Goal: Task Accomplishment & Management: Manage account settings

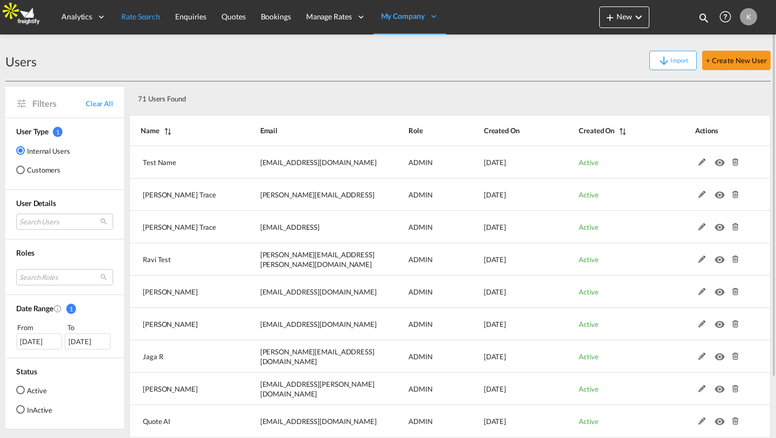
click at [147, 20] on span "Rate Search" at bounding box center [140, 16] width 39 height 9
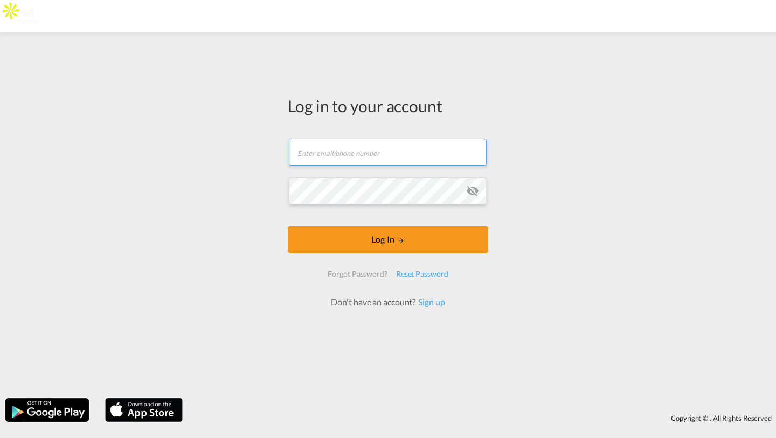
type input "[PERSON_NAME][EMAIL_ADDRESS][DOMAIN_NAME]"
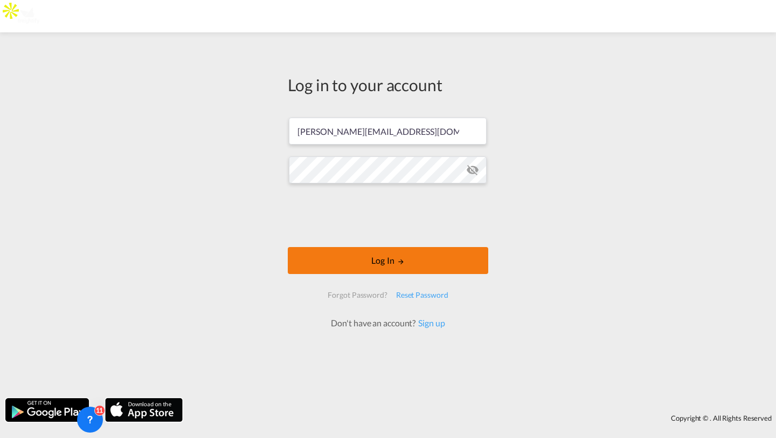
click at [321, 258] on button "Log In" at bounding box center [388, 260] width 200 height 27
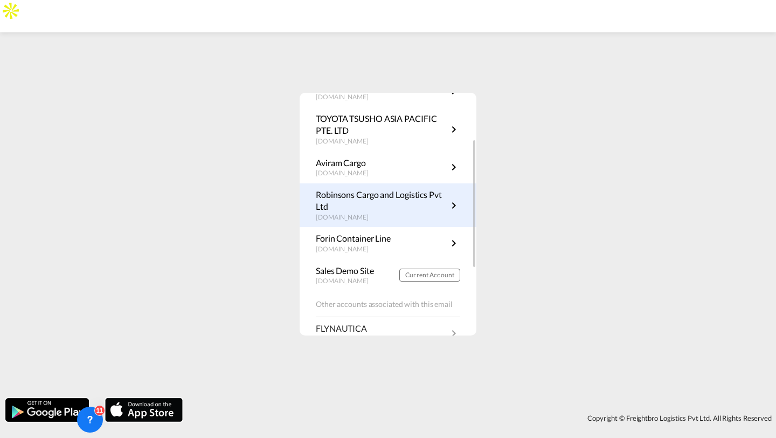
scroll to position [80, 0]
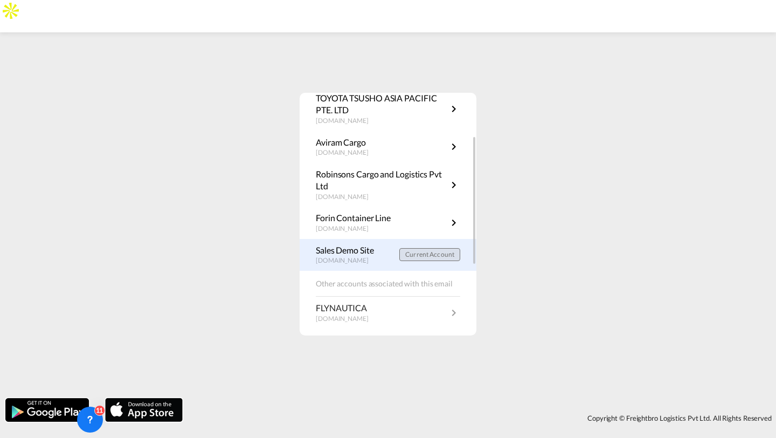
click at [434, 252] on span "Current Account" at bounding box center [429, 254] width 49 height 8
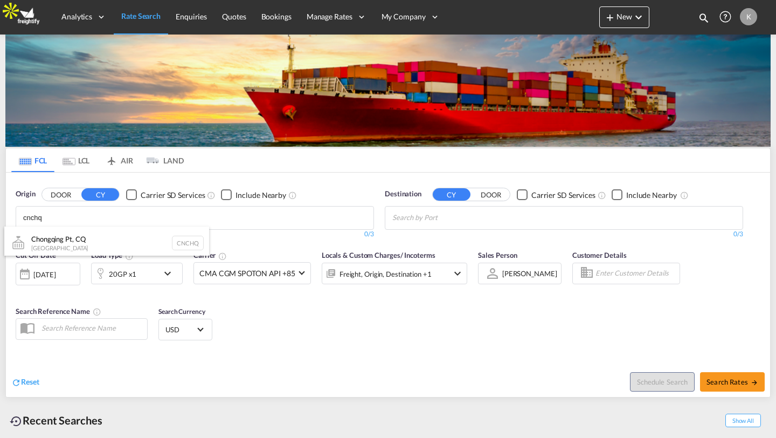
type input "cnchq"
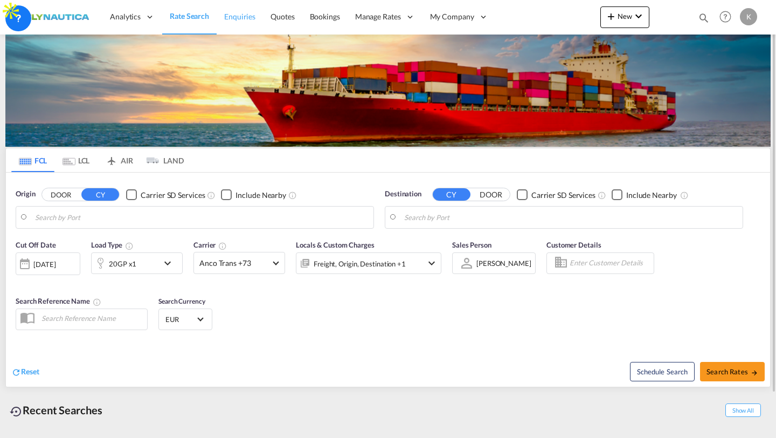
click at [228, 22] on link "Enquiries" at bounding box center [240, 16] width 46 height 35
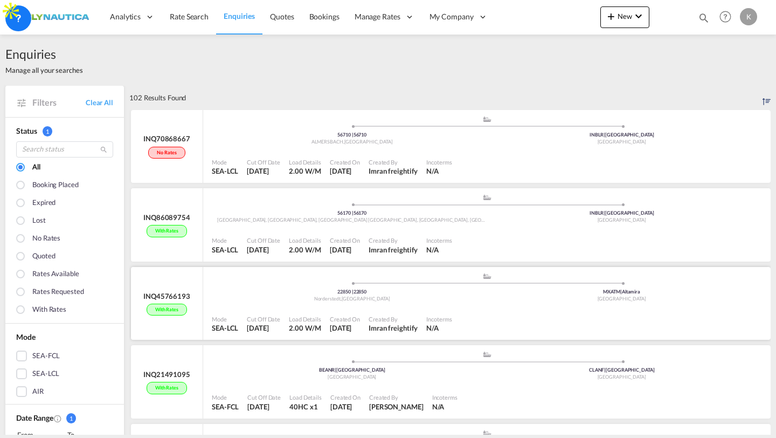
click at [347, 316] on div "Created On" at bounding box center [345, 319] width 30 height 8
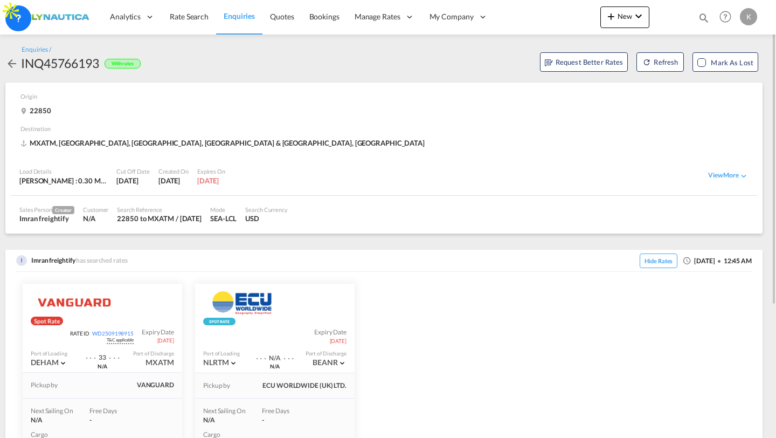
click at [13, 64] on md-icon "icon-arrow-left" at bounding box center [11, 63] width 13 height 13
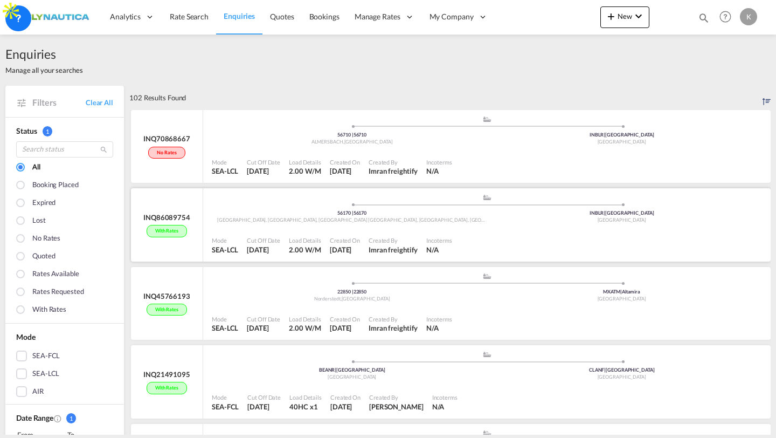
click at [317, 205] on span at bounding box center [352, 204] width 270 height 3
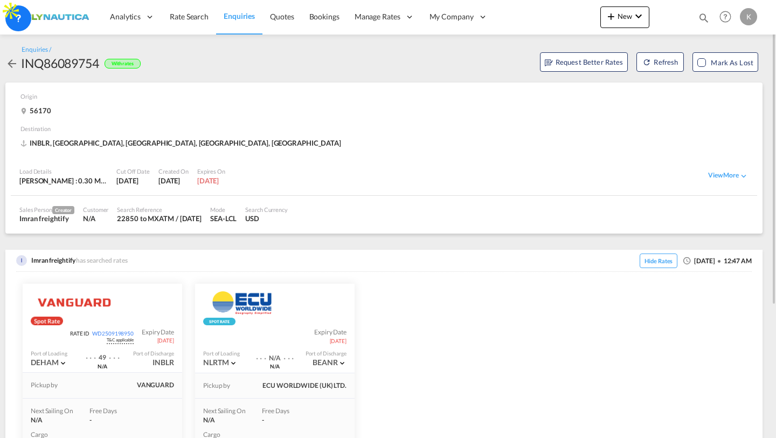
click at [14, 61] on md-icon "icon-arrow-left" at bounding box center [11, 63] width 13 height 13
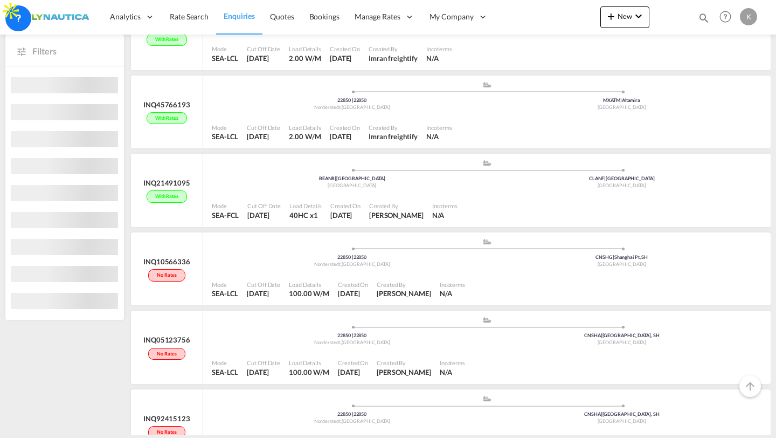
scroll to position [205, 0]
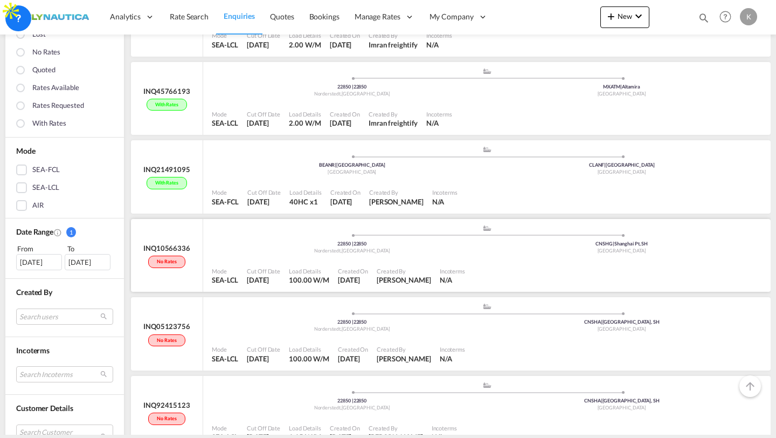
click at [379, 234] on span at bounding box center [352, 235] width 270 height 3
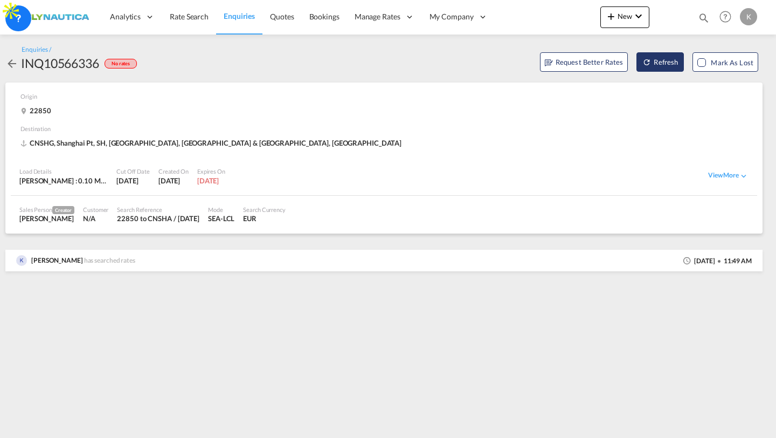
click at [668, 61] on button "Refresh" at bounding box center [659, 61] width 47 height 19
click at [648, 64] on md-icon "icon-refresh" at bounding box center [646, 62] width 9 height 9
click at [178, 12] on span "Rate Search" at bounding box center [189, 16] width 39 height 9
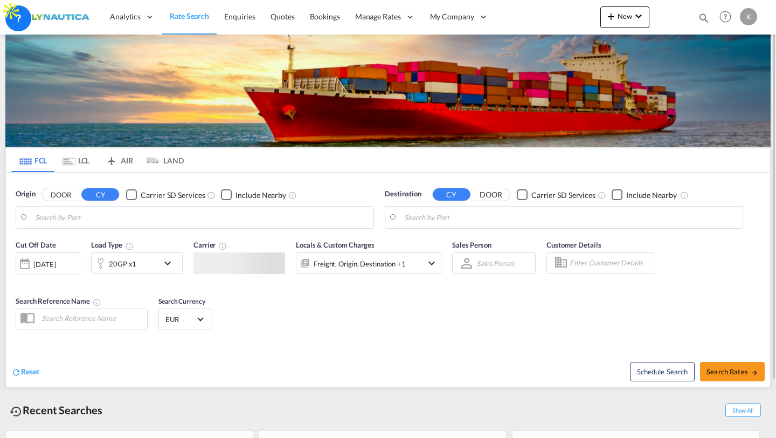
click at [67, 194] on button "DOOR" at bounding box center [61, 195] width 38 height 12
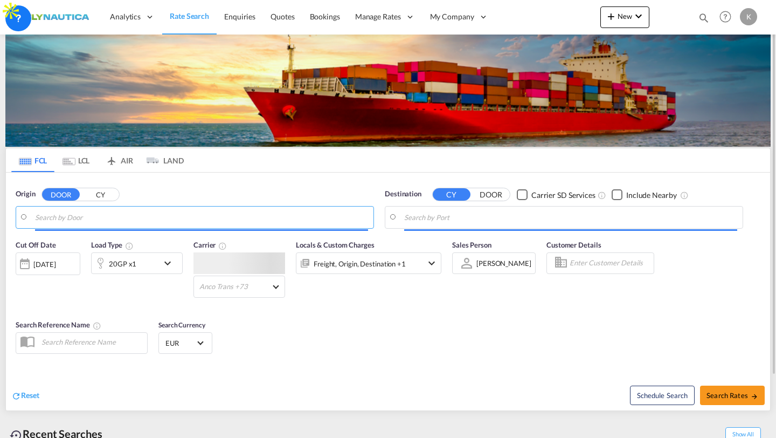
click at [68, 166] on md-tab-item "LCL" at bounding box center [75, 160] width 43 height 24
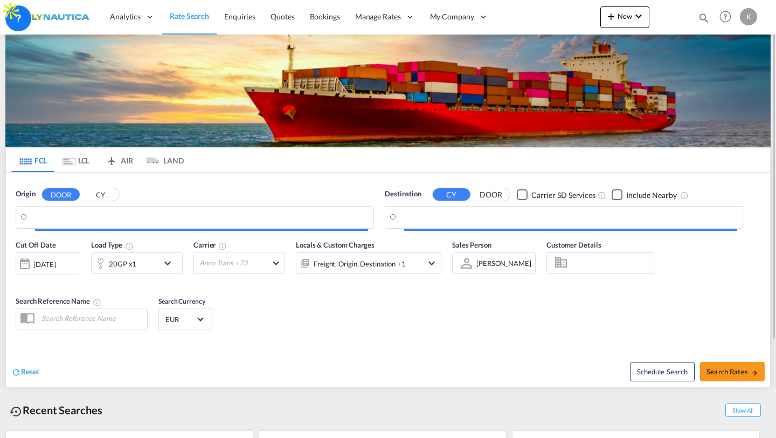
type input "DE-22850, Norderstedt, Schleswig-Holstein"
type input "Shanghai Pt, SH, CNSHG"
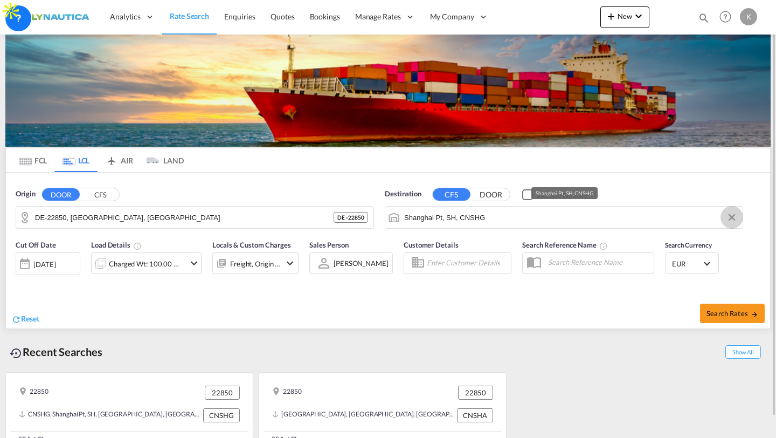
click at [729, 214] on button "Clear Input" at bounding box center [732, 217] width 16 height 16
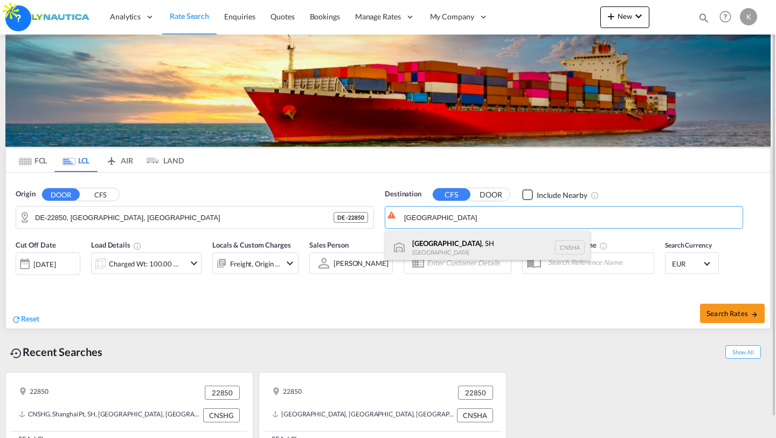
click at [508, 250] on div "Shanghai , SH China CNSHA" at bounding box center [487, 247] width 205 height 32
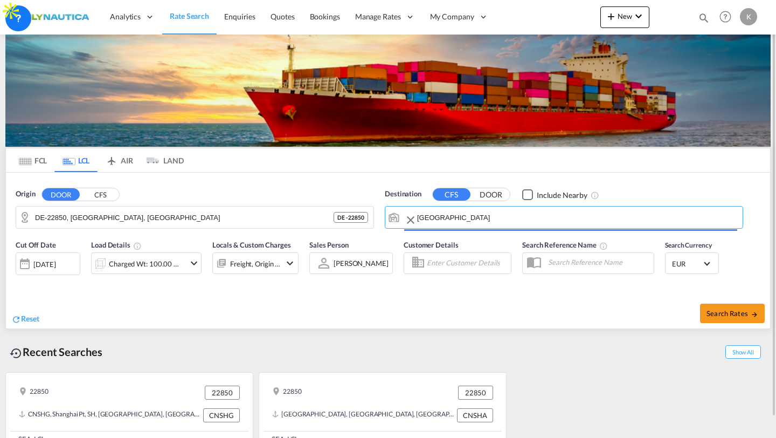
type input "Shanghai, SH, CNSHA"
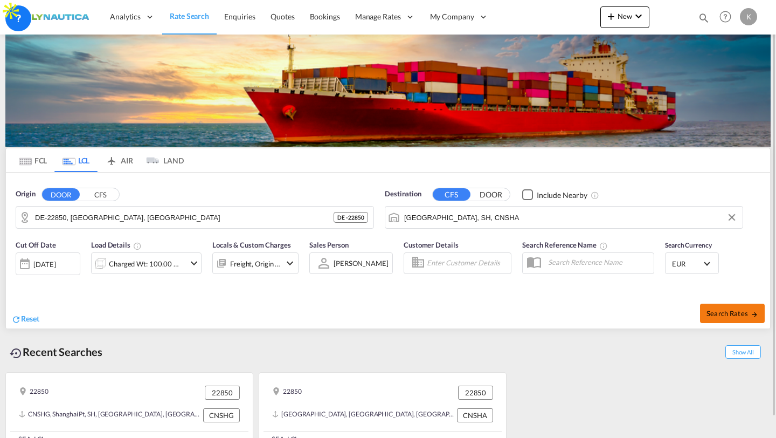
click at [735, 314] on span "Search Rates" at bounding box center [732, 313] width 52 height 9
type input "22850 to CNSHA / 10 Sep 2025"
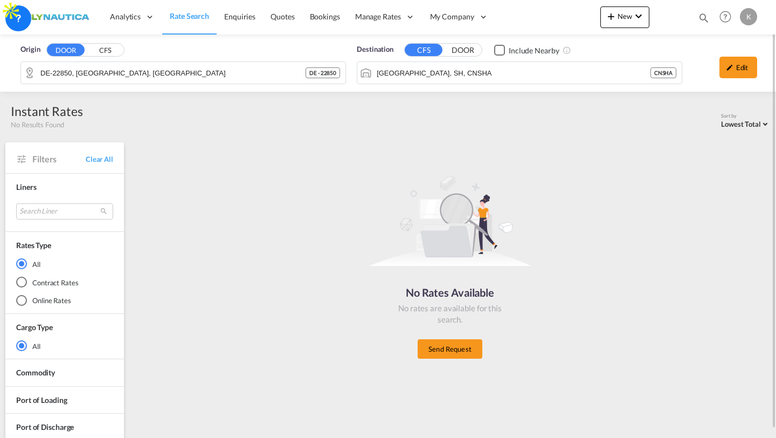
click at [178, 25] on link "Rate Search" at bounding box center [189, 16] width 54 height 35
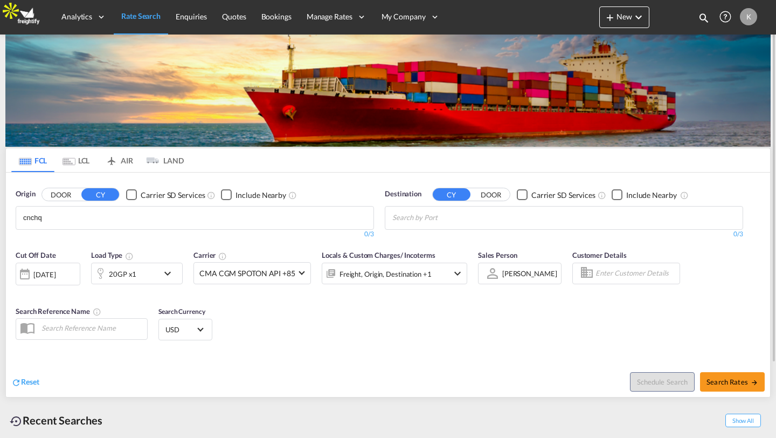
click at [251, 217] on body "Analytics Reports Dashboard Rate Search Enquiries Quotes Bookings" at bounding box center [388, 219] width 776 height 438
click at [357, 218] on body "Analytics Reports Dashboard Rate Search Enquiries Quotes Bookings" at bounding box center [388, 219] width 776 height 438
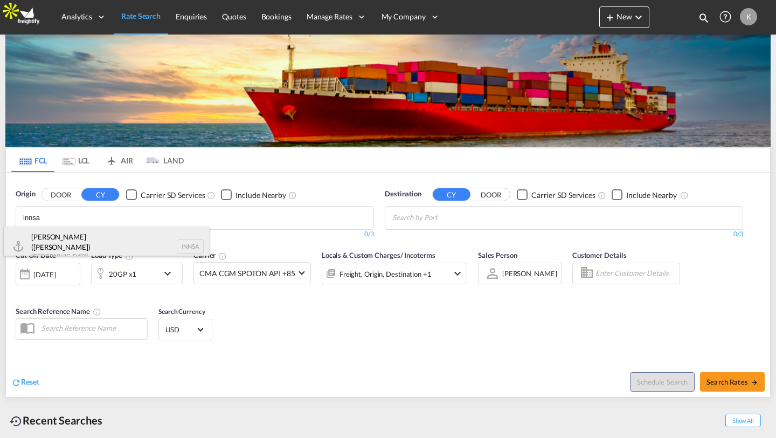
type input "innsa"
click at [158, 237] on div "Jawaharlal Nehru (Nhava Sheva) India INNSA" at bounding box center [106, 245] width 205 height 39
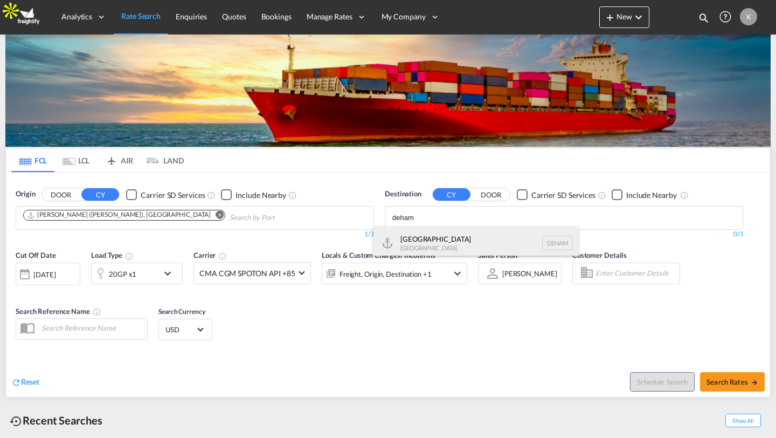
type input "deham"
click at [421, 244] on div "Hamburg Germany DEHAM" at bounding box center [475, 242] width 205 height 32
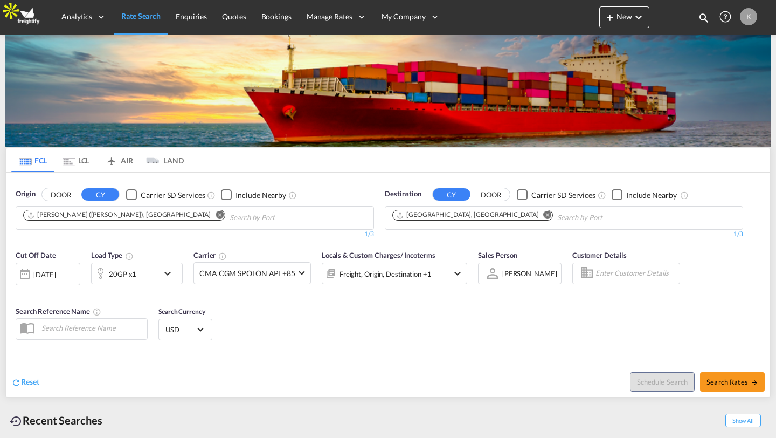
click at [735, 383] on span "Search Rates" at bounding box center [732, 381] width 52 height 9
type input "INNSA to DEHAM / 10 Sep 2025"
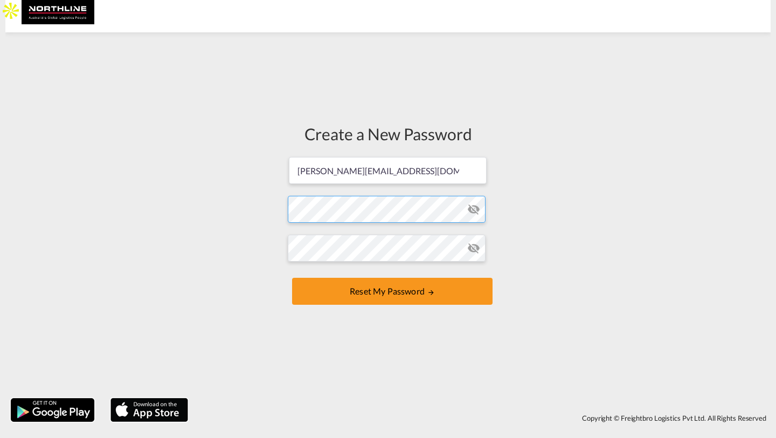
click at [345, 204] on form "[PERSON_NAME][EMAIL_ADDRESS][DOMAIN_NAME] Password must contain the following: …" at bounding box center [388, 232] width 200 height 152
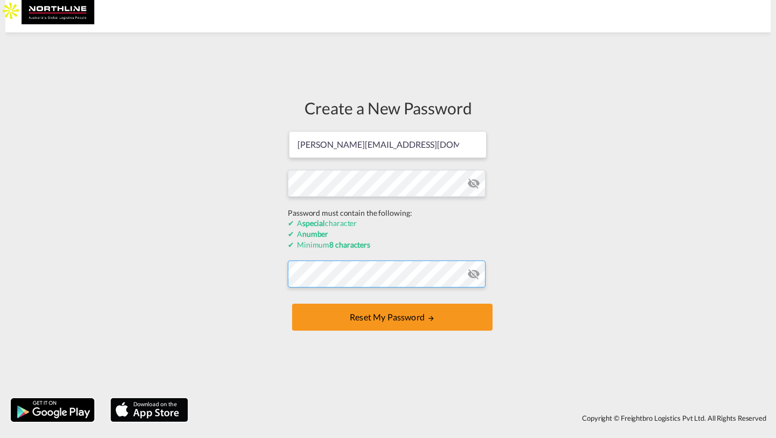
click at [346, 267] on form "[PERSON_NAME][EMAIL_ADDRESS][DOMAIN_NAME] Password must contain the following: …" at bounding box center [388, 232] width 200 height 204
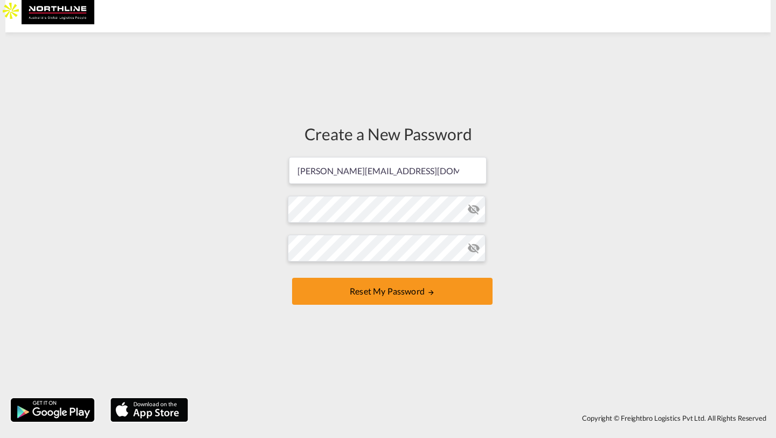
click at [467, 252] on md-icon "icon-eye-off" at bounding box center [473, 247] width 13 height 13
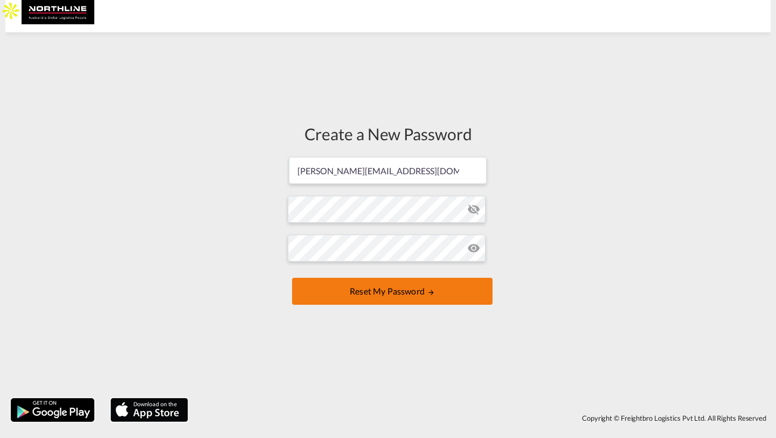
click at [434, 282] on button "Reset my password" at bounding box center [392, 290] width 200 height 27
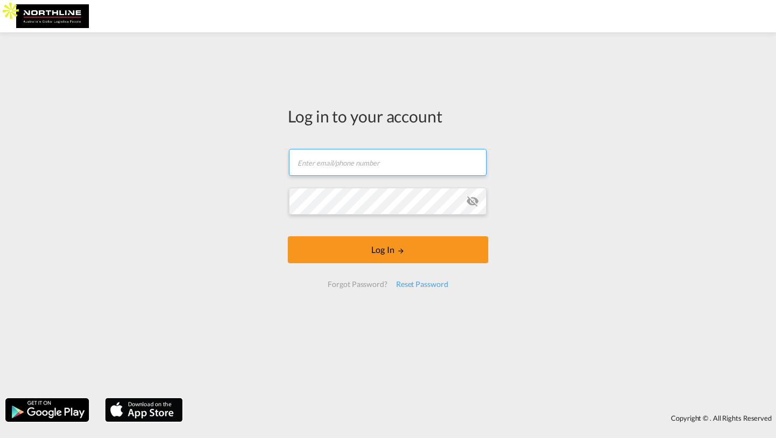
type input "[PERSON_NAME][EMAIL_ADDRESS][DOMAIN_NAME]"
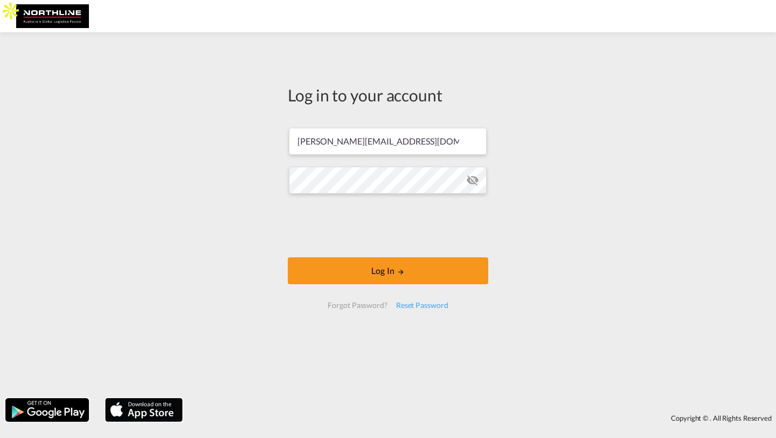
click at [474, 203] on form "[PERSON_NAME][EMAIL_ADDRESS][DOMAIN_NAME] Log In Forgot Password? Reset Password" at bounding box center [388, 218] width 200 height 202
click at [471, 179] on md-icon "icon-eye-off" at bounding box center [472, 180] width 13 height 13
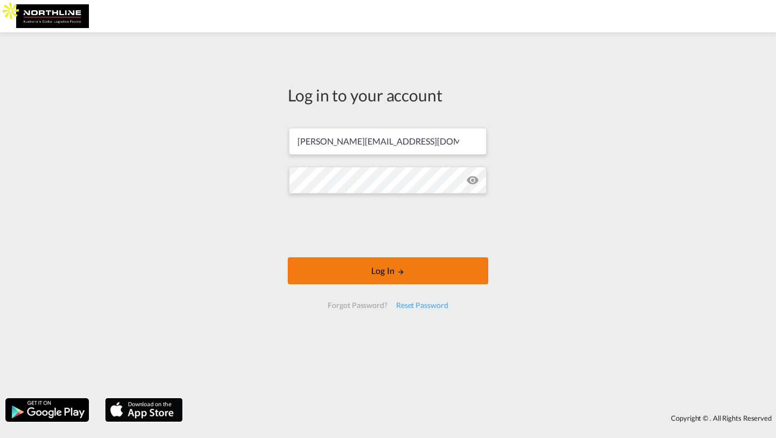
click at [335, 267] on button "Log In" at bounding box center [388, 270] width 200 height 27
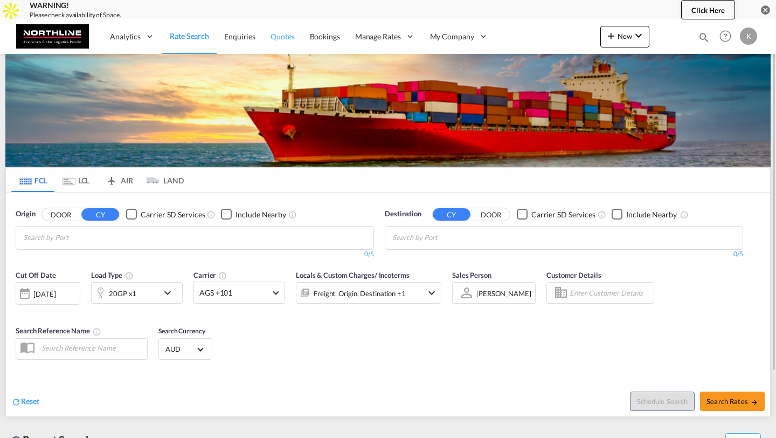
click at [268, 31] on link "Quotes" at bounding box center [282, 36] width 39 height 35
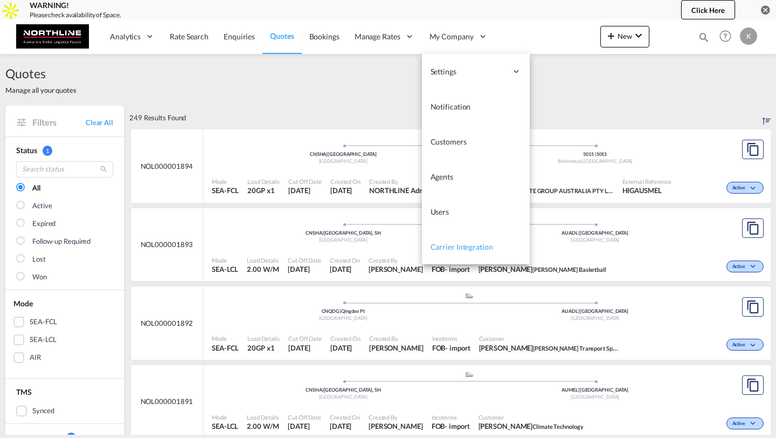
click at [443, 244] on span "Carrier Integration" at bounding box center [462, 246] width 63 height 9
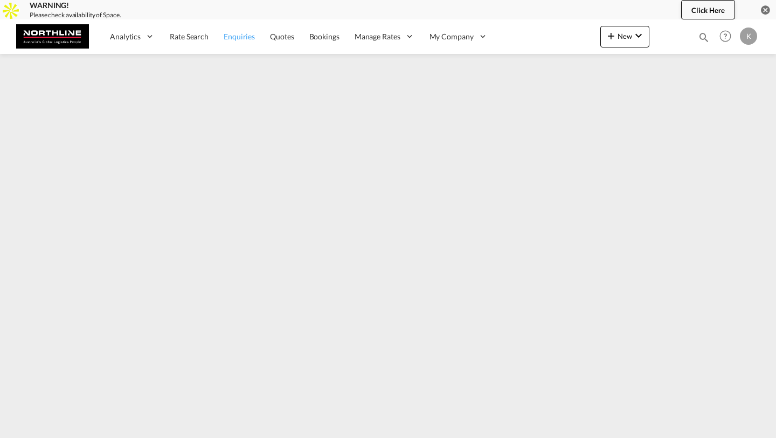
click at [235, 34] on span "Enquiries" at bounding box center [239, 36] width 31 height 9
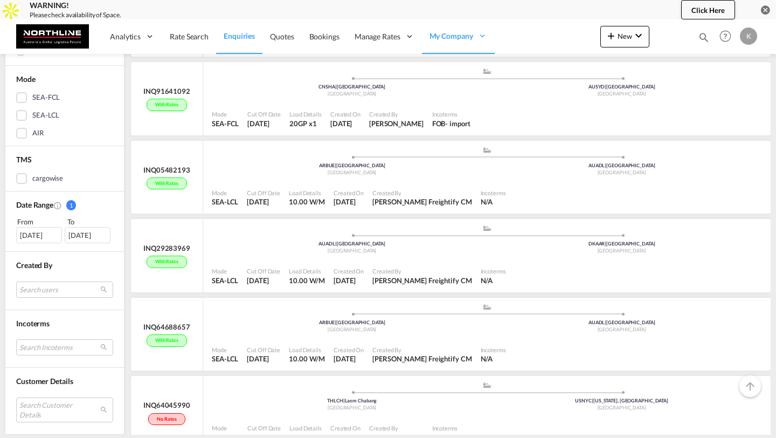
scroll to position [774, 0]
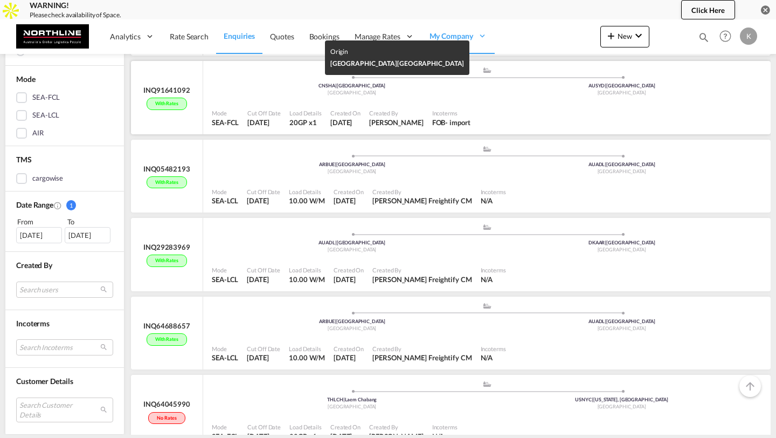
click at [410, 95] on div "China" at bounding box center [352, 92] width 270 height 7
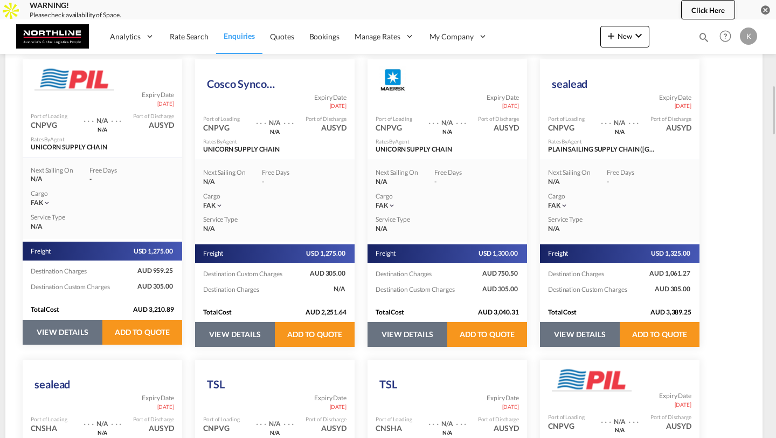
scroll to position [546, 0]
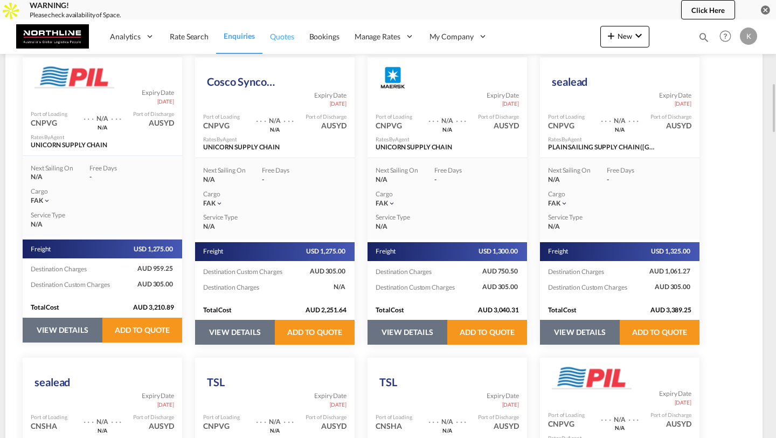
click at [283, 39] on span "Quotes" at bounding box center [282, 36] width 24 height 9
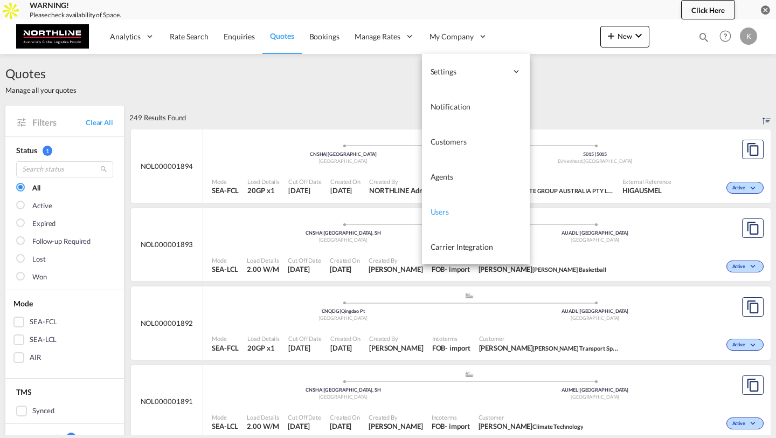
click at [440, 207] on span "Users" at bounding box center [440, 211] width 19 height 9
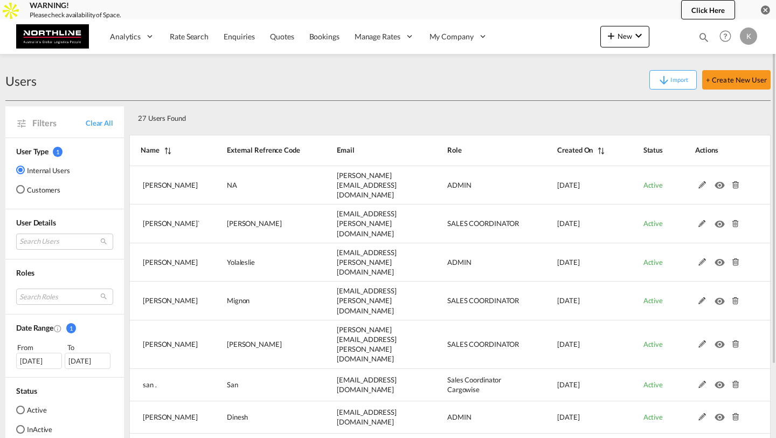
click at [41, 187] on md-radio-button "Customers" at bounding box center [43, 189] width 54 height 11
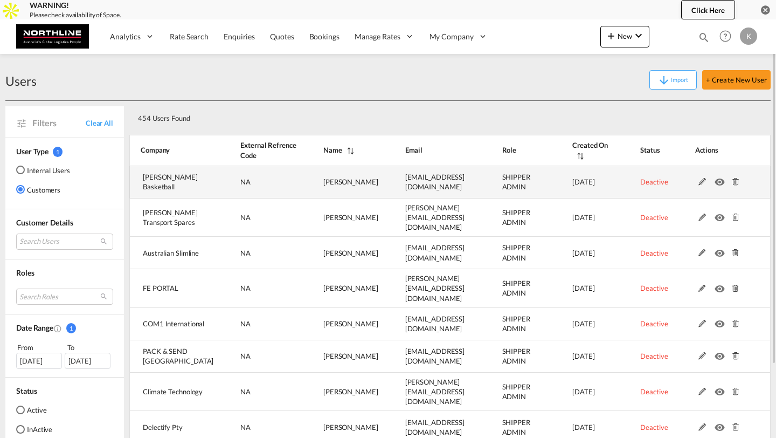
click at [733, 182] on md-icon at bounding box center [735, 182] width 14 height 8
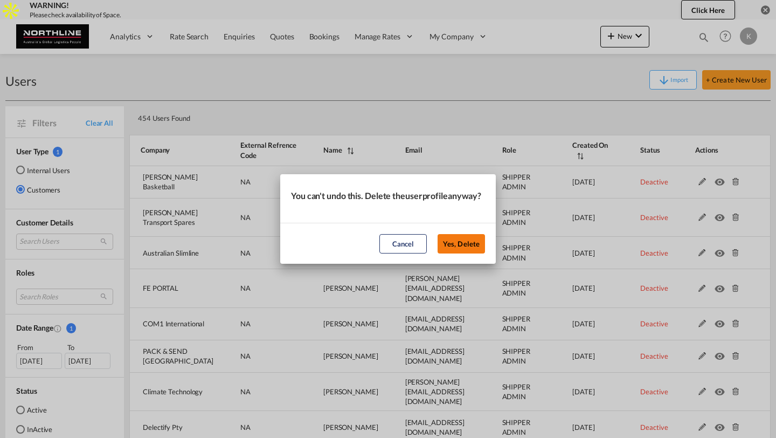
click at [474, 248] on button "Yes, Delete" at bounding box center [461, 243] width 47 height 19
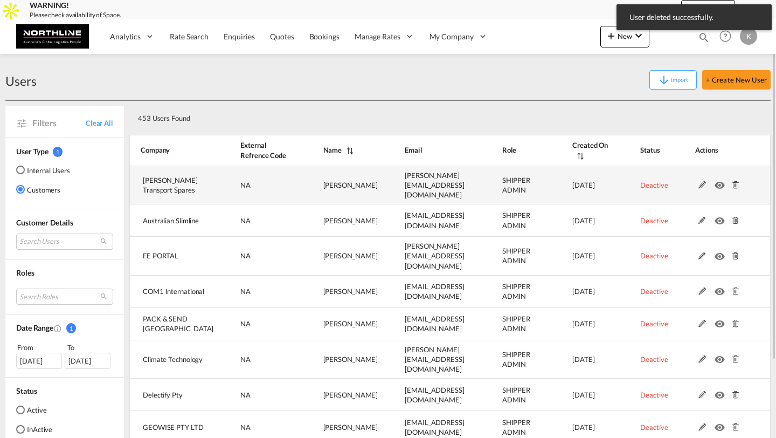
click at [735, 181] on md-icon at bounding box center [735, 185] width 14 height 8
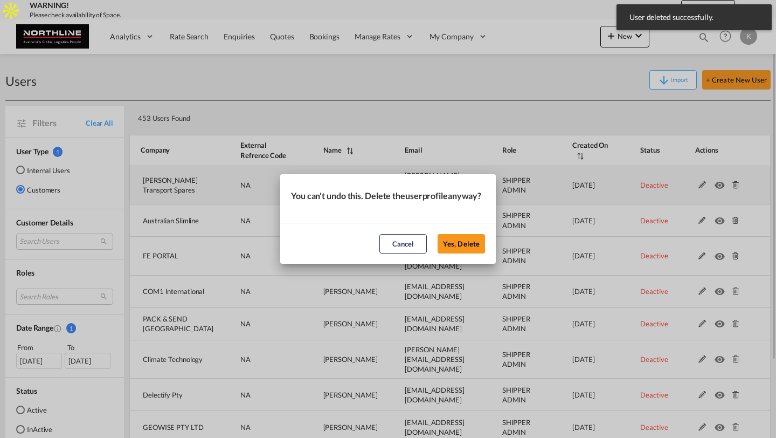
click at [438, 234] on button "Yes, Delete" at bounding box center [461, 243] width 47 height 19
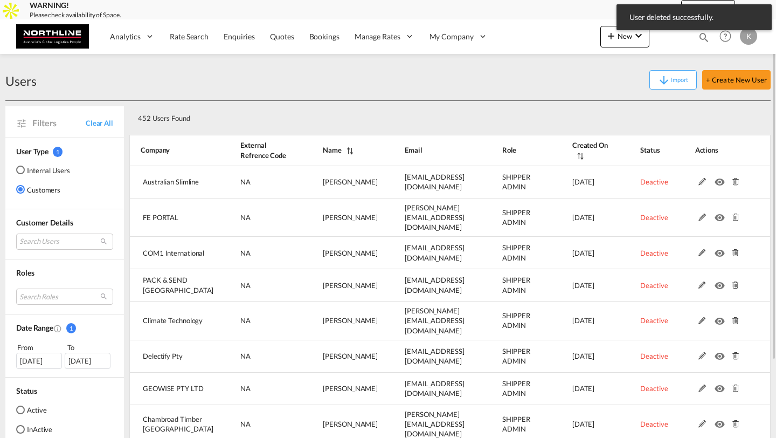
click at [735, 179] on md-icon at bounding box center [735, 182] width 14 height 8
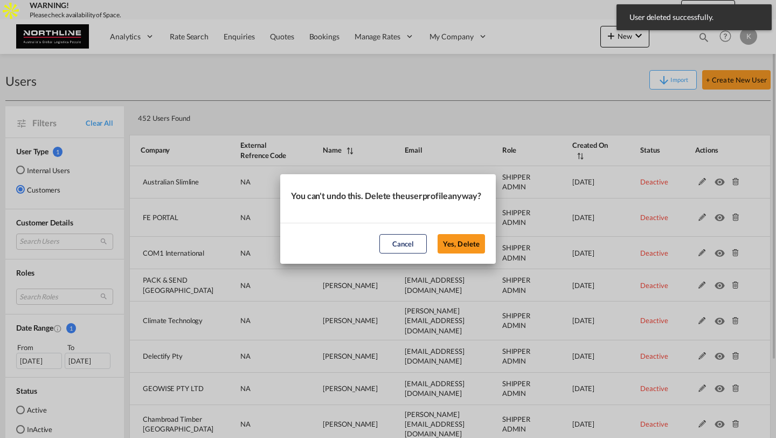
click at [438, 234] on button "Yes, Delete" at bounding box center [461, 243] width 47 height 19
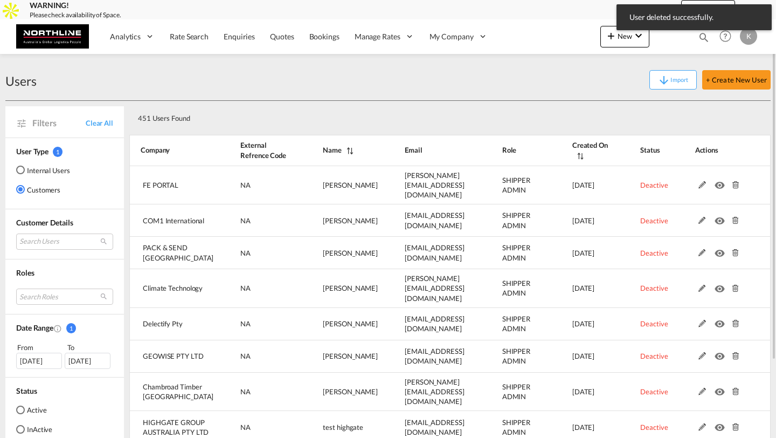
click at [735, 181] on md-icon at bounding box center [735, 185] width 14 height 8
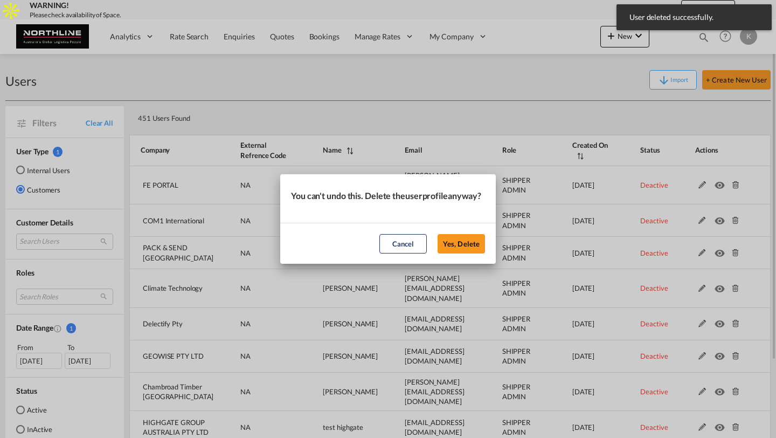
click at [438, 234] on button "Yes, Delete" at bounding box center [461, 243] width 47 height 19
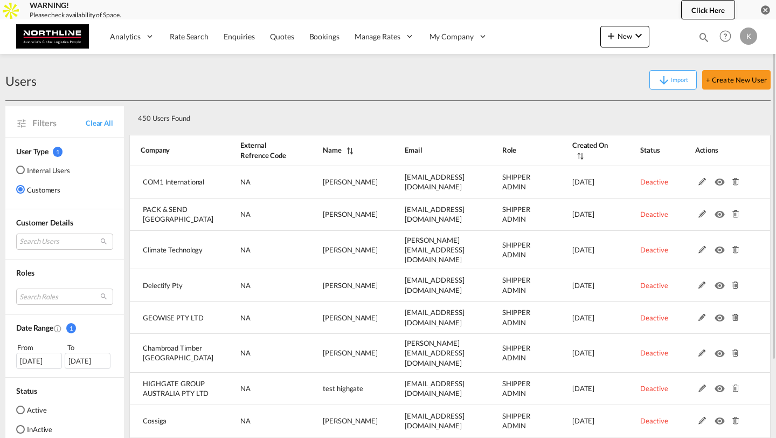
click at [735, 179] on md-icon at bounding box center [735, 182] width 14 height 8
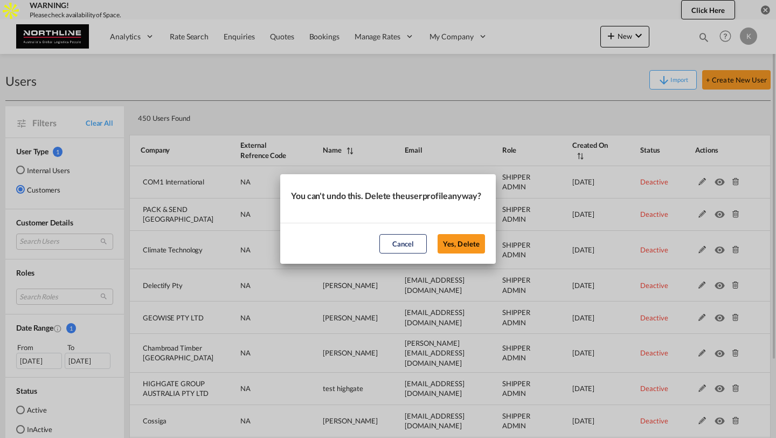
click at [438, 234] on button "Yes, Delete" at bounding box center [461, 243] width 47 height 19
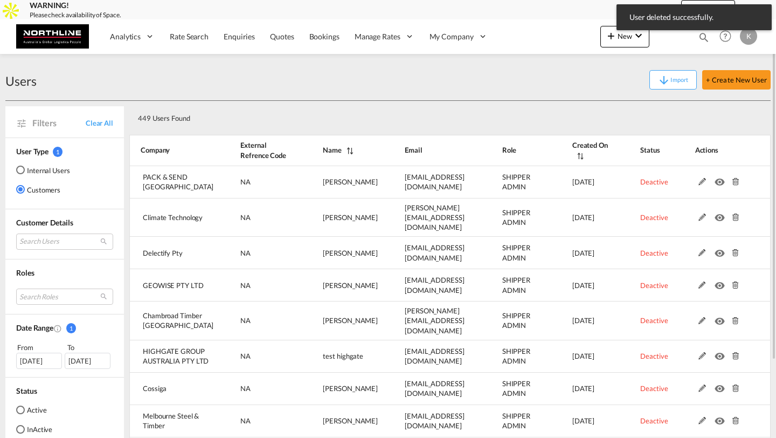
click at [735, 179] on md-icon at bounding box center [735, 182] width 14 height 8
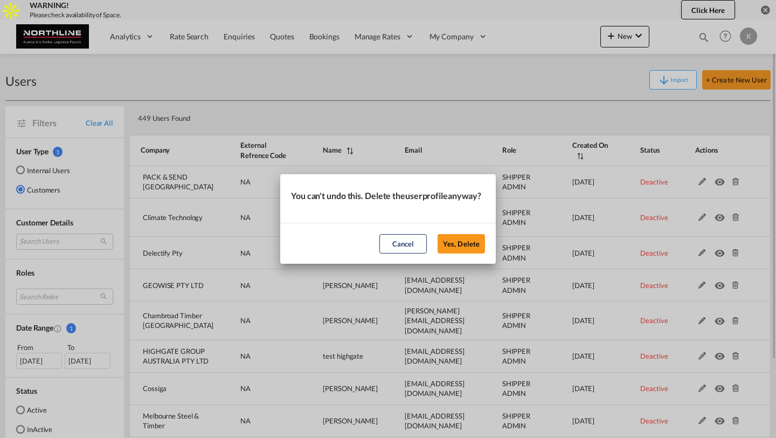
click at [438, 234] on button "Yes, Delete" at bounding box center [461, 243] width 47 height 19
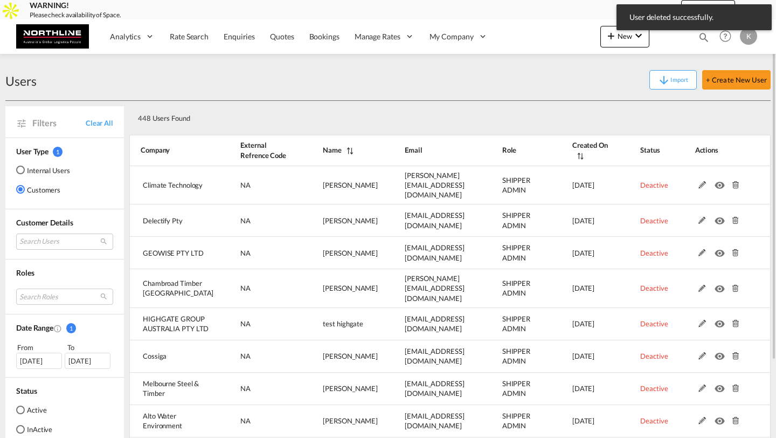
click at [735, 181] on md-icon at bounding box center [735, 185] width 14 height 8
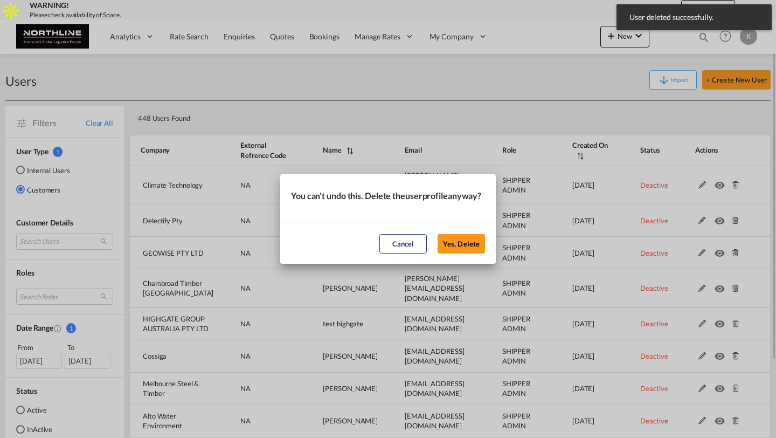
click at [438, 234] on button "Yes, Delete" at bounding box center [461, 243] width 47 height 19
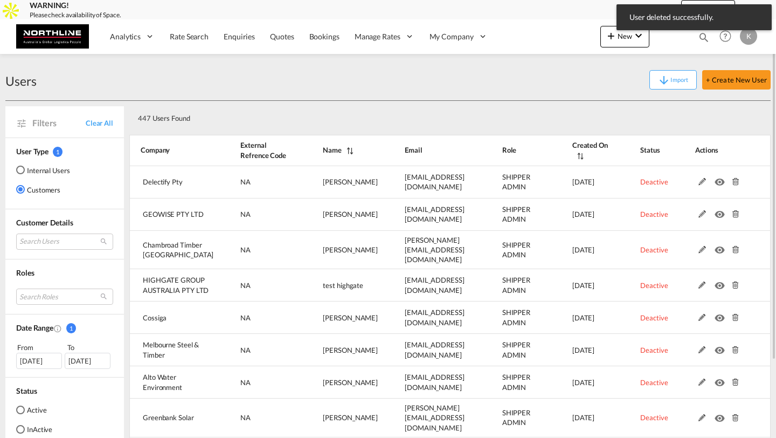
click at [735, 179] on md-icon at bounding box center [735, 182] width 14 height 8
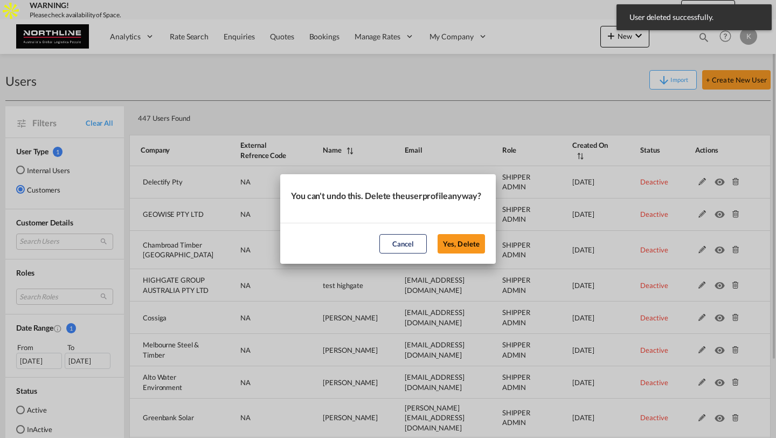
click at [438, 234] on button "Yes, Delete" at bounding box center [461, 243] width 47 height 19
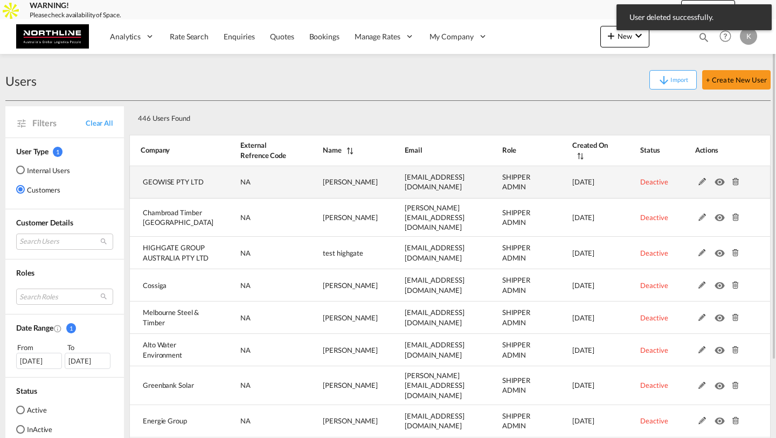
click at [734, 184] on md-icon at bounding box center [735, 182] width 14 height 8
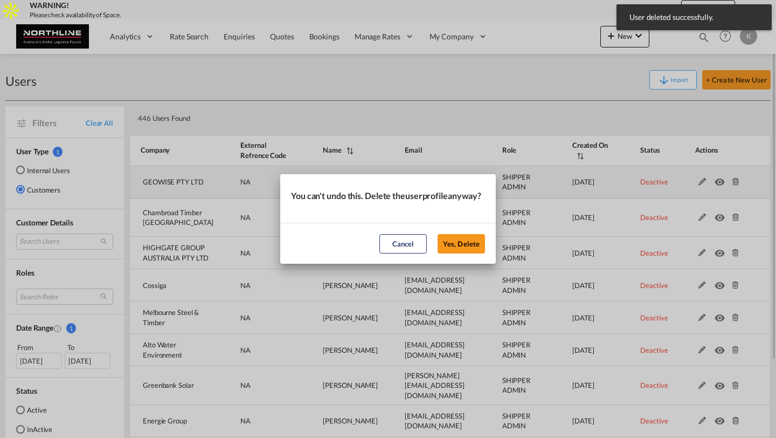
click at [438, 234] on button "Yes, Delete" at bounding box center [461, 243] width 47 height 19
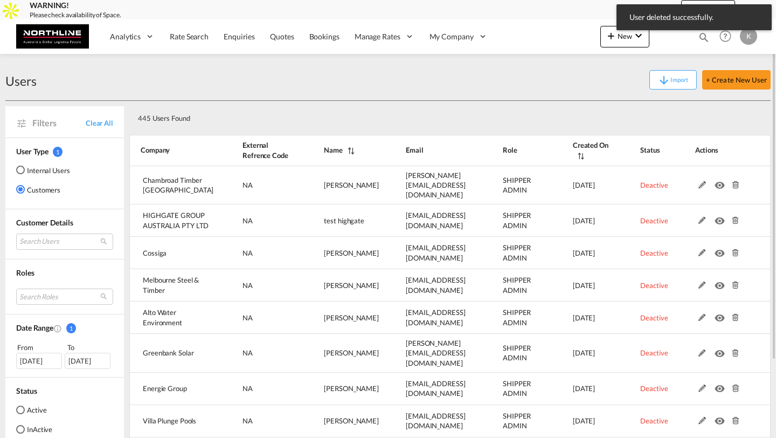
click at [734, 184] on md-icon at bounding box center [735, 185] width 14 height 8
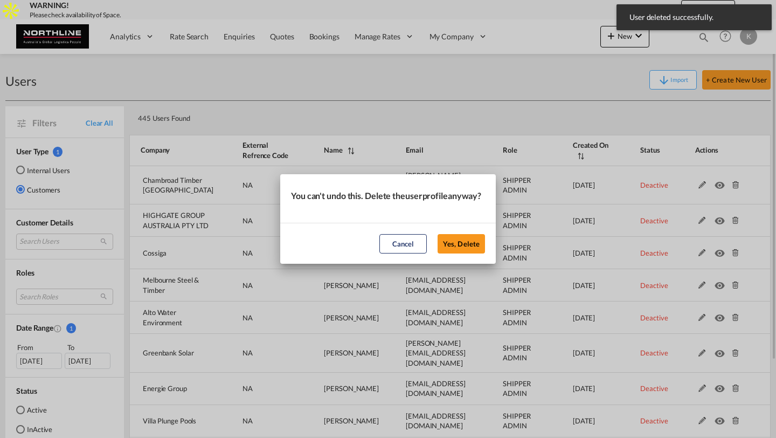
click at [438, 234] on button "Yes, Delete" at bounding box center [461, 243] width 47 height 19
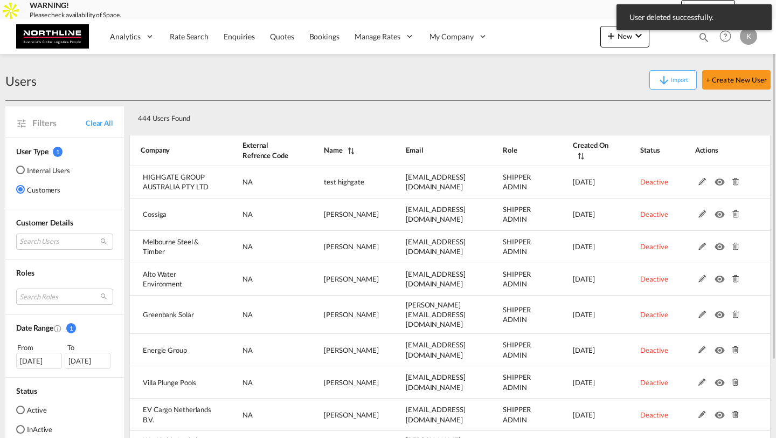
click at [734, 184] on md-icon at bounding box center [735, 182] width 14 height 8
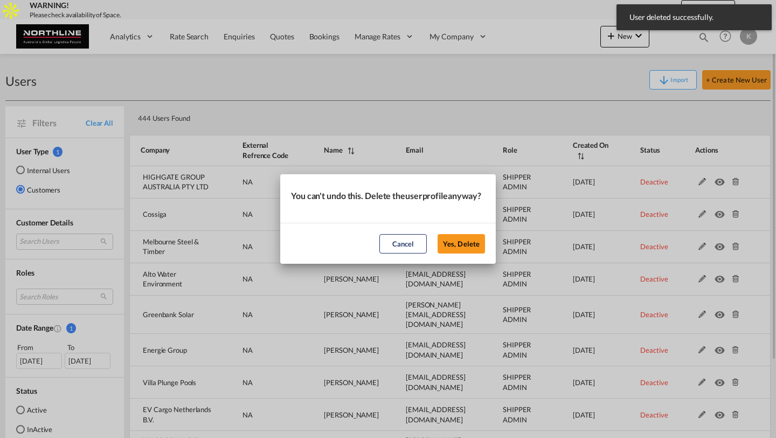
click at [438, 234] on button "Yes, Delete" at bounding box center [461, 243] width 47 height 19
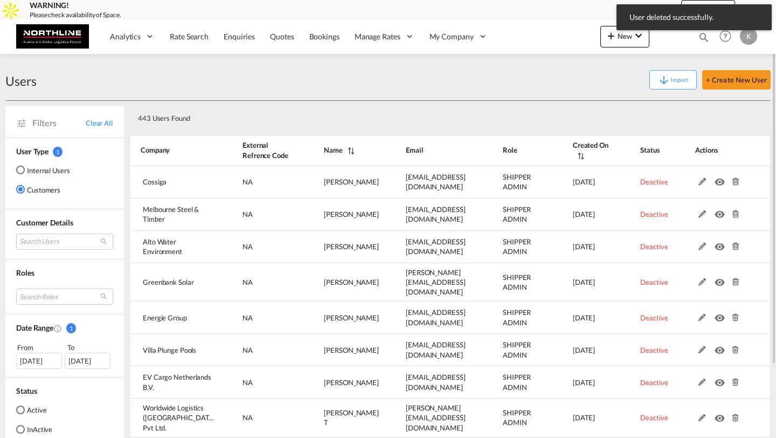
click at [734, 184] on md-icon at bounding box center [735, 182] width 14 height 8
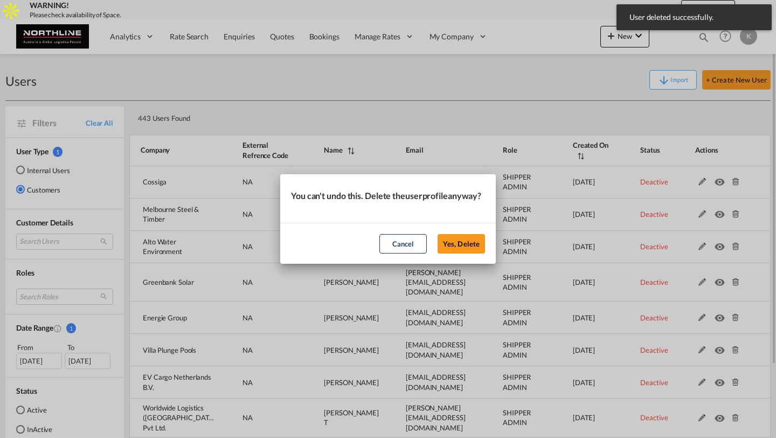
click at [438, 234] on button "Yes, Delete" at bounding box center [461, 243] width 47 height 19
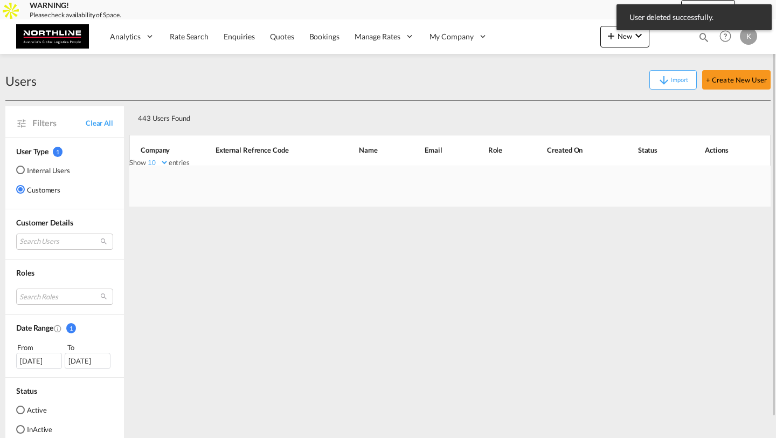
click at [734, 173] on div "Show 10 25 50 100 entries Search: Company External Refrence Code Name Email Rol…" at bounding box center [449, 152] width 641 height 41
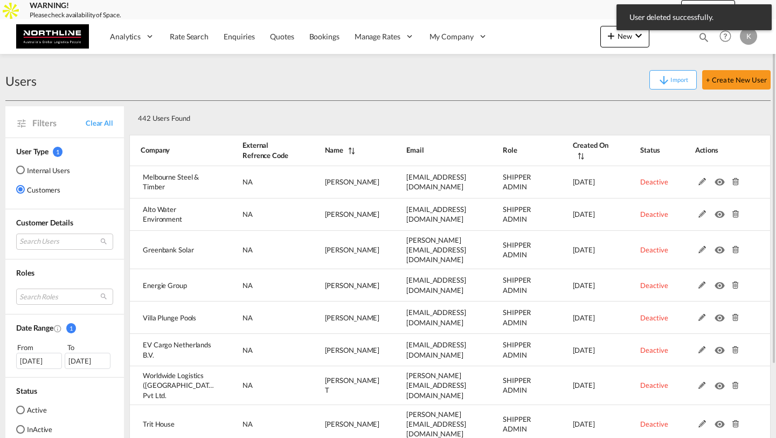
click at [734, 184] on md-icon at bounding box center [735, 182] width 14 height 8
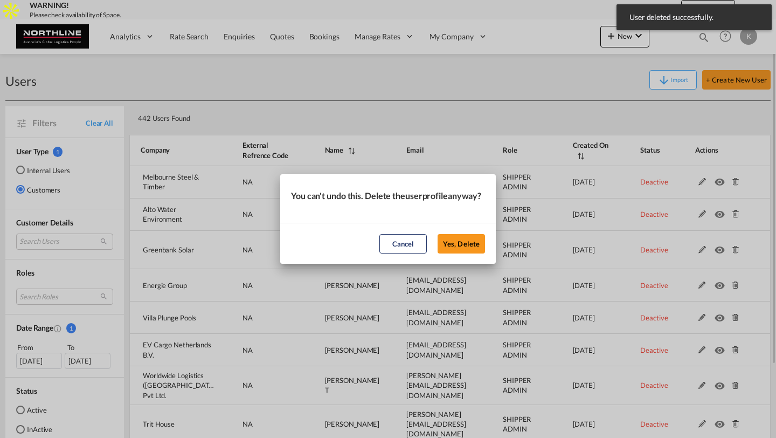
click at [438, 234] on button "Yes, Delete" at bounding box center [461, 243] width 47 height 19
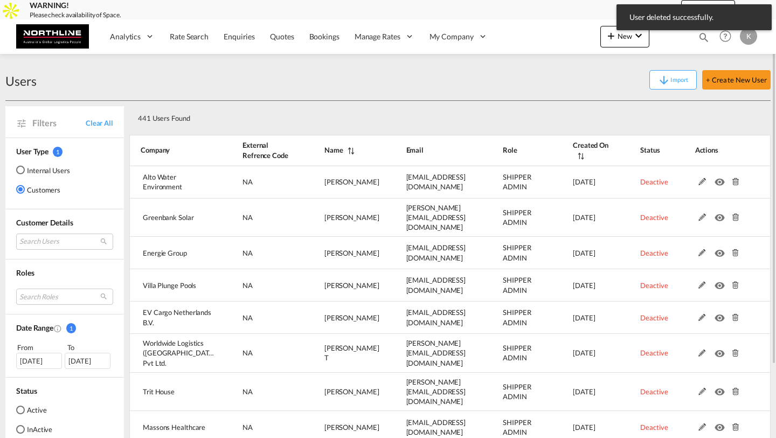
click at [734, 183] on md-icon at bounding box center [735, 182] width 14 height 8
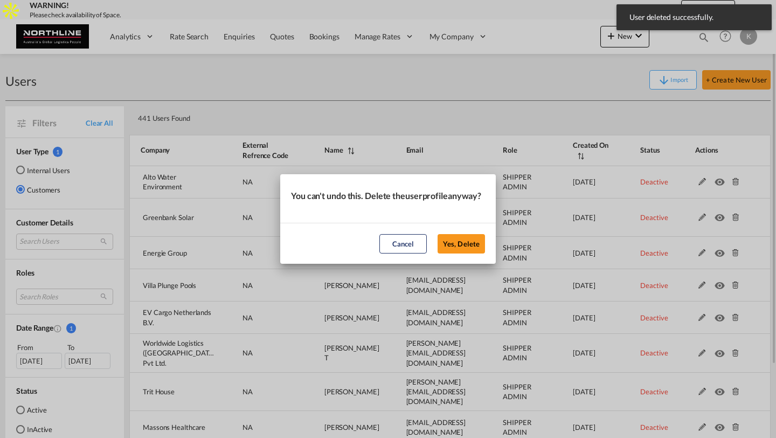
click at [438, 234] on button "Yes, Delete" at bounding box center [461, 243] width 47 height 19
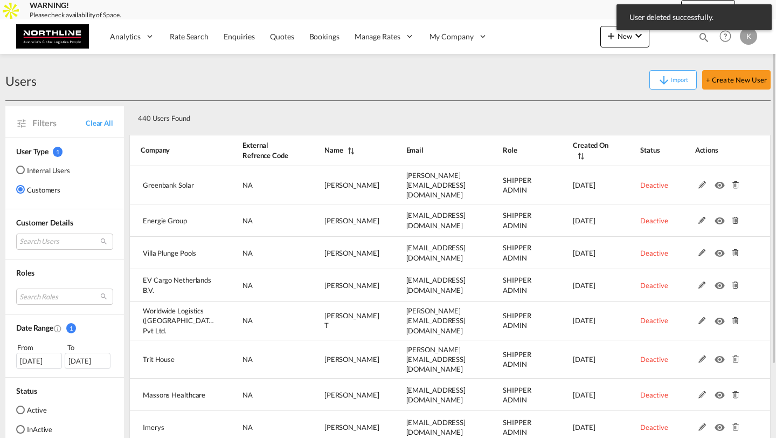
click at [734, 183] on md-icon at bounding box center [735, 185] width 14 height 8
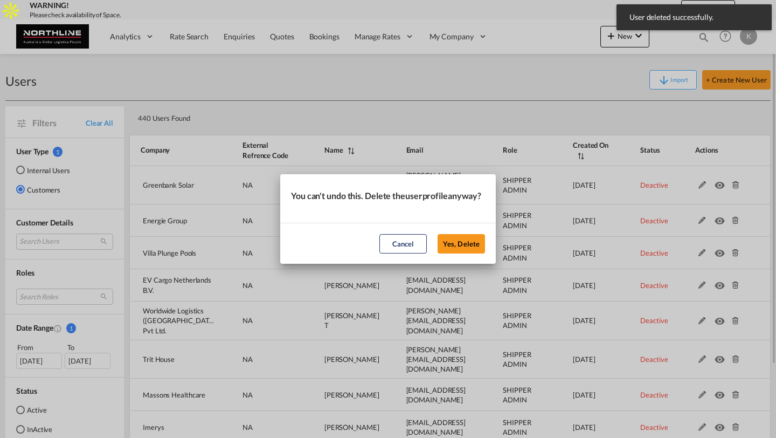
click at [438, 234] on button "Yes, Delete" at bounding box center [461, 243] width 47 height 19
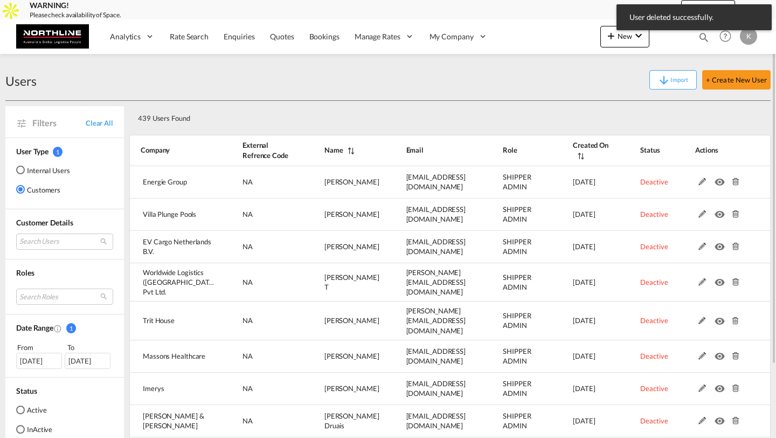
click at [734, 183] on md-icon at bounding box center [735, 182] width 14 height 8
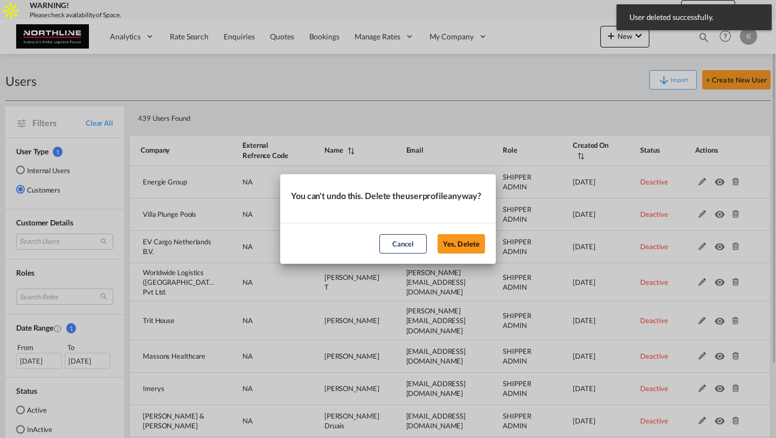
click at [438, 234] on button "Yes, Delete" at bounding box center [461, 243] width 47 height 19
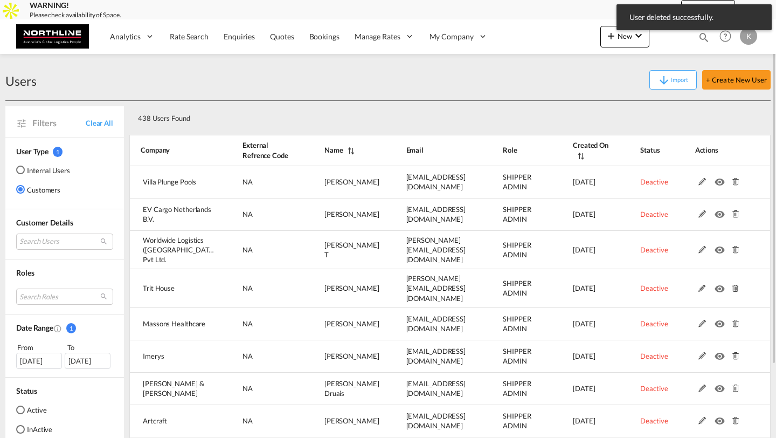
click at [734, 183] on md-icon at bounding box center [735, 182] width 14 height 8
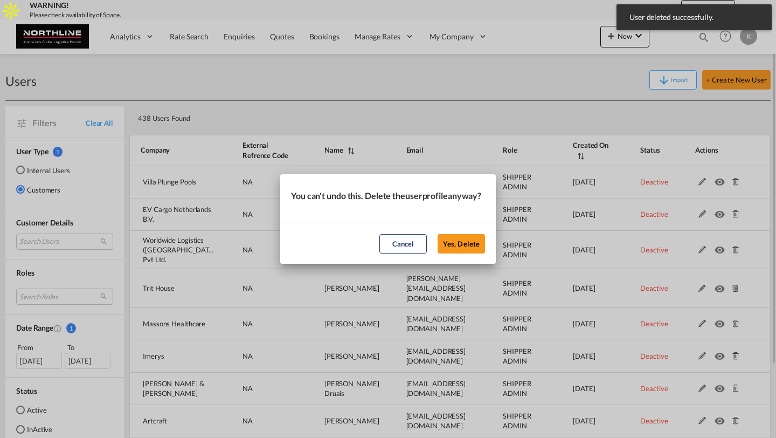
click at [438, 234] on button "Yes, Delete" at bounding box center [461, 243] width 47 height 19
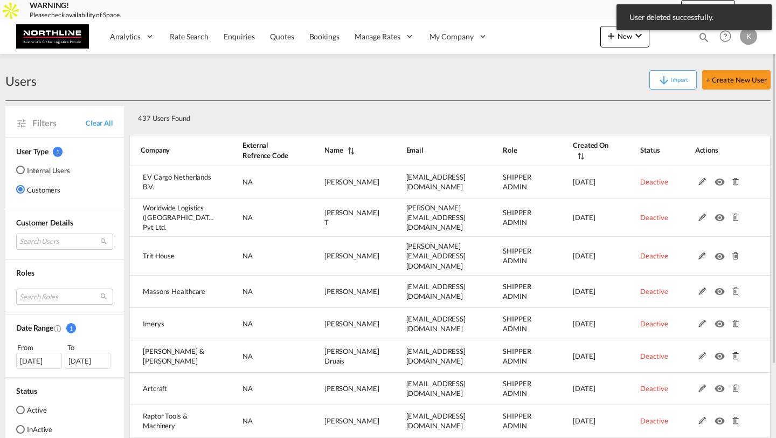
click at [734, 183] on md-icon at bounding box center [735, 182] width 14 height 8
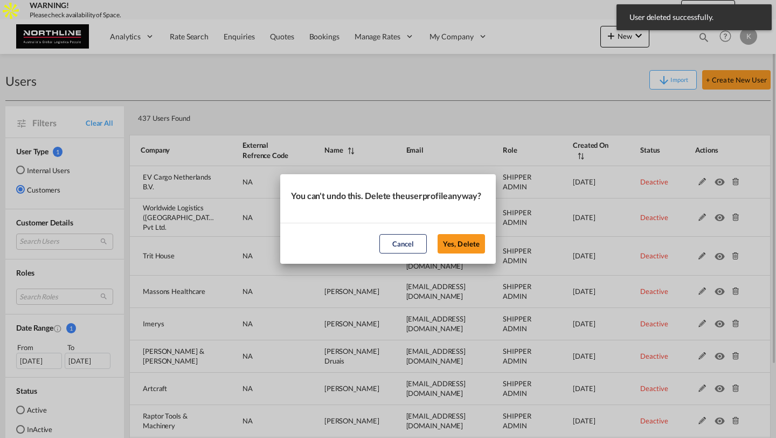
click at [438, 234] on button "Yes, Delete" at bounding box center [461, 243] width 47 height 19
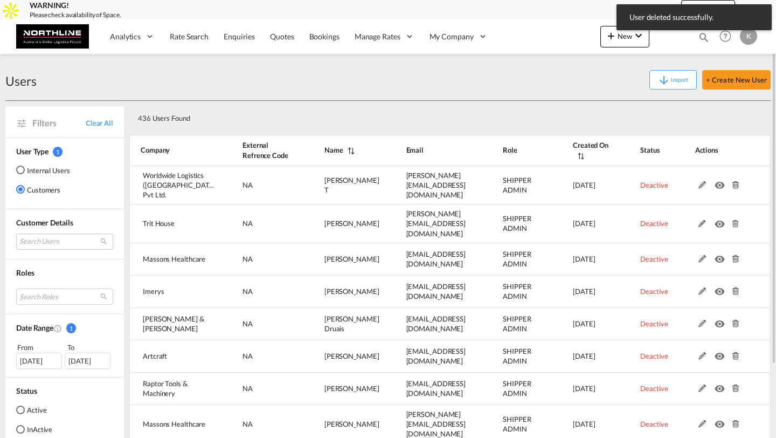
click at [734, 183] on md-icon at bounding box center [735, 185] width 14 height 8
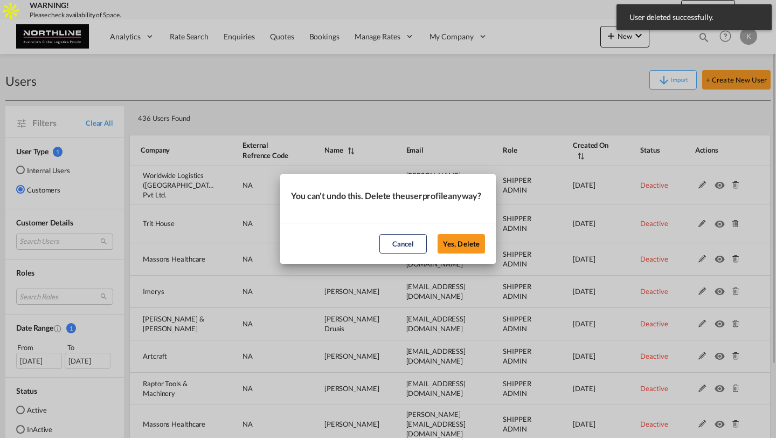
click at [438, 234] on button "Yes, Delete" at bounding box center [461, 243] width 47 height 19
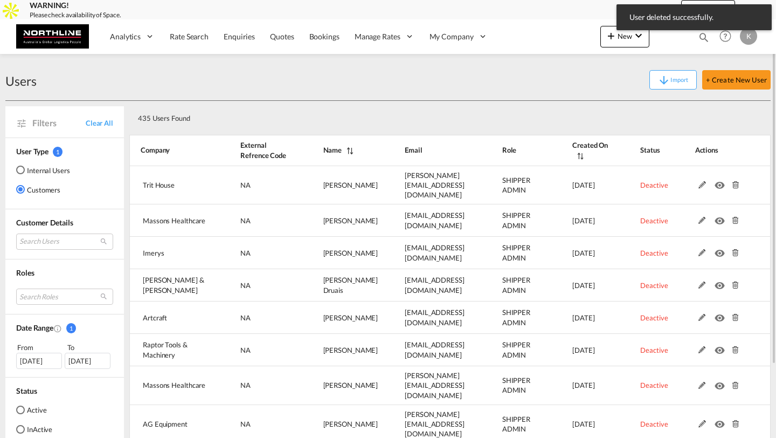
click at [734, 183] on md-icon at bounding box center [735, 185] width 14 height 8
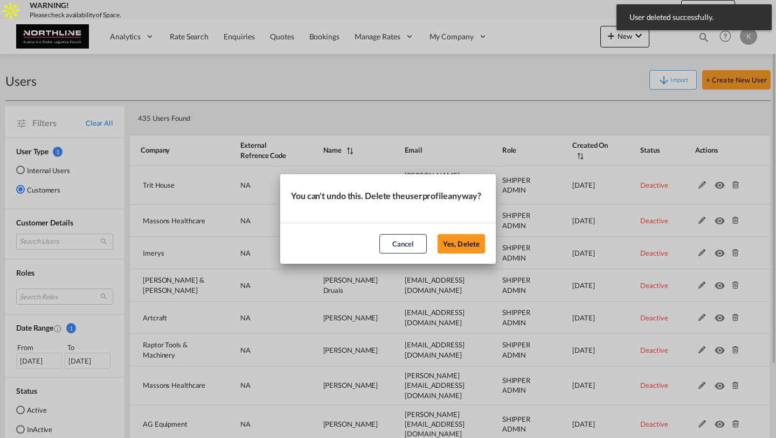
click at [438, 234] on button "Yes, Delete" at bounding box center [461, 243] width 47 height 19
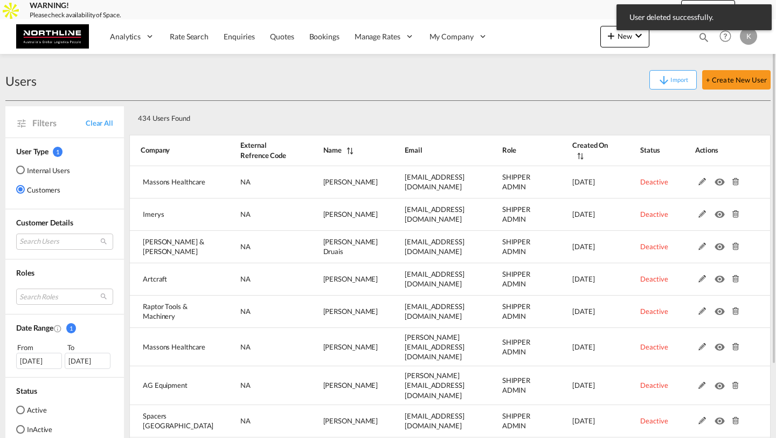
click at [734, 183] on md-icon at bounding box center [735, 182] width 14 height 8
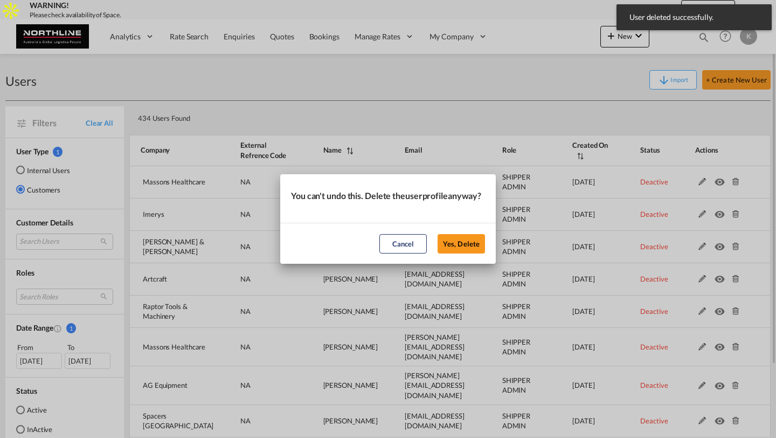
click at [438, 234] on button "Yes, Delete" at bounding box center [461, 243] width 47 height 19
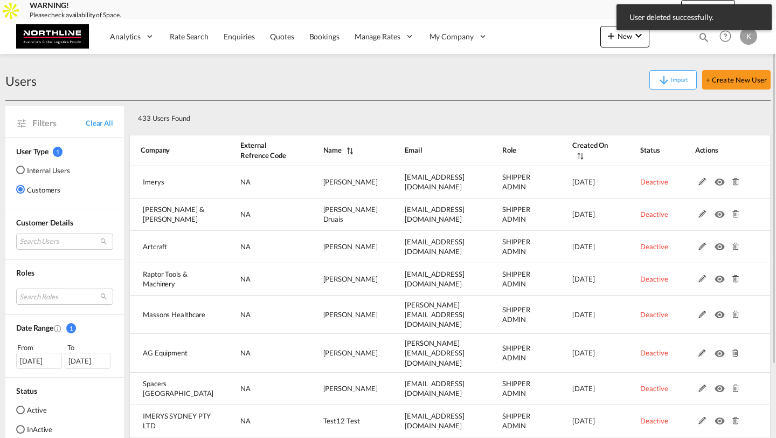
click at [734, 183] on md-icon at bounding box center [735, 182] width 14 height 8
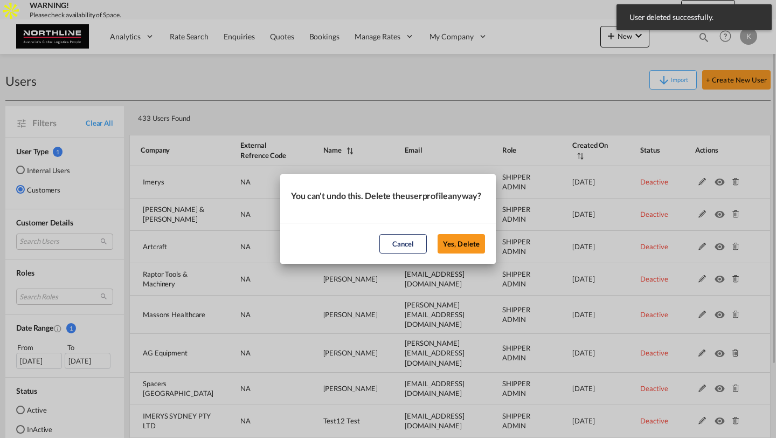
click at [438, 234] on button "Yes, Delete" at bounding box center [461, 243] width 47 height 19
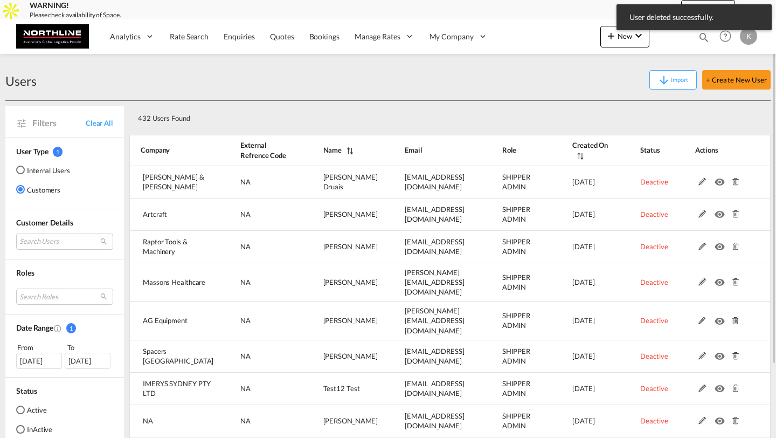
click at [734, 183] on md-icon at bounding box center [735, 182] width 14 height 8
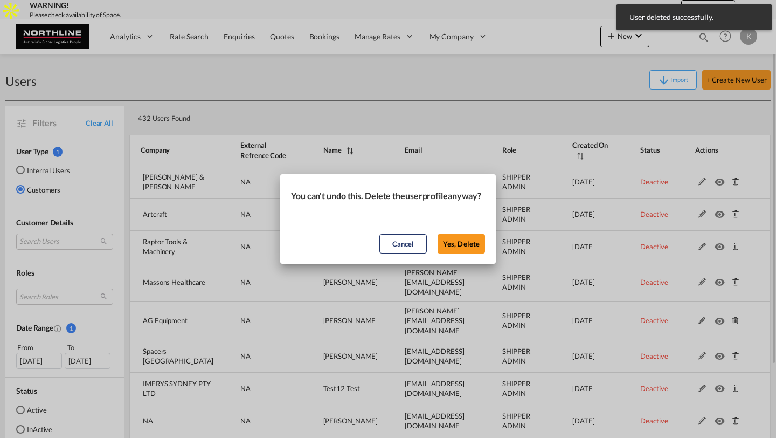
click at [438, 234] on button "Yes, Delete" at bounding box center [461, 243] width 47 height 19
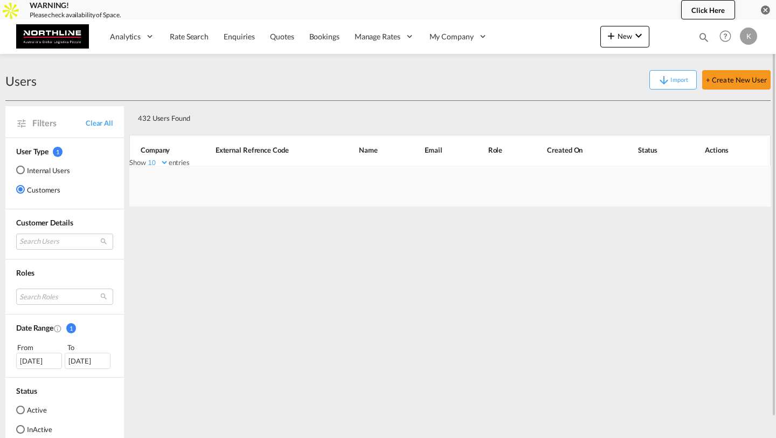
click at [734, 183] on div at bounding box center [449, 185] width 641 height 41
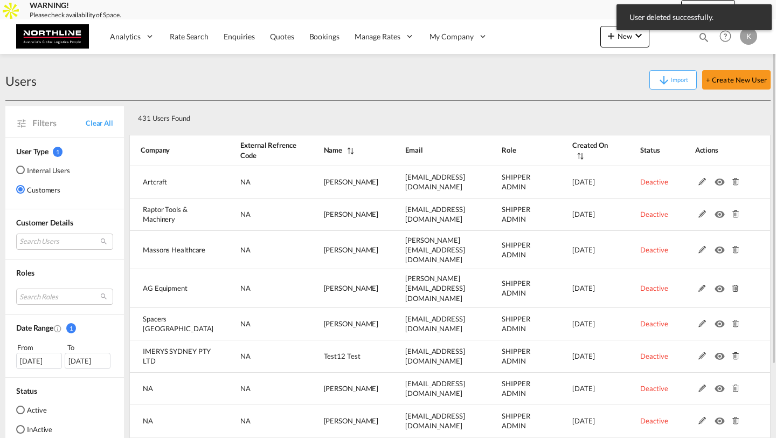
click at [734, 183] on md-icon at bounding box center [735, 182] width 14 height 8
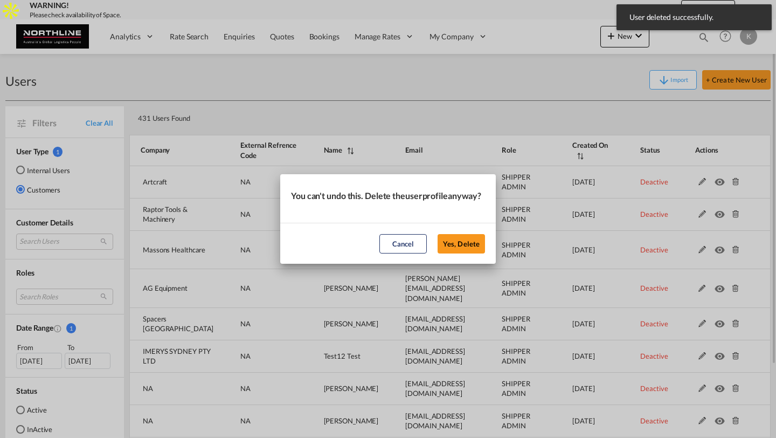
click at [438, 234] on button "Yes, Delete" at bounding box center [461, 243] width 47 height 19
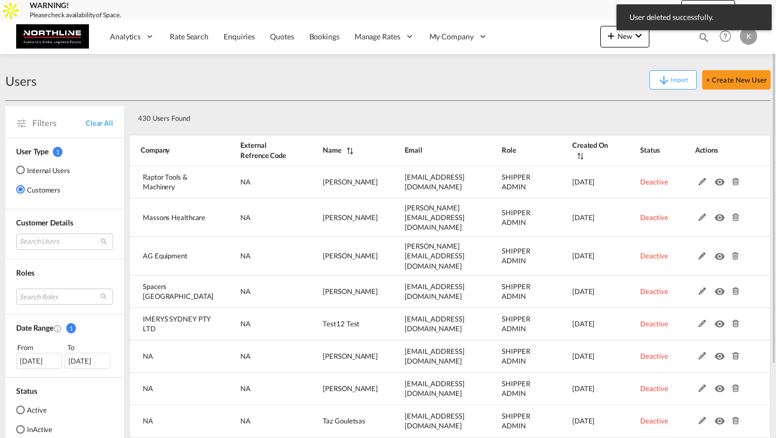
click at [734, 183] on md-icon at bounding box center [735, 182] width 14 height 8
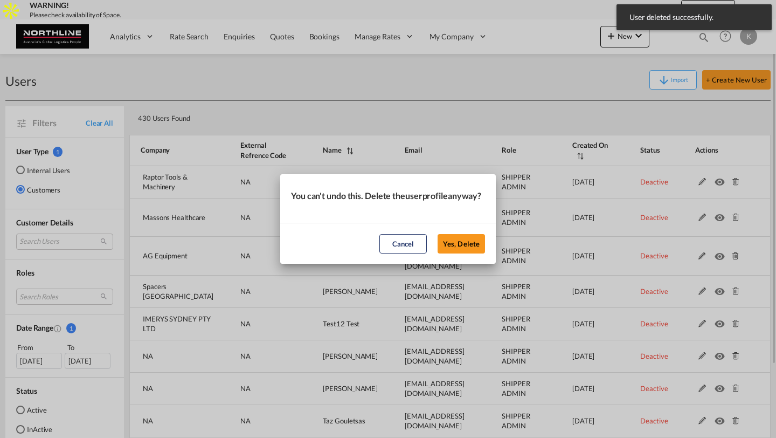
click at [438, 234] on button "Yes, Delete" at bounding box center [461, 243] width 47 height 19
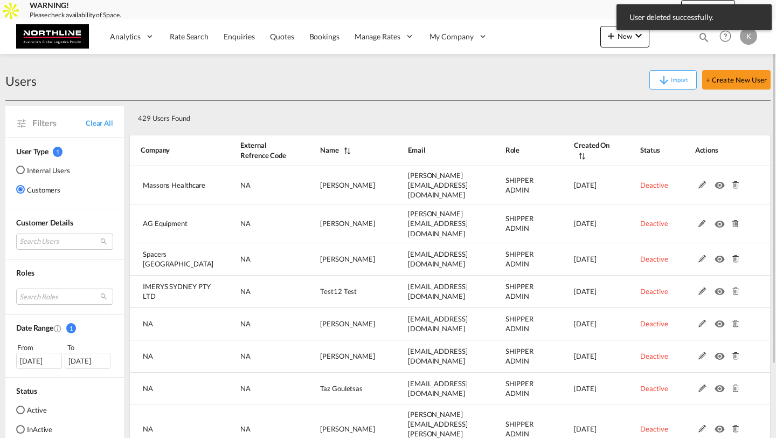
click at [734, 183] on md-icon at bounding box center [735, 185] width 14 height 8
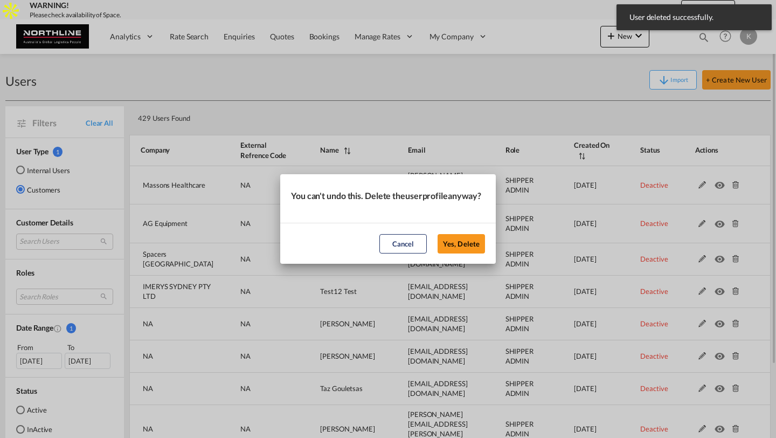
click at [438, 234] on button "Yes, Delete" at bounding box center [461, 243] width 47 height 19
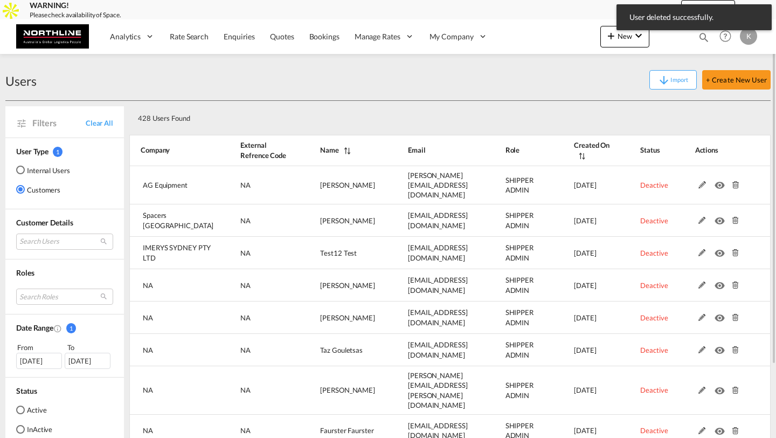
click at [734, 183] on md-icon at bounding box center [735, 185] width 14 height 8
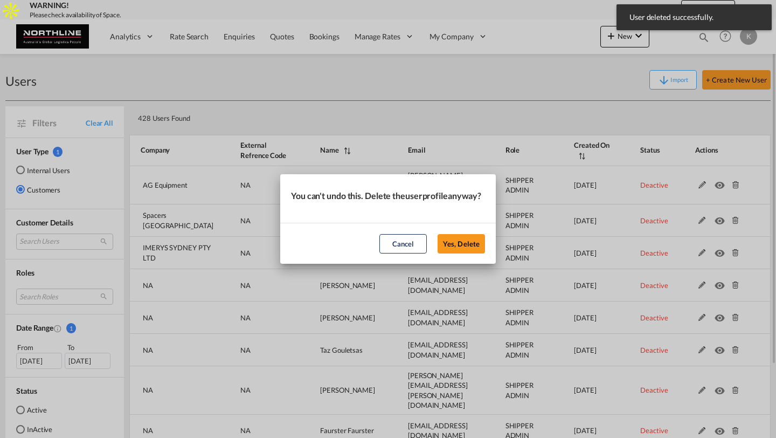
click at [438, 234] on button "Yes, Delete" at bounding box center [461, 243] width 47 height 19
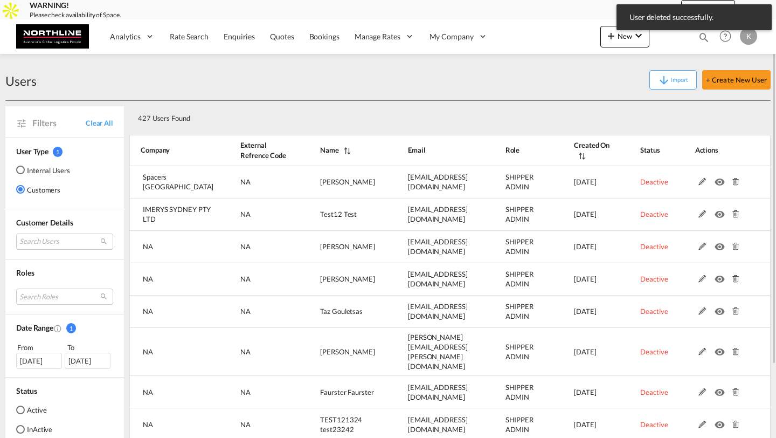
click at [734, 183] on md-icon at bounding box center [735, 182] width 14 height 8
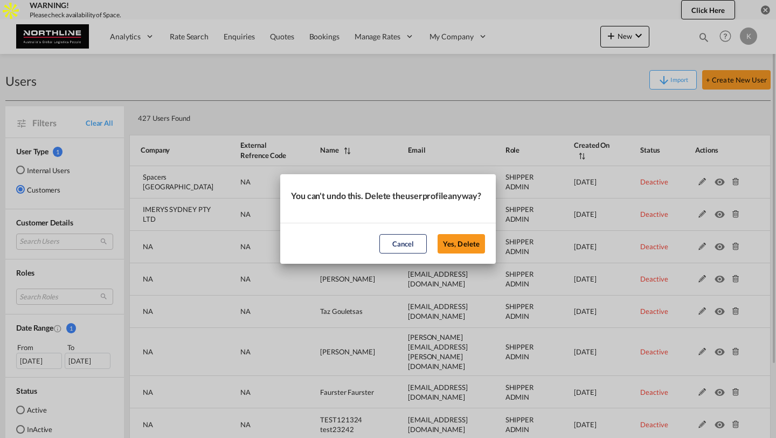
click at [438, 234] on button "Yes, Delete" at bounding box center [461, 243] width 47 height 19
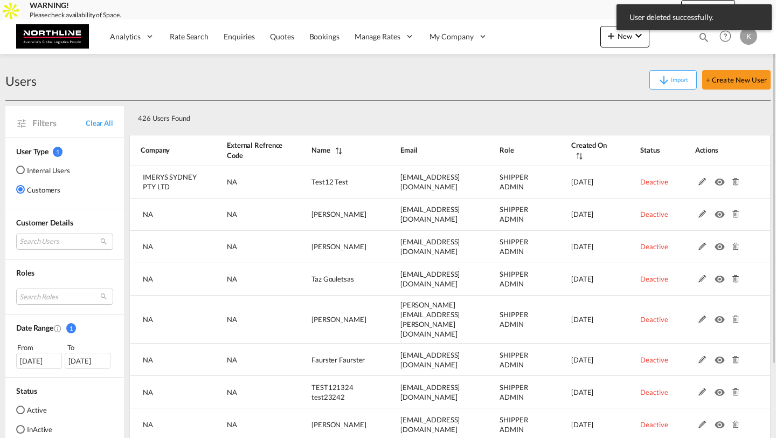
click at [734, 183] on md-icon at bounding box center [735, 182] width 14 height 8
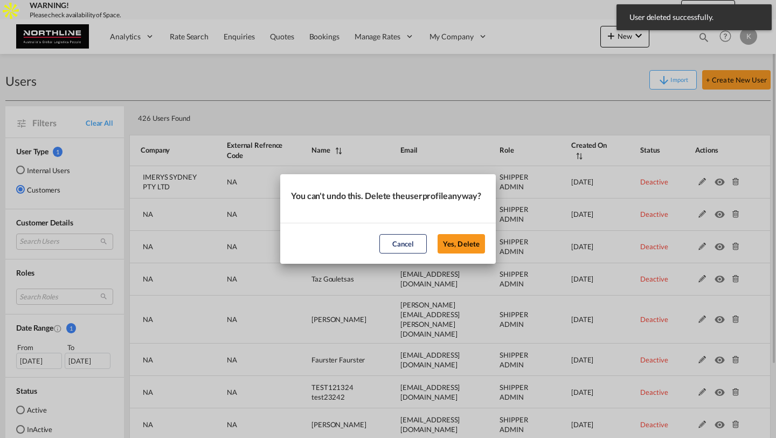
click at [438, 234] on button "Yes, Delete" at bounding box center [461, 243] width 47 height 19
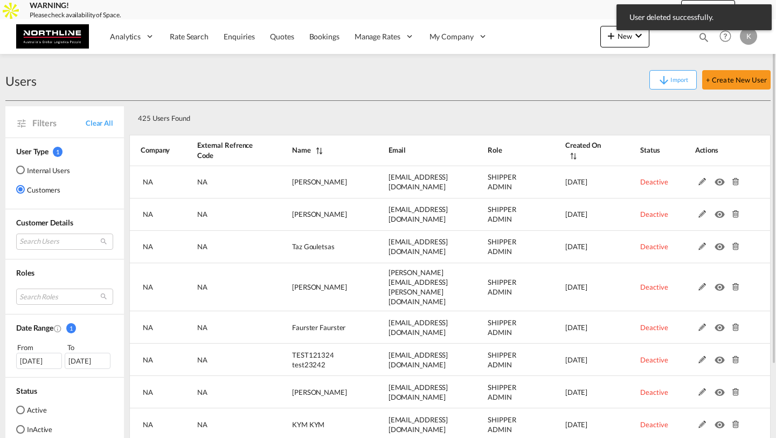
click at [734, 183] on md-icon at bounding box center [735, 182] width 14 height 8
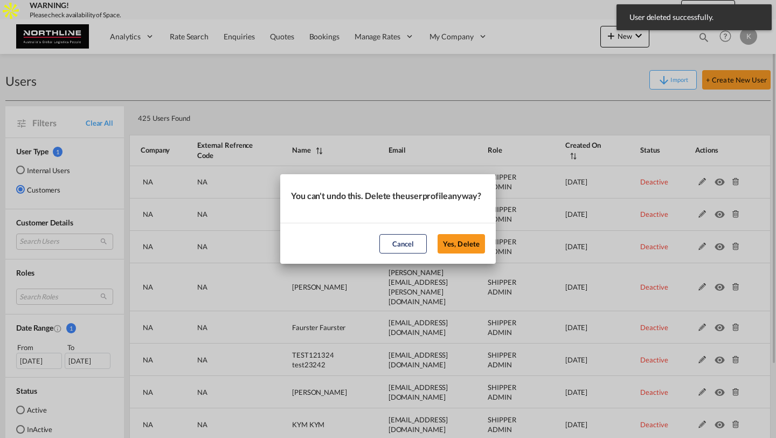
click at [438, 234] on button "Yes, Delete" at bounding box center [461, 243] width 47 height 19
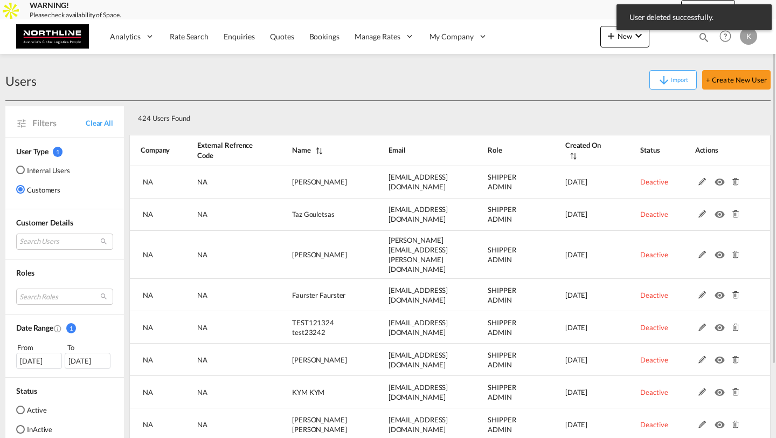
click at [734, 183] on md-icon at bounding box center [735, 182] width 14 height 8
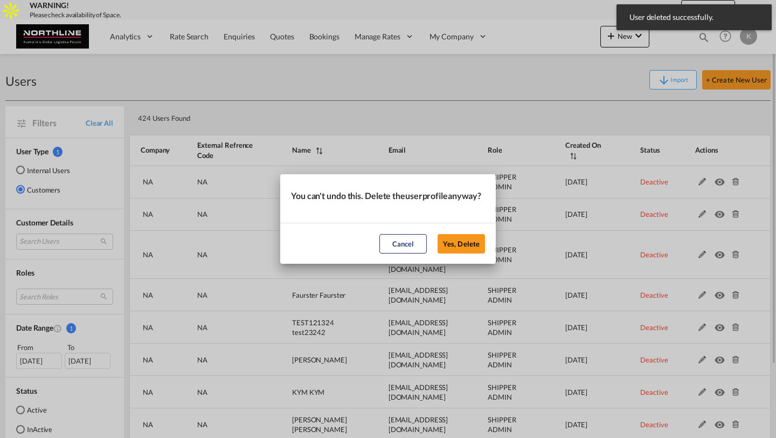
click at [438, 234] on button "Yes, Delete" at bounding box center [461, 243] width 47 height 19
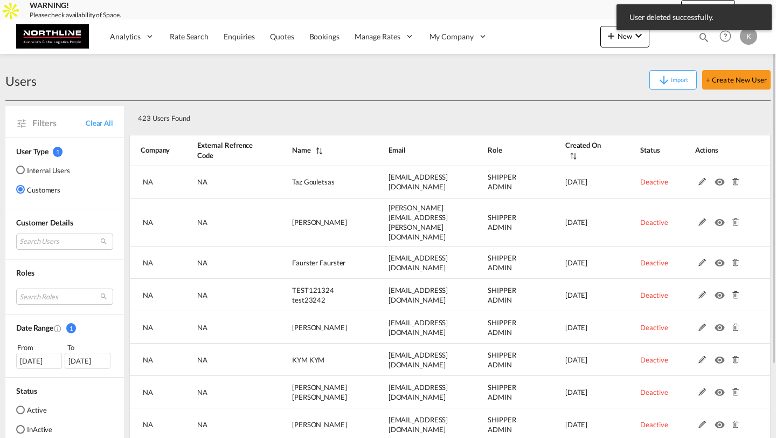
click at [734, 183] on md-icon at bounding box center [735, 182] width 14 height 8
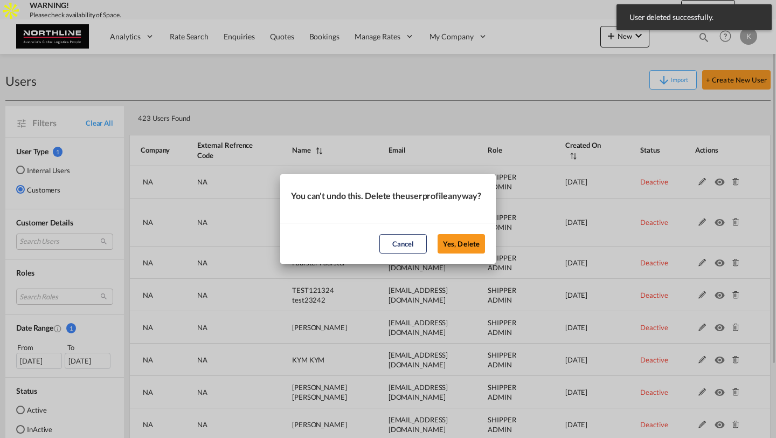
click at [438, 234] on button "Yes, Delete" at bounding box center [461, 243] width 47 height 19
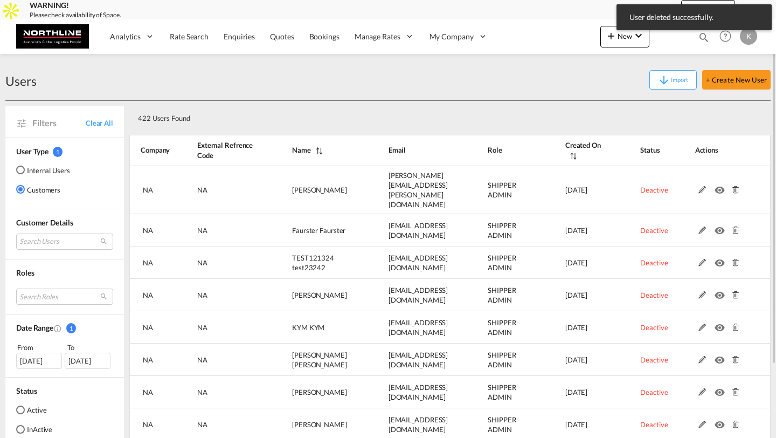
click at [734, 186] on md-icon at bounding box center [735, 190] width 14 height 8
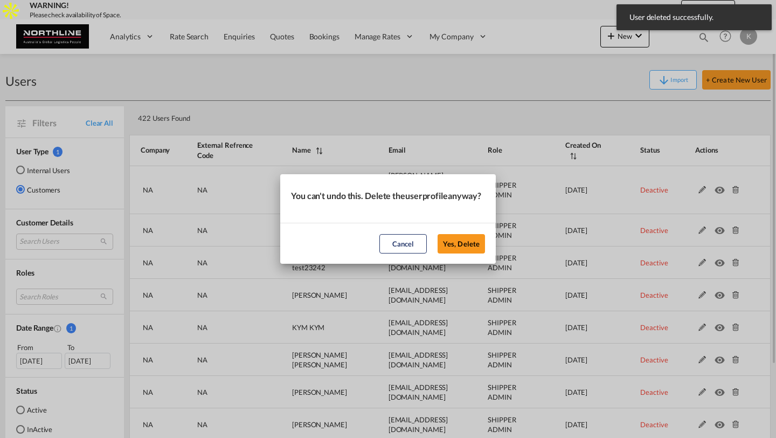
click at [438, 234] on button "Yes, Delete" at bounding box center [461, 243] width 47 height 19
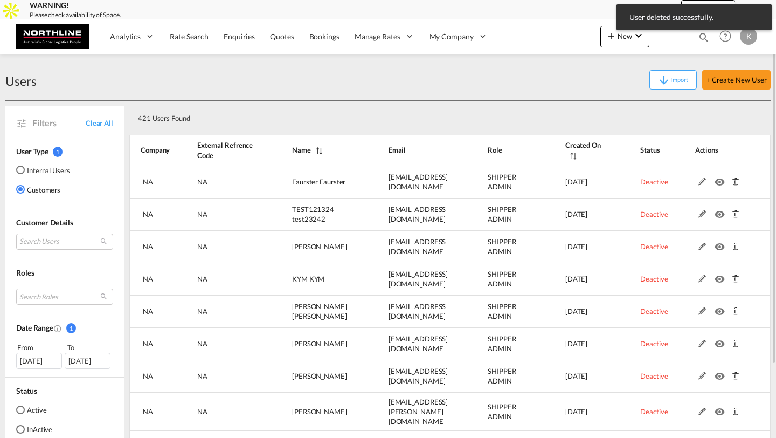
click at [734, 183] on md-icon at bounding box center [735, 182] width 14 height 8
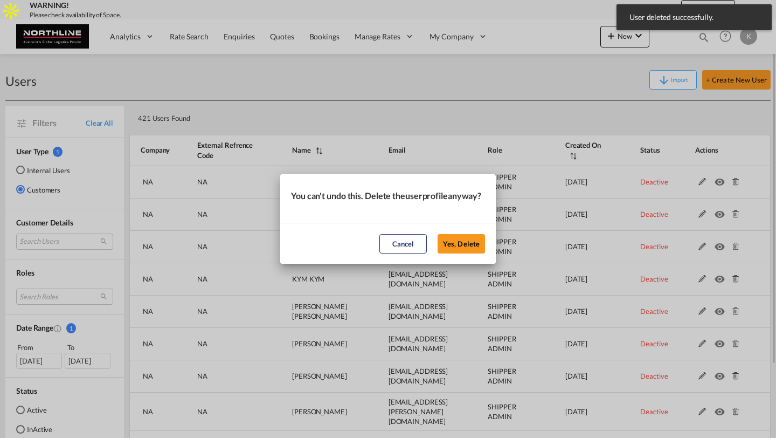
click at [438, 234] on button "Yes, Delete" at bounding box center [461, 243] width 47 height 19
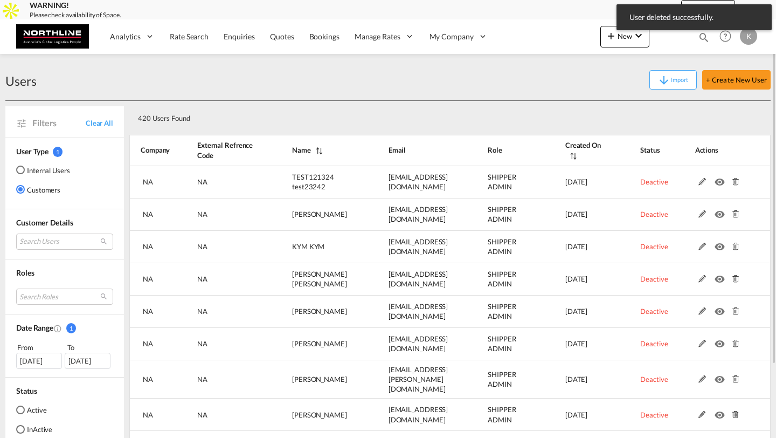
click at [734, 183] on md-icon at bounding box center [735, 182] width 14 height 8
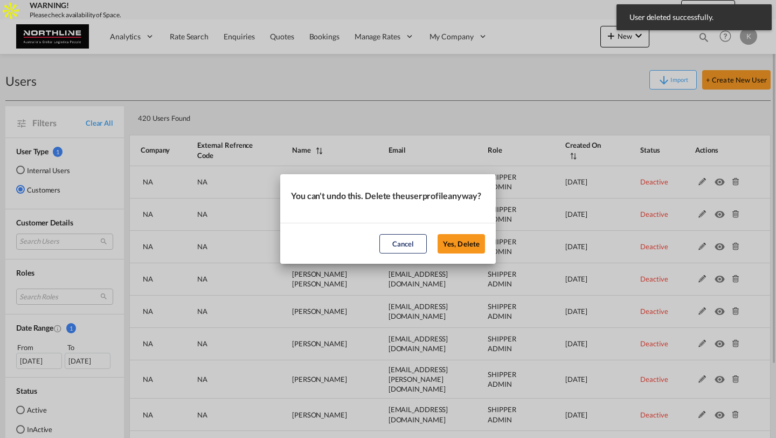
click at [438, 234] on button "Yes, Delete" at bounding box center [461, 243] width 47 height 19
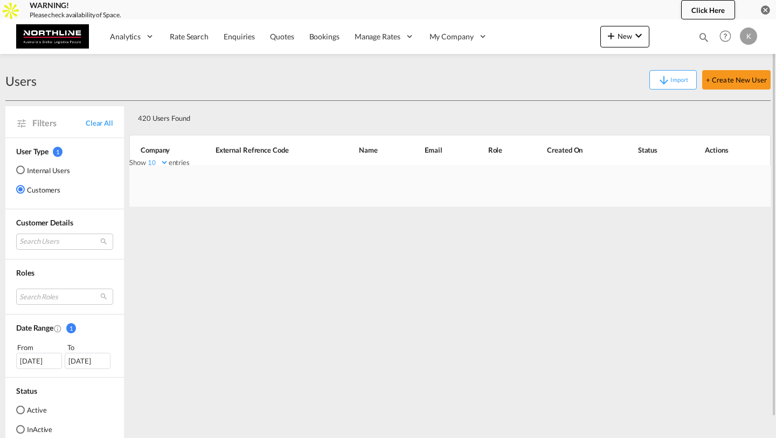
click at [734, 183] on div "You can't undo this. Delete the user profile anyway? Cancel Yes, Delete" at bounding box center [388, 219] width 776 height 438
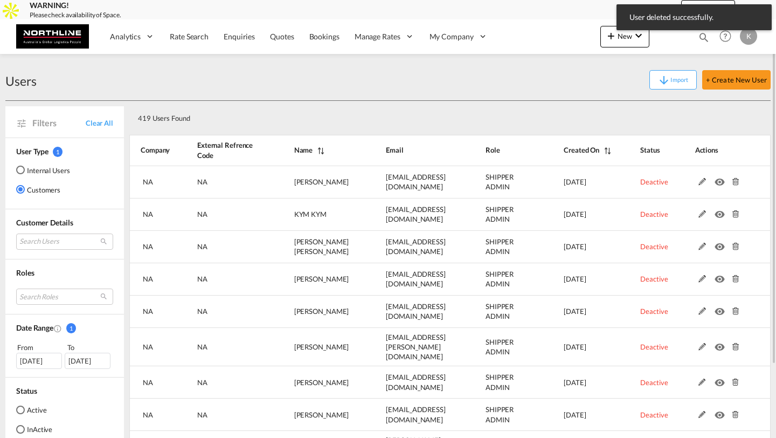
click at [734, 183] on md-icon at bounding box center [735, 182] width 14 height 8
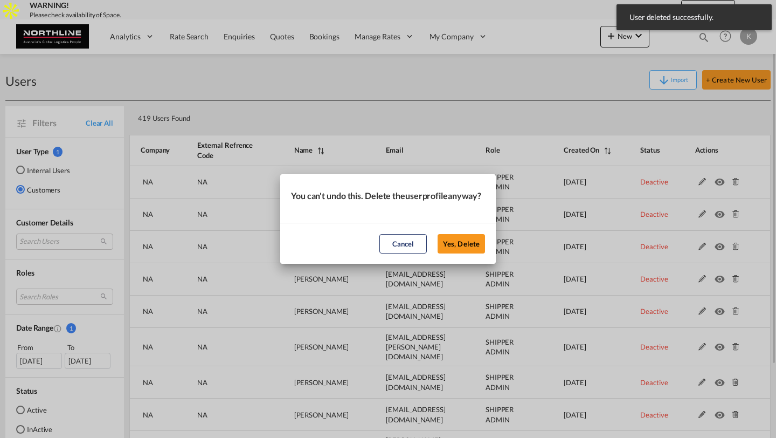
click at [438, 234] on button "Yes, Delete" at bounding box center [461, 243] width 47 height 19
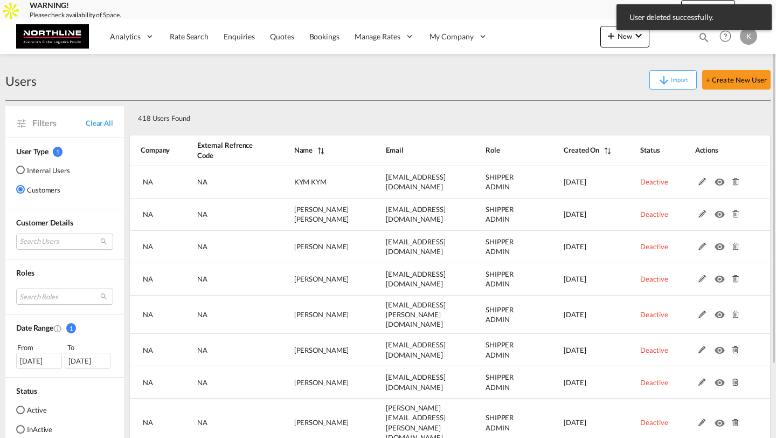
click at [734, 183] on md-icon at bounding box center [735, 182] width 14 height 8
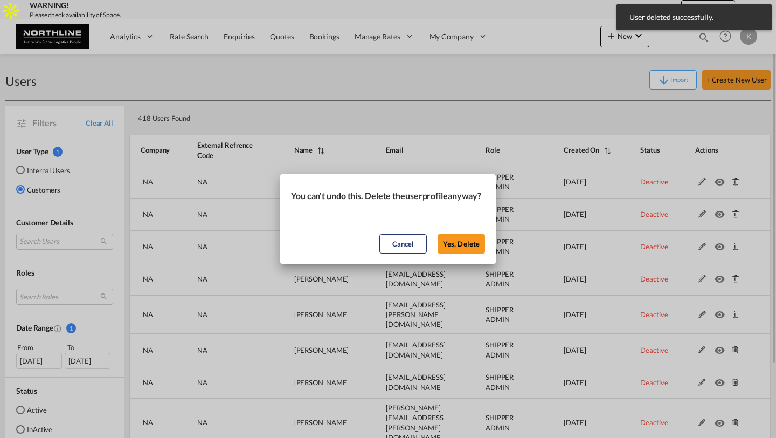
click at [438, 234] on button "Yes, Delete" at bounding box center [461, 243] width 47 height 19
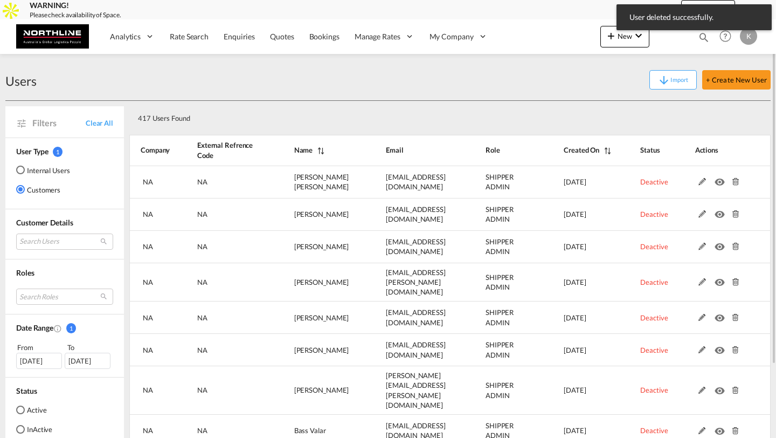
click at [734, 183] on md-icon at bounding box center [735, 182] width 14 height 8
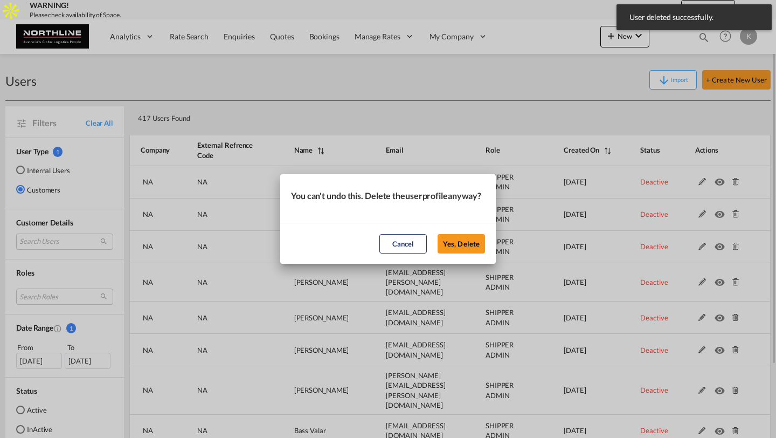
click at [438, 234] on button "Yes, Delete" at bounding box center [461, 243] width 47 height 19
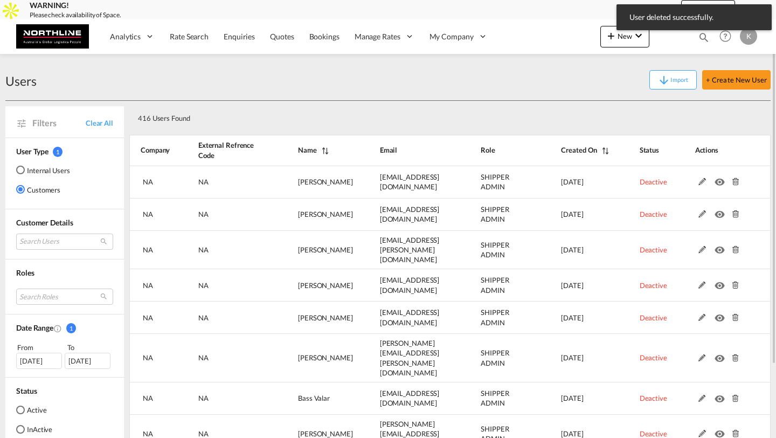
click at [734, 183] on md-icon at bounding box center [735, 182] width 14 height 8
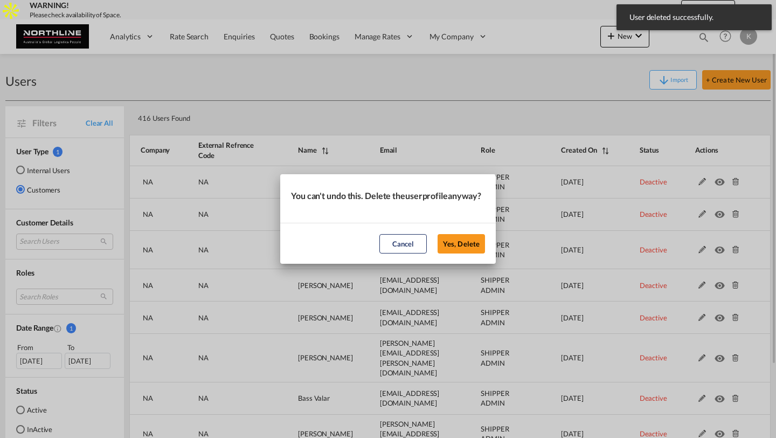
click at [438, 234] on button "Yes, Delete" at bounding box center [461, 243] width 47 height 19
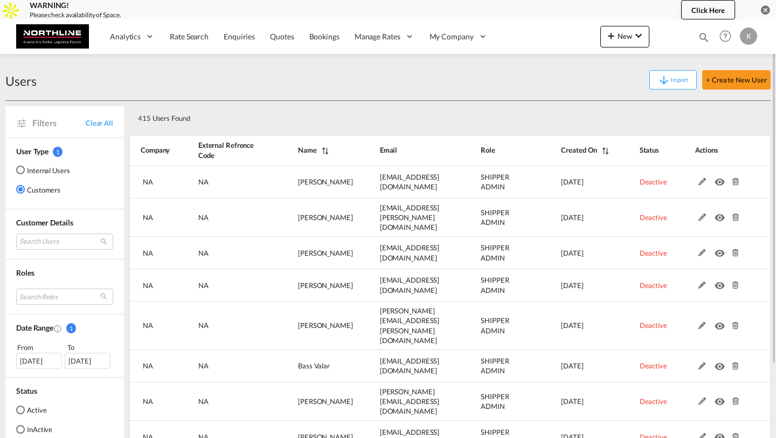
click at [734, 183] on md-icon at bounding box center [735, 182] width 14 height 8
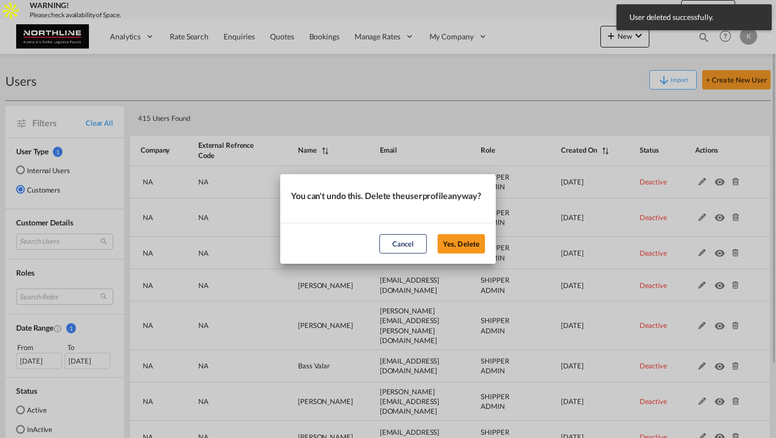
click at [734, 183] on div "You can't undo this. Delete the user profile anyway? Cancel Yes, Delete" at bounding box center [388, 219] width 776 height 438
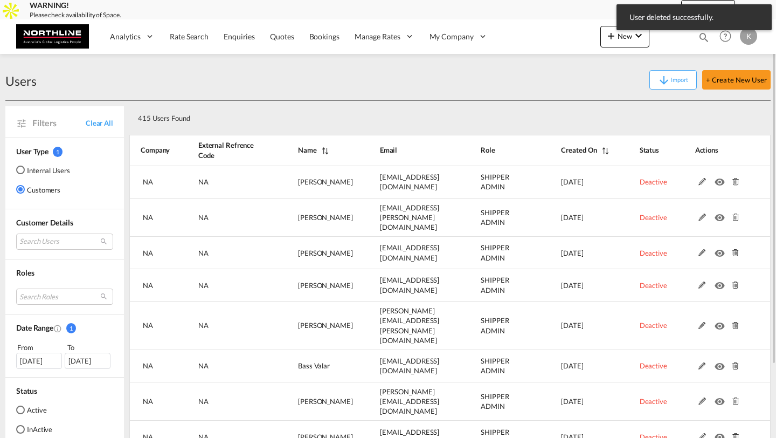
click at [413, 226] on button "Yes, Delete" at bounding box center [425, 231] width 24 height 10
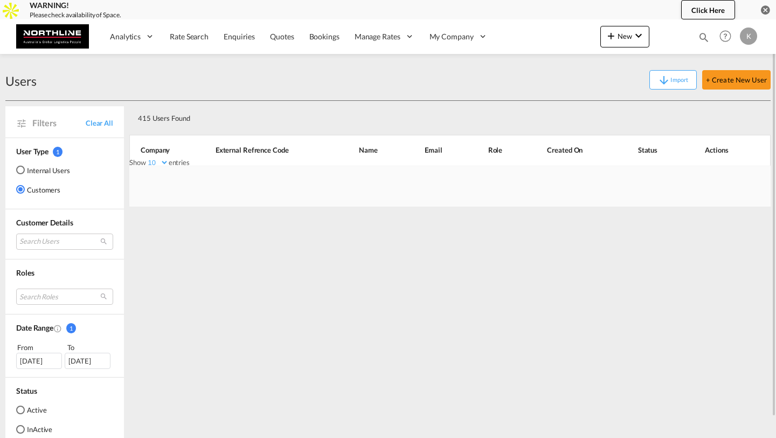
click at [734, 183] on div at bounding box center [449, 185] width 641 height 41
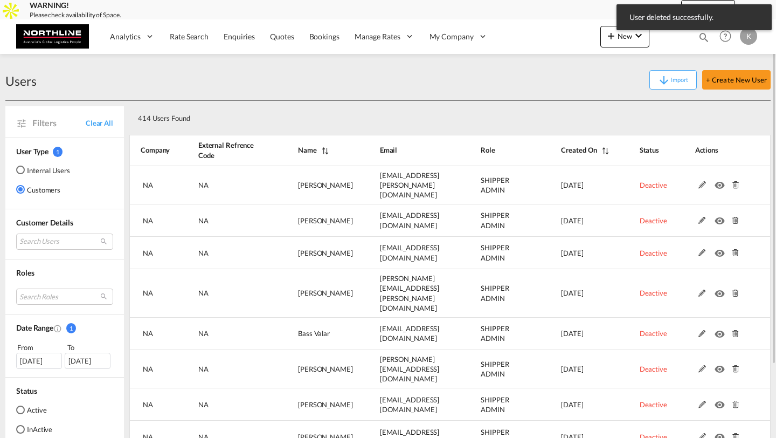
click at [734, 183] on md-icon at bounding box center [735, 185] width 14 height 8
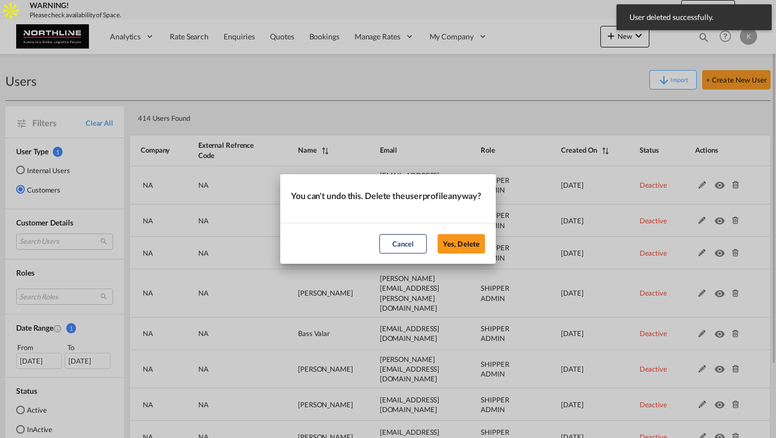
click at [438, 234] on button "Yes, Delete" at bounding box center [461, 243] width 47 height 19
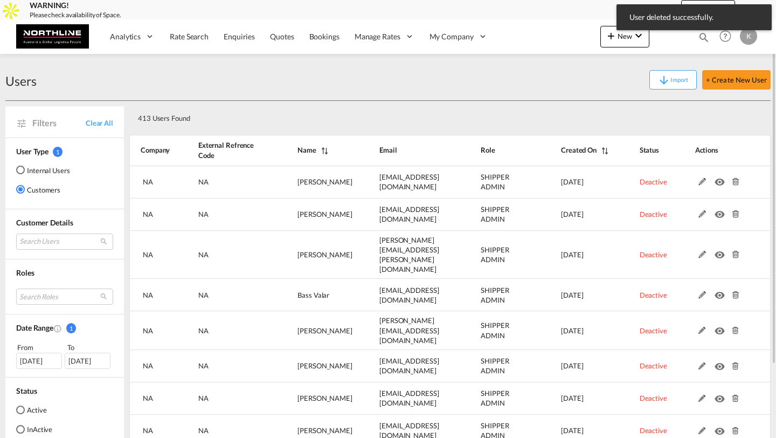
click at [734, 183] on md-icon at bounding box center [735, 182] width 14 height 8
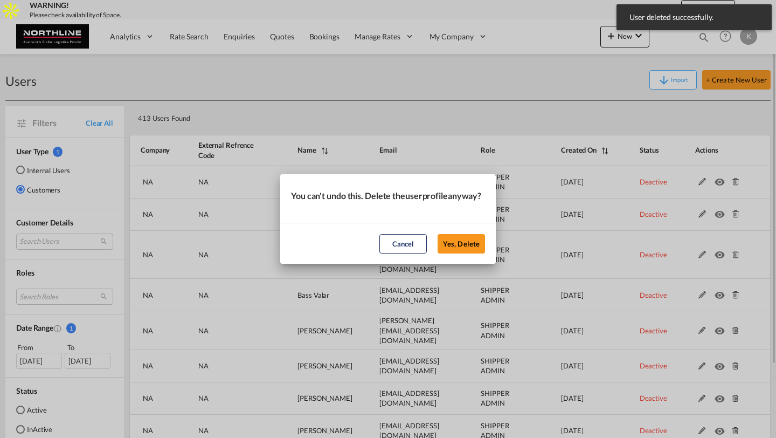
click at [438, 234] on button "Yes, Delete" at bounding box center [461, 243] width 47 height 19
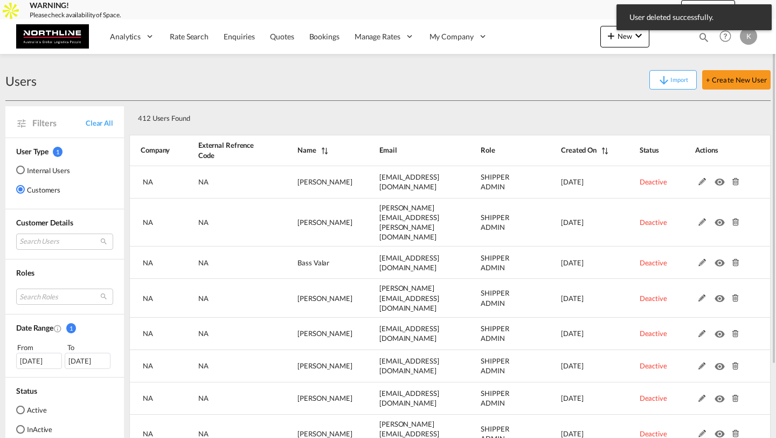
click at [734, 183] on md-icon at bounding box center [735, 182] width 14 height 8
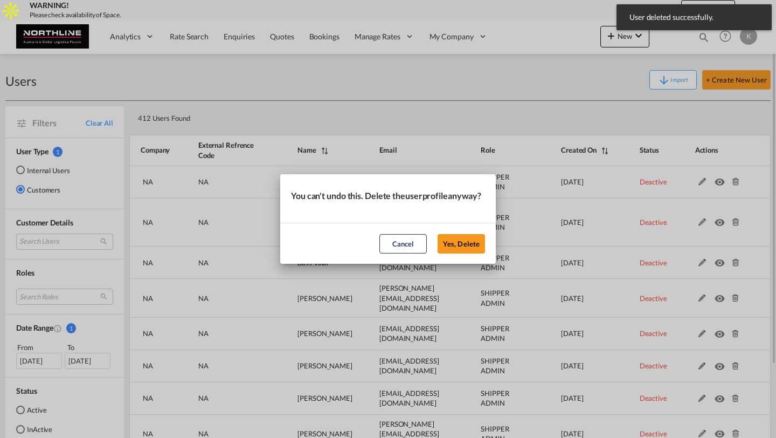
click at [438, 234] on button "Yes, Delete" at bounding box center [461, 243] width 47 height 19
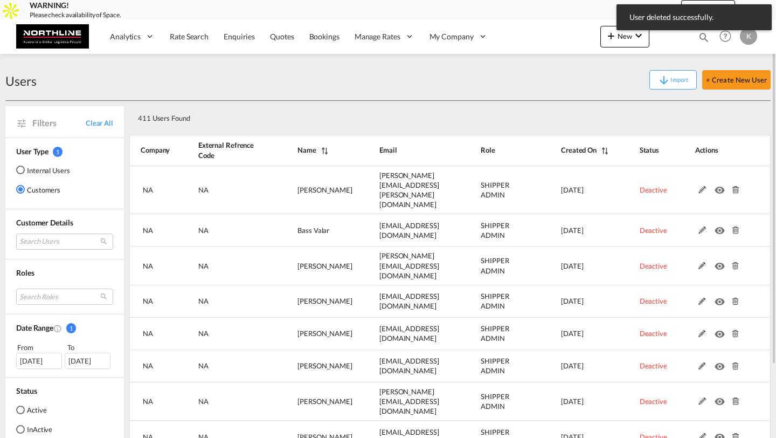
click at [734, 186] on md-icon at bounding box center [735, 190] width 14 height 8
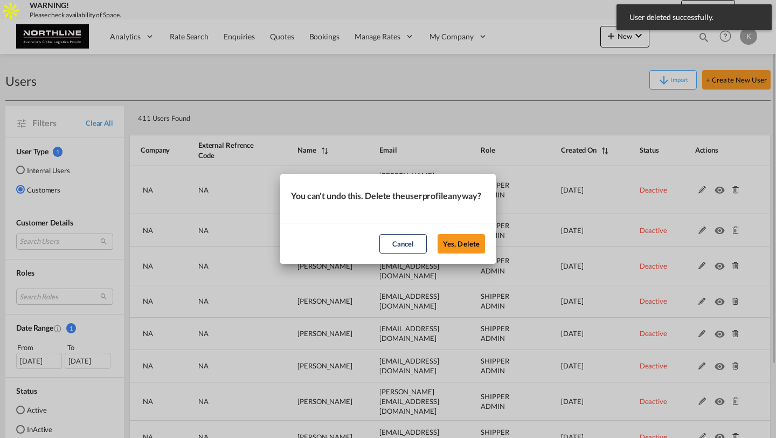
click at [438, 234] on button "Yes, Delete" at bounding box center [461, 243] width 47 height 19
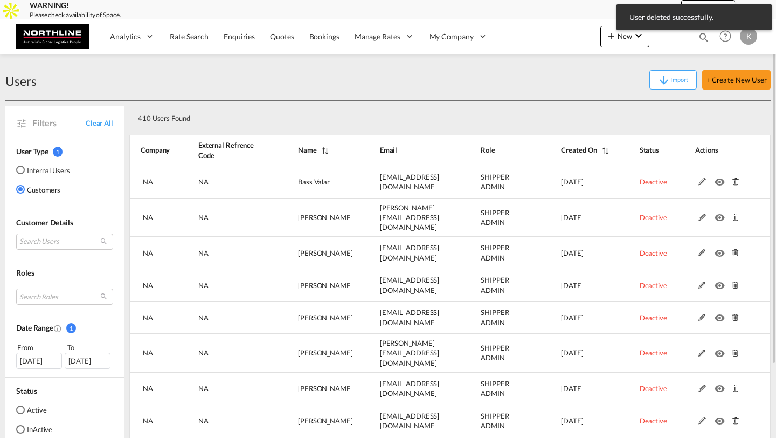
click at [734, 183] on md-icon at bounding box center [735, 182] width 14 height 8
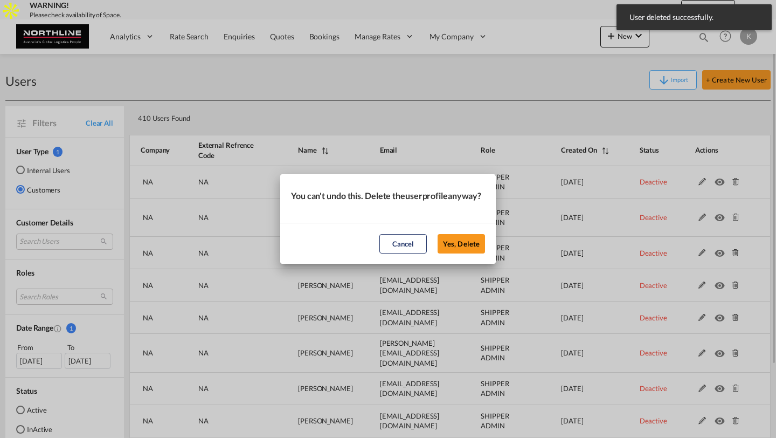
click at [438, 234] on button "Yes, Delete" at bounding box center [461, 243] width 47 height 19
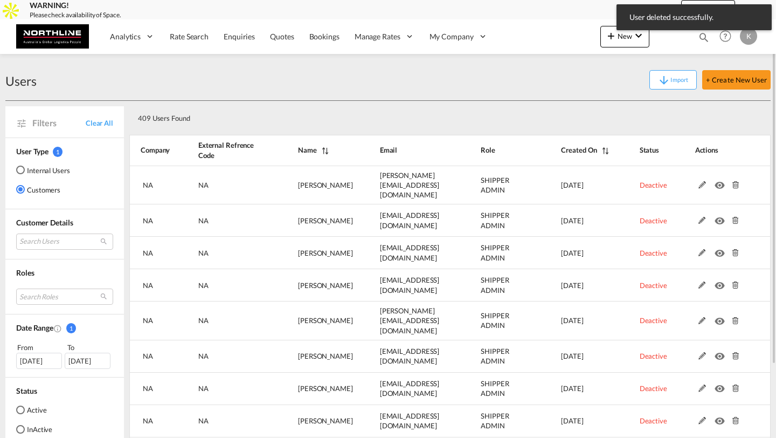
click at [734, 183] on md-icon at bounding box center [735, 185] width 14 height 8
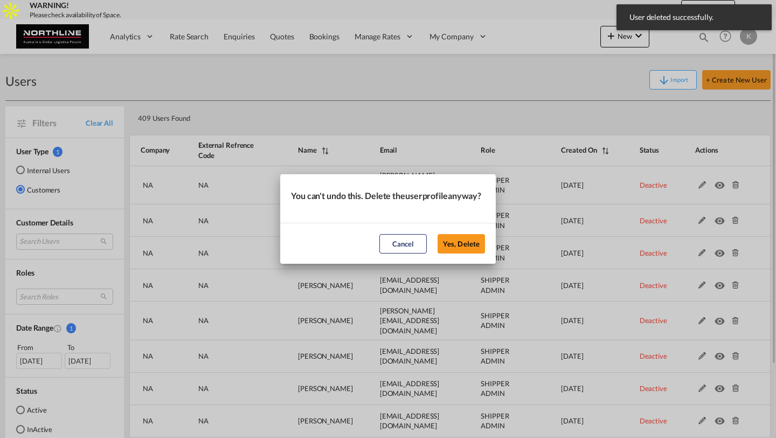
click at [438, 234] on button "Yes, Delete" at bounding box center [461, 243] width 47 height 19
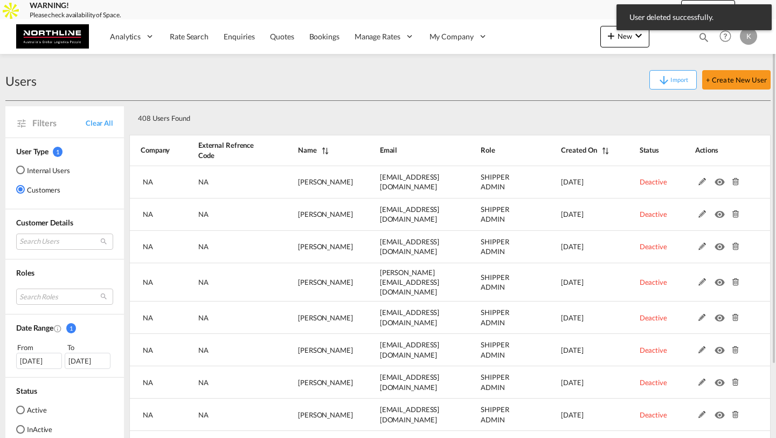
click at [734, 183] on md-icon at bounding box center [735, 182] width 14 height 8
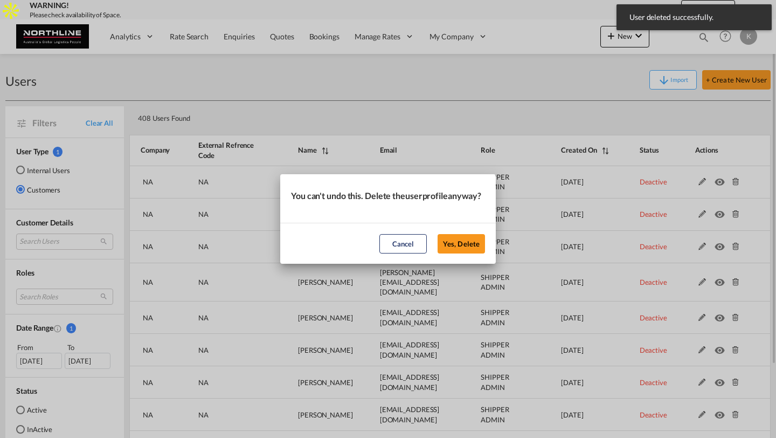
click at [438, 234] on button "Yes, Delete" at bounding box center [461, 243] width 47 height 19
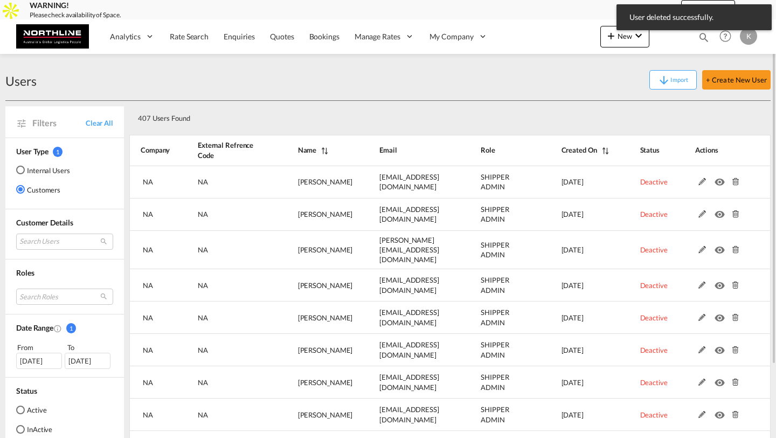
click at [734, 183] on md-icon at bounding box center [735, 182] width 14 height 8
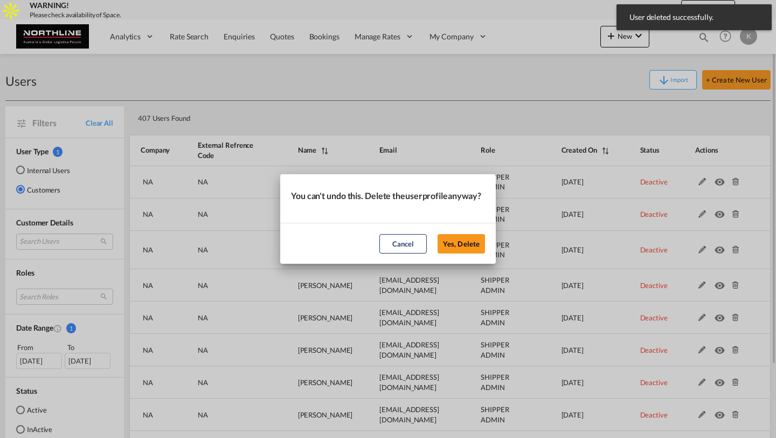
click at [438, 234] on button "Yes, Delete" at bounding box center [461, 243] width 47 height 19
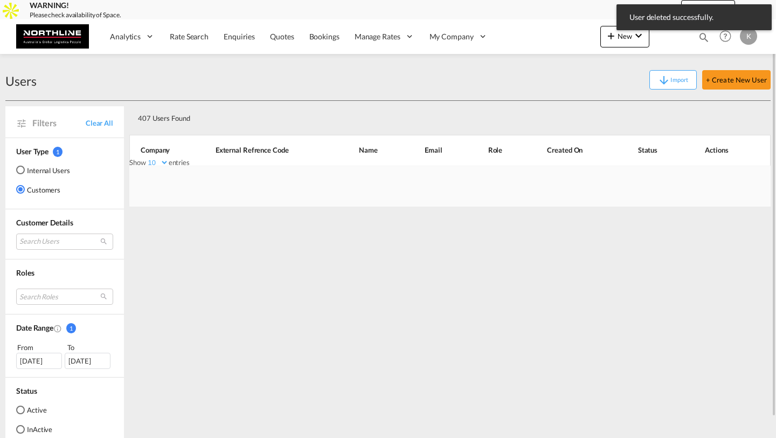
click at [734, 173] on div "Show 10 25 50 100 entries Search: Company External Refrence Code Name Email Rol…" at bounding box center [449, 152] width 641 height 41
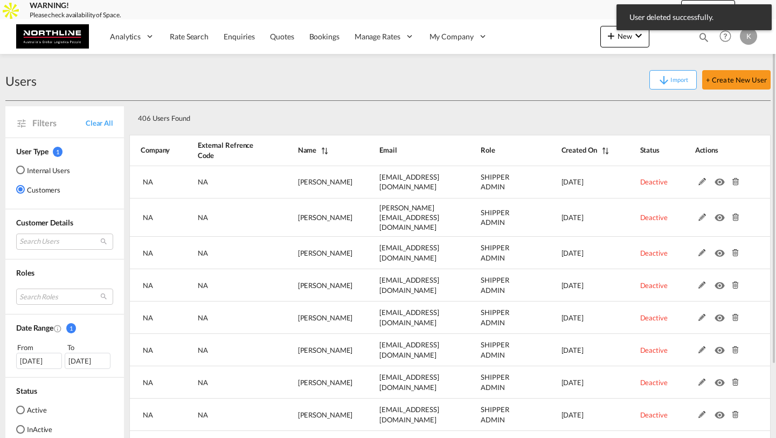
click at [734, 183] on md-icon at bounding box center [735, 182] width 14 height 8
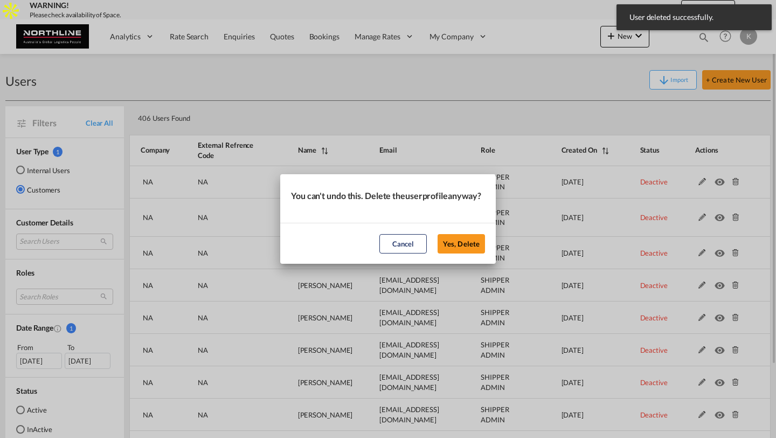
click at [438, 234] on button "Yes, Delete" at bounding box center [461, 243] width 47 height 19
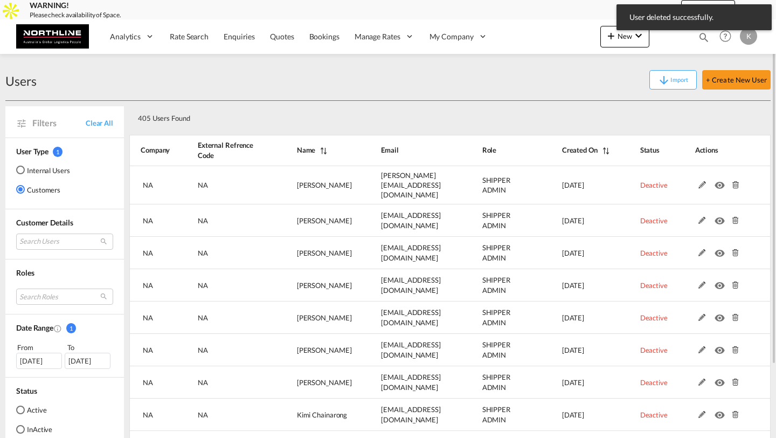
click at [734, 183] on md-icon at bounding box center [735, 185] width 14 height 8
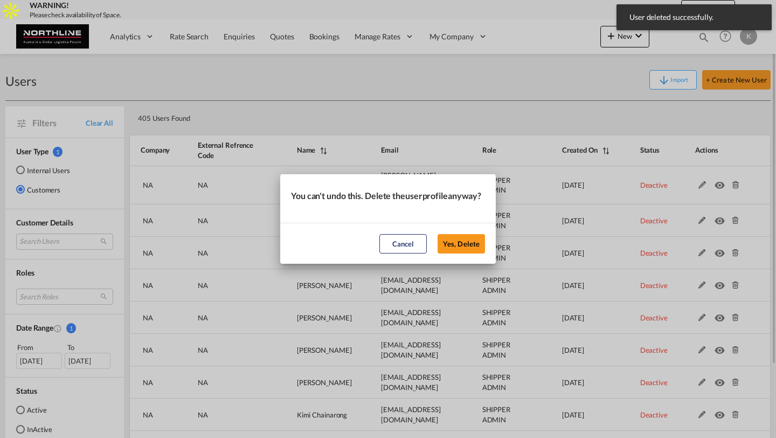
click at [438, 234] on button "Yes, Delete" at bounding box center [461, 243] width 47 height 19
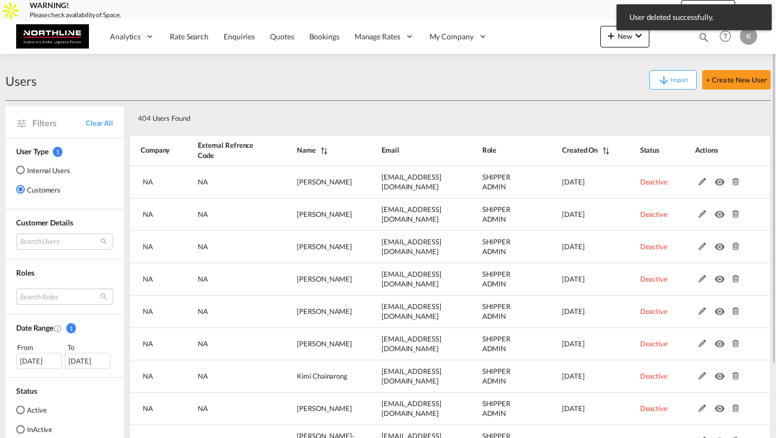
click at [734, 183] on md-icon at bounding box center [735, 182] width 14 height 8
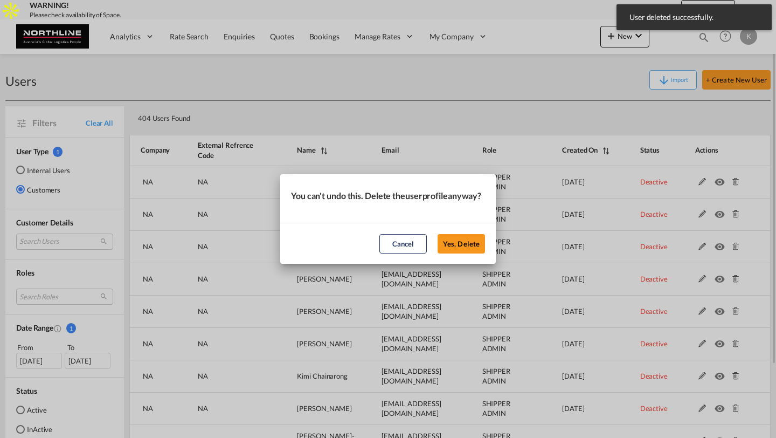
click at [438, 234] on button "Yes, Delete" at bounding box center [461, 243] width 47 height 19
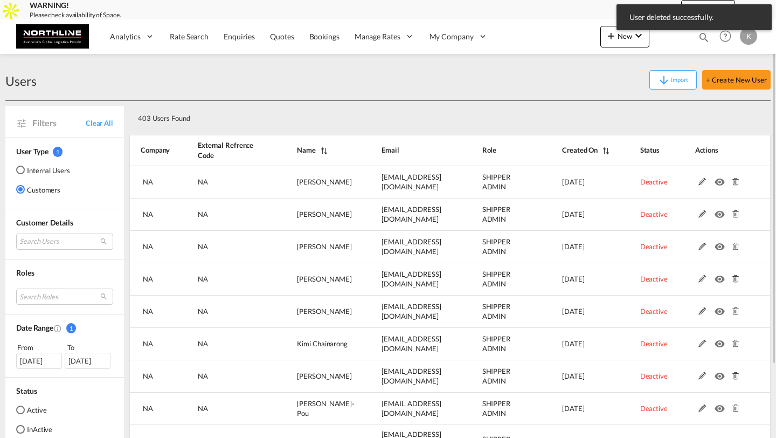
click at [734, 183] on md-icon at bounding box center [735, 182] width 14 height 8
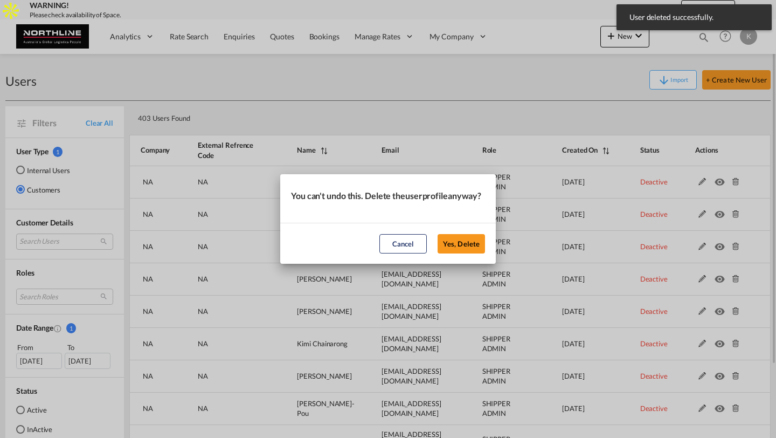
click at [438, 234] on button "Yes, Delete" at bounding box center [461, 243] width 47 height 19
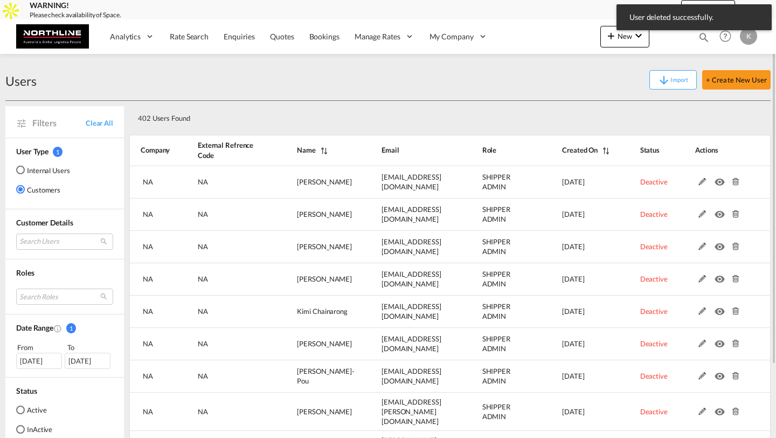
click at [734, 183] on md-icon at bounding box center [735, 182] width 14 height 8
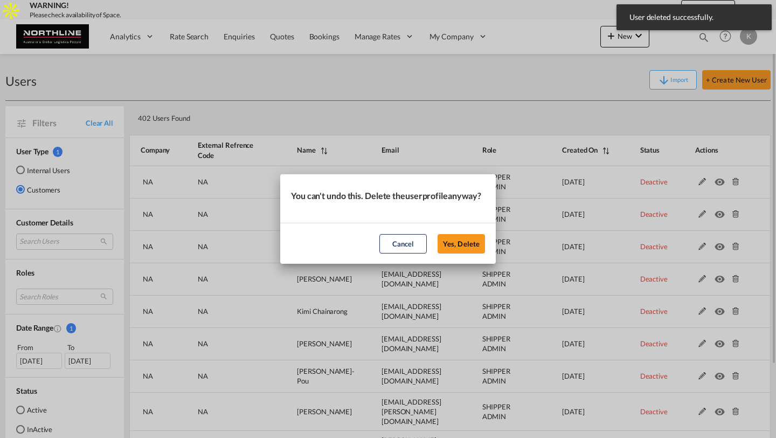
click at [438, 234] on button "Yes, Delete" at bounding box center [461, 243] width 47 height 19
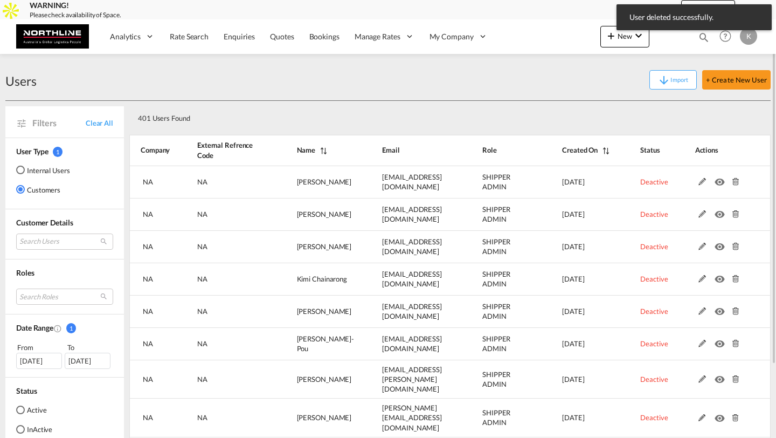
click at [734, 183] on md-icon at bounding box center [735, 182] width 14 height 8
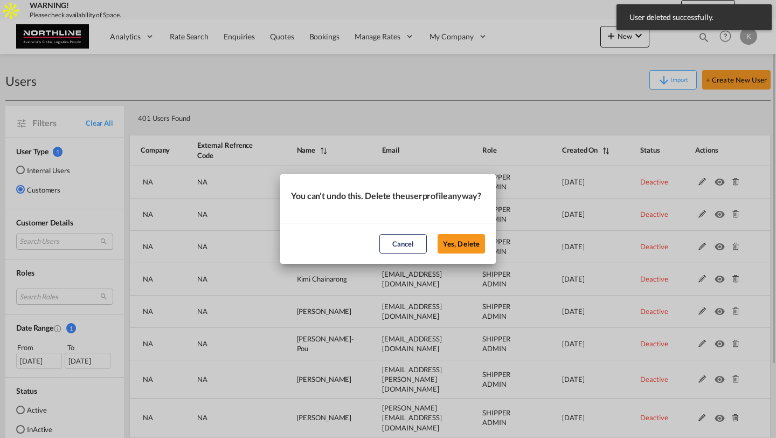
click at [438, 234] on button "Yes, Delete" at bounding box center [461, 243] width 47 height 19
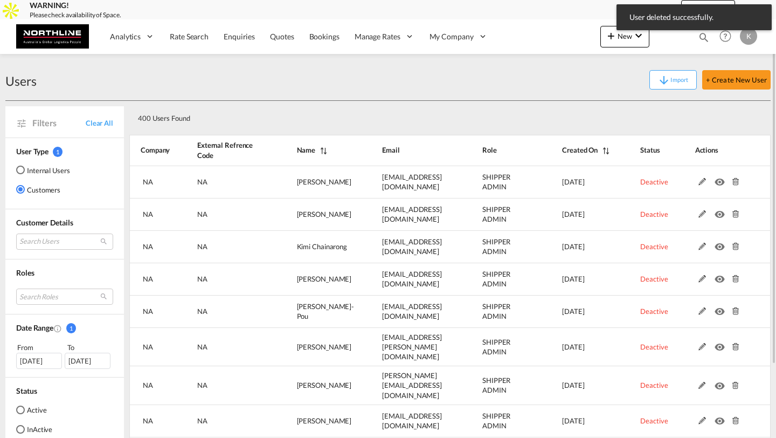
click at [734, 183] on md-icon at bounding box center [735, 182] width 14 height 8
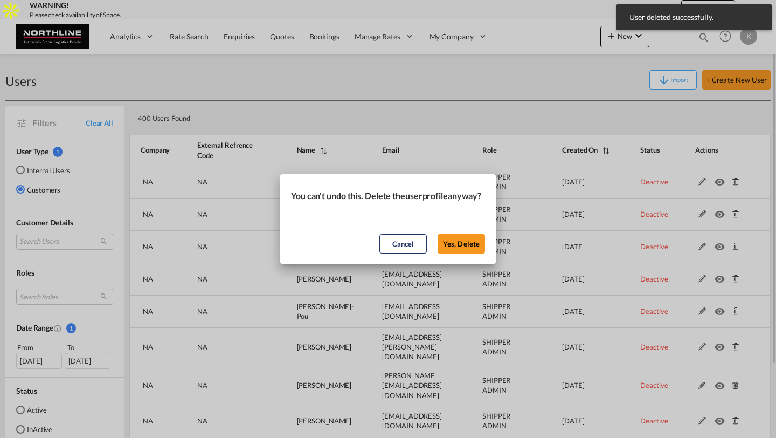
click at [438, 234] on button "Yes, Delete" at bounding box center [461, 243] width 47 height 19
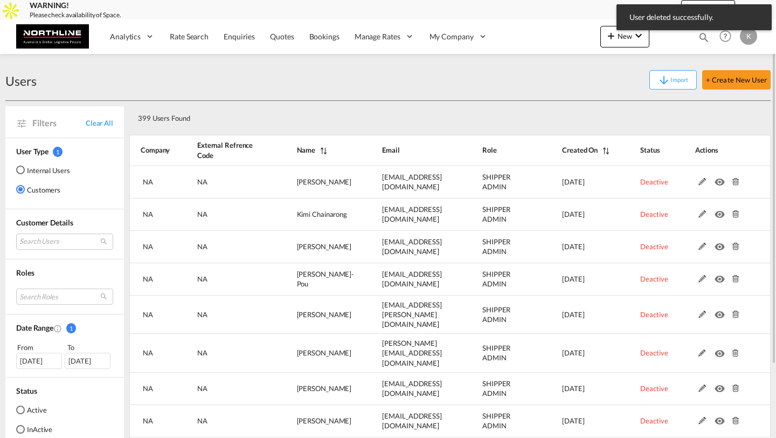
click at [734, 183] on md-icon at bounding box center [735, 182] width 14 height 8
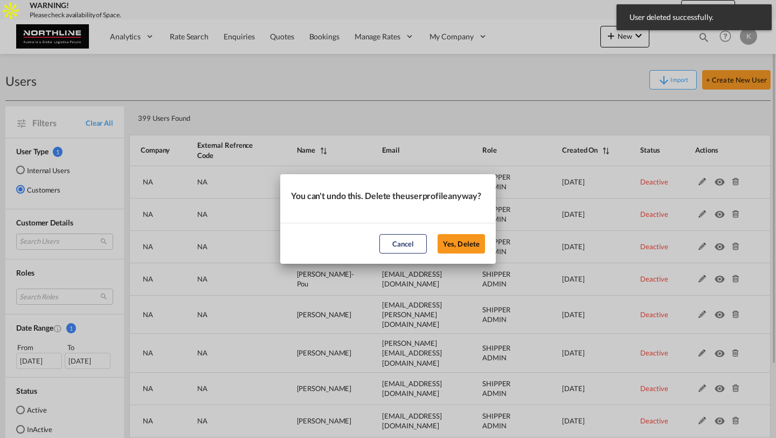
click at [438, 234] on button "Yes, Delete" at bounding box center [461, 243] width 47 height 19
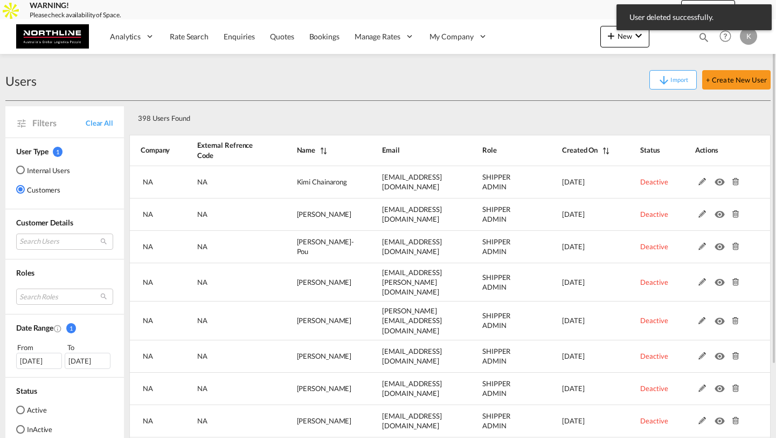
click at [734, 183] on md-icon at bounding box center [735, 182] width 14 height 8
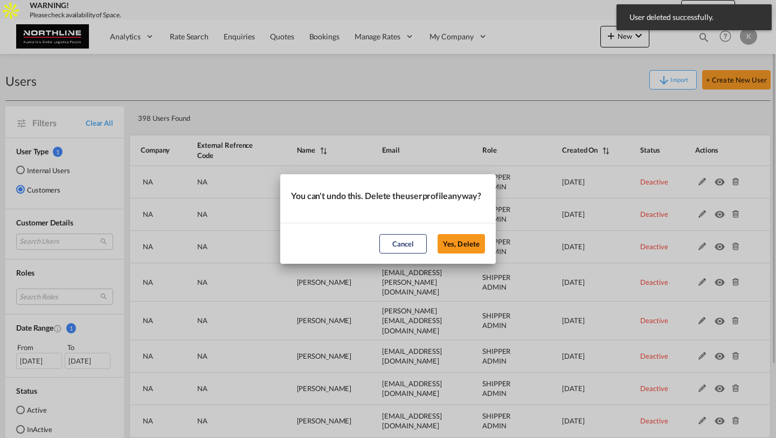
click at [438, 234] on button "Yes, Delete" at bounding box center [461, 243] width 47 height 19
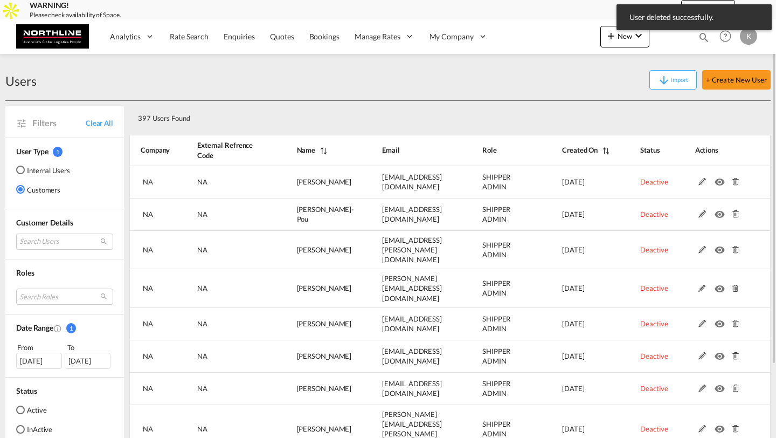
click at [734, 183] on md-icon at bounding box center [735, 182] width 14 height 8
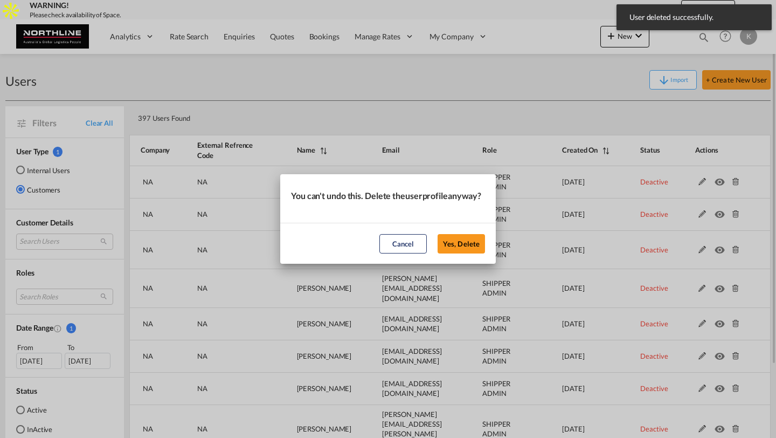
click at [438, 234] on button "Yes, Delete" at bounding box center [461, 243] width 47 height 19
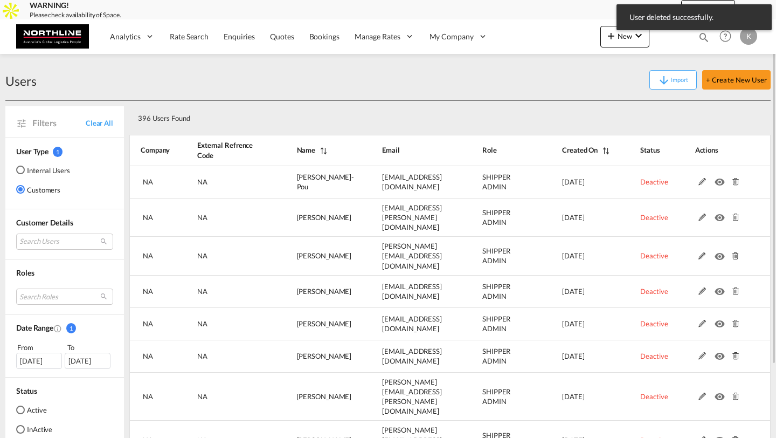
click at [734, 183] on md-icon at bounding box center [735, 182] width 14 height 8
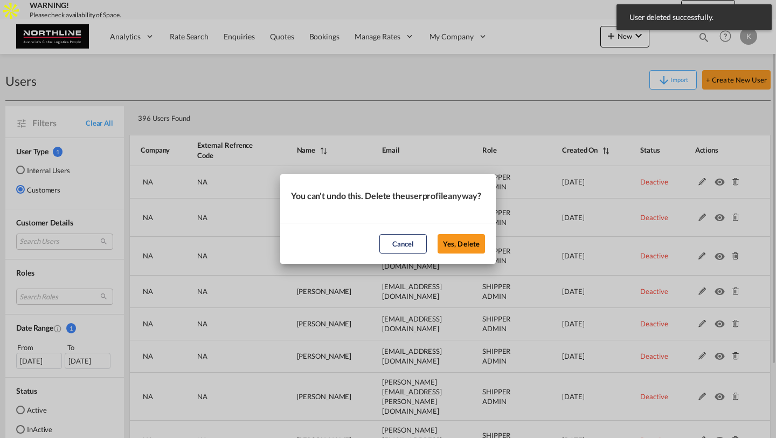
click at [438, 234] on button "Yes, Delete" at bounding box center [461, 243] width 47 height 19
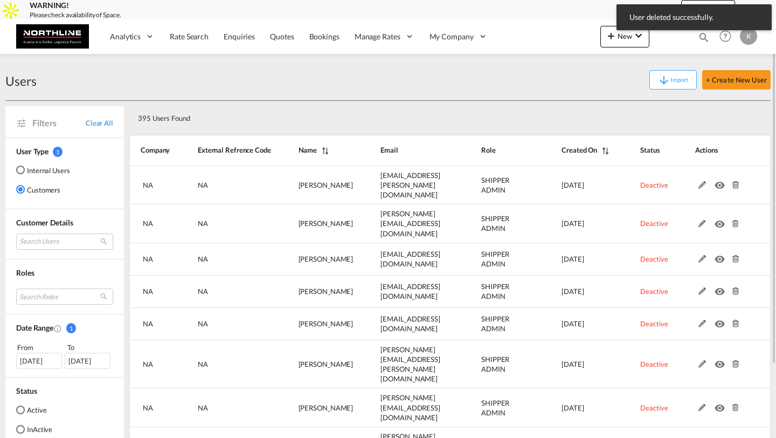
click at [734, 183] on md-icon at bounding box center [735, 185] width 14 height 8
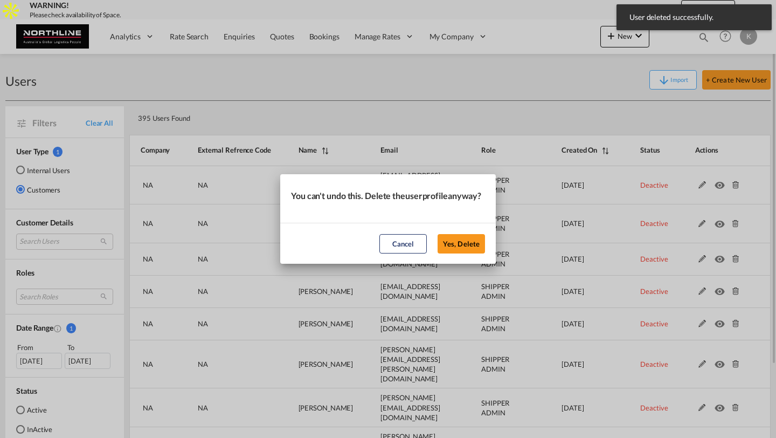
click at [438, 234] on button "Yes, Delete" at bounding box center [461, 243] width 47 height 19
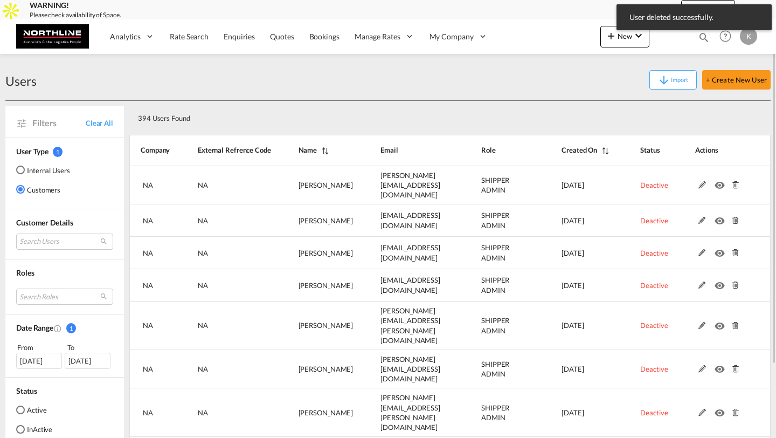
click at [734, 183] on md-icon at bounding box center [735, 185] width 14 height 8
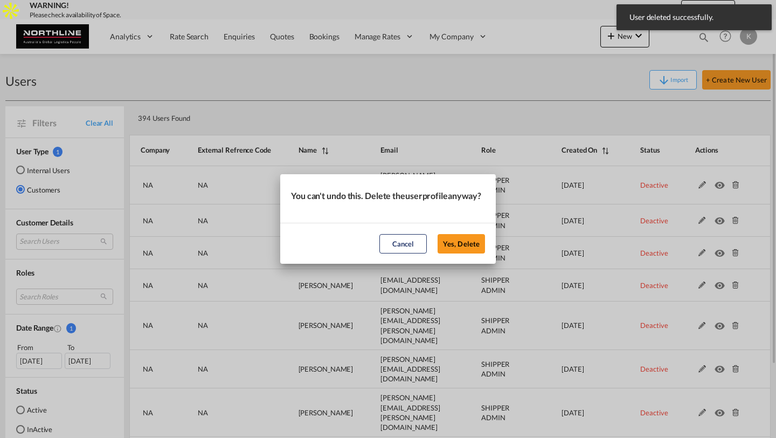
click at [438, 234] on button "Yes, Delete" at bounding box center [461, 243] width 47 height 19
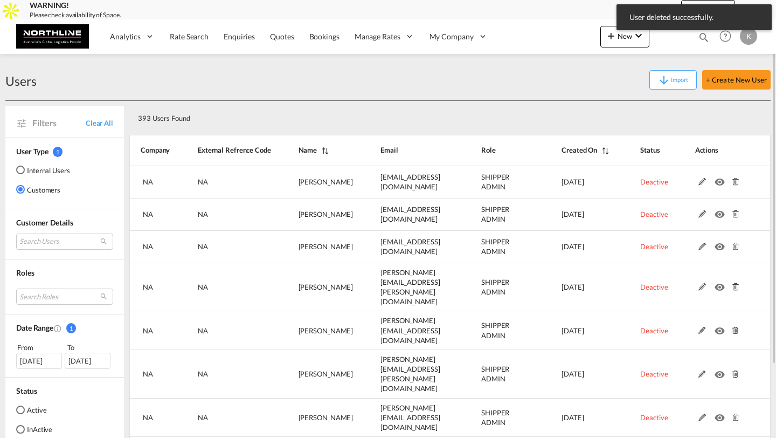
click at [734, 183] on md-icon at bounding box center [735, 182] width 14 height 8
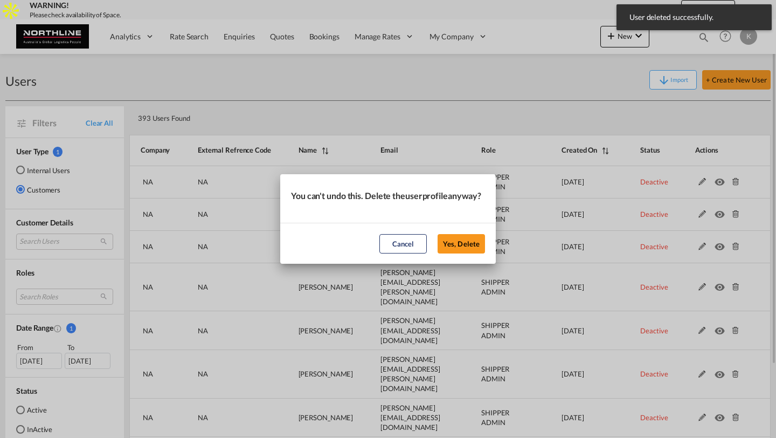
click at [438, 234] on button "Yes, Delete" at bounding box center [461, 243] width 47 height 19
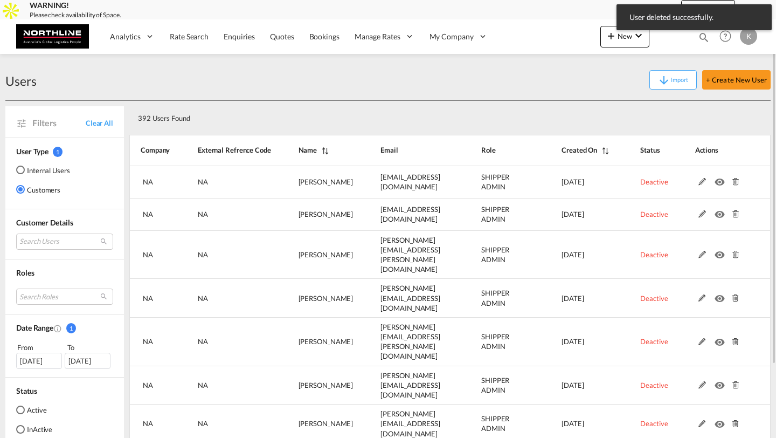
click at [734, 183] on md-icon at bounding box center [735, 182] width 14 height 8
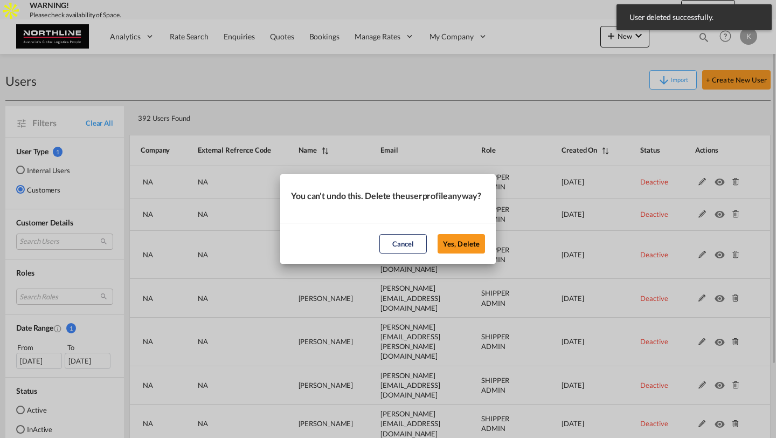
click at [438, 234] on button "Yes, Delete" at bounding box center [461, 243] width 47 height 19
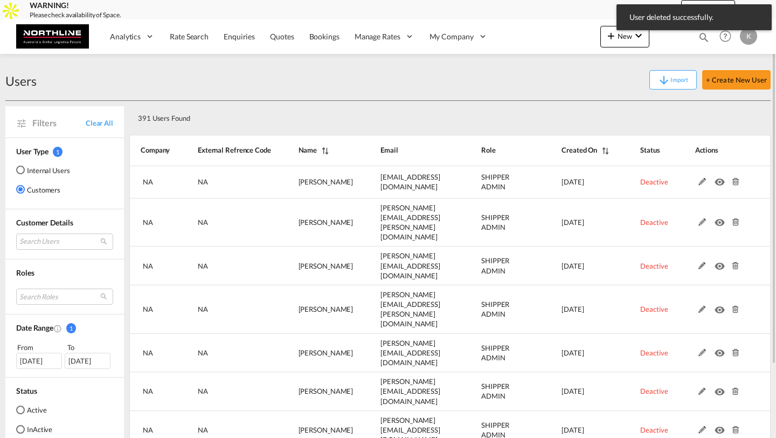
click at [734, 183] on md-icon at bounding box center [735, 182] width 14 height 8
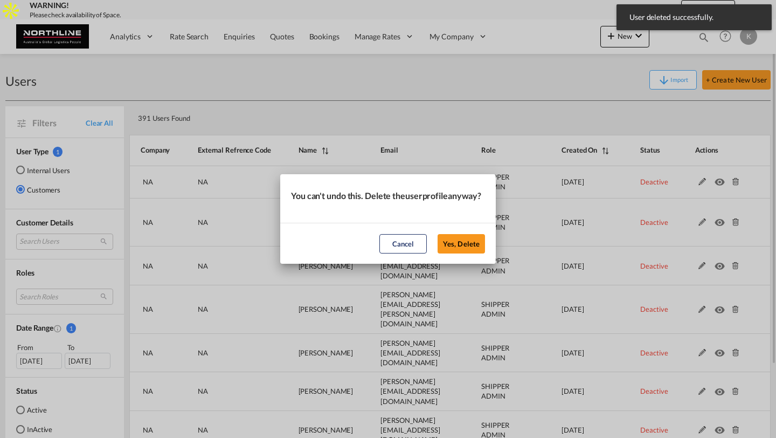
click at [438, 234] on button "Yes, Delete" at bounding box center [461, 243] width 47 height 19
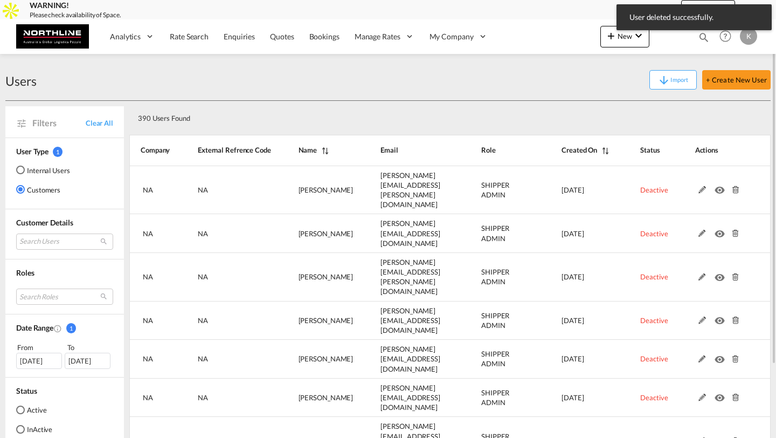
click at [734, 186] on md-icon at bounding box center [735, 190] width 14 height 8
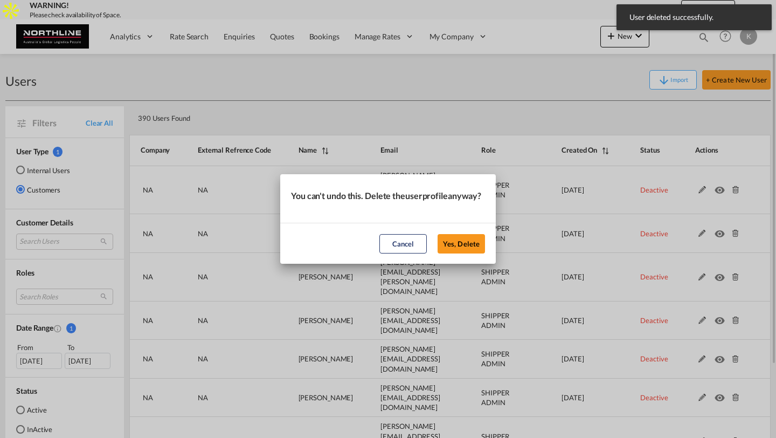
click at [438, 234] on button "Yes, Delete" at bounding box center [461, 243] width 47 height 19
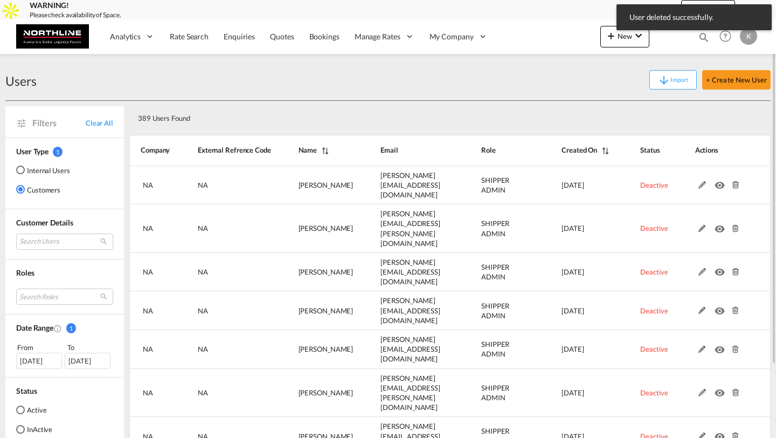
click at [734, 183] on md-icon at bounding box center [735, 185] width 14 height 8
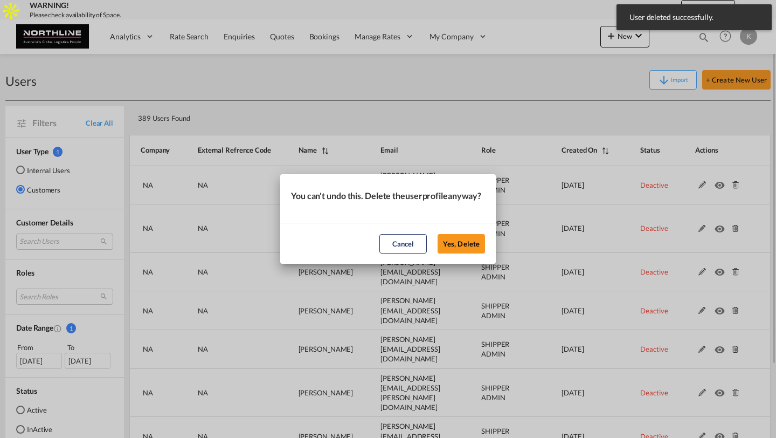
click at [438, 234] on button "Yes, Delete" at bounding box center [461, 243] width 47 height 19
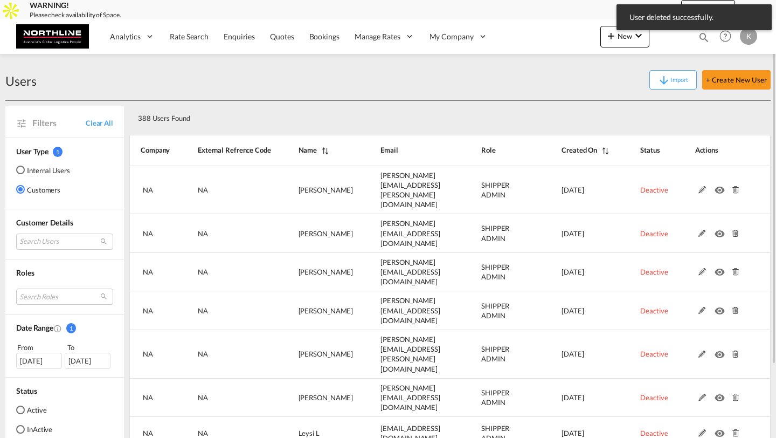
click at [734, 186] on md-icon at bounding box center [735, 190] width 14 height 8
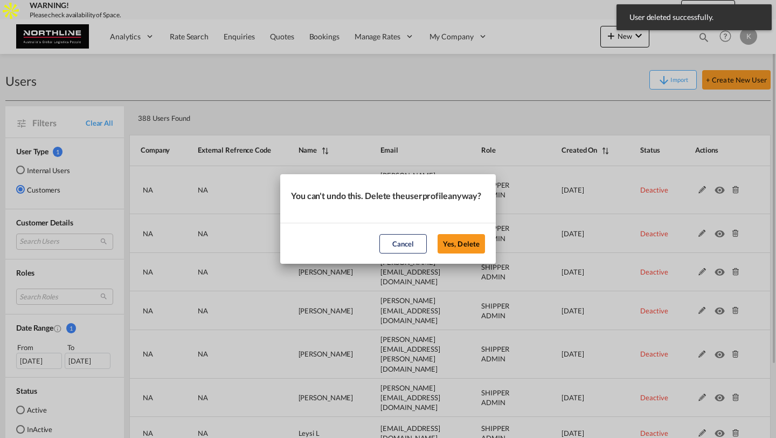
click at [438, 234] on button "Yes, Delete" at bounding box center [461, 243] width 47 height 19
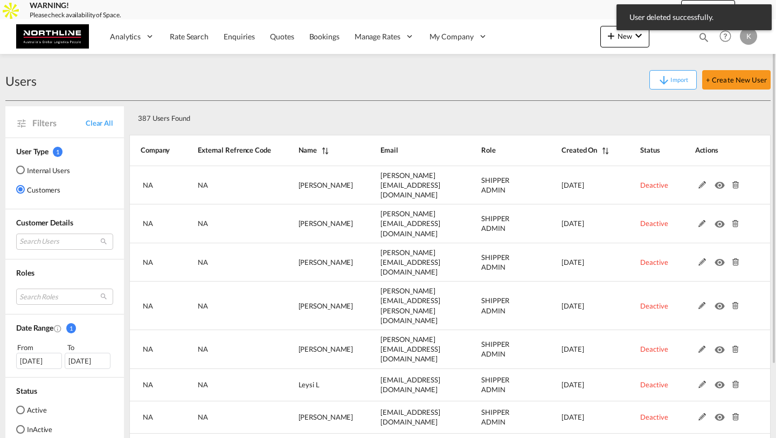
click at [734, 183] on md-icon at bounding box center [735, 185] width 14 height 8
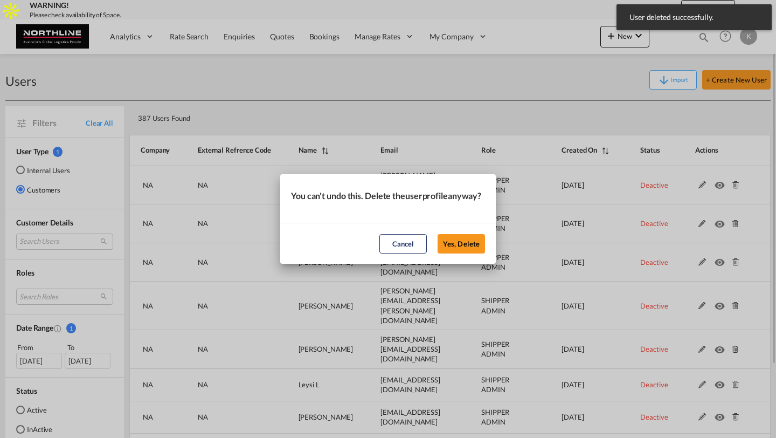
click at [438, 234] on button "Yes, Delete" at bounding box center [461, 243] width 47 height 19
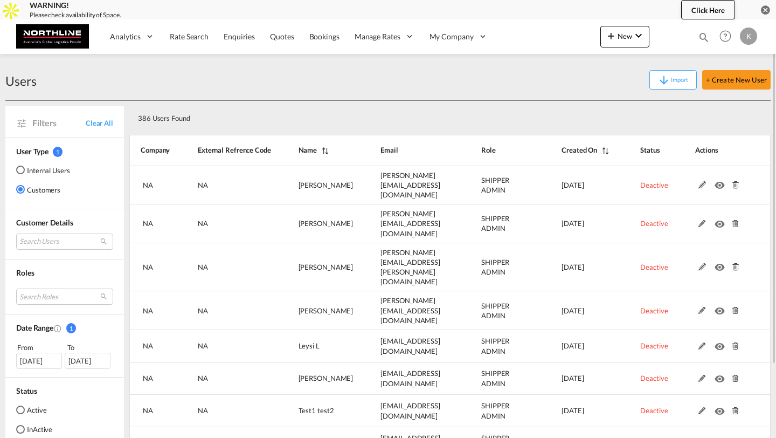
click at [734, 183] on md-icon at bounding box center [735, 185] width 14 height 8
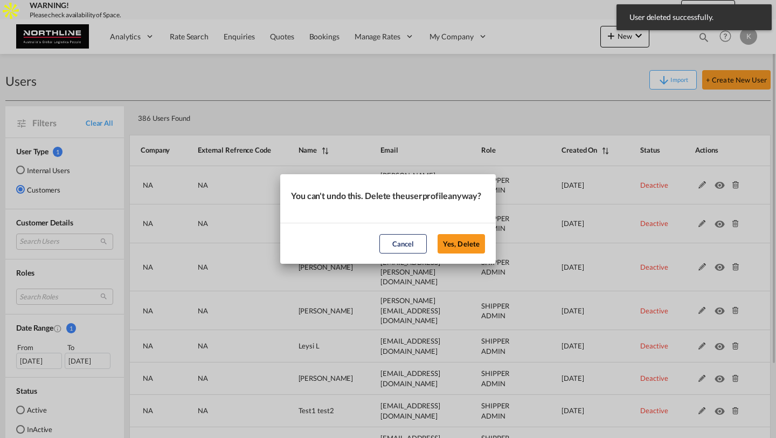
click at [438, 234] on button "Yes, Delete" at bounding box center [461, 243] width 47 height 19
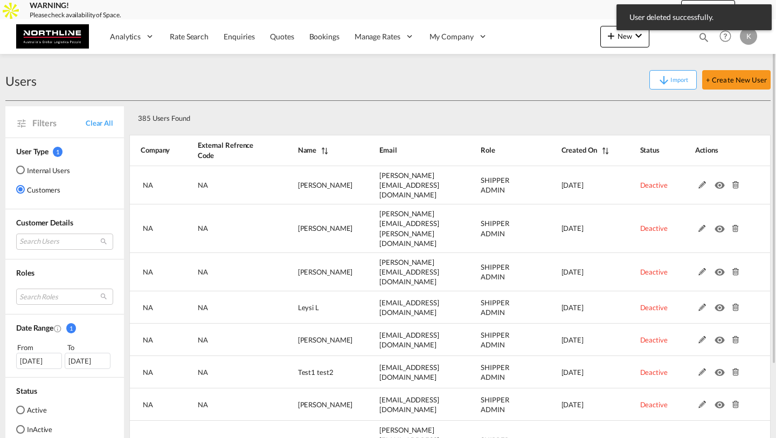
click at [734, 183] on md-icon at bounding box center [735, 185] width 14 height 8
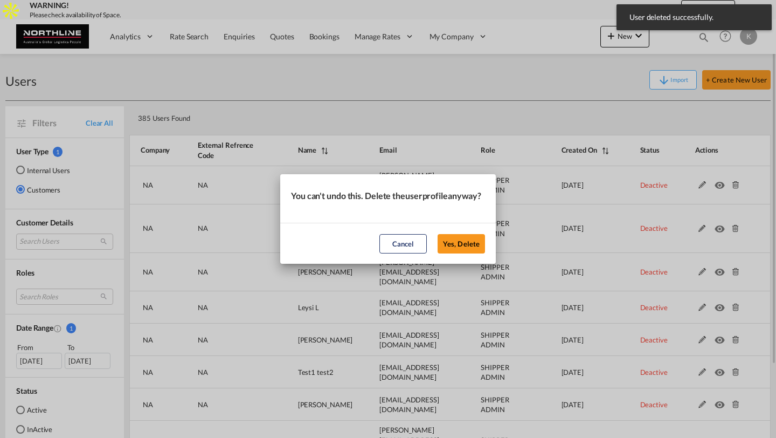
click at [438, 234] on button "Yes, Delete" at bounding box center [461, 243] width 47 height 19
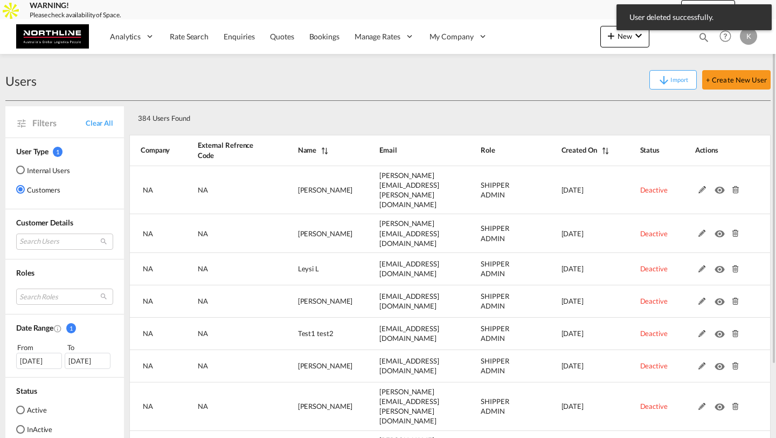
click at [734, 186] on md-icon at bounding box center [735, 190] width 14 height 8
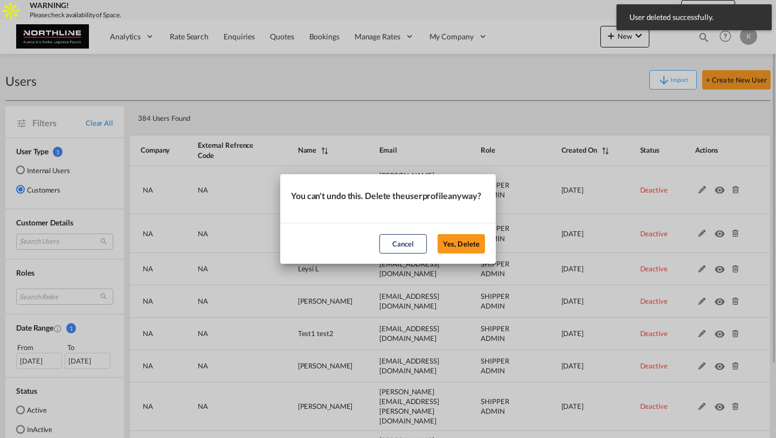
click at [438, 234] on button "Yes, Delete" at bounding box center [461, 243] width 47 height 19
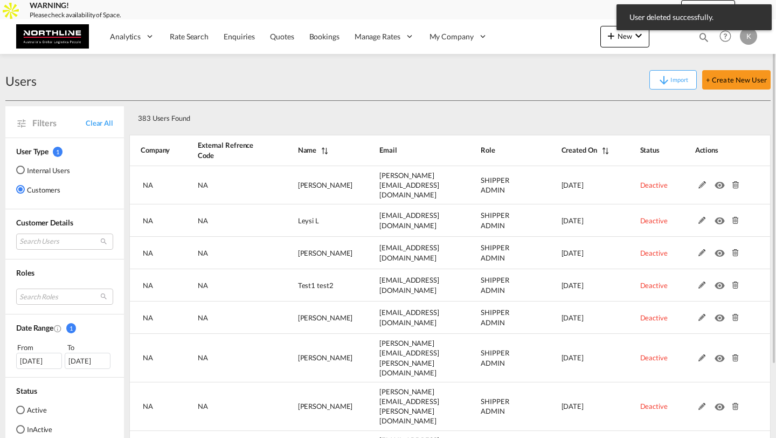
click at [734, 183] on md-icon at bounding box center [735, 185] width 14 height 8
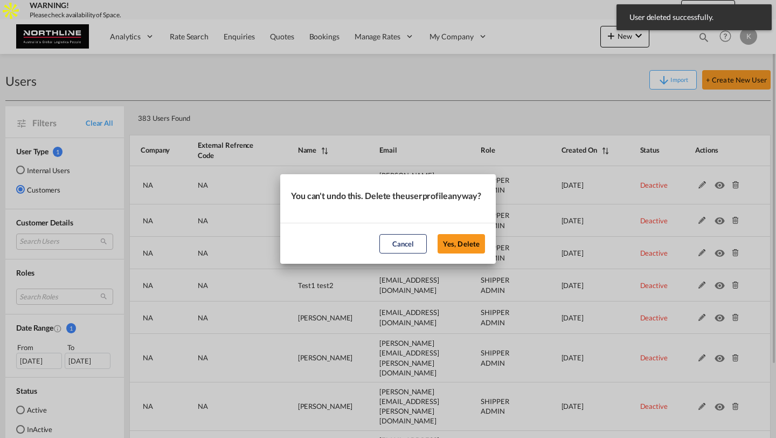
click at [438, 234] on button "Yes, Delete" at bounding box center [461, 243] width 47 height 19
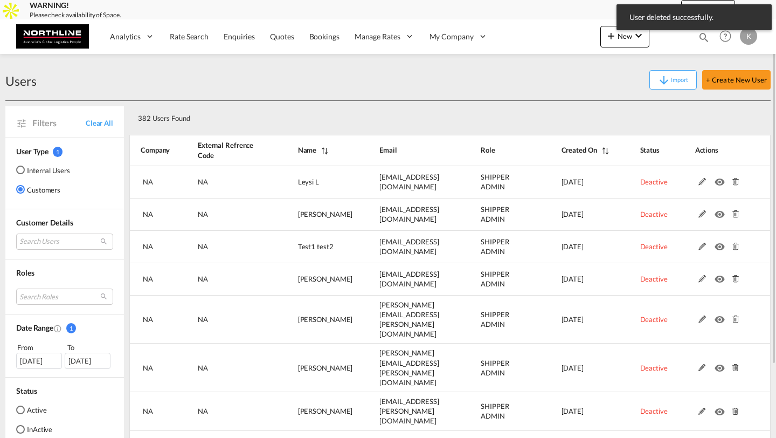
click at [734, 183] on md-icon at bounding box center [735, 182] width 14 height 8
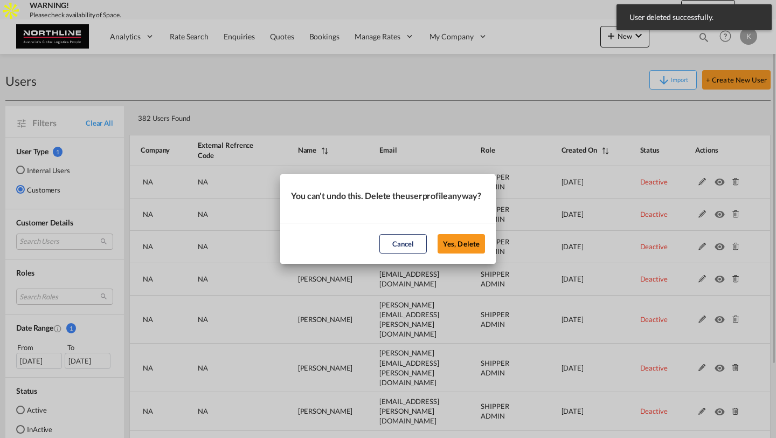
click at [438, 234] on button "Yes, Delete" at bounding box center [461, 243] width 47 height 19
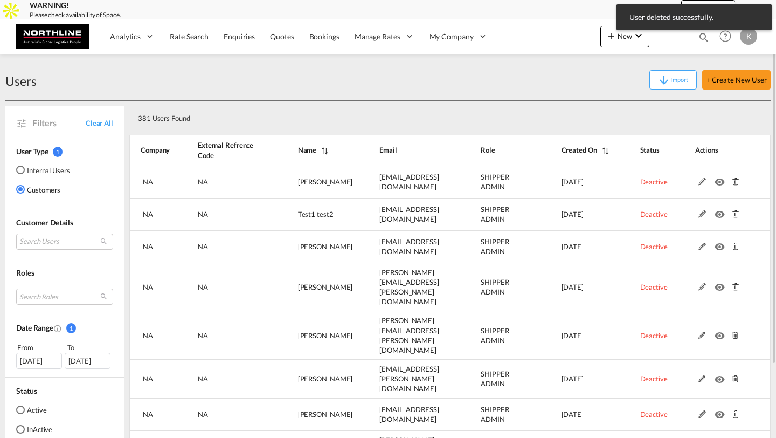
click at [734, 183] on md-icon at bounding box center [735, 182] width 14 height 8
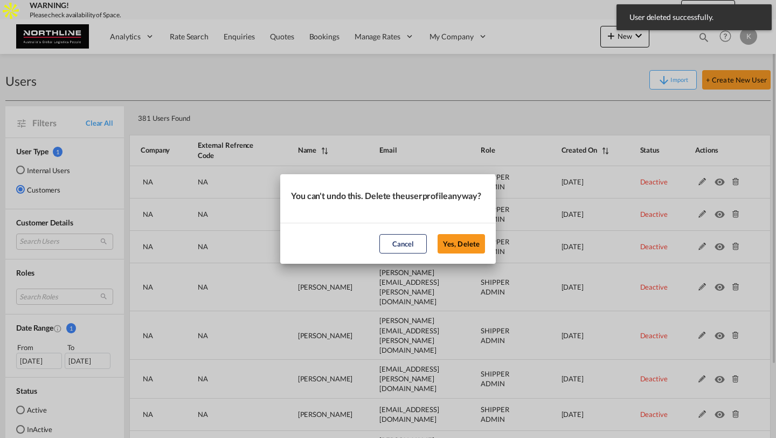
click at [438, 234] on button "Yes, Delete" at bounding box center [461, 243] width 47 height 19
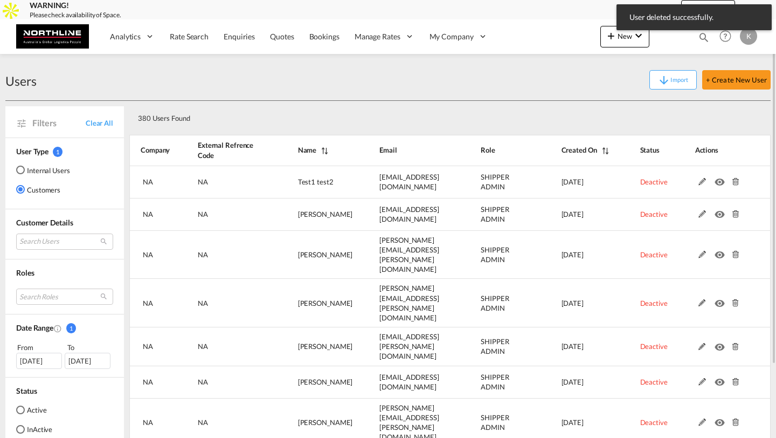
click at [734, 183] on md-icon at bounding box center [735, 182] width 14 height 8
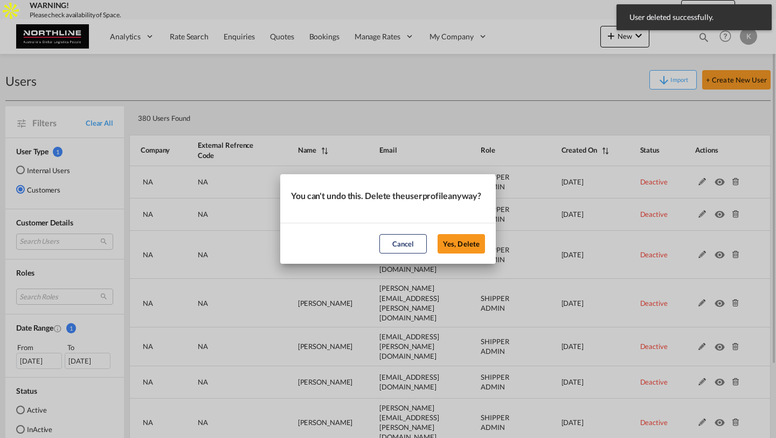
click at [438, 234] on button "Yes, Delete" at bounding box center [461, 243] width 47 height 19
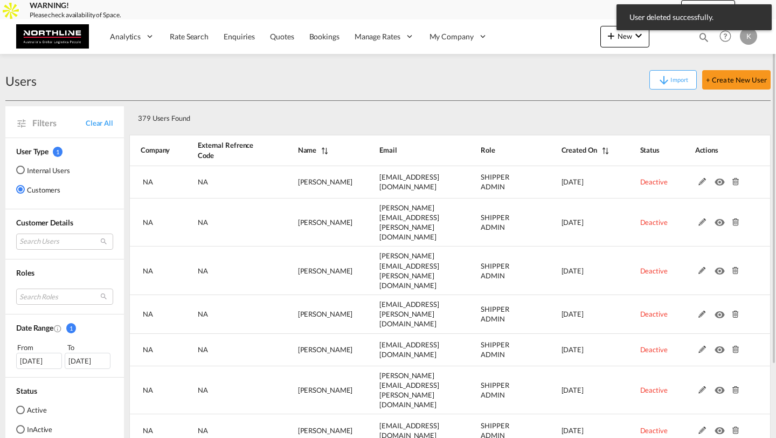
click at [734, 183] on md-icon at bounding box center [735, 182] width 14 height 8
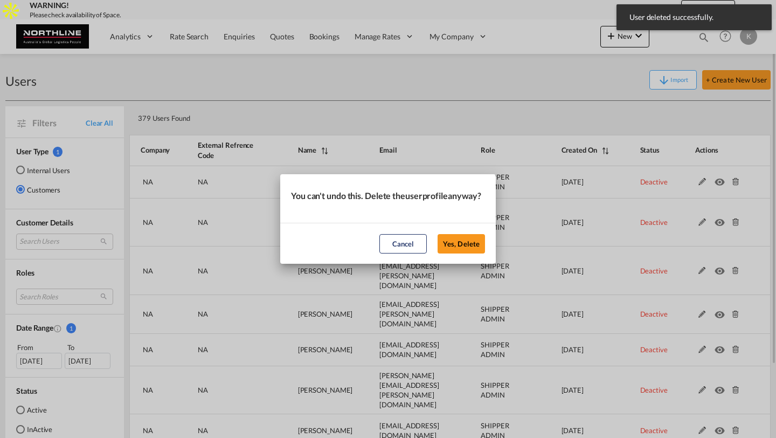
click at [438, 234] on button "Yes, Delete" at bounding box center [461, 243] width 47 height 19
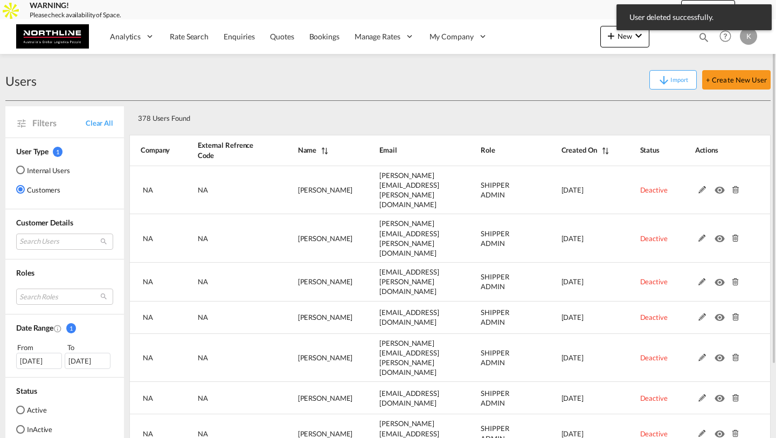
click at [734, 186] on md-icon at bounding box center [735, 190] width 14 height 8
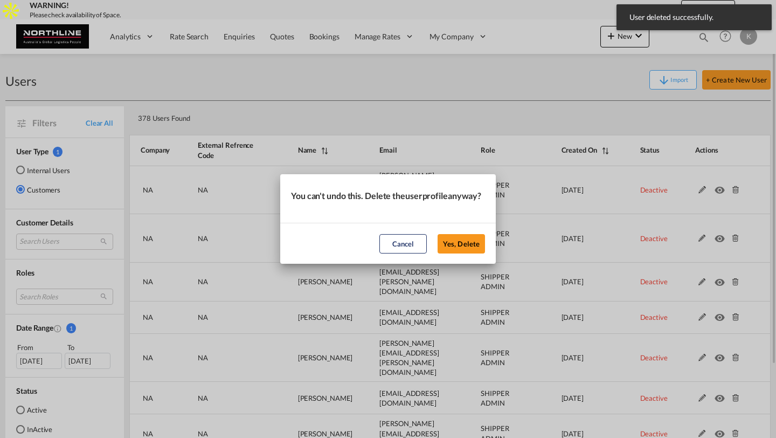
click at [438, 234] on button "Yes, Delete" at bounding box center [461, 243] width 47 height 19
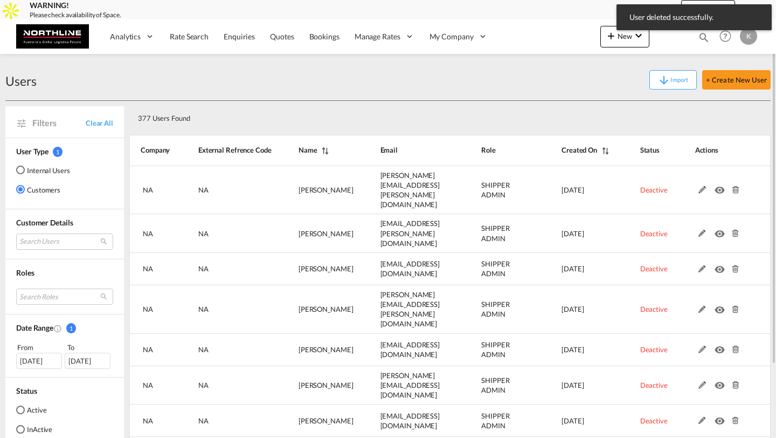
click at [734, 186] on md-icon at bounding box center [735, 190] width 14 height 8
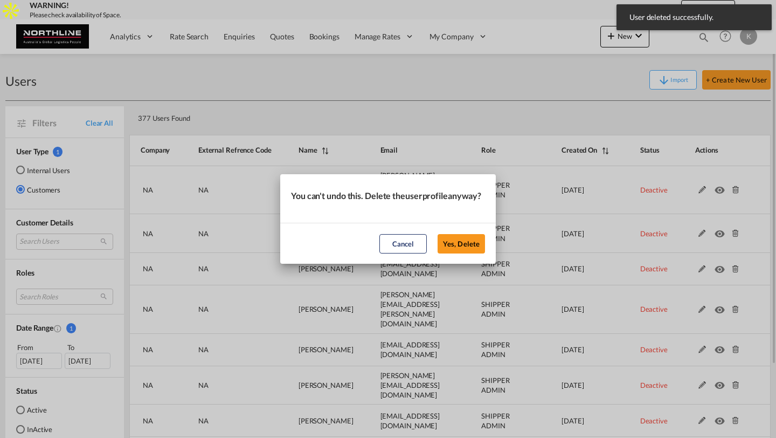
click at [438, 234] on button "Yes, Delete" at bounding box center [461, 243] width 47 height 19
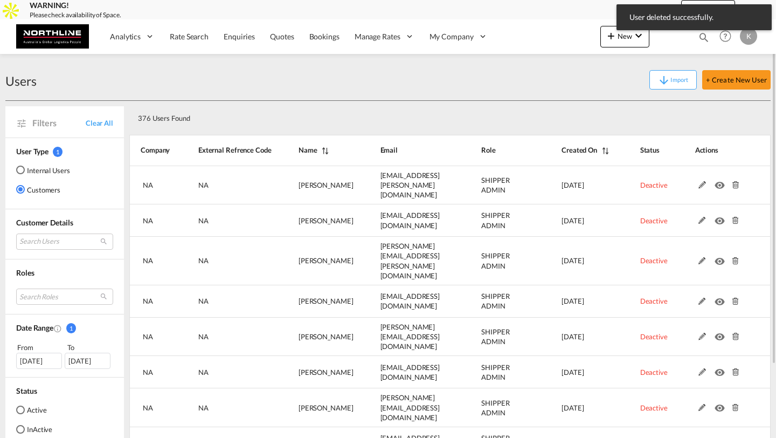
click at [734, 183] on md-icon at bounding box center [735, 185] width 14 height 8
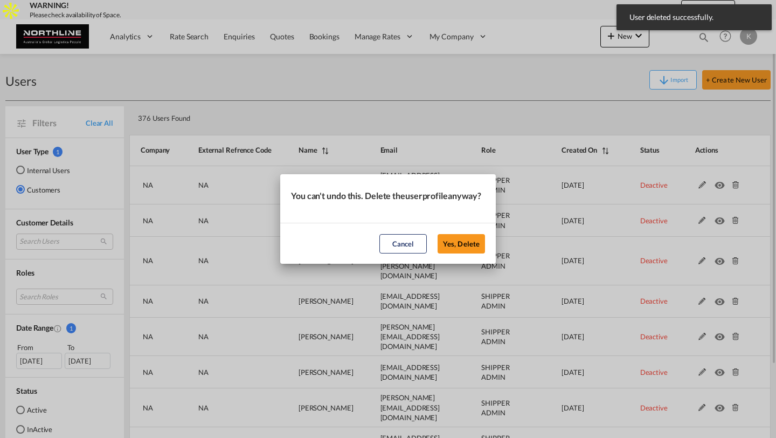
click at [438, 234] on button "Yes, Delete" at bounding box center [461, 243] width 47 height 19
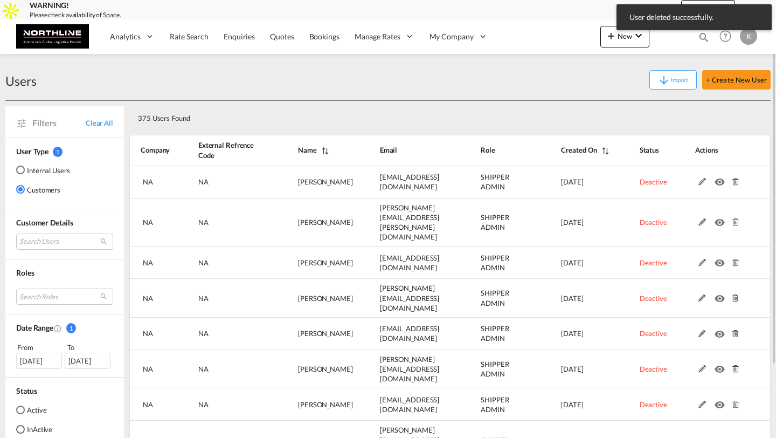
click at [734, 183] on md-icon at bounding box center [735, 182] width 14 height 8
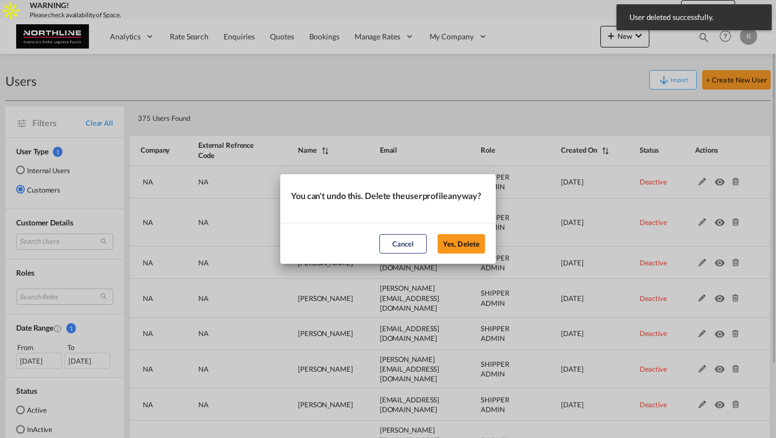
click at [438, 234] on button "Yes, Delete" at bounding box center [461, 243] width 47 height 19
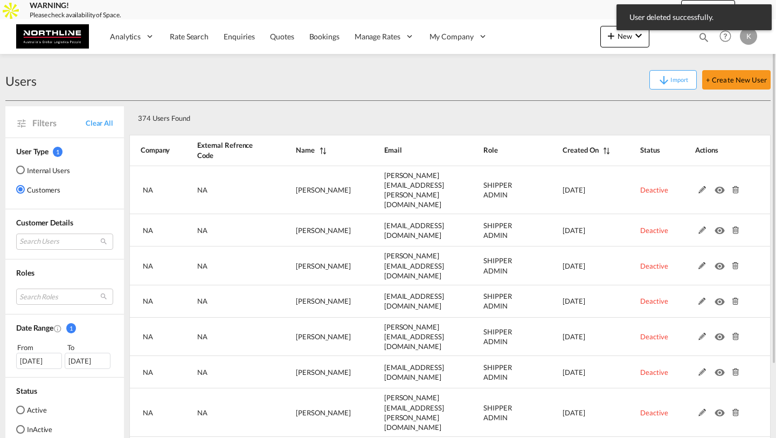
click at [734, 186] on md-icon at bounding box center [735, 190] width 14 height 8
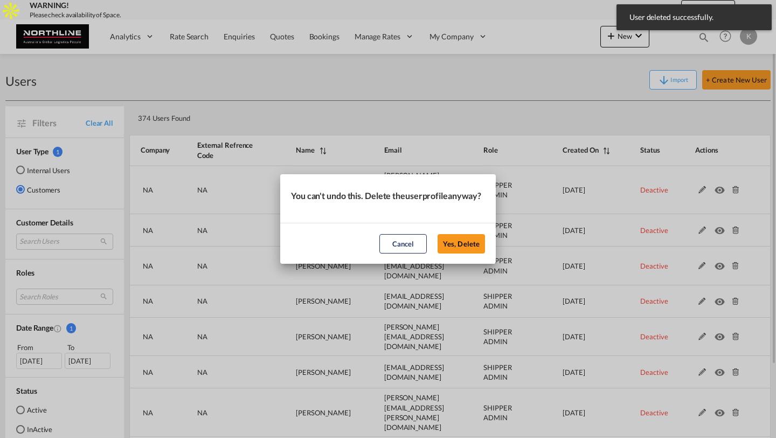
click at [438, 234] on button "Yes, Delete" at bounding box center [461, 243] width 47 height 19
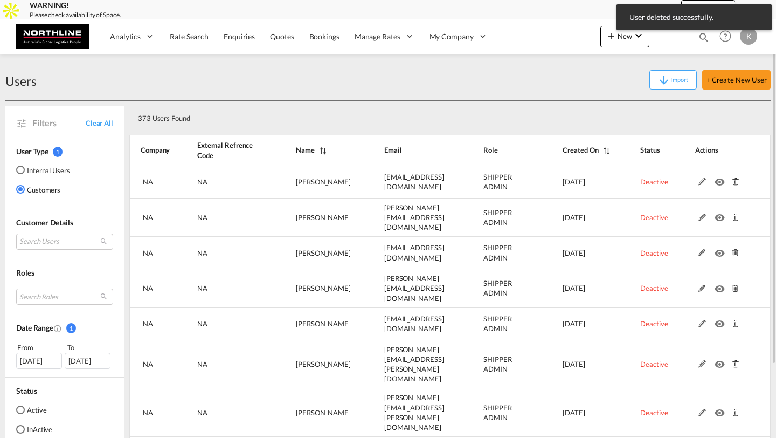
click at [734, 183] on md-icon at bounding box center [735, 182] width 14 height 8
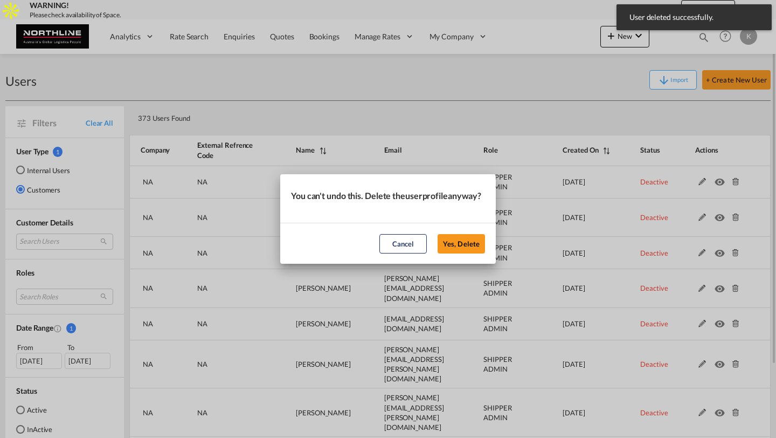
click at [438, 234] on button "Yes, Delete" at bounding box center [461, 243] width 47 height 19
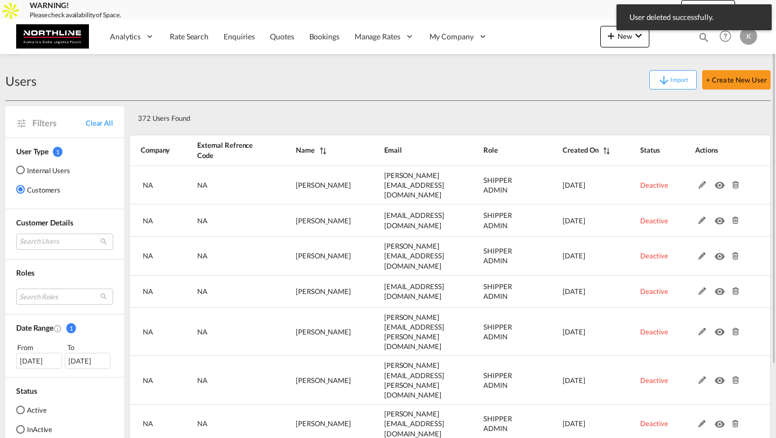
click at [734, 183] on md-icon at bounding box center [735, 185] width 14 height 8
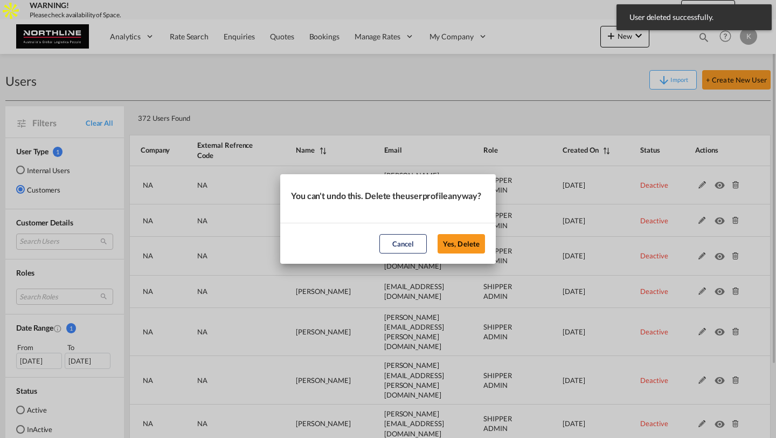
click at [438, 234] on button "Yes, Delete" at bounding box center [461, 243] width 47 height 19
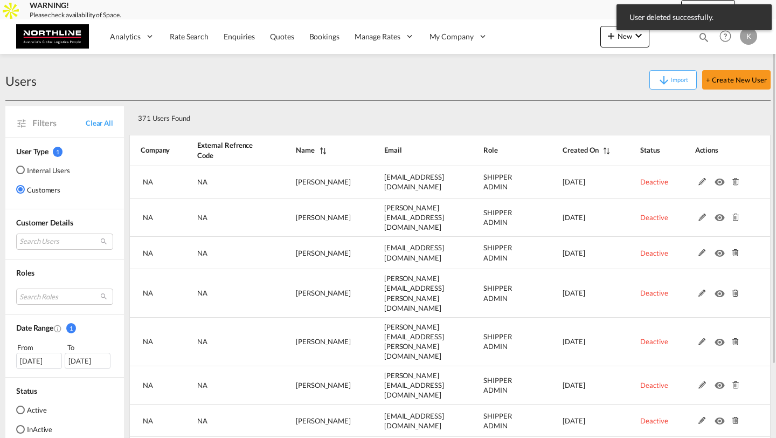
click at [734, 183] on md-icon at bounding box center [735, 182] width 14 height 8
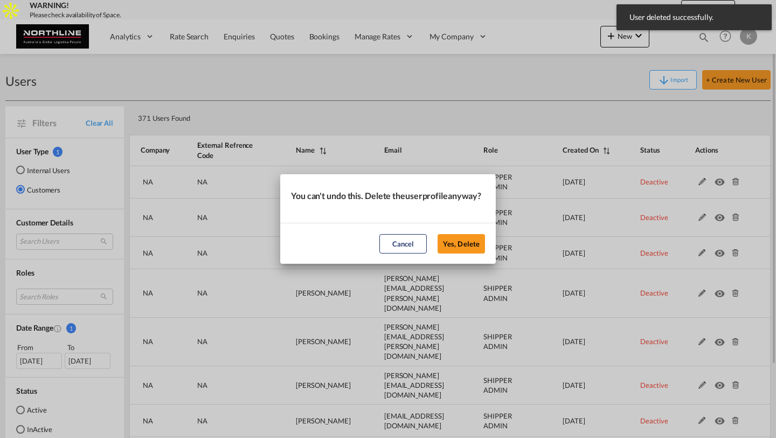
click at [438, 234] on button "Yes, Delete" at bounding box center [461, 243] width 47 height 19
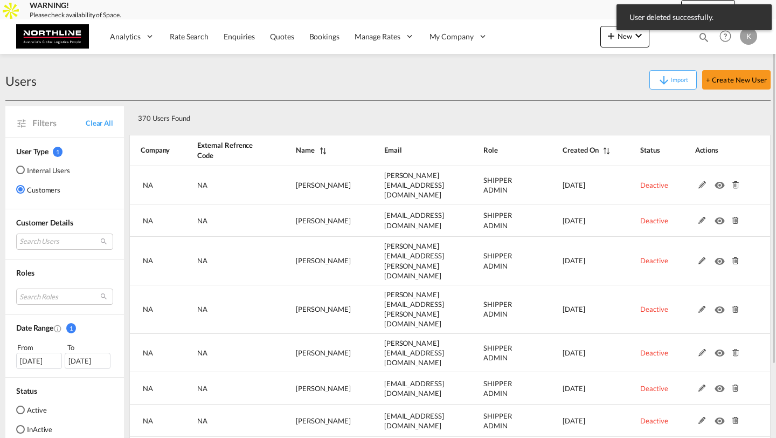
click at [734, 183] on md-icon at bounding box center [735, 185] width 14 height 8
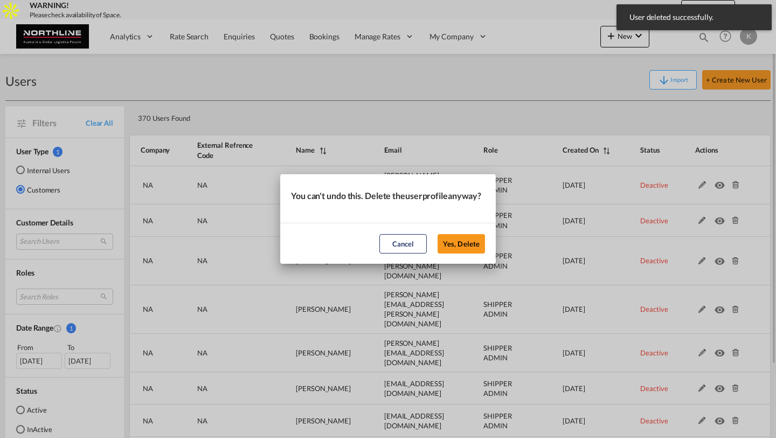
click at [438, 234] on button "Yes, Delete" at bounding box center [461, 243] width 47 height 19
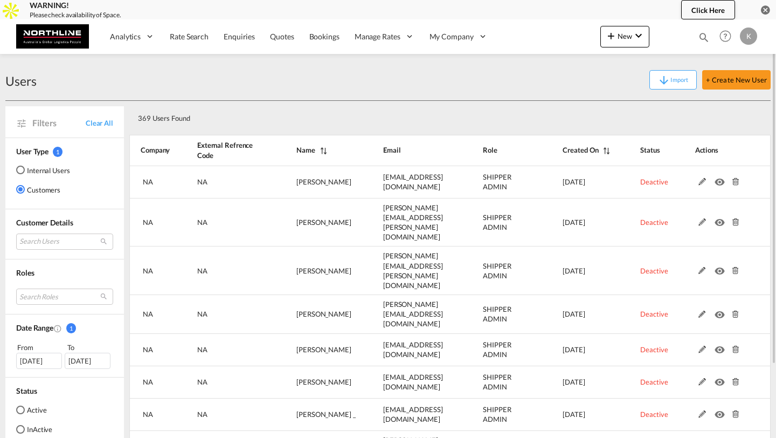
click at [734, 183] on md-icon at bounding box center [735, 182] width 14 height 8
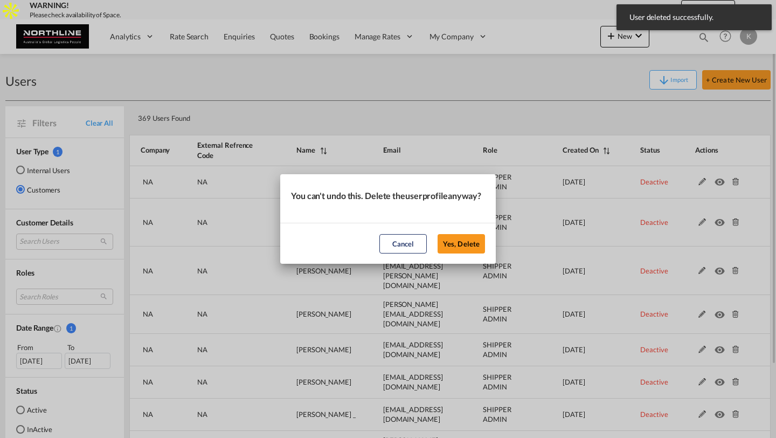
click at [438, 234] on button "Yes, Delete" at bounding box center [461, 243] width 47 height 19
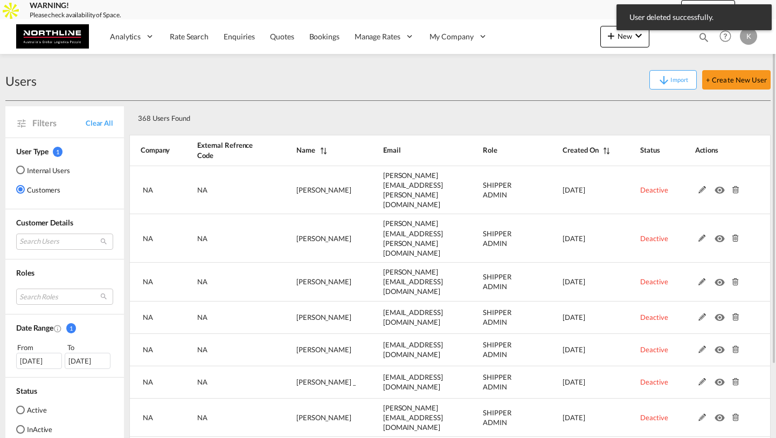
click at [734, 186] on md-icon at bounding box center [735, 190] width 14 height 8
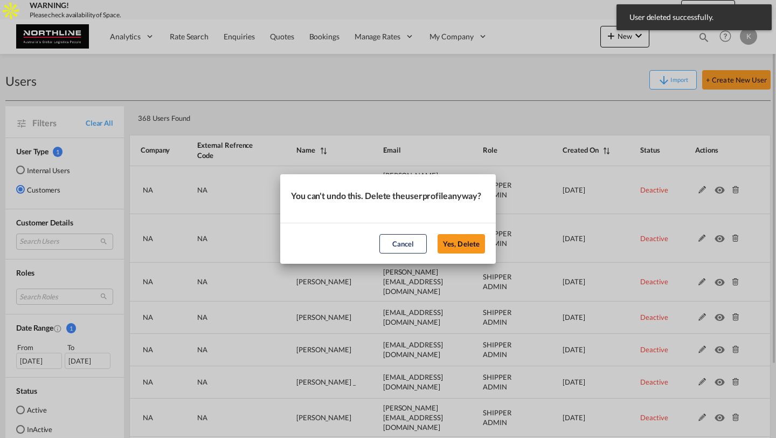
click at [438, 234] on button "Yes, Delete" at bounding box center [461, 243] width 47 height 19
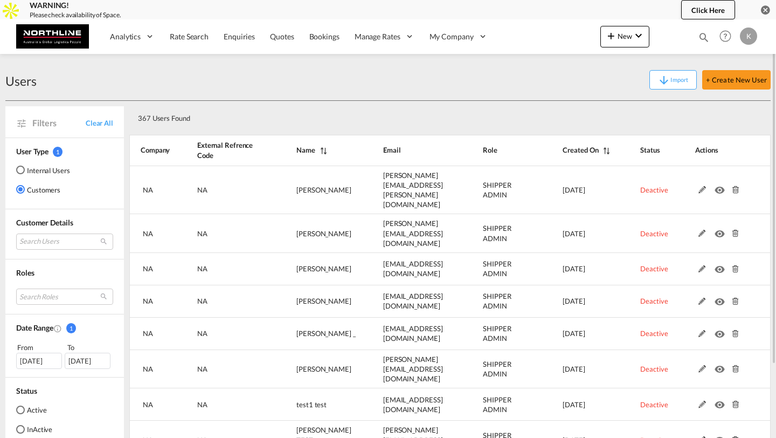
click at [734, 186] on md-icon at bounding box center [735, 190] width 14 height 8
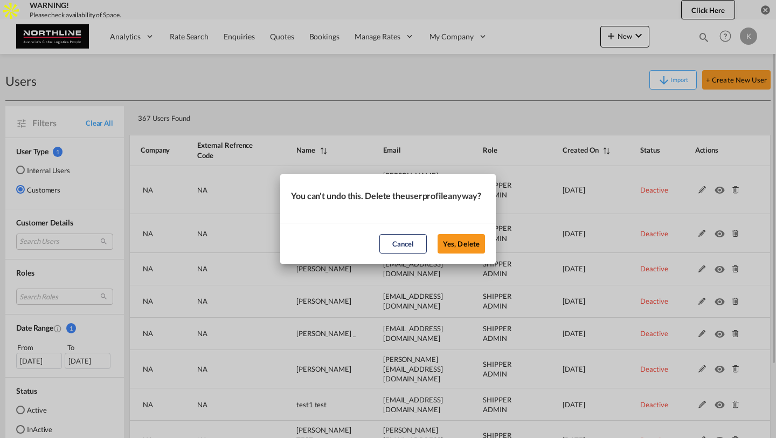
click at [438, 234] on button "Yes, Delete" at bounding box center [461, 243] width 47 height 19
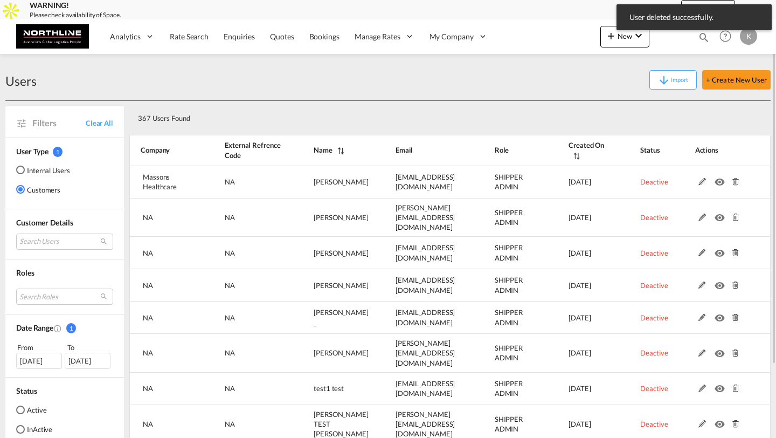
click at [734, 183] on md-icon at bounding box center [735, 182] width 14 height 8
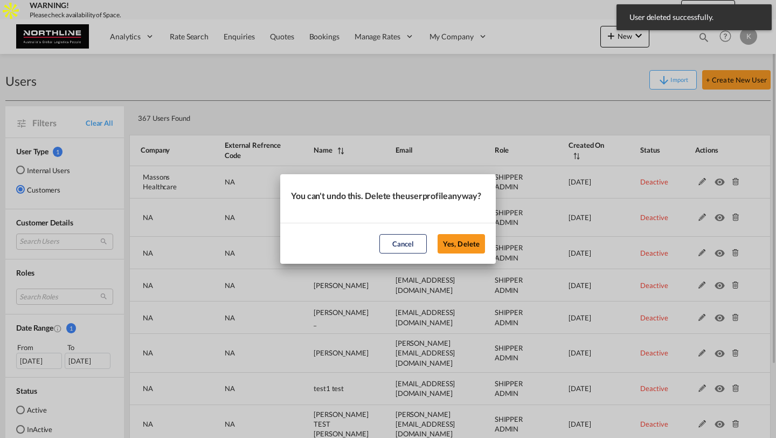
click at [438, 234] on button "Yes, Delete" at bounding box center [461, 243] width 47 height 19
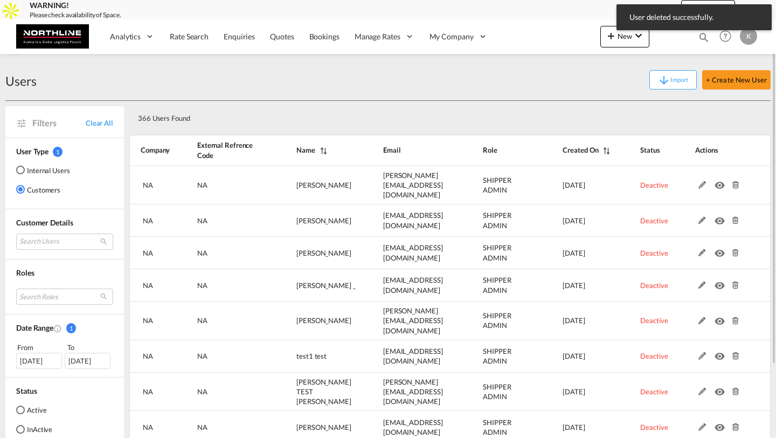
click at [734, 183] on md-icon at bounding box center [735, 185] width 14 height 8
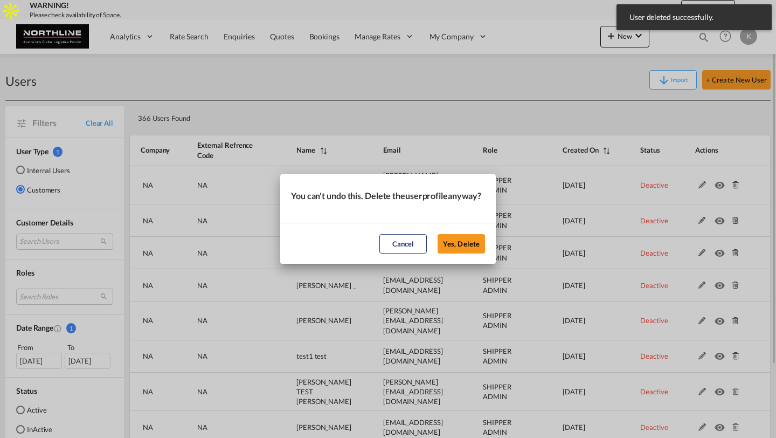
click at [438, 234] on button "Yes, Delete" at bounding box center [461, 243] width 47 height 19
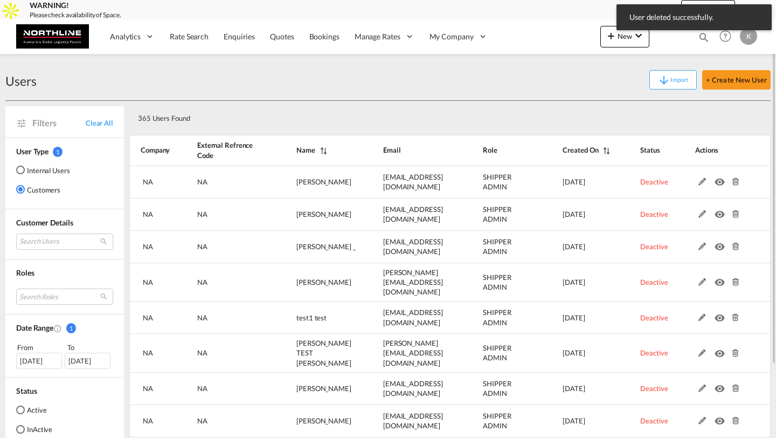
click at [734, 183] on md-icon at bounding box center [735, 182] width 14 height 8
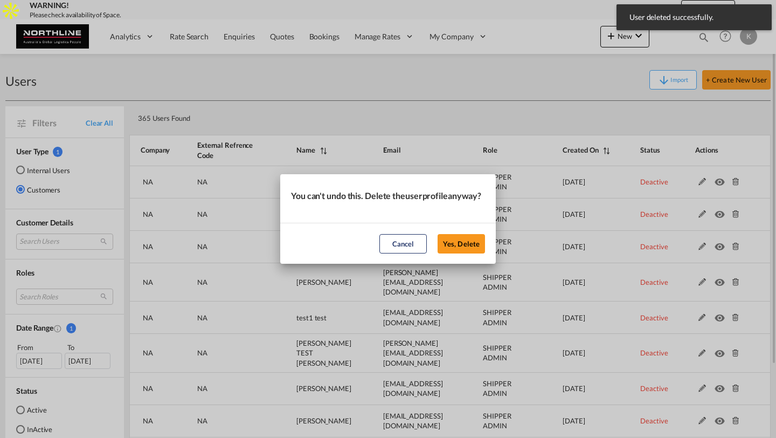
click at [438, 234] on button "Yes, Delete" at bounding box center [461, 243] width 47 height 19
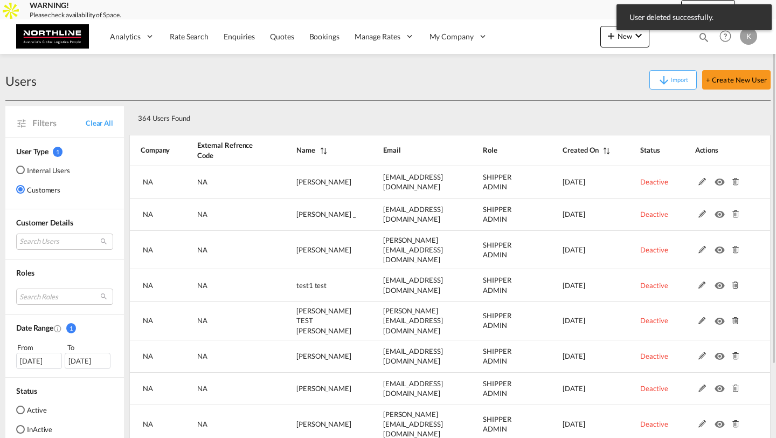
click at [734, 183] on md-icon at bounding box center [735, 182] width 14 height 8
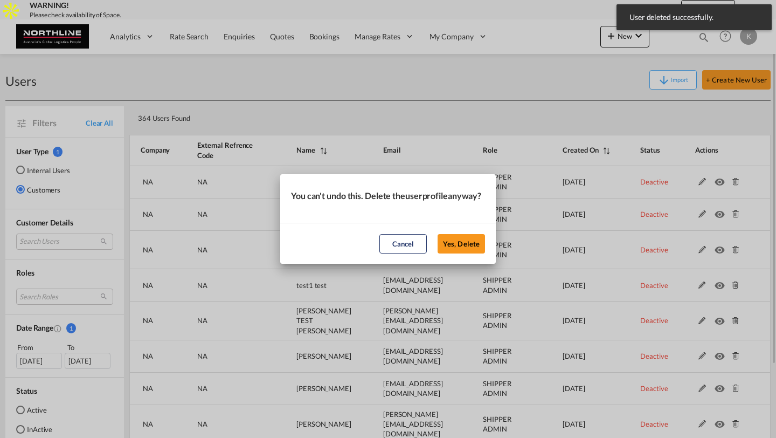
click at [438, 234] on button "Yes, Delete" at bounding box center [461, 243] width 47 height 19
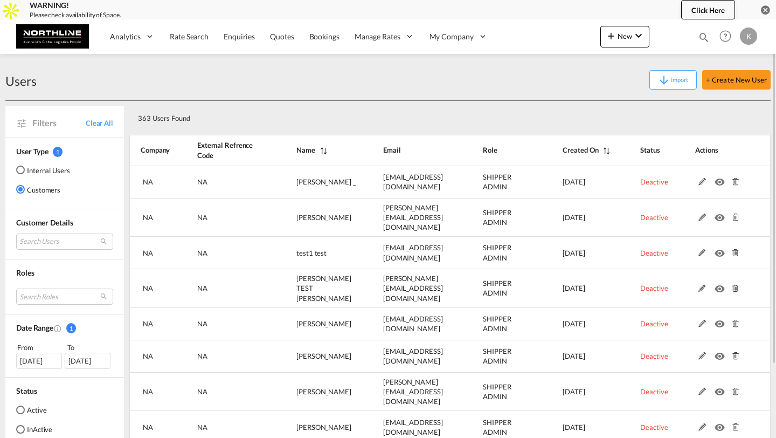
click at [734, 183] on md-icon at bounding box center [735, 182] width 14 height 8
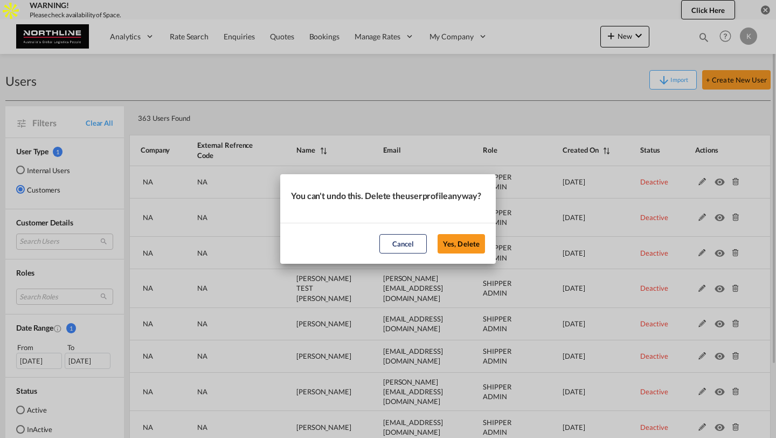
click at [438, 234] on button "Yes, Delete" at bounding box center [461, 243] width 47 height 19
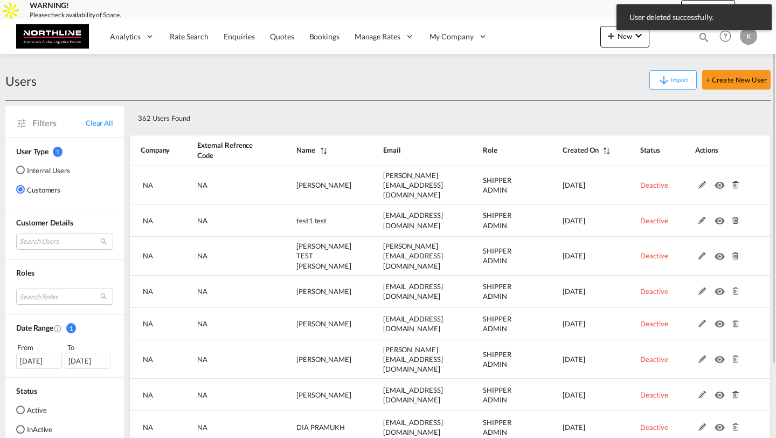
click at [734, 183] on md-icon at bounding box center [735, 185] width 14 height 8
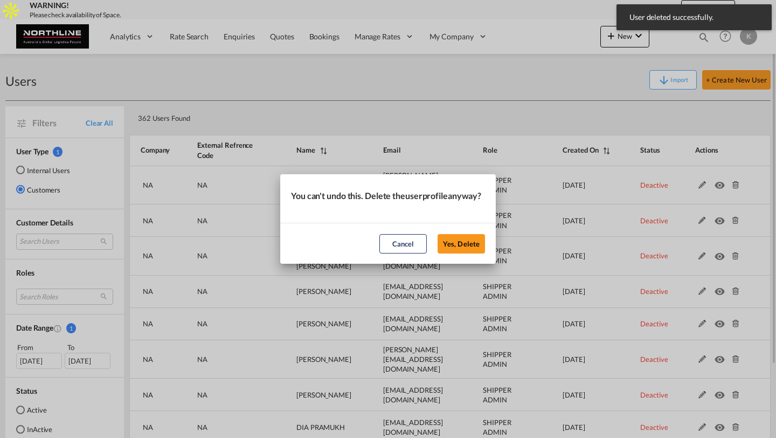
click at [438, 234] on button "Yes, Delete" at bounding box center [461, 243] width 47 height 19
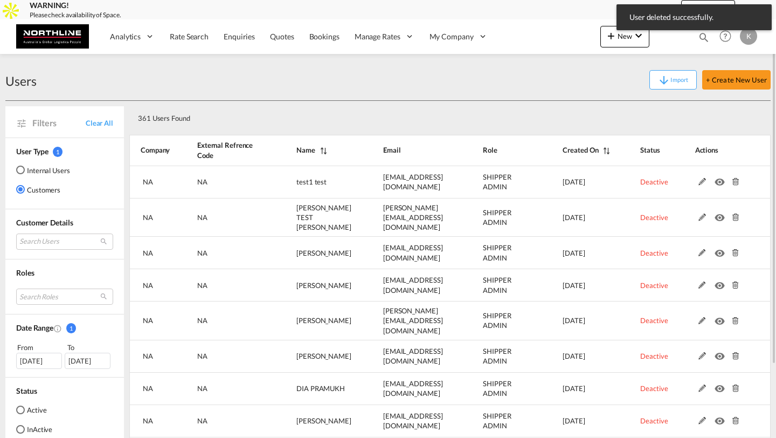
click at [734, 183] on md-icon at bounding box center [735, 182] width 14 height 8
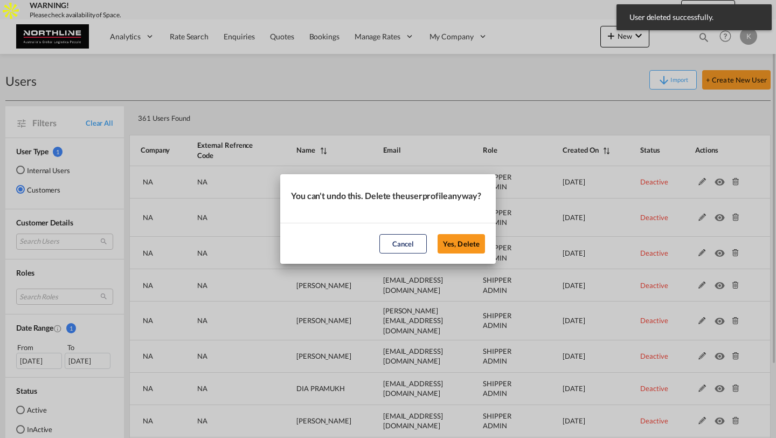
click at [438, 234] on button "Yes, Delete" at bounding box center [461, 243] width 47 height 19
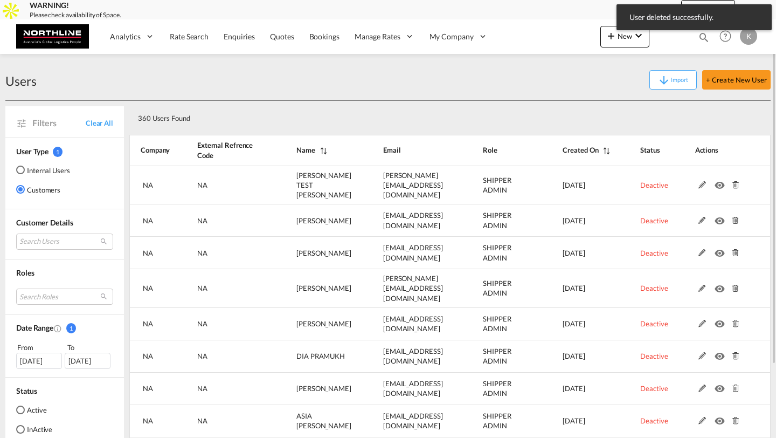
click at [734, 183] on md-icon at bounding box center [735, 185] width 14 height 8
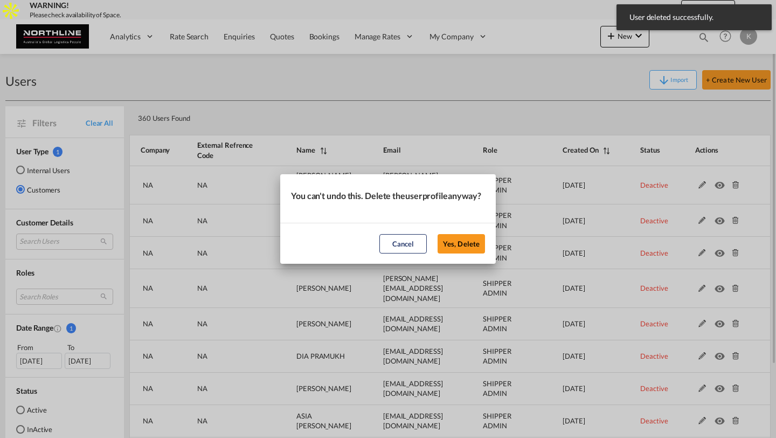
click at [438, 234] on button "Yes, Delete" at bounding box center [461, 243] width 47 height 19
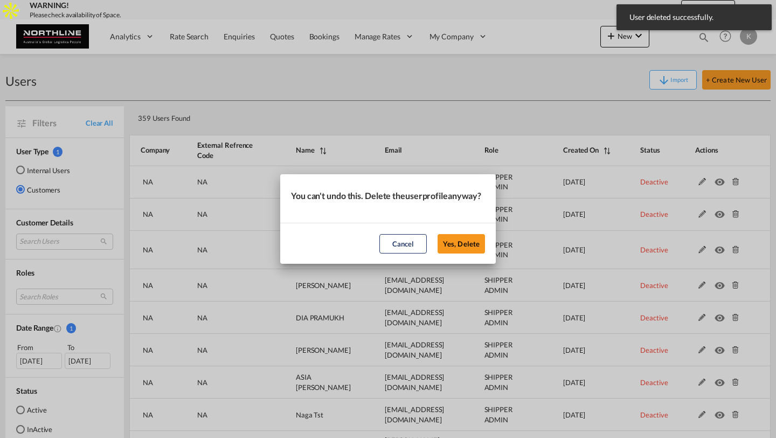
click at [438, 234] on button "Yes, Delete" at bounding box center [461, 243] width 47 height 19
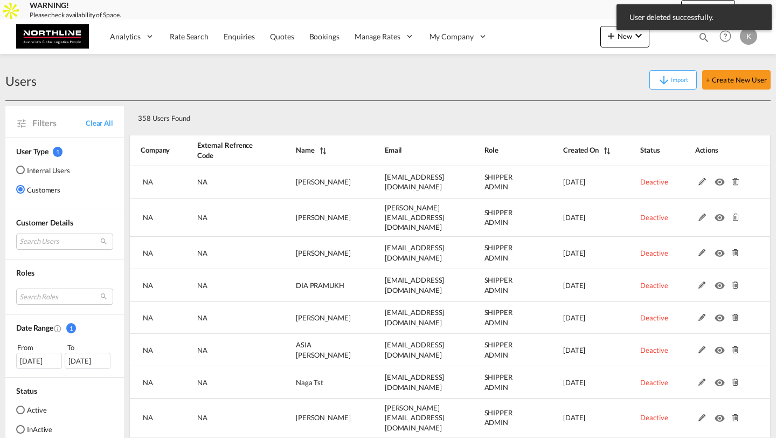
click at [734, 183] on md-icon at bounding box center [735, 182] width 14 height 8
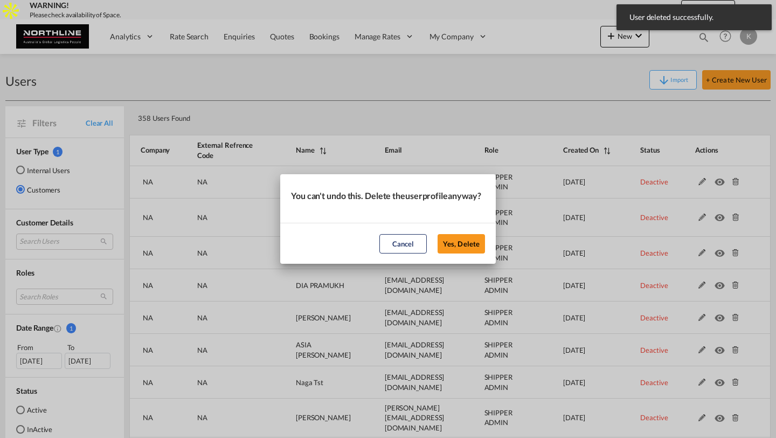
click at [438, 234] on button "Yes, Delete" at bounding box center [461, 243] width 47 height 19
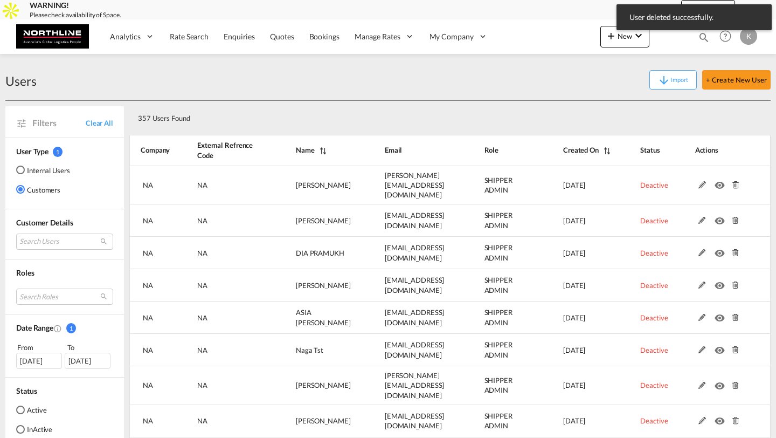
click at [734, 183] on md-icon at bounding box center [735, 185] width 14 height 8
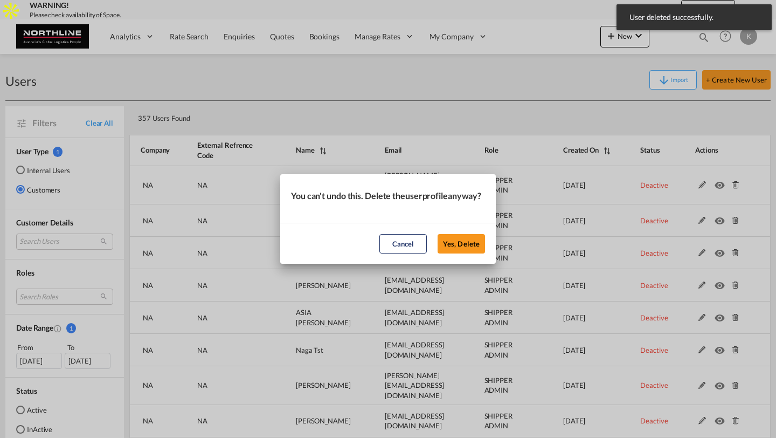
click at [438, 234] on button "Yes, Delete" at bounding box center [461, 243] width 47 height 19
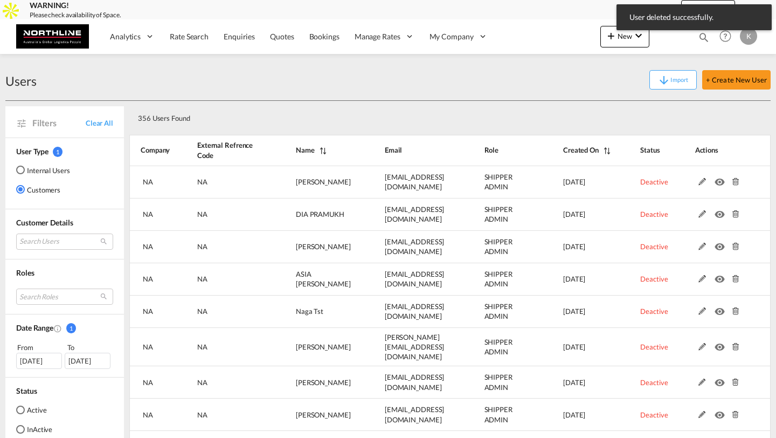
click at [734, 183] on md-icon at bounding box center [735, 182] width 14 height 8
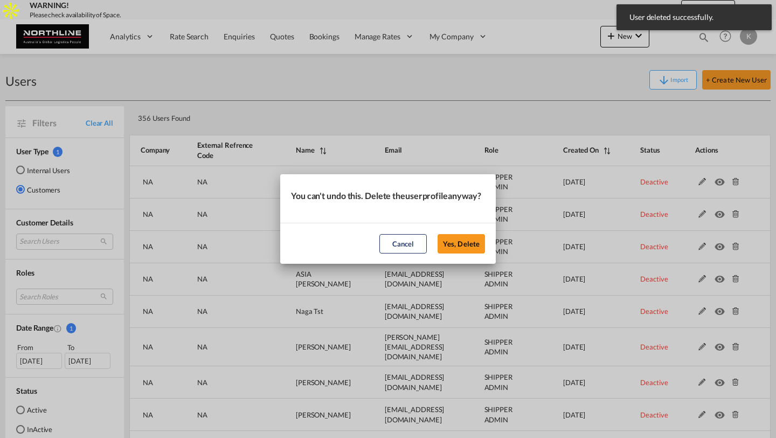
click at [438, 234] on button "Yes, Delete" at bounding box center [461, 243] width 47 height 19
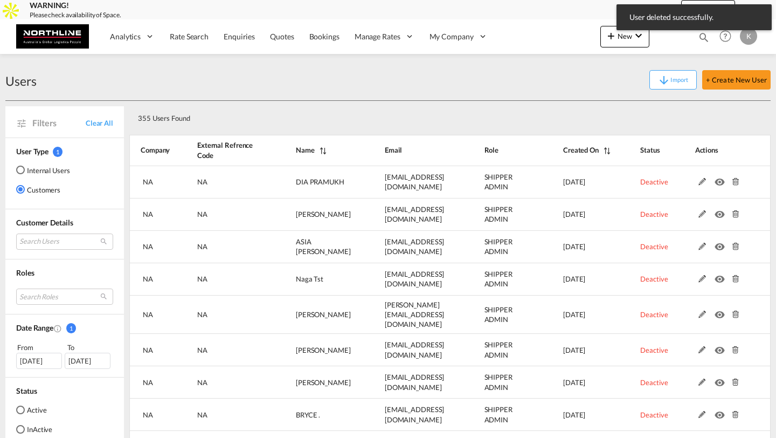
click at [734, 183] on md-icon at bounding box center [735, 182] width 14 height 8
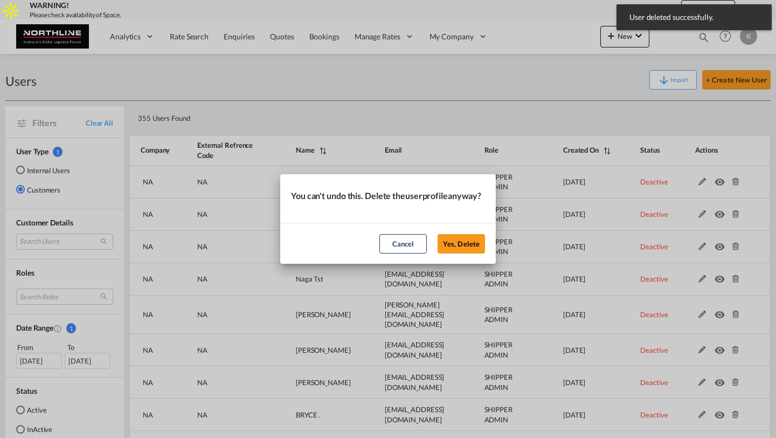
click at [438, 234] on button "Yes, Delete" at bounding box center [461, 243] width 47 height 19
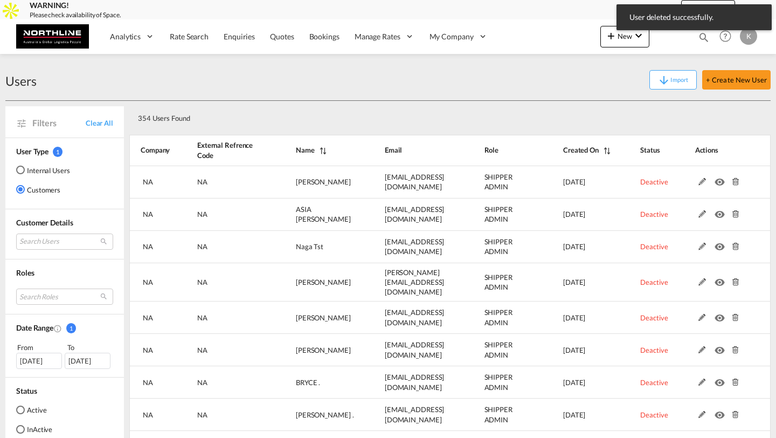
click at [734, 183] on md-icon at bounding box center [735, 182] width 14 height 8
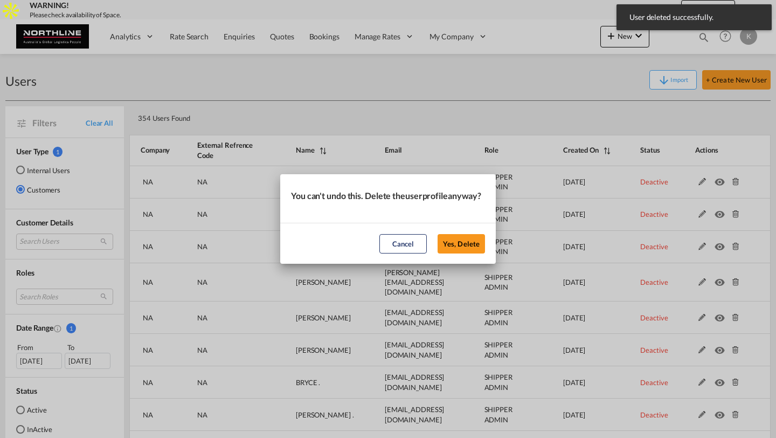
click at [438, 234] on button "Yes, Delete" at bounding box center [461, 243] width 47 height 19
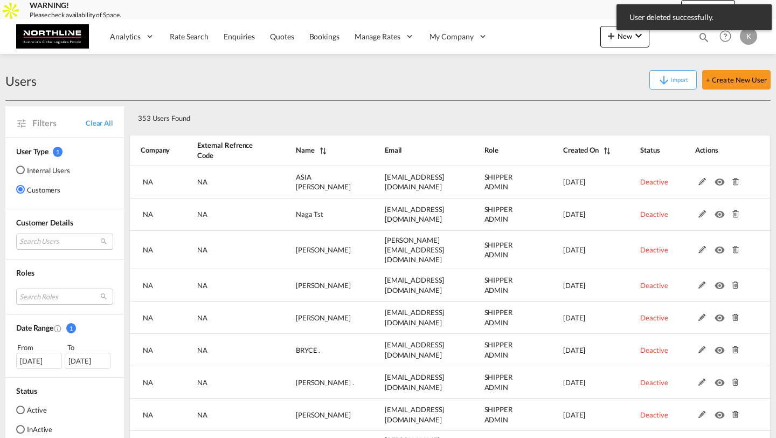
click at [734, 183] on md-icon at bounding box center [735, 182] width 14 height 8
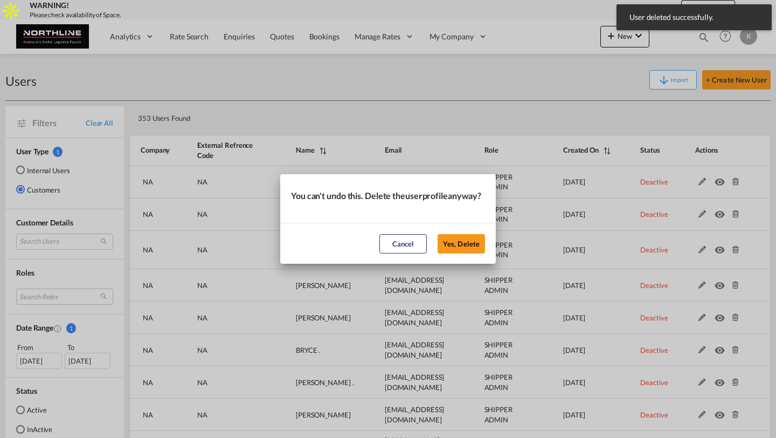
click at [438, 234] on button "Yes, Delete" at bounding box center [461, 243] width 47 height 19
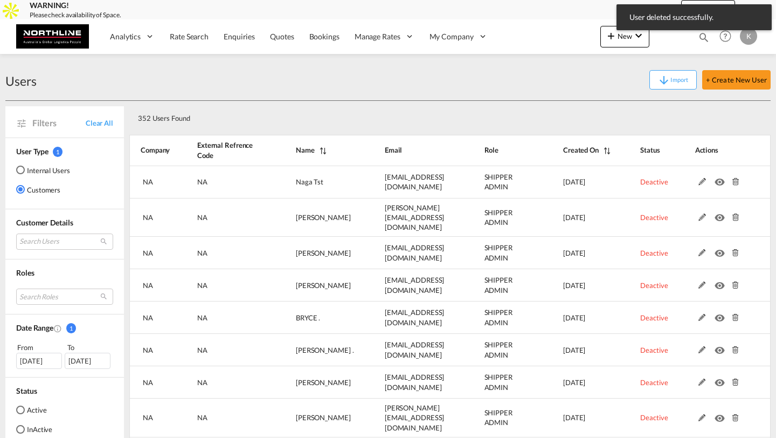
click at [734, 183] on md-icon at bounding box center [735, 182] width 14 height 8
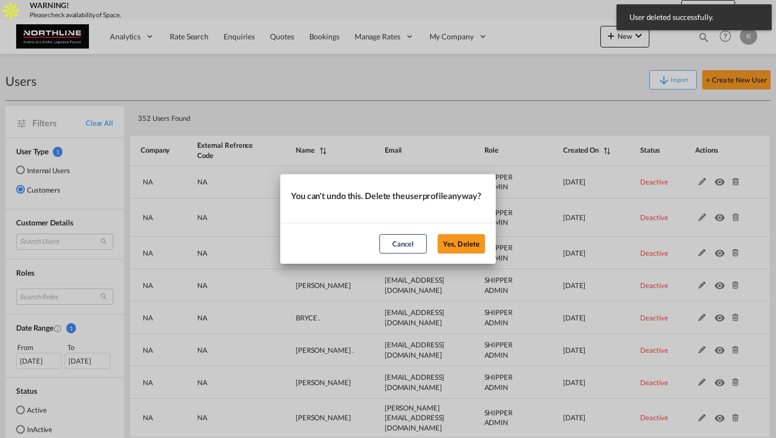
click at [438, 234] on button "Yes, Delete" at bounding box center [461, 243] width 47 height 19
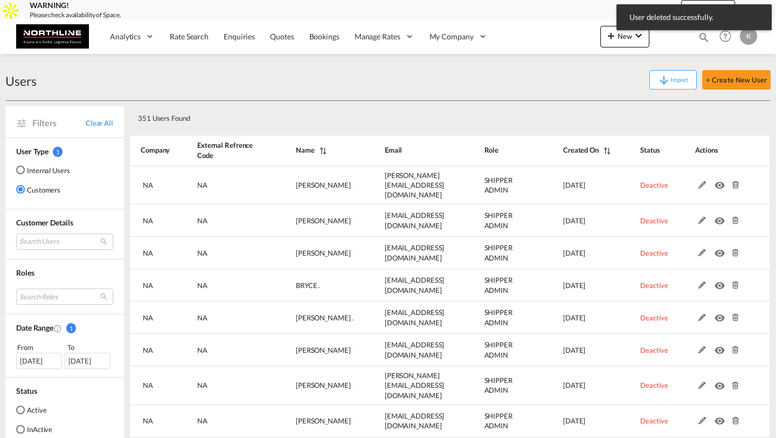
click at [734, 183] on md-icon at bounding box center [735, 185] width 14 height 8
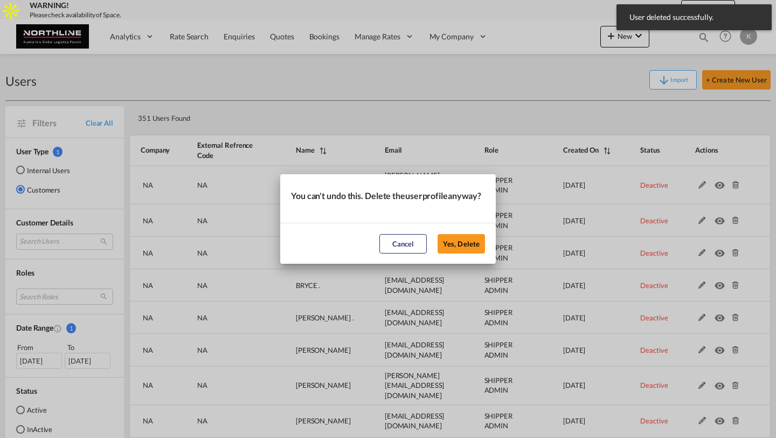
click at [438, 234] on button "Yes, Delete" at bounding box center [461, 243] width 47 height 19
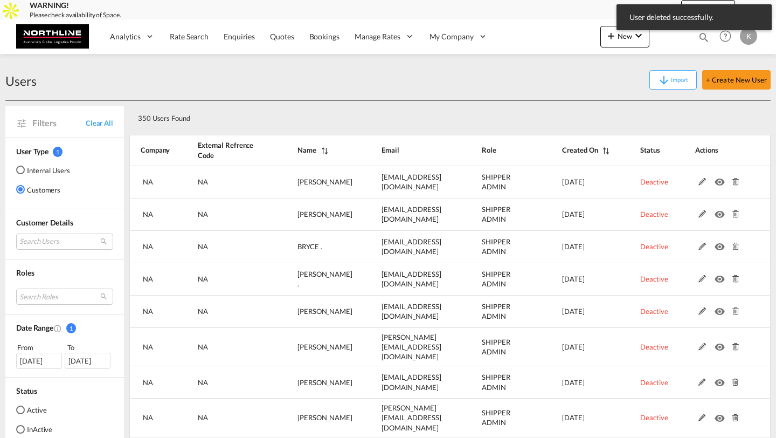
click at [734, 183] on md-icon at bounding box center [735, 182] width 14 height 8
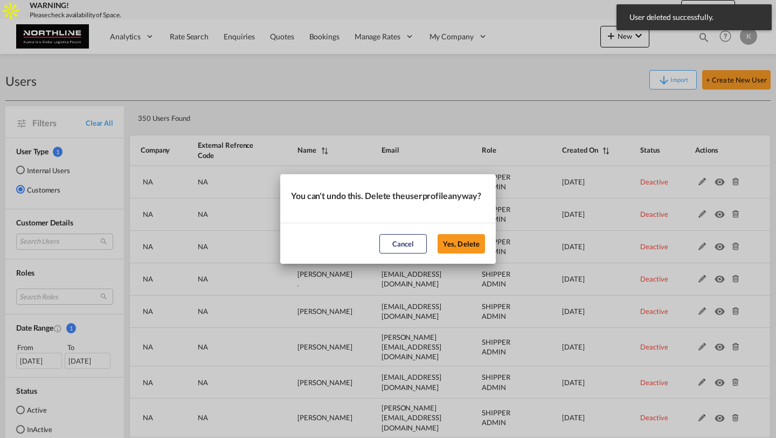
click at [438, 234] on button "Yes, Delete" at bounding box center [461, 243] width 47 height 19
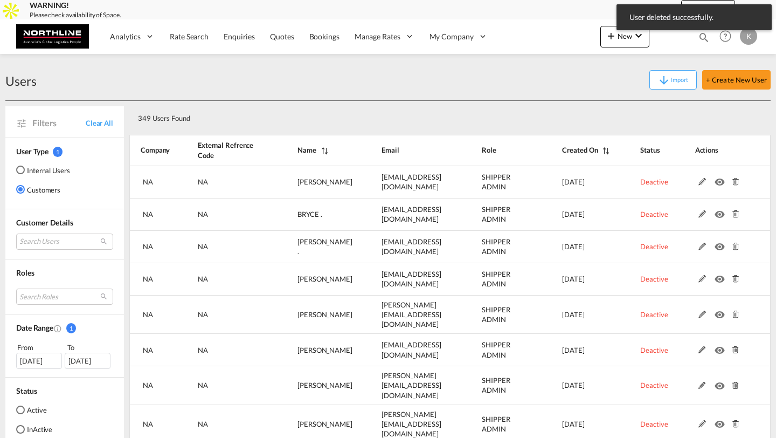
click at [734, 183] on md-icon at bounding box center [735, 182] width 14 height 8
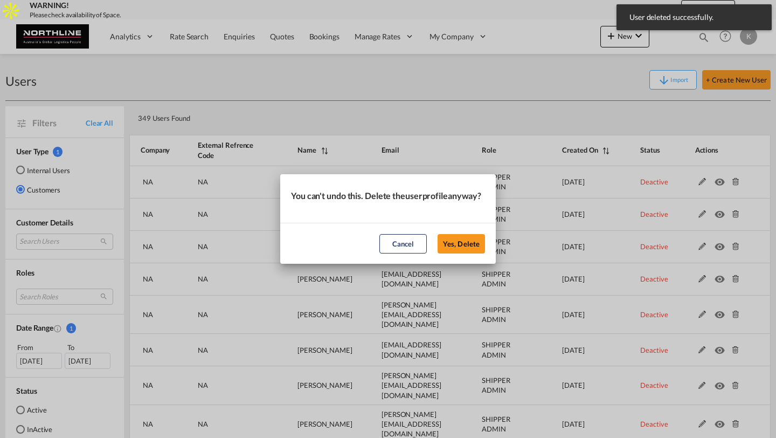
click at [438, 234] on button "Yes, Delete" at bounding box center [461, 243] width 47 height 19
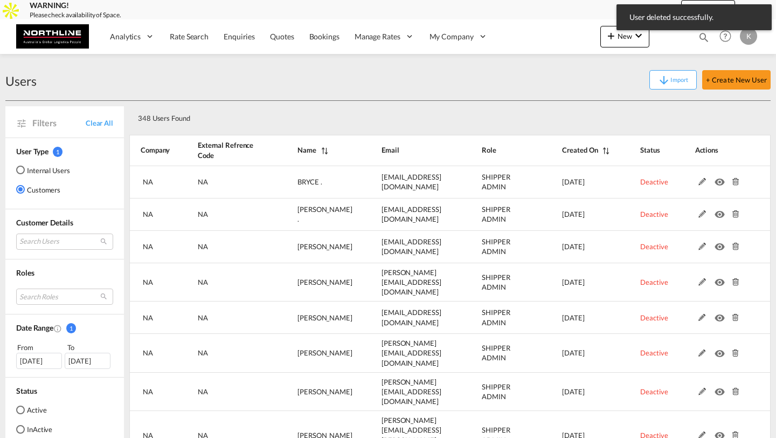
click at [734, 183] on md-icon at bounding box center [735, 182] width 14 height 8
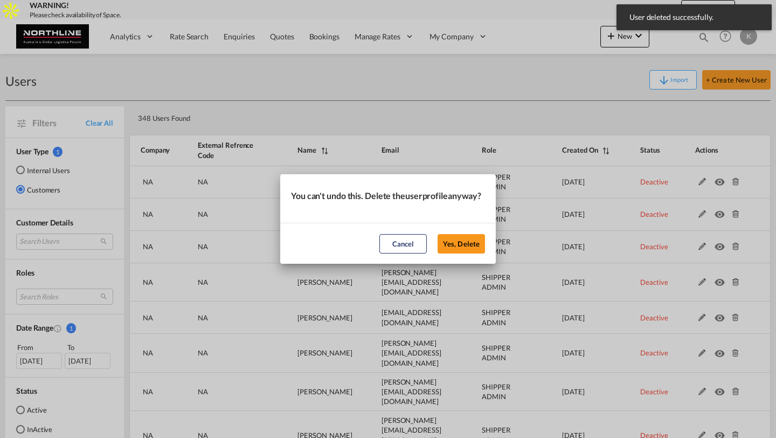
click at [438, 234] on button "Yes, Delete" at bounding box center [461, 243] width 47 height 19
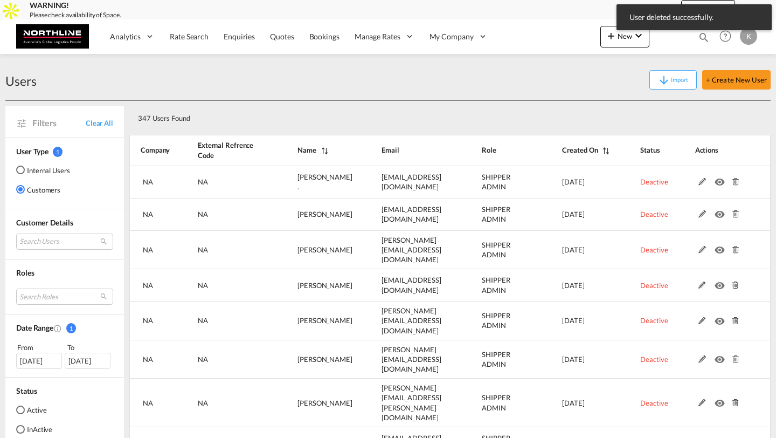
click at [734, 183] on md-icon at bounding box center [735, 182] width 14 height 8
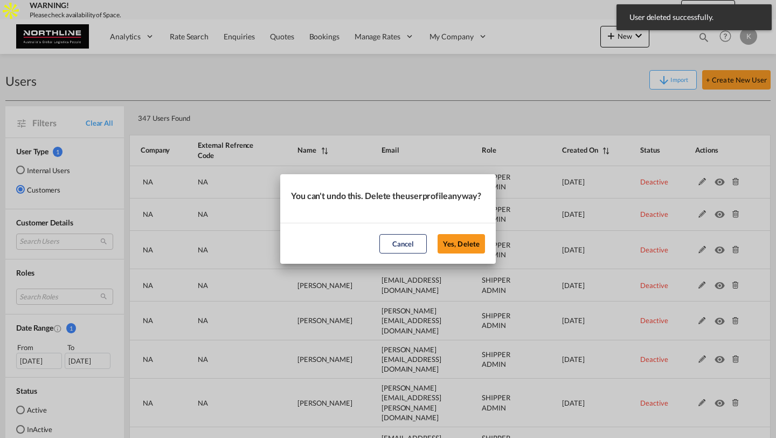
click at [438, 234] on button "Yes, Delete" at bounding box center [461, 243] width 47 height 19
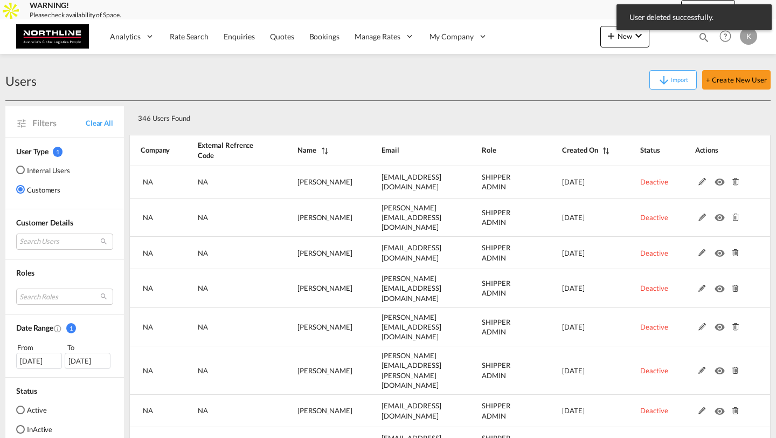
click at [734, 183] on md-icon at bounding box center [735, 182] width 14 height 8
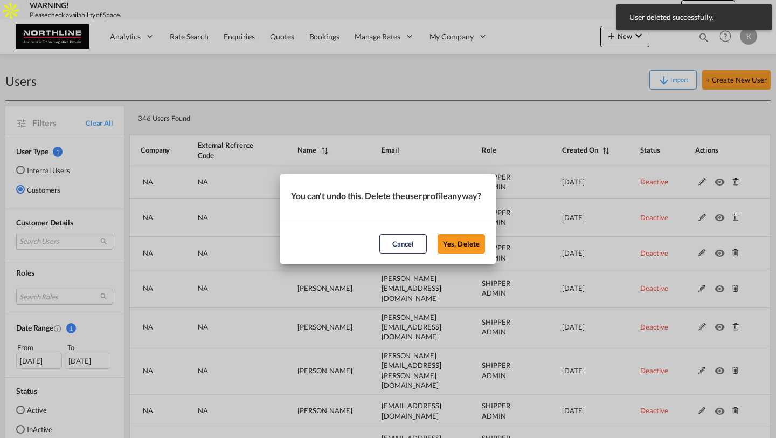
click at [438, 234] on button "Yes, Delete" at bounding box center [461, 243] width 47 height 19
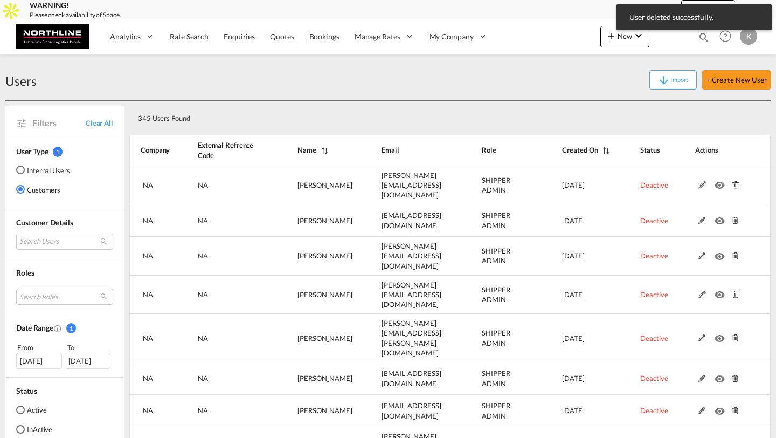
click at [734, 183] on md-icon at bounding box center [735, 185] width 14 height 8
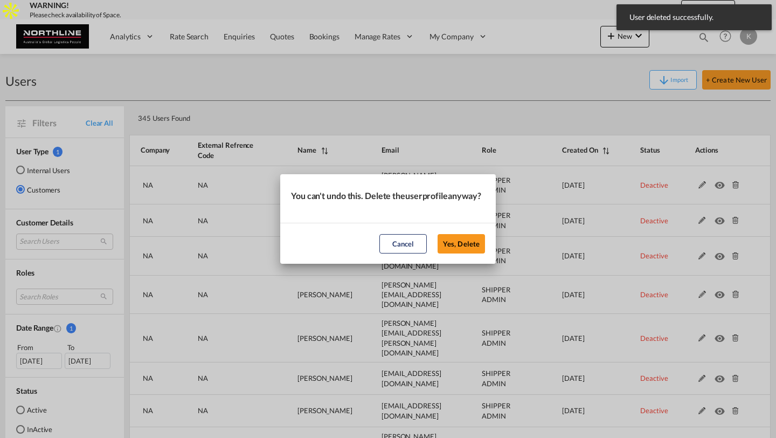
click at [438, 234] on button "Yes, Delete" at bounding box center [461, 243] width 47 height 19
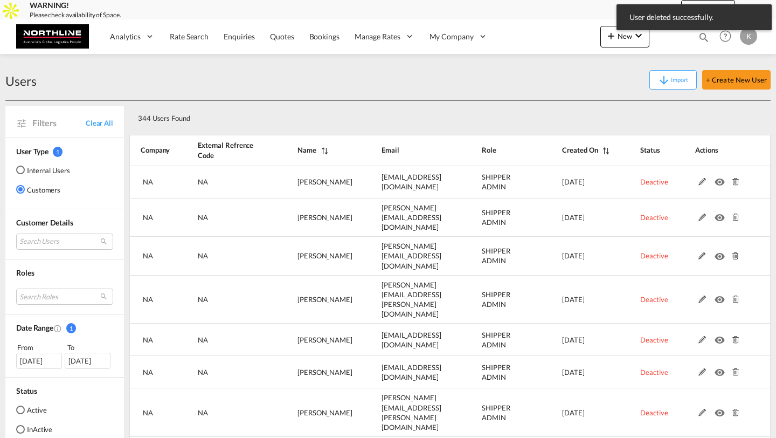
click at [734, 183] on md-icon at bounding box center [735, 182] width 14 height 8
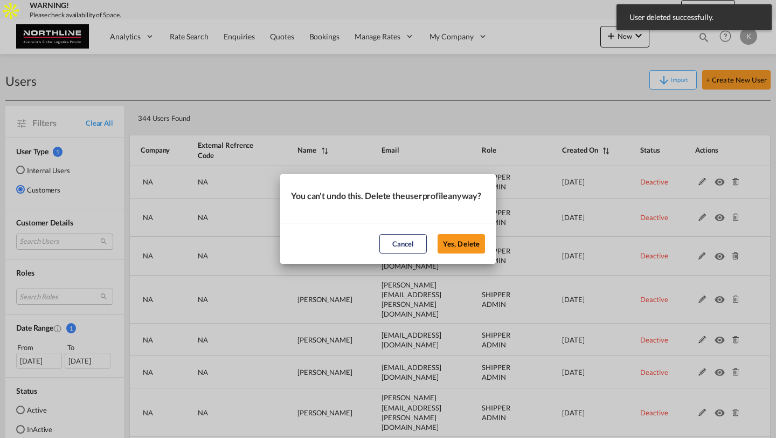
click at [438, 234] on button "Yes, Delete" at bounding box center [461, 243] width 47 height 19
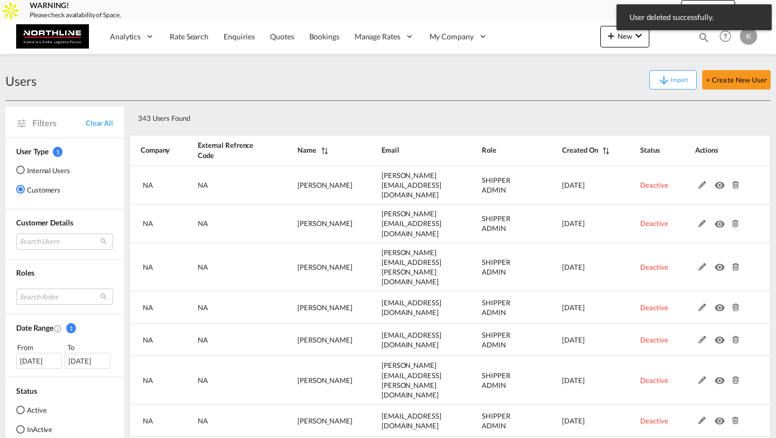
click at [734, 183] on md-icon at bounding box center [735, 185] width 14 height 8
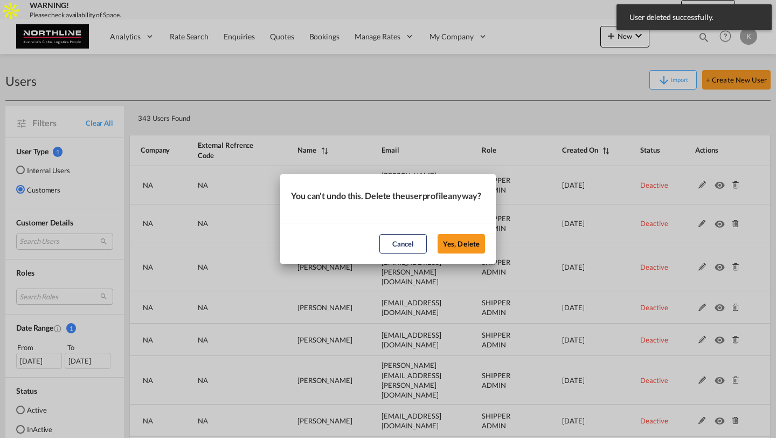
click at [438, 234] on button "Yes, Delete" at bounding box center [461, 243] width 47 height 19
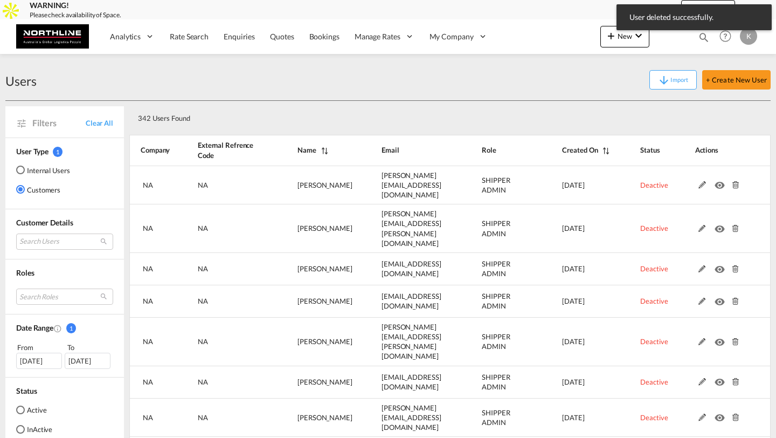
click at [734, 183] on md-icon at bounding box center [735, 185] width 14 height 8
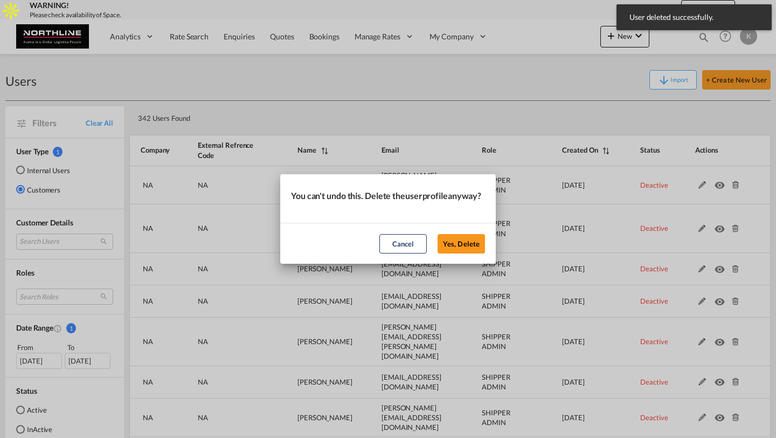
click at [438, 234] on button "Yes, Delete" at bounding box center [461, 243] width 47 height 19
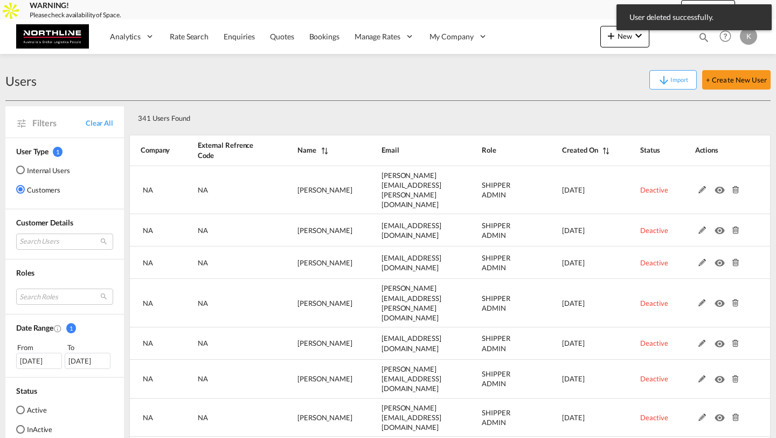
click at [734, 186] on md-icon at bounding box center [735, 190] width 14 height 8
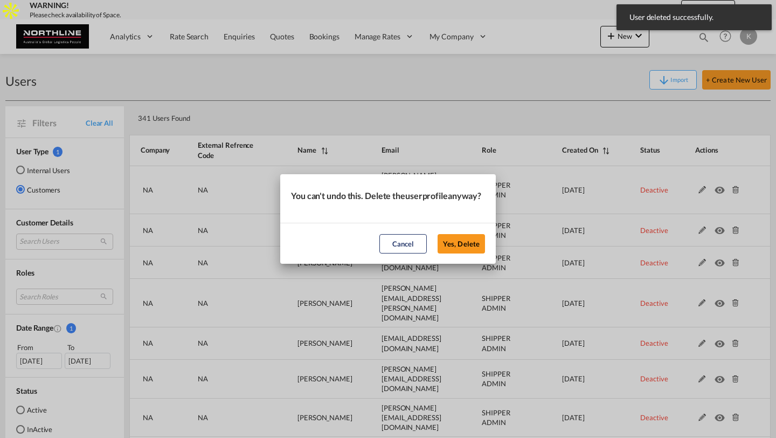
click at [438, 234] on button "Yes, Delete" at bounding box center [461, 243] width 47 height 19
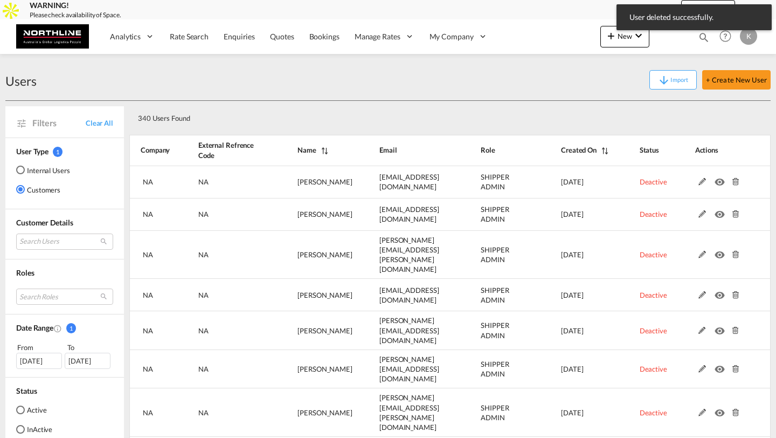
click at [734, 183] on md-icon at bounding box center [735, 182] width 14 height 8
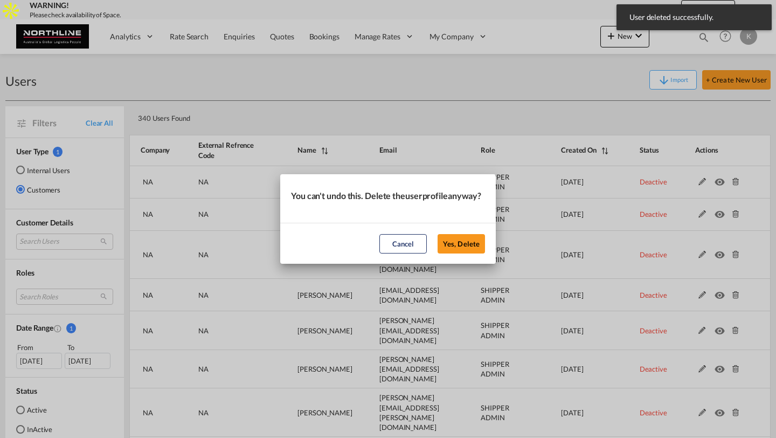
click at [438, 234] on button "Yes, Delete" at bounding box center [461, 243] width 47 height 19
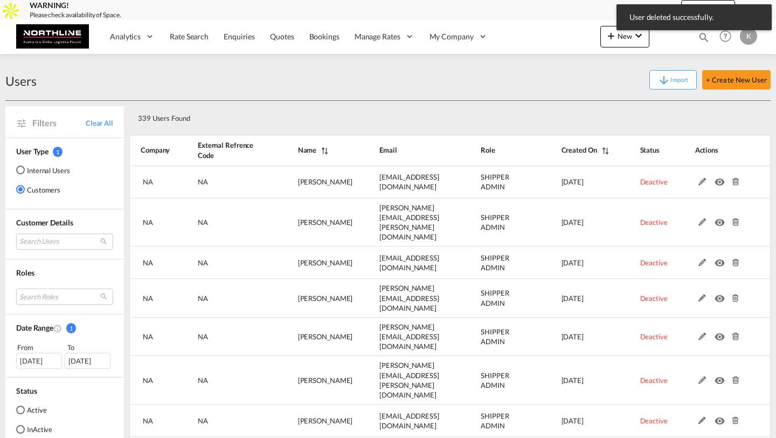
click at [734, 183] on md-icon at bounding box center [735, 182] width 14 height 8
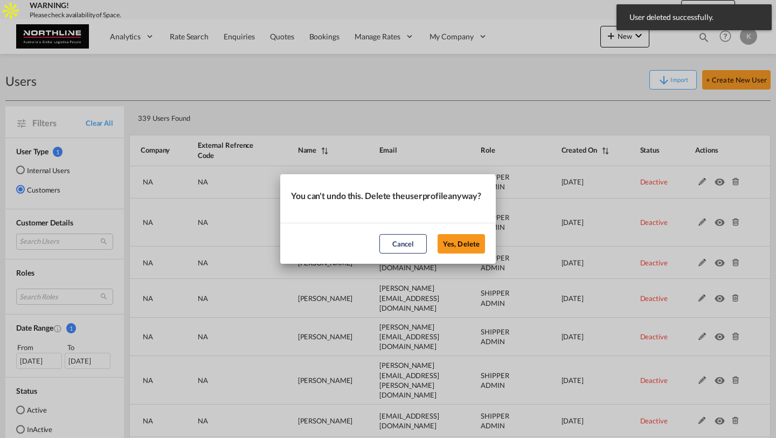
click at [438, 234] on button "Yes, Delete" at bounding box center [461, 243] width 47 height 19
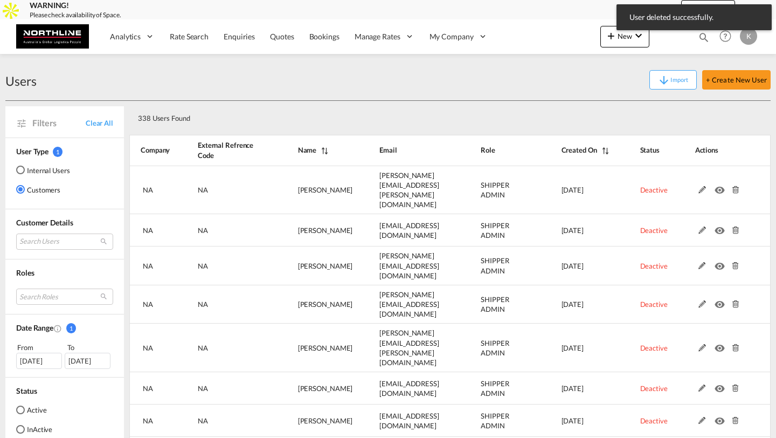
click at [734, 186] on md-icon at bounding box center [735, 190] width 14 height 8
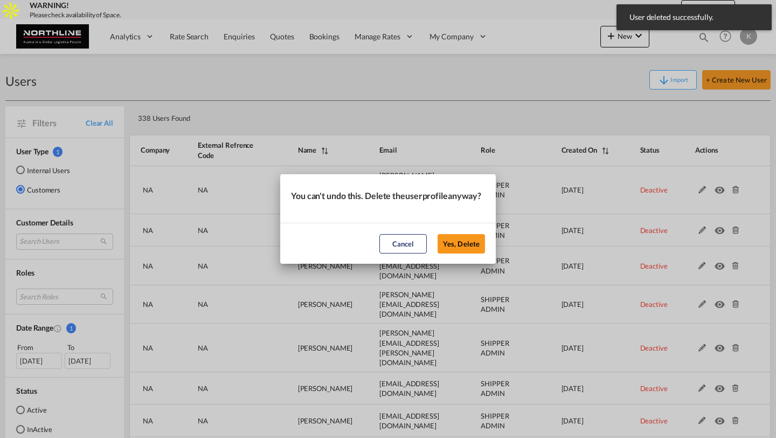
click at [438, 234] on button "Yes, Delete" at bounding box center [461, 243] width 47 height 19
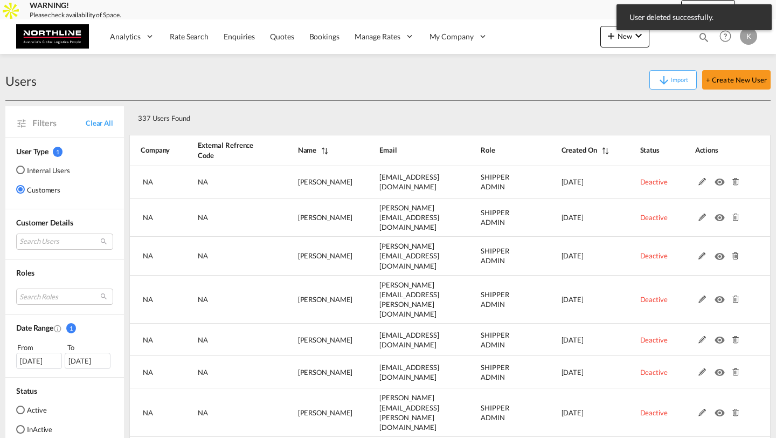
click at [734, 183] on md-icon at bounding box center [735, 182] width 14 height 8
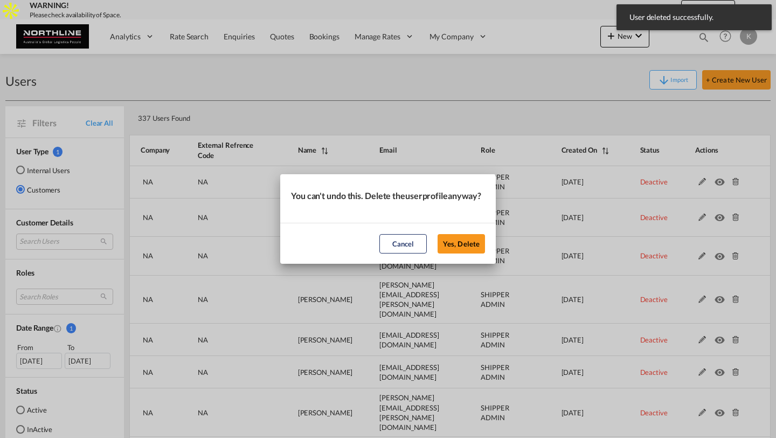
click at [438, 234] on button "Yes, Delete" at bounding box center [461, 243] width 47 height 19
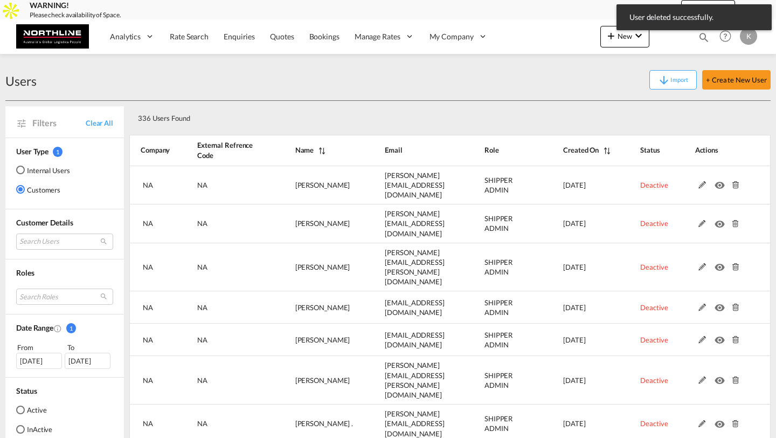
click at [734, 183] on md-icon at bounding box center [735, 185] width 14 height 8
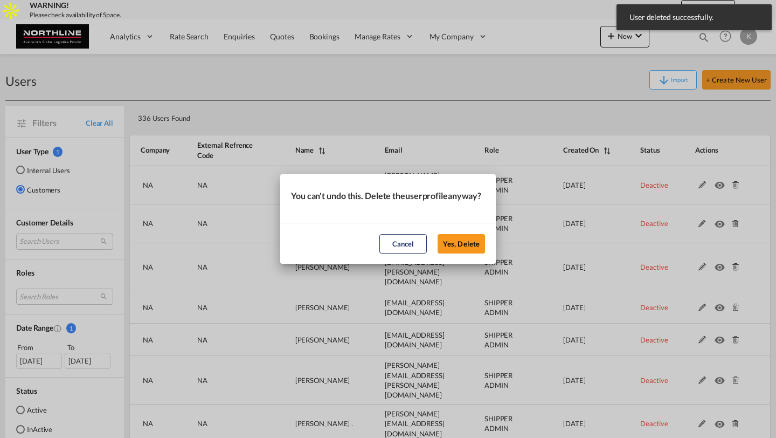
click at [438, 234] on button "Yes, Delete" at bounding box center [461, 243] width 47 height 19
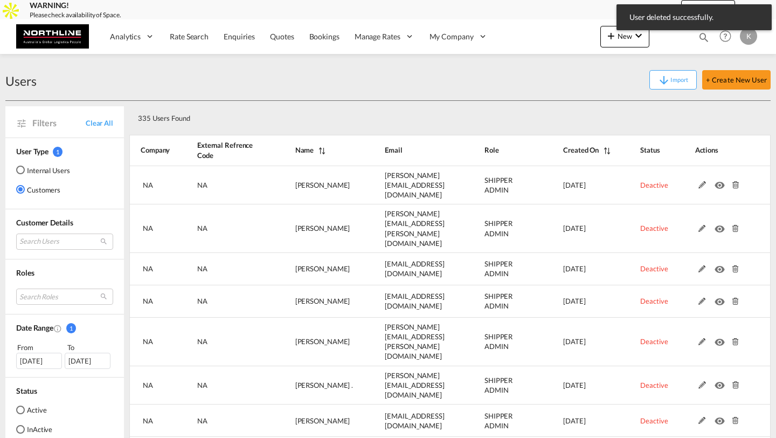
click at [734, 183] on md-icon at bounding box center [735, 185] width 14 height 8
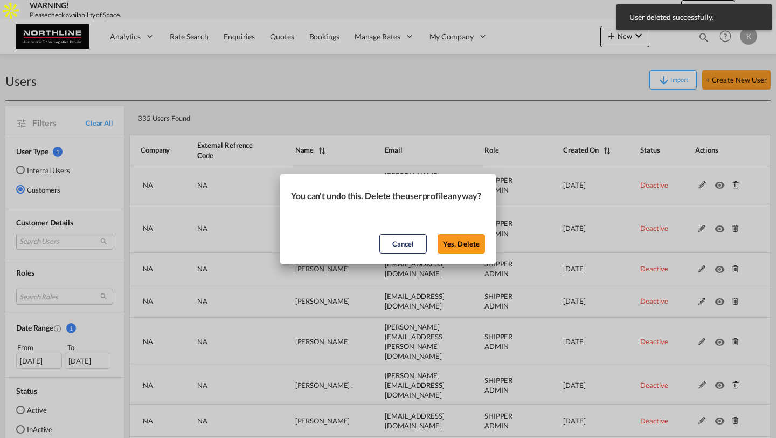
click at [438, 234] on button "Yes, Delete" at bounding box center [461, 243] width 47 height 19
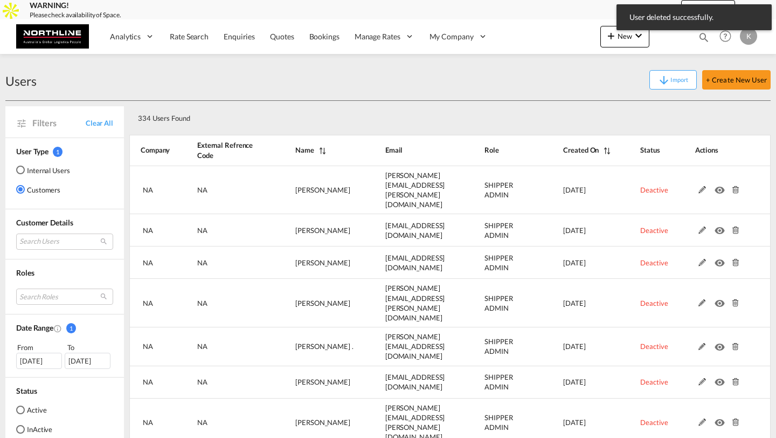
click at [734, 186] on md-icon at bounding box center [735, 190] width 14 height 8
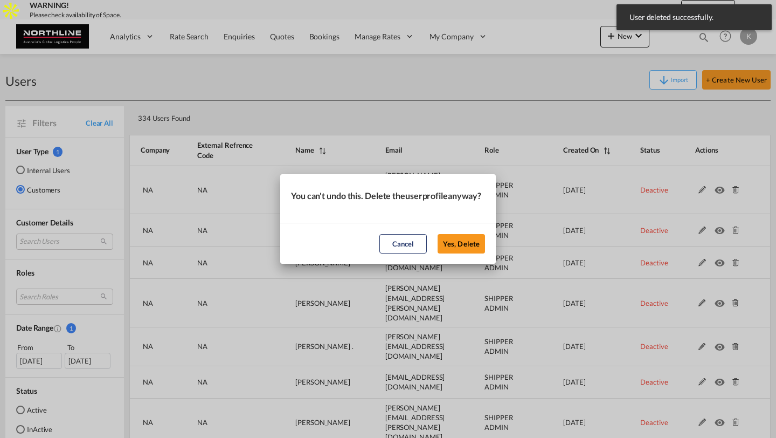
click at [438, 234] on button "Yes, Delete" at bounding box center [461, 243] width 47 height 19
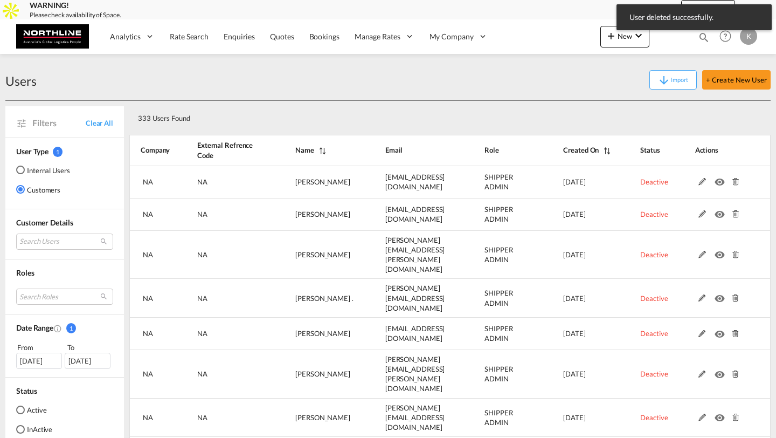
click at [734, 183] on md-icon at bounding box center [735, 182] width 14 height 8
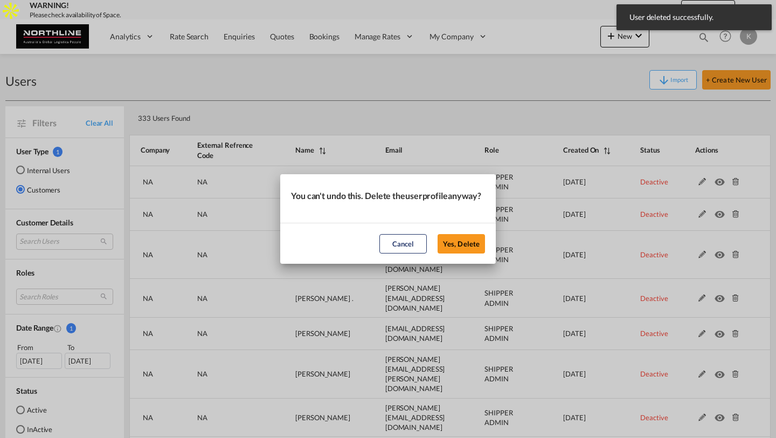
click at [438, 234] on button "Yes, Delete" at bounding box center [461, 243] width 47 height 19
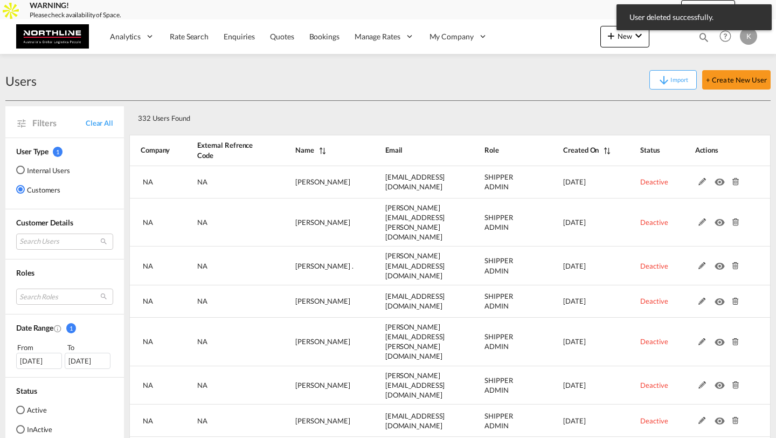
click at [734, 183] on md-icon at bounding box center [735, 182] width 14 height 8
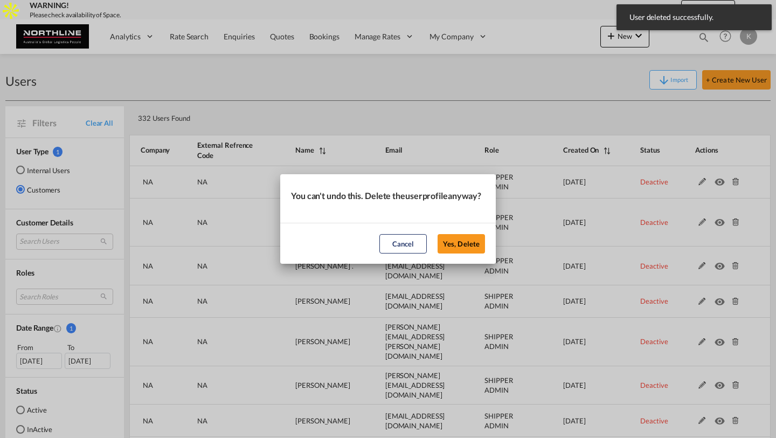
click at [438, 234] on button "Yes, Delete" at bounding box center [461, 243] width 47 height 19
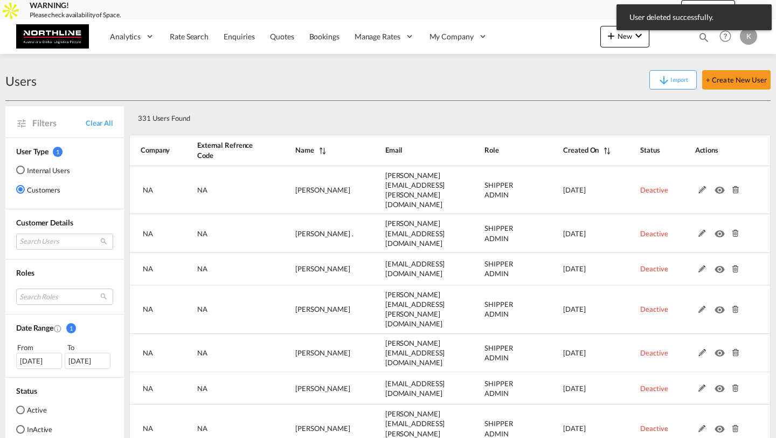
click at [734, 186] on md-icon at bounding box center [735, 190] width 14 height 8
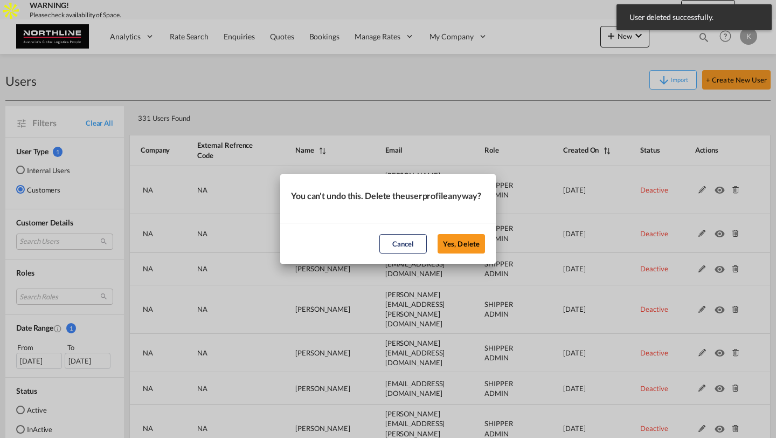
click at [438, 234] on button "Yes, Delete" at bounding box center [461, 243] width 47 height 19
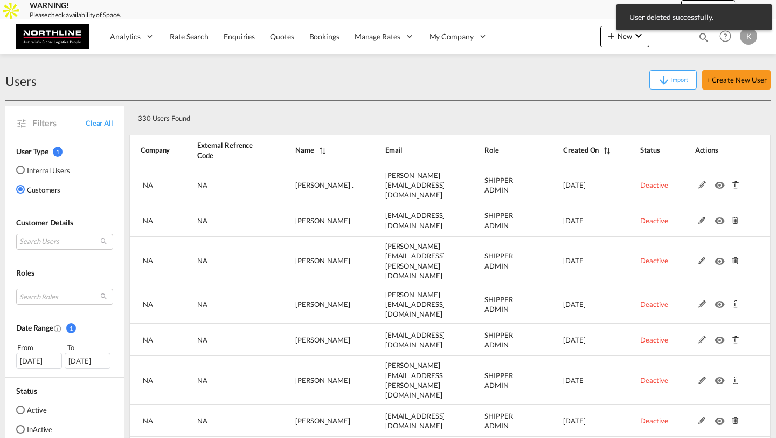
click at [734, 183] on md-icon at bounding box center [735, 185] width 14 height 8
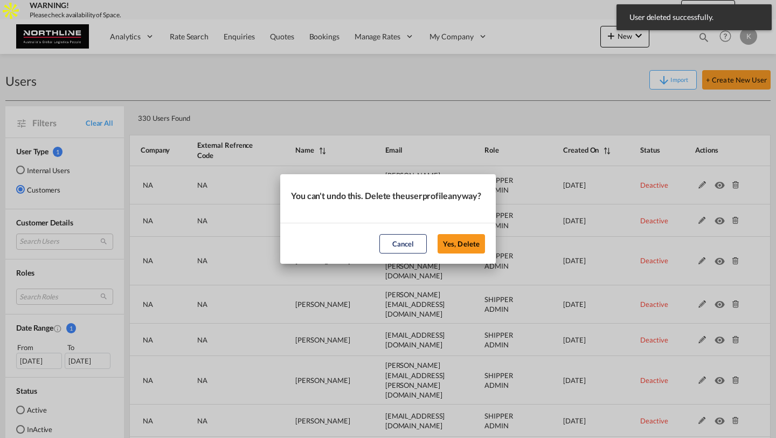
click at [438, 234] on button "Yes, Delete" at bounding box center [461, 243] width 47 height 19
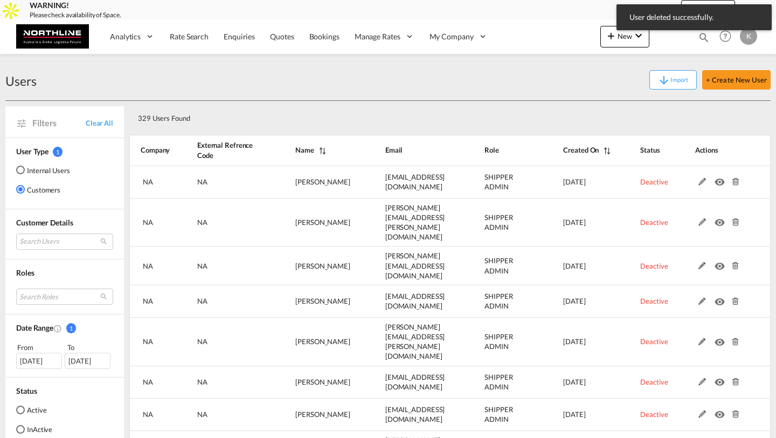
click at [734, 183] on md-icon at bounding box center [735, 182] width 14 height 8
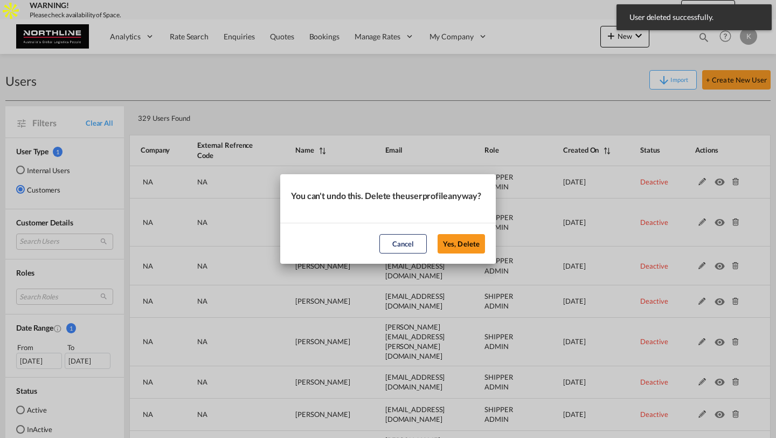
click at [438, 234] on button "Yes, Delete" at bounding box center [461, 243] width 47 height 19
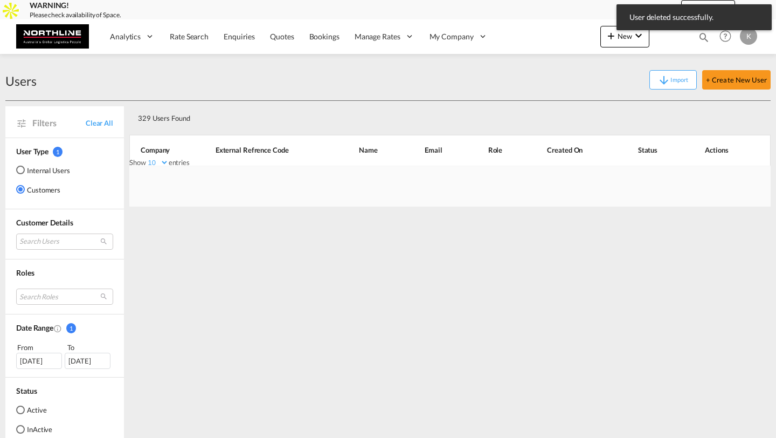
click at [734, 173] on div "Show 10 25 50 100 entries Search: Company External Refrence Code Name Email Rol…" at bounding box center [449, 152] width 641 height 41
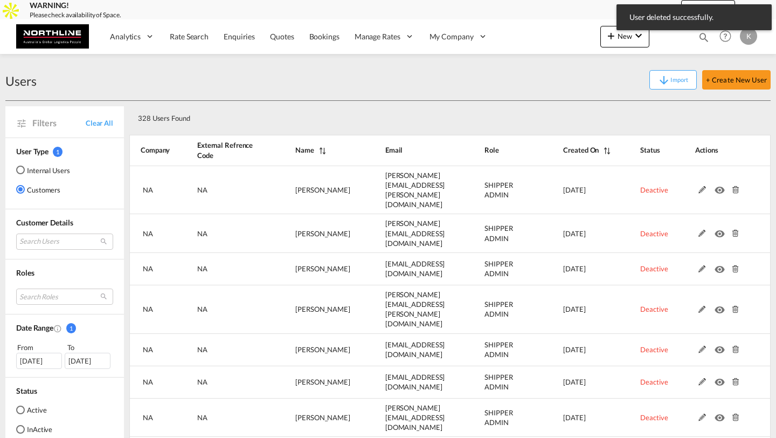
click at [734, 186] on md-icon at bounding box center [735, 190] width 14 height 8
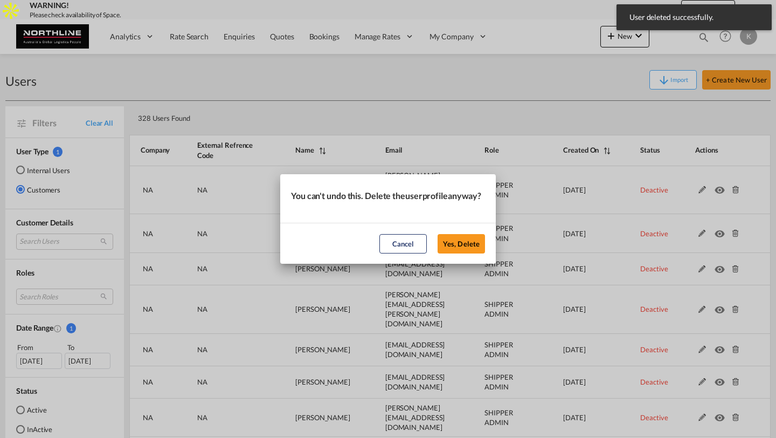
click at [438, 234] on button "Yes, Delete" at bounding box center [461, 243] width 47 height 19
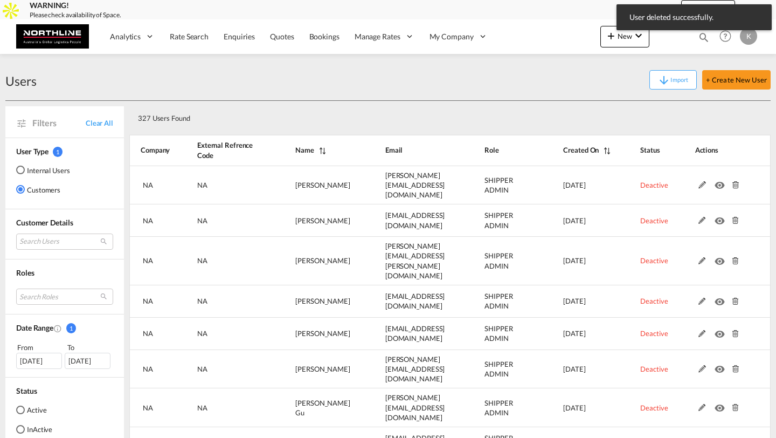
click at [734, 183] on md-icon at bounding box center [735, 185] width 14 height 8
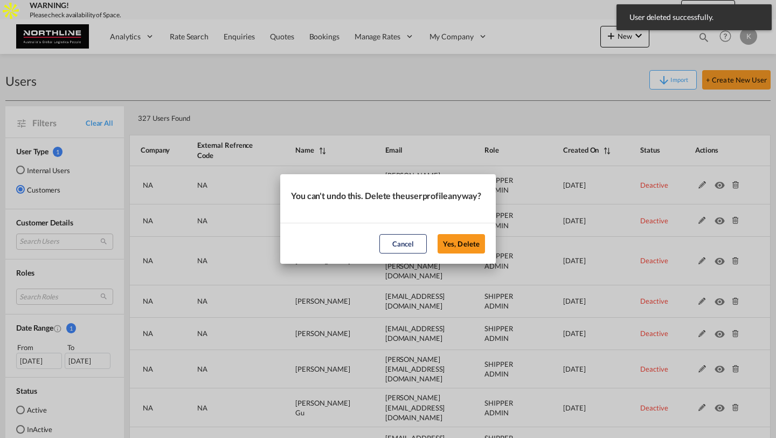
click at [438, 234] on button "Yes, Delete" at bounding box center [461, 243] width 47 height 19
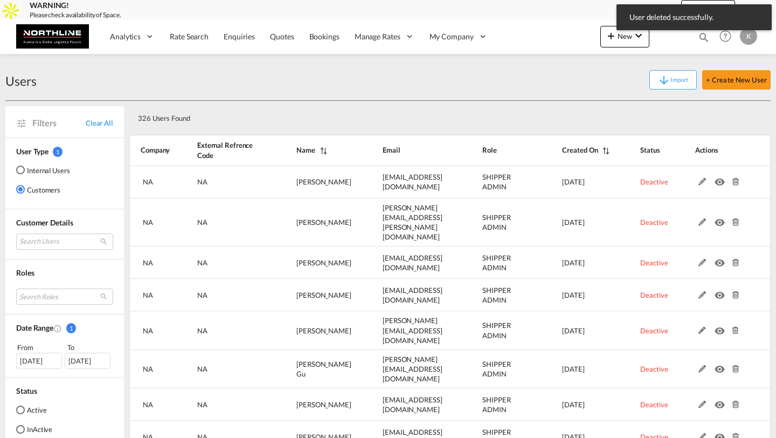
click at [734, 183] on md-icon at bounding box center [735, 182] width 14 height 8
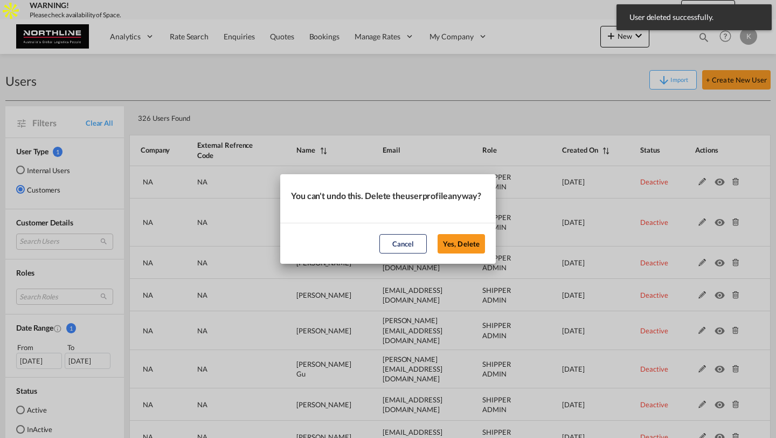
click at [438, 234] on button "Yes, Delete" at bounding box center [461, 243] width 47 height 19
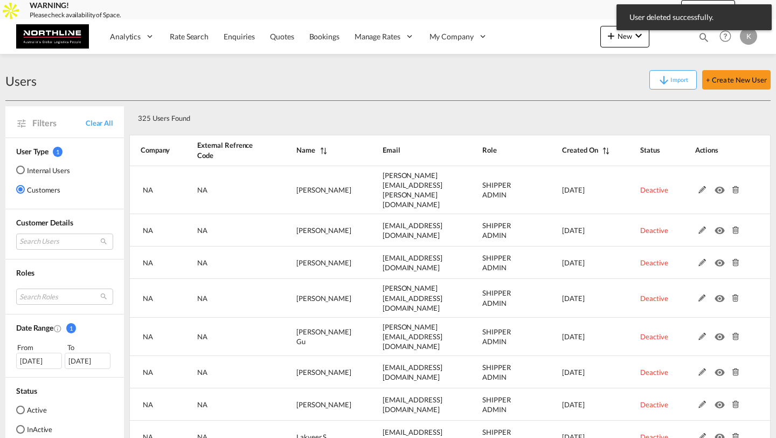
click at [734, 186] on md-icon at bounding box center [735, 190] width 14 height 8
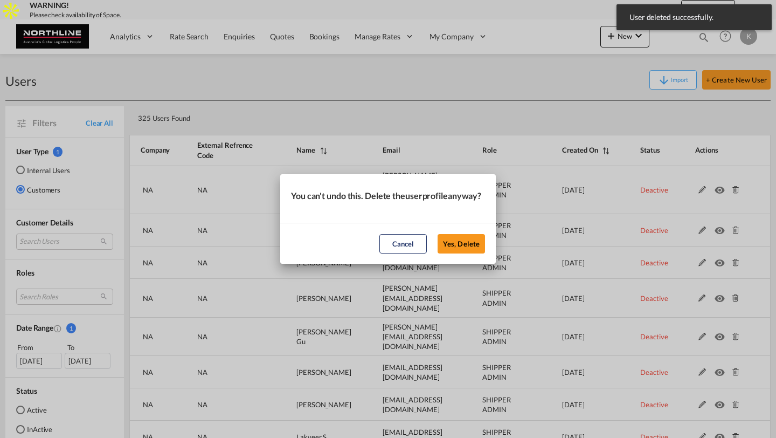
click at [438, 234] on button "Yes, Delete" at bounding box center [461, 243] width 47 height 19
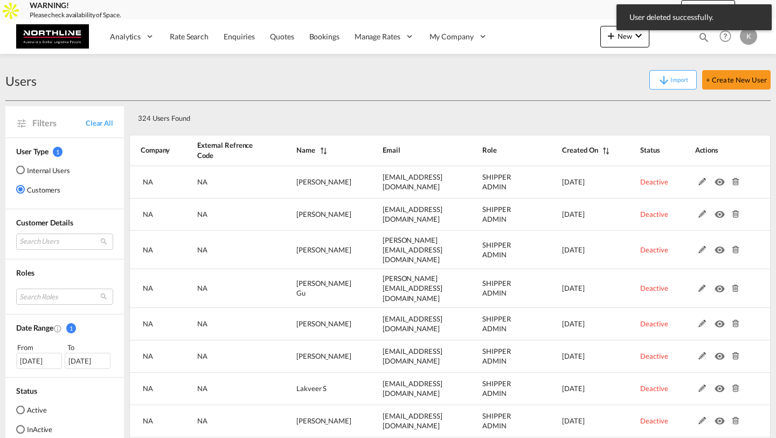
click at [734, 183] on md-icon at bounding box center [735, 182] width 14 height 8
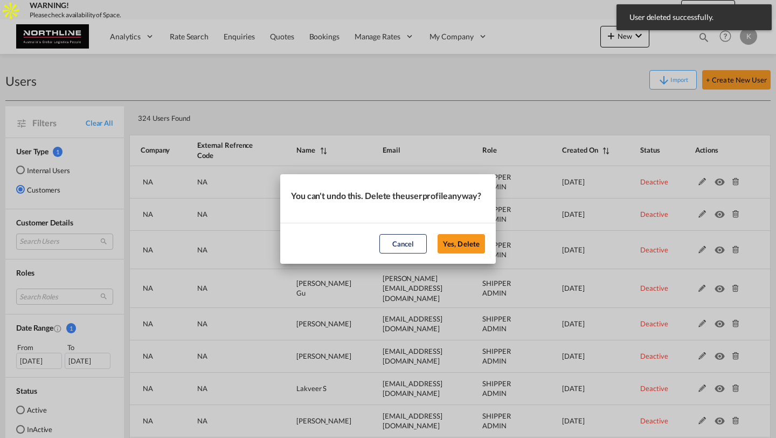
click at [438, 234] on button "Yes, Delete" at bounding box center [461, 243] width 47 height 19
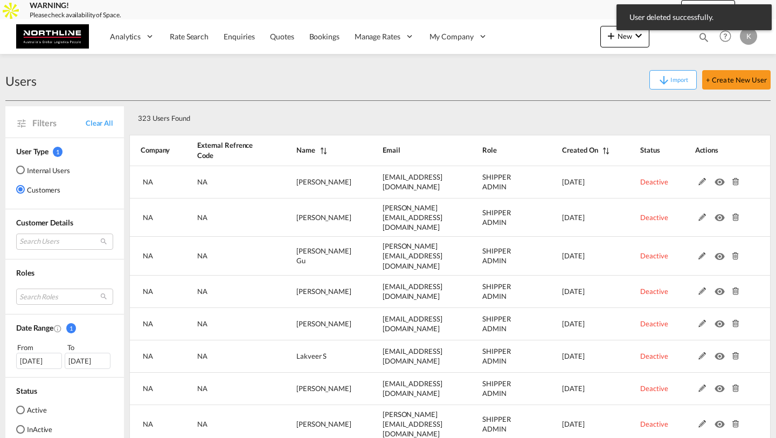
click at [734, 183] on md-icon at bounding box center [735, 182] width 14 height 8
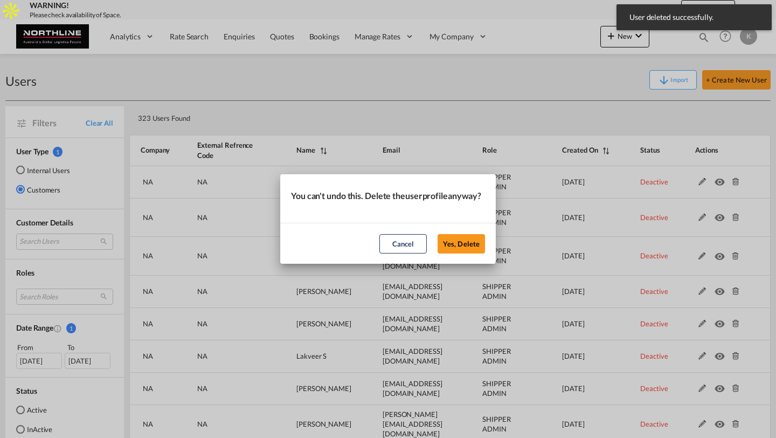
click at [438, 234] on button "Yes, Delete" at bounding box center [461, 243] width 47 height 19
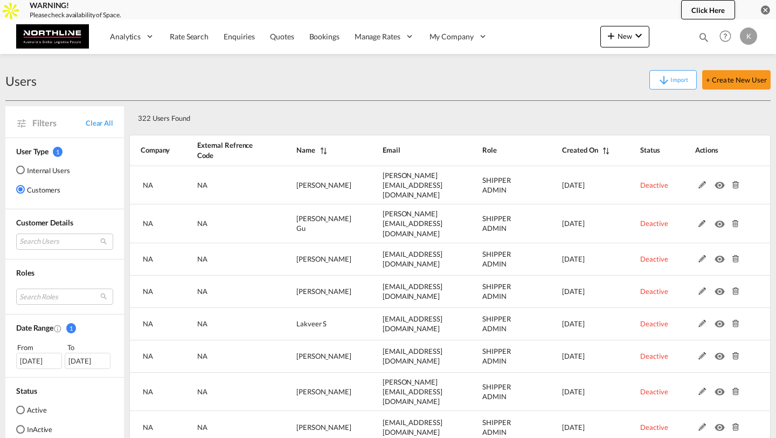
click at [734, 183] on md-icon at bounding box center [735, 185] width 14 height 8
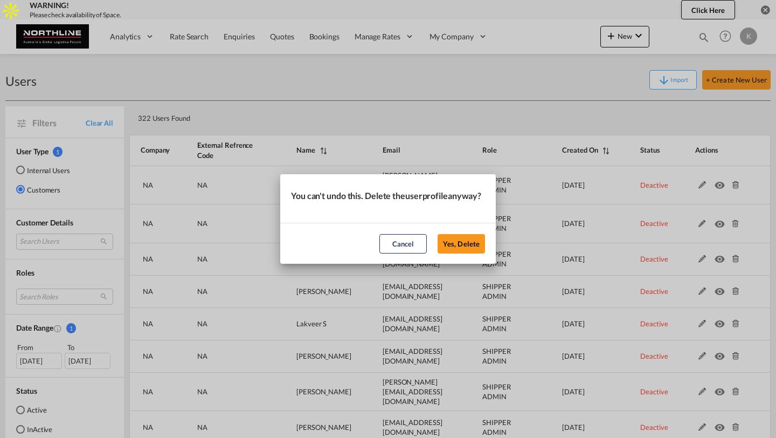
click at [438, 234] on button "Yes, Delete" at bounding box center [461, 243] width 47 height 19
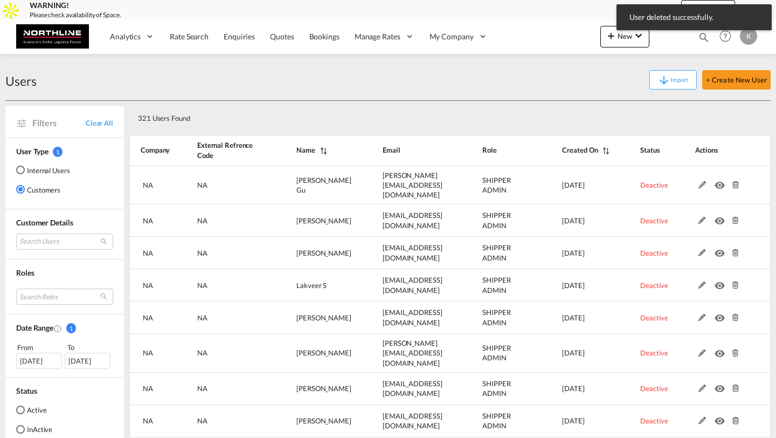
click at [734, 183] on md-icon at bounding box center [735, 185] width 14 height 8
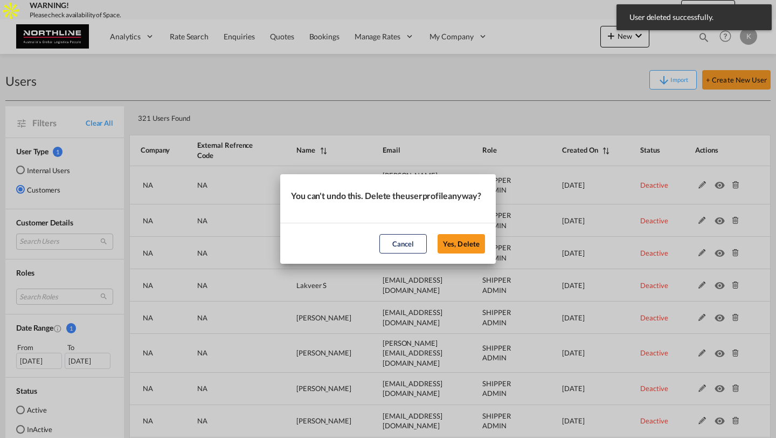
click at [438, 234] on button "Yes, Delete" at bounding box center [461, 243] width 47 height 19
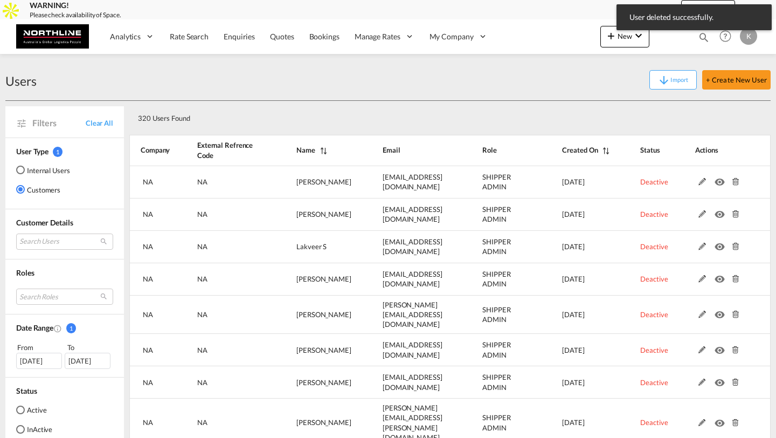
click at [734, 183] on md-icon at bounding box center [735, 182] width 14 height 8
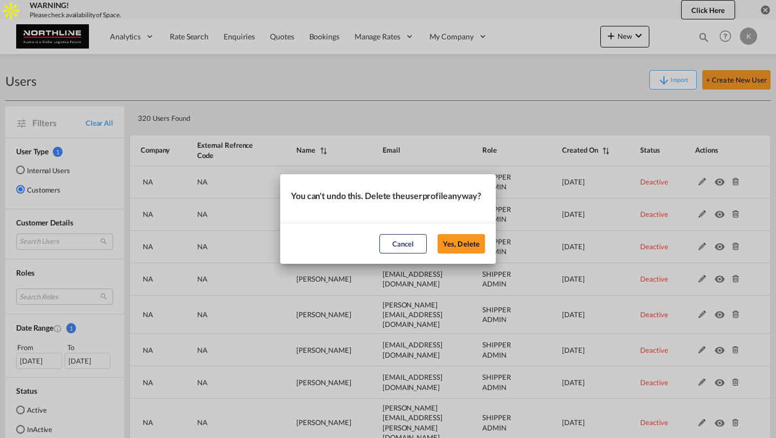
click at [438, 234] on button "Yes, Delete" at bounding box center [461, 243] width 47 height 19
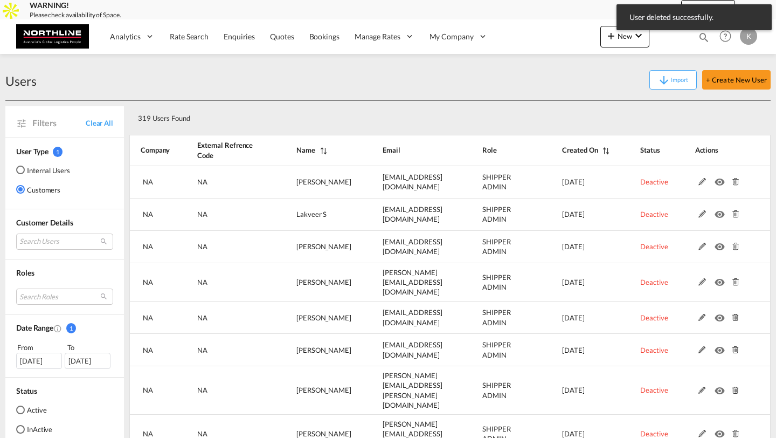
click at [734, 183] on md-icon at bounding box center [735, 182] width 14 height 8
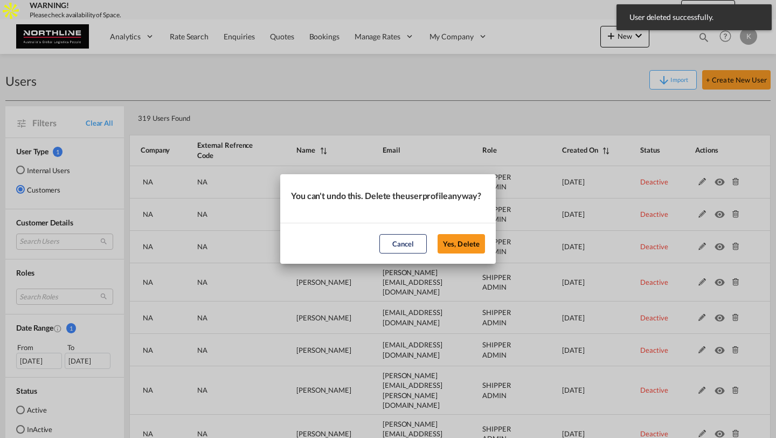
click at [438, 234] on button "Yes, Delete" at bounding box center [461, 243] width 47 height 19
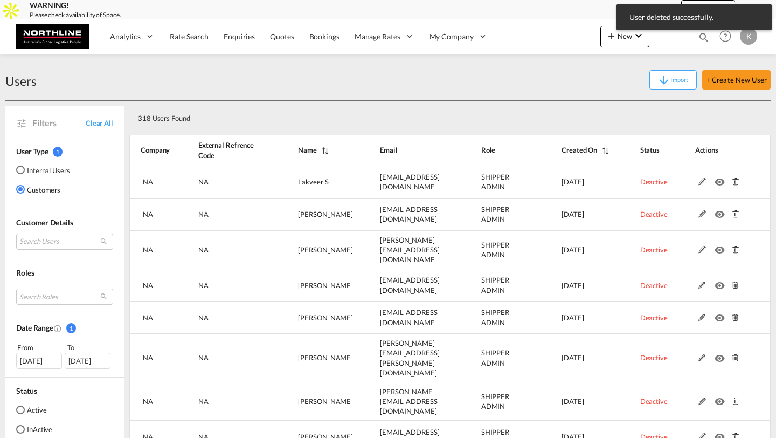
click at [734, 183] on md-icon at bounding box center [735, 182] width 14 height 8
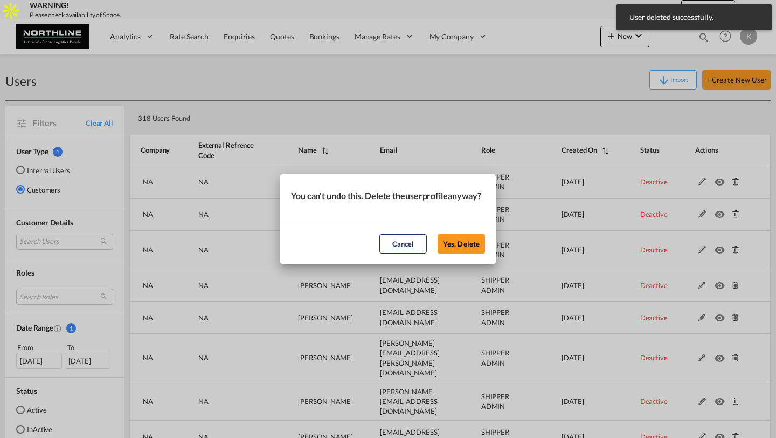
click at [438, 234] on button "Yes, Delete" at bounding box center [461, 243] width 47 height 19
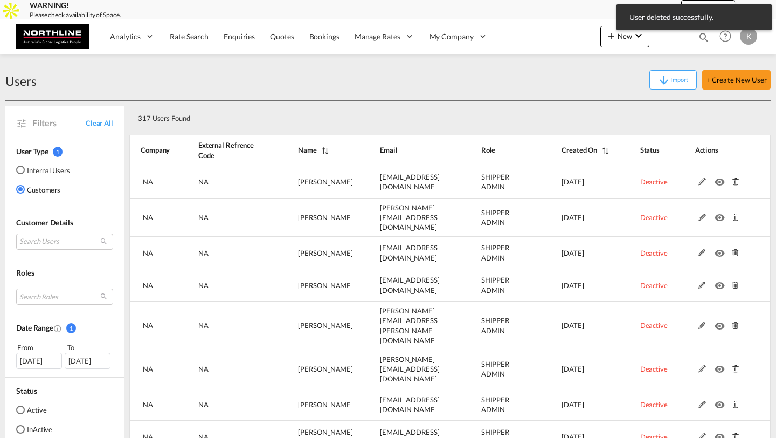
click at [734, 183] on md-icon at bounding box center [735, 182] width 14 height 8
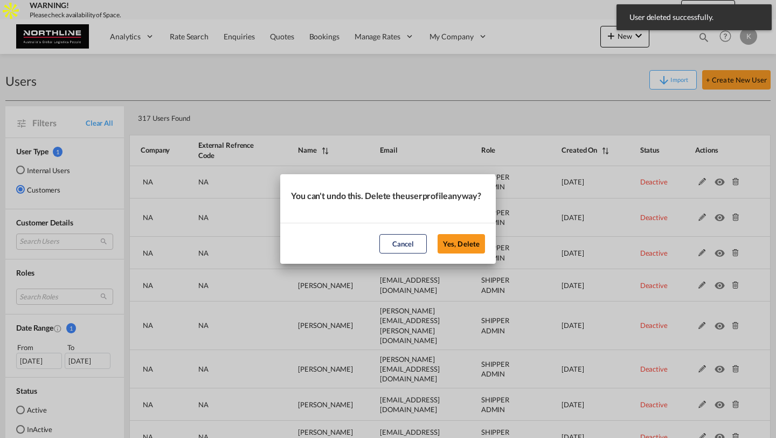
click at [438, 234] on button "Yes, Delete" at bounding box center [461, 243] width 47 height 19
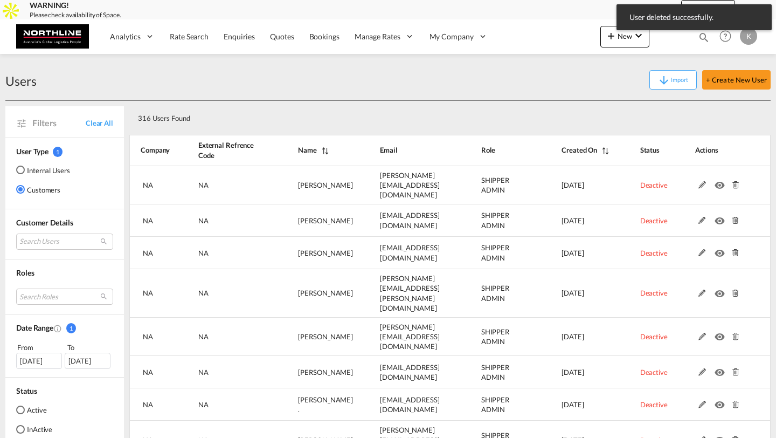
click at [734, 183] on md-icon at bounding box center [735, 185] width 14 height 8
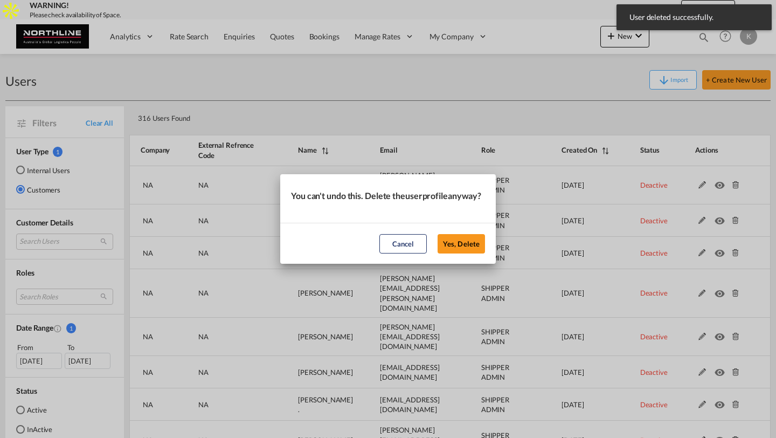
click at [438, 234] on button "Yes, Delete" at bounding box center [461, 243] width 47 height 19
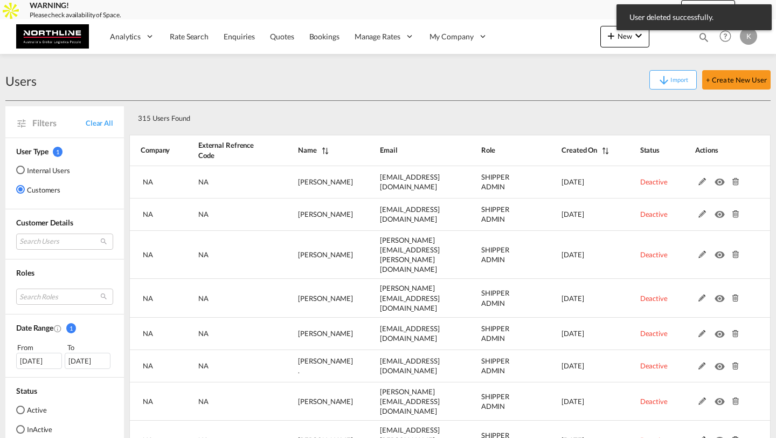
click at [734, 183] on md-icon at bounding box center [735, 182] width 14 height 8
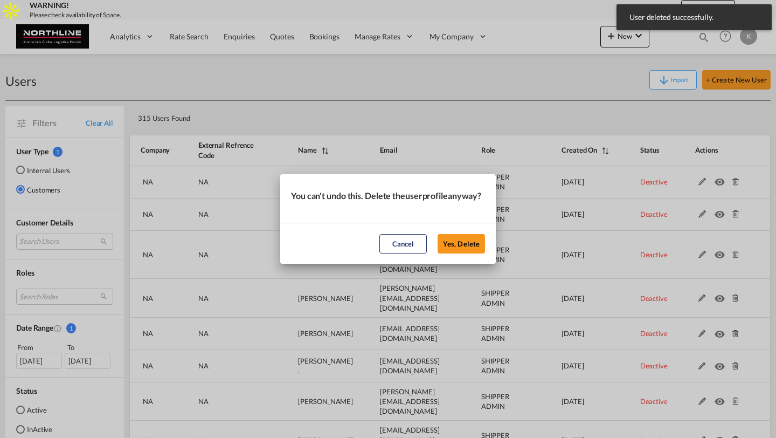
click at [438, 234] on button "Yes, Delete" at bounding box center [461, 243] width 47 height 19
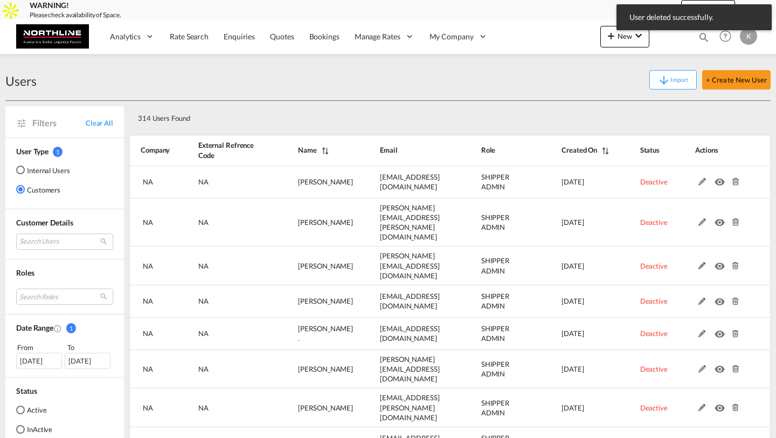
click at [734, 183] on md-icon at bounding box center [735, 182] width 14 height 8
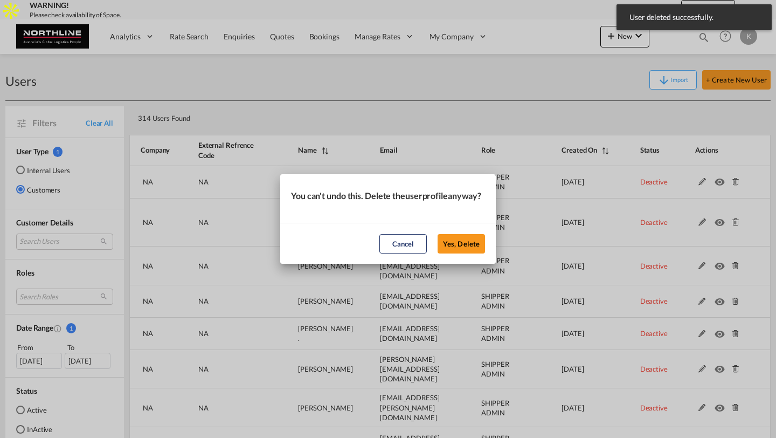
click at [438, 234] on button "Yes, Delete" at bounding box center [461, 243] width 47 height 19
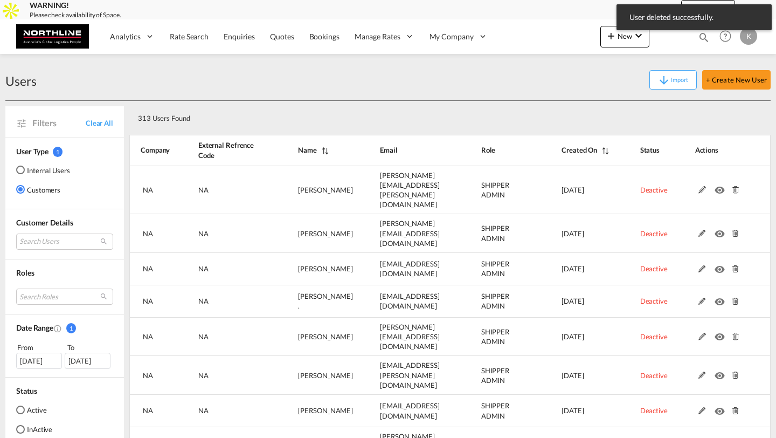
click at [734, 186] on md-icon at bounding box center [735, 190] width 14 height 8
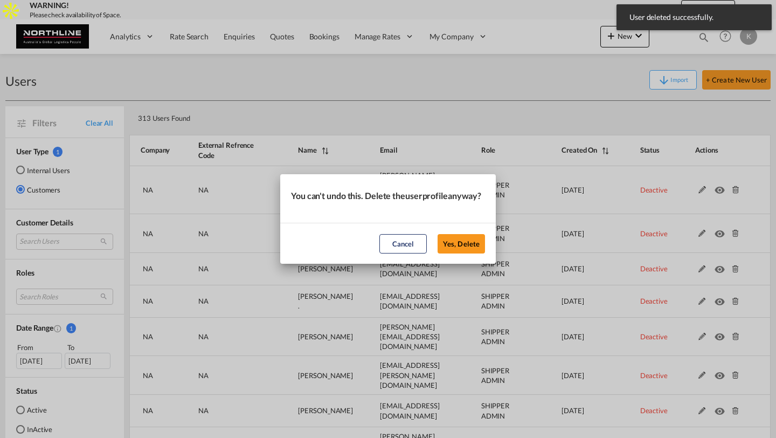
click at [438, 234] on button "Yes, Delete" at bounding box center [461, 243] width 47 height 19
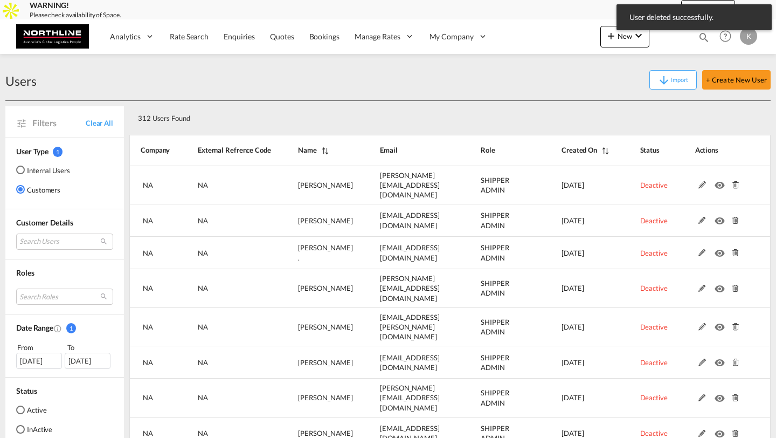
click at [734, 183] on md-icon at bounding box center [735, 185] width 14 height 8
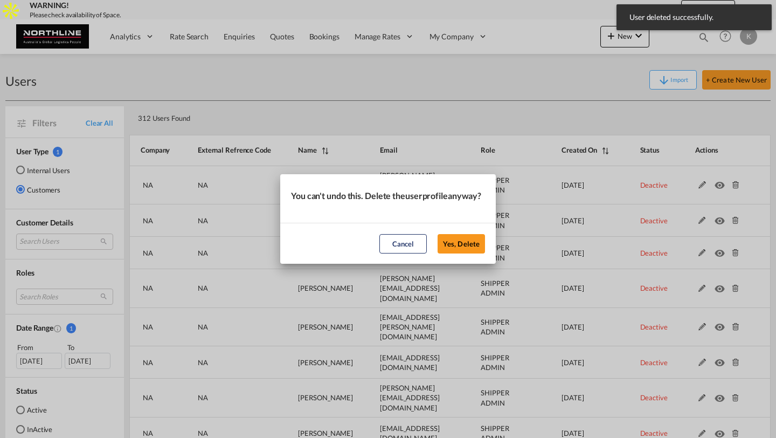
click at [438, 234] on button "Yes, Delete" at bounding box center [461, 243] width 47 height 19
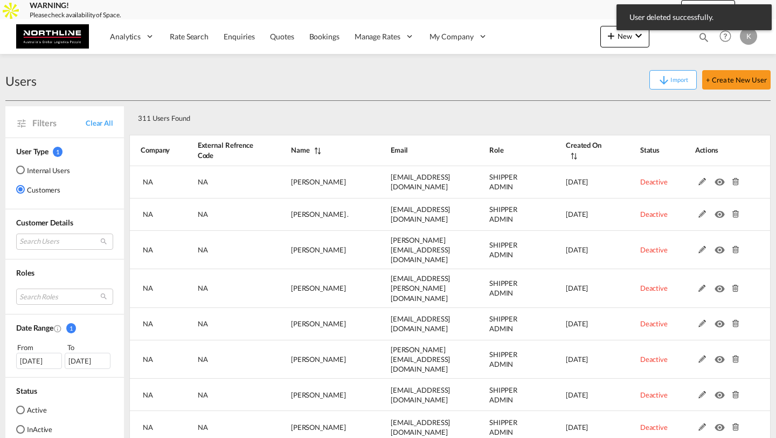
click at [734, 183] on md-icon at bounding box center [735, 182] width 14 height 8
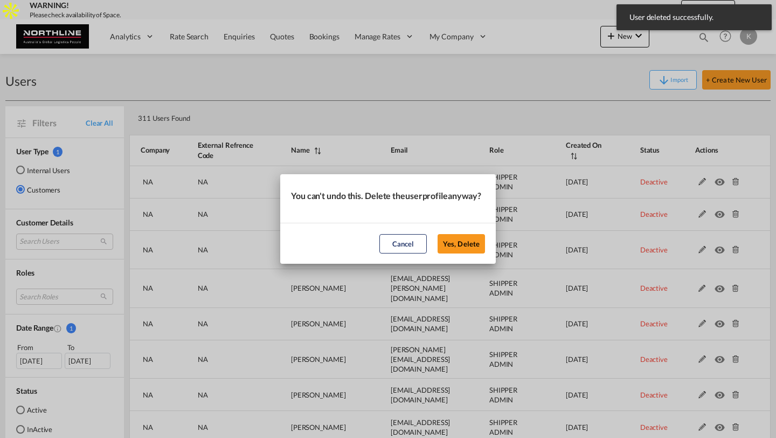
click at [438, 234] on button "Yes, Delete" at bounding box center [461, 243] width 47 height 19
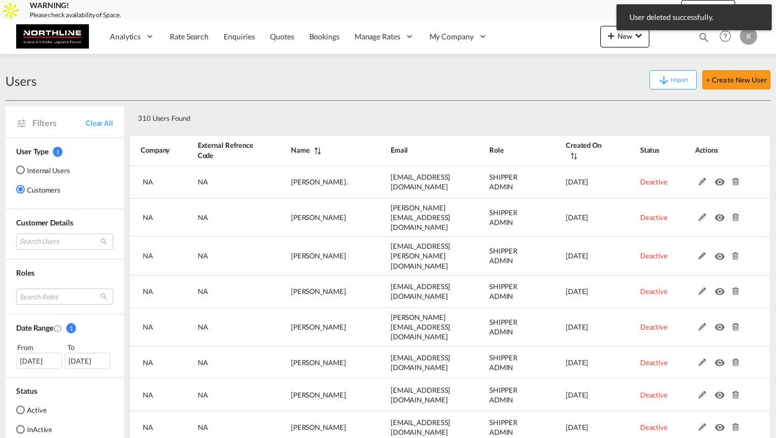
click at [734, 183] on md-icon at bounding box center [735, 182] width 14 height 8
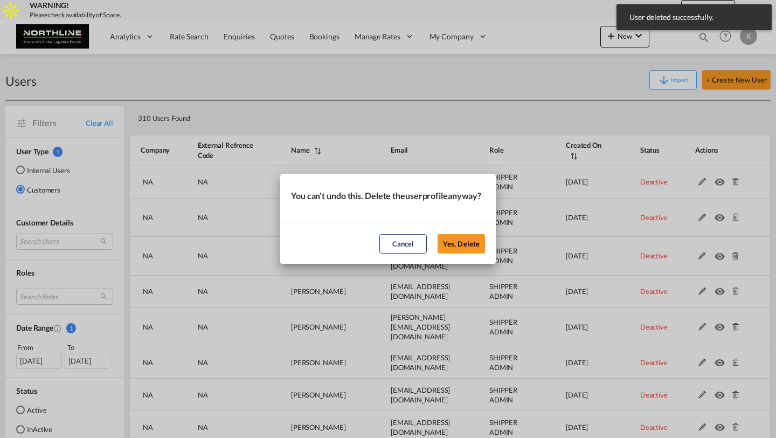
click at [438, 234] on button "Yes, Delete" at bounding box center [461, 243] width 47 height 19
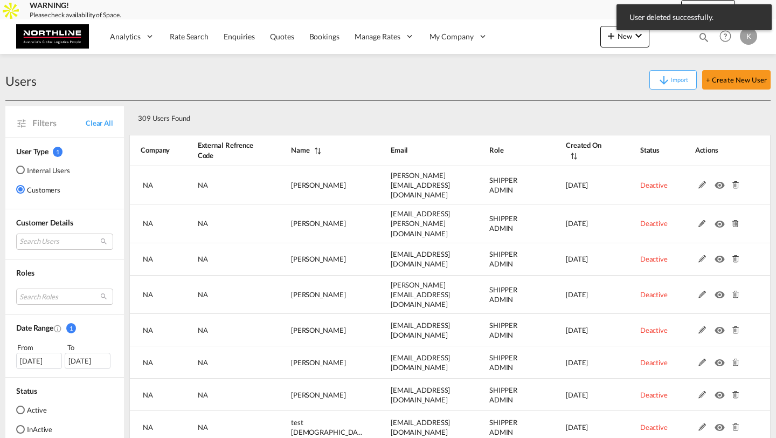
click at [734, 183] on md-icon at bounding box center [735, 185] width 14 height 8
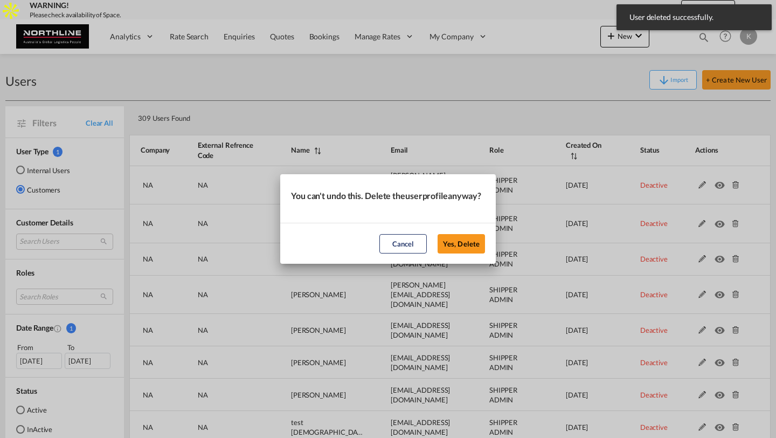
click at [438, 234] on button "Yes, Delete" at bounding box center [461, 243] width 47 height 19
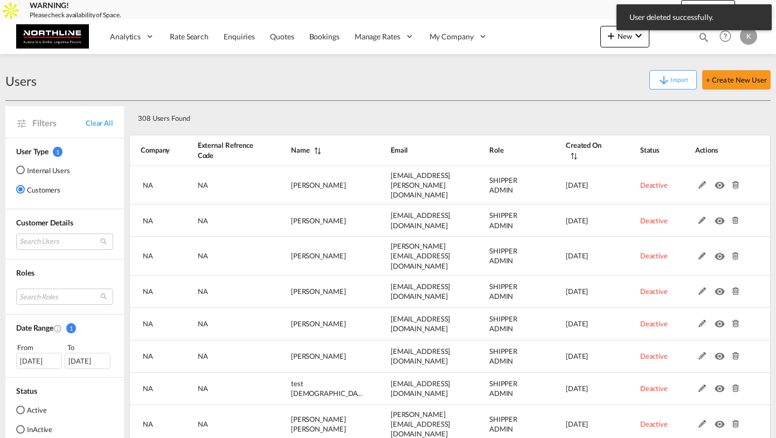
click at [734, 183] on md-icon at bounding box center [735, 185] width 14 height 8
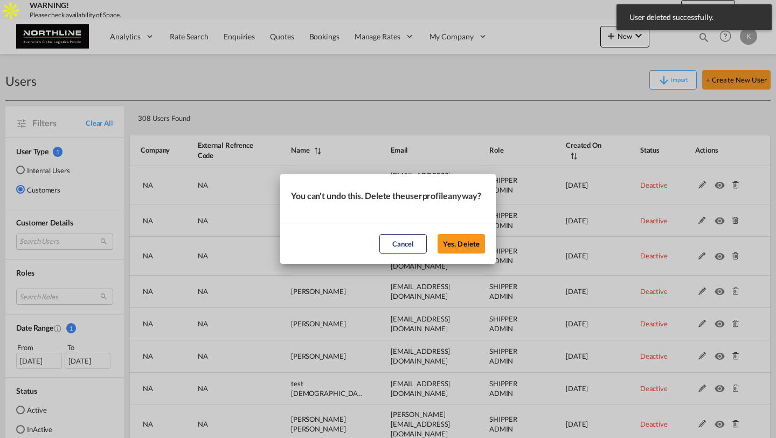
click at [438, 234] on button "Yes, Delete" at bounding box center [461, 243] width 47 height 19
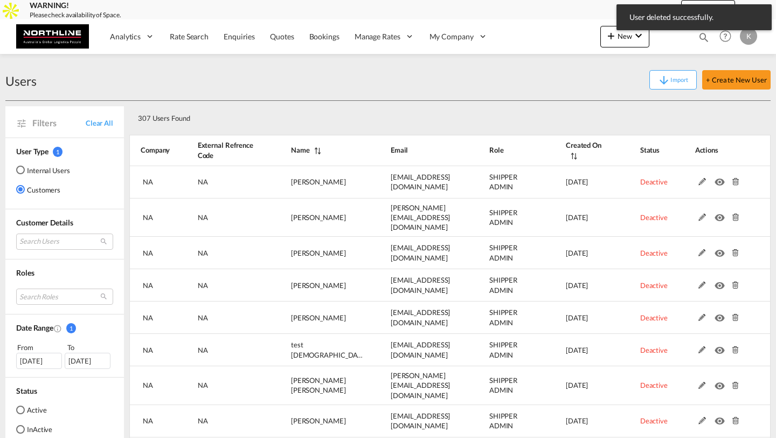
click at [734, 183] on md-icon at bounding box center [735, 182] width 14 height 8
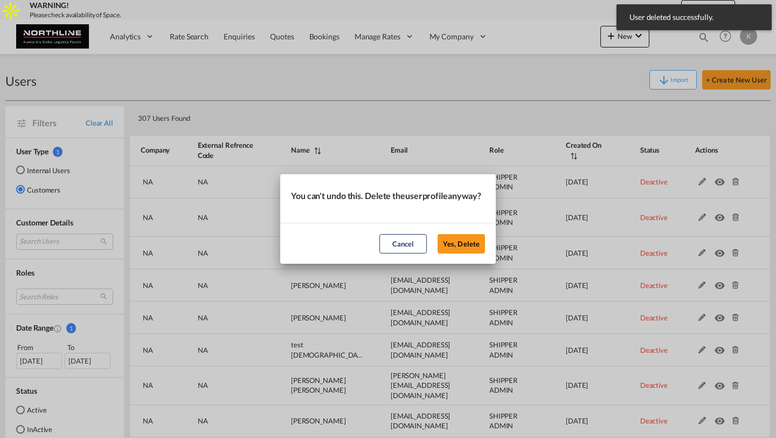
click at [438, 234] on button "Yes, Delete" at bounding box center [461, 243] width 47 height 19
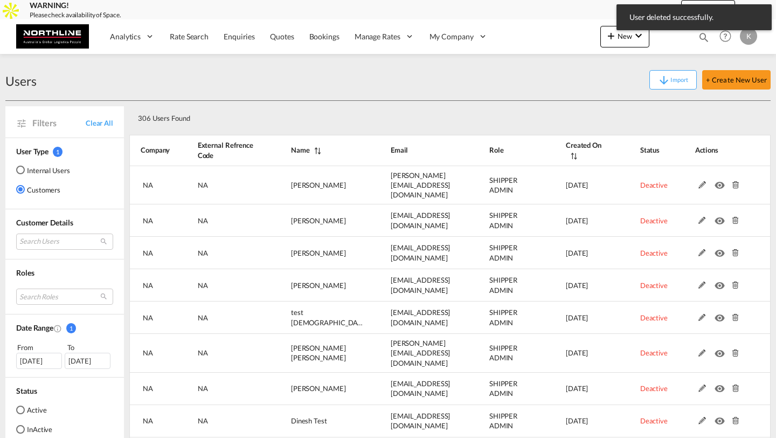
click at [734, 183] on md-icon at bounding box center [735, 185] width 14 height 8
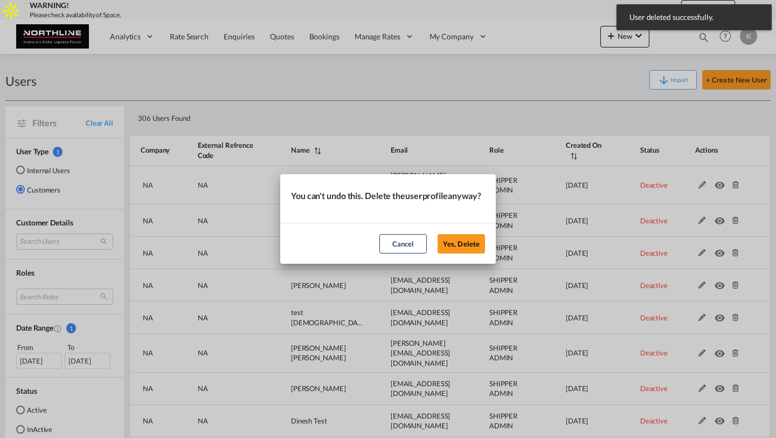
click at [438, 234] on button "Yes, Delete" at bounding box center [461, 243] width 47 height 19
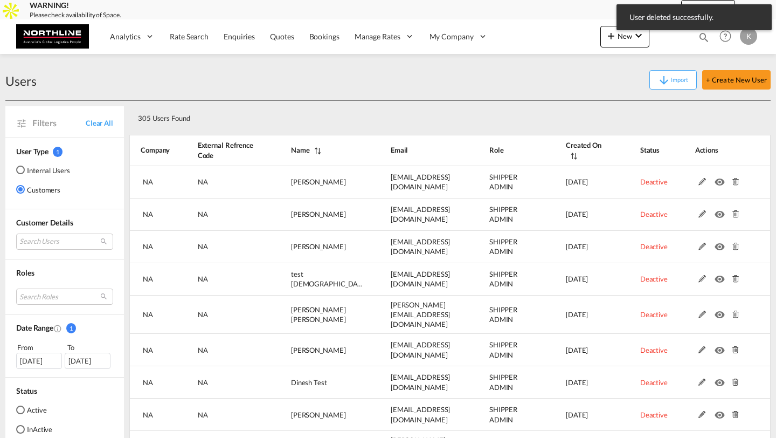
click at [734, 183] on md-icon at bounding box center [735, 182] width 14 height 8
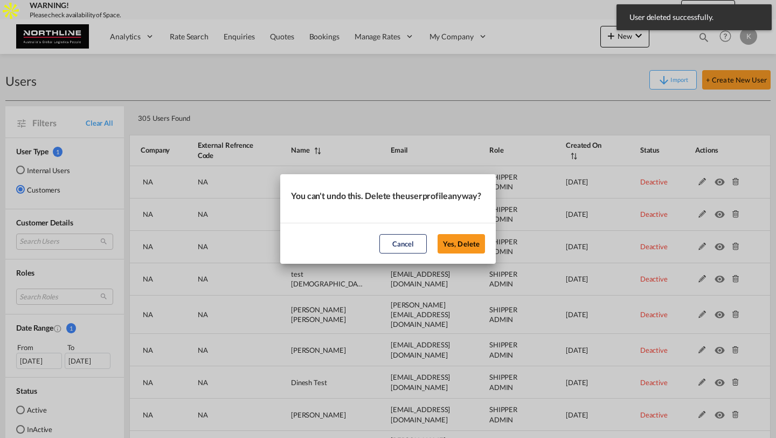
click at [438, 234] on button "Yes, Delete" at bounding box center [461, 243] width 47 height 19
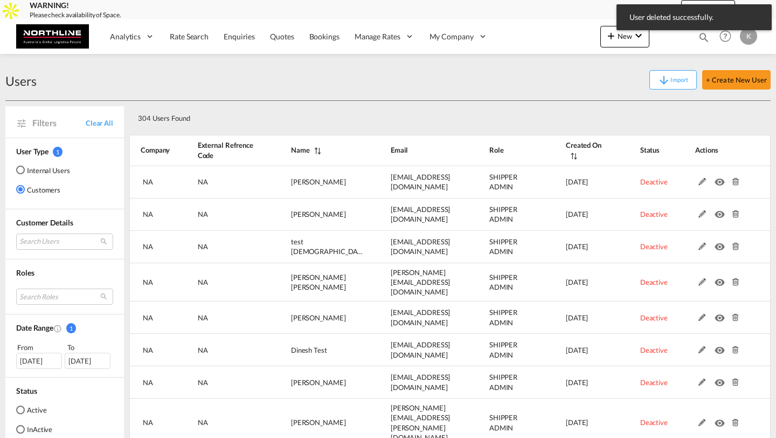
click at [734, 183] on md-icon at bounding box center [735, 182] width 14 height 8
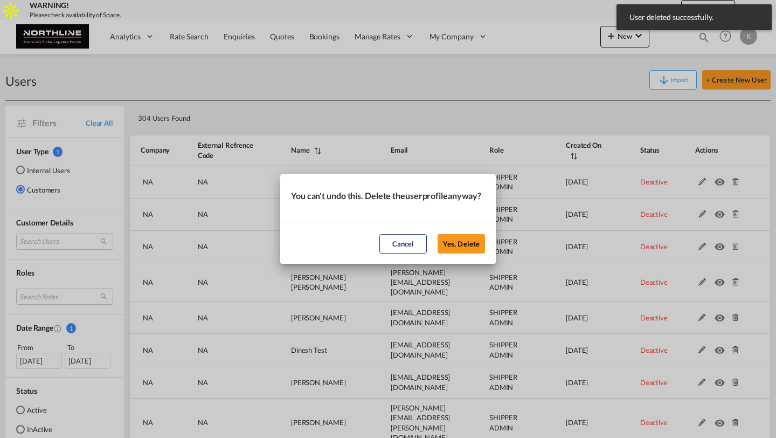
click at [438, 234] on button "Yes, Delete" at bounding box center [461, 243] width 47 height 19
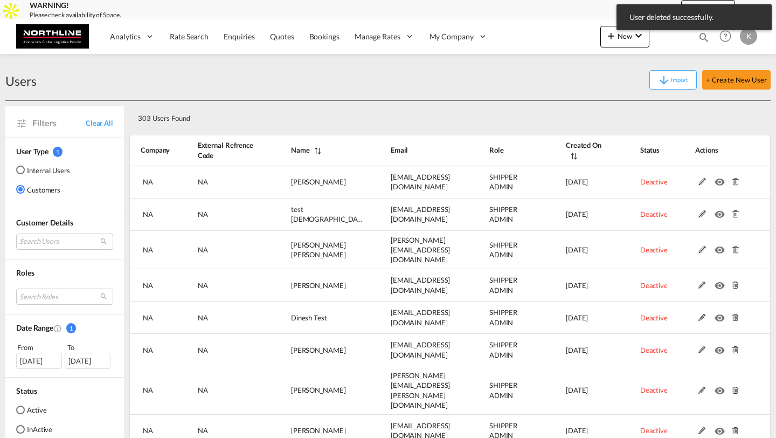
click at [734, 183] on md-icon at bounding box center [735, 182] width 14 height 8
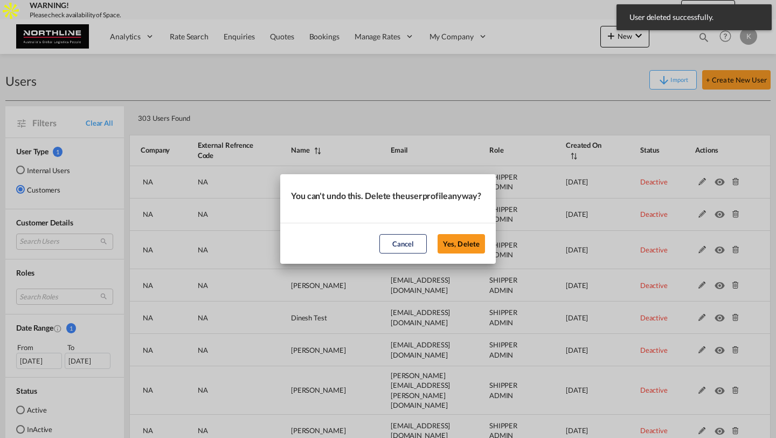
click at [438, 234] on button "Yes, Delete" at bounding box center [461, 243] width 47 height 19
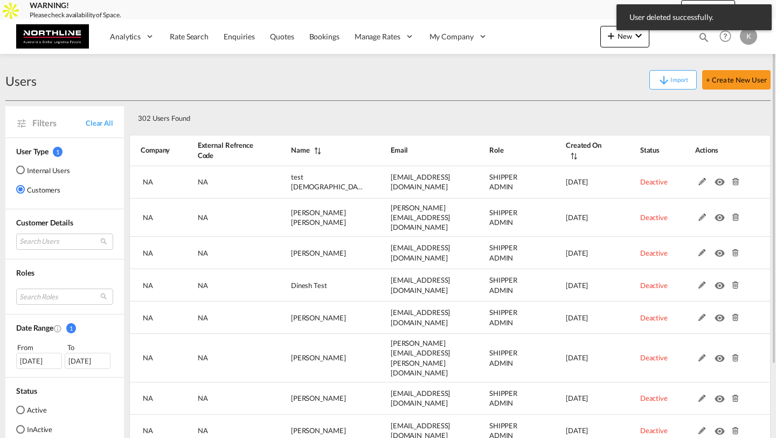
click at [734, 184] on md-icon at bounding box center [735, 182] width 14 height 8
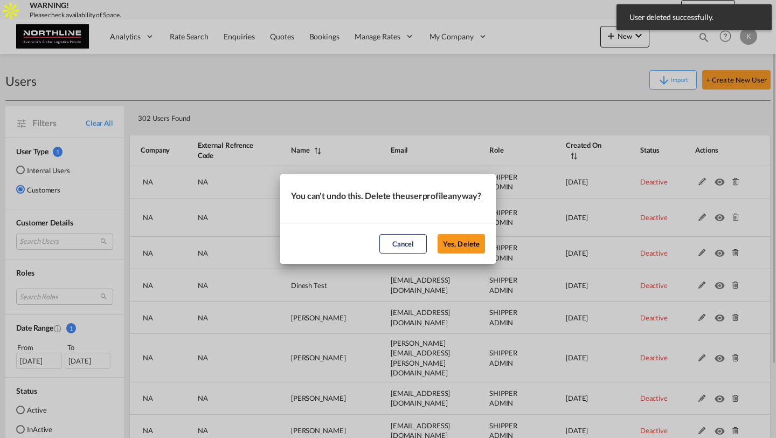
click at [438, 234] on button "Yes, Delete" at bounding box center [461, 243] width 47 height 19
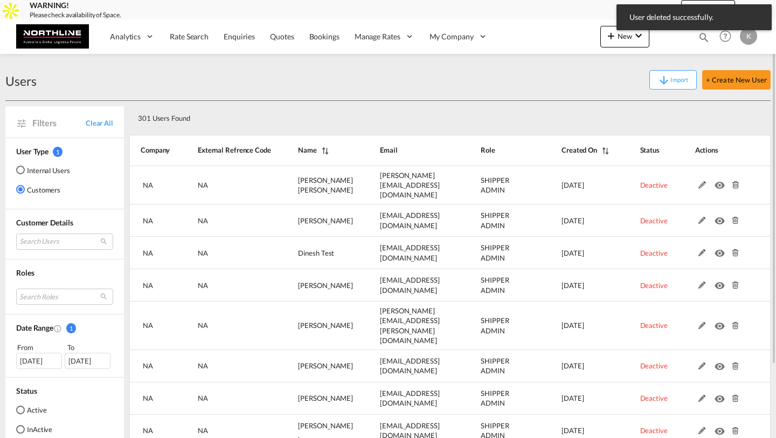
click at [734, 184] on md-icon at bounding box center [735, 185] width 14 height 8
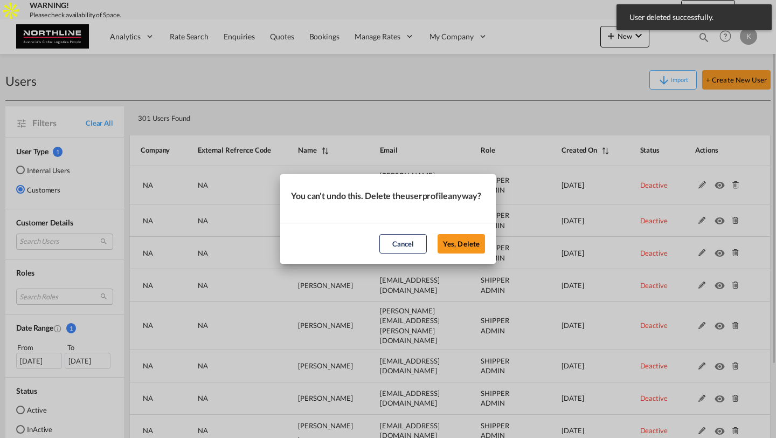
click at [438, 234] on button "Yes, Delete" at bounding box center [461, 243] width 47 height 19
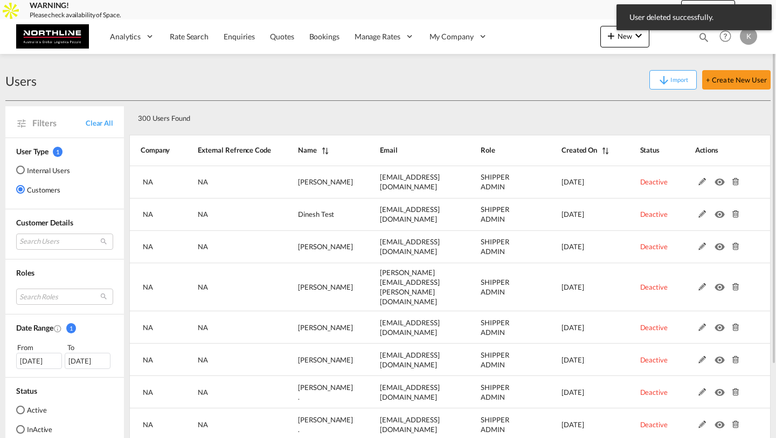
click at [734, 184] on md-icon at bounding box center [735, 182] width 14 height 8
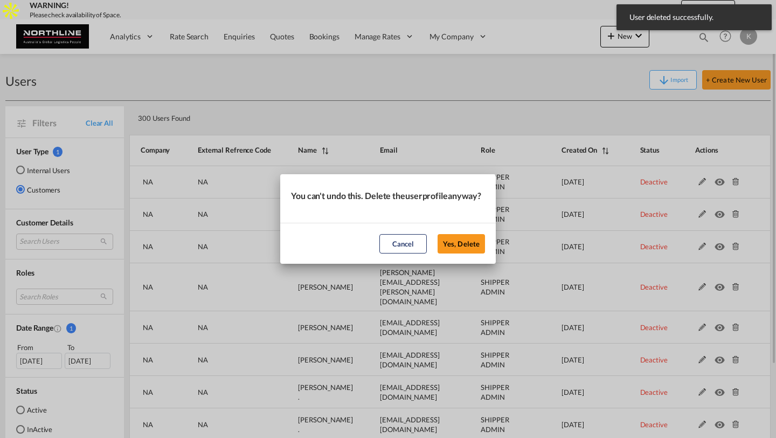
click at [438, 234] on button "Yes, Delete" at bounding box center [461, 243] width 47 height 19
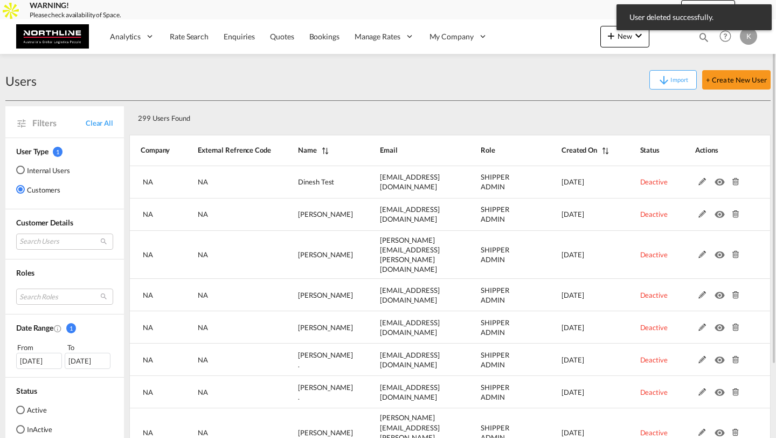
click at [734, 184] on md-icon at bounding box center [735, 182] width 14 height 8
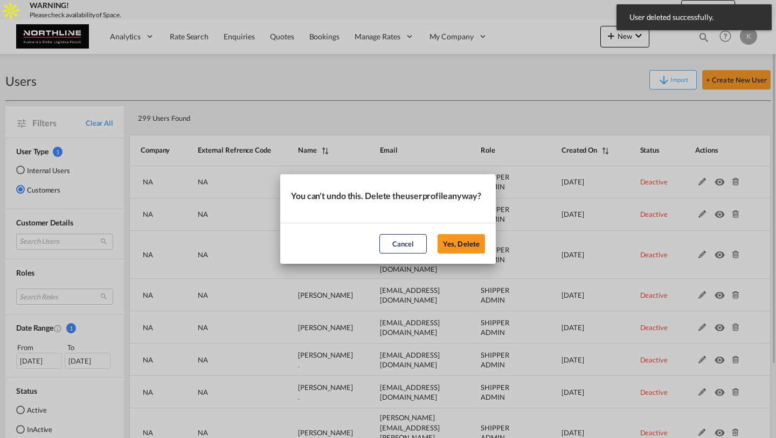
click at [438, 234] on button "Yes, Delete" at bounding box center [461, 243] width 47 height 19
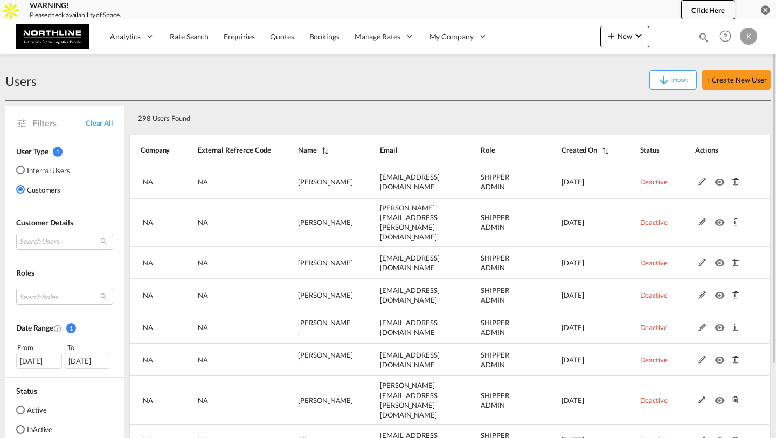
click at [734, 184] on md-icon at bounding box center [735, 182] width 14 height 8
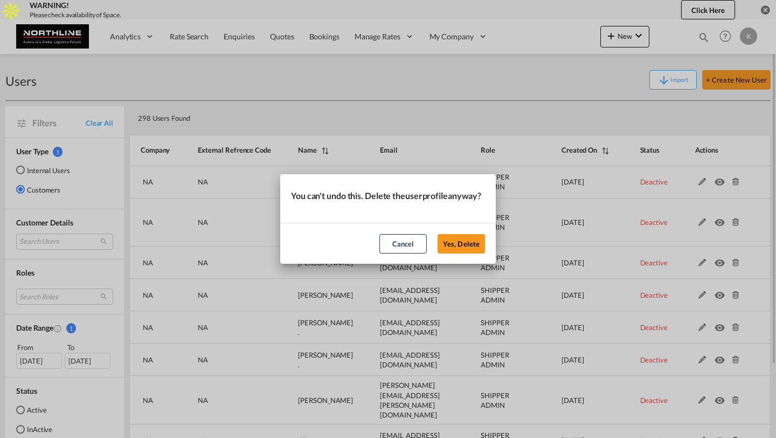
click at [438, 234] on button "Yes, Delete" at bounding box center [461, 243] width 47 height 19
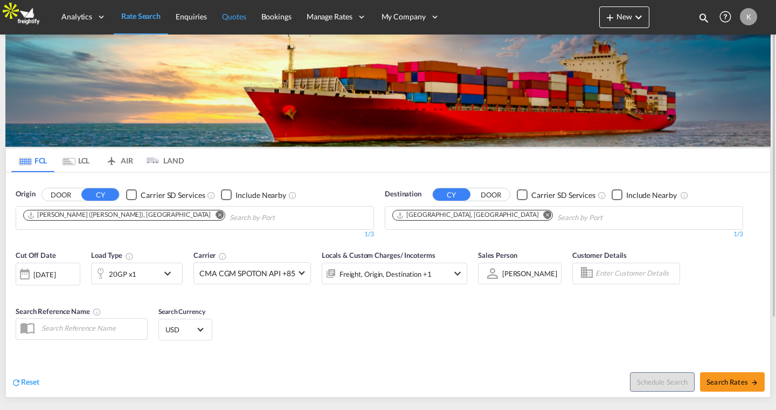
click at [241, 15] on span "Quotes" at bounding box center [234, 16] width 24 height 9
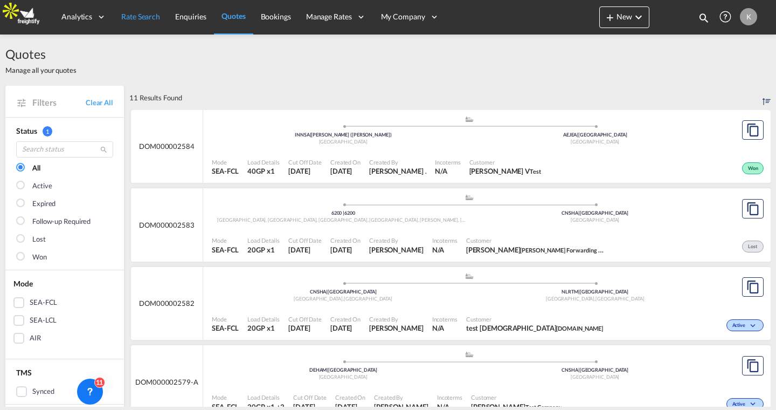
click at [141, 18] on span "Rate Search" at bounding box center [140, 16] width 39 height 9
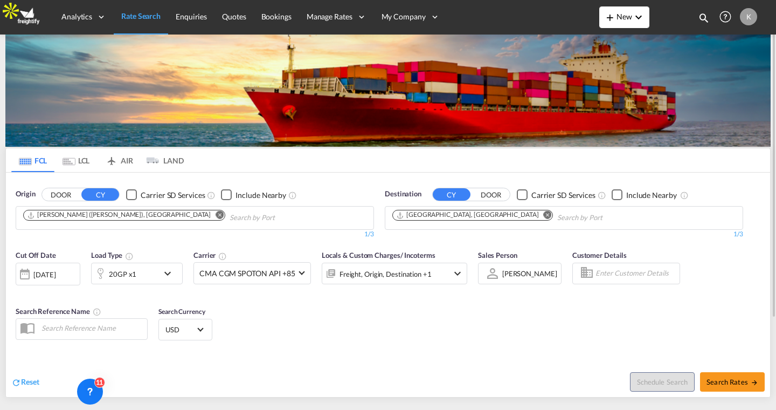
click at [608, 14] on md-icon "icon-plus 400-fg" at bounding box center [609, 17] width 13 height 13
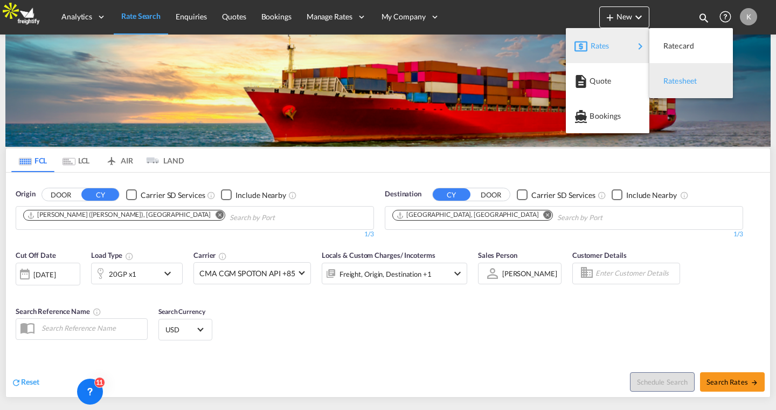
click at [676, 75] on div "Ratesheet" at bounding box center [683, 80] width 40 height 27
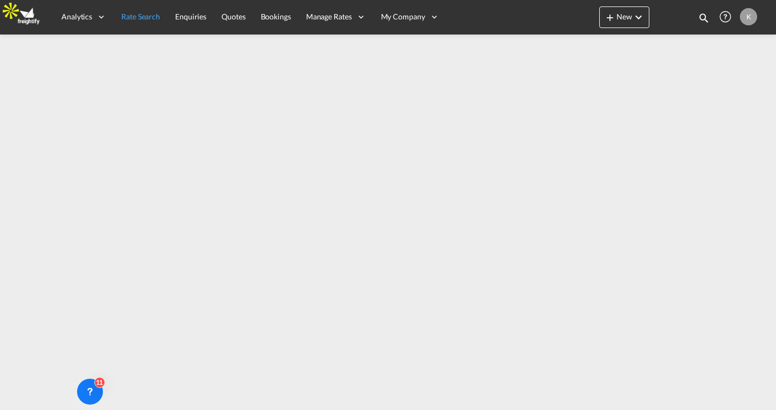
click at [130, 22] on link "Rate Search" at bounding box center [141, 16] width 54 height 35
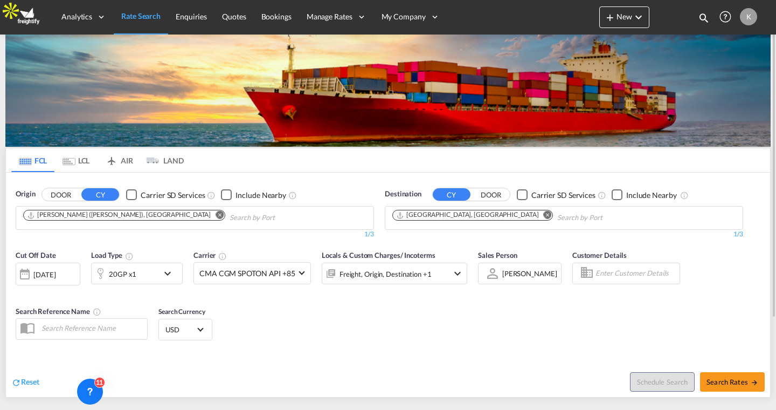
click at [154, 279] on div "20GP x1" at bounding box center [125, 273] width 67 height 22
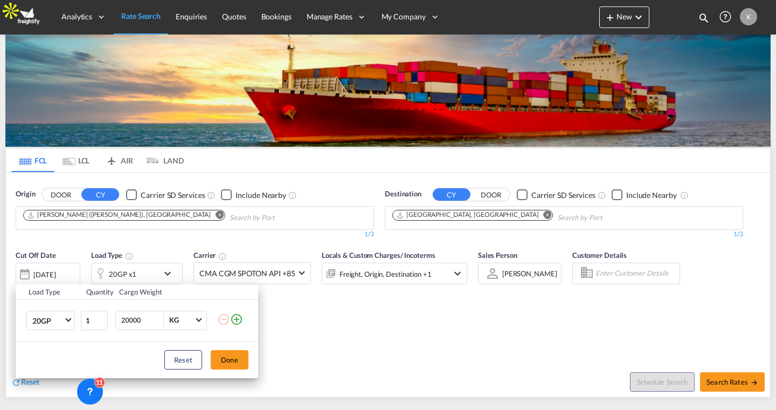
click at [428, 319] on div "Load Type Quantity Cargo Weight 20GP 20GP 40GP 40HC 45HC 20RE 40RE 40HR 20OT 40…" at bounding box center [388, 205] width 776 height 410
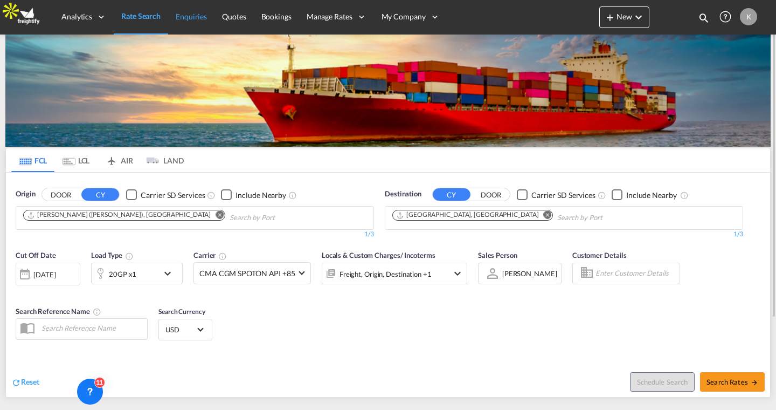
click at [185, 22] on span "Enquiries" at bounding box center [191, 16] width 31 height 11
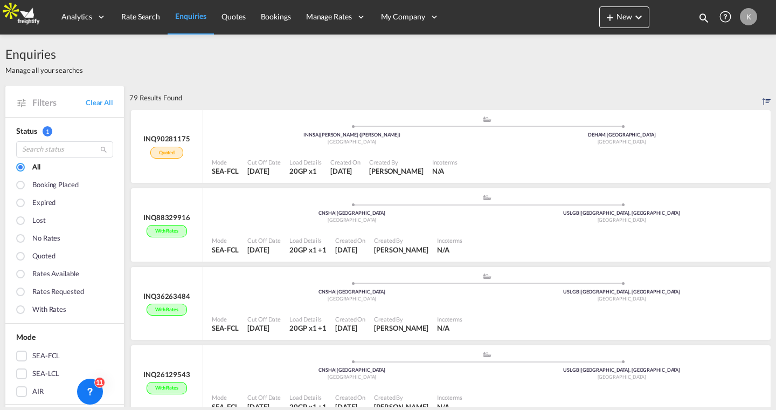
click at [29, 238] on md-checkbox "No rates" at bounding box center [64, 239] width 97 height 11
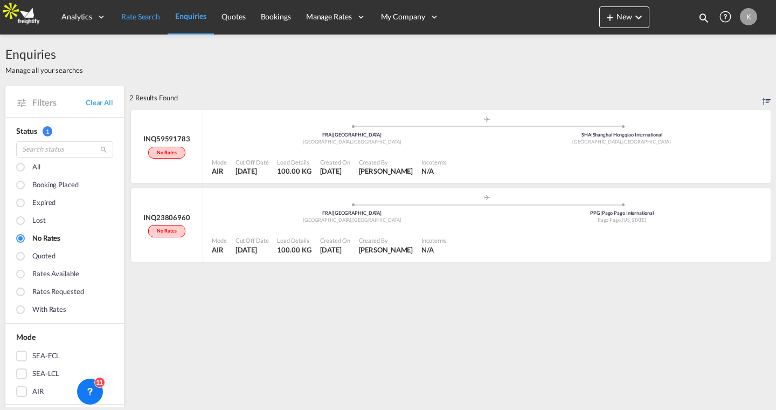
click at [143, 18] on span "Rate Search" at bounding box center [140, 16] width 39 height 9
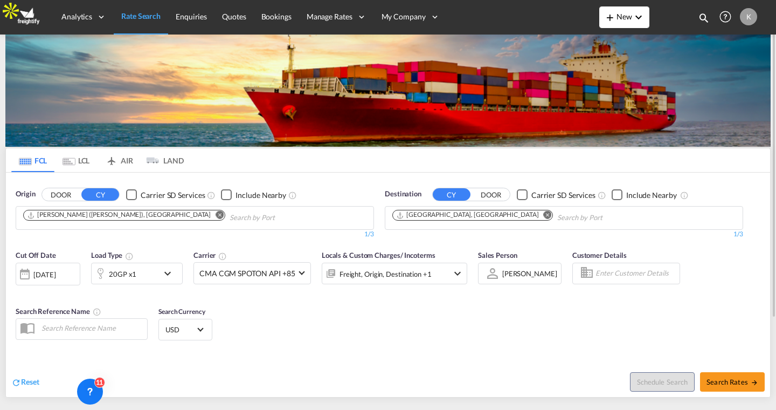
click at [633, 17] on md-icon "icon-chevron-down" at bounding box center [638, 17] width 13 height 13
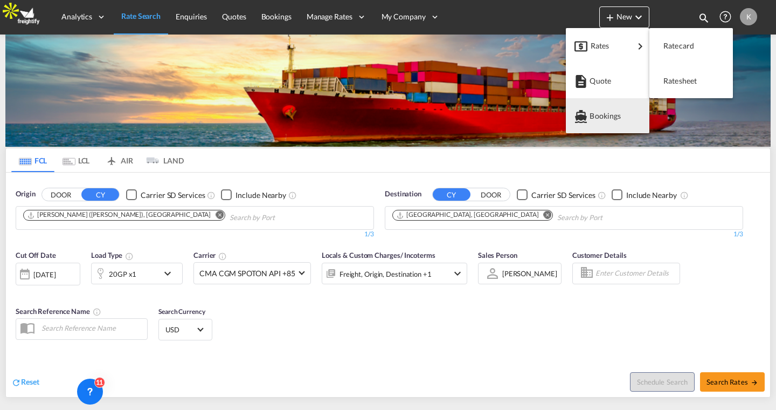
click at [375, 169] on md-backdrop at bounding box center [388, 205] width 776 height 410
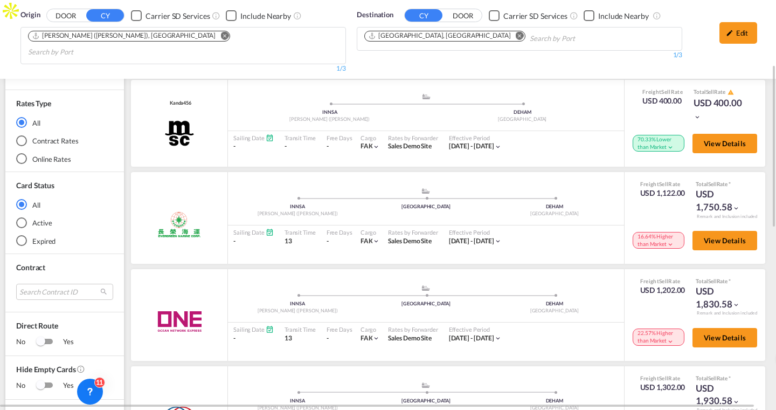
click at [58, 154] on md-radio-button "Online Rates" at bounding box center [64, 159] width 97 height 11
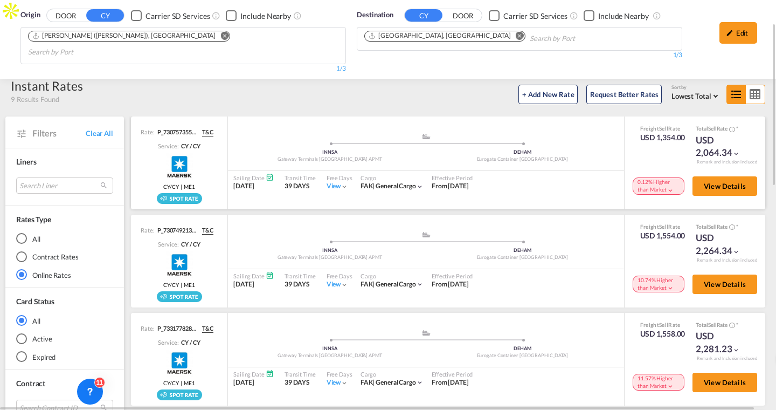
scroll to position [50, 0]
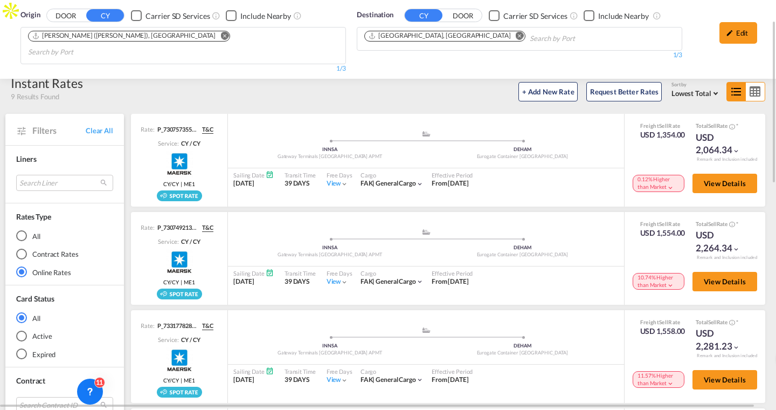
click at [33, 230] on md-radio-button "All" at bounding box center [64, 235] width 97 height 11
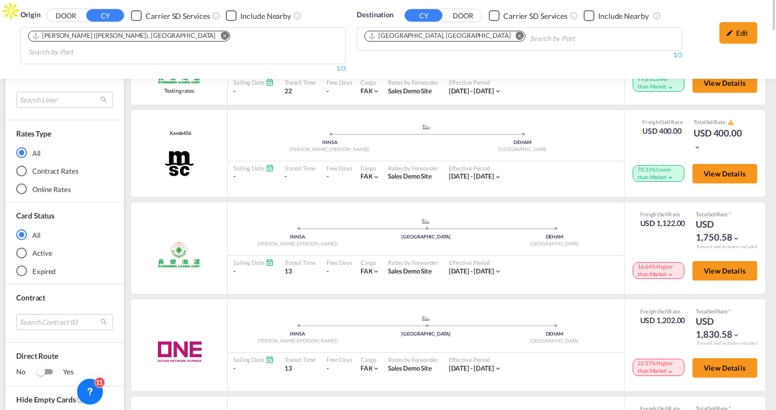
scroll to position [0, 0]
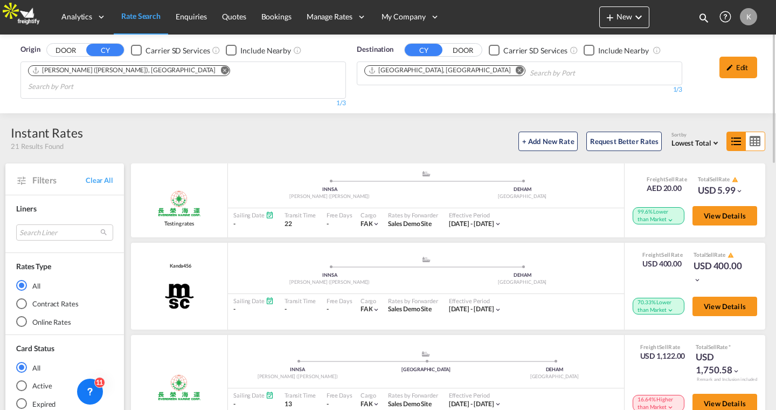
click at [681, 138] on span "Lowest Total" at bounding box center [691, 142] width 40 height 9
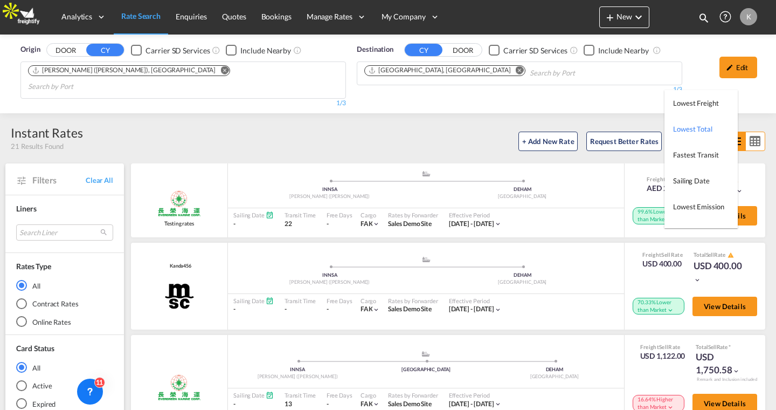
click at [40, 306] on md-backdrop at bounding box center [388, 205] width 776 height 410
click at [40, 316] on md-radio-button "Online Rates" at bounding box center [64, 321] width 97 height 11
click at [25, 316] on div "Online Rates" at bounding box center [21, 321] width 11 height 11
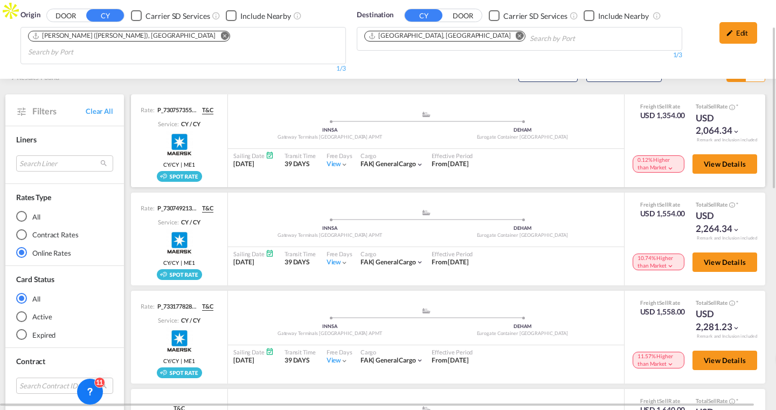
scroll to position [68, 0]
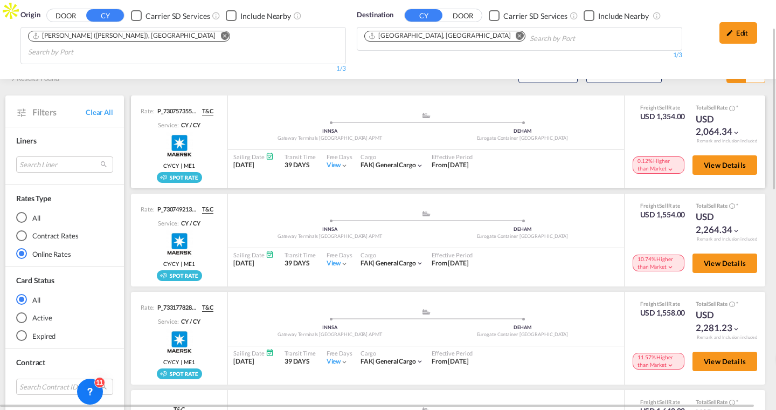
click at [330, 161] on div "View" at bounding box center [338, 165] width 22 height 9
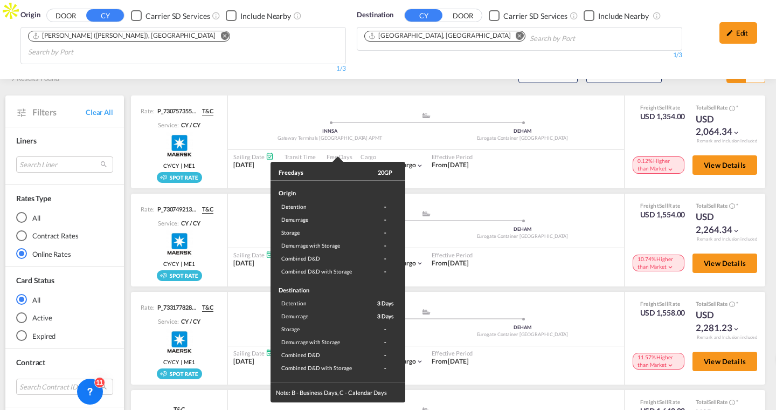
click at [599, 106] on div "Freedays 20GP Origin Detention - Demurrage - Storage - Demurrage with Storage -…" at bounding box center [388, 205] width 776 height 410
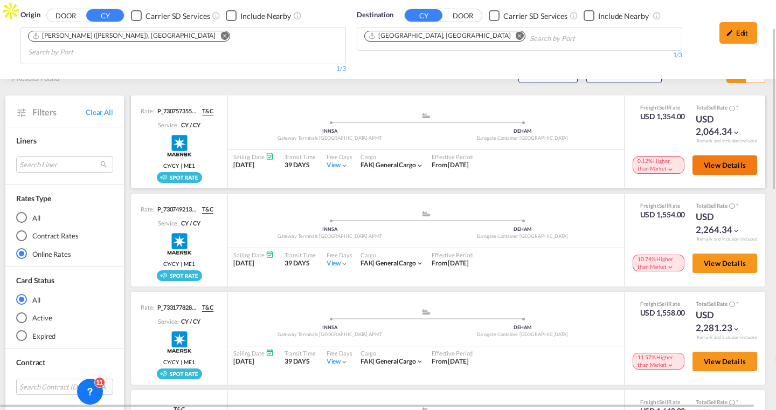
click at [708, 155] on button "View Details" at bounding box center [724, 164] width 65 height 19
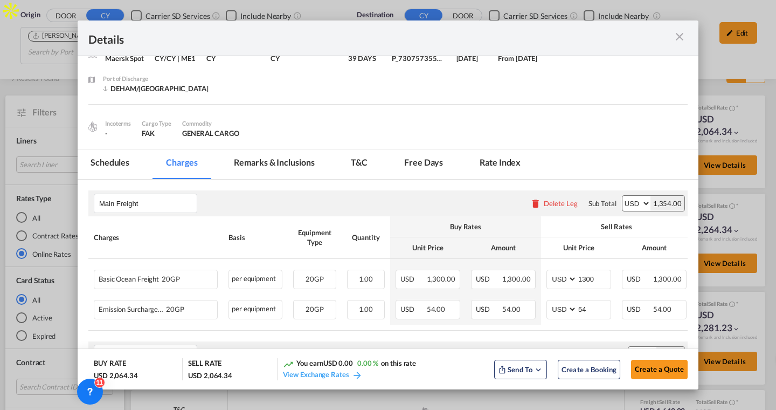
scroll to position [26, 0]
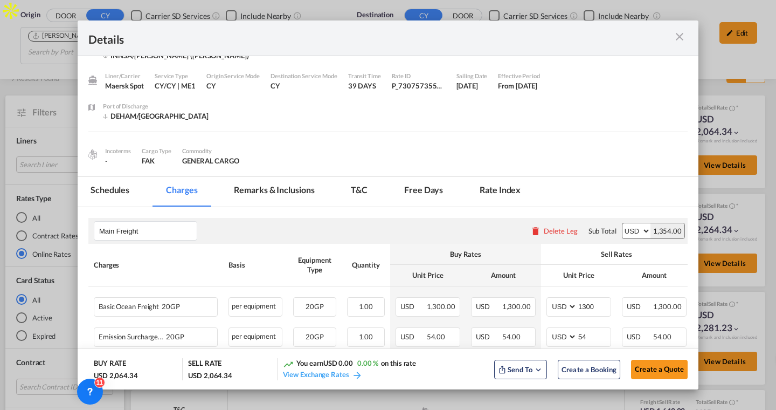
click at [105, 193] on md-tab-item "Schedules" at bounding box center [110, 192] width 65 height 30
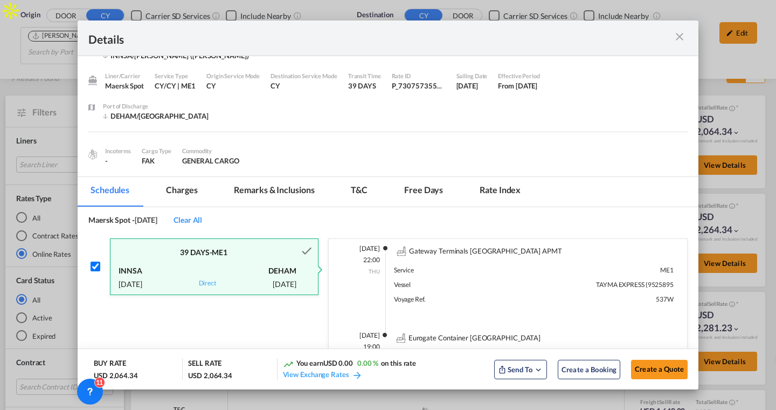
scroll to position [83, 0]
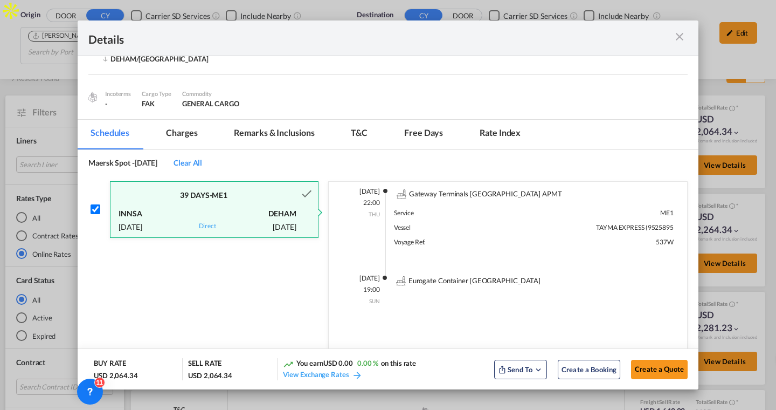
click at [261, 135] on md-tab-item "Remarks & Inclusions" at bounding box center [274, 135] width 106 height 30
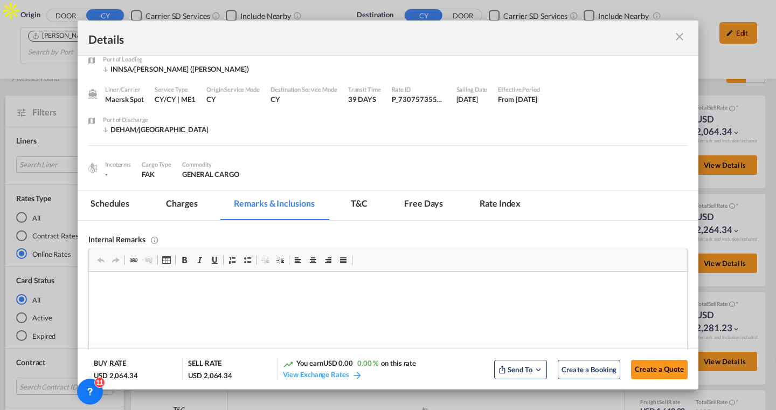
scroll to position [6, 0]
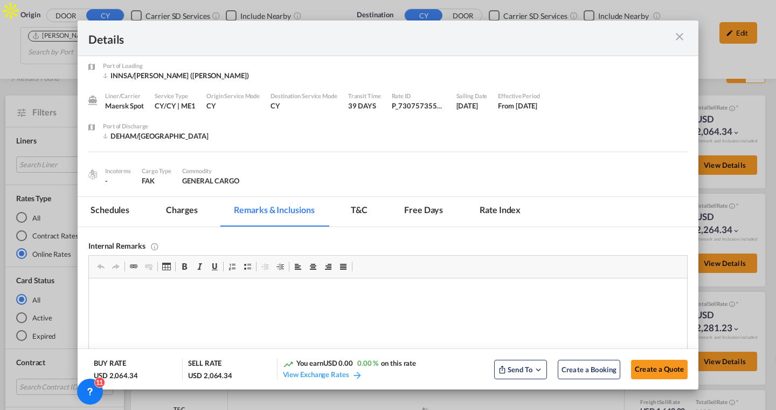
click at [360, 200] on md-tab-item "T&C" at bounding box center [359, 212] width 43 height 30
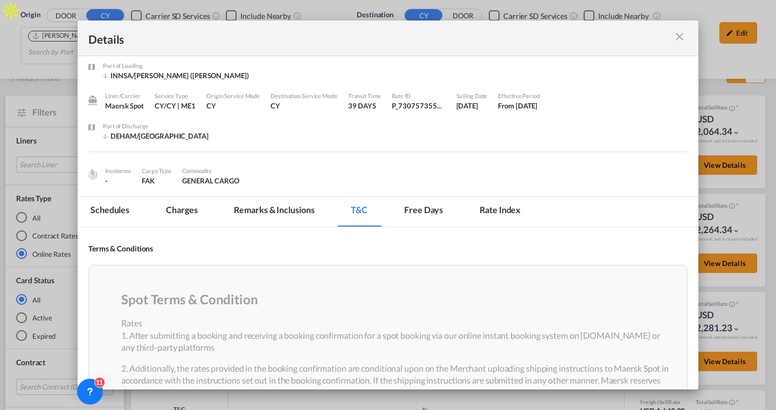
scroll to position [77, 0]
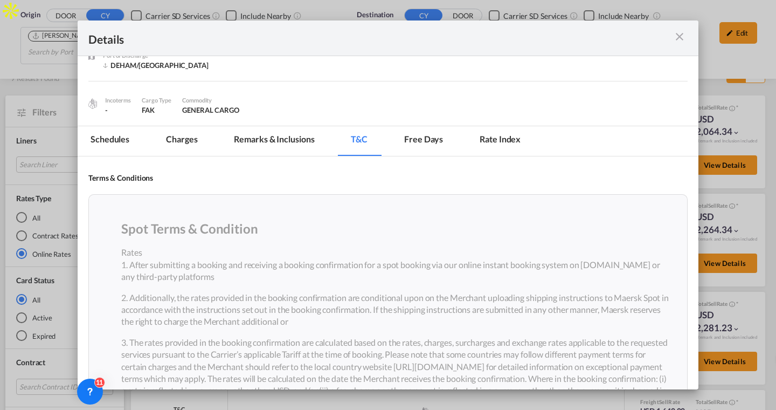
click at [277, 140] on md-tab-item "Remarks & Inclusions" at bounding box center [274, 141] width 106 height 30
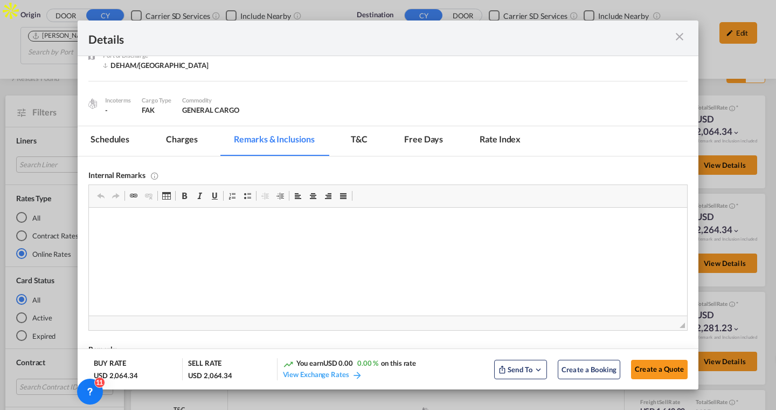
click at [212, 141] on md-pagination-wrapper "Schedules Charges Remarks & Inclusions T&C Free days Rate Index" at bounding box center [311, 141] width 467 height 30
click at [183, 135] on md-tab-item "Charges" at bounding box center [181, 141] width 57 height 30
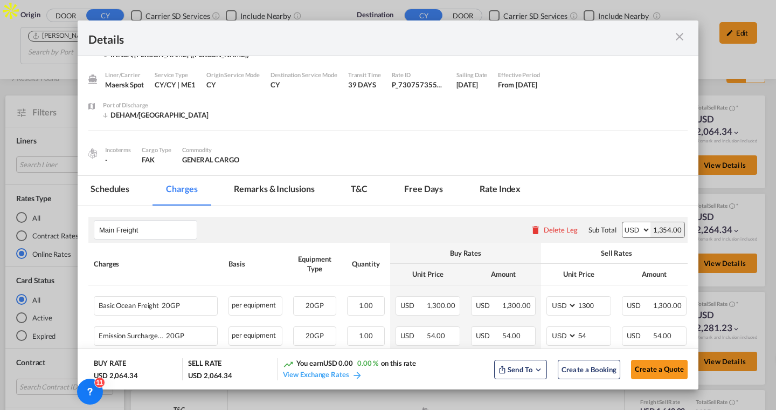
scroll to position [16, 0]
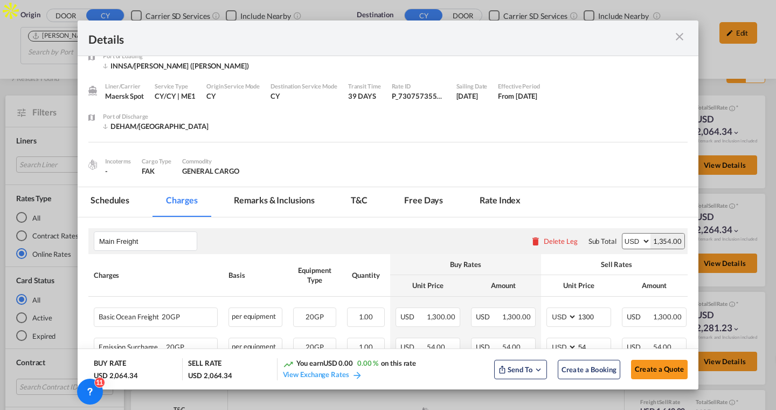
click at [677, 36] on md-icon "icon-close m-3 fg-AAA8AD cursor" at bounding box center [679, 36] width 13 height 13
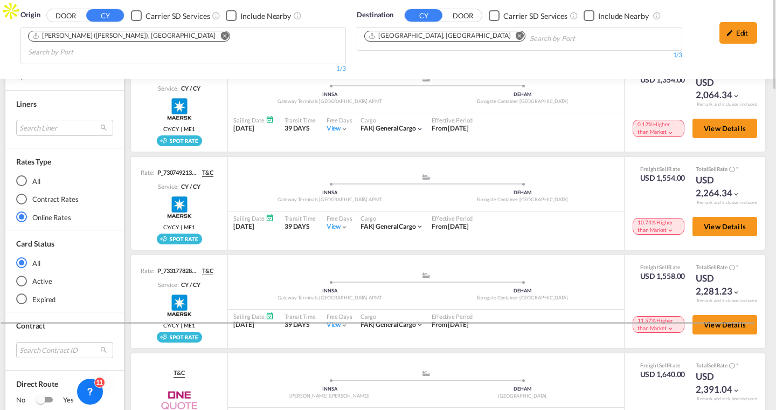
scroll to position [0, 1]
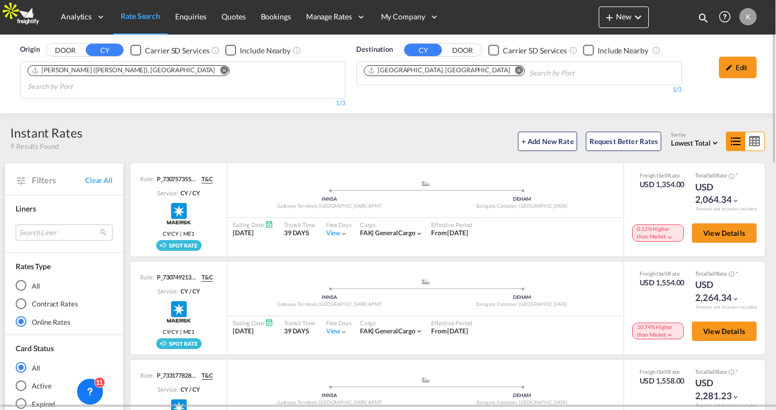
click at [686, 138] on span "Lowest Total" at bounding box center [691, 142] width 40 height 9
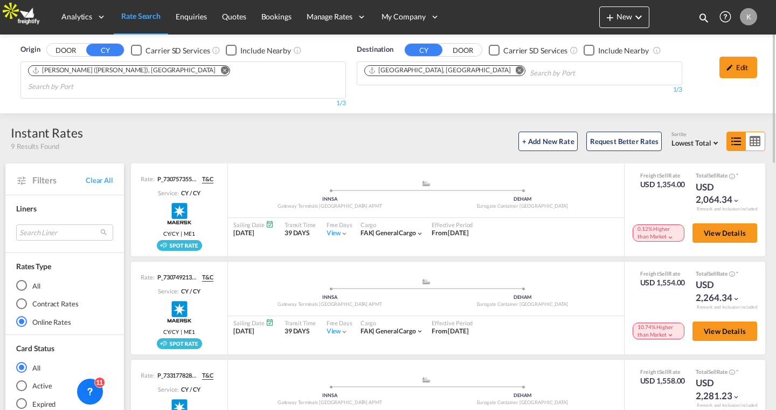
scroll to position [0, 0]
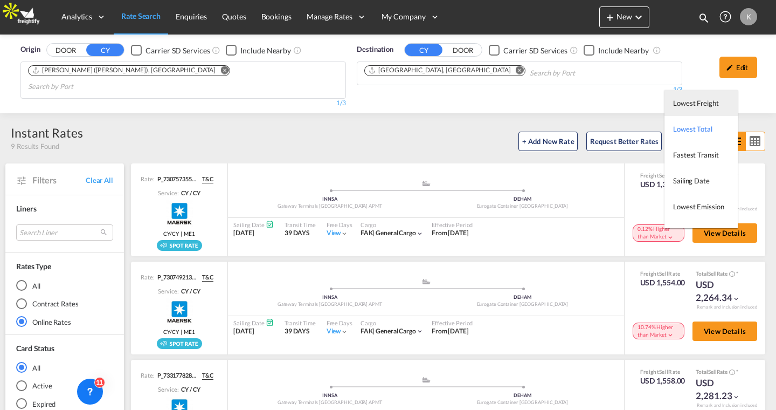
click at [690, 104] on span "Lowest Freight" at bounding box center [696, 103] width 46 height 9
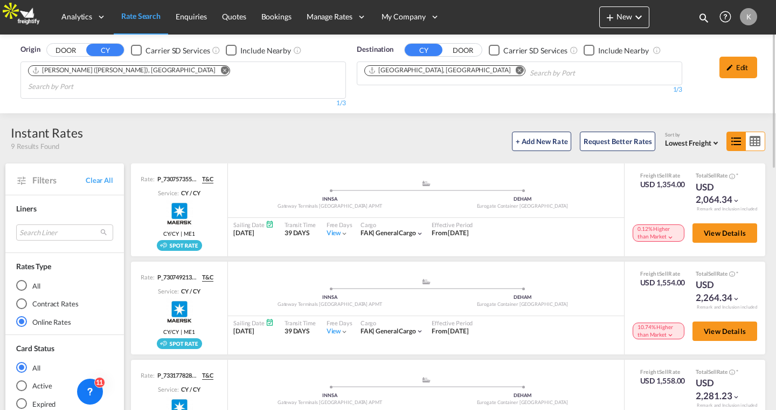
scroll to position [21, 0]
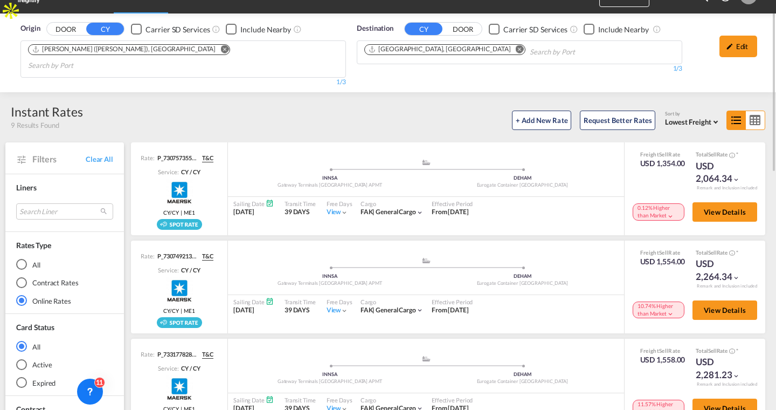
click at [678, 117] on span "Lowest Freight" at bounding box center [688, 121] width 46 height 9
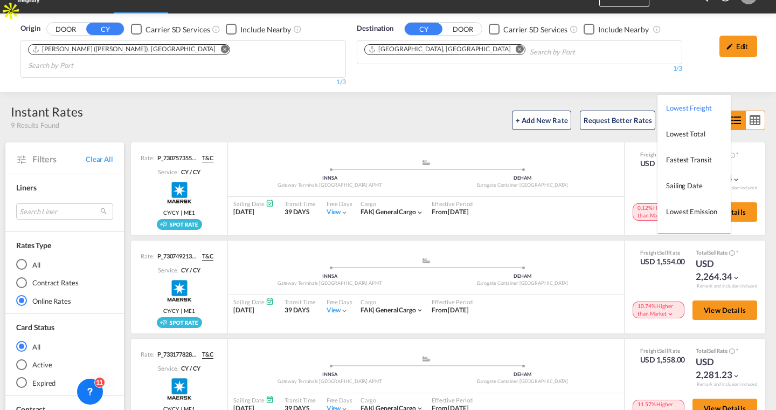
click at [670, 84] on md-backdrop at bounding box center [388, 205] width 776 height 410
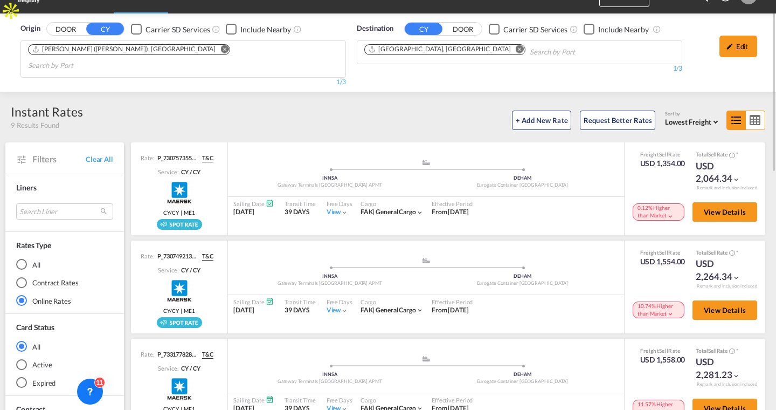
click at [679, 117] on span "Lowest Freight" at bounding box center [688, 121] width 46 height 9
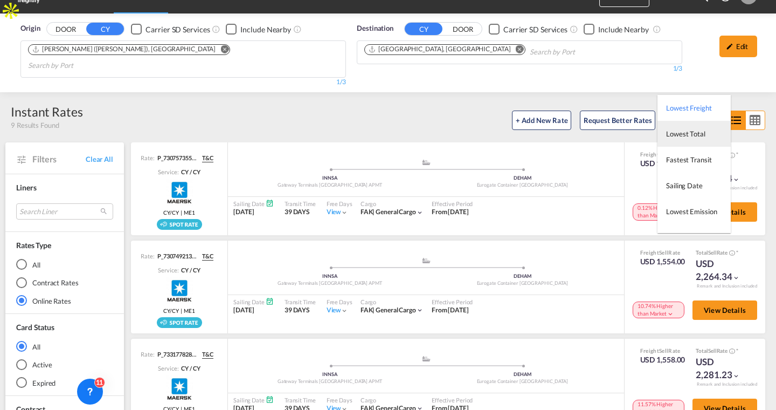
click at [681, 134] on span "Lowest Total" at bounding box center [685, 133] width 39 height 9
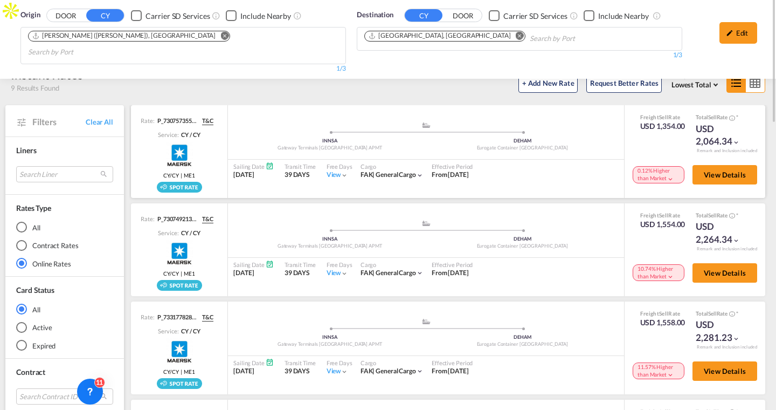
scroll to position [0, 0]
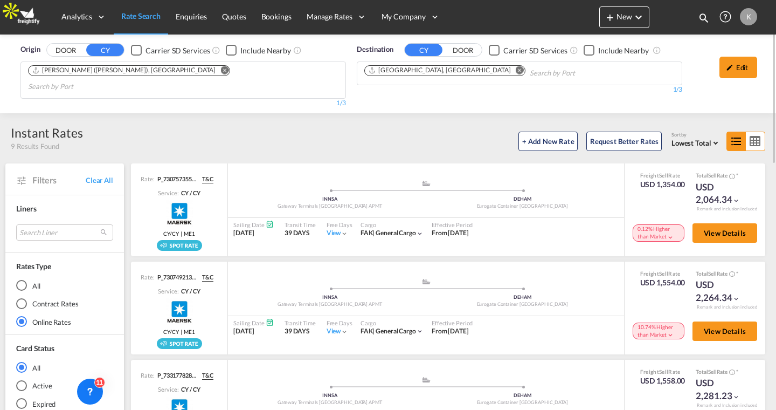
click at [692, 138] on span "Lowest Total" at bounding box center [691, 142] width 40 height 9
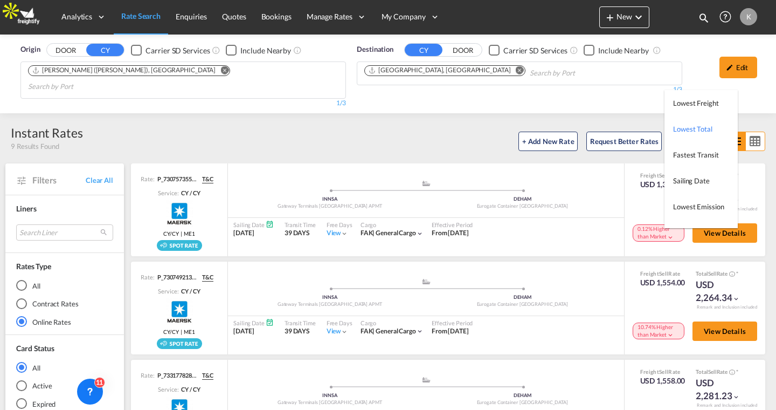
click at [466, 129] on md-backdrop at bounding box center [388, 205] width 776 height 410
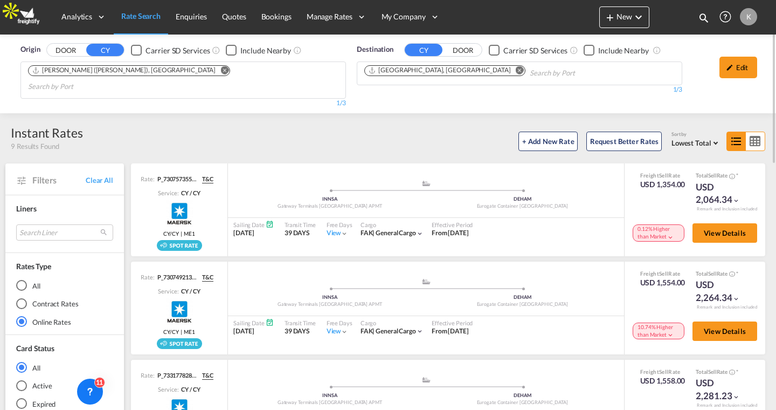
click at [752, 124] on div "Instant Rates 9 Results Found + Add New Rate Request Better Rates Sort by Lowes…" at bounding box center [387, 137] width 765 height 27
click at [758, 132] on md-icon "icon-table-large" at bounding box center [755, 141] width 19 height 18
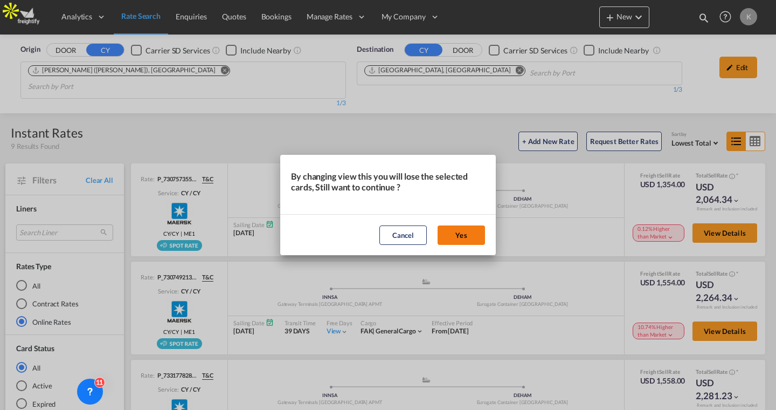
click at [446, 234] on button "Yes" at bounding box center [461, 234] width 47 height 19
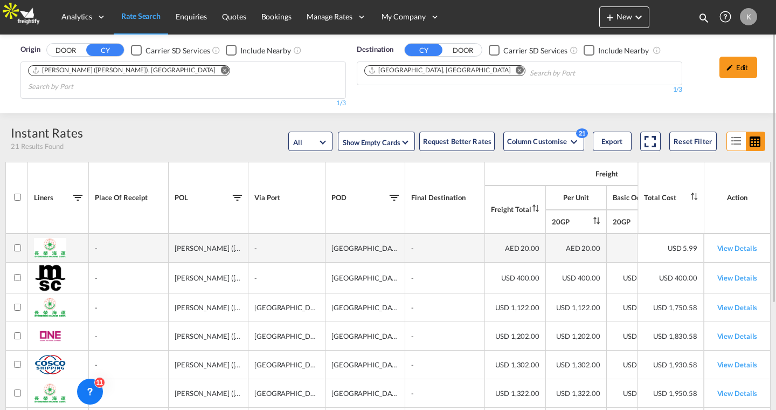
scroll to position [25, 0]
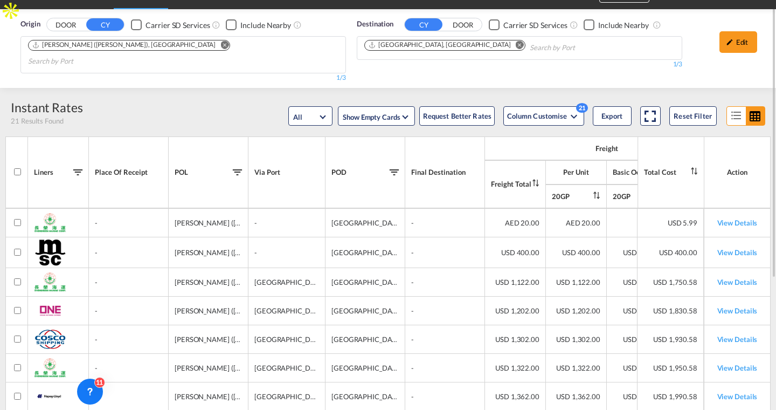
click at [536, 186] on md-icon "Freight Total: activate to sort column ascending" at bounding box center [536, 183] width 8 height 8
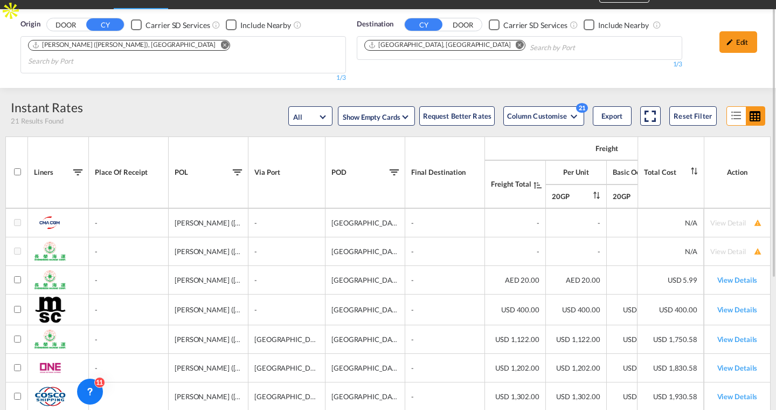
click at [536, 195] on th "Freight Total" at bounding box center [515, 183] width 61 height 47
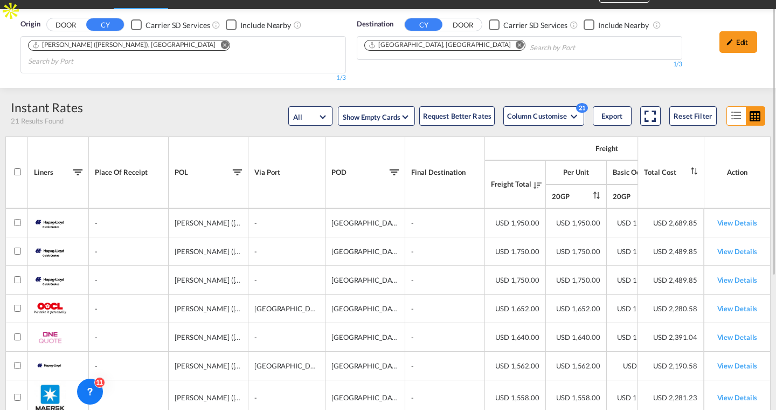
click at [538, 198] on th "Freight Total" at bounding box center [515, 183] width 61 height 47
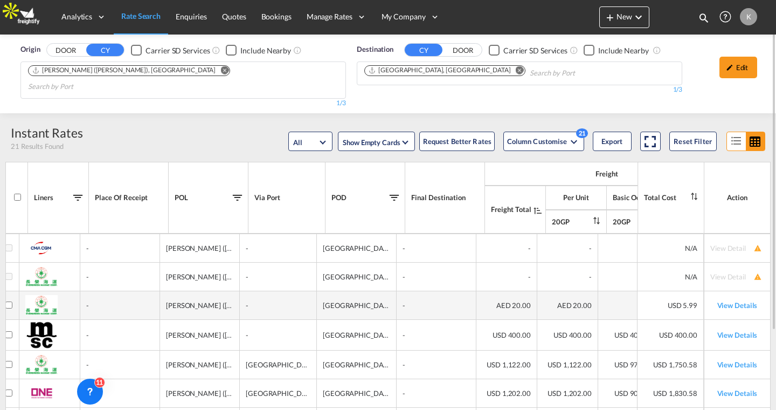
scroll to position [0, 9]
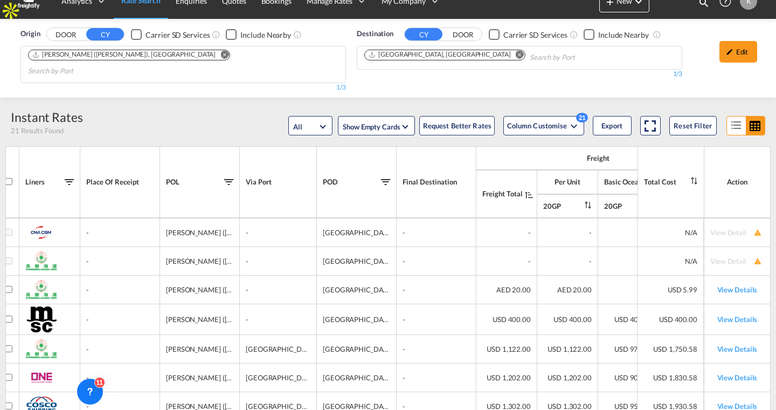
click at [694, 177] on md-icon "Total Cost\a: activate to sort column ascending" at bounding box center [694, 181] width 8 height 8
click at [694, 166] on th "Total Cost" at bounding box center [670, 182] width 66 height 72
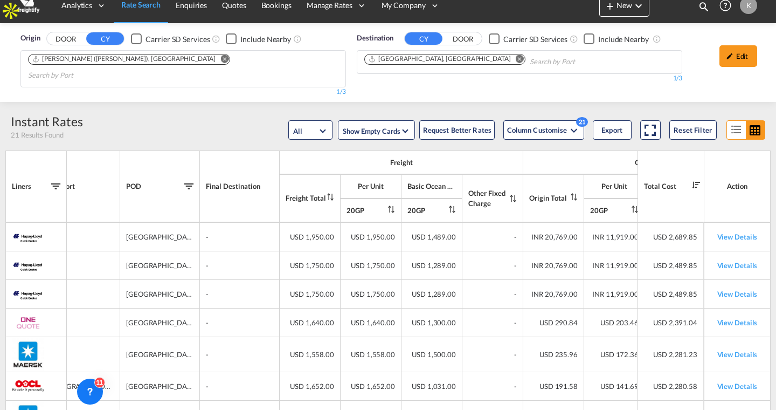
scroll to position [0, 65]
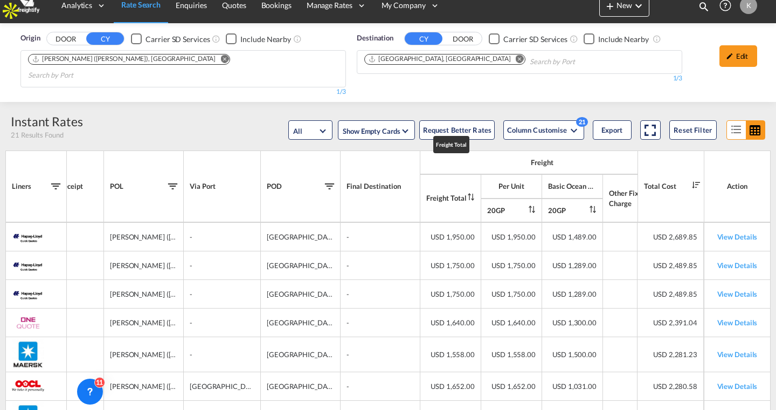
click at [470, 193] on md-icon "Freight Total: activate to sort column ascending" at bounding box center [471, 197] width 8 height 8
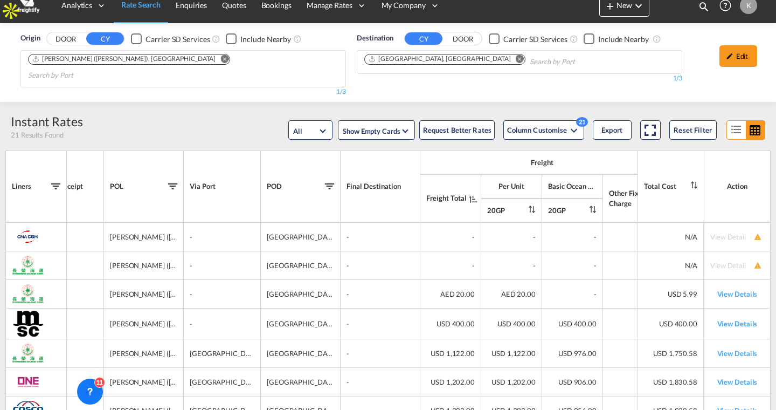
click at [470, 183] on th "Freight Total" at bounding box center [450, 197] width 61 height 47
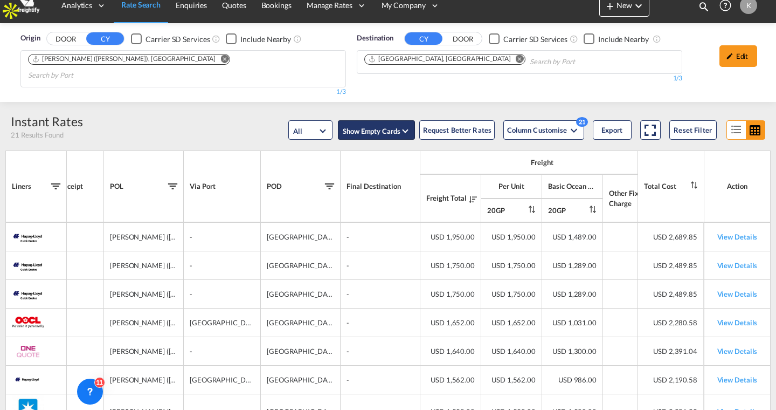
click at [392, 122] on md-select-value "Show Empty Cards" at bounding box center [376, 130] width 69 height 17
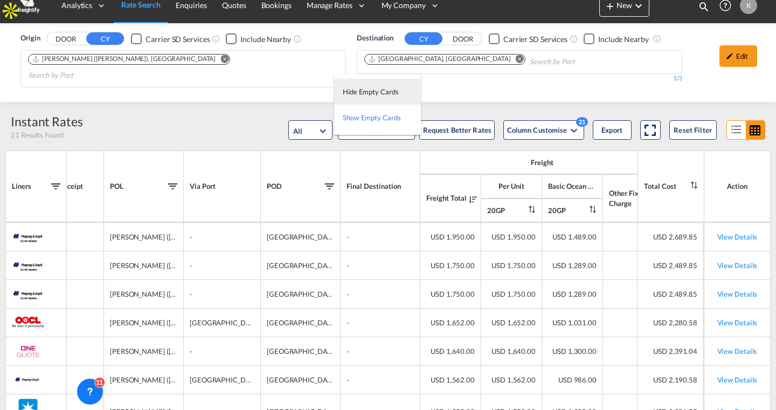
click at [371, 95] on div "Hide Empty Cards" at bounding box center [370, 92] width 55 height 10
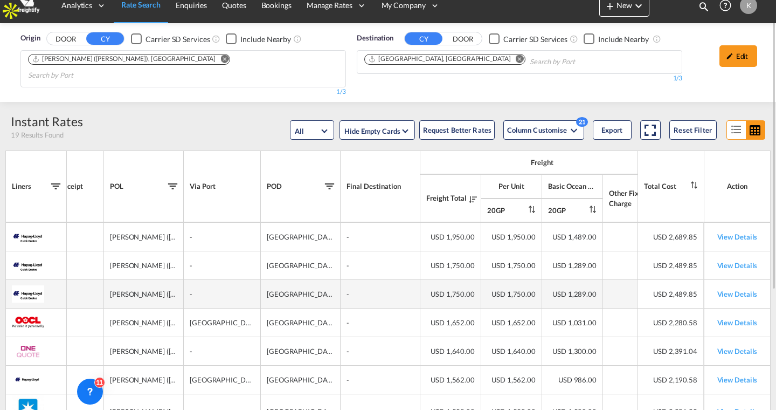
scroll to position [0, 0]
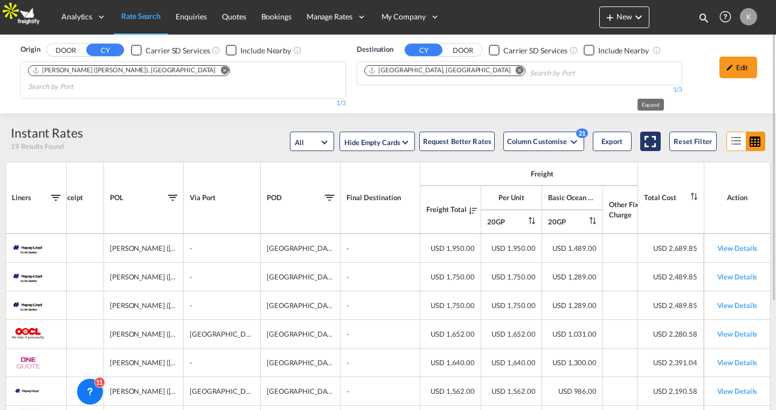
click at [652, 132] on md-icon "Expand" at bounding box center [650, 141] width 19 height 19
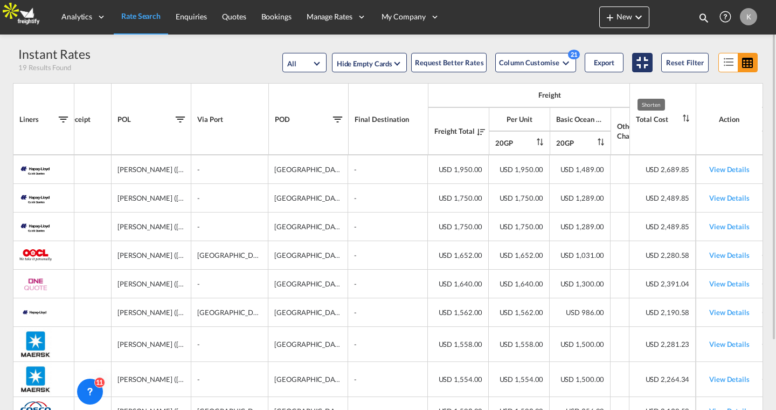
click at [732, 65] on md-icon "icon-format-list-bulleted" at bounding box center [728, 62] width 19 height 18
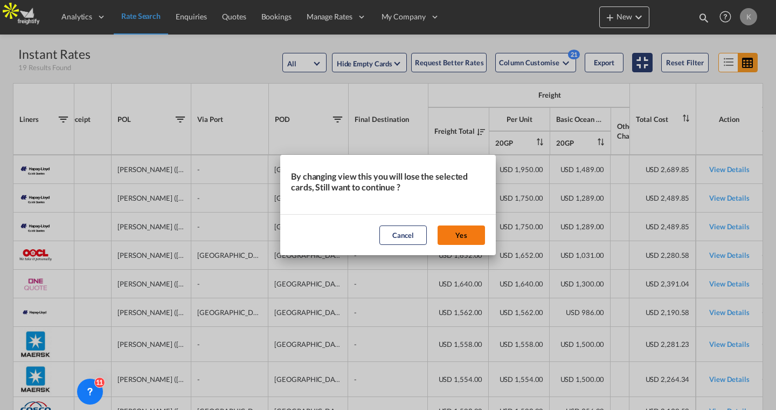
click at [474, 231] on button "Yes" at bounding box center [461, 234] width 47 height 19
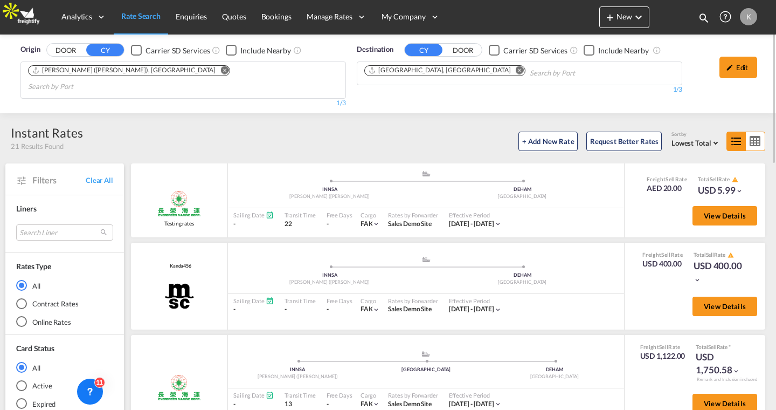
click at [19, 316] on div "Online Rates" at bounding box center [21, 321] width 11 height 11
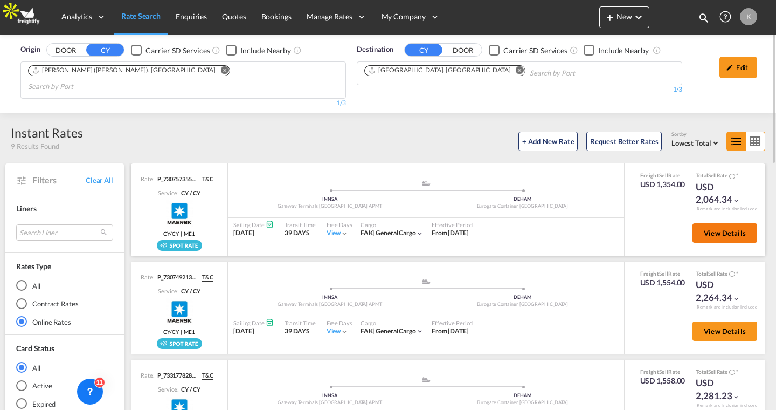
click at [711, 223] on button "View Details" at bounding box center [724, 232] width 65 height 19
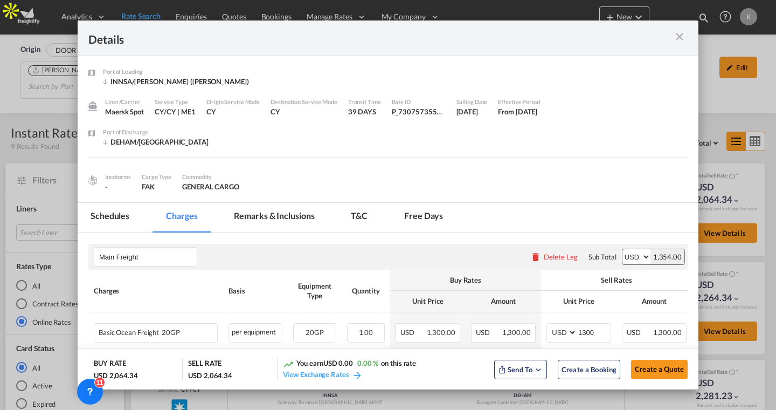
click at [597, 102] on md-dialog-content "Port of Loading INNSA/Jawaharlal Nehru (Nhava Sheva) Liner/Carrier Maersk Spot …" at bounding box center [388, 222] width 621 height 333
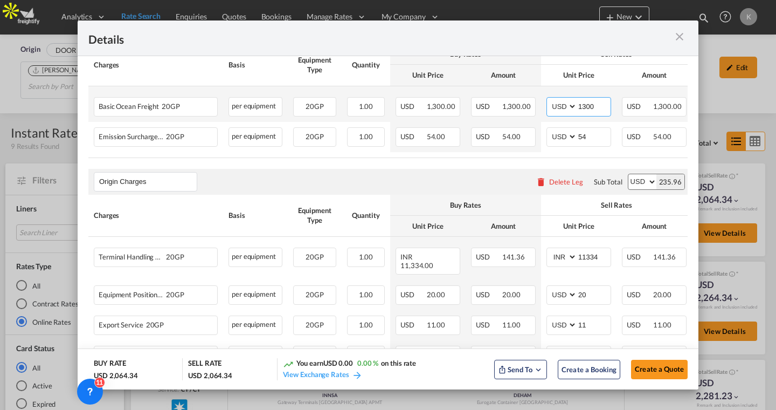
click at [598, 106] on input "1300" at bounding box center [593, 106] width 33 height 16
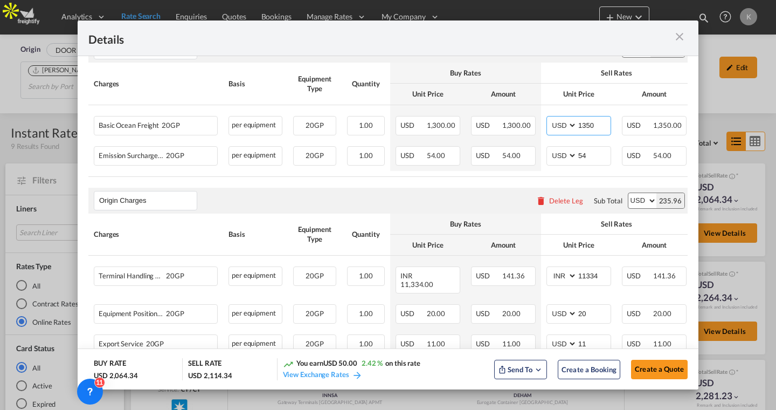
type input "1350"
drag, startPoint x: 301, startPoint y: 363, endPoint x: 421, endPoint y: 359, distance: 119.7
click at [421, 359] on div "You earn USD 50.00 2.42 % on this rate View Exchange Rates" at bounding box center [384, 369] width 203 height 22
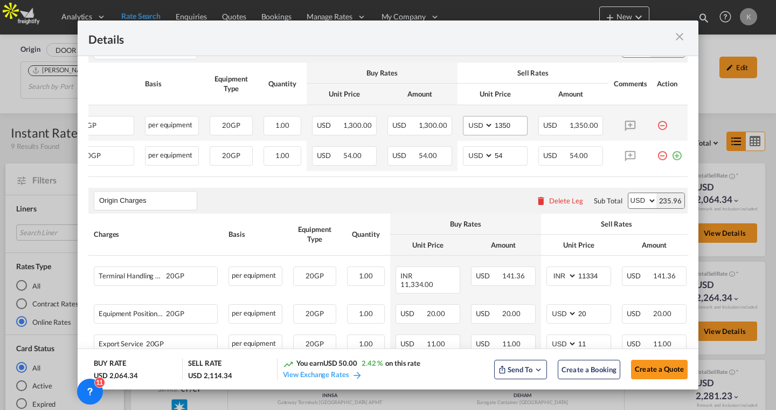
scroll to position [0, 80]
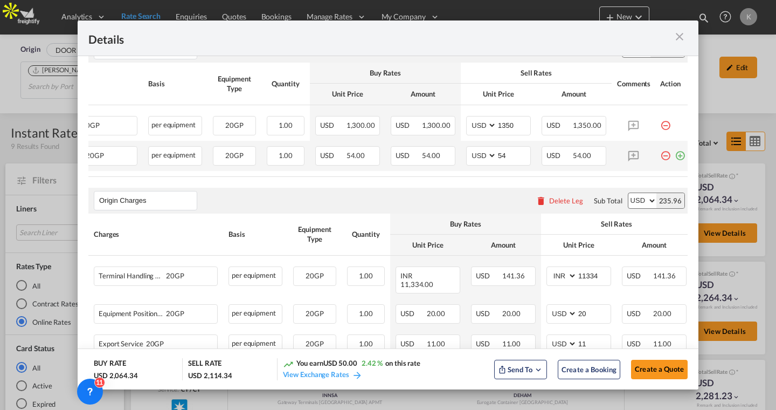
click at [678, 154] on md-icon "icon-plus-circle-outline green-400-fg" at bounding box center [680, 151] width 11 height 11
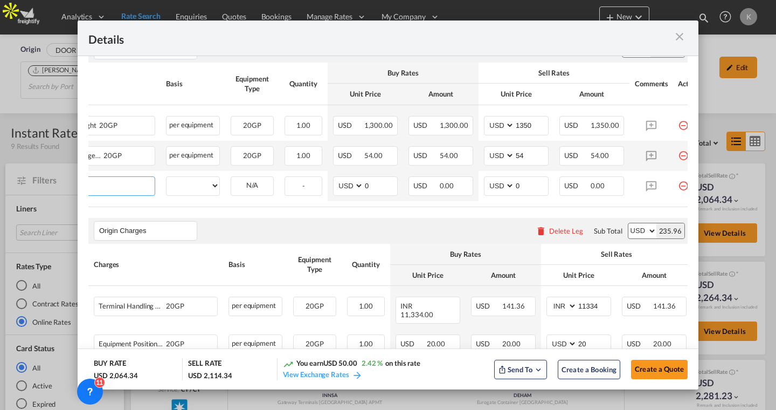
scroll to position [0, 84]
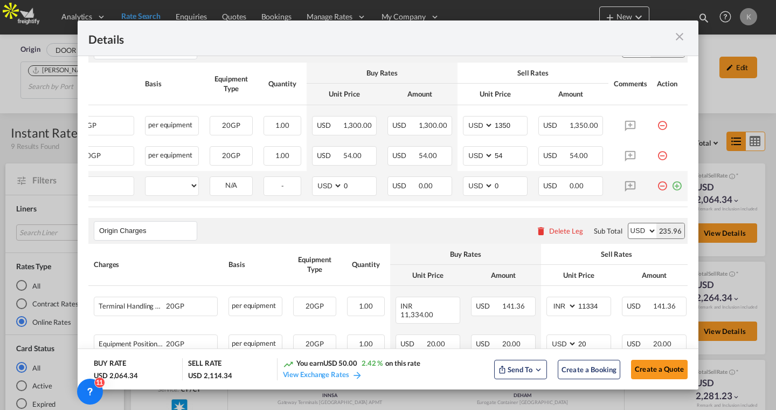
click at [664, 187] on md-icon "icon-minus-circle-outline red-400-fg" at bounding box center [662, 181] width 11 height 11
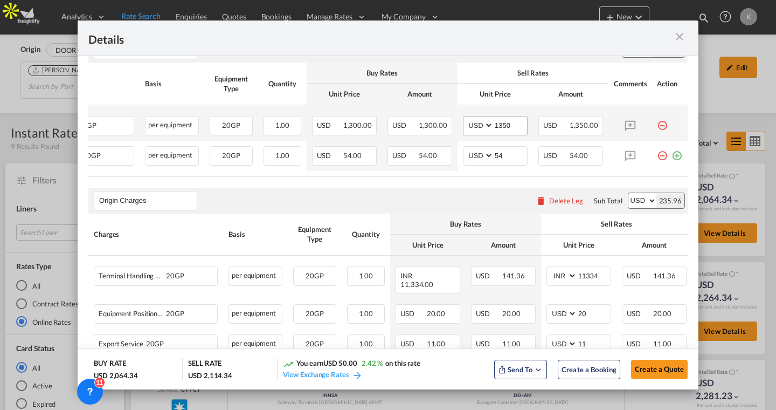
scroll to position [485, 0]
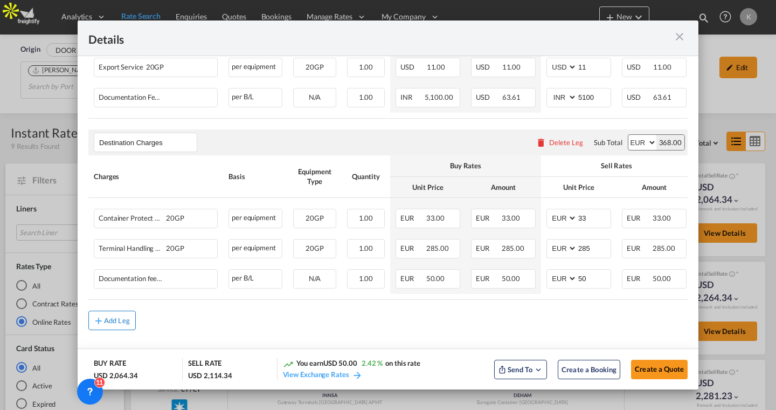
click at [111, 317] on div "Add Leg" at bounding box center [117, 320] width 26 height 6
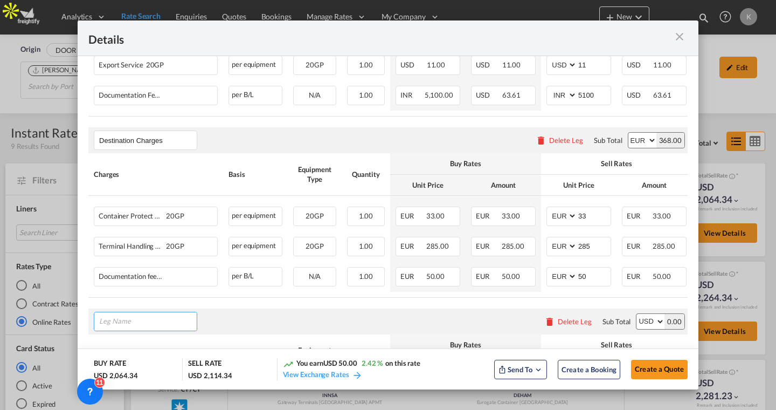
scroll to position [534, 0]
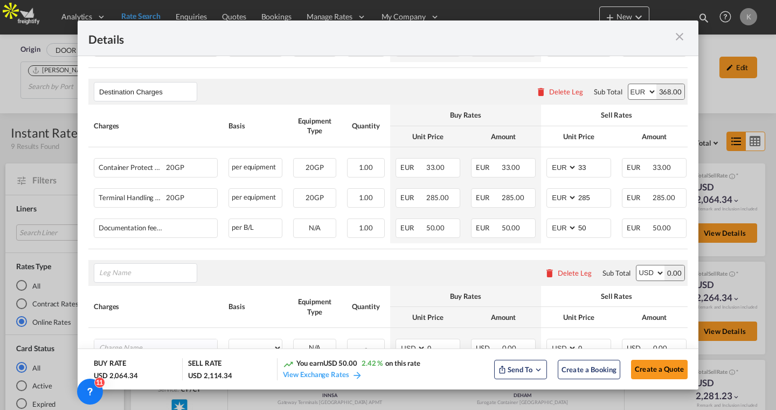
click at [555, 274] on md-icon "icon-delete" at bounding box center [549, 272] width 11 height 11
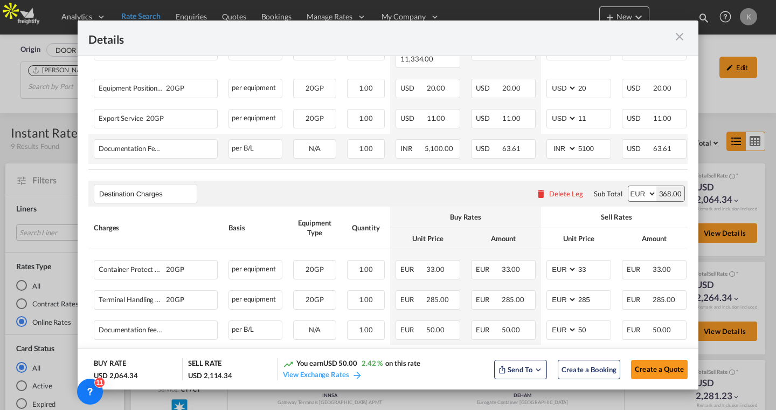
scroll to position [0, 84]
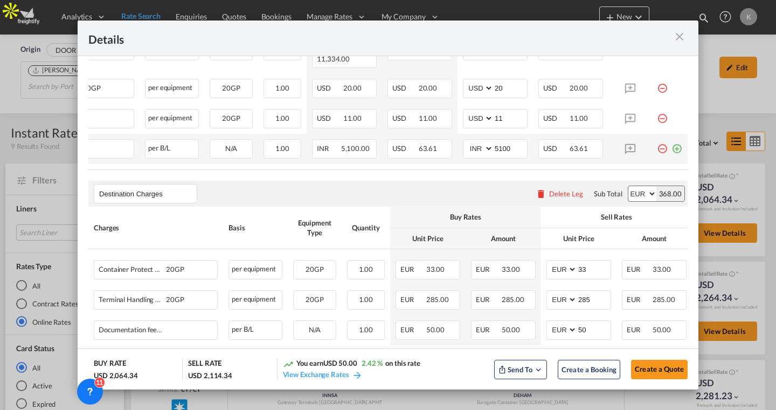
click at [678, 144] on md-icon "icon-plus-circle-outline green-400-fg" at bounding box center [676, 144] width 11 height 11
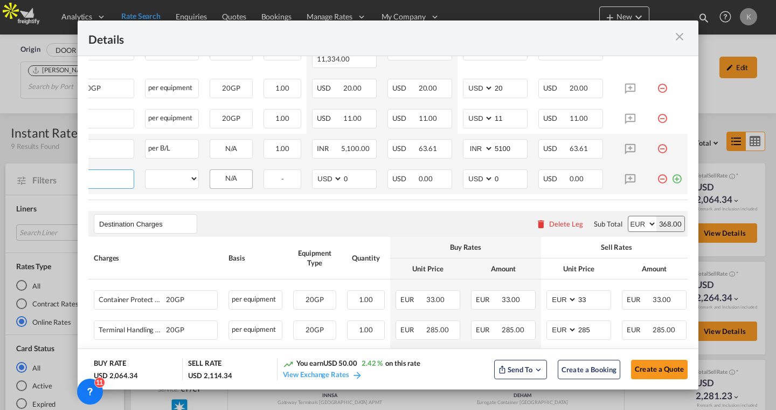
scroll to position [0, 0]
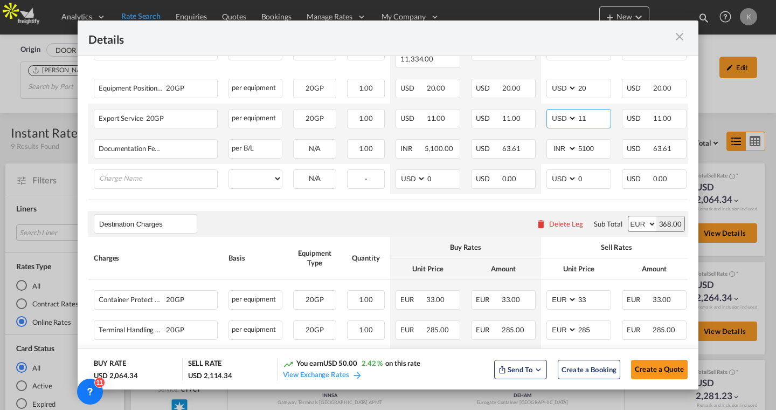
click at [590, 109] on input "11" at bounding box center [593, 117] width 33 height 16
click at [507, 117] on span "11.00" at bounding box center [511, 118] width 19 height 9
click at [594, 113] on input "10" at bounding box center [593, 117] width 33 height 16
type input "13"
click at [515, 116] on span "11.00" at bounding box center [511, 118] width 19 height 9
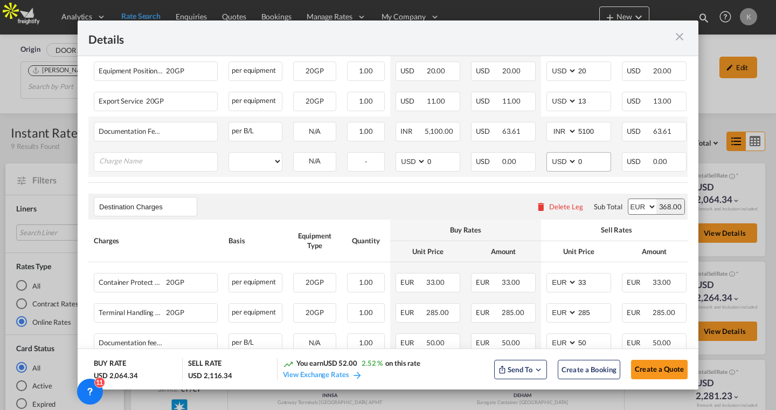
scroll to position [0, 84]
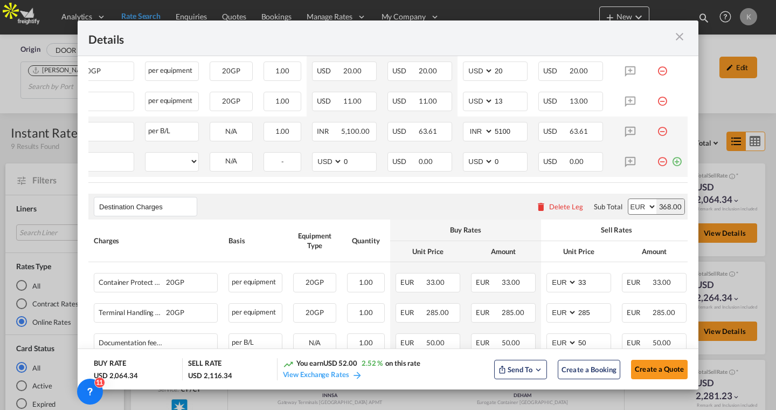
click at [661, 157] on md-icon "icon-minus-circle-outline red-400-fg" at bounding box center [662, 157] width 11 height 11
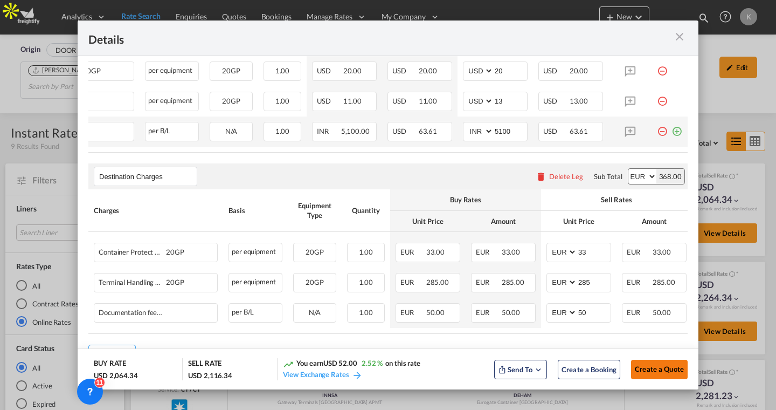
click at [644, 367] on span "Create a Quote" at bounding box center [659, 368] width 49 height 9
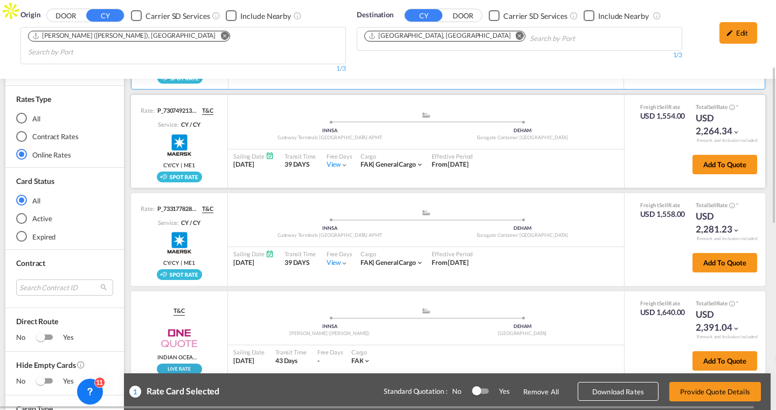
scroll to position [169, 0]
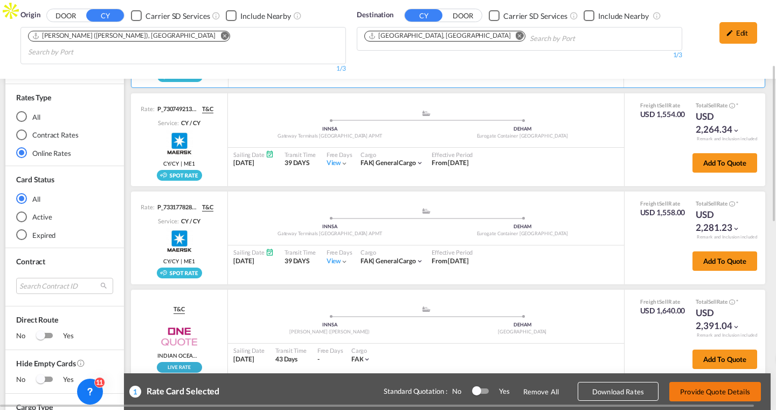
click at [679, 390] on button "Provide Quote Details" at bounding box center [715, 390] width 92 height 19
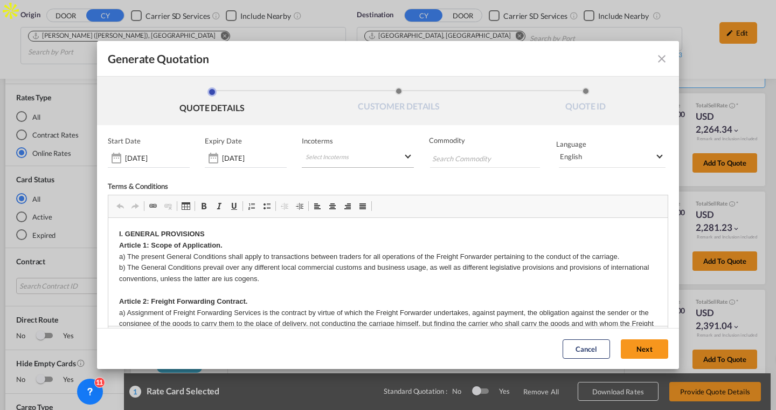
scroll to position [0, 0]
click at [646, 356] on button "Next" at bounding box center [644, 348] width 47 height 19
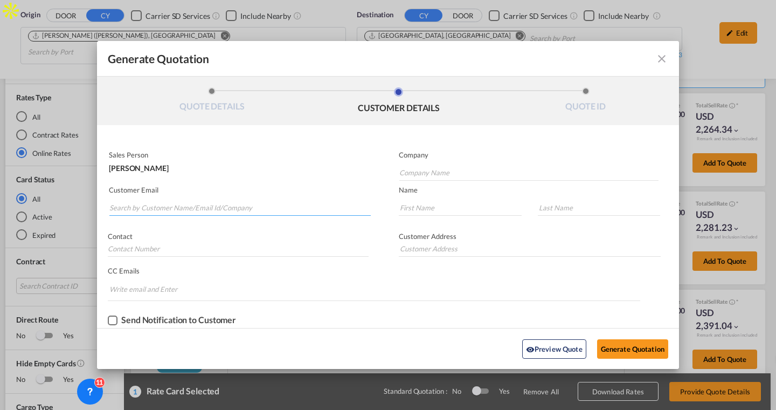
click at [182, 200] on input "Search by Customer Name/Email Id/Company" at bounding box center [239, 207] width 261 height 16
paste input "marketing6@tnslog.com.my"
type input "marketing6@tnslog.com.my"
click at [117, 317] on div "Checkbox No Ink" at bounding box center [113, 320] width 10 height 10
click at [150, 290] on input "Chips input." at bounding box center [149, 288] width 81 height 17
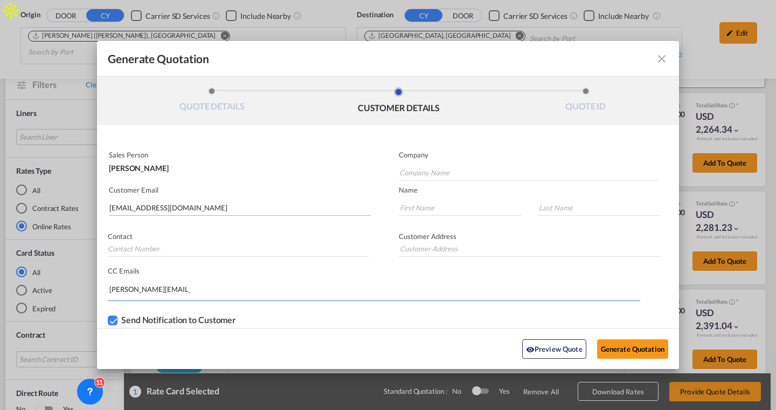
scroll to position [0, 8]
click at [115, 289] on input "[PERSON_NAME][EMAIL_ADDRESS][DOMAIN_NAME]" at bounding box center [149, 288] width 81 height 17
type input "kirkirk.aranha@freightify.com"
click at [241, 281] on md-chips-wrap "kirkirk.aranha@freightify.com" at bounding box center [374, 289] width 532 height 21
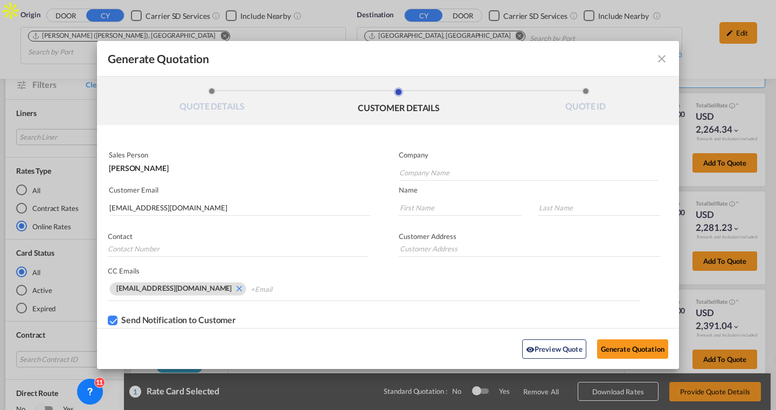
scroll to position [0, 0]
click at [597, 339] on button "Generate Quotation" at bounding box center [632, 348] width 71 height 19
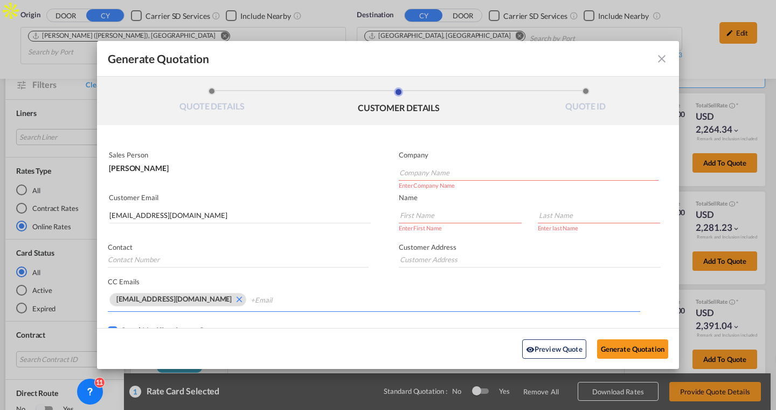
click at [232, 297] on md-icon "Remove kirkirk.aranha@freightify.com" at bounding box center [238, 298] width 13 height 13
click at [459, 172] on input "Company Name" at bounding box center [528, 172] width 259 height 16
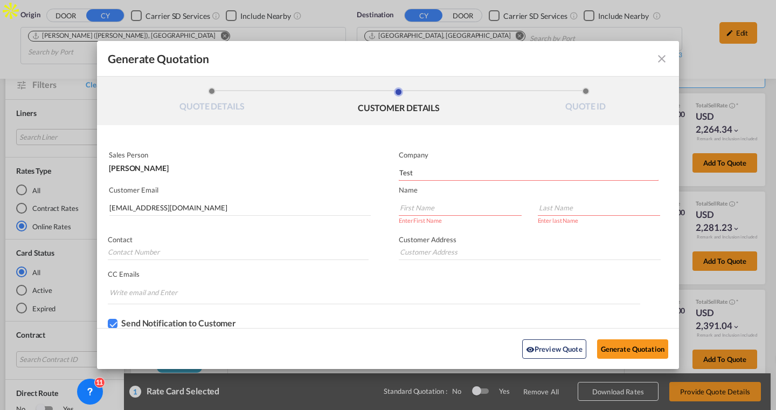
type input "Test"
click at [428, 212] on input "Generate QuotationQUOTE ..." at bounding box center [460, 207] width 123 height 16
type input "Kirk"
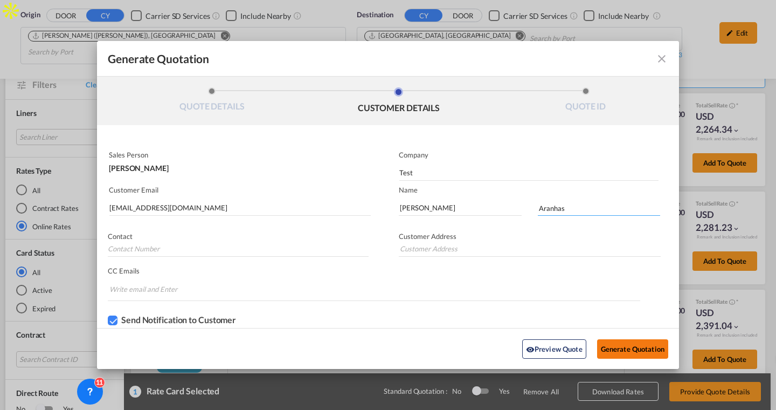
type input "Aranhas"
click at [632, 349] on button "Generate Quotation" at bounding box center [632, 348] width 71 height 19
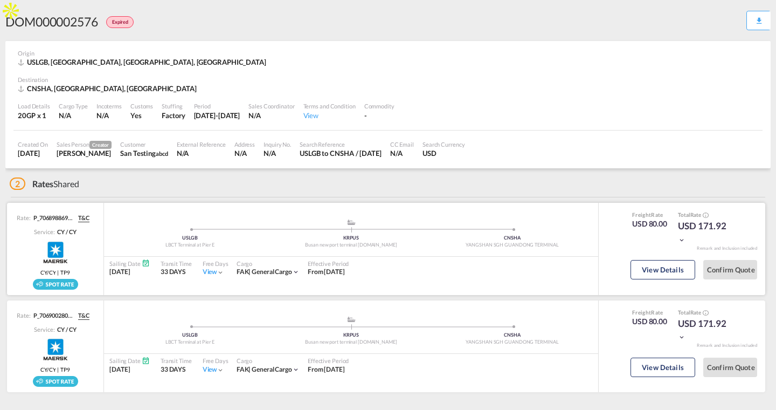
scroll to position [24, 0]
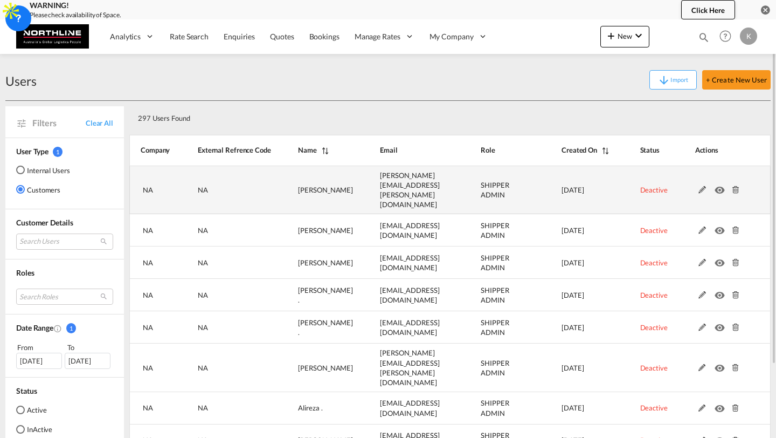
click at [737, 186] on md-icon at bounding box center [735, 190] width 14 height 8
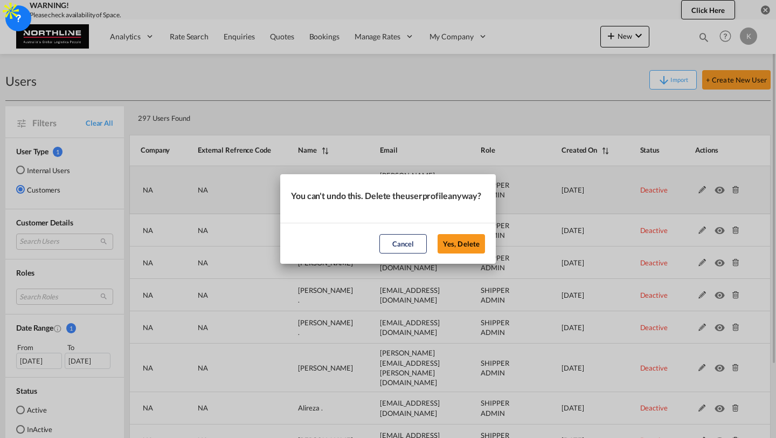
click at [438, 234] on button "Yes, Delete" at bounding box center [461, 243] width 47 height 19
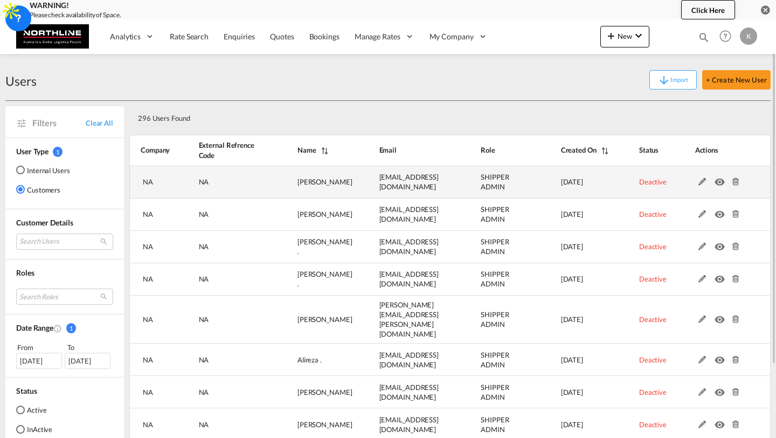
click at [733, 182] on md-icon at bounding box center [735, 182] width 14 height 8
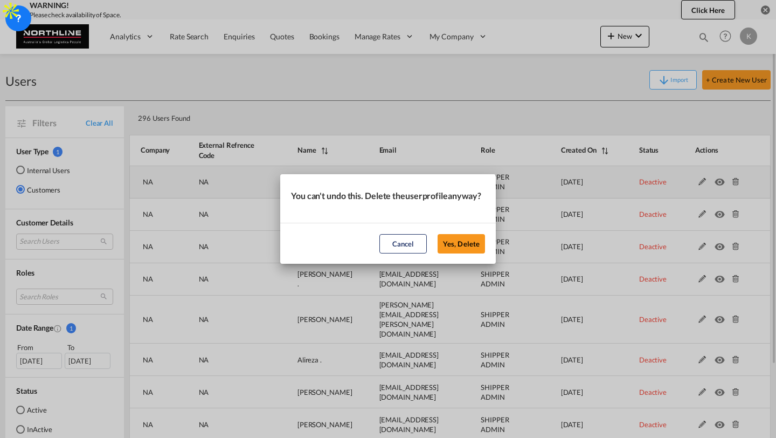
click at [438, 234] on button "Yes, Delete" at bounding box center [461, 243] width 47 height 19
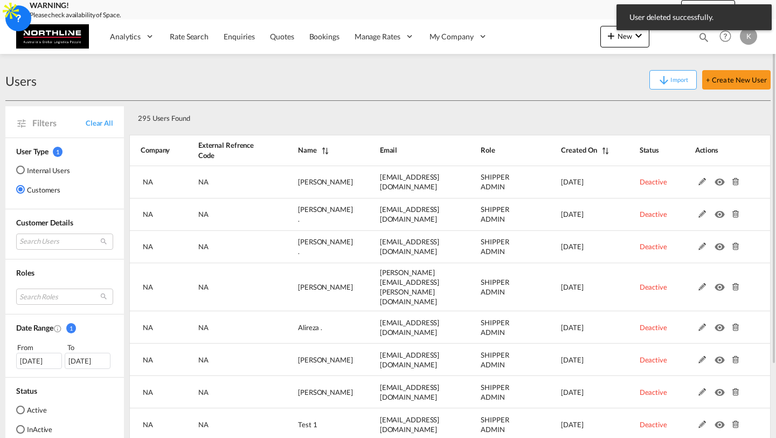
click at [733, 182] on md-icon at bounding box center [735, 182] width 14 height 8
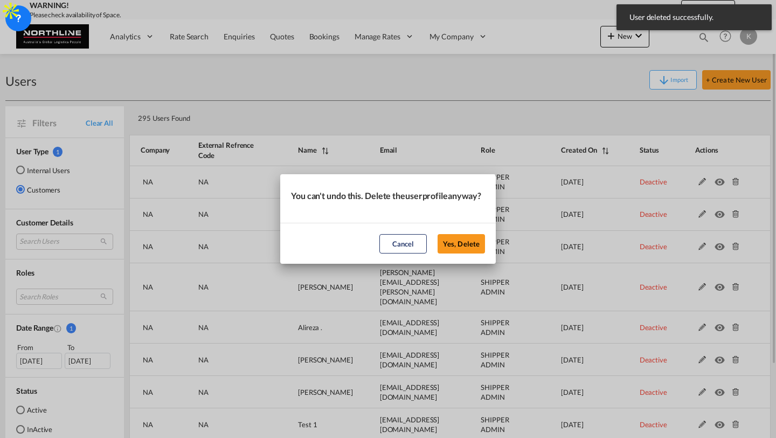
click at [438, 234] on button "Yes, Delete" at bounding box center [461, 243] width 47 height 19
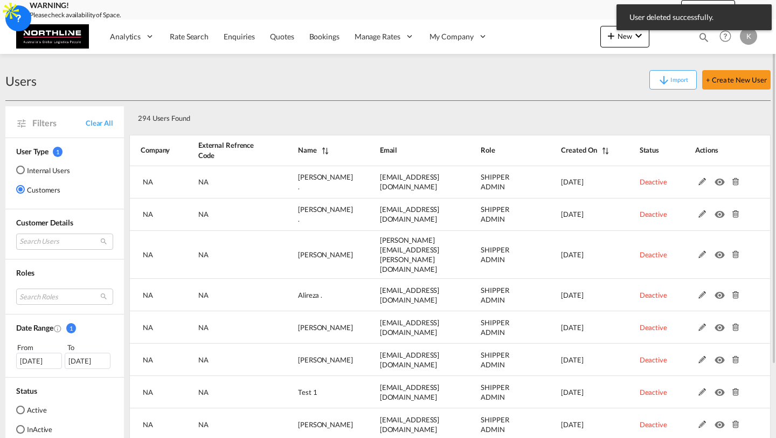
click at [733, 182] on md-icon at bounding box center [735, 182] width 14 height 8
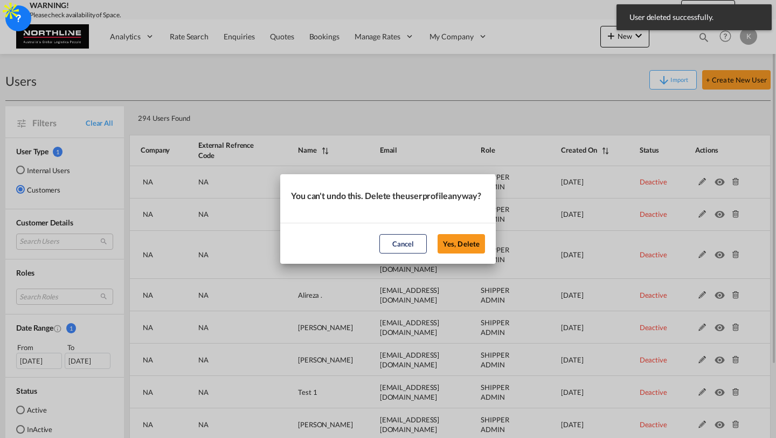
click at [438, 234] on button "Yes, Delete" at bounding box center [461, 243] width 47 height 19
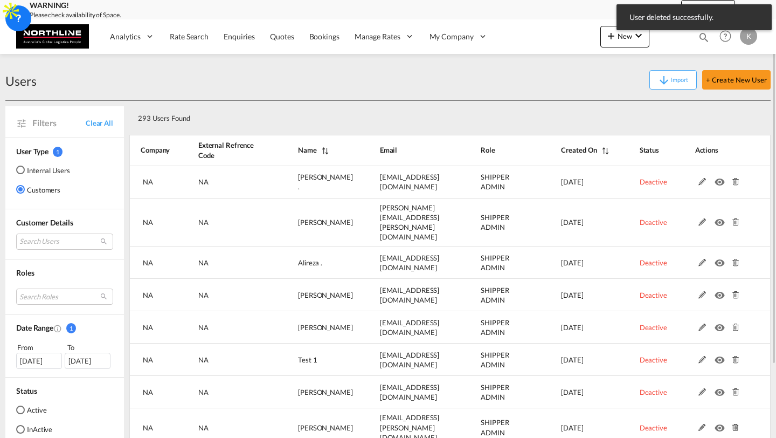
click at [733, 182] on md-icon at bounding box center [735, 182] width 14 height 8
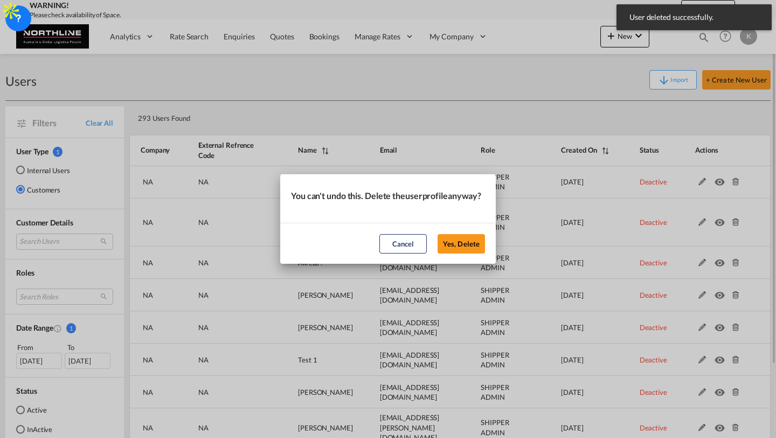
click at [438, 234] on button "Yes, Delete" at bounding box center [461, 243] width 47 height 19
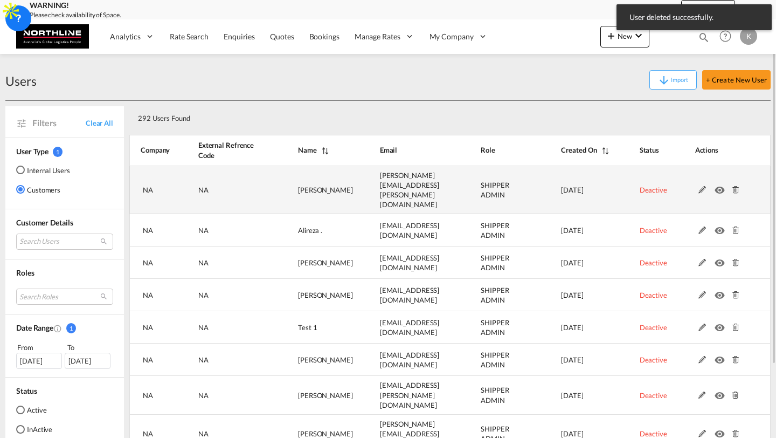
click at [733, 186] on md-icon at bounding box center [735, 190] width 14 height 8
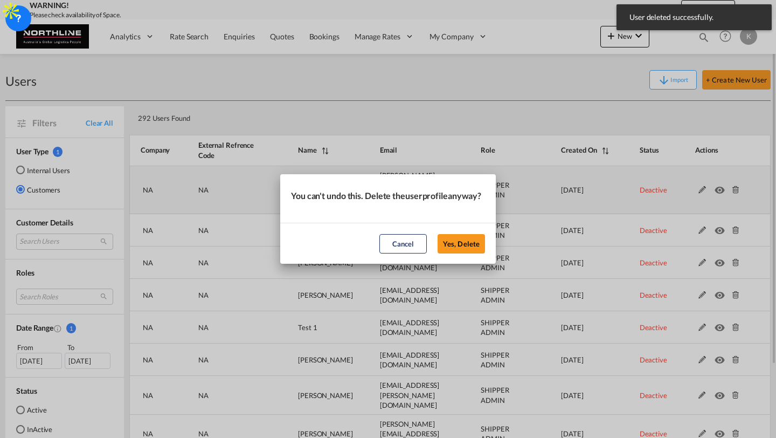
click at [438, 234] on button "Yes, Delete" at bounding box center [461, 243] width 47 height 19
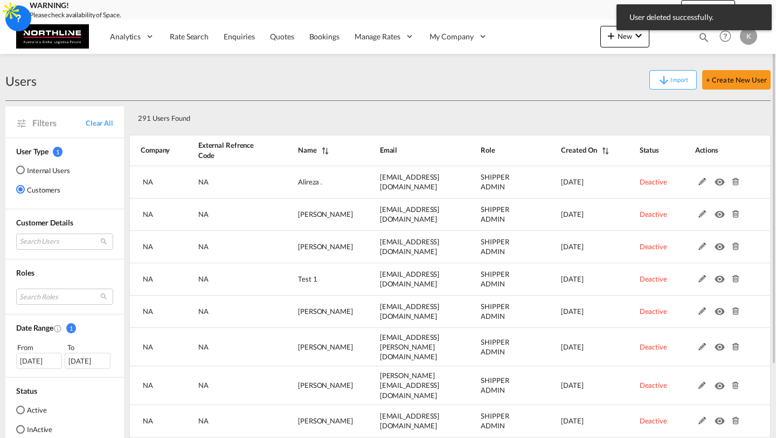
click at [733, 182] on md-icon at bounding box center [735, 182] width 14 height 8
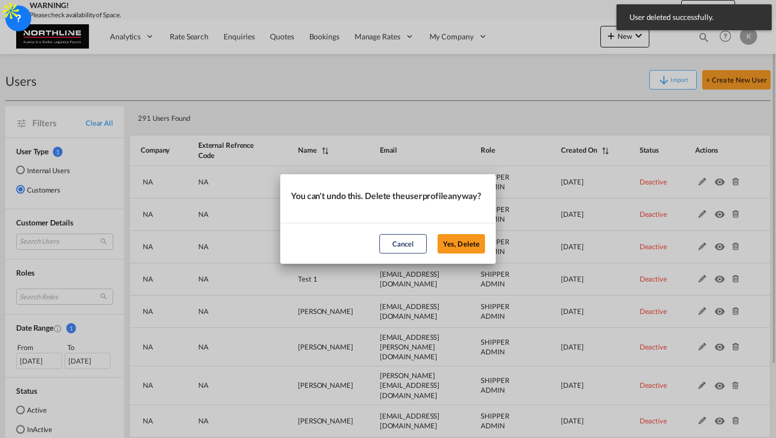
click at [438, 234] on button "Yes, Delete" at bounding box center [461, 243] width 47 height 19
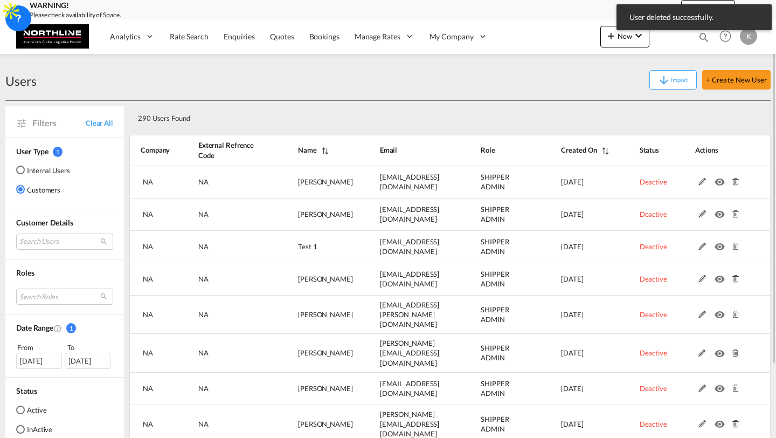
click at [733, 182] on md-icon at bounding box center [735, 182] width 14 height 8
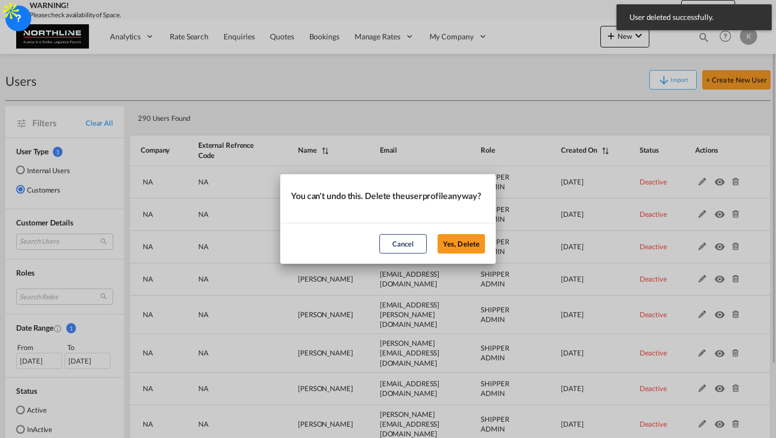
click at [438, 234] on button "Yes, Delete" at bounding box center [461, 243] width 47 height 19
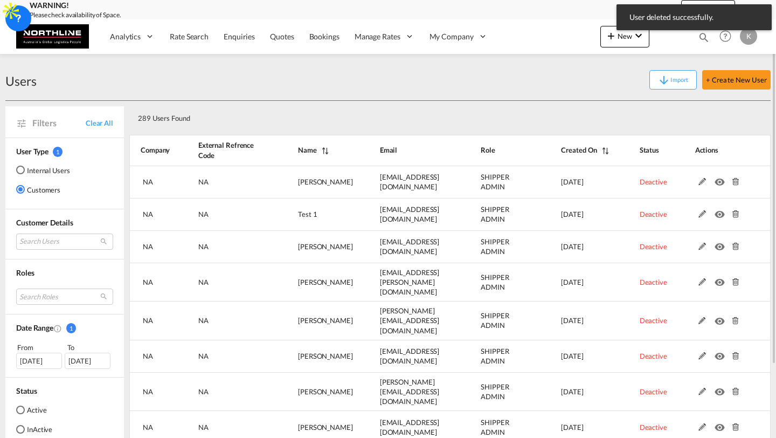
click at [733, 182] on md-icon at bounding box center [735, 182] width 14 height 8
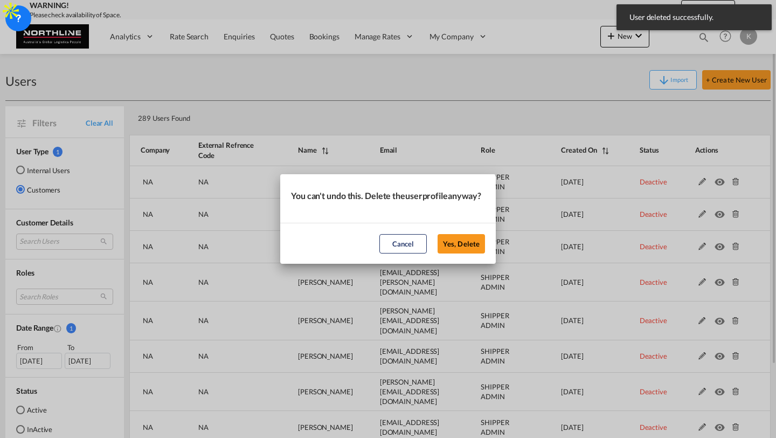
click at [438, 234] on button "Yes, Delete" at bounding box center [461, 243] width 47 height 19
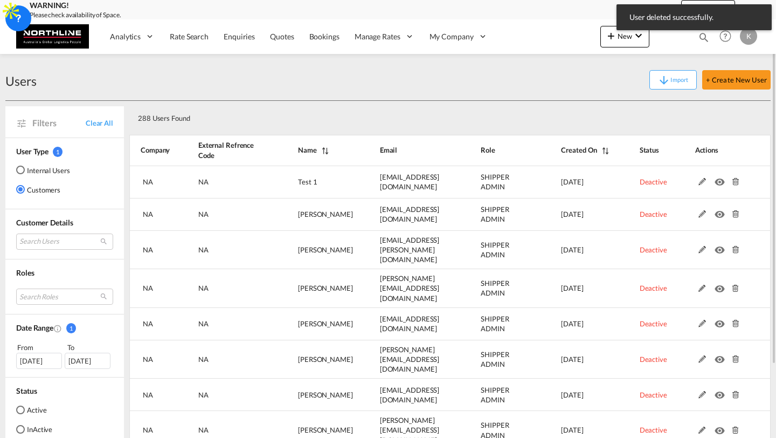
click at [733, 182] on md-icon at bounding box center [735, 182] width 14 height 8
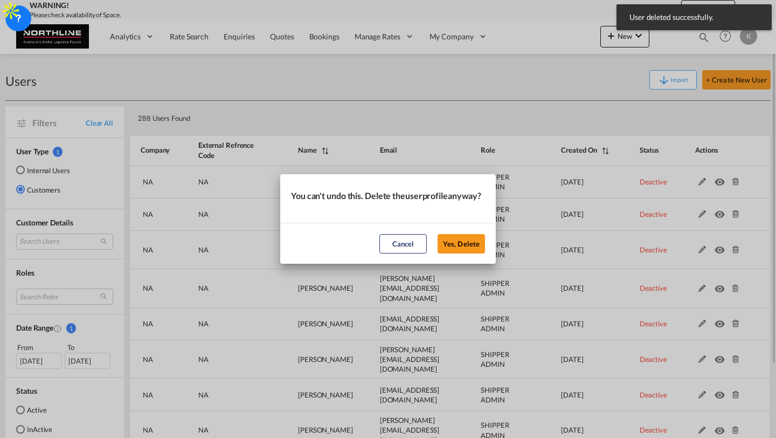
click at [438, 234] on button "Yes, Delete" at bounding box center [461, 243] width 47 height 19
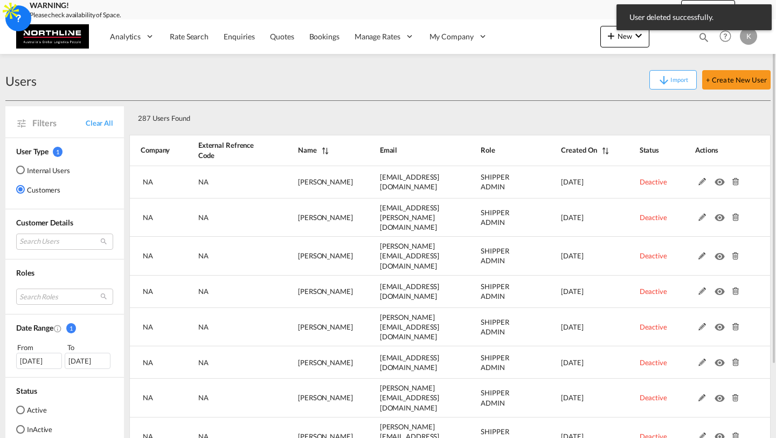
click at [733, 182] on md-icon at bounding box center [735, 182] width 14 height 8
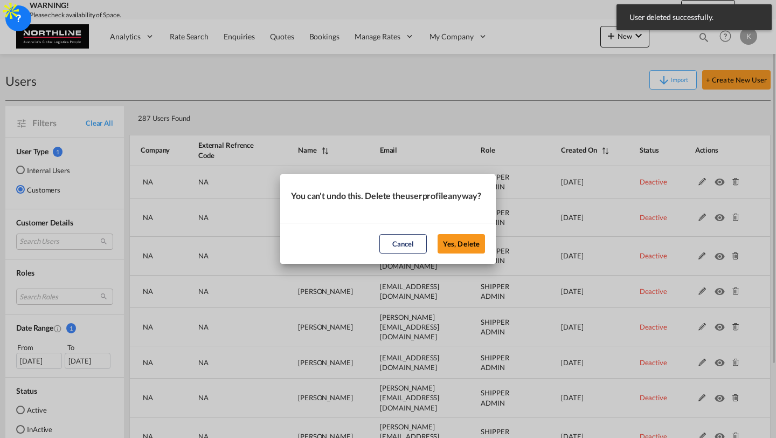
click at [438, 234] on button "Yes, Delete" at bounding box center [461, 243] width 47 height 19
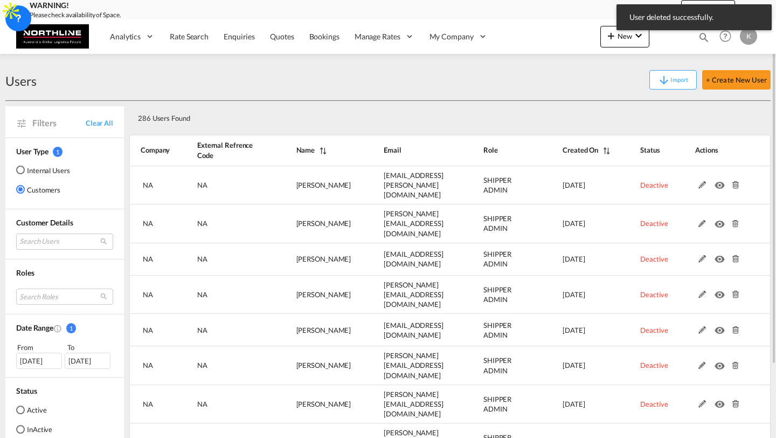
click at [733, 182] on md-icon at bounding box center [735, 185] width 14 height 8
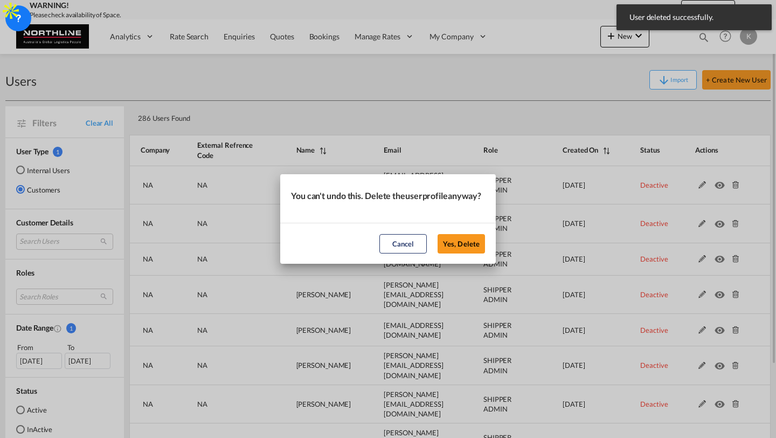
click at [438, 234] on button "Yes, Delete" at bounding box center [461, 243] width 47 height 19
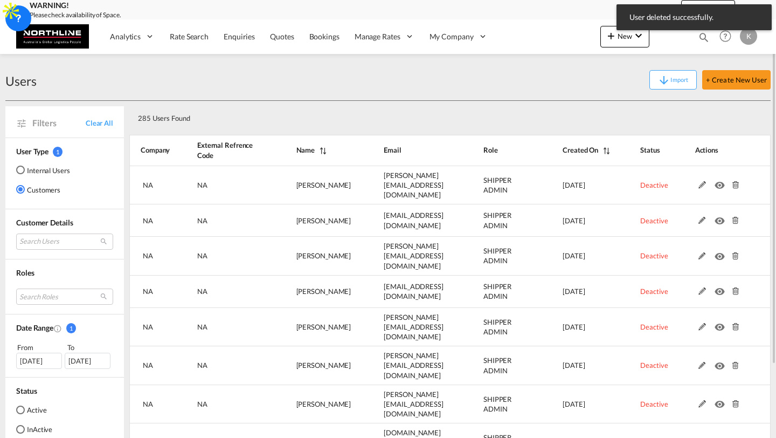
click at [733, 182] on md-icon at bounding box center [735, 185] width 14 height 8
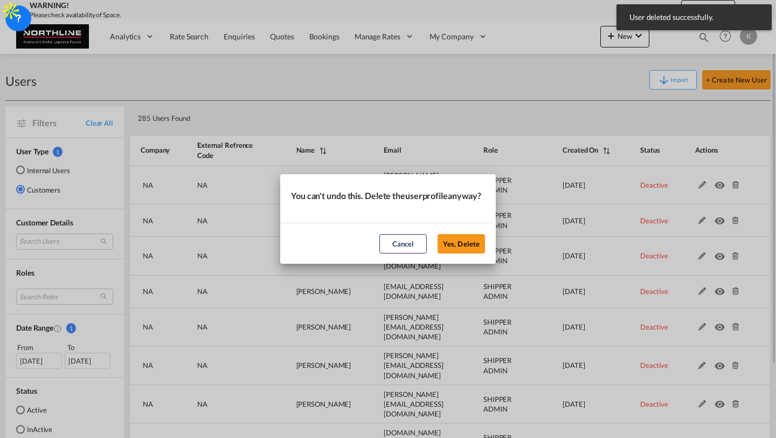
click at [438, 234] on button "Yes, Delete" at bounding box center [461, 243] width 47 height 19
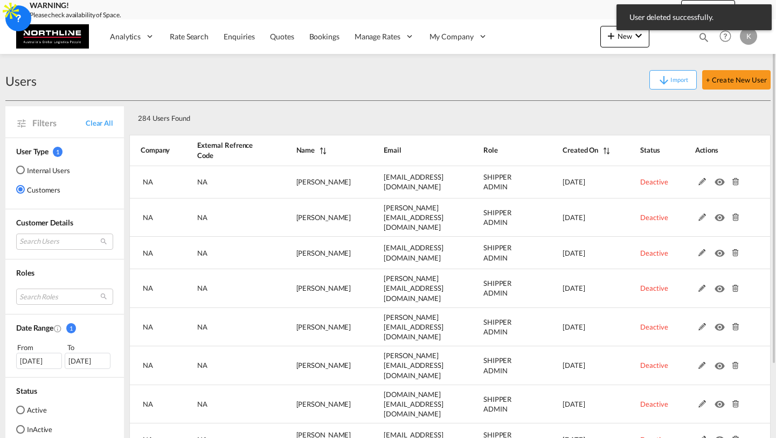
click at [733, 182] on md-icon at bounding box center [735, 182] width 14 height 8
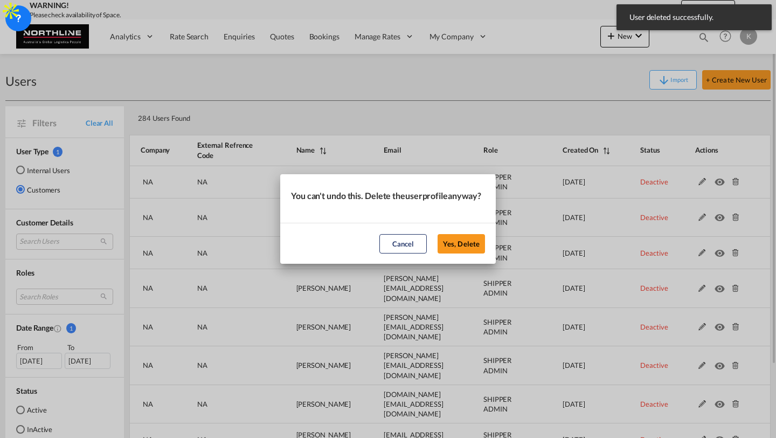
click at [438, 234] on button "Yes, Delete" at bounding box center [461, 243] width 47 height 19
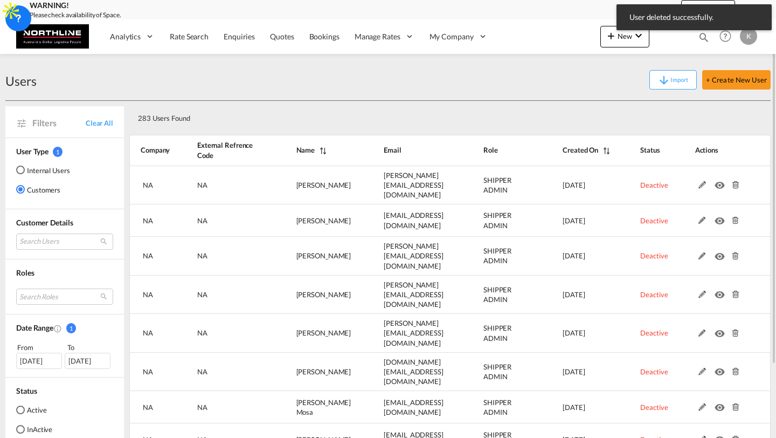
click at [733, 182] on md-icon at bounding box center [735, 185] width 14 height 8
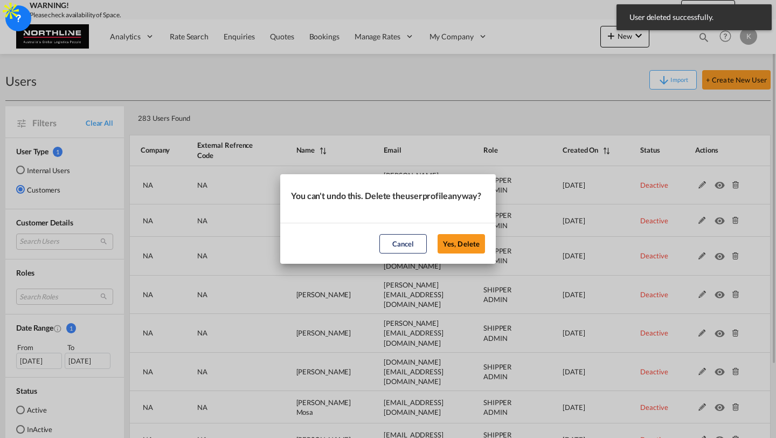
click at [438, 234] on button "Yes, Delete" at bounding box center [461, 243] width 47 height 19
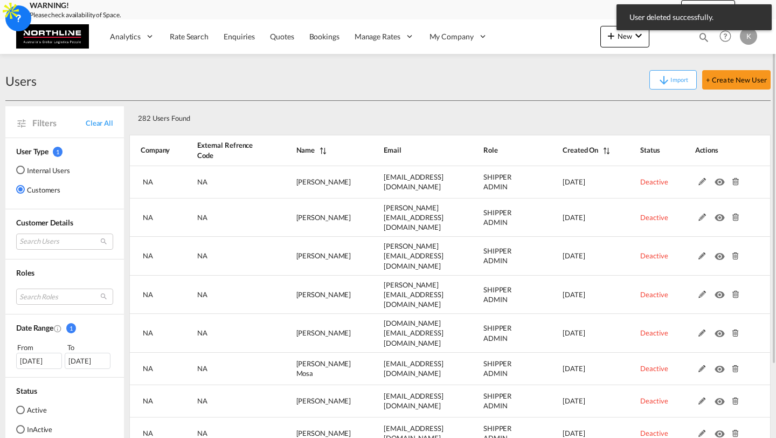
click at [733, 182] on md-icon at bounding box center [735, 182] width 14 height 8
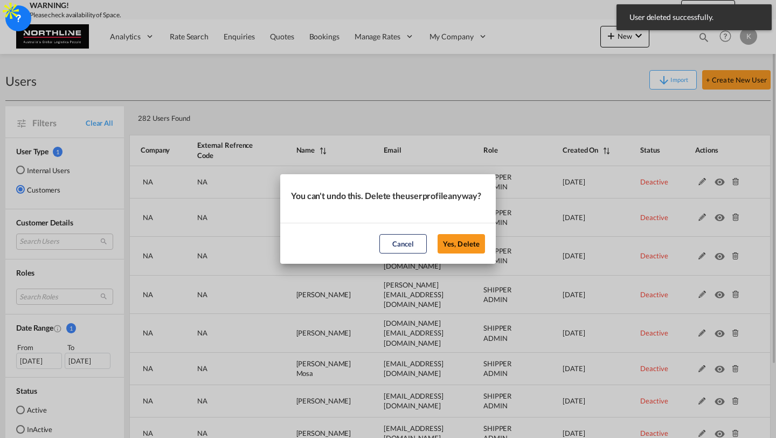
click at [438, 234] on button "Yes, Delete" at bounding box center [461, 243] width 47 height 19
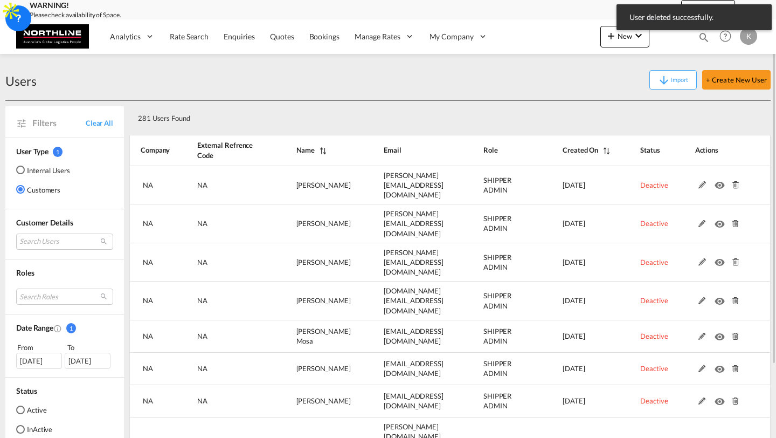
click at [733, 182] on md-icon at bounding box center [735, 185] width 14 height 8
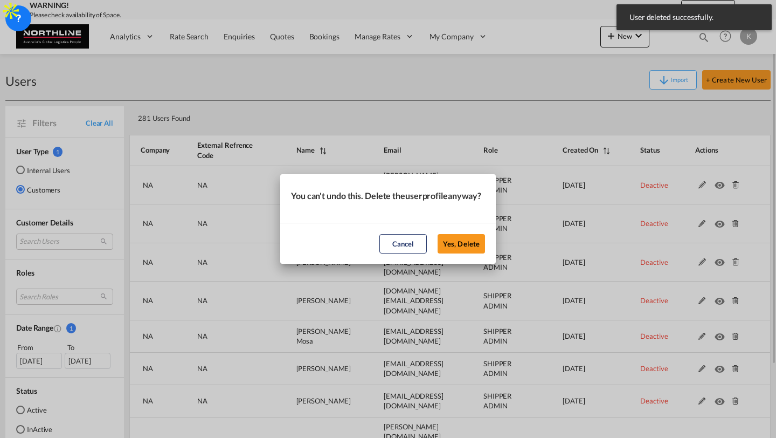
click at [438, 234] on button "Yes, Delete" at bounding box center [461, 243] width 47 height 19
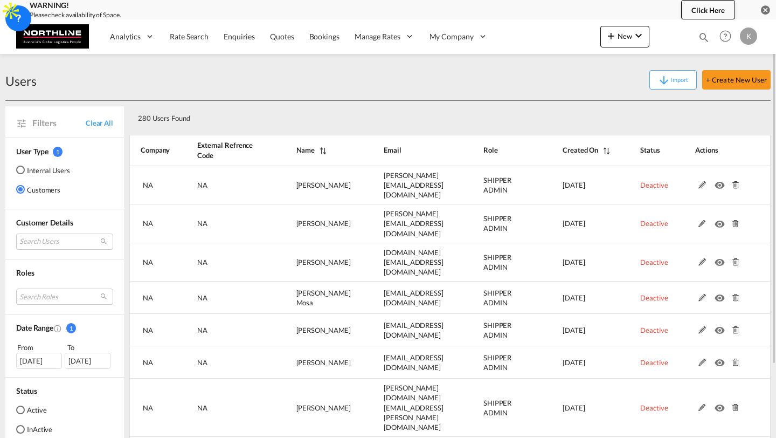
click at [733, 182] on md-icon at bounding box center [735, 185] width 14 height 8
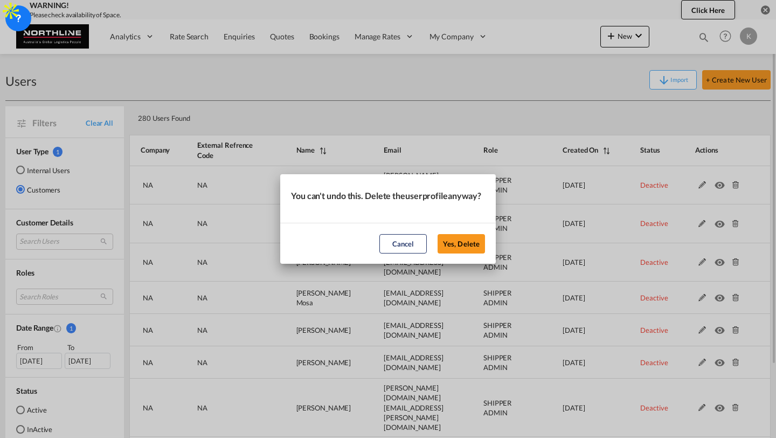
click at [438, 234] on button "Yes, Delete" at bounding box center [461, 243] width 47 height 19
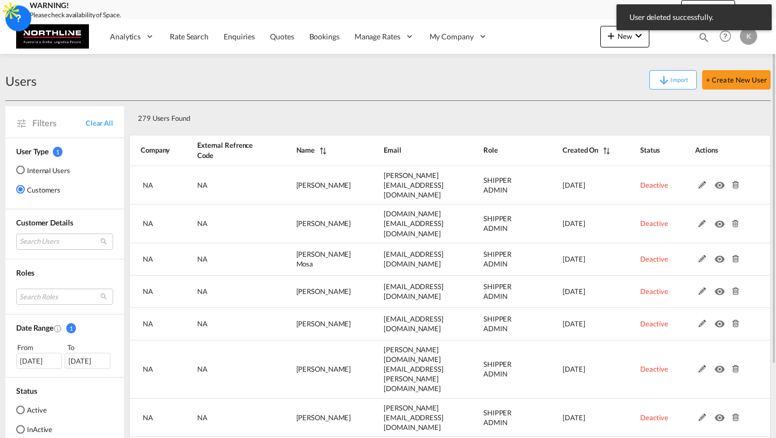
click at [733, 182] on md-icon at bounding box center [735, 185] width 14 height 8
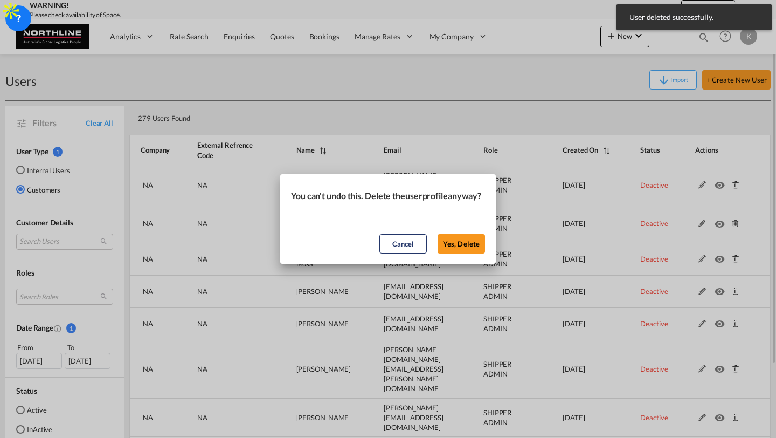
click at [438, 234] on button "Yes, Delete" at bounding box center [461, 243] width 47 height 19
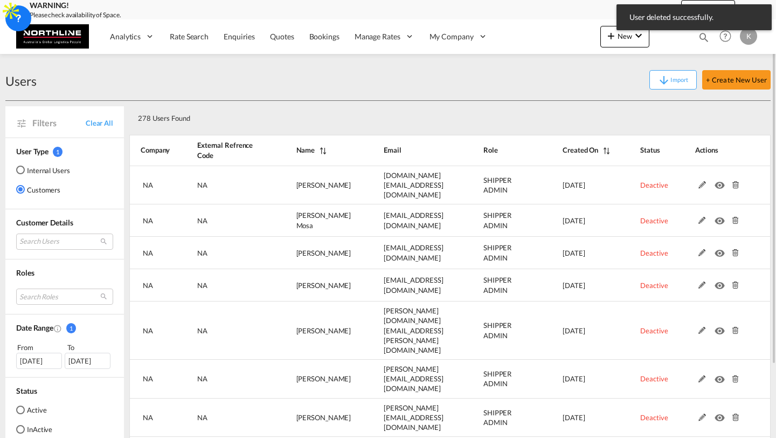
click at [733, 182] on md-icon at bounding box center [735, 185] width 14 height 8
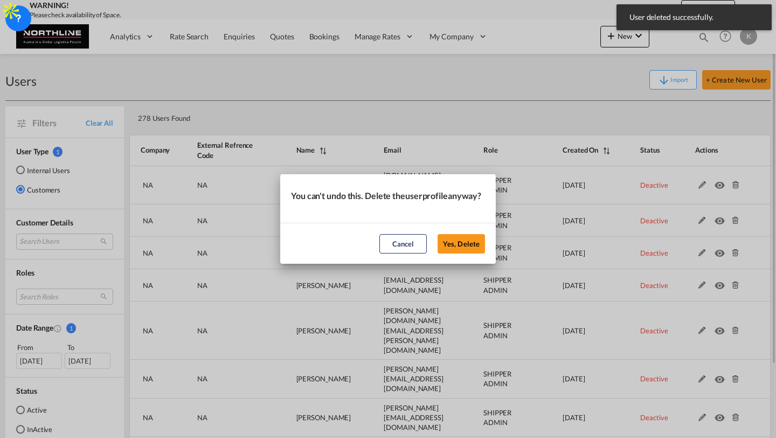
click at [438, 234] on button "Yes, Delete" at bounding box center [461, 243] width 47 height 19
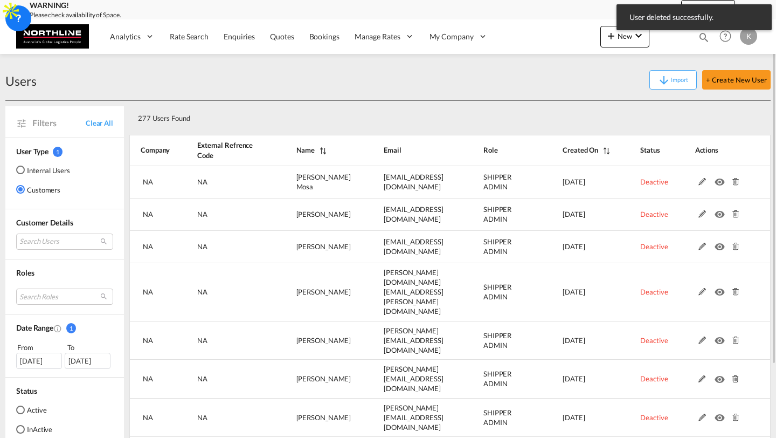
click at [733, 182] on md-icon at bounding box center [735, 182] width 14 height 8
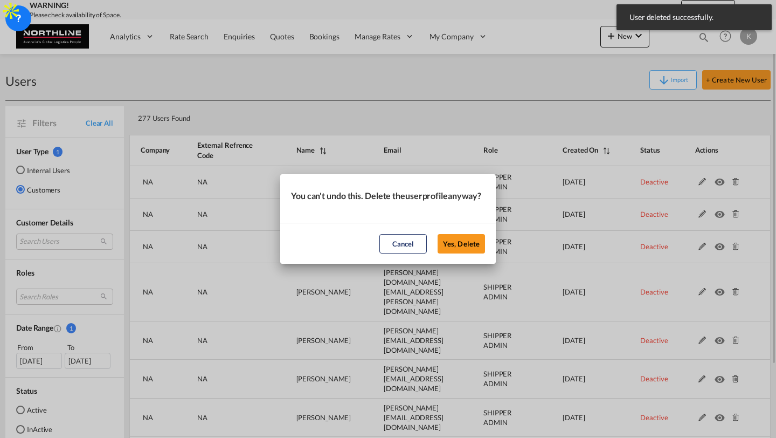
click at [438, 234] on button "Yes, Delete" at bounding box center [461, 243] width 47 height 19
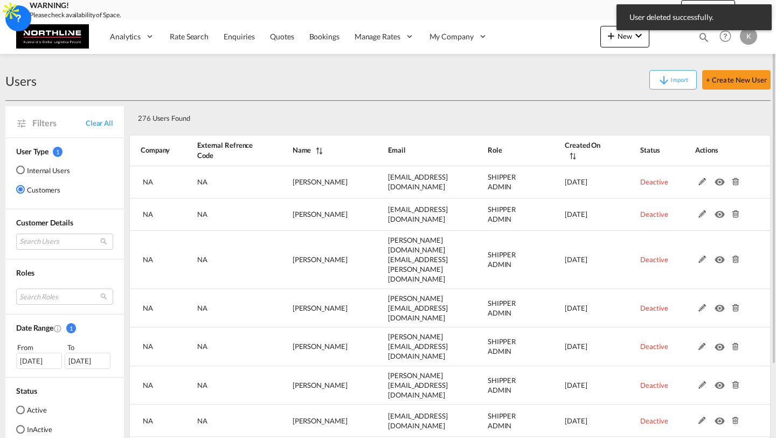
click at [733, 182] on md-icon at bounding box center [735, 182] width 14 height 8
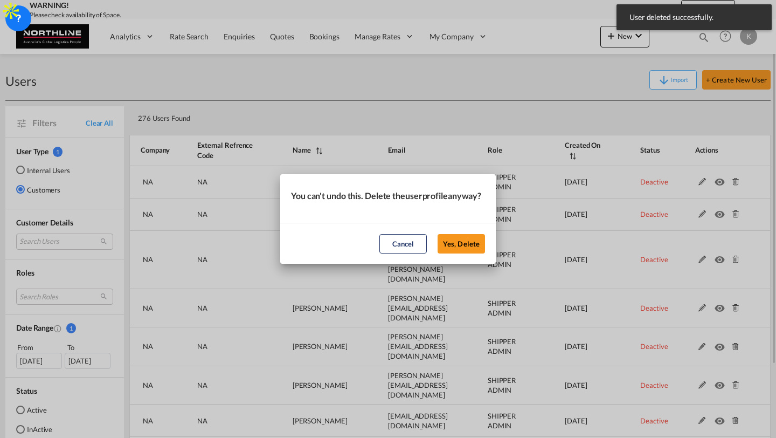
click at [438, 234] on button "Yes, Delete" at bounding box center [461, 243] width 47 height 19
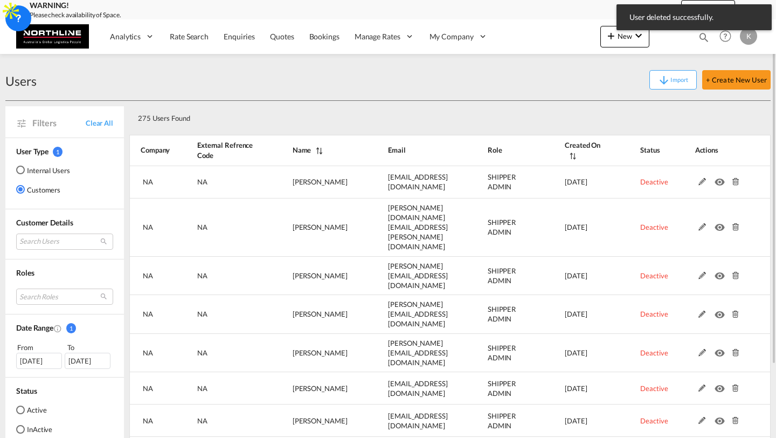
click at [733, 182] on md-icon at bounding box center [735, 182] width 14 height 8
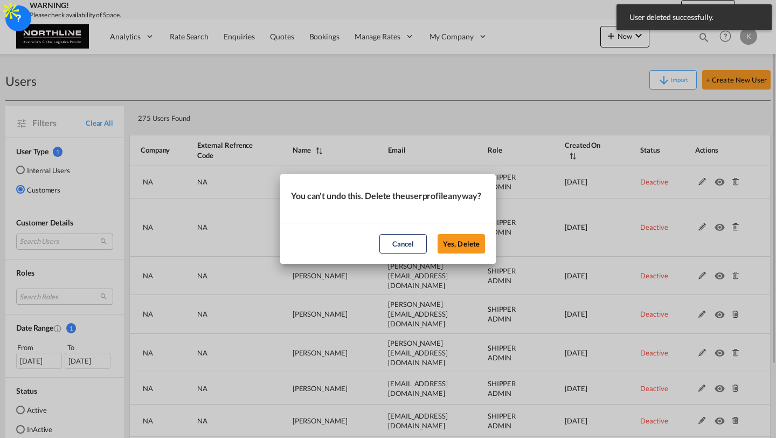
click at [438, 234] on button "Yes, Delete" at bounding box center [461, 243] width 47 height 19
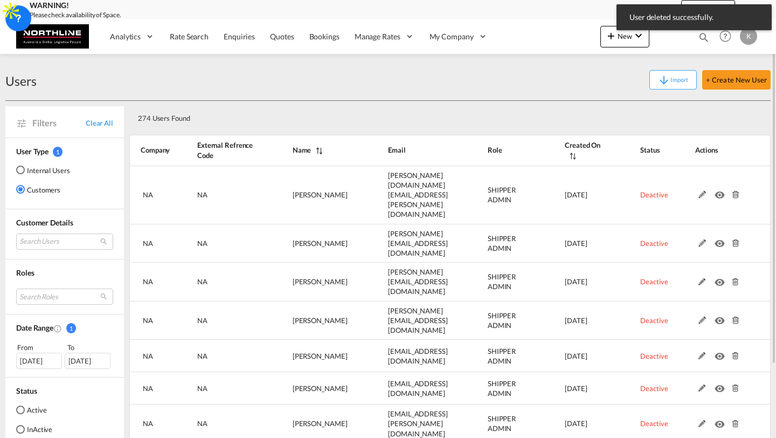
click at [733, 191] on md-icon at bounding box center [735, 195] width 14 height 8
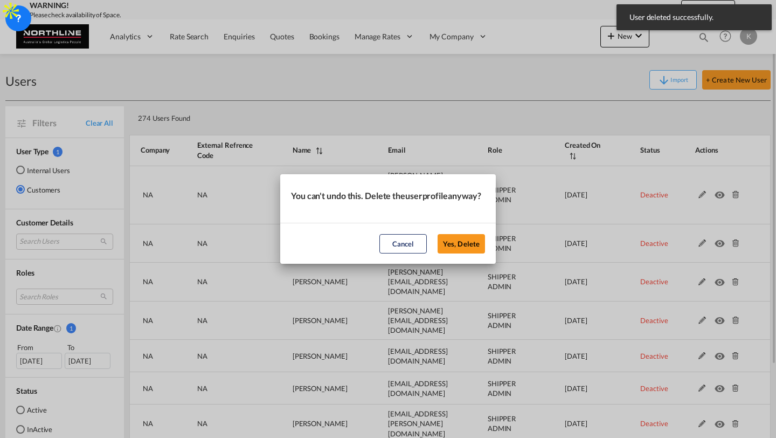
click at [438, 234] on button "Yes, Delete" at bounding box center [461, 243] width 47 height 19
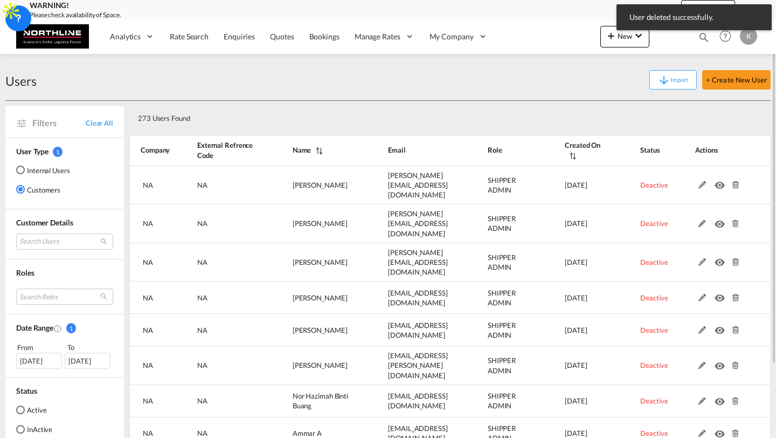
click at [733, 182] on md-icon at bounding box center [735, 185] width 14 height 8
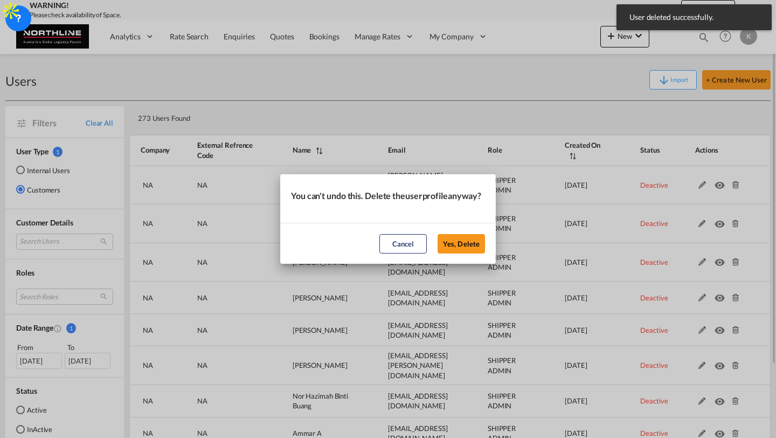
click at [438, 234] on button "Yes, Delete" at bounding box center [461, 243] width 47 height 19
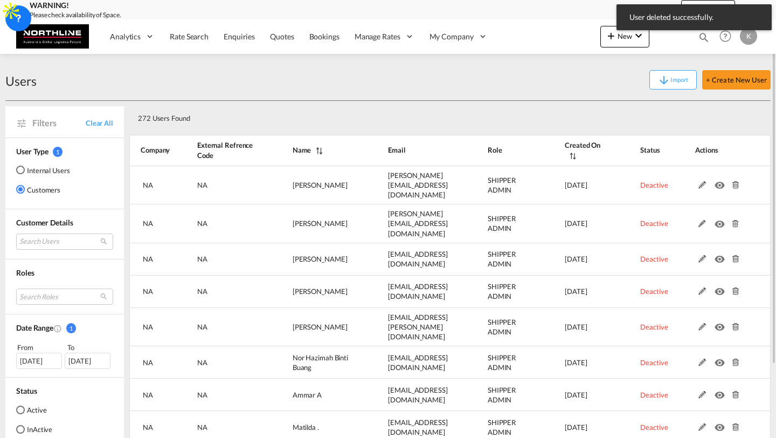
click at [733, 182] on md-icon at bounding box center [735, 185] width 14 height 8
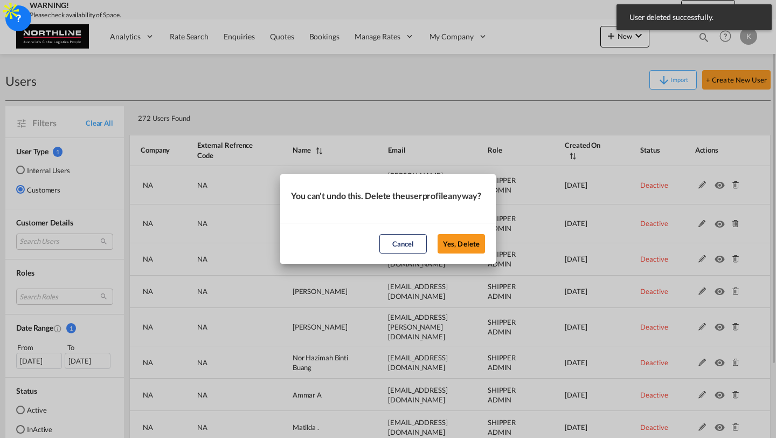
click at [438, 234] on button "Yes, Delete" at bounding box center [461, 243] width 47 height 19
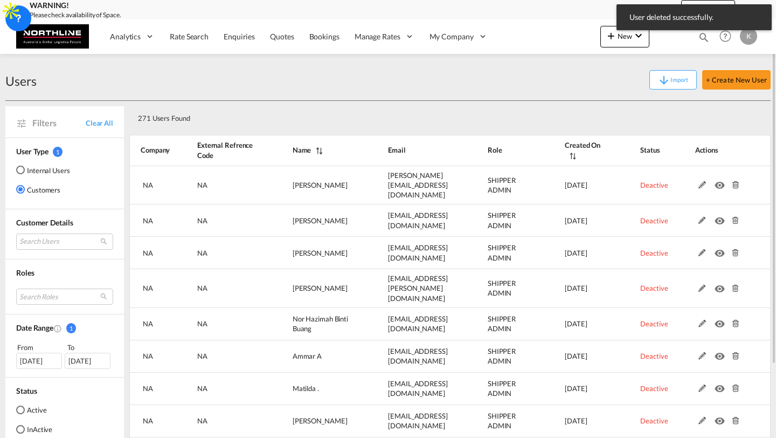
click at [733, 182] on md-icon at bounding box center [735, 185] width 14 height 8
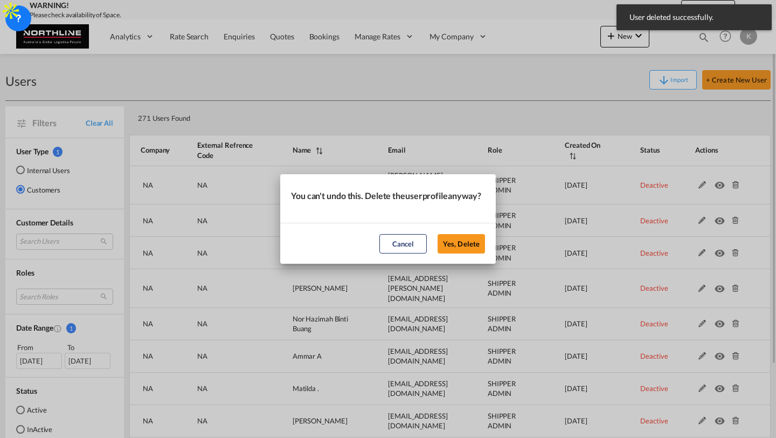
click at [438, 234] on button "Yes, Delete" at bounding box center [461, 243] width 47 height 19
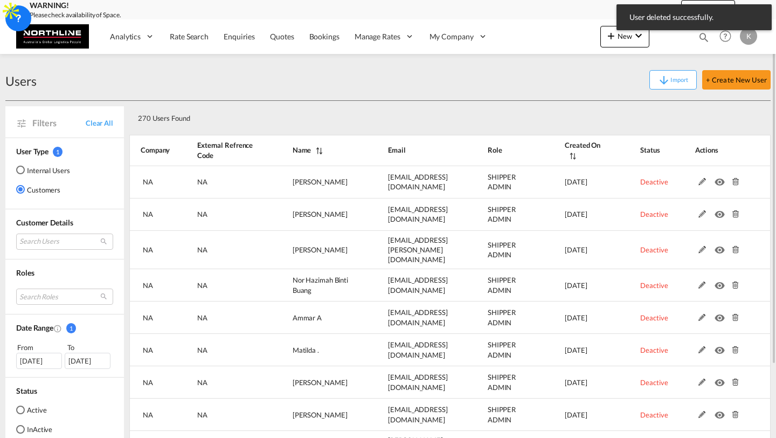
click at [733, 182] on md-icon at bounding box center [735, 182] width 14 height 8
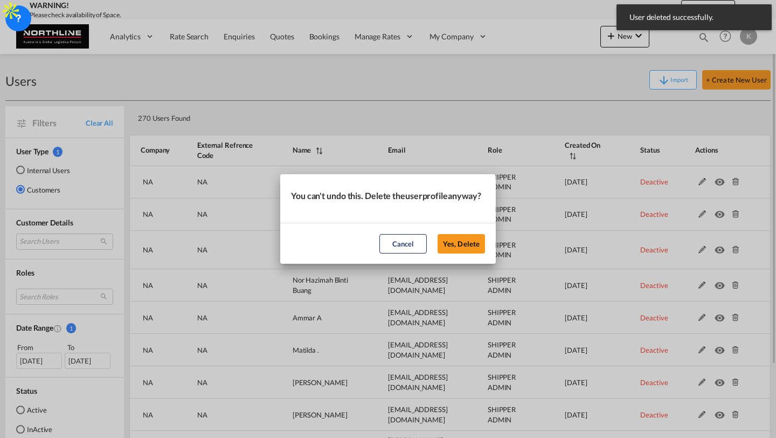
click at [438, 234] on button "Yes, Delete" at bounding box center [461, 243] width 47 height 19
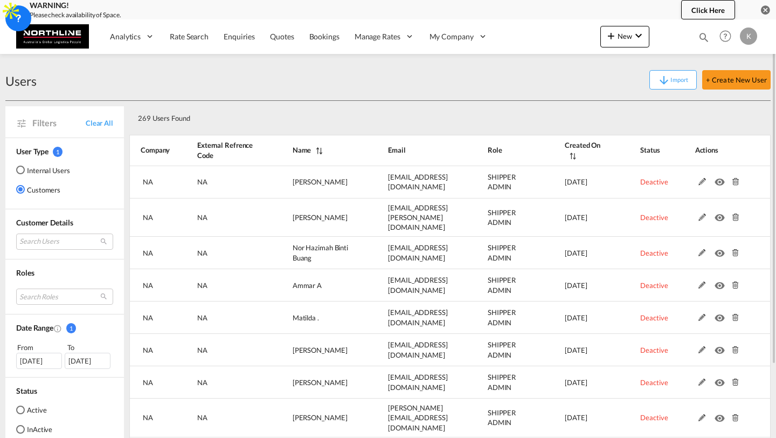
click at [733, 182] on md-icon at bounding box center [735, 182] width 14 height 8
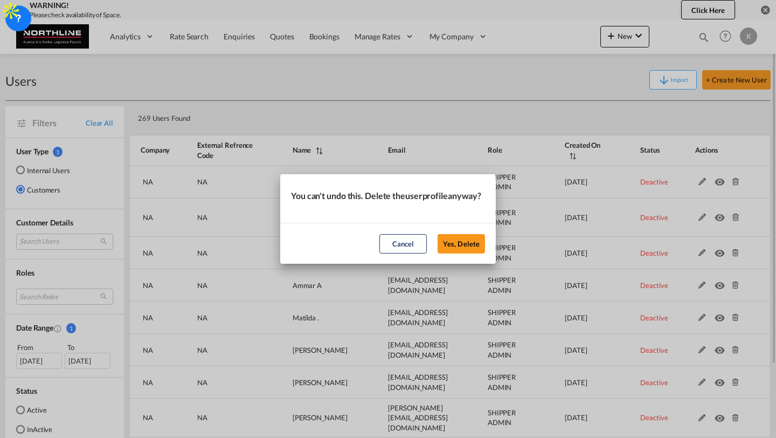
click at [438, 234] on button "Yes, Delete" at bounding box center [461, 243] width 47 height 19
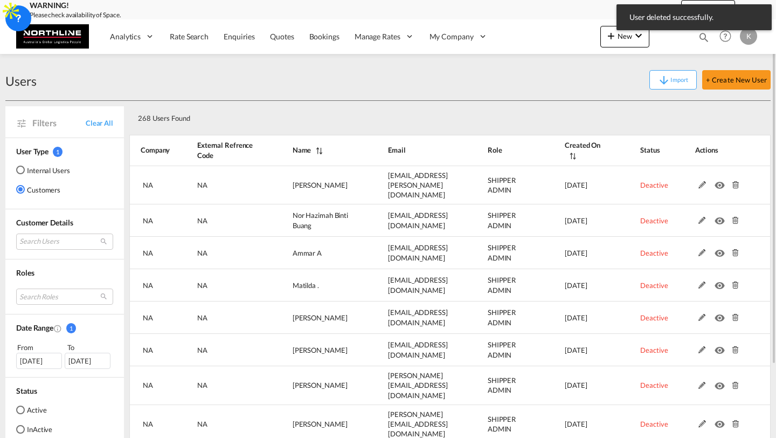
click at [733, 182] on md-icon at bounding box center [735, 185] width 14 height 8
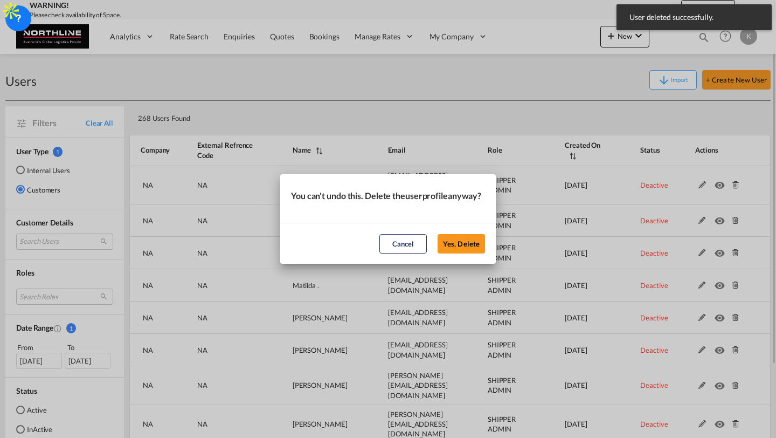
click at [438, 234] on button "Yes, Delete" at bounding box center [461, 243] width 47 height 19
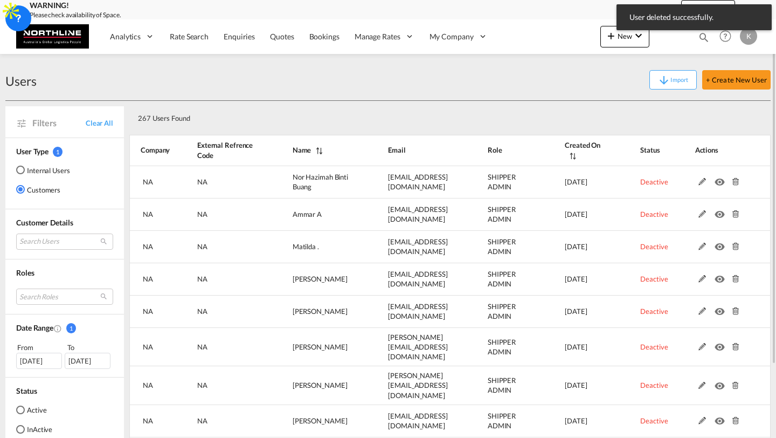
click at [733, 182] on md-icon at bounding box center [735, 182] width 14 height 8
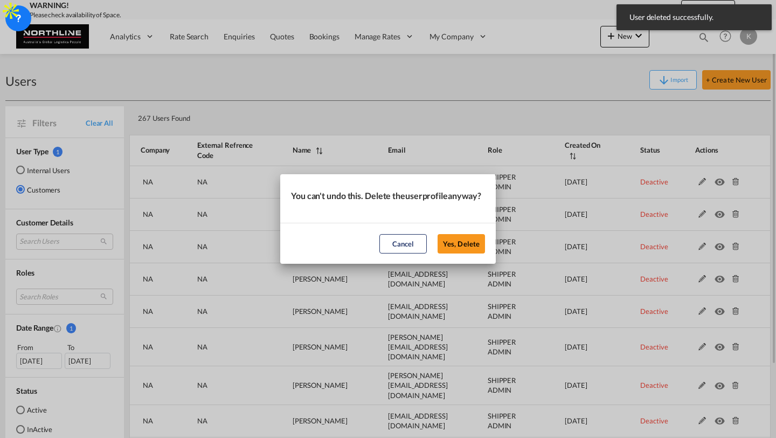
click at [438, 234] on button "Yes, Delete" at bounding box center [461, 243] width 47 height 19
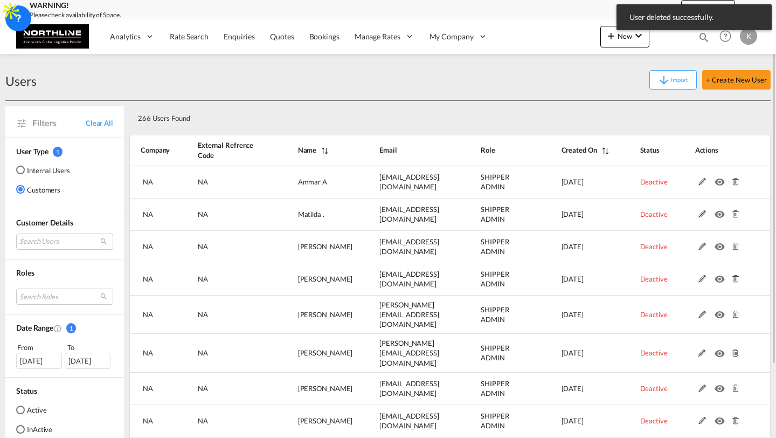
click at [733, 182] on md-icon at bounding box center [735, 182] width 14 height 8
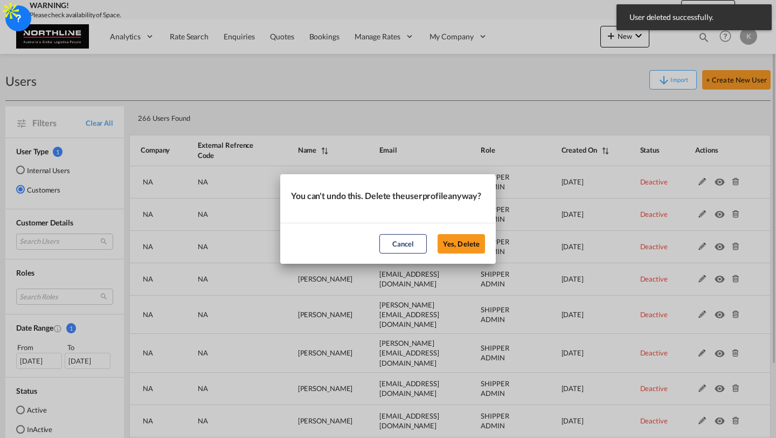
click at [438, 234] on button "Yes, Delete" at bounding box center [461, 243] width 47 height 19
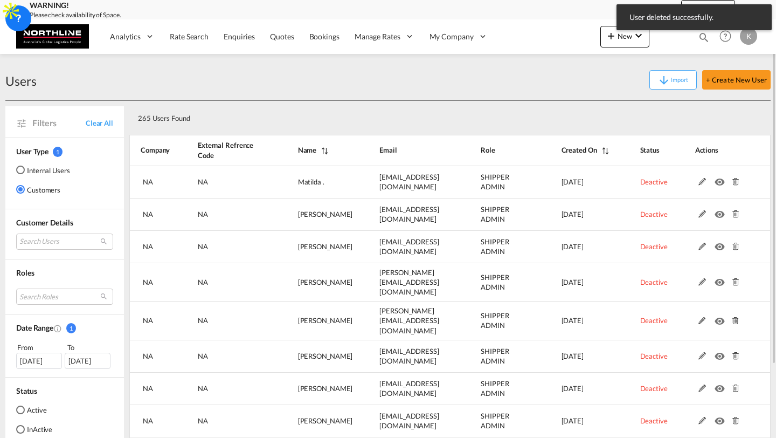
click at [733, 182] on md-icon at bounding box center [735, 182] width 14 height 8
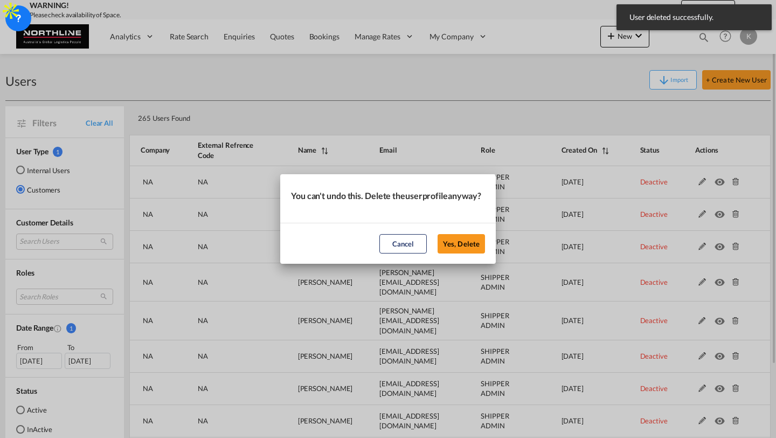
click at [438, 234] on button "Yes, Delete" at bounding box center [461, 243] width 47 height 19
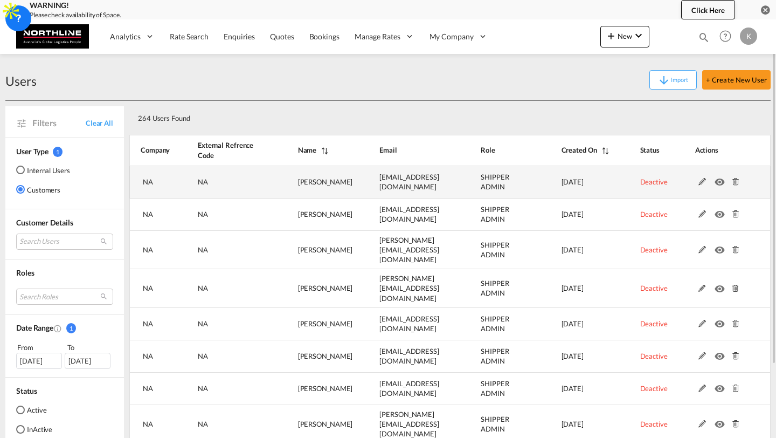
click at [736, 181] on md-icon at bounding box center [735, 182] width 14 height 8
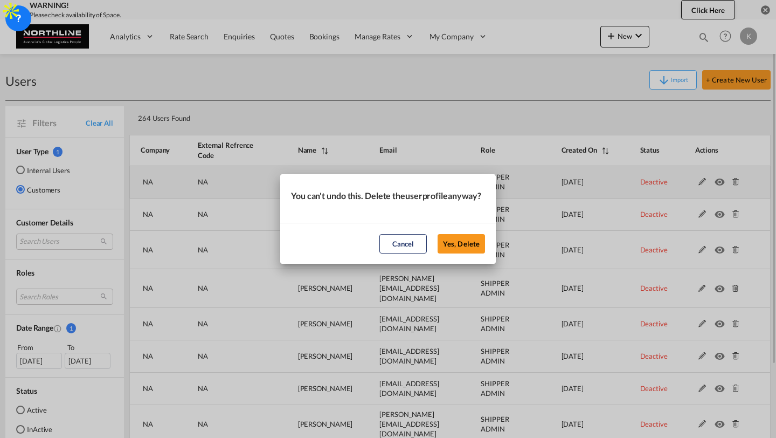
click at [438, 234] on button "Yes, Delete" at bounding box center [461, 243] width 47 height 19
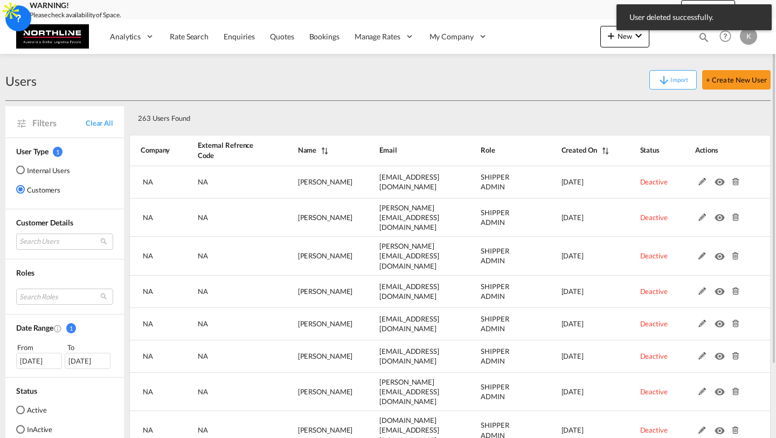
click at [736, 181] on md-icon at bounding box center [735, 182] width 14 height 8
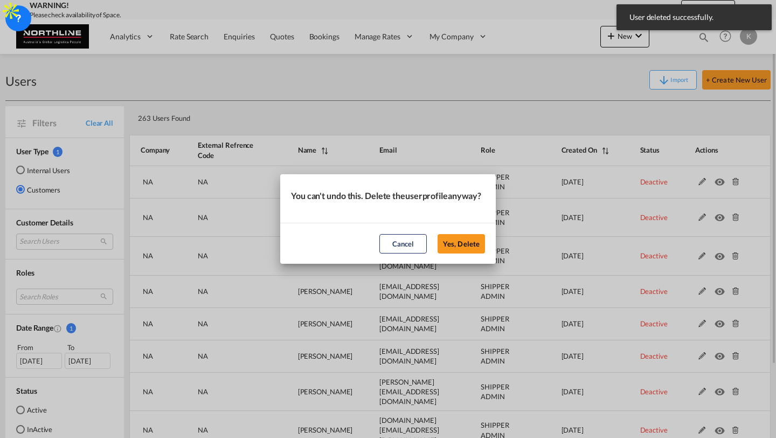
click at [438, 234] on button "Yes, Delete" at bounding box center [461, 243] width 47 height 19
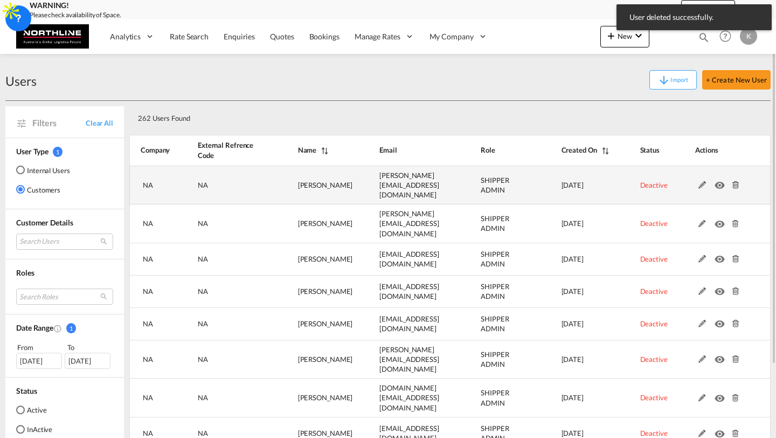
click at [736, 183] on md-icon at bounding box center [735, 185] width 14 height 8
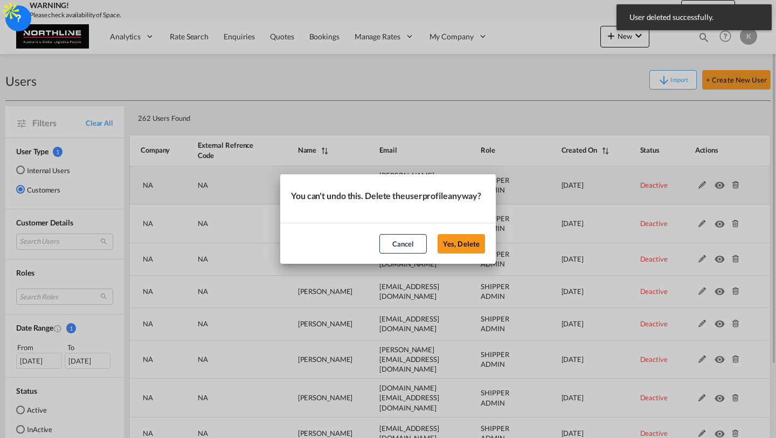
click at [438, 234] on button "Yes, Delete" at bounding box center [461, 243] width 47 height 19
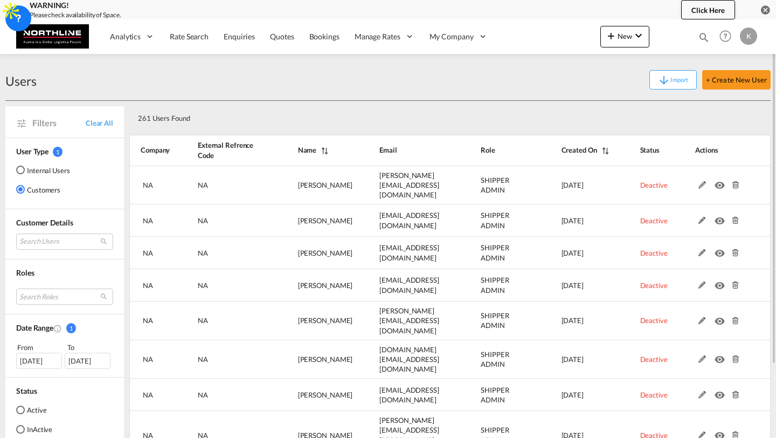
click at [736, 181] on md-icon at bounding box center [735, 185] width 14 height 8
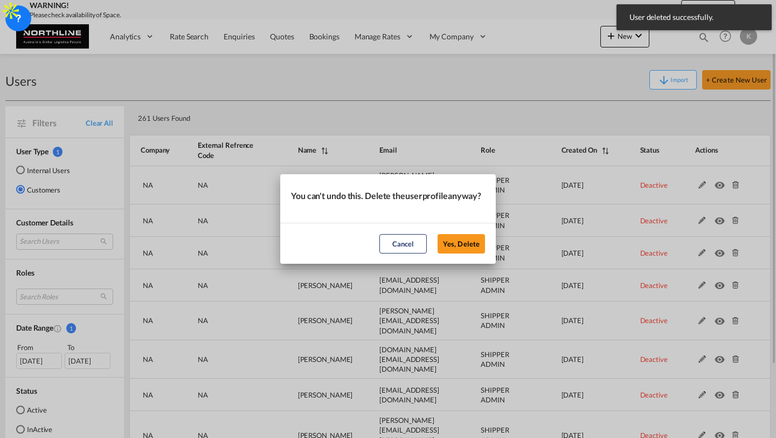
click at [438, 234] on button "Yes, Delete" at bounding box center [461, 243] width 47 height 19
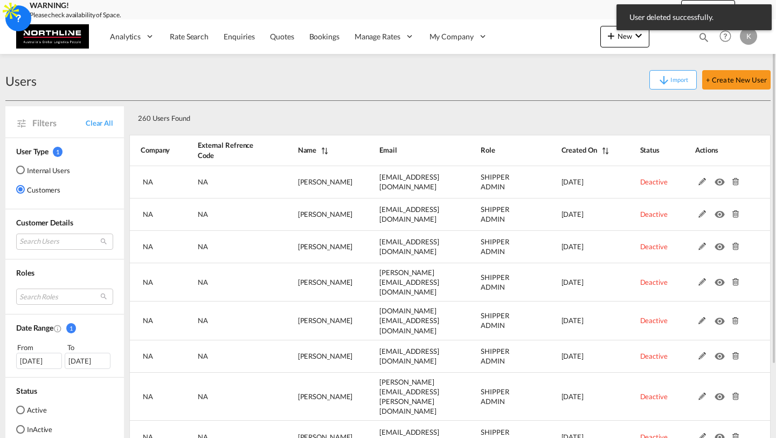
click at [736, 180] on md-icon at bounding box center [735, 182] width 14 height 8
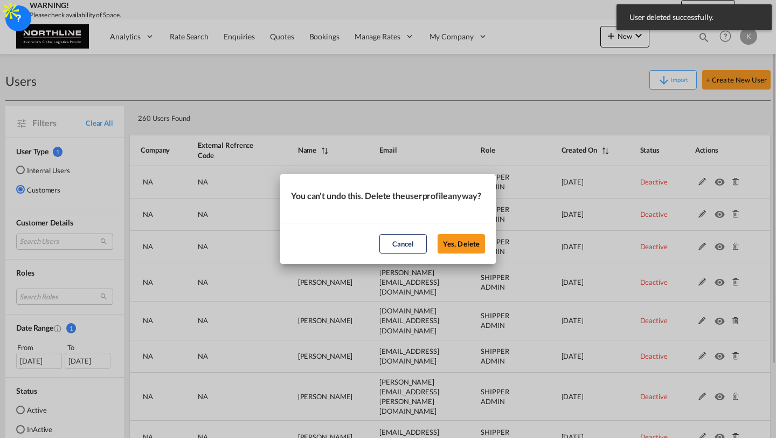
click at [438, 234] on button "Yes, Delete" at bounding box center [461, 243] width 47 height 19
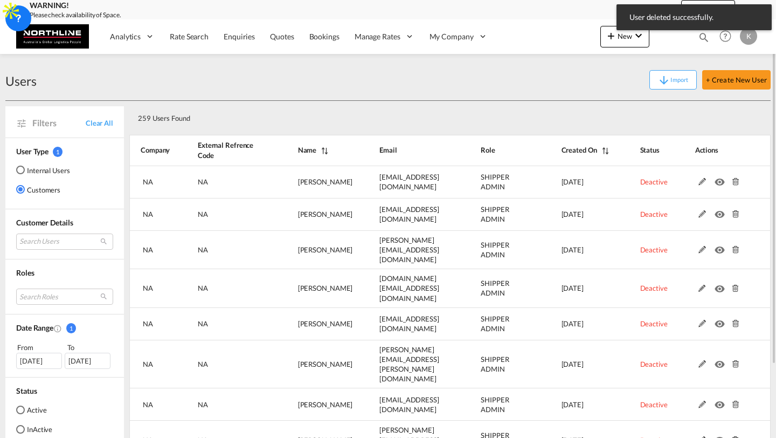
click at [736, 180] on md-icon at bounding box center [735, 182] width 14 height 8
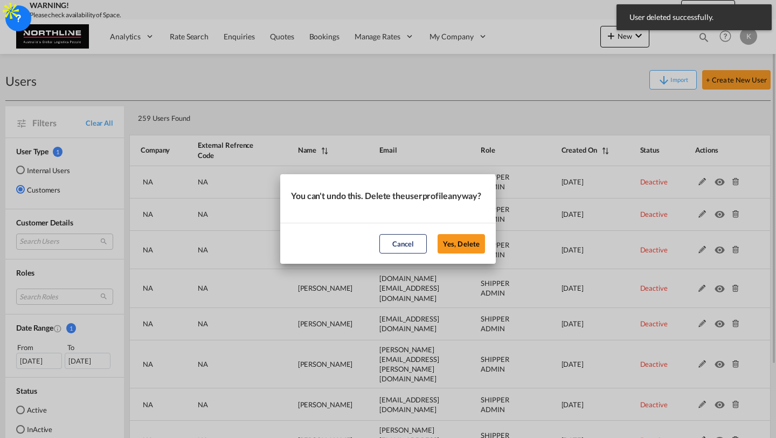
click at [438, 234] on button "Yes, Delete" at bounding box center [461, 243] width 47 height 19
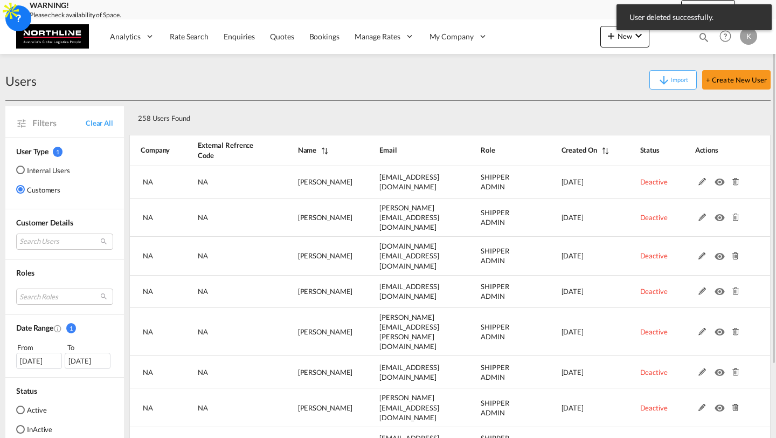
click at [736, 180] on md-icon at bounding box center [735, 182] width 14 height 8
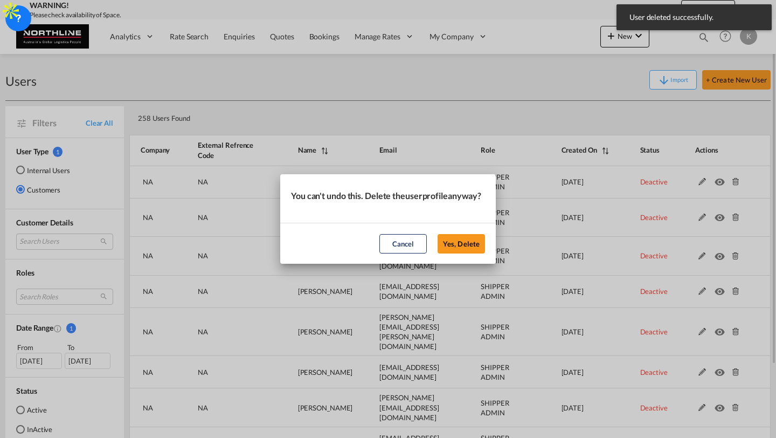
click at [438, 234] on button "Yes, Delete" at bounding box center [461, 243] width 47 height 19
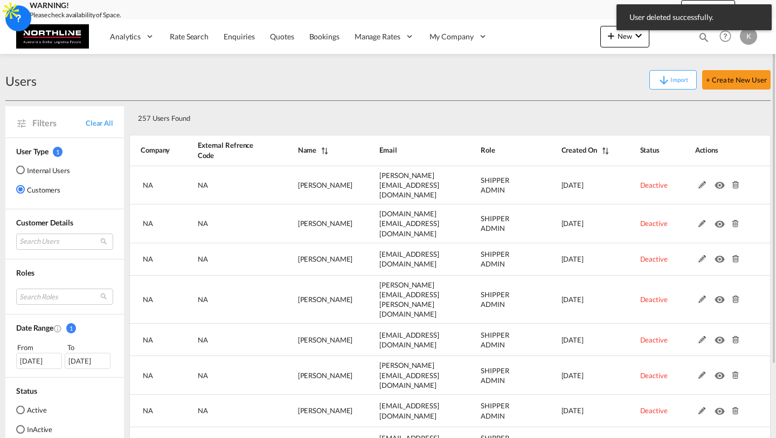
click at [736, 181] on md-icon at bounding box center [735, 185] width 14 height 8
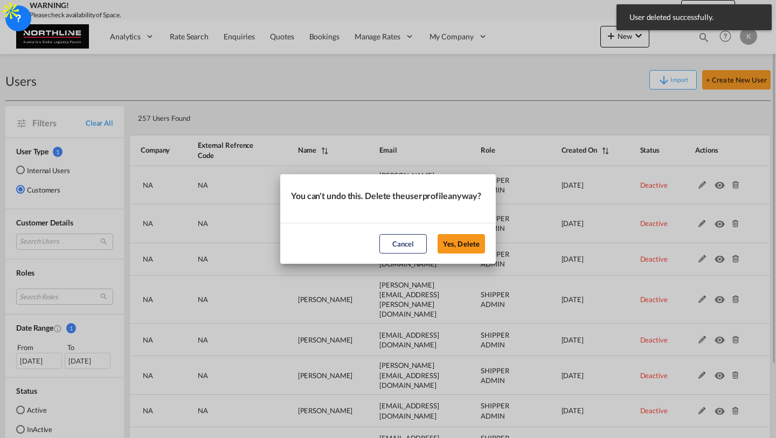
click at [438, 234] on button "Yes, Delete" at bounding box center [461, 243] width 47 height 19
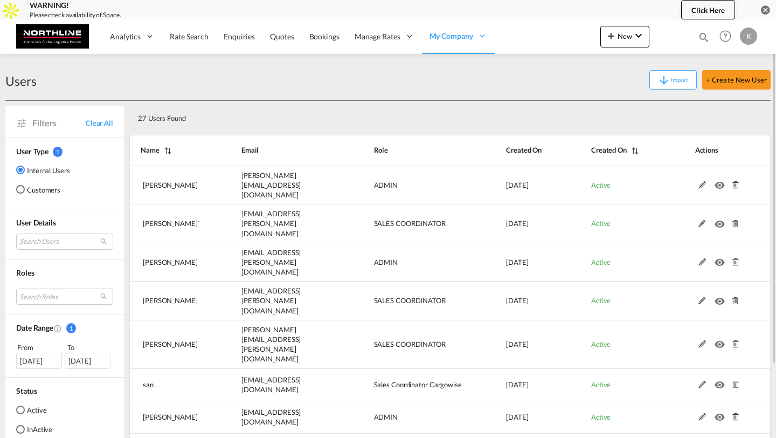
click at [35, 183] on md-radio-group "Internal Users Customers" at bounding box center [43, 183] width 54 height 39
click at [26, 188] on md-radio-button "Customers" at bounding box center [43, 189] width 54 height 11
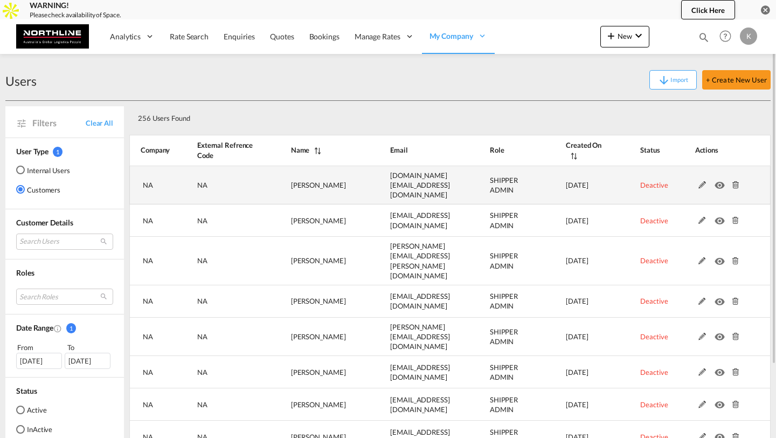
click at [733, 182] on md-icon at bounding box center [735, 185] width 14 height 8
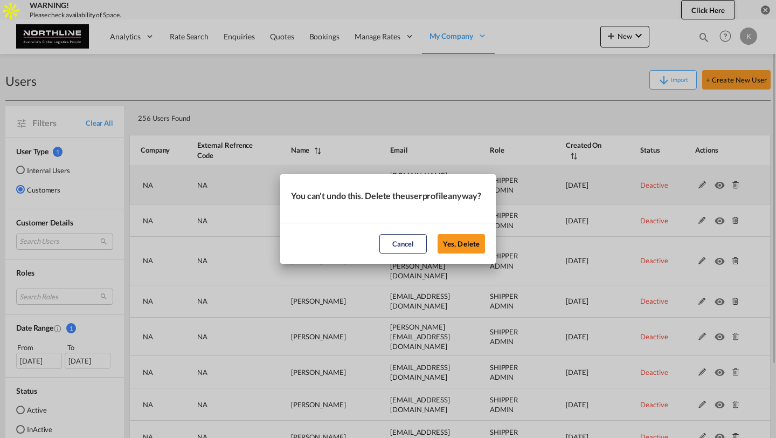
click at [438, 234] on button "Yes, Delete" at bounding box center [461, 243] width 47 height 19
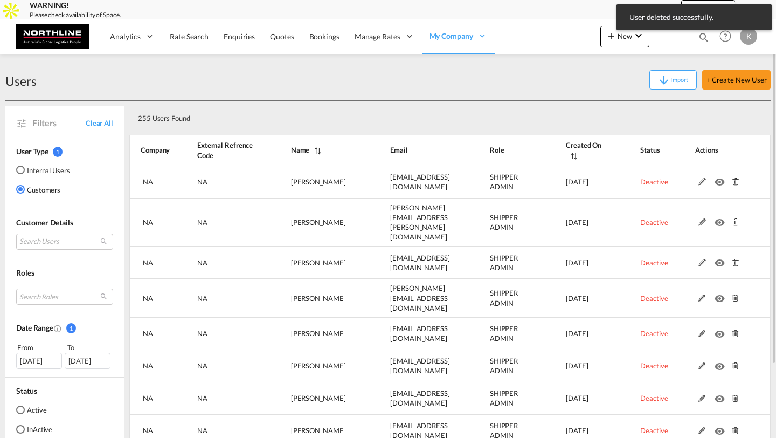
click at [733, 182] on md-icon at bounding box center [735, 182] width 14 height 8
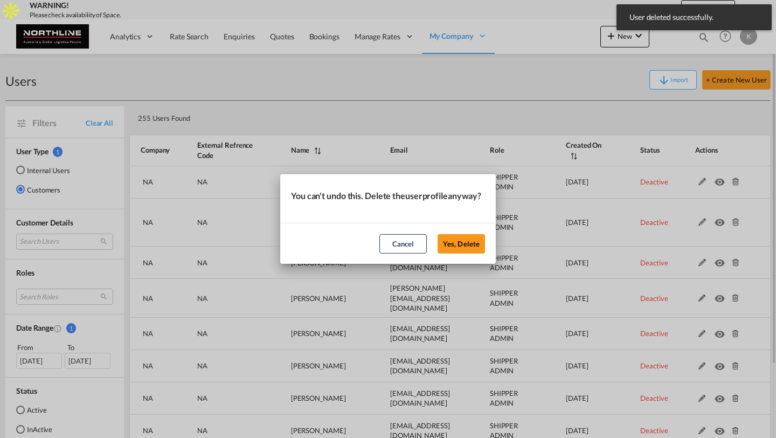
click at [438, 234] on button "Yes, Delete" at bounding box center [461, 243] width 47 height 19
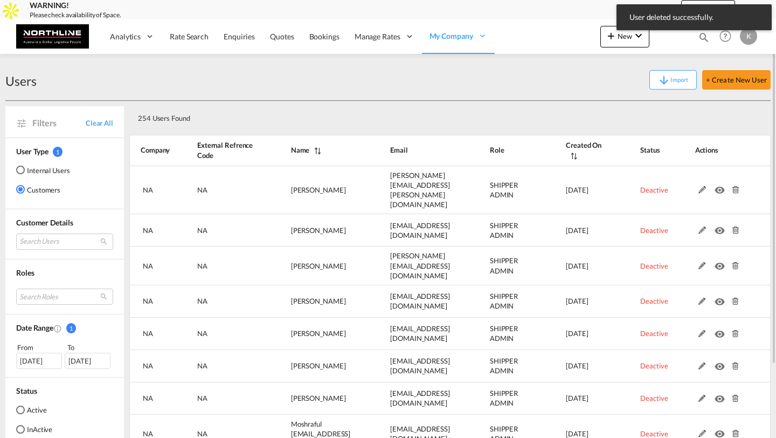
click at [733, 186] on md-icon at bounding box center [735, 190] width 14 height 8
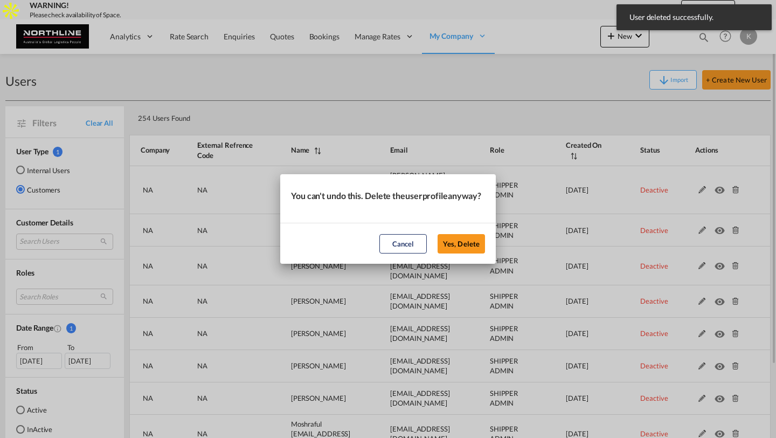
click at [438, 234] on button "Yes, Delete" at bounding box center [461, 243] width 47 height 19
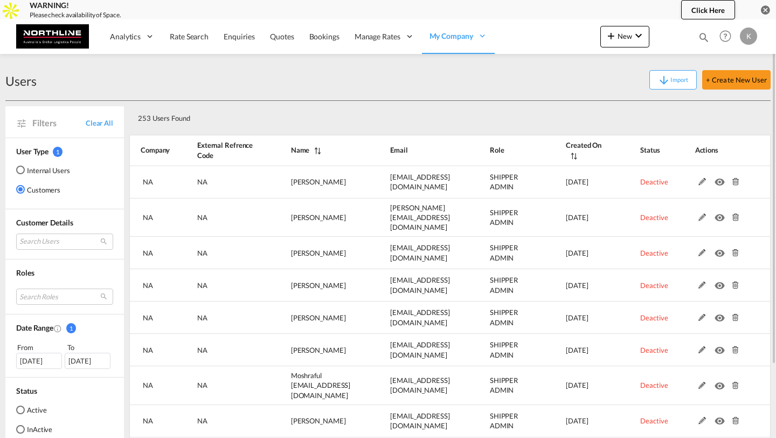
click at [733, 182] on md-icon at bounding box center [735, 182] width 14 height 8
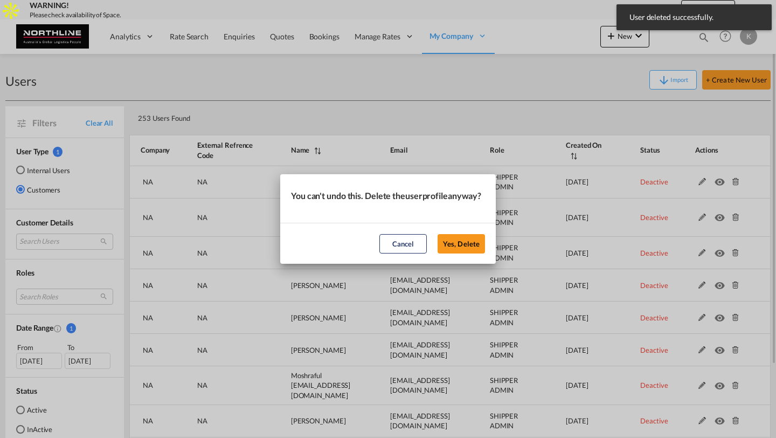
click at [438, 234] on button "Yes, Delete" at bounding box center [461, 243] width 47 height 19
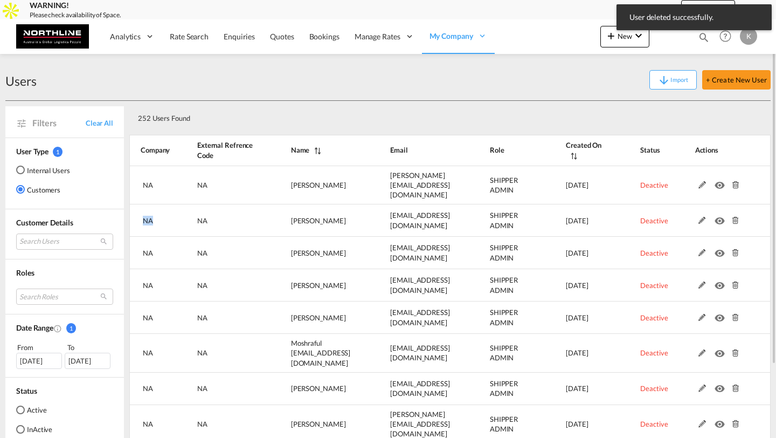
click at [733, 182] on md-icon at bounding box center [735, 185] width 14 height 8
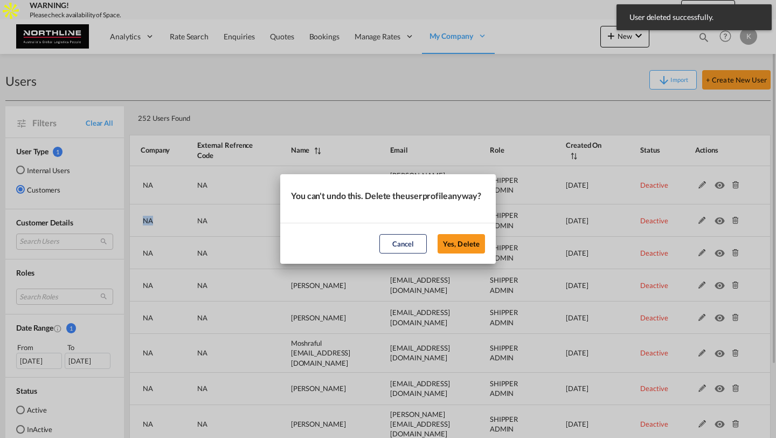
click at [438, 234] on button "Yes, Delete" at bounding box center [461, 243] width 47 height 19
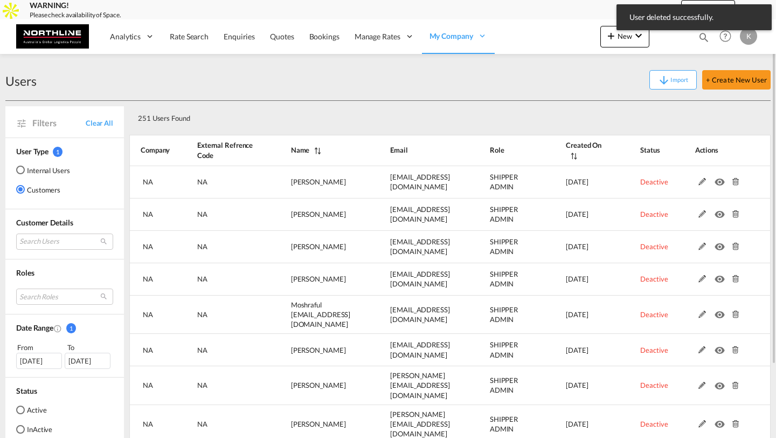
click at [733, 182] on md-icon at bounding box center [735, 182] width 14 height 8
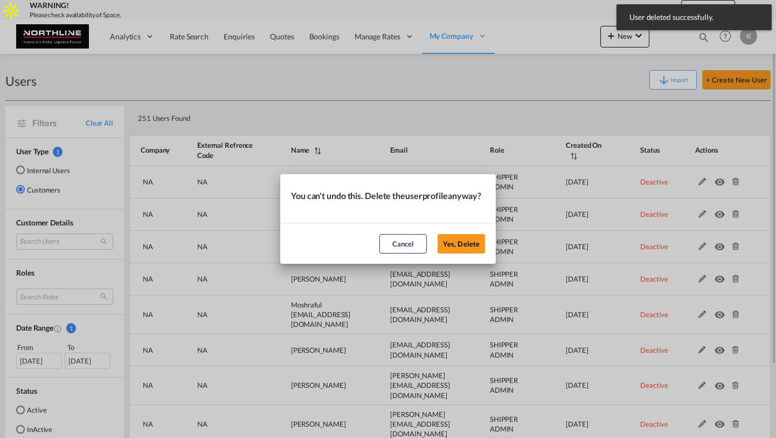
click at [438, 234] on button "Yes, Delete" at bounding box center [461, 243] width 47 height 19
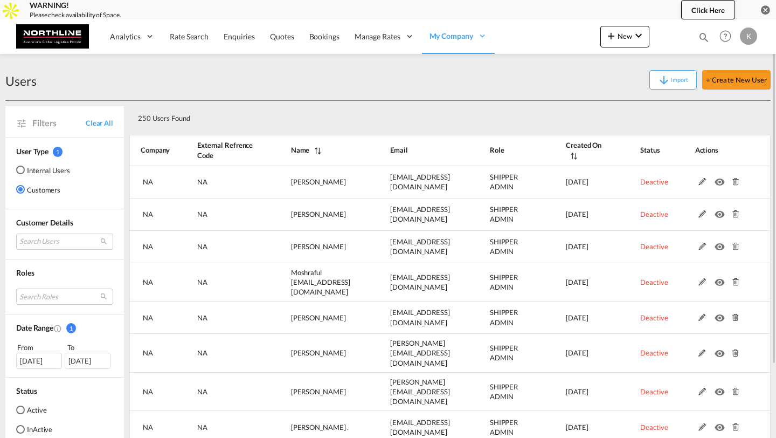
click at [733, 182] on md-icon at bounding box center [735, 182] width 14 height 8
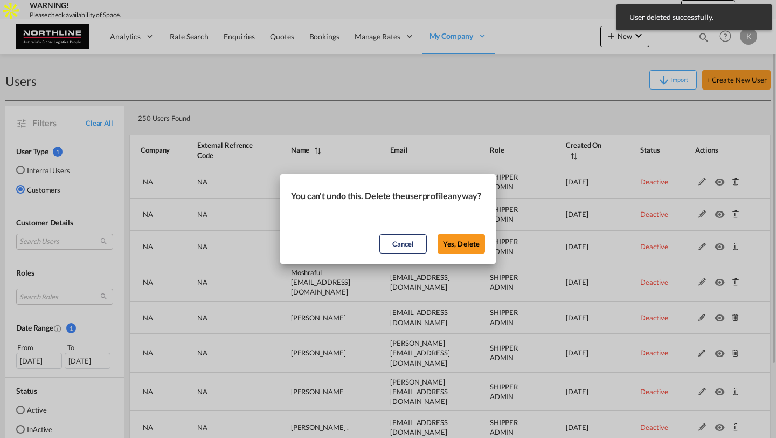
click at [438, 234] on button "Yes, Delete" at bounding box center [461, 243] width 47 height 19
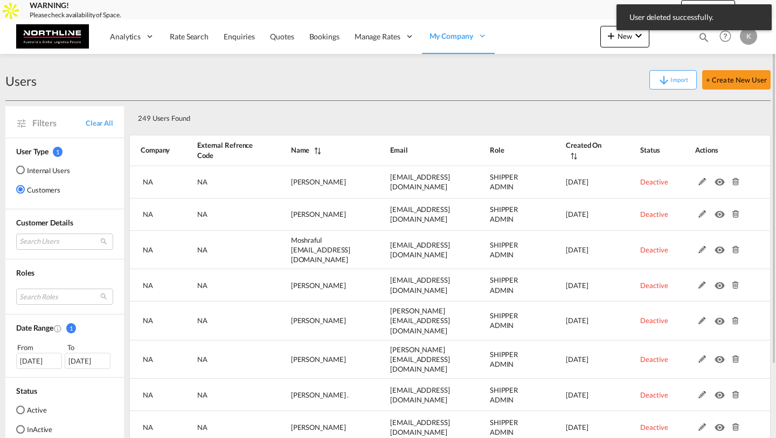
click at [733, 182] on md-icon at bounding box center [735, 182] width 14 height 8
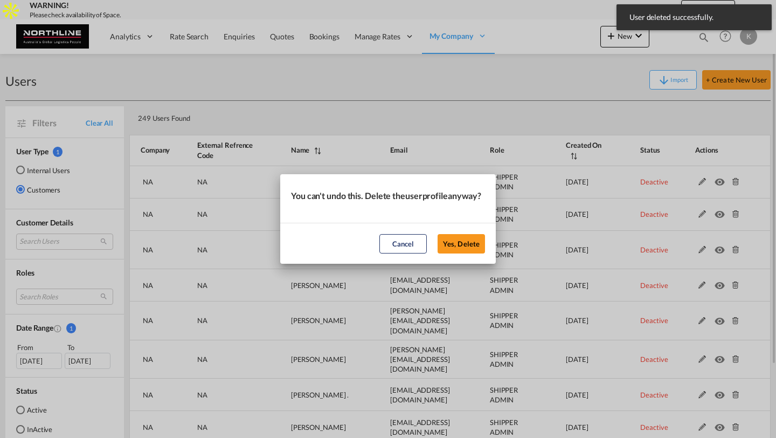
click at [438, 234] on button "Yes, Delete" at bounding box center [461, 243] width 47 height 19
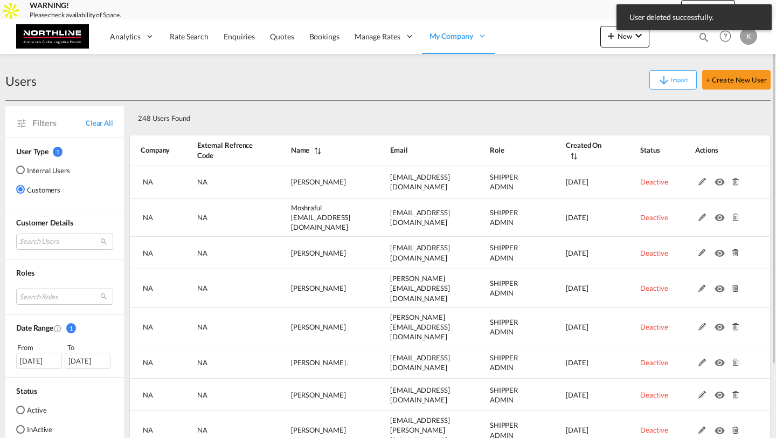
click at [733, 182] on md-icon at bounding box center [735, 182] width 14 height 8
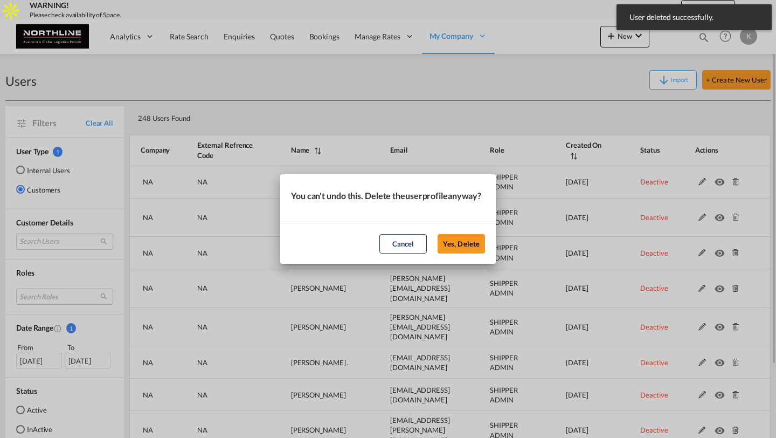
click at [438, 234] on button "Yes, Delete" at bounding box center [461, 243] width 47 height 19
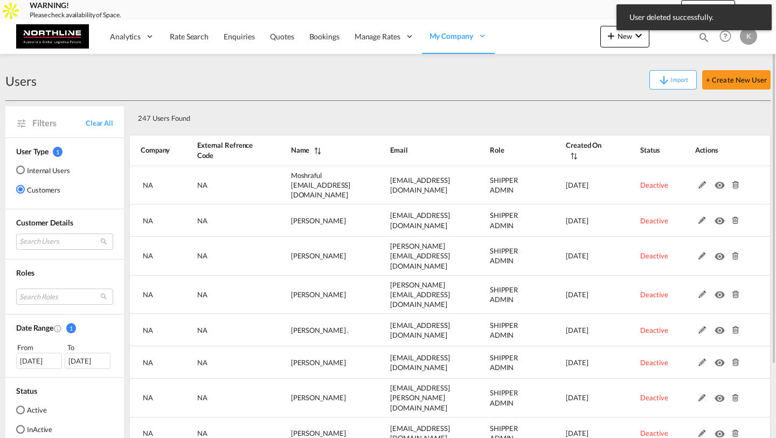
click at [733, 182] on md-icon at bounding box center [735, 185] width 14 height 8
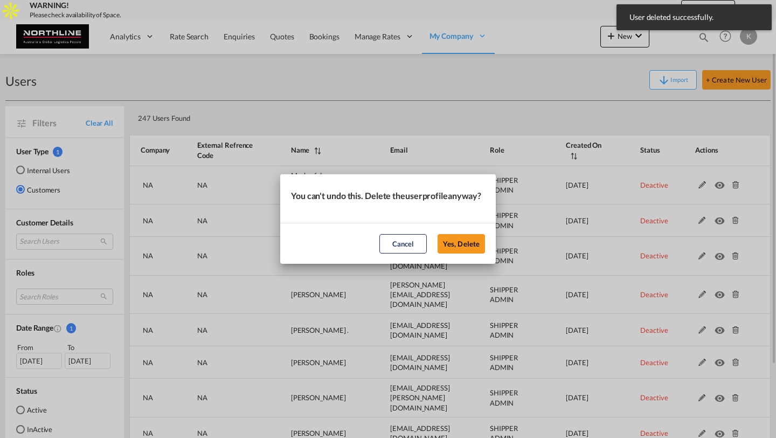
click at [438, 234] on button "Yes, Delete" at bounding box center [461, 243] width 47 height 19
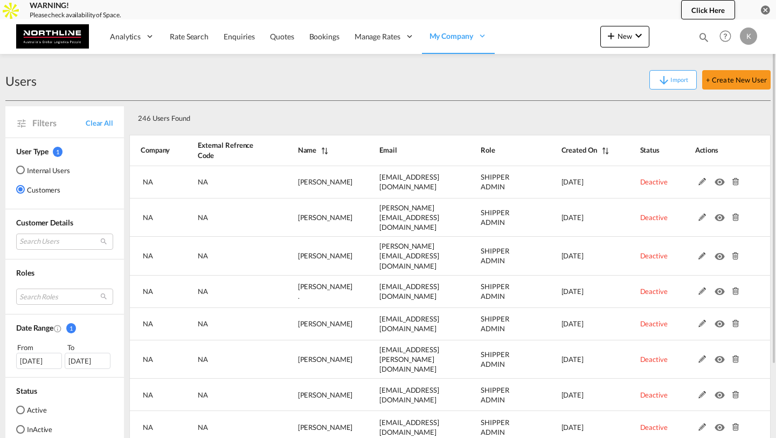
click at [733, 182] on md-icon at bounding box center [735, 182] width 14 height 8
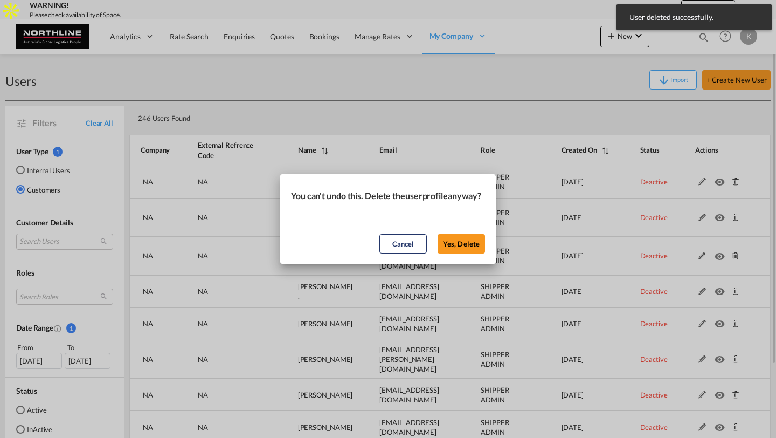
click at [438, 234] on button "Yes, Delete" at bounding box center [461, 243] width 47 height 19
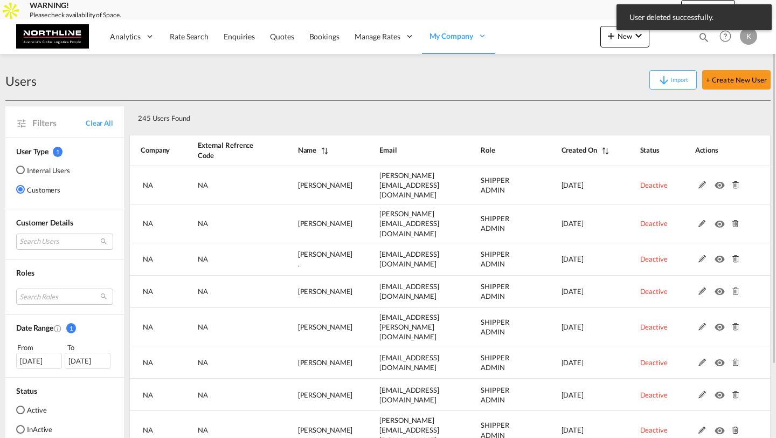
click at [733, 182] on md-icon at bounding box center [735, 185] width 14 height 8
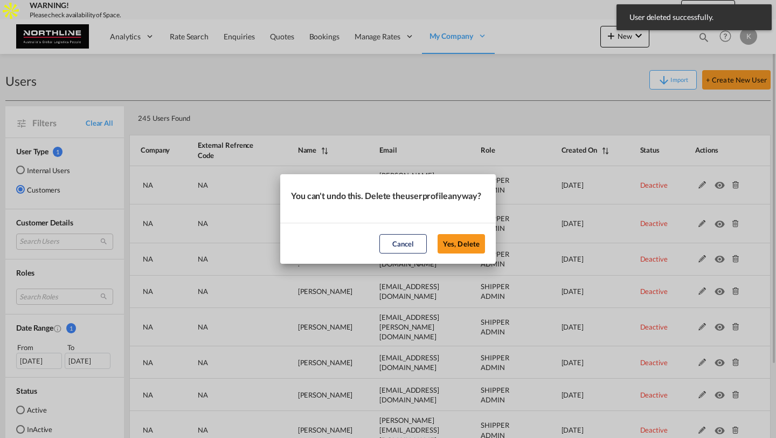
click at [438, 234] on button "Yes, Delete" at bounding box center [461, 243] width 47 height 19
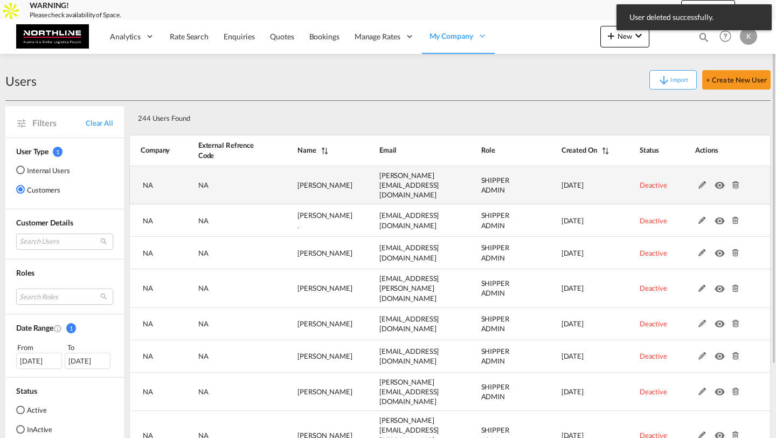
click at [733, 182] on md-icon at bounding box center [735, 185] width 14 height 8
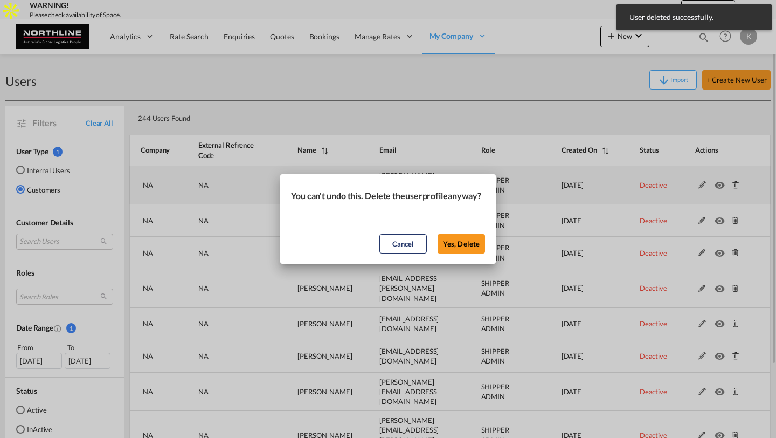
click at [438, 234] on button "Yes, Delete" at bounding box center [461, 243] width 47 height 19
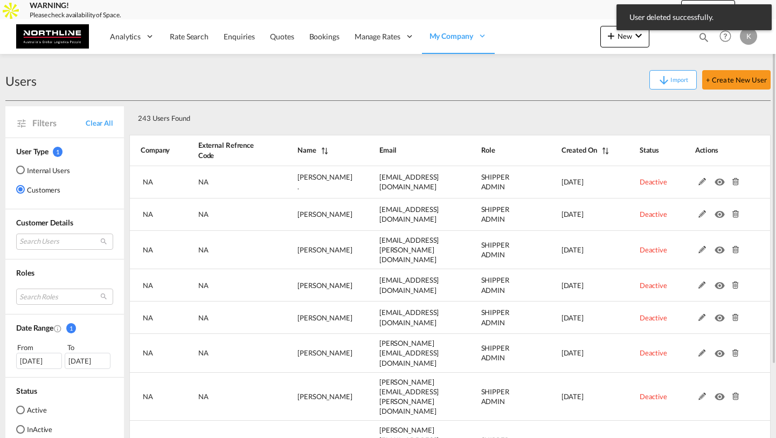
click at [733, 182] on md-icon at bounding box center [735, 182] width 14 height 8
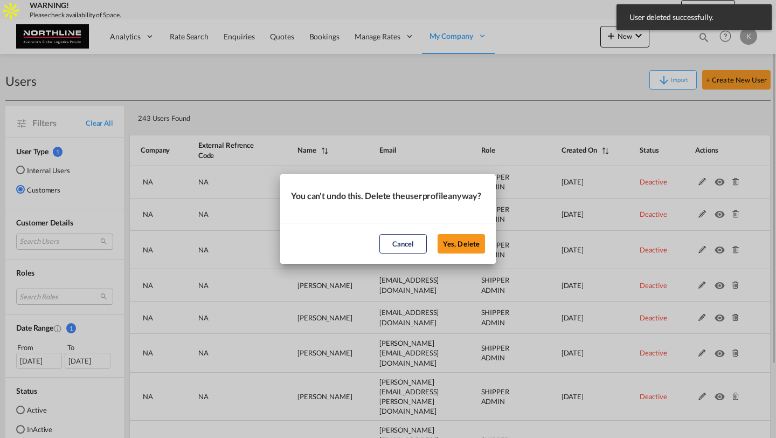
click at [438, 234] on button "Yes, Delete" at bounding box center [461, 243] width 47 height 19
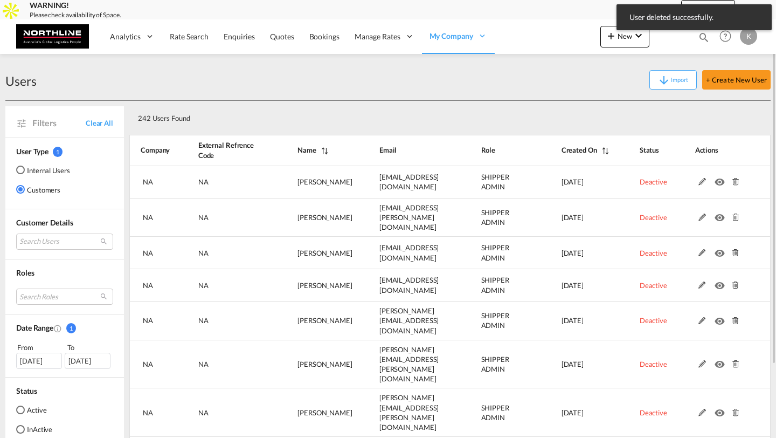
click at [733, 182] on md-icon at bounding box center [735, 182] width 14 height 8
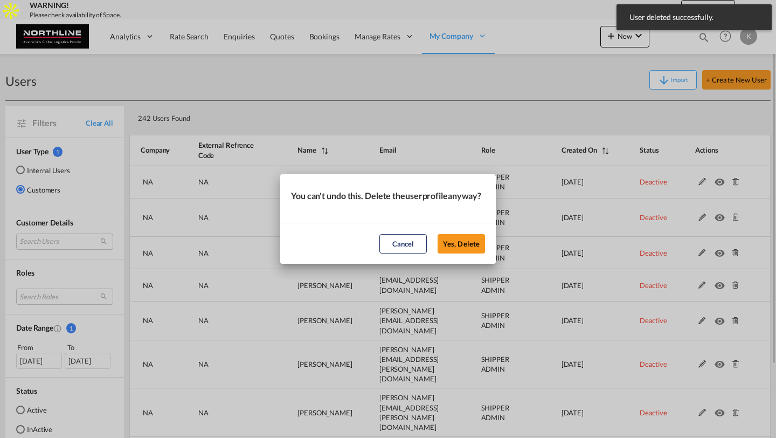
click at [438, 234] on button "Yes, Delete" at bounding box center [461, 243] width 47 height 19
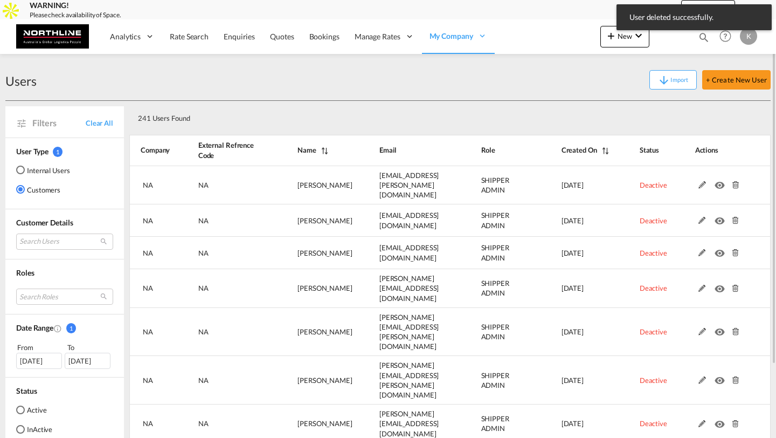
click at [733, 182] on md-icon at bounding box center [735, 185] width 14 height 8
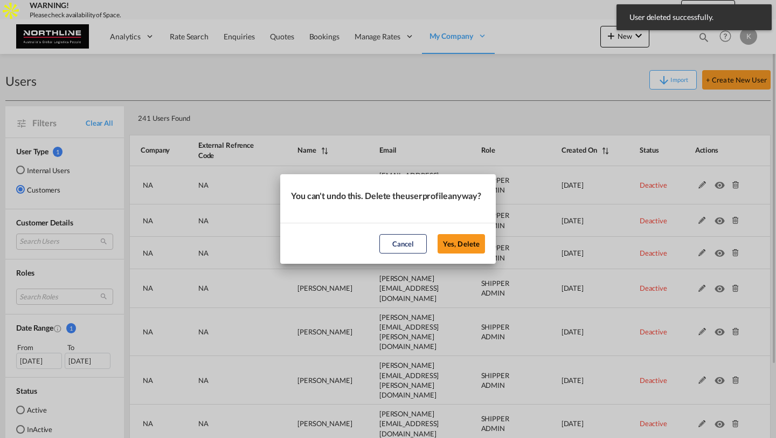
click at [438, 234] on button "Yes, Delete" at bounding box center [461, 243] width 47 height 19
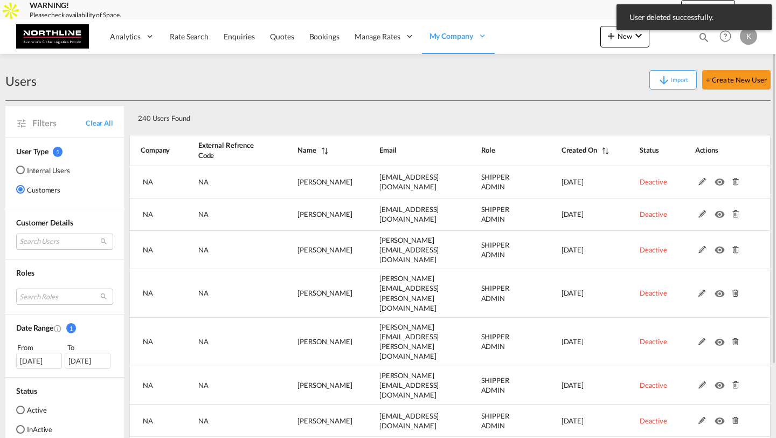
click at [733, 182] on md-icon at bounding box center [735, 182] width 14 height 8
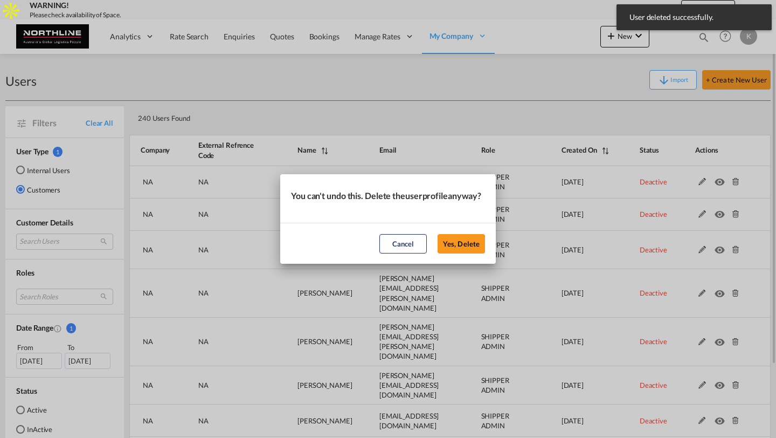
click at [438, 234] on button "Yes, Delete" at bounding box center [461, 243] width 47 height 19
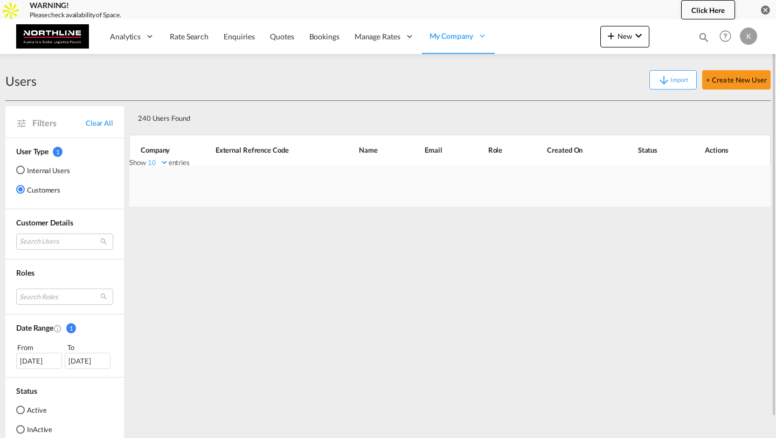
click at [733, 182] on div "You can't undo this. Delete the user profile anyway? Cancel Yes, [GEOGRAPHIC_DA…" at bounding box center [388, 219] width 776 height 438
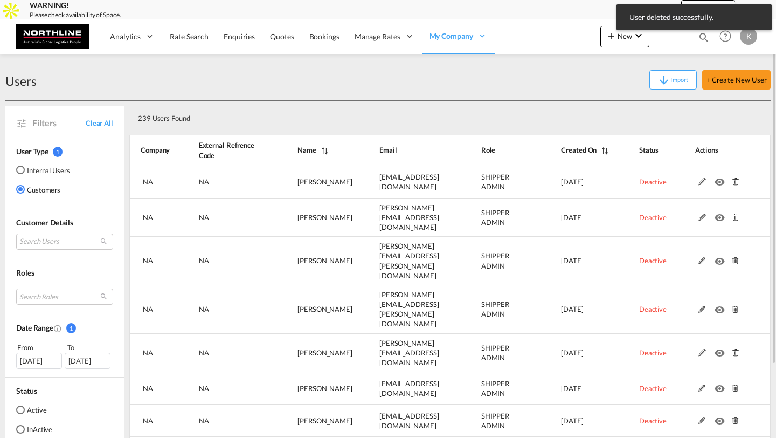
click at [733, 182] on md-icon at bounding box center [735, 182] width 14 height 8
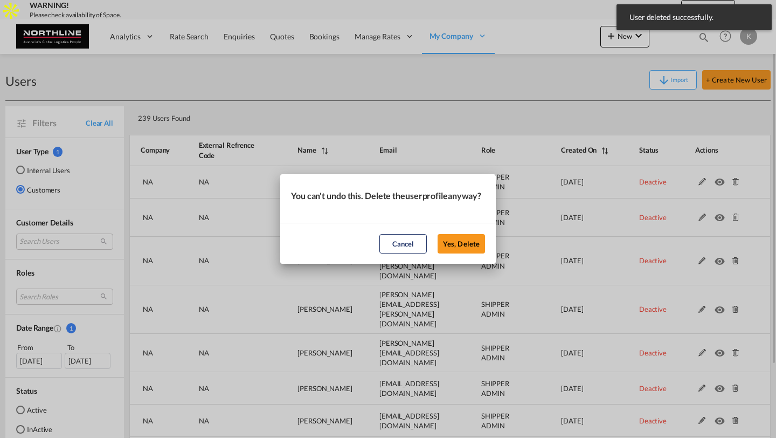
click at [438, 234] on button "Yes, Delete" at bounding box center [461, 243] width 47 height 19
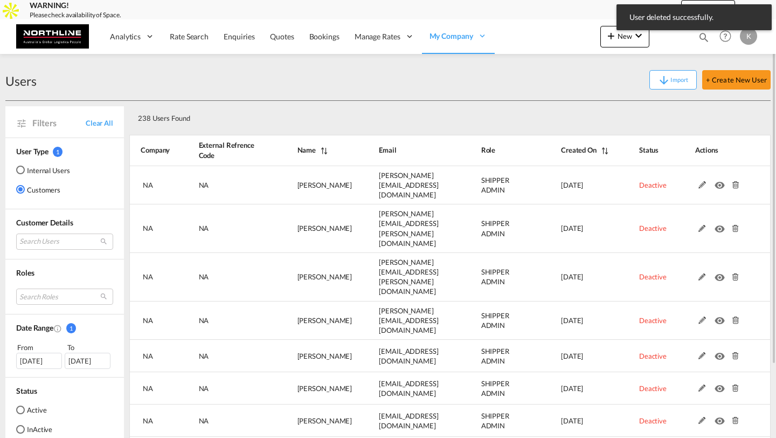
click at [733, 182] on md-icon at bounding box center [735, 185] width 14 height 8
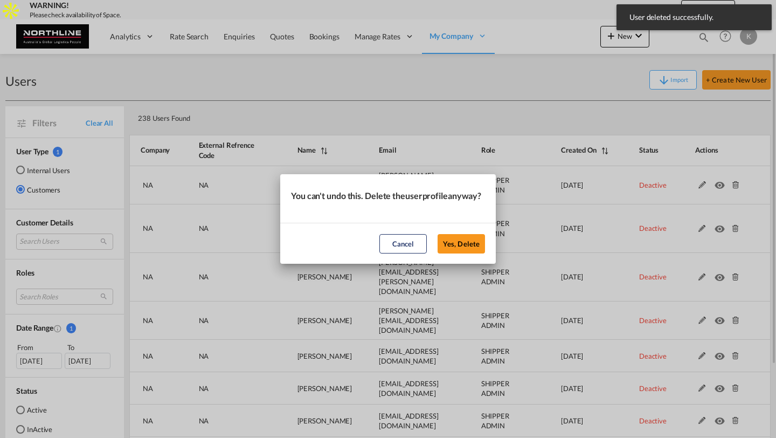
click at [438, 234] on button "Yes, Delete" at bounding box center [461, 243] width 47 height 19
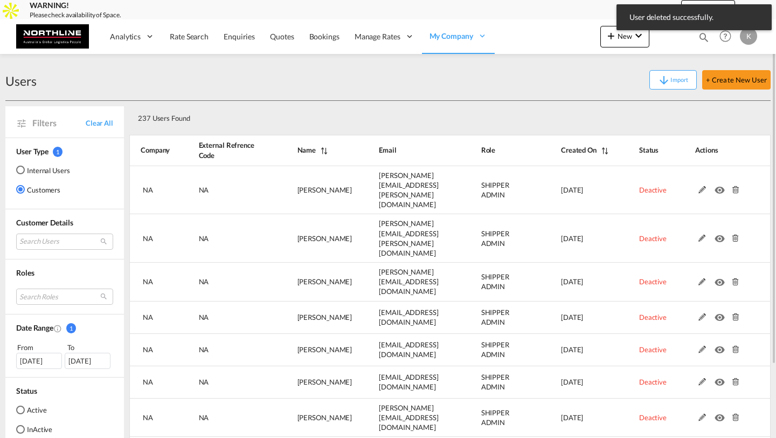
click at [733, 186] on md-icon at bounding box center [735, 190] width 14 height 8
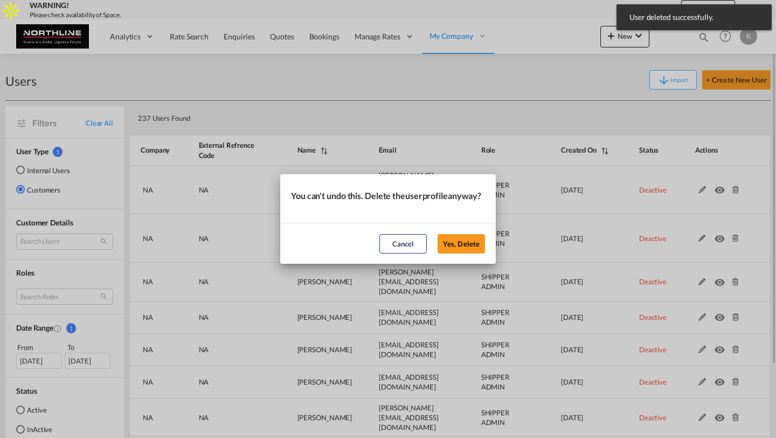
click at [438, 234] on button "Yes, Delete" at bounding box center [461, 243] width 47 height 19
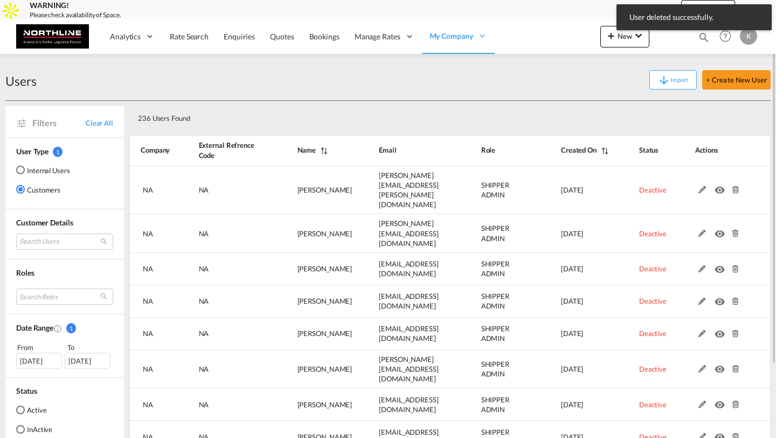
click at [733, 186] on md-icon at bounding box center [735, 190] width 14 height 8
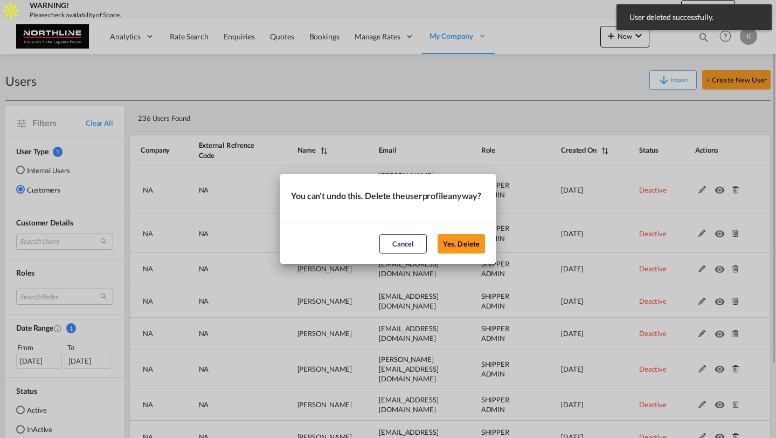
click at [438, 234] on button "Yes, Delete" at bounding box center [461, 243] width 47 height 19
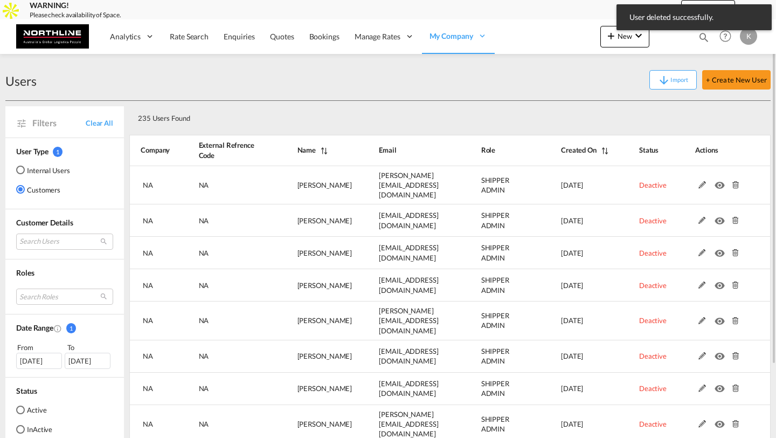
click at [733, 182] on md-icon at bounding box center [735, 185] width 14 height 8
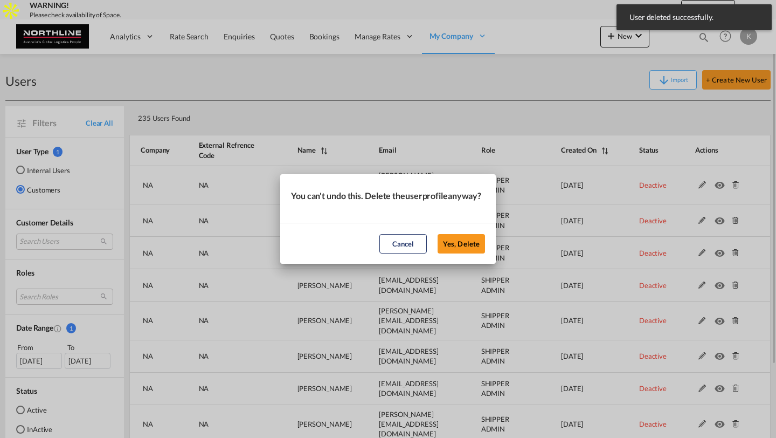
click at [438, 234] on button "Yes, Delete" at bounding box center [461, 243] width 47 height 19
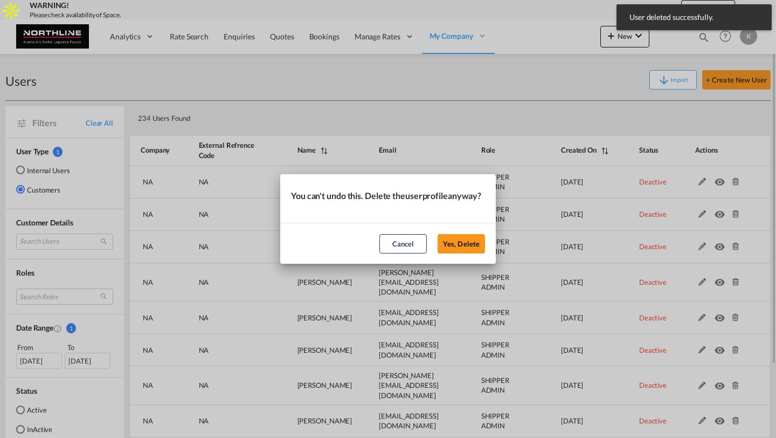
click at [438, 234] on button "Yes, Delete" at bounding box center [461, 243] width 47 height 19
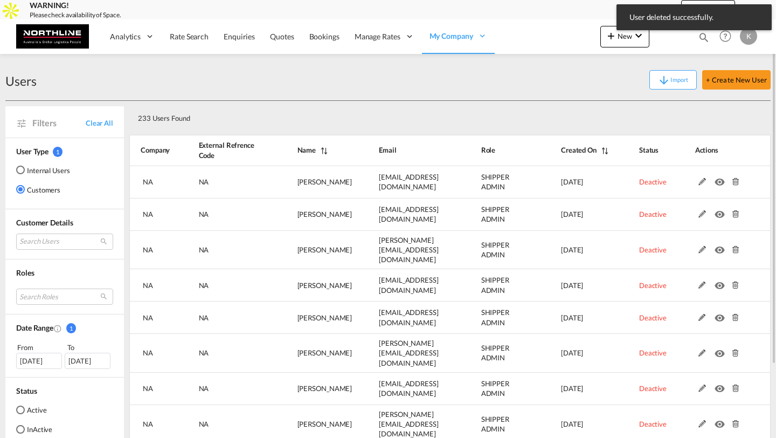
click at [733, 182] on md-icon at bounding box center [735, 182] width 14 height 8
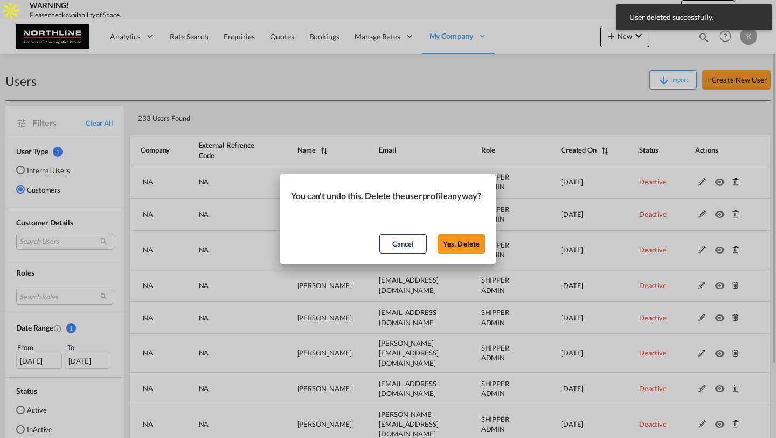
click at [438, 234] on button "Yes, Delete" at bounding box center [461, 243] width 47 height 19
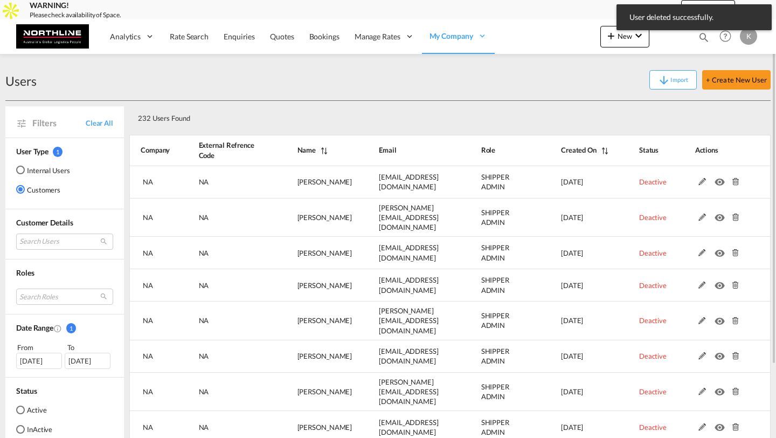
click at [733, 182] on md-icon at bounding box center [735, 182] width 14 height 8
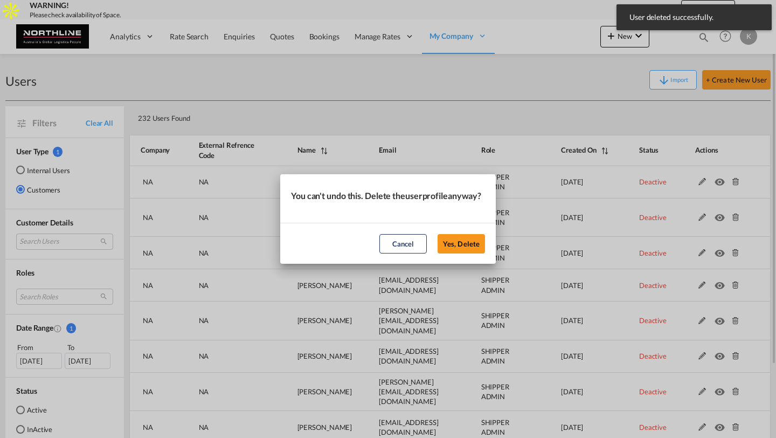
click at [438, 234] on button "Yes, Delete" at bounding box center [461, 243] width 47 height 19
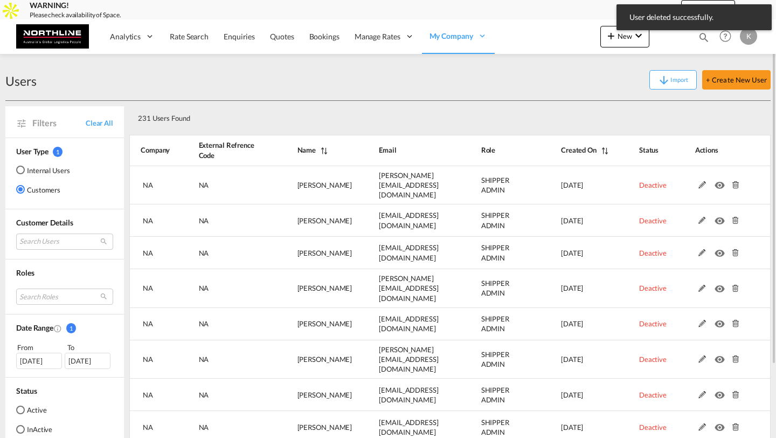
click at [733, 182] on md-icon at bounding box center [735, 185] width 14 height 8
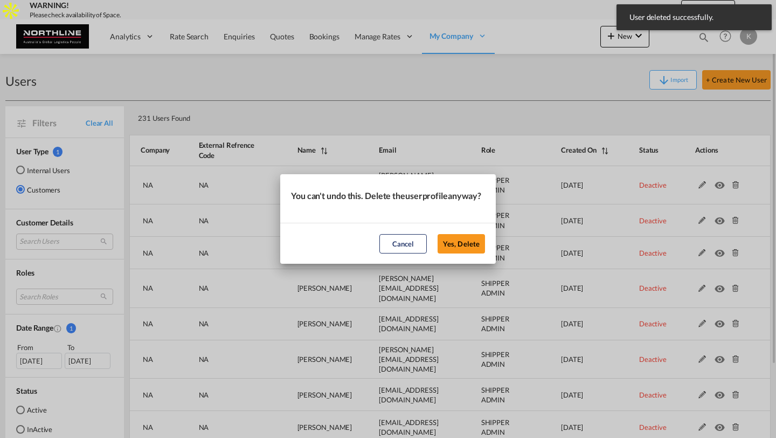
click at [438, 234] on button "Yes, Delete" at bounding box center [461, 243] width 47 height 19
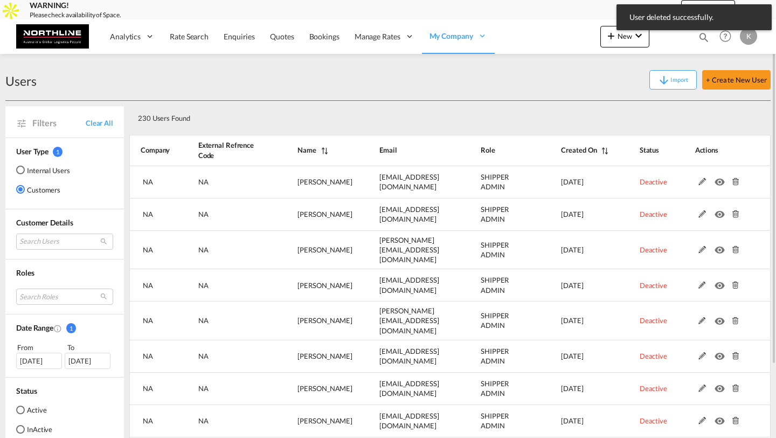
click at [733, 182] on md-icon at bounding box center [735, 182] width 14 height 8
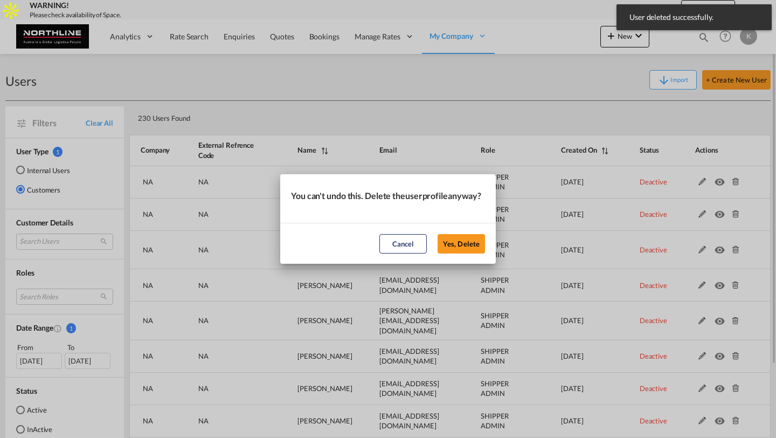
click at [438, 234] on button "Yes, Delete" at bounding box center [461, 243] width 47 height 19
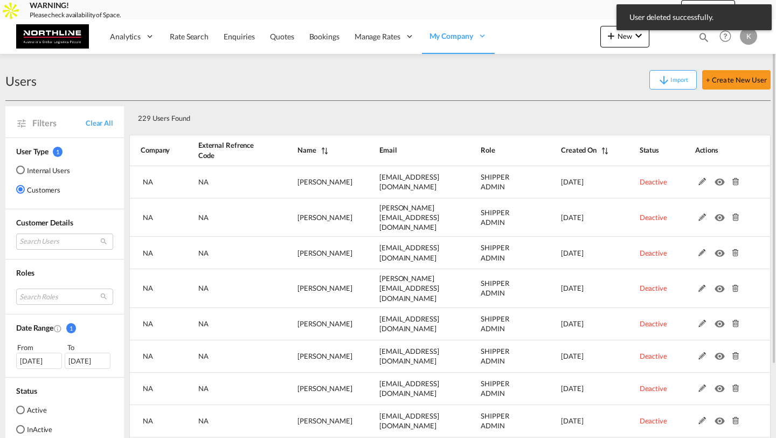
click at [733, 182] on md-icon at bounding box center [735, 182] width 14 height 8
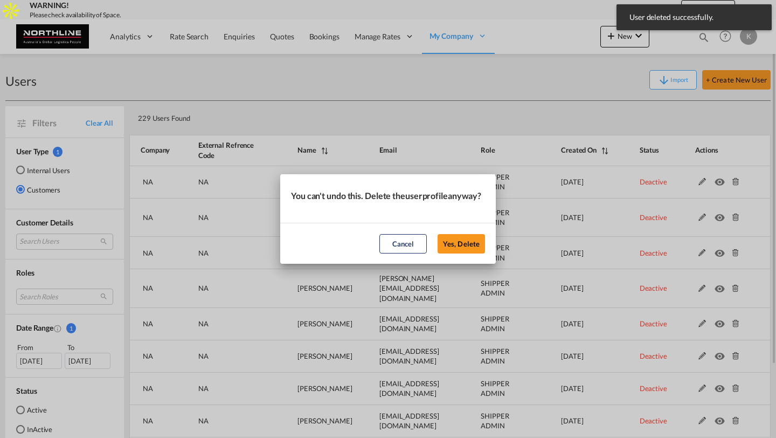
click at [438, 234] on button "Yes, Delete" at bounding box center [461, 243] width 47 height 19
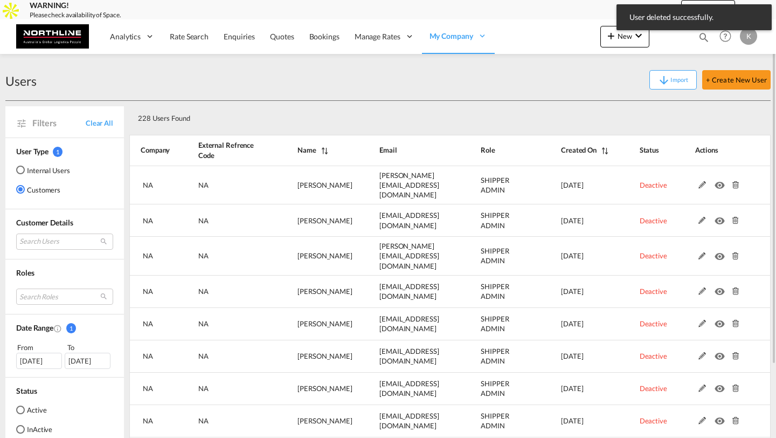
click at [733, 182] on md-icon at bounding box center [735, 185] width 14 height 8
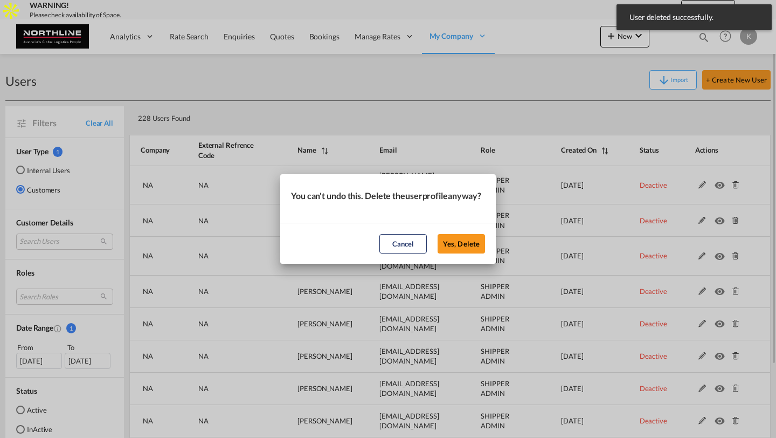
click at [438, 234] on button "Yes, Delete" at bounding box center [461, 243] width 47 height 19
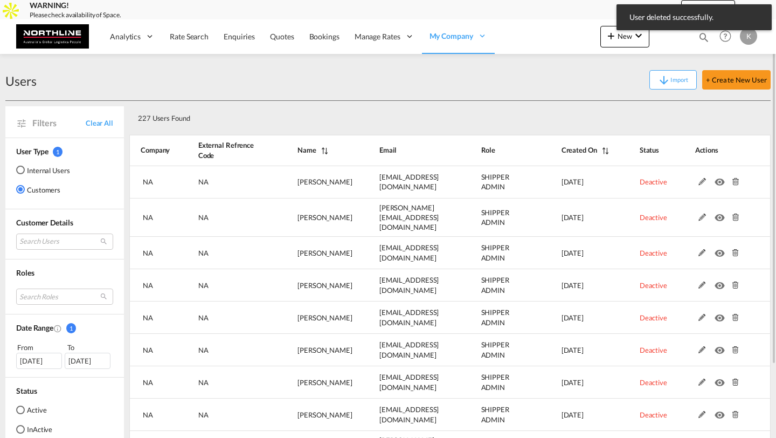
click at [733, 182] on md-icon at bounding box center [735, 182] width 14 height 8
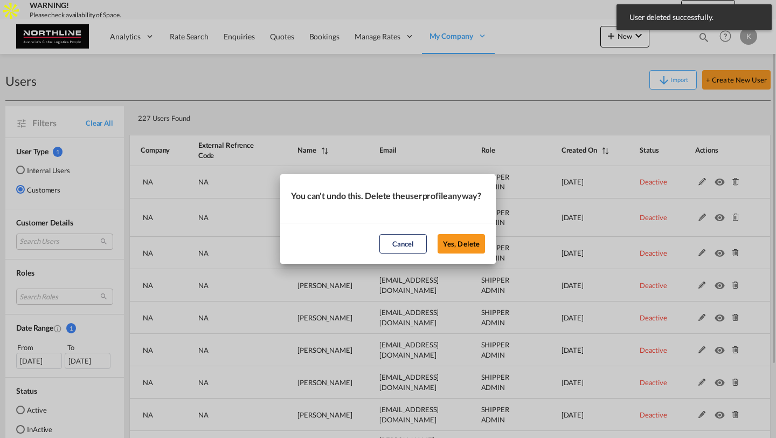
click at [438, 234] on button "Yes, Delete" at bounding box center [461, 243] width 47 height 19
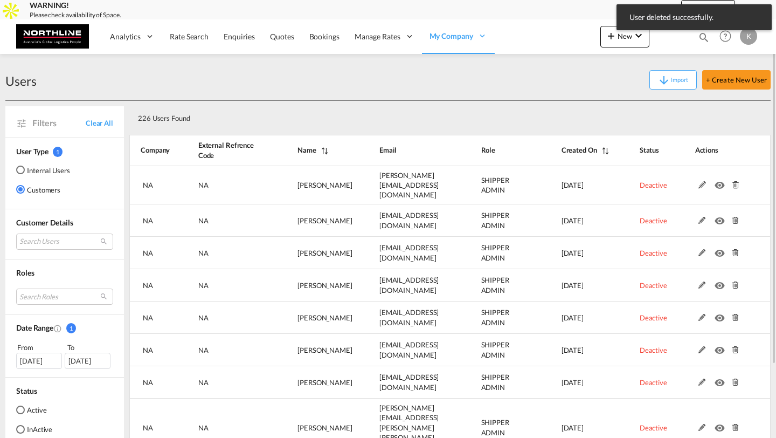
click at [733, 182] on md-icon at bounding box center [735, 185] width 14 height 8
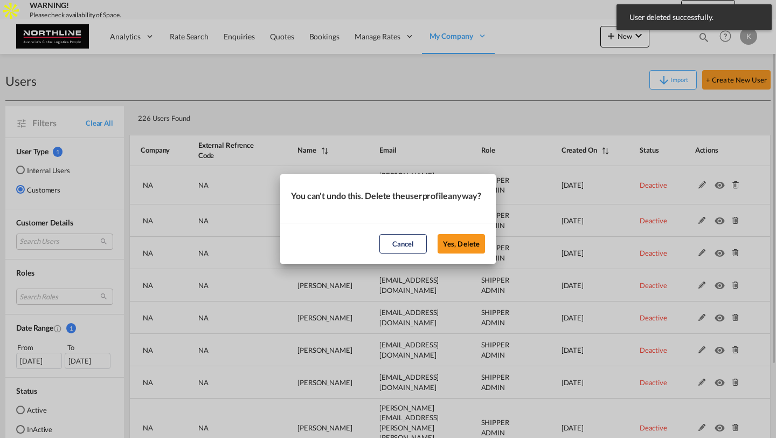
click at [438, 234] on button "Yes, Delete" at bounding box center [461, 243] width 47 height 19
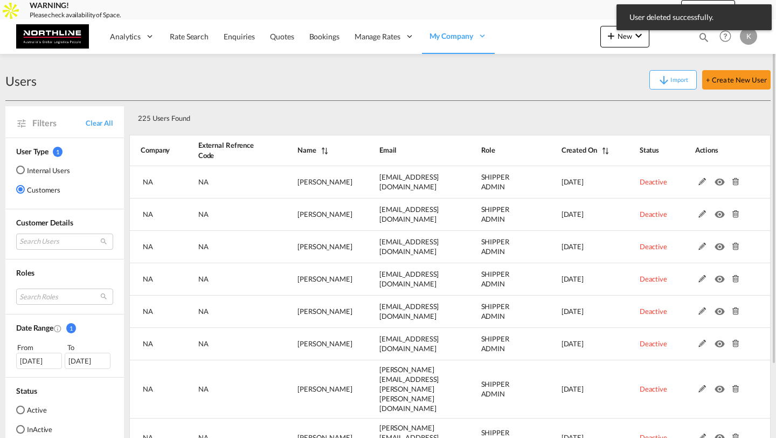
click at [733, 182] on md-icon at bounding box center [735, 182] width 14 height 8
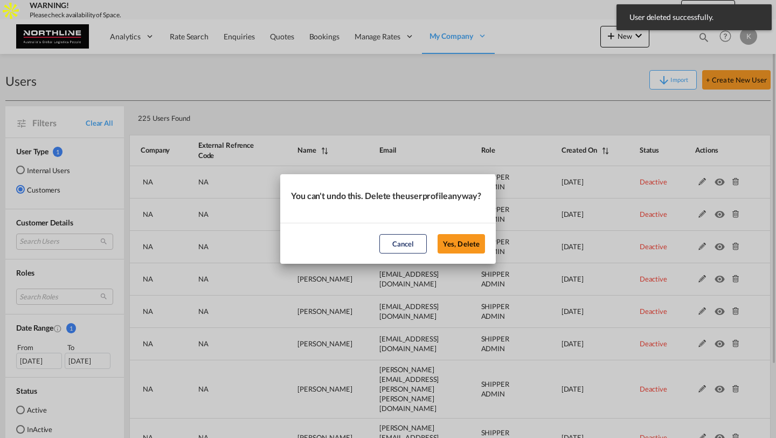
click at [438, 234] on button "Yes, Delete" at bounding box center [461, 243] width 47 height 19
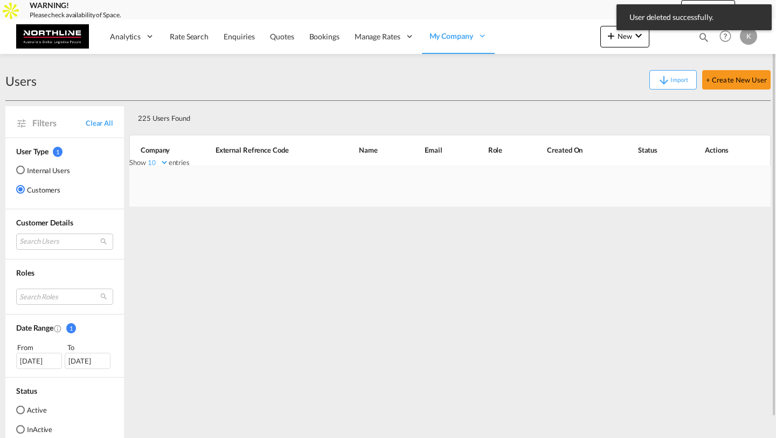
click at [733, 182] on div at bounding box center [449, 185] width 641 height 41
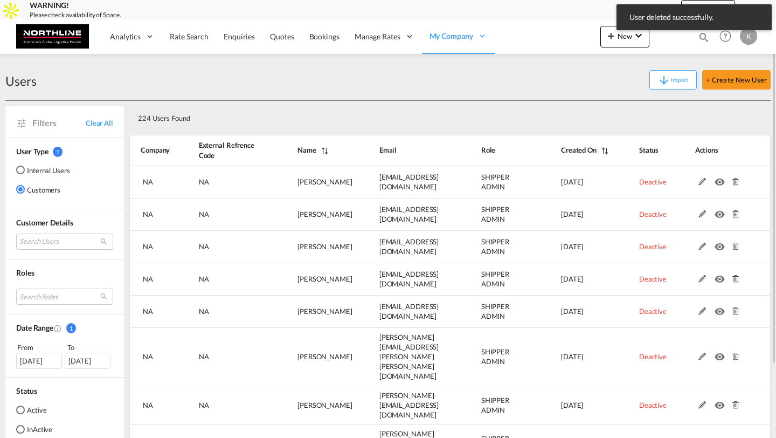
click at [733, 182] on md-icon at bounding box center [735, 182] width 14 height 8
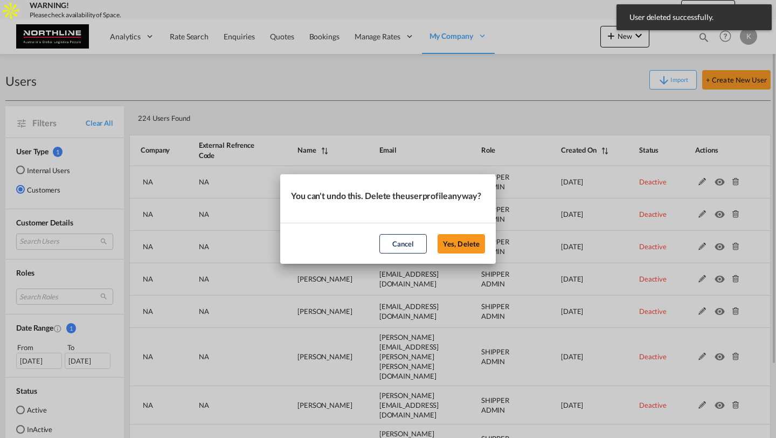
click at [438, 234] on button "Yes, Delete" at bounding box center [461, 243] width 47 height 19
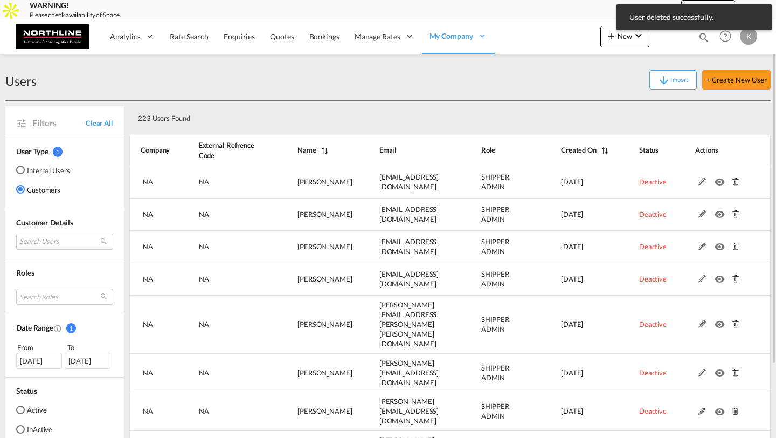
click at [733, 182] on md-icon at bounding box center [735, 182] width 14 height 8
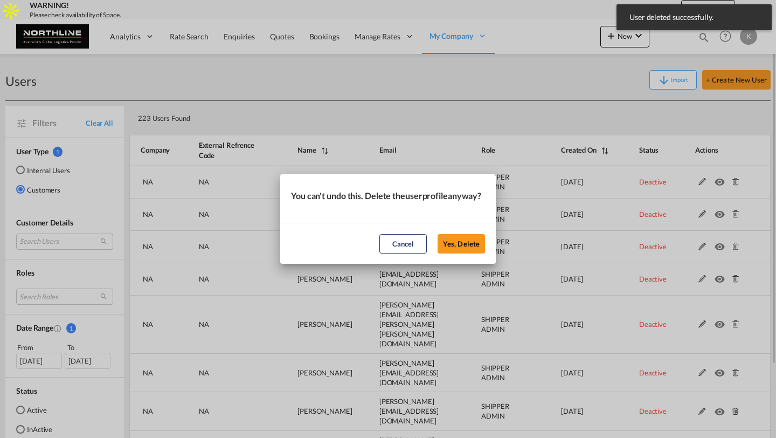
click at [438, 234] on button "Yes, Delete" at bounding box center [461, 243] width 47 height 19
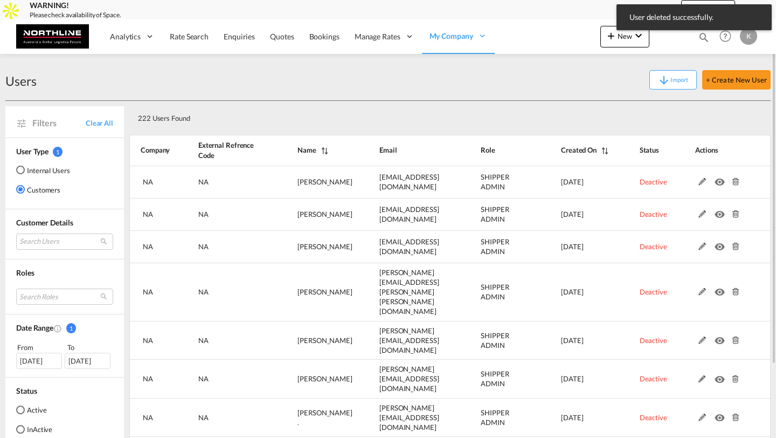
click at [733, 182] on md-icon at bounding box center [735, 182] width 14 height 8
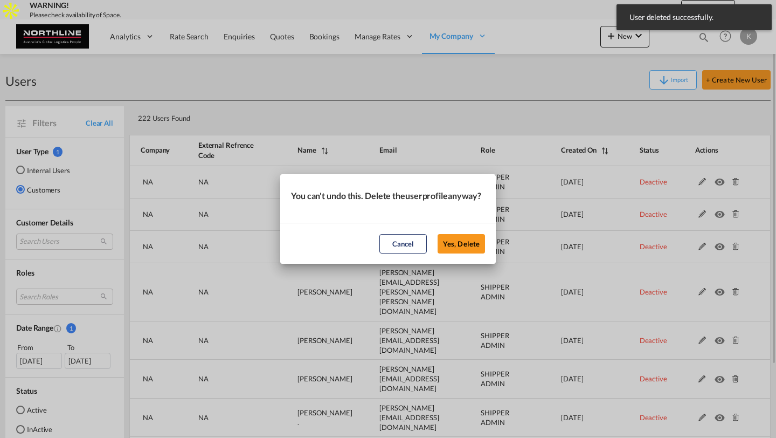
click at [438, 234] on button "Yes, Delete" at bounding box center [461, 243] width 47 height 19
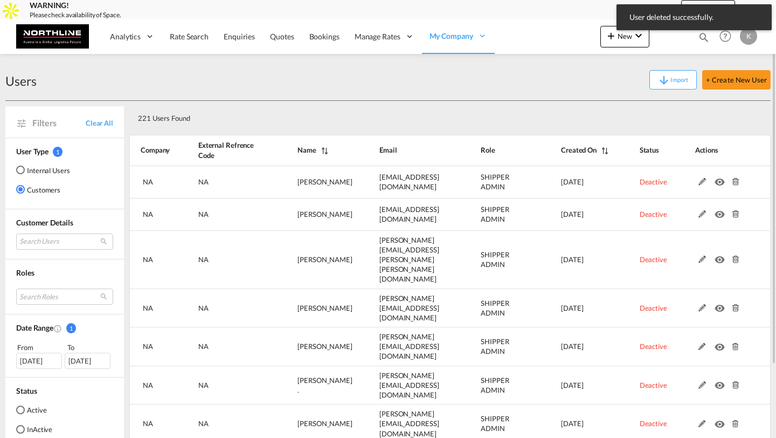
click at [733, 182] on md-icon at bounding box center [735, 182] width 14 height 8
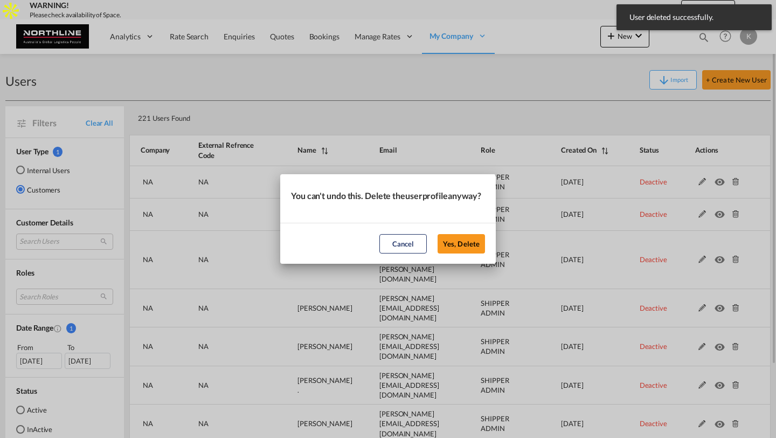
click at [438, 234] on button "Yes, Delete" at bounding box center [461, 243] width 47 height 19
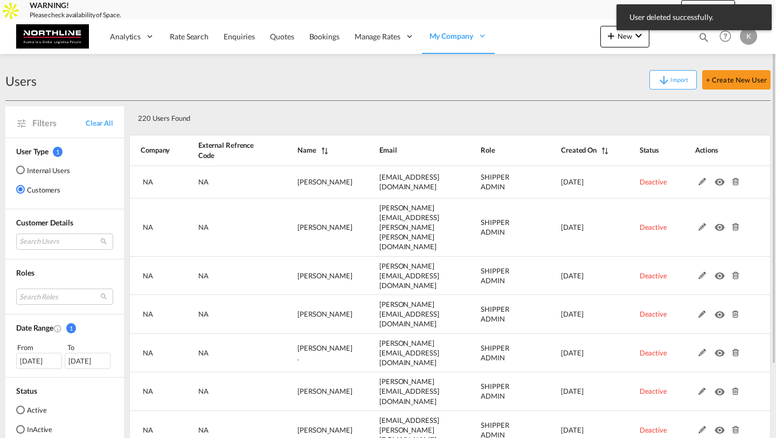
click at [733, 182] on md-icon at bounding box center [735, 182] width 14 height 8
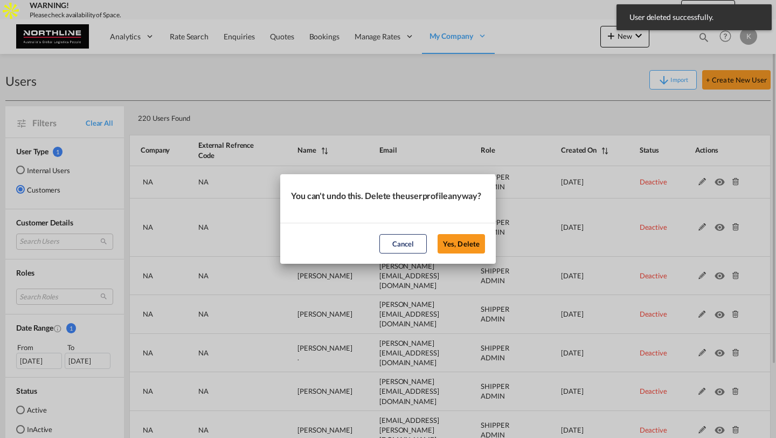
click at [438, 234] on button "Yes, Delete" at bounding box center [461, 243] width 47 height 19
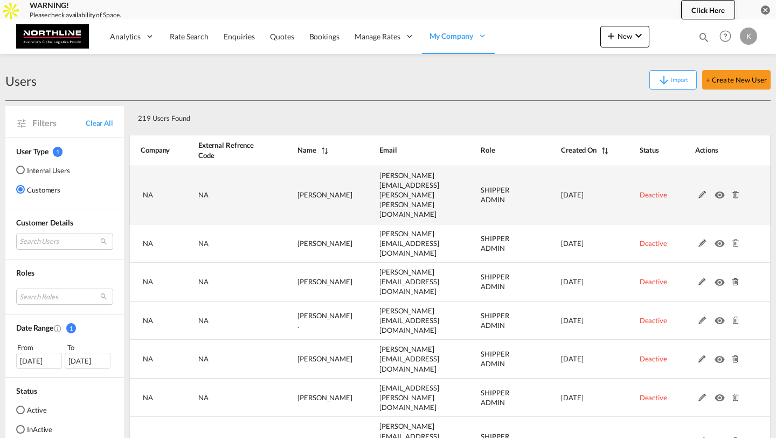
click at [736, 191] on md-icon at bounding box center [735, 195] width 14 height 8
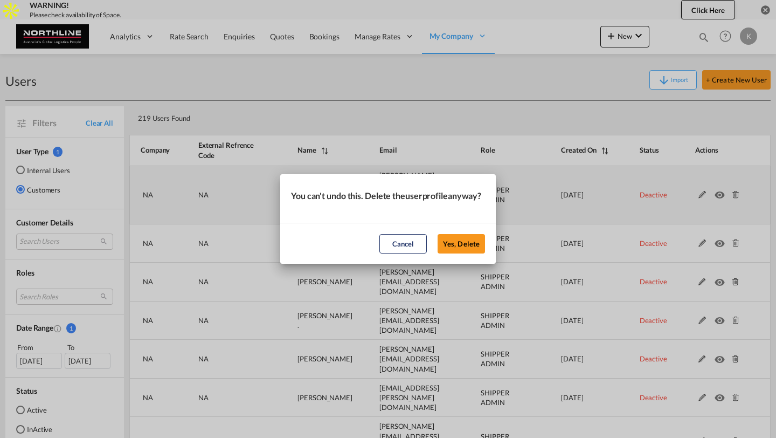
click at [438, 234] on button "Yes, Delete" at bounding box center [461, 243] width 47 height 19
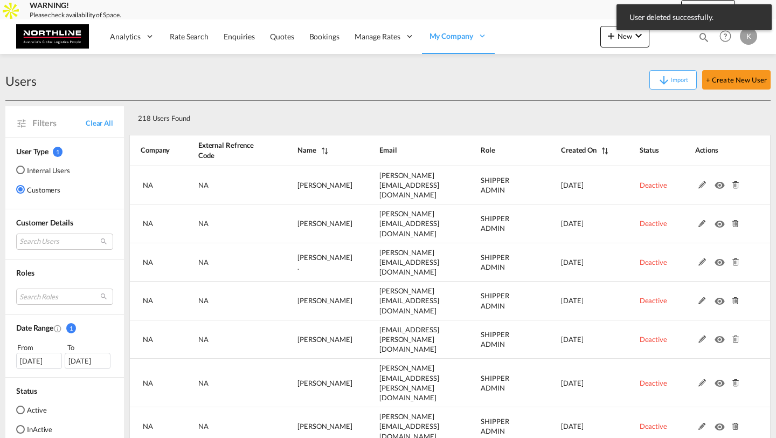
click at [736, 181] on md-icon at bounding box center [735, 185] width 14 height 8
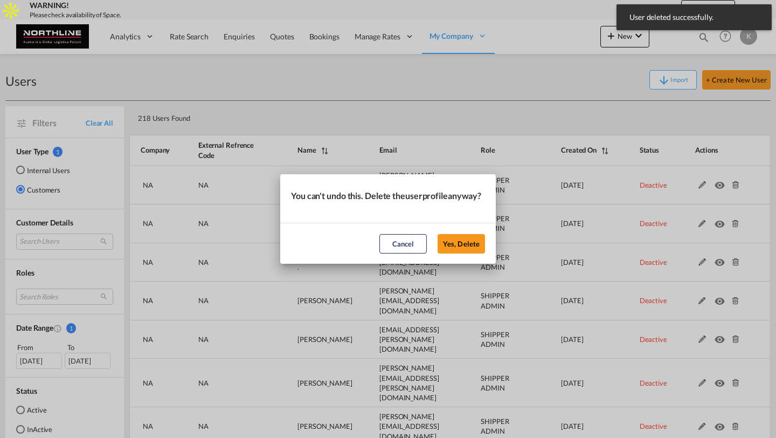
click at [438, 234] on button "Yes, Delete" at bounding box center [461, 243] width 47 height 19
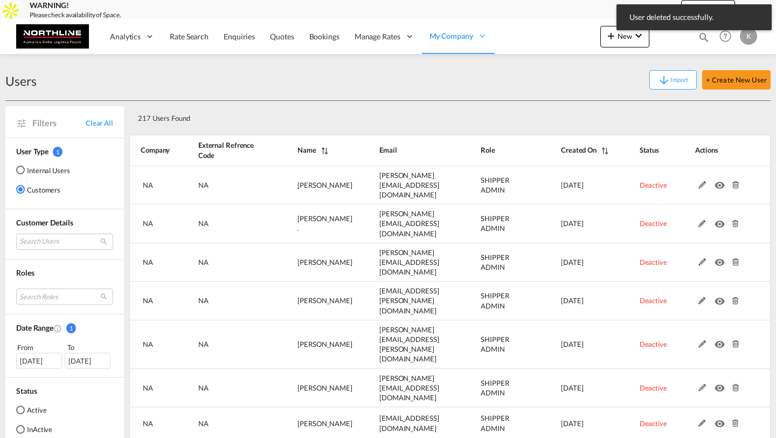
click at [736, 181] on md-icon at bounding box center [735, 185] width 14 height 8
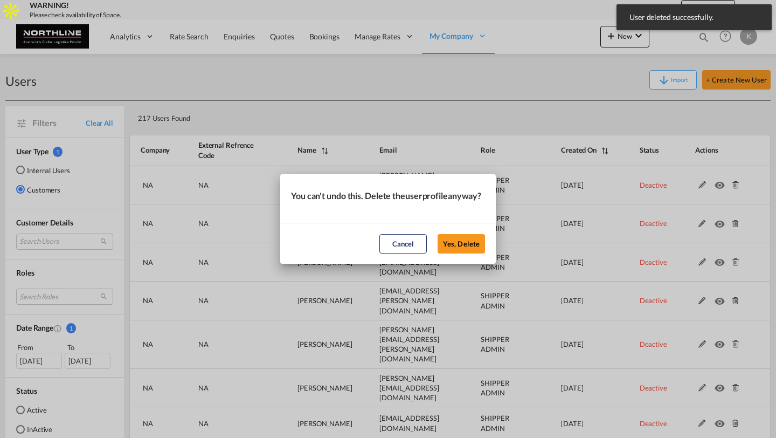
click at [438, 234] on button "Yes, Delete" at bounding box center [461, 243] width 47 height 19
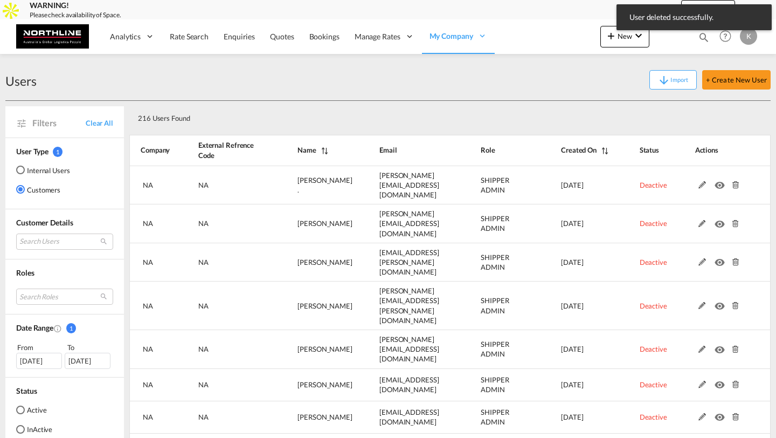
click at [736, 181] on md-icon at bounding box center [735, 185] width 14 height 8
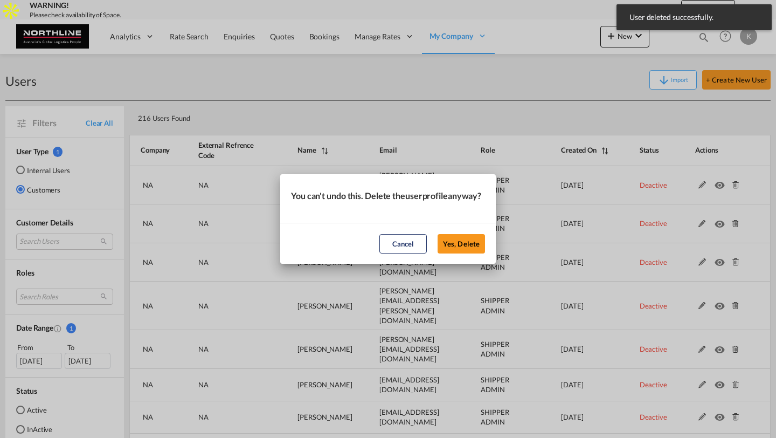
click at [438, 234] on button "Yes, Delete" at bounding box center [461, 243] width 47 height 19
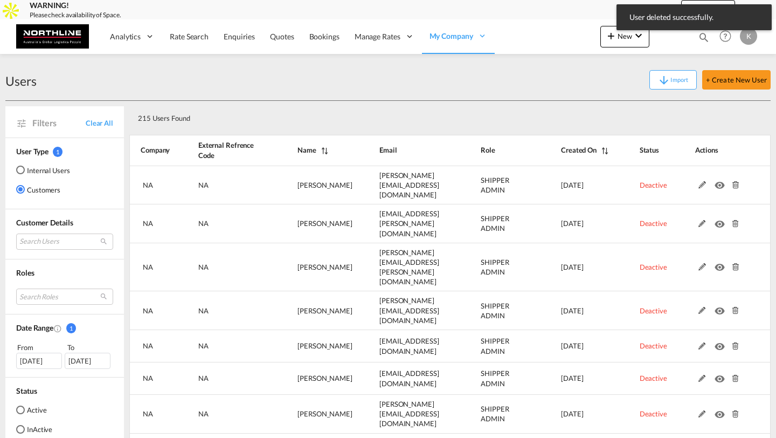
click at [736, 181] on md-icon at bounding box center [735, 185] width 14 height 8
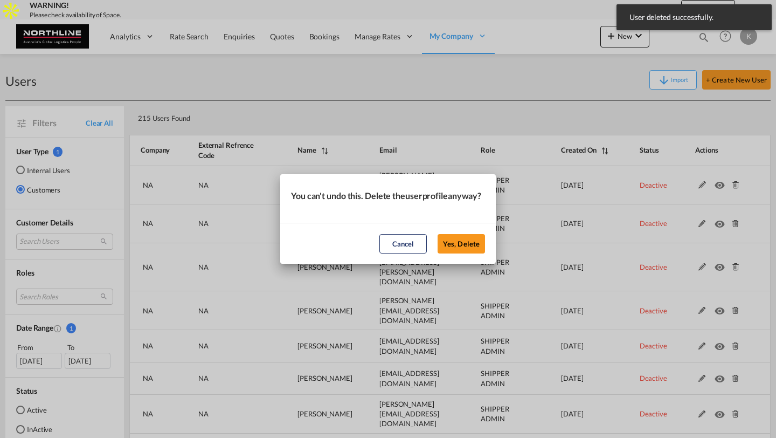
click at [438, 234] on button "Yes, Delete" at bounding box center [461, 243] width 47 height 19
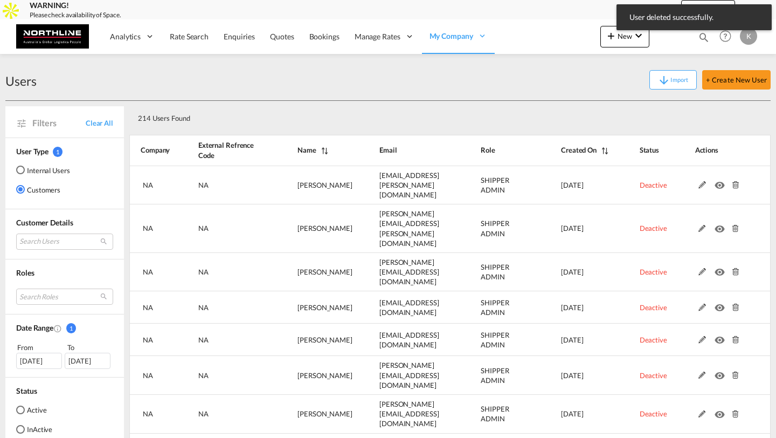
click at [736, 181] on md-icon at bounding box center [735, 185] width 14 height 8
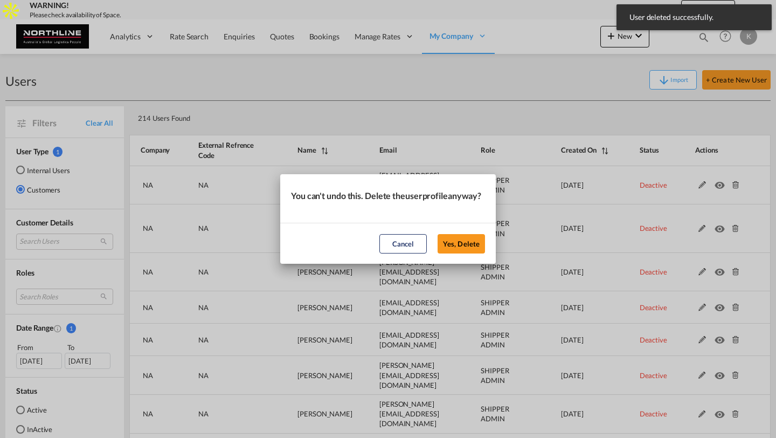
click at [438, 234] on button "Yes, Delete" at bounding box center [461, 243] width 47 height 19
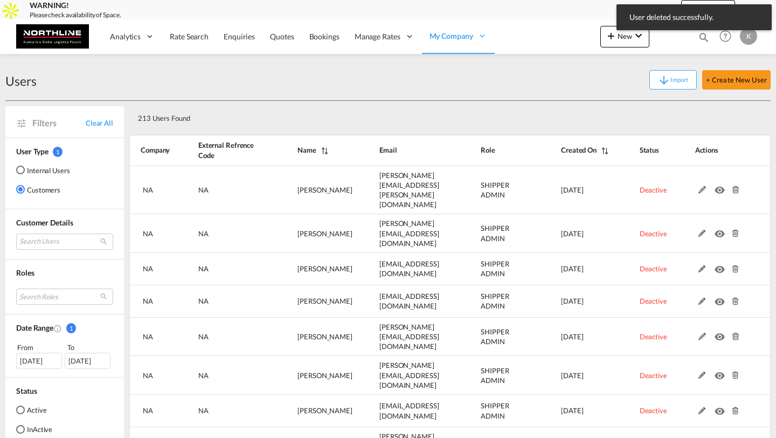
click at [736, 186] on md-icon at bounding box center [735, 190] width 14 height 8
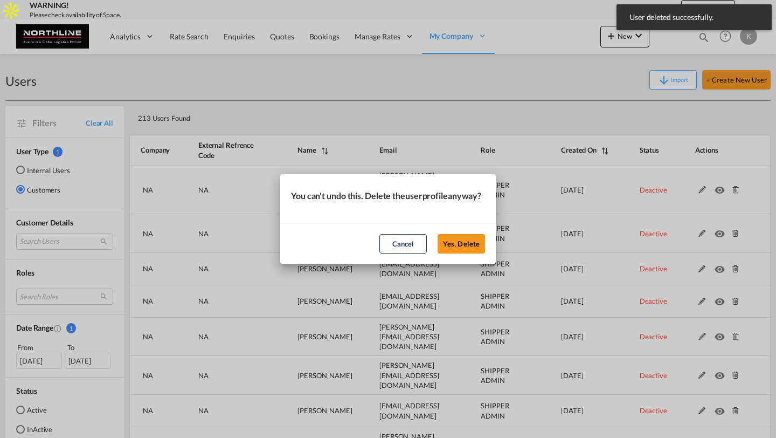
click at [438, 234] on button "Yes, Delete" at bounding box center [461, 243] width 47 height 19
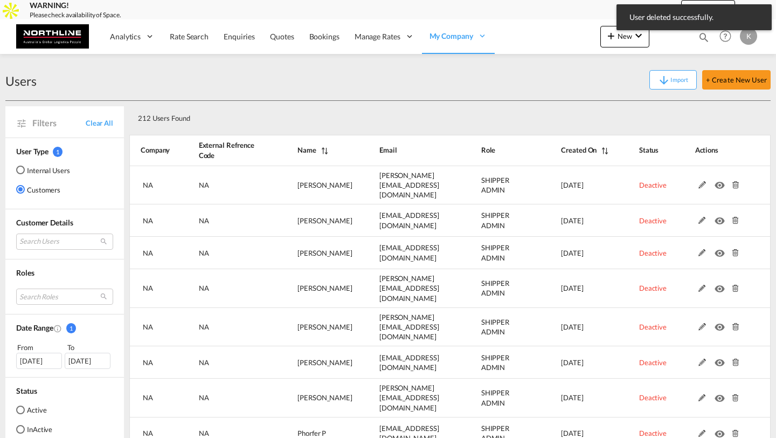
click at [736, 181] on md-icon at bounding box center [735, 185] width 14 height 8
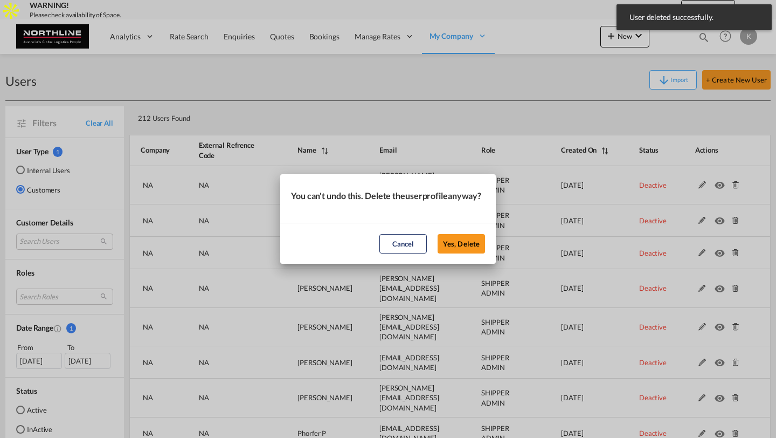
click at [438, 234] on button "Yes, Delete" at bounding box center [461, 243] width 47 height 19
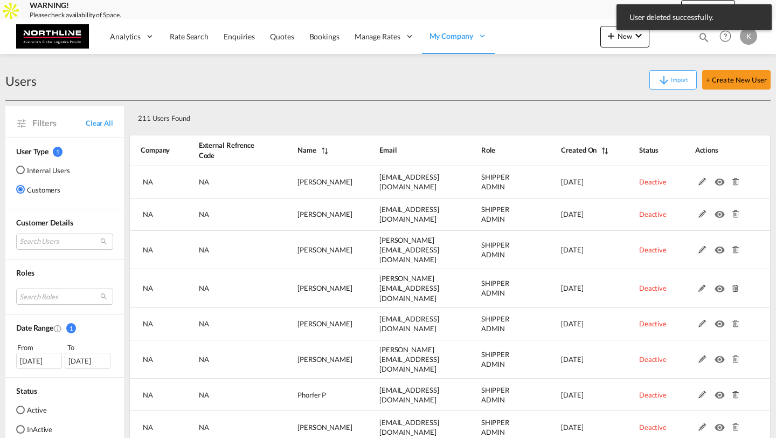
click at [736, 180] on md-icon at bounding box center [735, 182] width 14 height 8
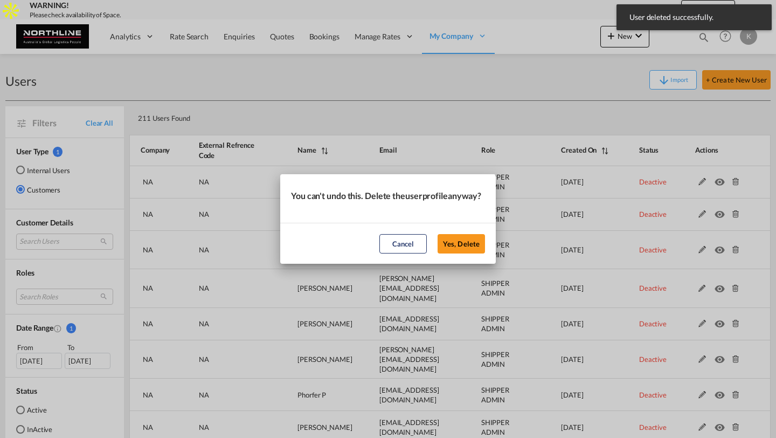
click at [438, 234] on button "Yes, Delete" at bounding box center [461, 243] width 47 height 19
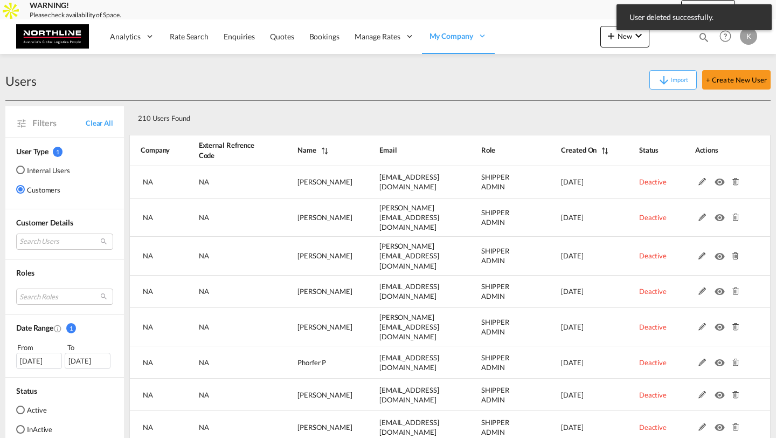
click at [736, 180] on md-icon at bounding box center [735, 182] width 14 height 8
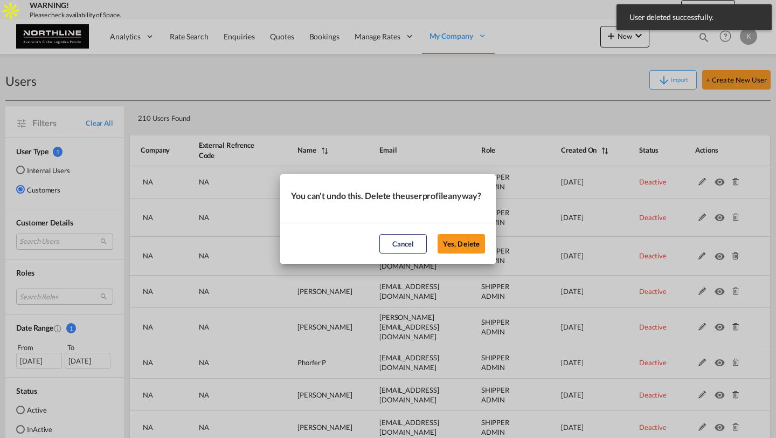
click at [438, 234] on button "Yes, Delete" at bounding box center [461, 243] width 47 height 19
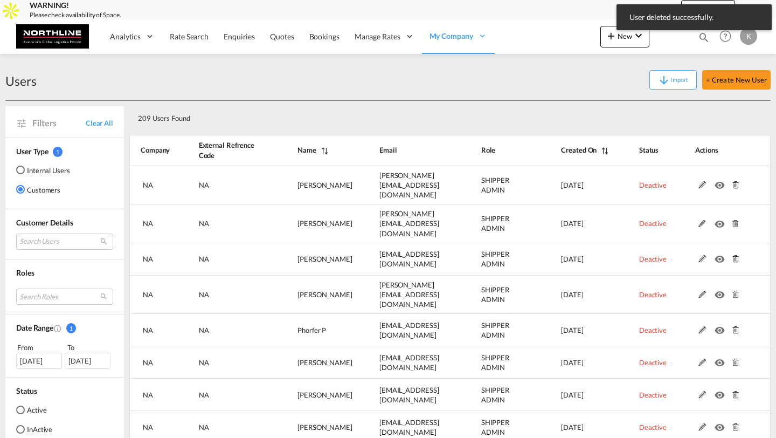
click at [736, 181] on md-icon at bounding box center [735, 185] width 14 height 8
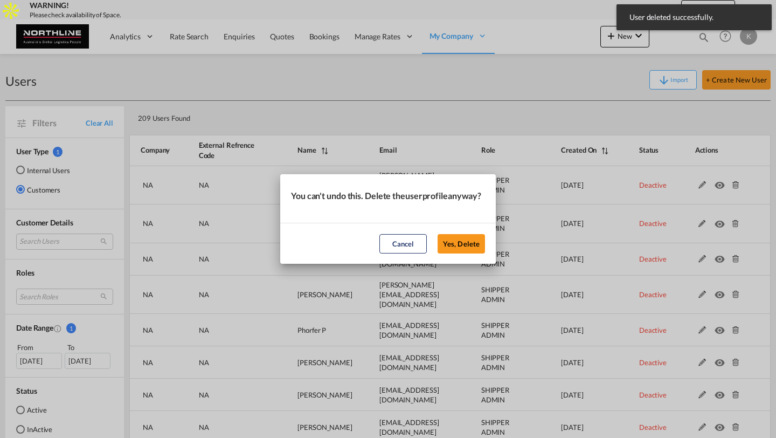
click at [438, 234] on button "Yes, Delete" at bounding box center [461, 243] width 47 height 19
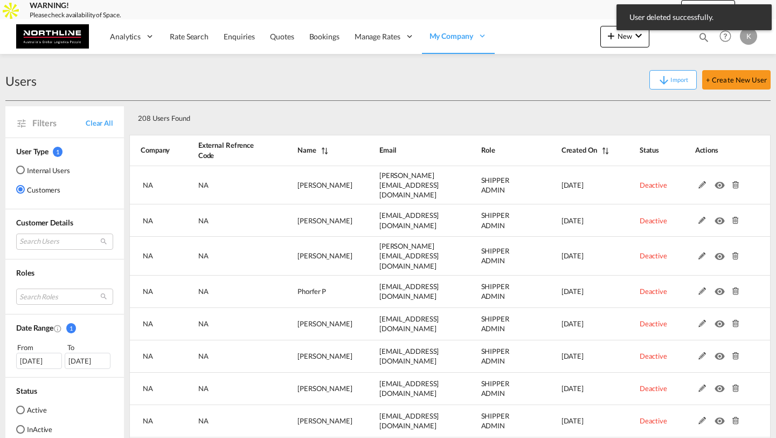
click at [736, 181] on md-icon at bounding box center [735, 185] width 14 height 8
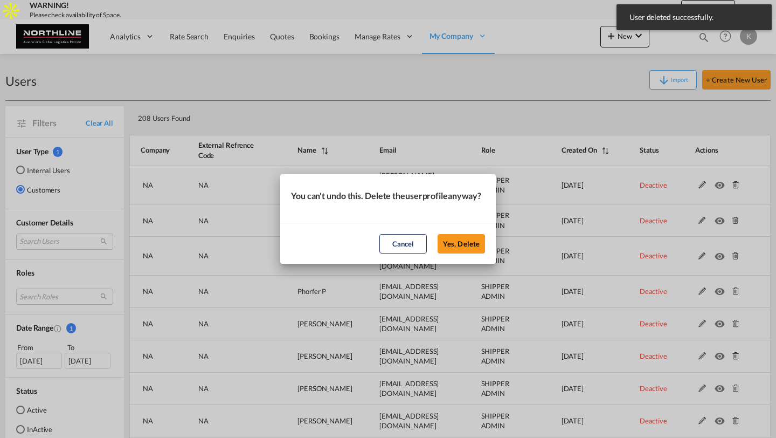
click at [438, 234] on button "Yes, Delete" at bounding box center [461, 243] width 47 height 19
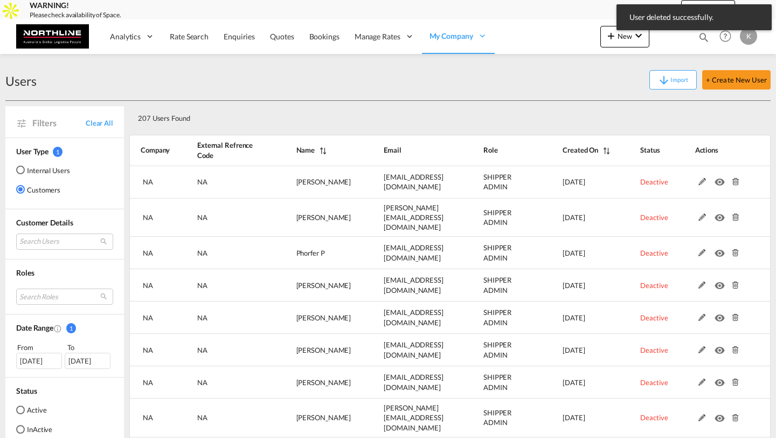
click at [736, 180] on md-icon at bounding box center [735, 182] width 14 height 8
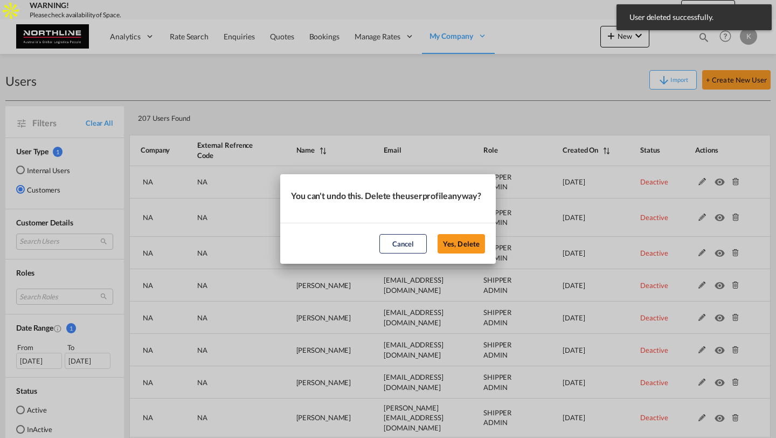
click at [438, 234] on button "Yes, Delete" at bounding box center [461, 243] width 47 height 19
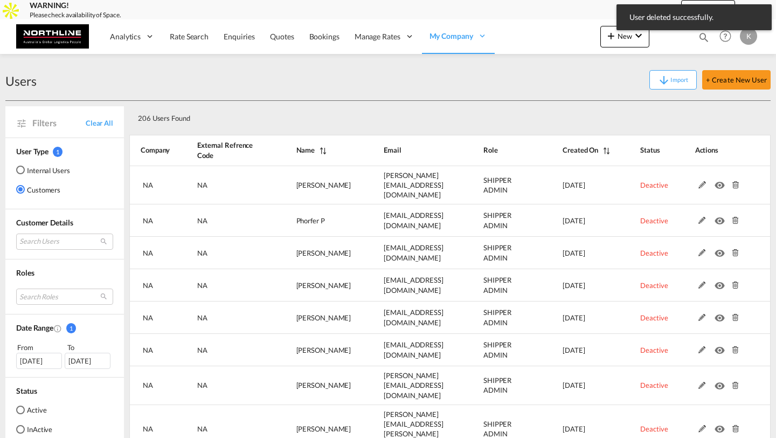
click at [736, 181] on md-icon at bounding box center [735, 185] width 14 height 8
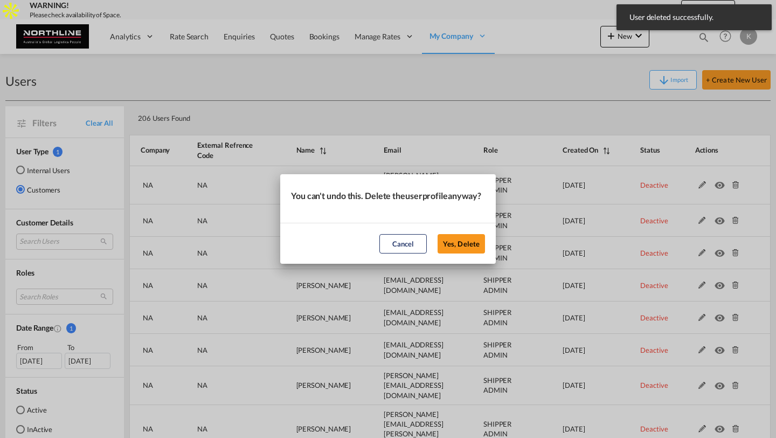
click at [438, 234] on button "Yes, Delete" at bounding box center [461, 243] width 47 height 19
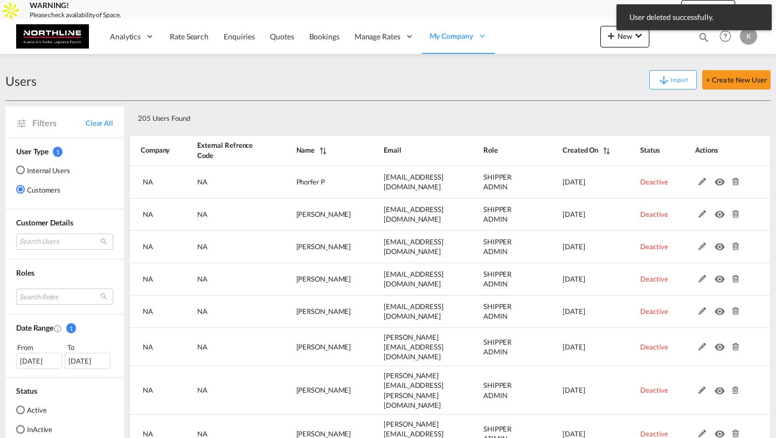
click at [736, 180] on md-icon at bounding box center [735, 182] width 14 height 8
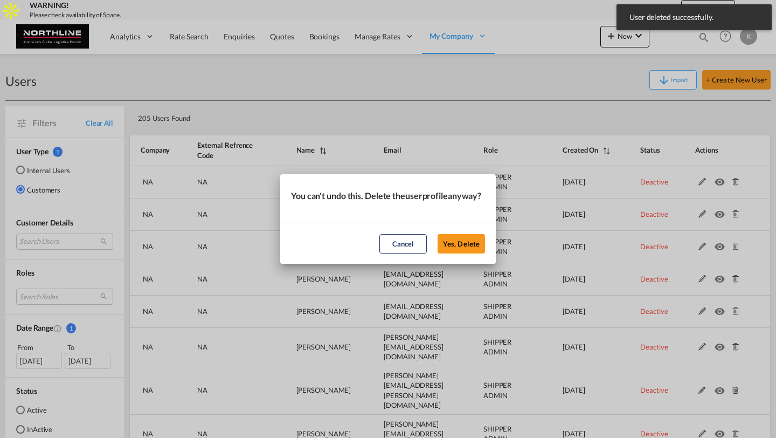
click at [438, 234] on button "Yes, Delete" at bounding box center [461, 243] width 47 height 19
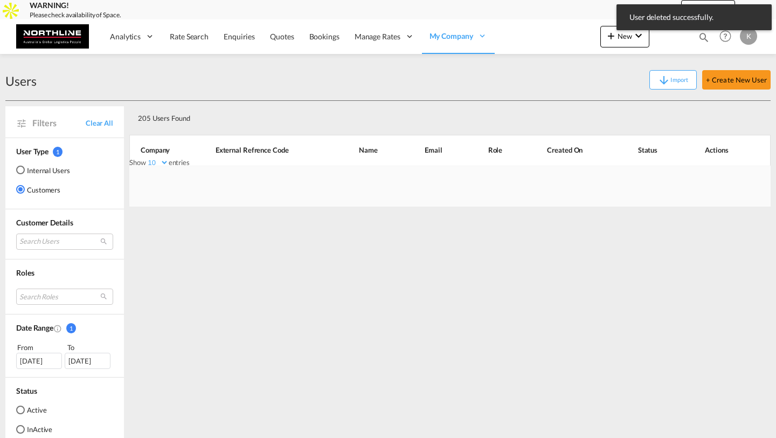
click at [736, 180] on div at bounding box center [449, 185] width 641 height 41
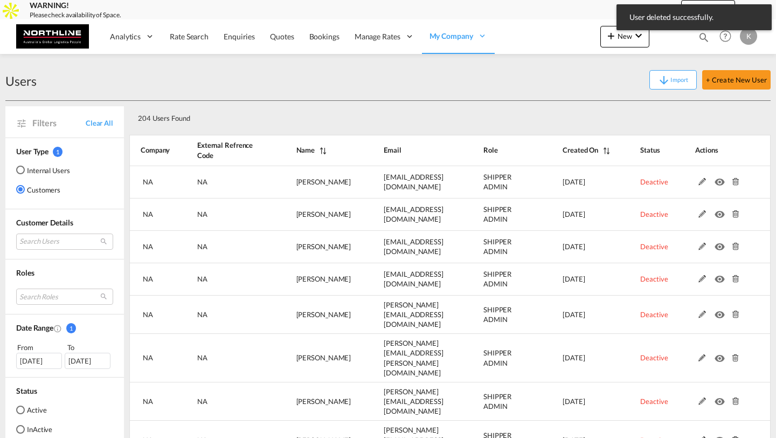
click at [736, 180] on md-icon at bounding box center [735, 182] width 14 height 8
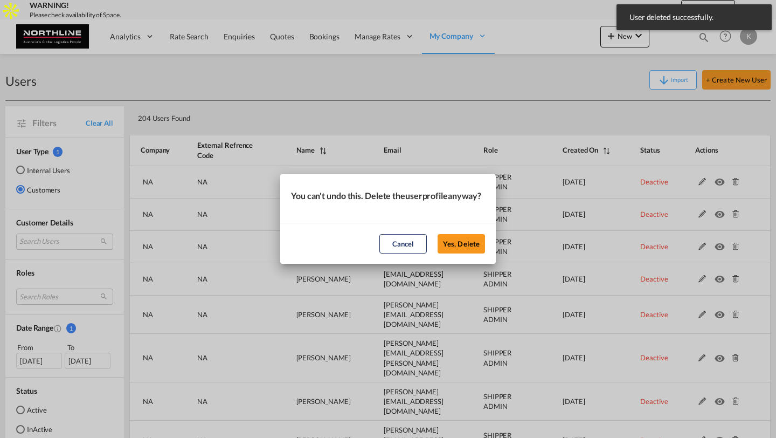
click at [438, 234] on button "Yes, Delete" at bounding box center [461, 243] width 47 height 19
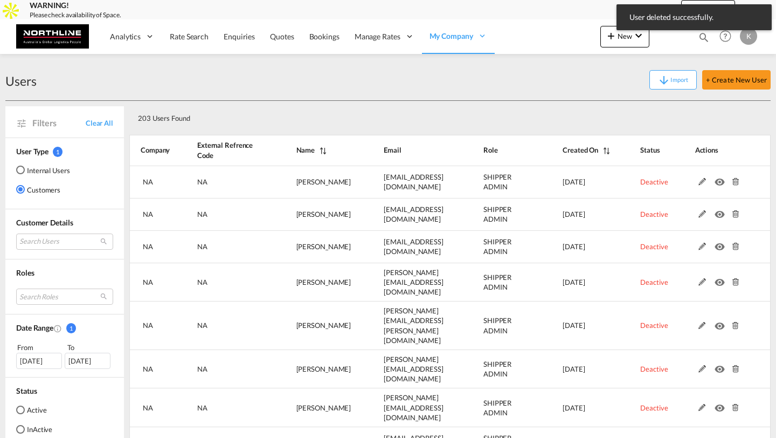
click at [736, 180] on md-icon at bounding box center [735, 182] width 14 height 8
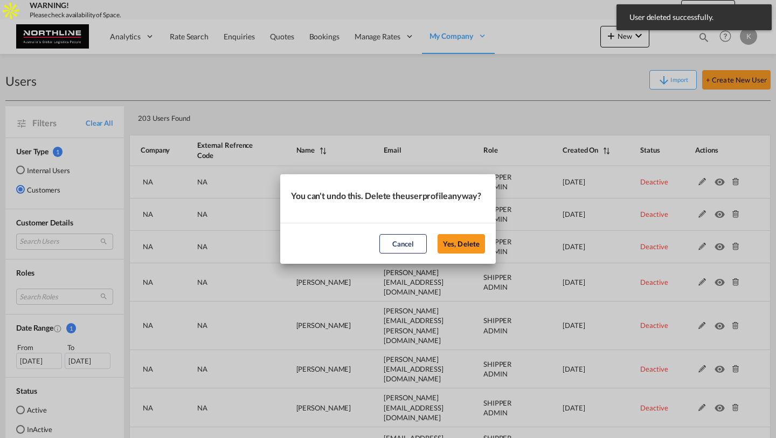
click at [438, 234] on button "Yes, Delete" at bounding box center [461, 243] width 47 height 19
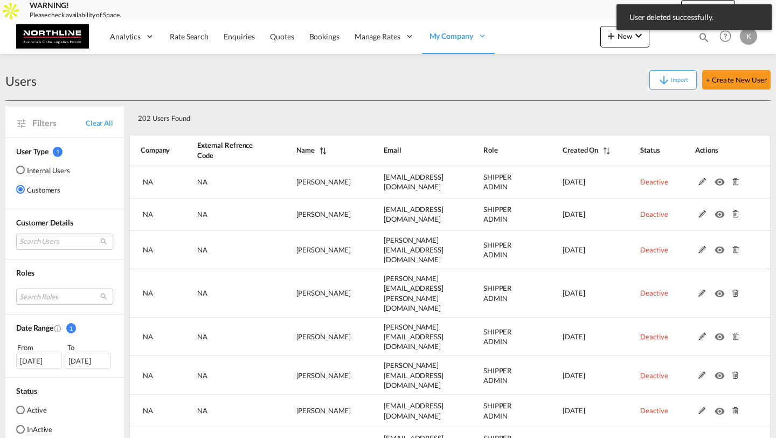
click at [736, 180] on md-icon at bounding box center [735, 182] width 14 height 8
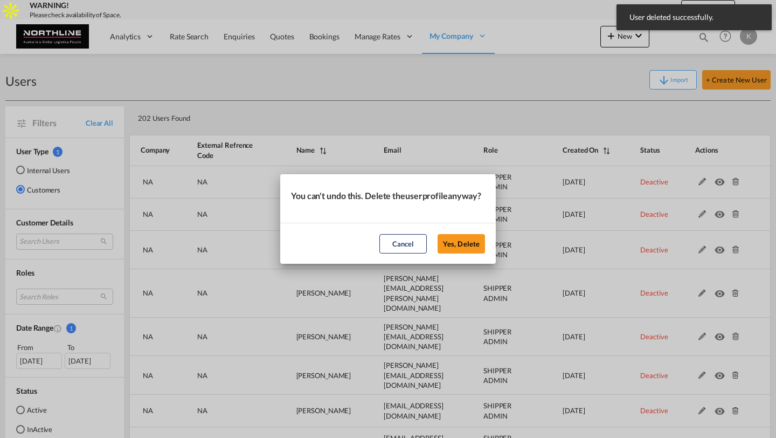
click at [438, 234] on button "Yes, Delete" at bounding box center [461, 243] width 47 height 19
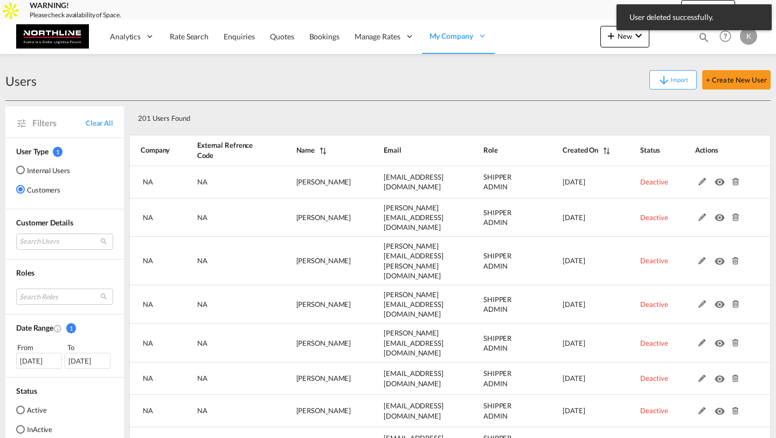
click at [736, 180] on md-icon at bounding box center [735, 182] width 14 height 8
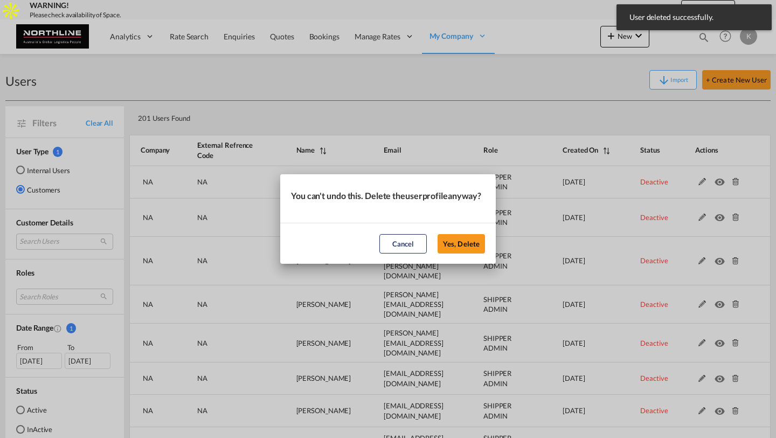
click at [438, 234] on button "Yes, Delete" at bounding box center [461, 243] width 47 height 19
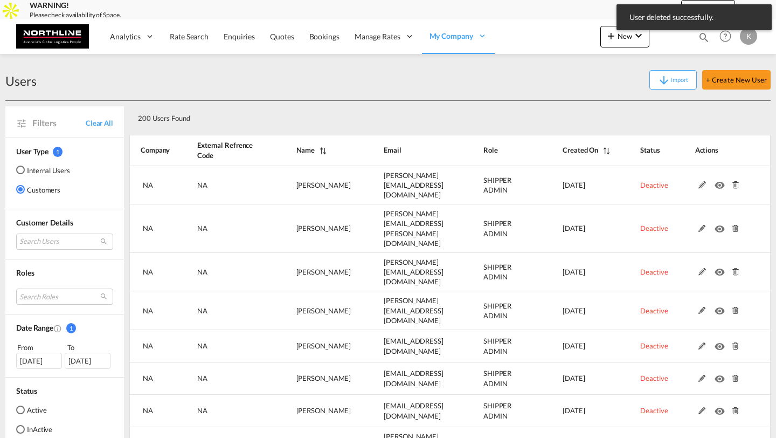
click at [736, 180] on div "Show 10 25 50 100 entries Search: Company External Refrence Code Name Email Rol…" at bounding box center [449, 352] width 641 height 441
click at [736, 181] on md-icon at bounding box center [735, 185] width 14 height 8
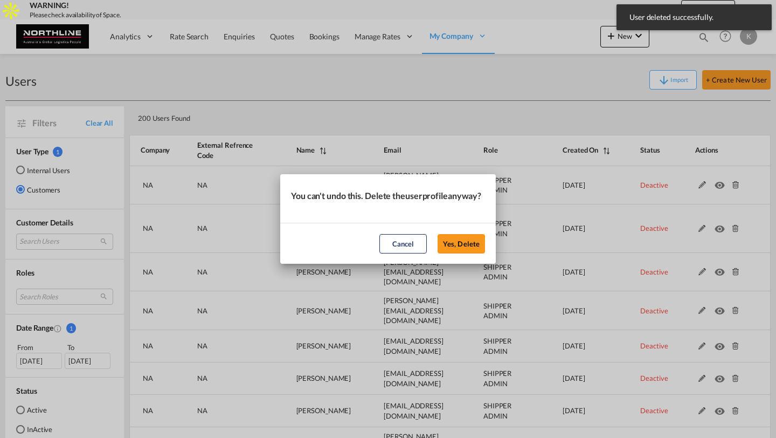
click at [438, 234] on button "Yes, Delete" at bounding box center [461, 243] width 47 height 19
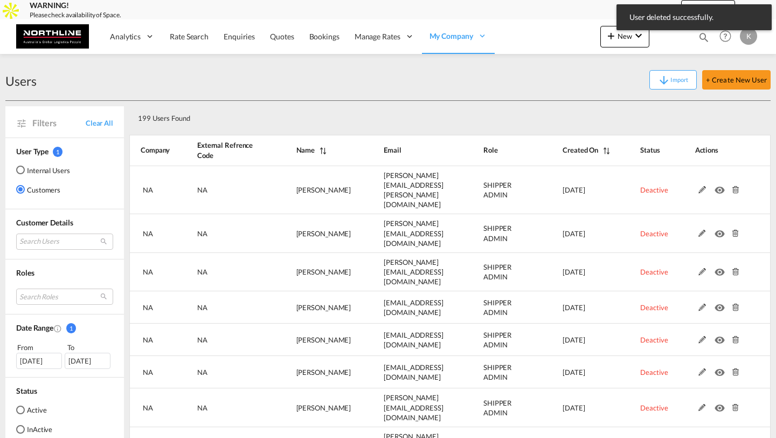
click at [736, 186] on md-icon at bounding box center [735, 190] width 14 height 8
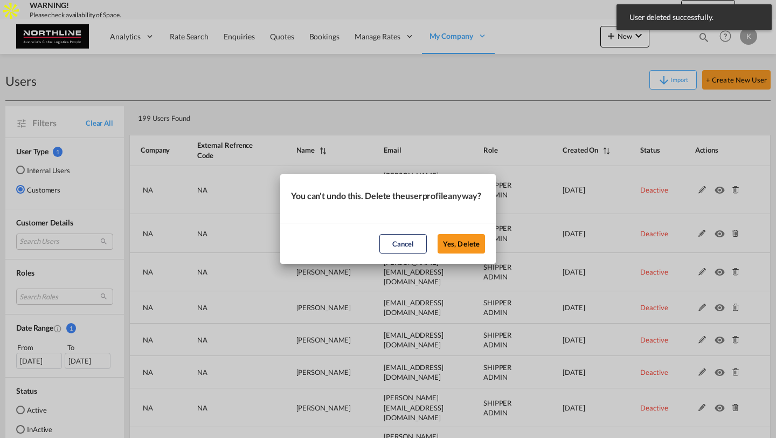
click at [438, 234] on button "Yes, Delete" at bounding box center [461, 243] width 47 height 19
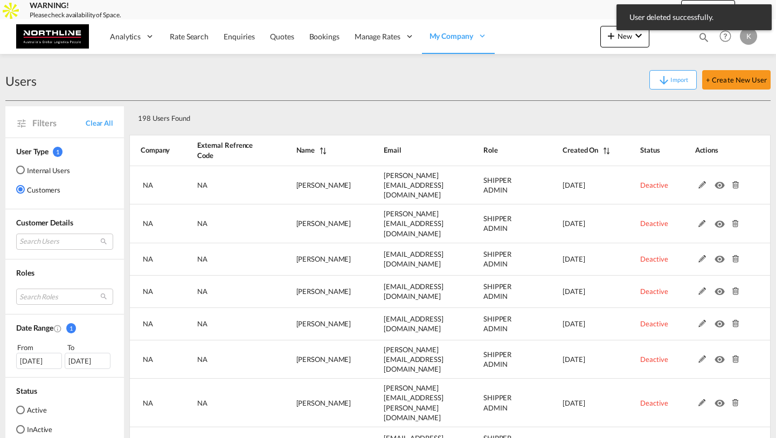
click at [736, 181] on md-icon at bounding box center [735, 185] width 14 height 8
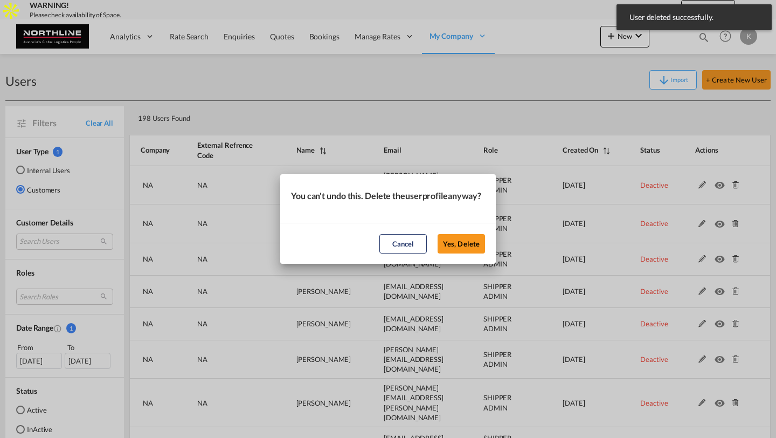
click at [438, 234] on button "Yes, Delete" at bounding box center [461, 243] width 47 height 19
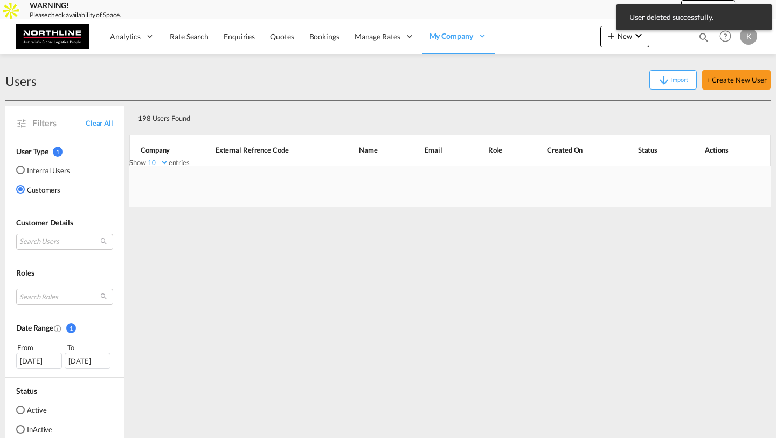
click at [736, 173] on div "Show 10 25 50 100 entries Search: Company External Refrence Code Name Email Rol…" at bounding box center [449, 152] width 641 height 41
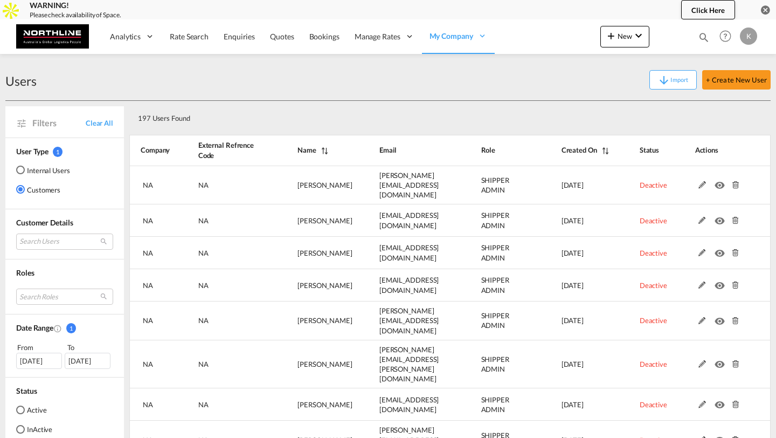
click at [736, 181] on md-icon at bounding box center [735, 185] width 14 height 8
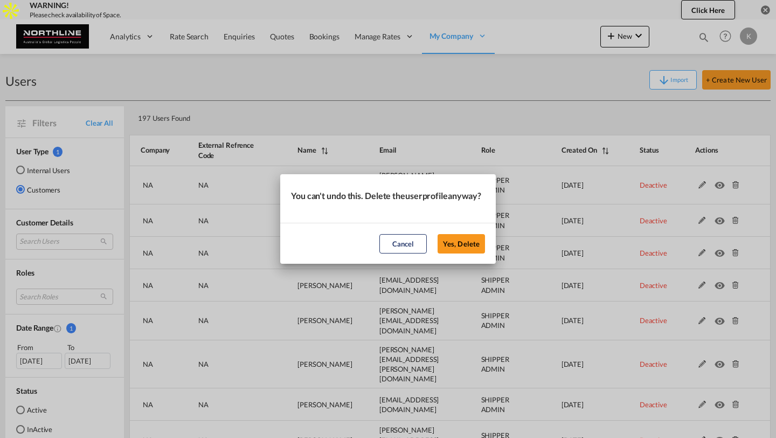
click at [438, 234] on button "Yes, Delete" at bounding box center [461, 243] width 47 height 19
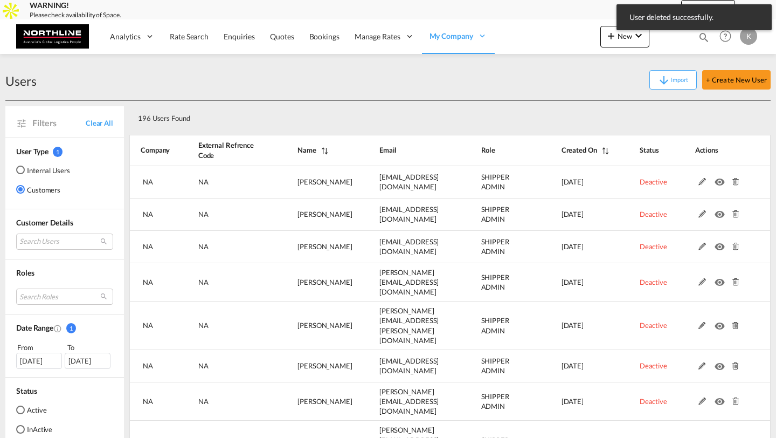
click at [736, 180] on md-icon at bounding box center [735, 182] width 14 height 8
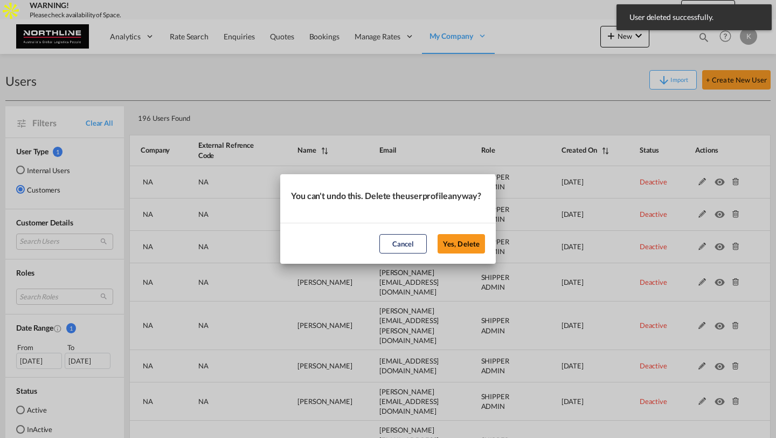
click at [438, 234] on button "Yes, Delete" at bounding box center [461, 243] width 47 height 19
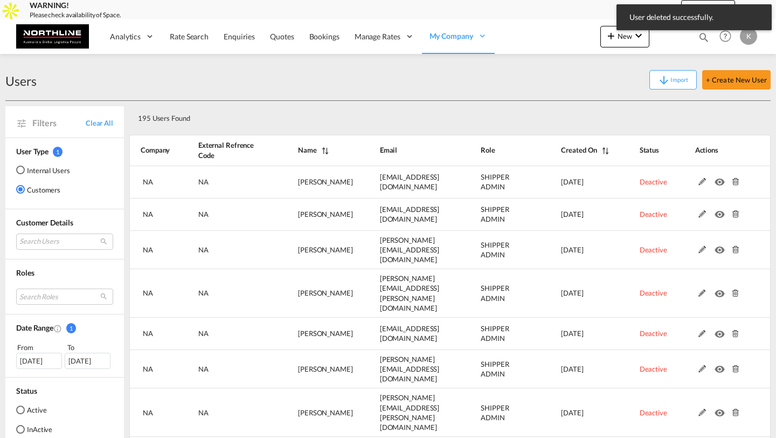
click at [736, 180] on md-icon at bounding box center [735, 182] width 14 height 8
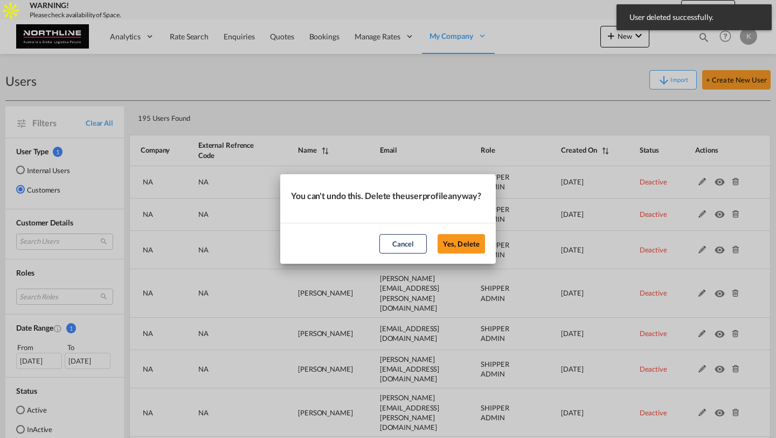
click at [438, 234] on button "Yes, Delete" at bounding box center [461, 243] width 47 height 19
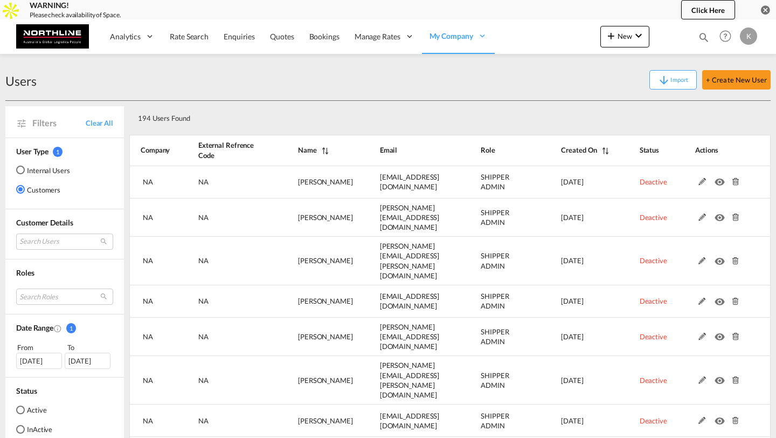
click at [736, 180] on md-icon at bounding box center [735, 182] width 14 height 8
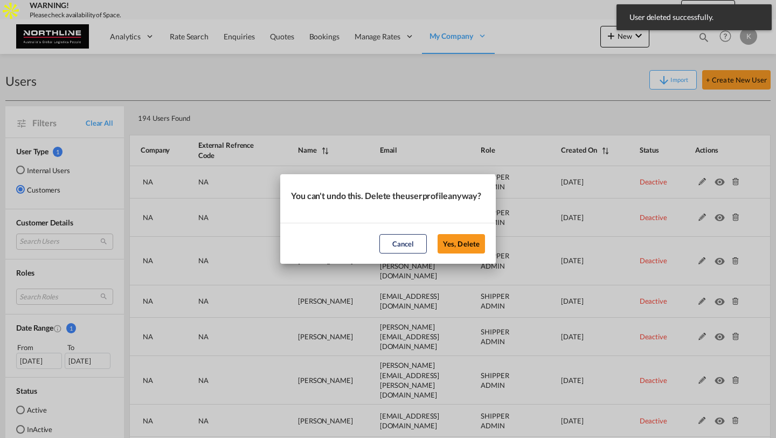
click at [438, 234] on button "Yes, Delete" at bounding box center [461, 243] width 47 height 19
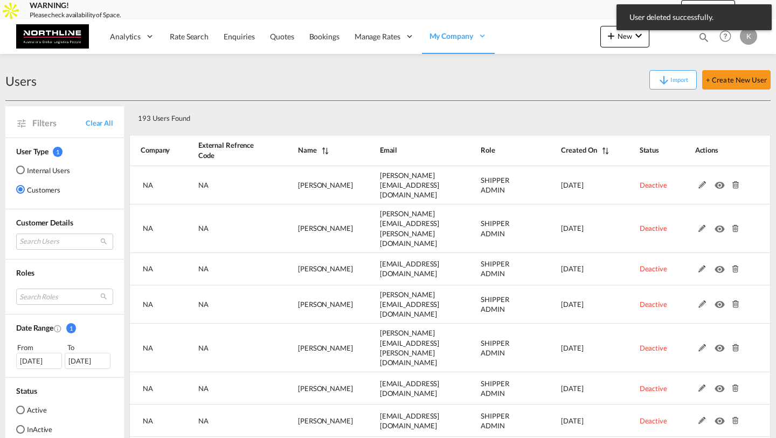
click at [736, 181] on md-icon at bounding box center [735, 185] width 14 height 8
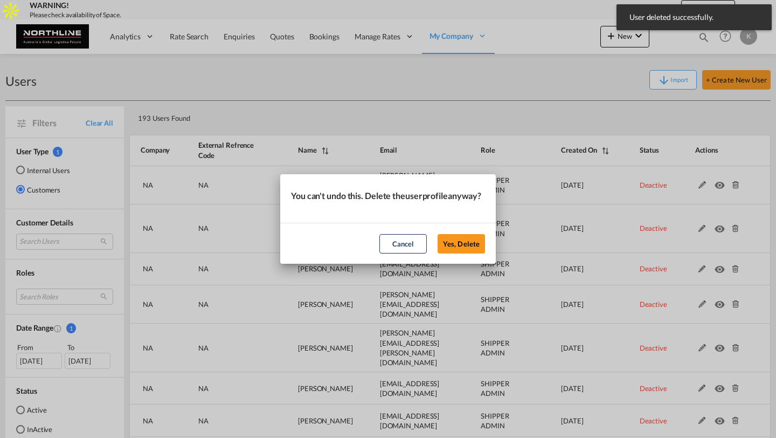
click at [438, 234] on button "Yes, Delete" at bounding box center [461, 243] width 47 height 19
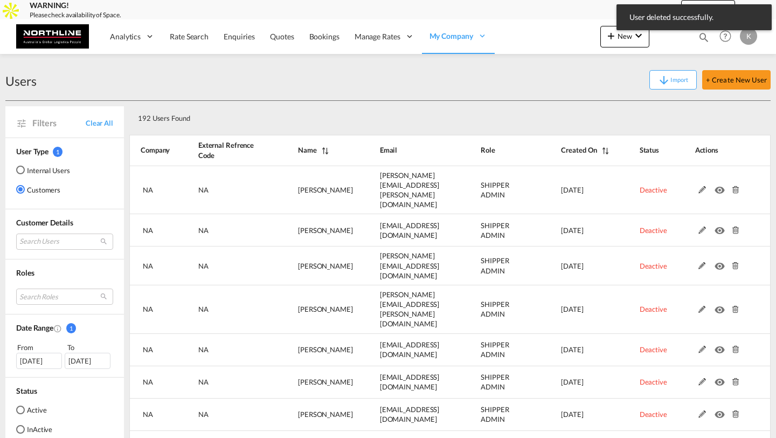
click at [736, 186] on md-icon at bounding box center [735, 190] width 14 height 8
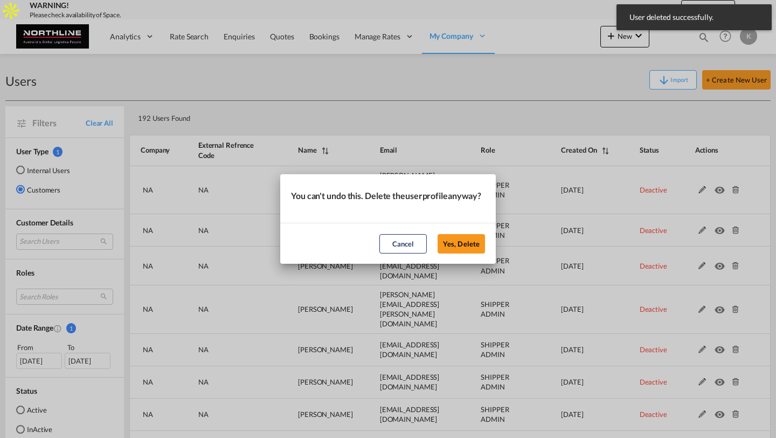
click at [438, 234] on button "Yes, Delete" at bounding box center [461, 243] width 47 height 19
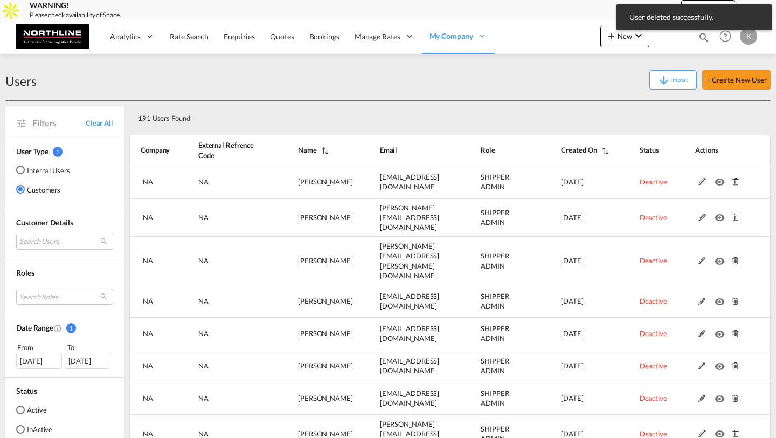
click at [736, 180] on md-icon at bounding box center [735, 182] width 14 height 8
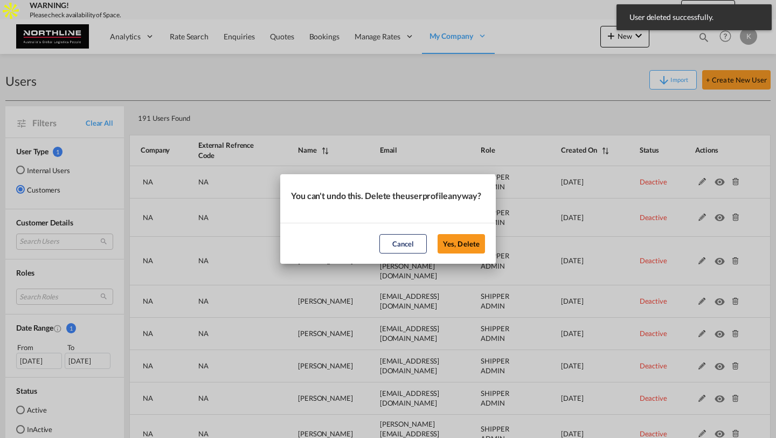
click at [438, 234] on button "Yes, Delete" at bounding box center [461, 243] width 47 height 19
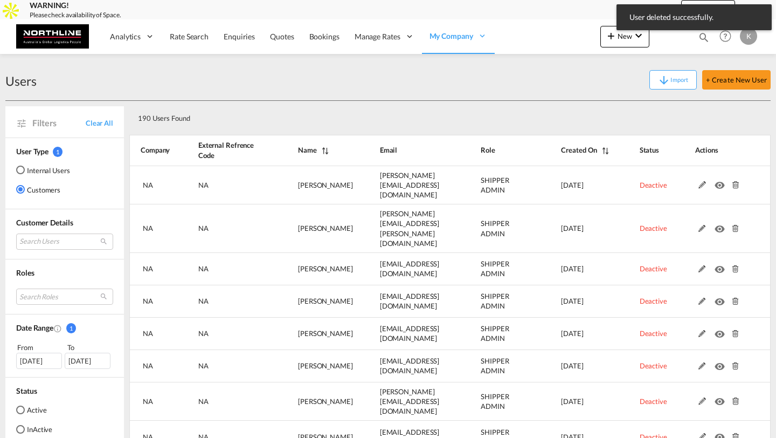
click at [736, 181] on md-icon at bounding box center [735, 185] width 14 height 8
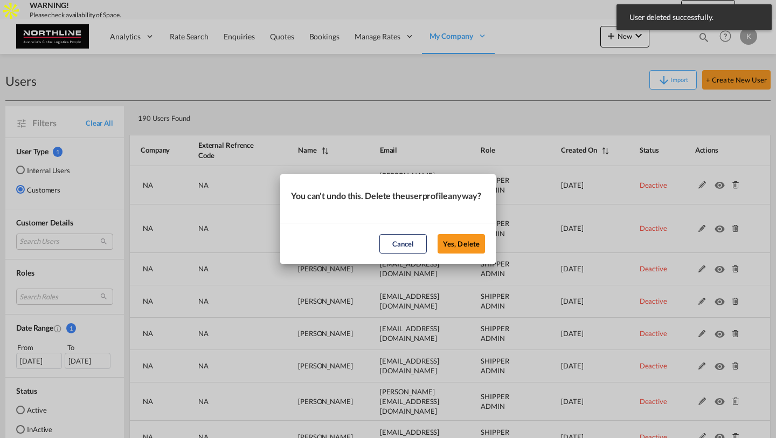
click at [438, 234] on button "Yes, Delete" at bounding box center [461, 243] width 47 height 19
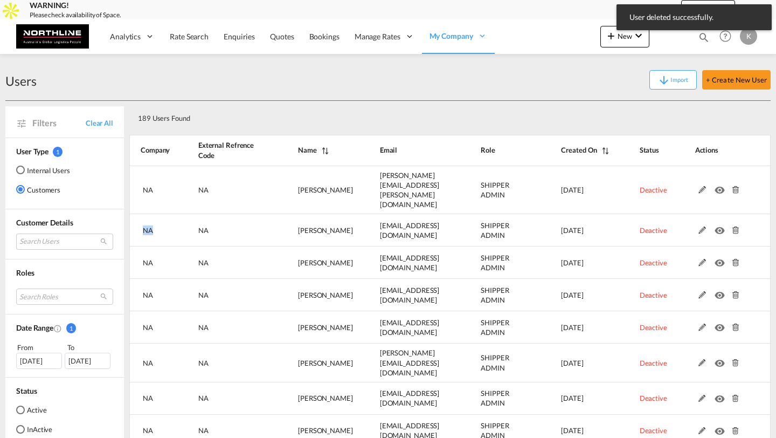
click at [736, 186] on md-icon at bounding box center [735, 190] width 14 height 8
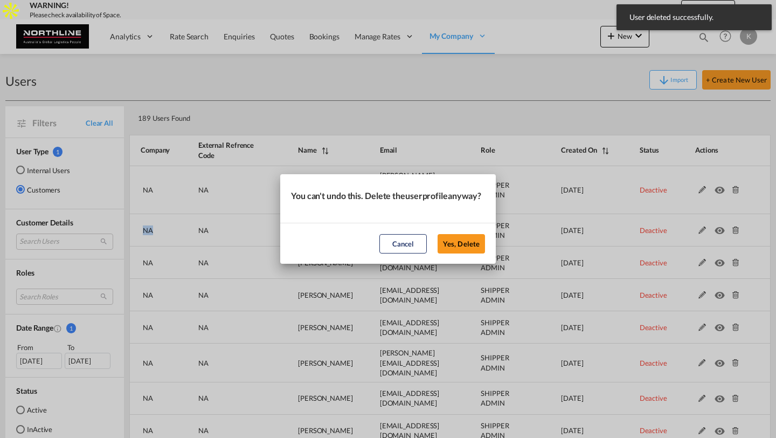
click at [438, 234] on button "Yes, Delete" at bounding box center [461, 243] width 47 height 19
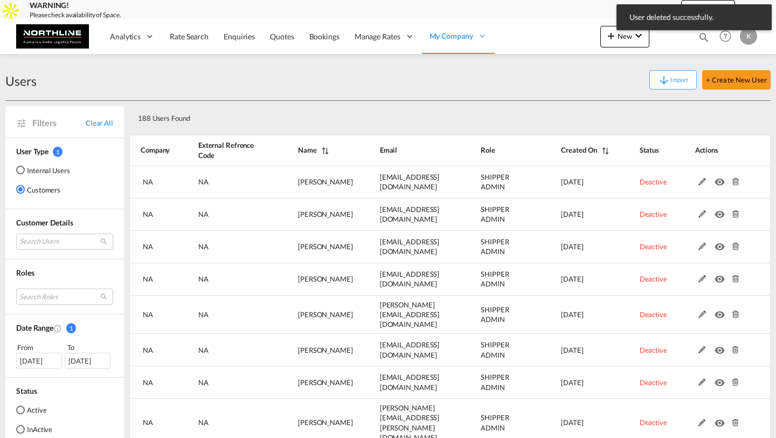
click at [736, 180] on md-icon at bounding box center [735, 182] width 14 height 8
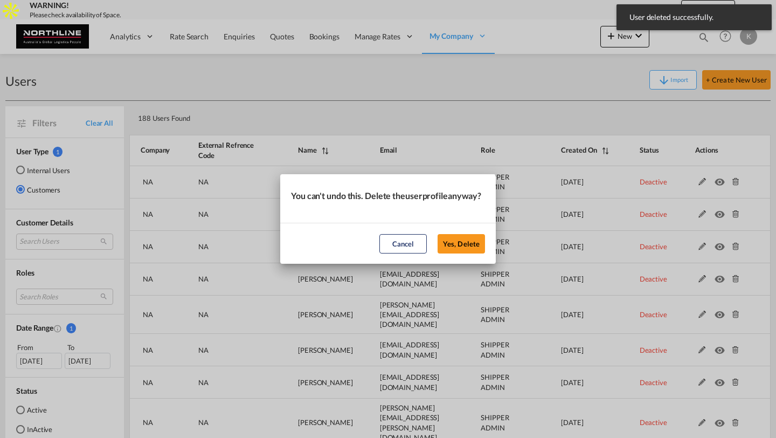
click at [438, 234] on button "Yes, Delete" at bounding box center [461, 243] width 47 height 19
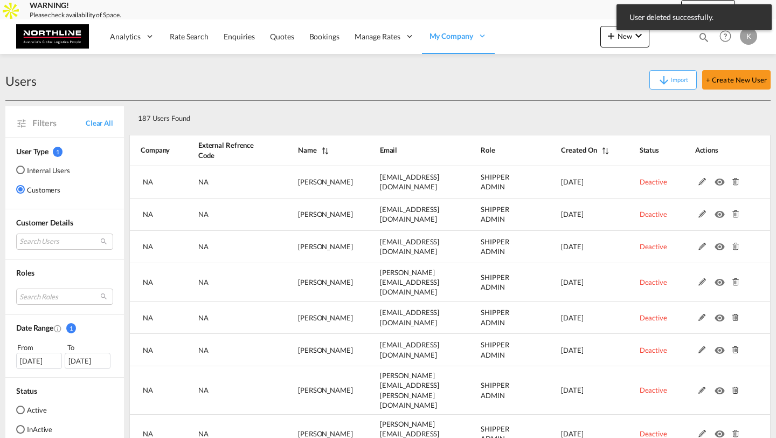
click at [736, 180] on md-icon at bounding box center [735, 182] width 14 height 8
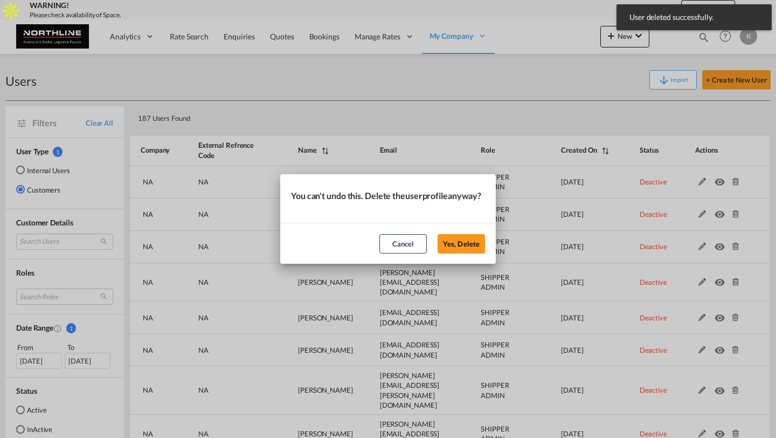
click at [438, 234] on button "Yes, Delete" at bounding box center [461, 243] width 47 height 19
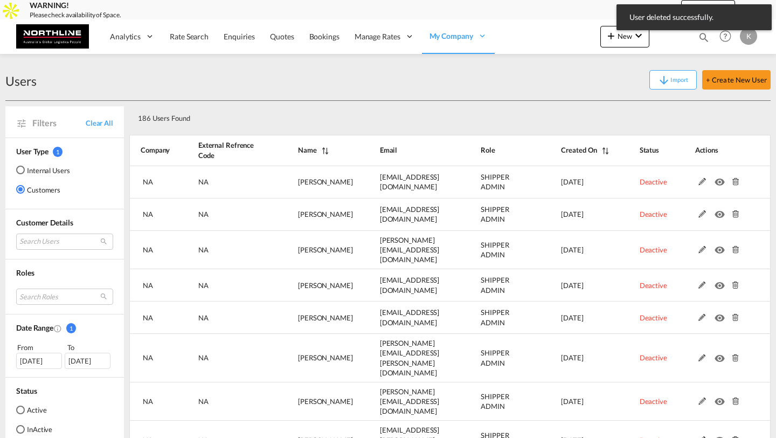
click at [736, 180] on md-icon at bounding box center [735, 182] width 14 height 8
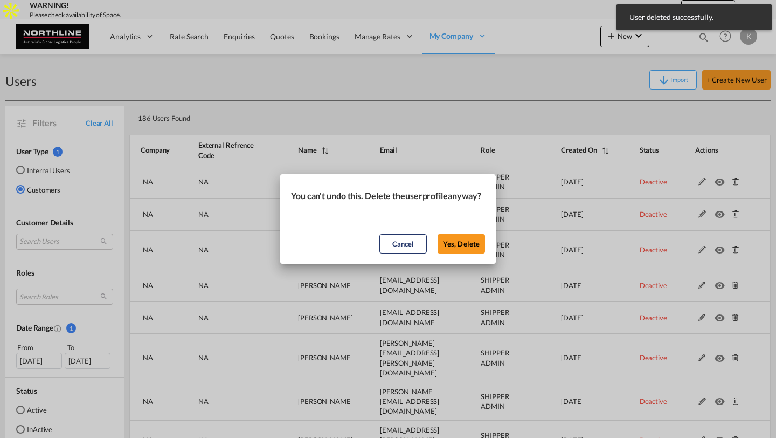
click at [438, 234] on button "Yes, Delete" at bounding box center [461, 243] width 47 height 19
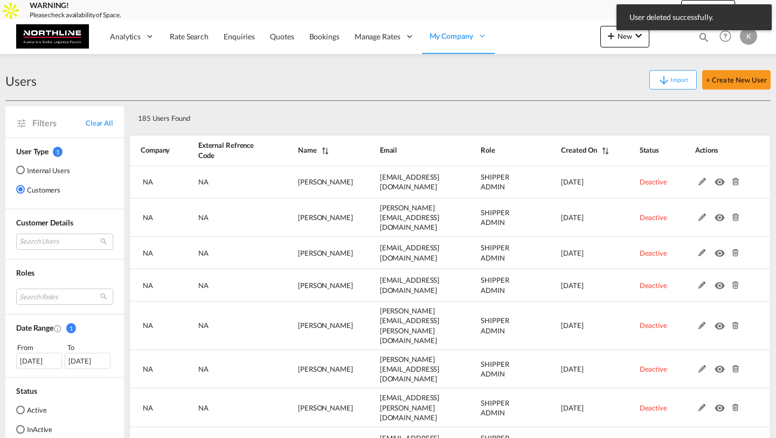
click at [736, 180] on md-icon at bounding box center [735, 182] width 14 height 8
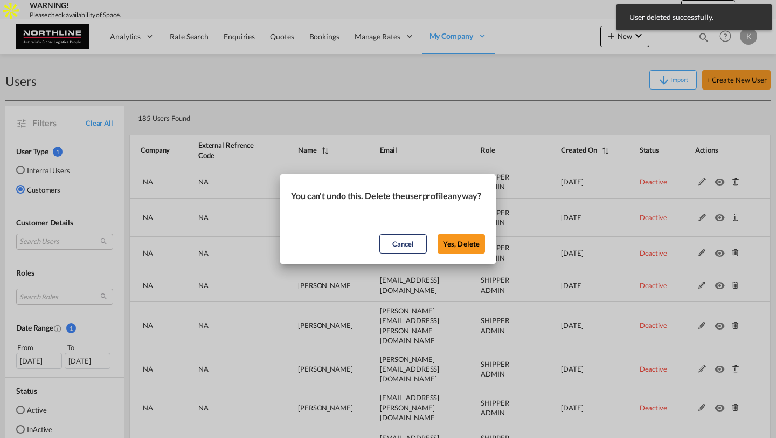
click at [438, 234] on button "Yes, Delete" at bounding box center [461, 243] width 47 height 19
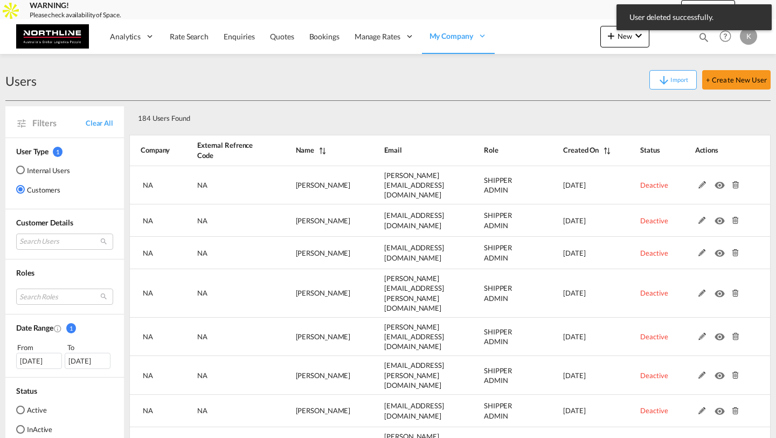
click at [736, 181] on md-icon at bounding box center [735, 185] width 14 height 8
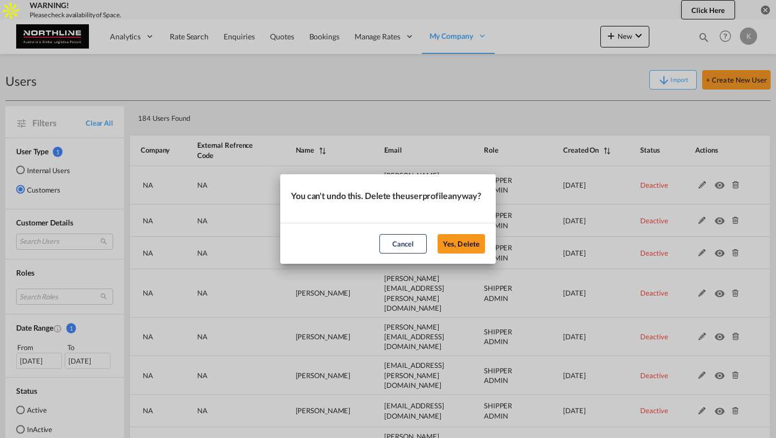
click at [438, 234] on button "Yes, Delete" at bounding box center [461, 243] width 47 height 19
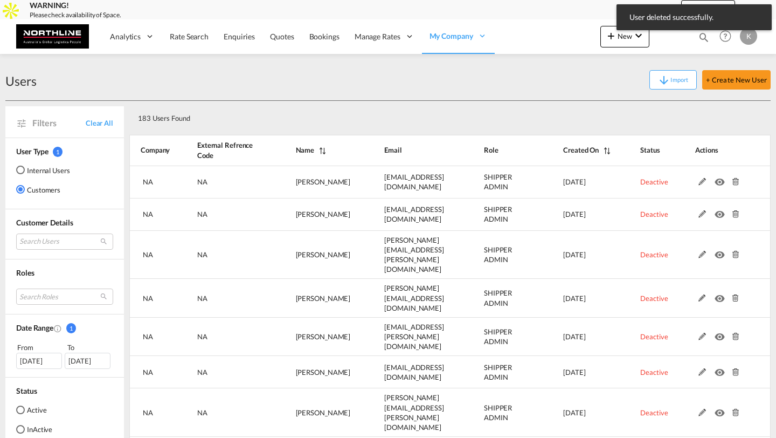
click at [736, 180] on md-icon at bounding box center [735, 182] width 14 height 8
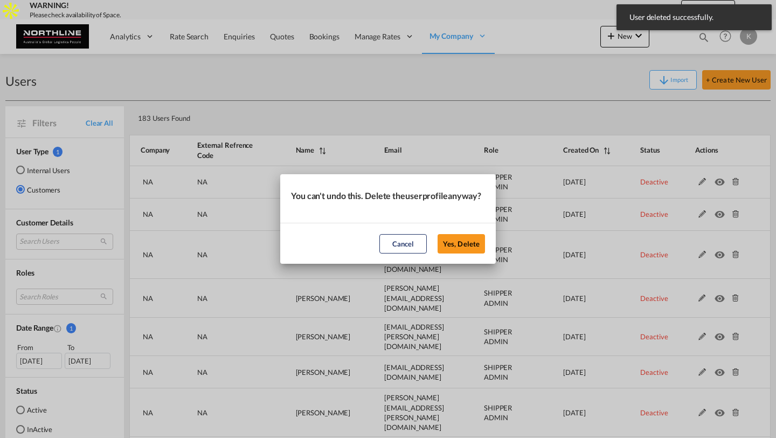
click at [438, 234] on button "Yes, Delete" at bounding box center [461, 243] width 47 height 19
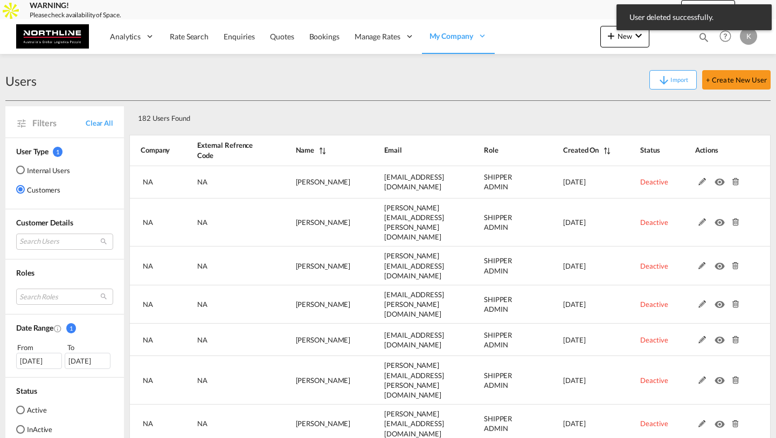
click at [736, 180] on md-icon at bounding box center [735, 182] width 14 height 8
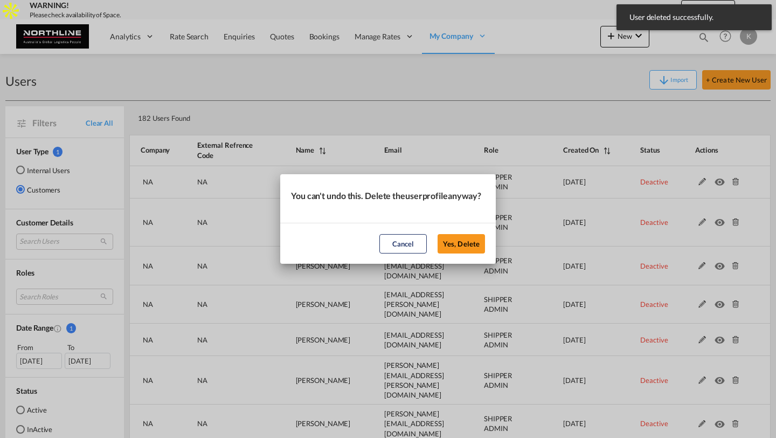
click at [438, 234] on button "Yes, Delete" at bounding box center [461, 243] width 47 height 19
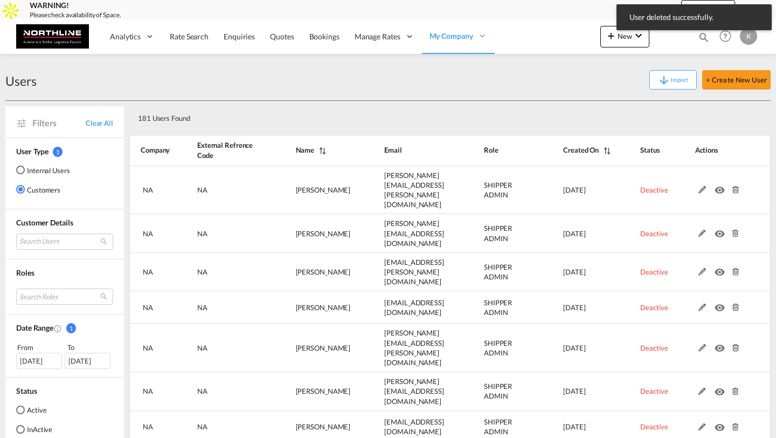
click at [736, 186] on md-icon at bounding box center [735, 190] width 14 height 8
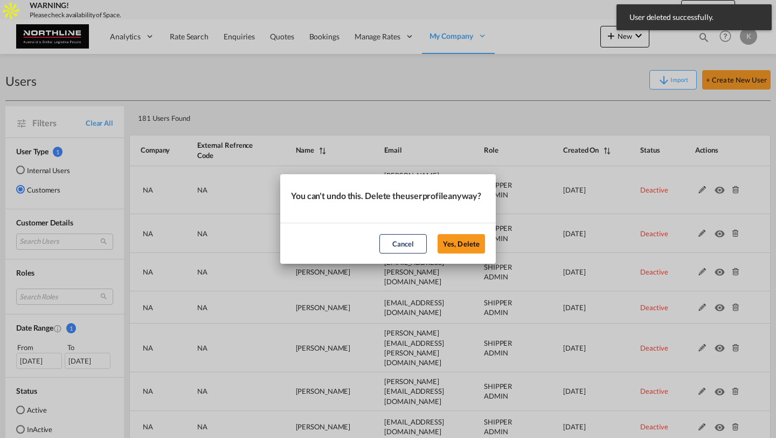
click at [438, 234] on button "Yes, Delete" at bounding box center [461, 243] width 47 height 19
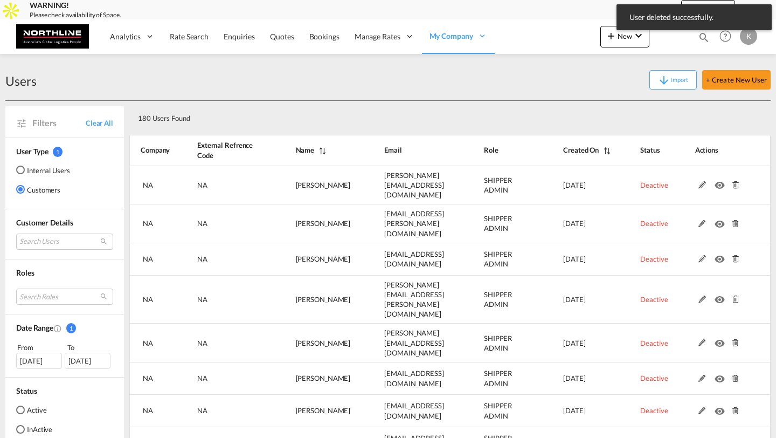
click at [736, 181] on md-icon at bounding box center [735, 185] width 14 height 8
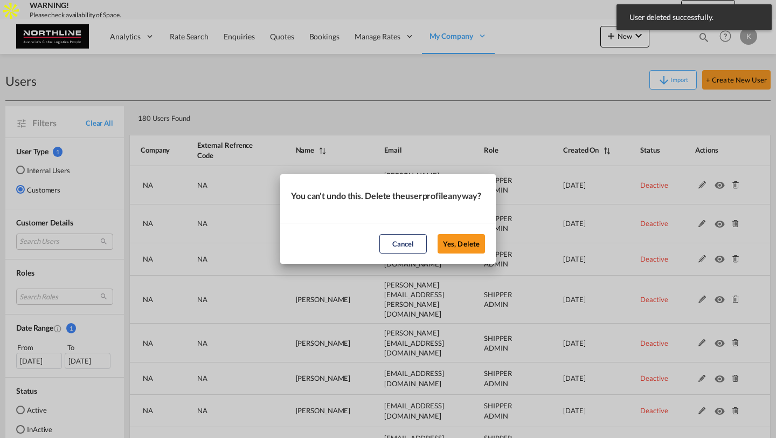
click at [438, 234] on button "Yes, Delete" at bounding box center [461, 243] width 47 height 19
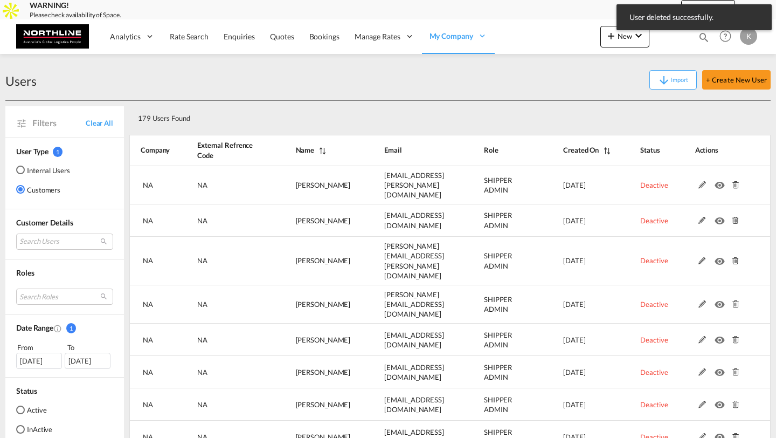
click at [736, 181] on md-icon at bounding box center [735, 185] width 14 height 8
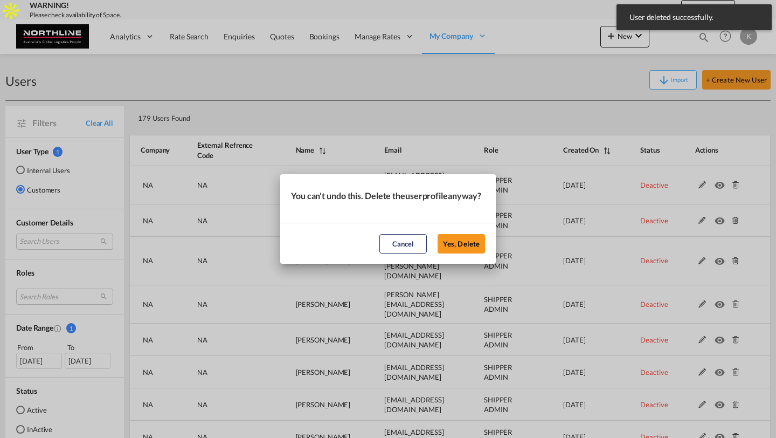
click at [438, 234] on button "Yes, Delete" at bounding box center [461, 243] width 47 height 19
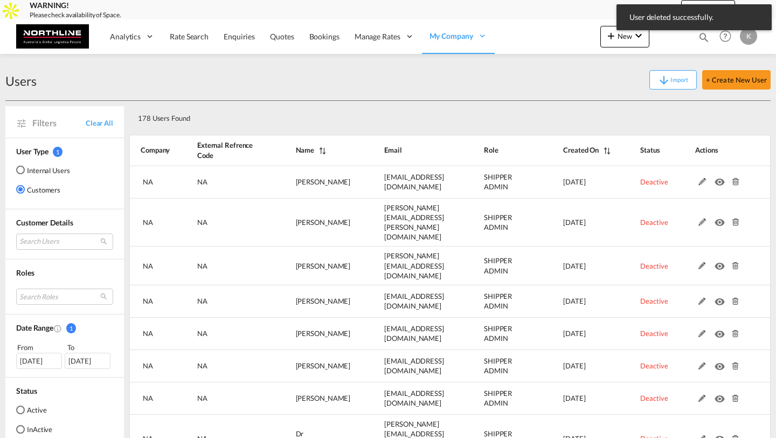
click at [736, 180] on md-icon at bounding box center [735, 182] width 14 height 8
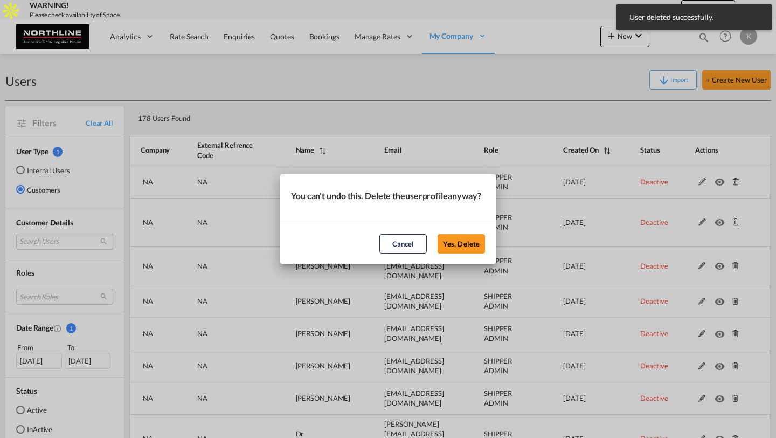
click at [438, 234] on button "Yes, Delete" at bounding box center [461, 243] width 47 height 19
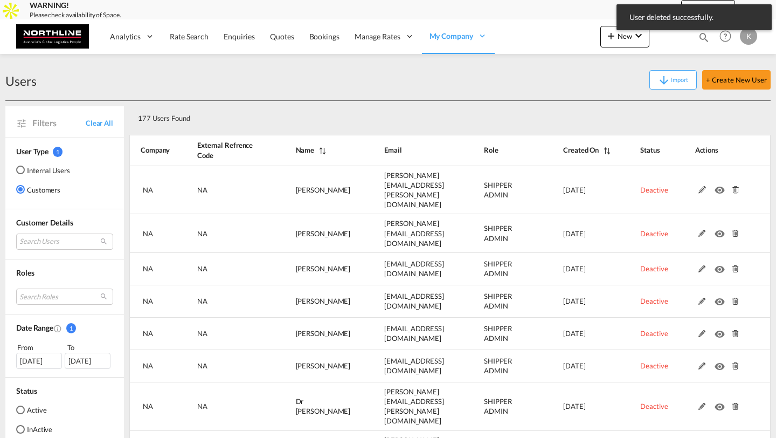
click at [736, 186] on md-icon at bounding box center [735, 190] width 14 height 8
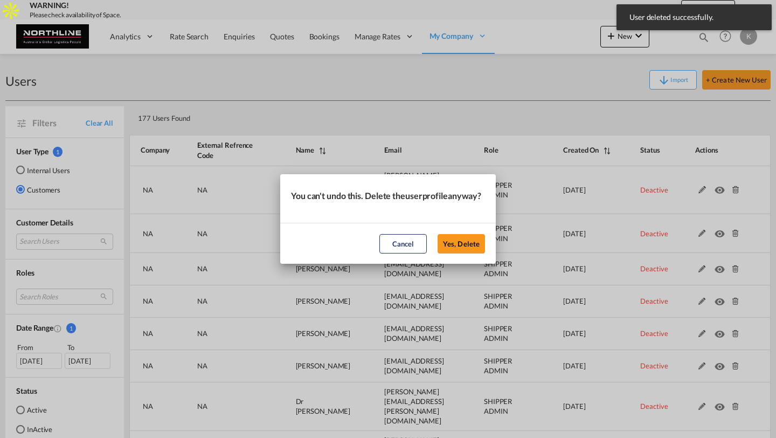
click at [438, 234] on button "Yes, Delete" at bounding box center [461, 243] width 47 height 19
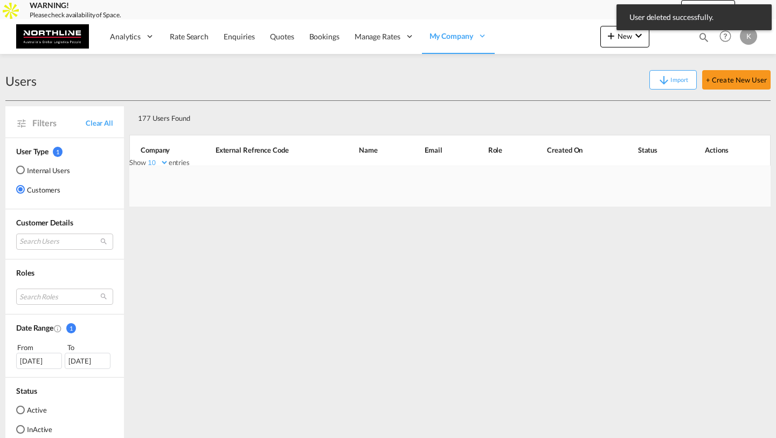
click at [736, 173] on div "Show 10 25 50 100 entries Search: Company External Refrence Code Name Email Rol…" at bounding box center [449, 152] width 641 height 41
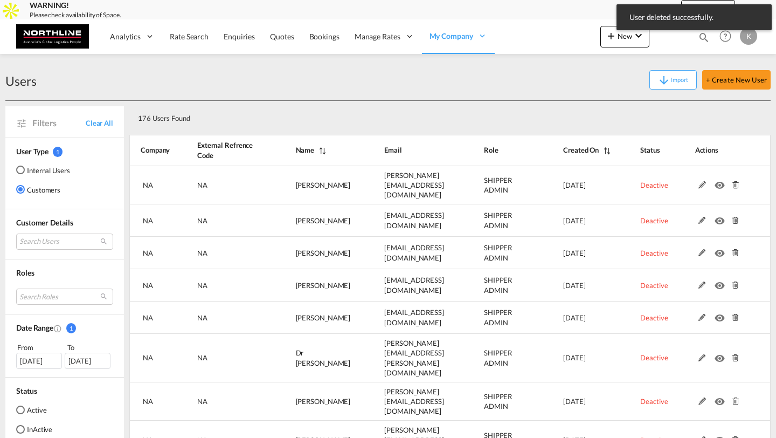
click at [736, 181] on md-icon at bounding box center [735, 185] width 14 height 8
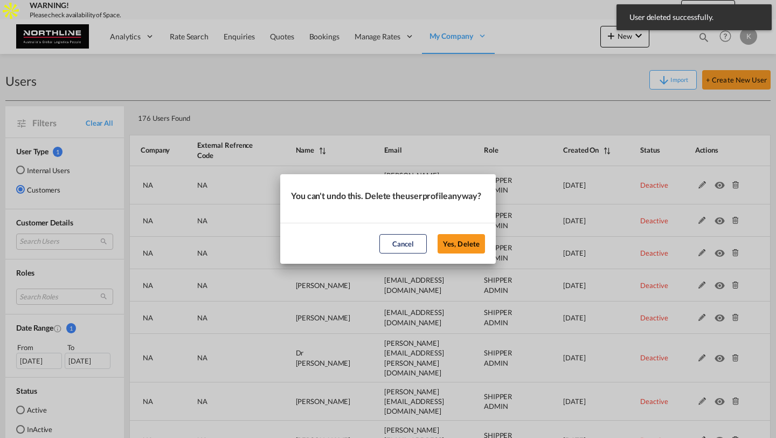
click at [438, 234] on button "Yes, Delete" at bounding box center [461, 243] width 47 height 19
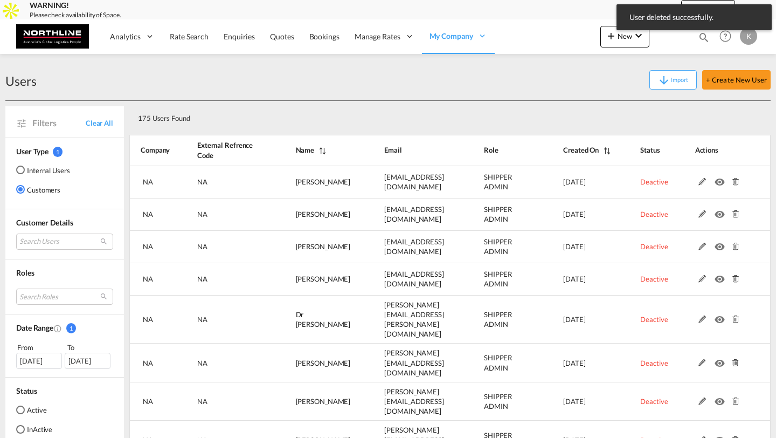
click at [736, 180] on md-icon at bounding box center [735, 182] width 14 height 8
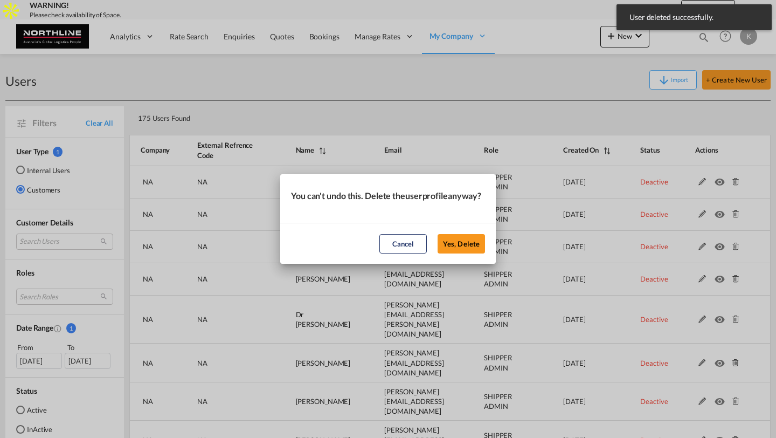
click at [438, 234] on button "Yes, Delete" at bounding box center [461, 243] width 47 height 19
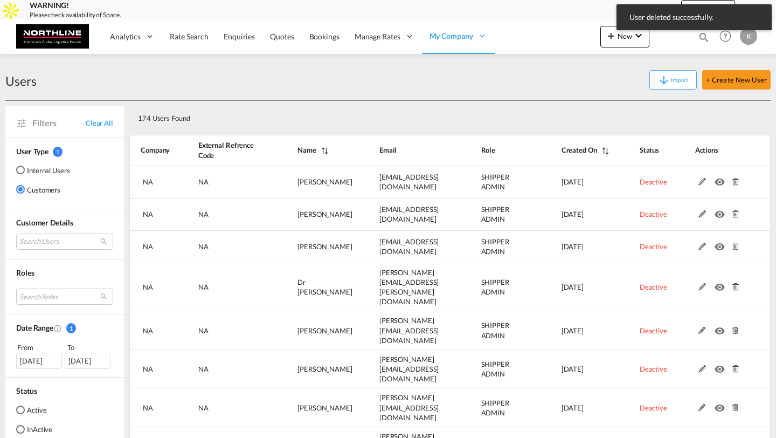
click at [736, 180] on md-icon at bounding box center [735, 182] width 14 height 8
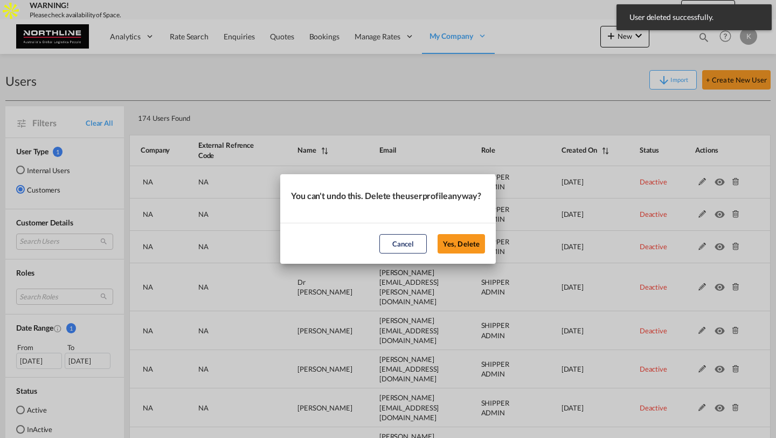
click at [438, 234] on button "Yes, Delete" at bounding box center [461, 243] width 47 height 19
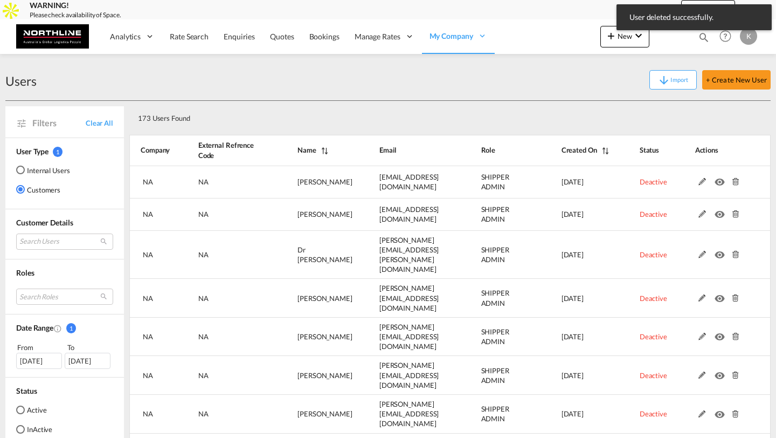
click at [736, 180] on md-icon at bounding box center [735, 182] width 14 height 8
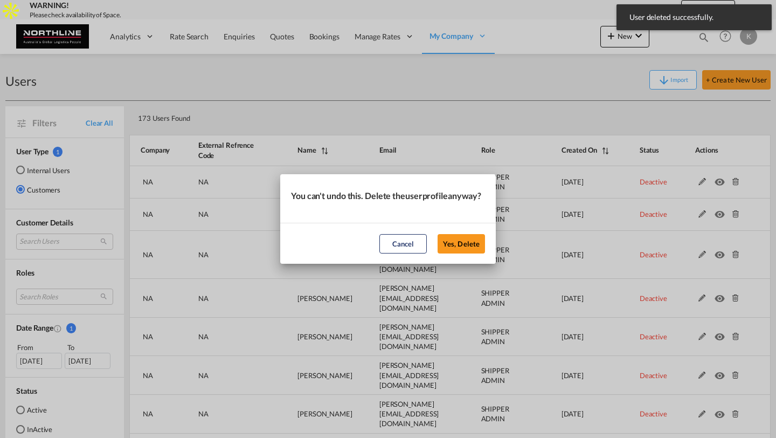
click at [438, 234] on button "Yes, Delete" at bounding box center [461, 243] width 47 height 19
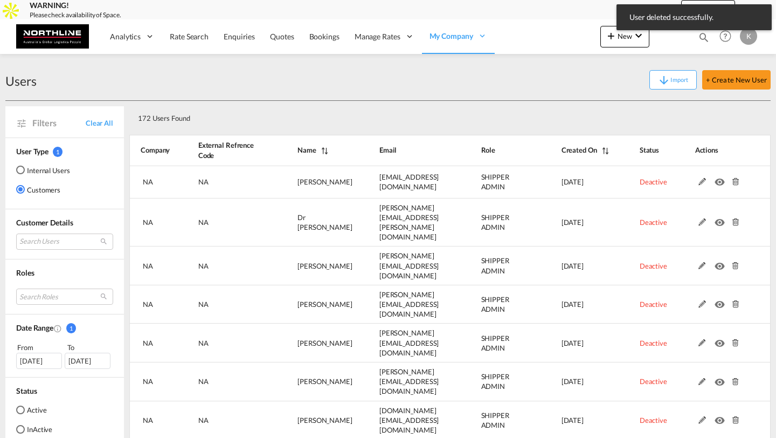
click at [736, 180] on md-icon at bounding box center [735, 182] width 14 height 8
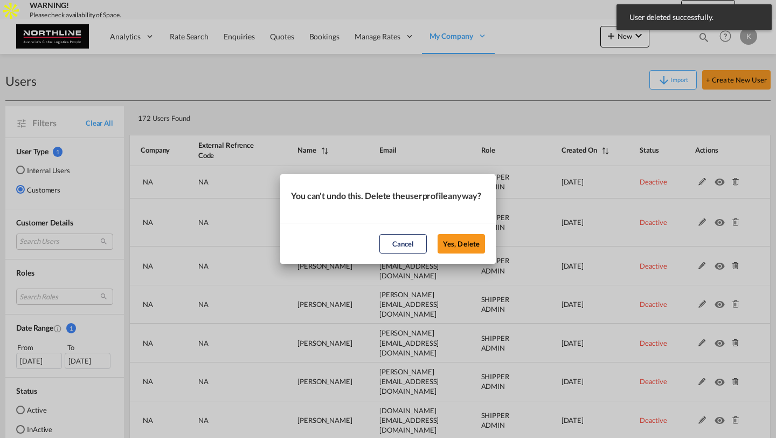
click at [438, 234] on button "Yes, Delete" at bounding box center [461, 243] width 47 height 19
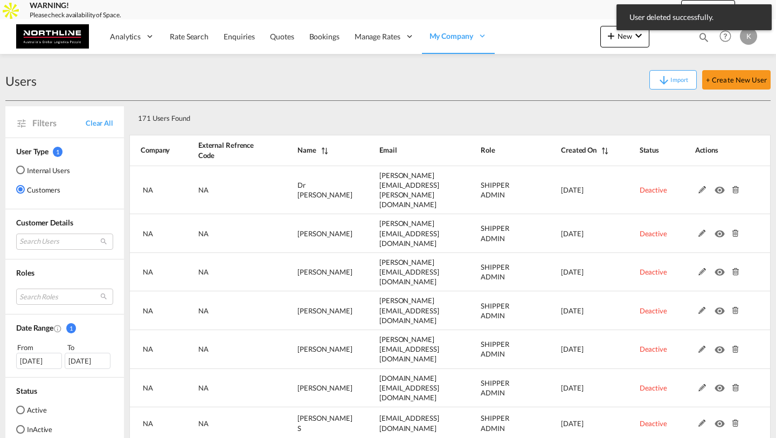
click at [736, 186] on md-icon at bounding box center [735, 190] width 14 height 8
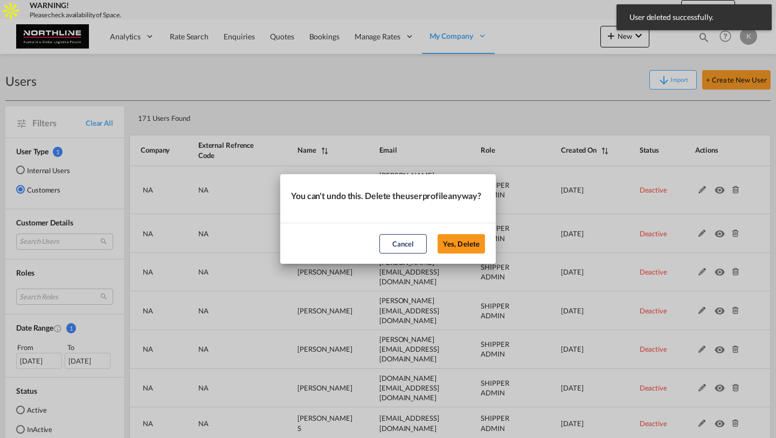
click at [438, 234] on button "Yes, Delete" at bounding box center [461, 243] width 47 height 19
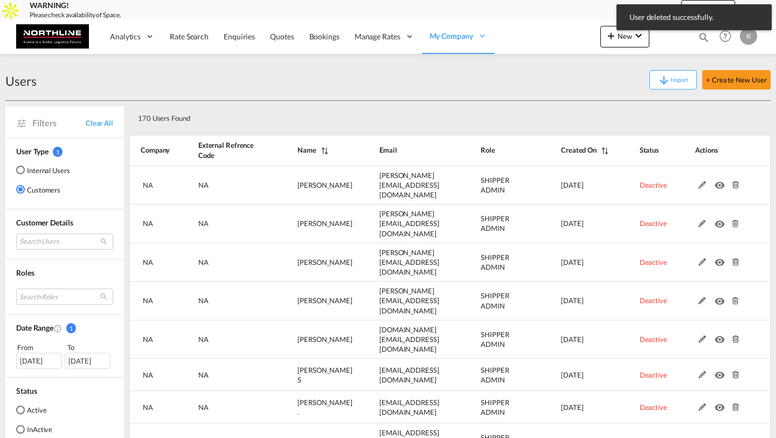
click at [736, 181] on md-icon at bounding box center [735, 185] width 14 height 8
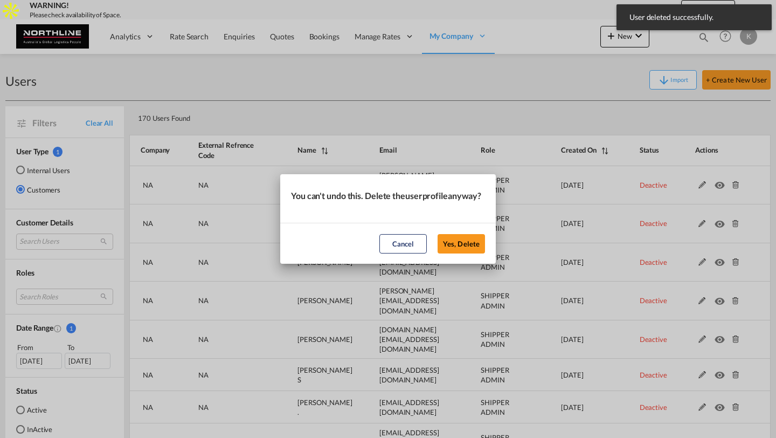
click at [438, 234] on button "Yes, Delete" at bounding box center [461, 243] width 47 height 19
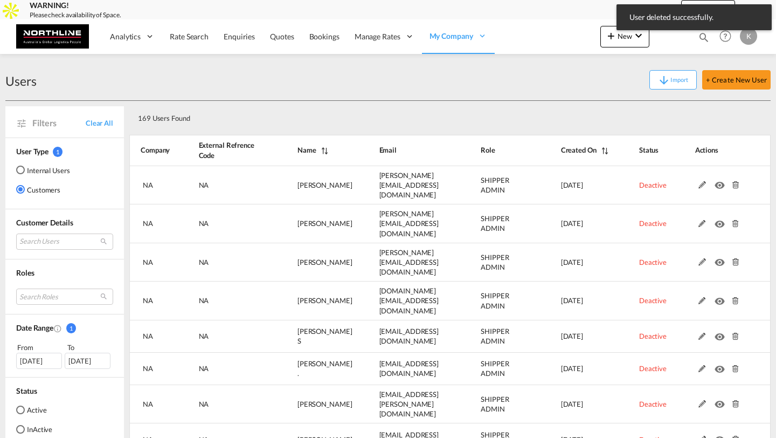
click at [736, 181] on md-icon at bounding box center [735, 185] width 14 height 8
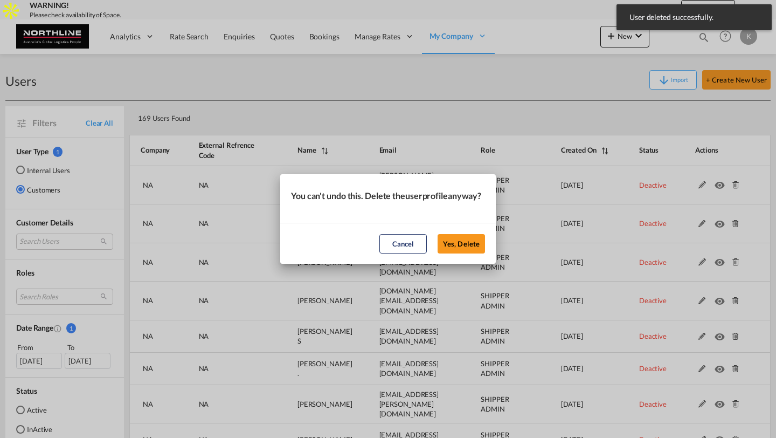
click at [438, 234] on button "Yes, Delete" at bounding box center [461, 243] width 47 height 19
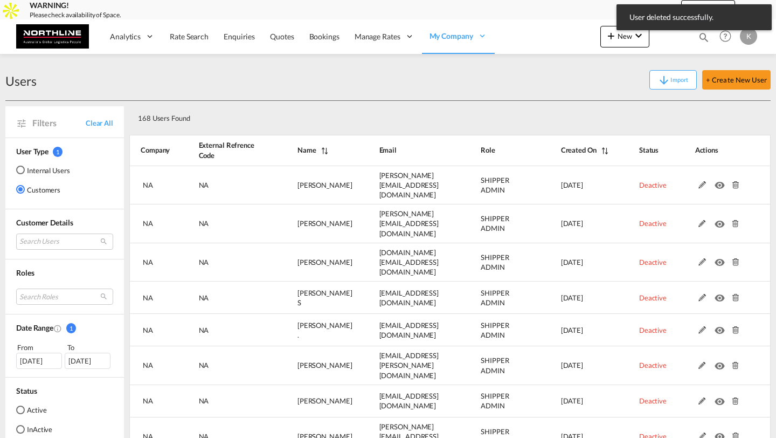
click at [736, 181] on md-icon at bounding box center [735, 185] width 14 height 8
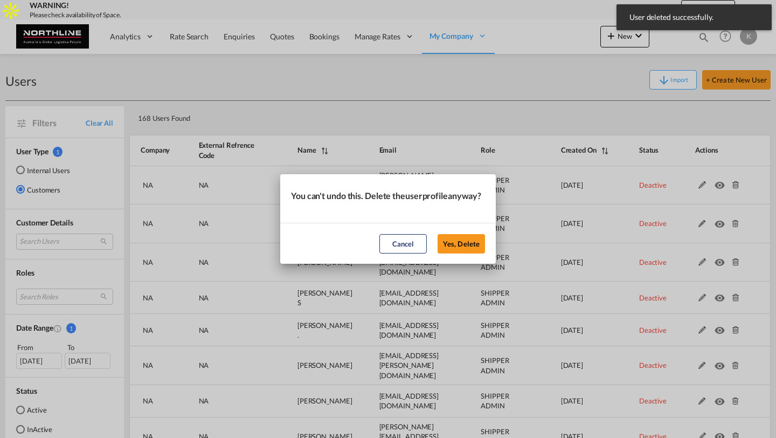
click at [438, 234] on button "Yes, Delete" at bounding box center [461, 243] width 47 height 19
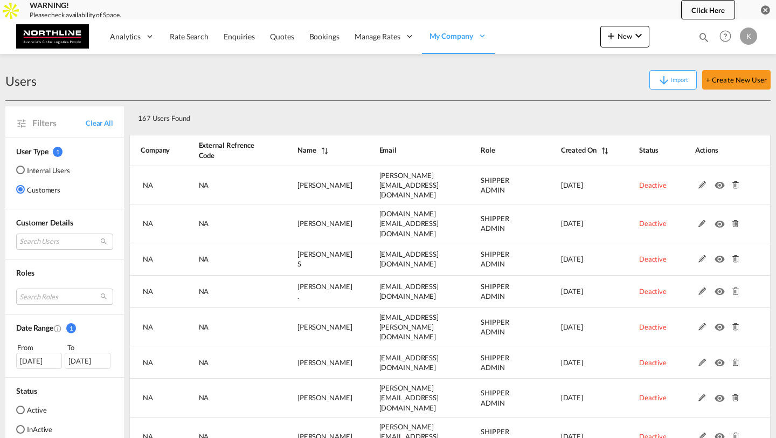
click at [736, 181] on md-icon at bounding box center [735, 185] width 14 height 8
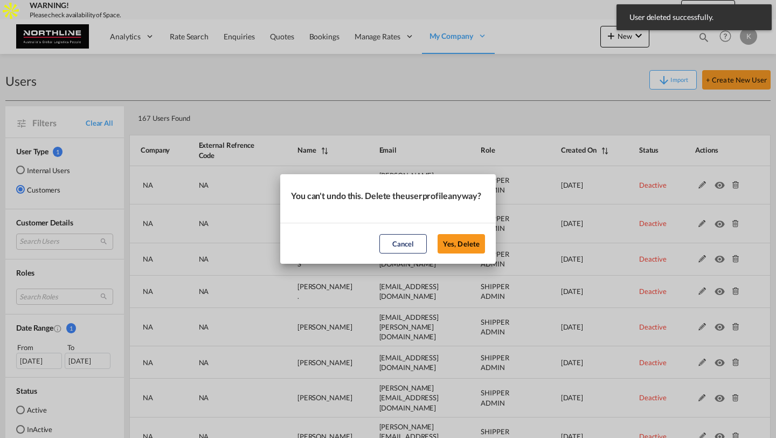
click at [438, 234] on button "Yes, Delete" at bounding box center [461, 243] width 47 height 19
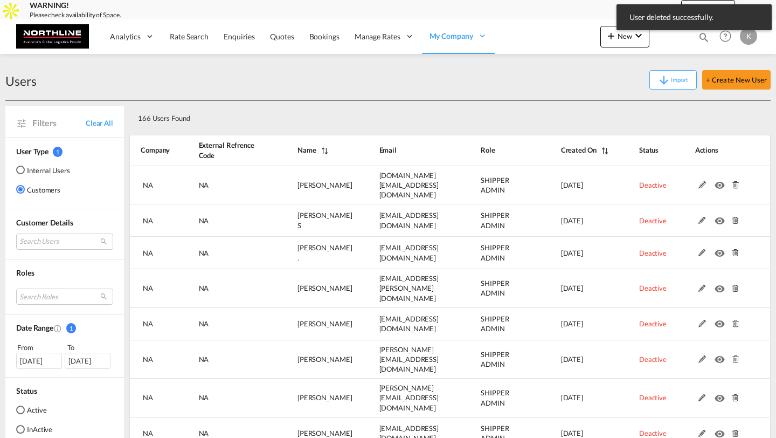
click at [736, 181] on md-icon at bounding box center [735, 185] width 14 height 8
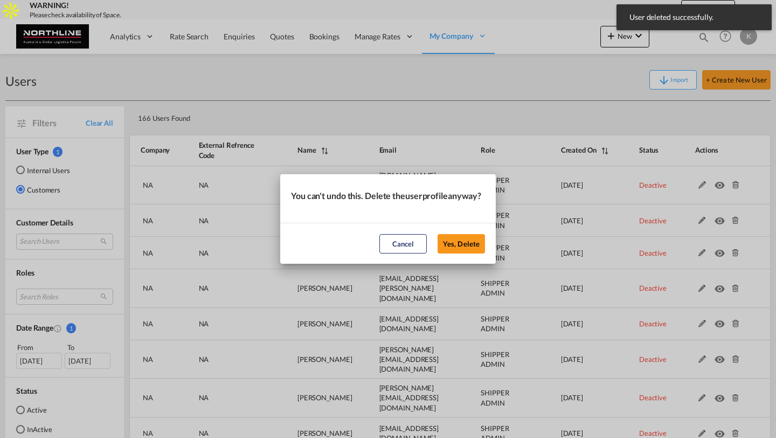
click at [438, 234] on button "Yes, Delete" at bounding box center [461, 243] width 47 height 19
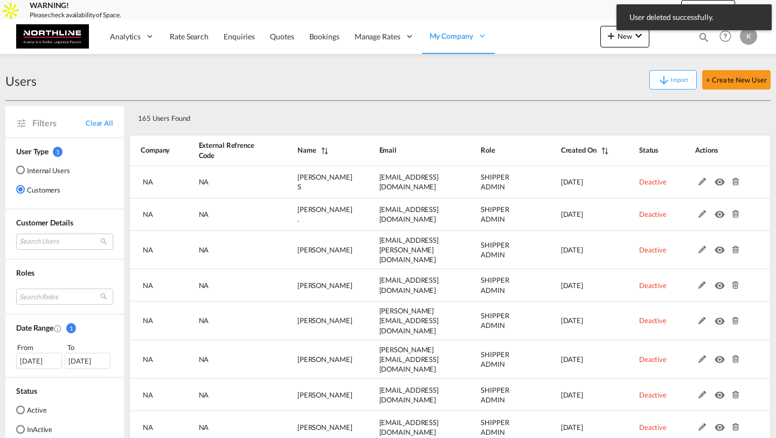
click at [736, 180] on md-icon at bounding box center [735, 182] width 14 height 8
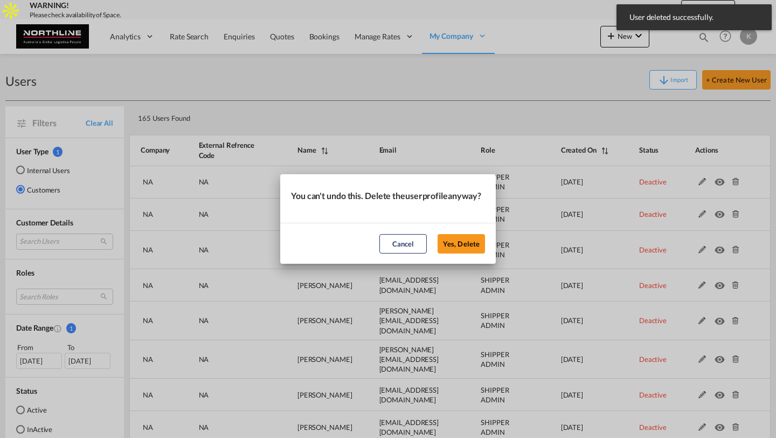
click at [438, 234] on button "Yes, Delete" at bounding box center [461, 243] width 47 height 19
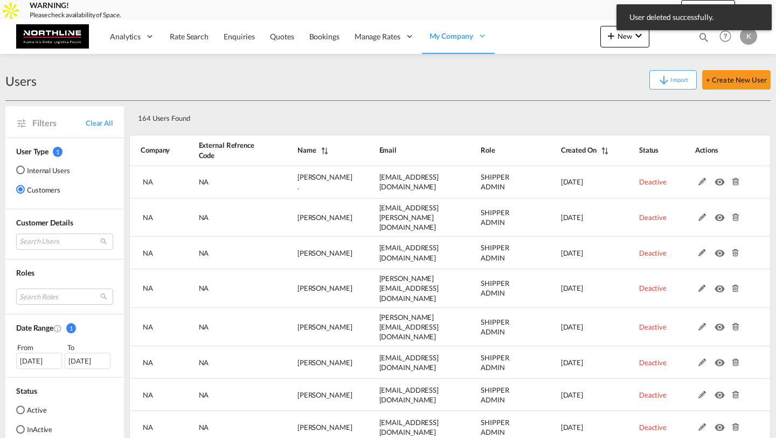
click at [736, 180] on md-icon at bounding box center [735, 182] width 14 height 8
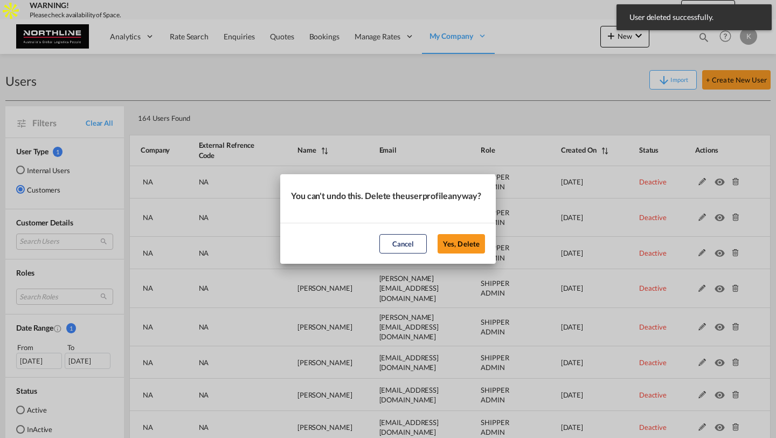
click at [438, 234] on button "Yes, Delete" at bounding box center [461, 243] width 47 height 19
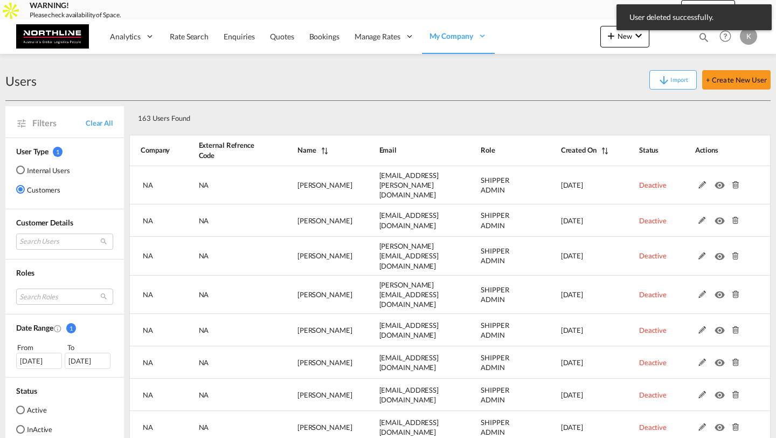
click at [736, 181] on md-icon at bounding box center [735, 185] width 14 height 8
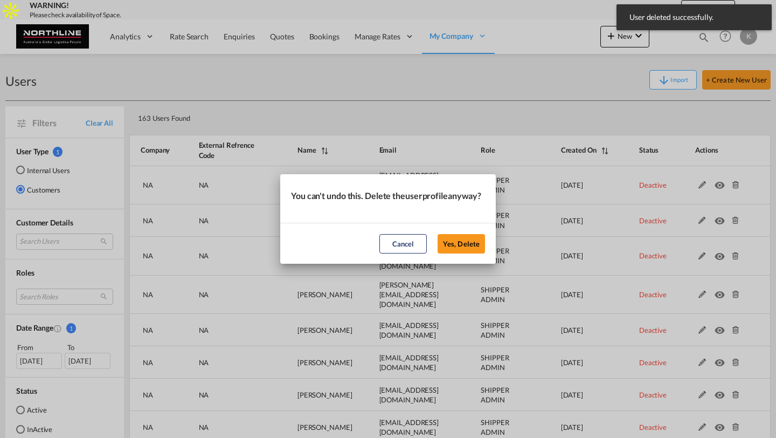
click at [438, 234] on button "Yes, Delete" at bounding box center [461, 243] width 47 height 19
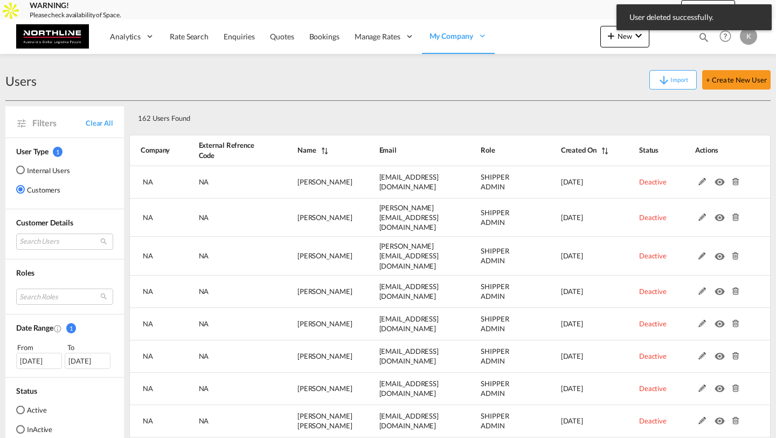
click at [736, 180] on md-icon at bounding box center [735, 182] width 14 height 8
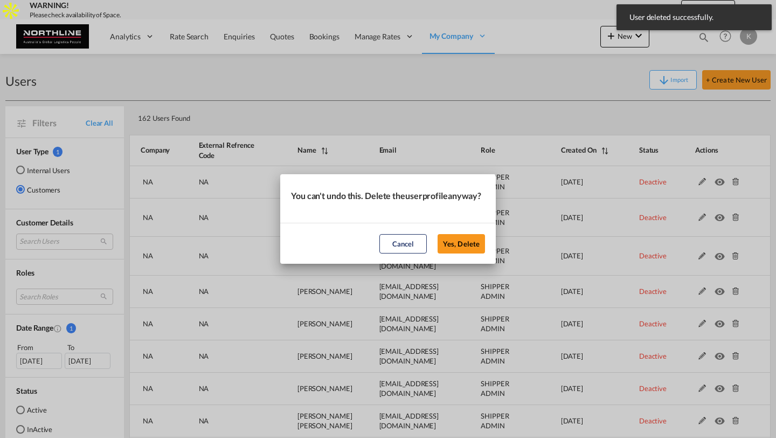
click at [438, 234] on button "Yes, Delete" at bounding box center [461, 243] width 47 height 19
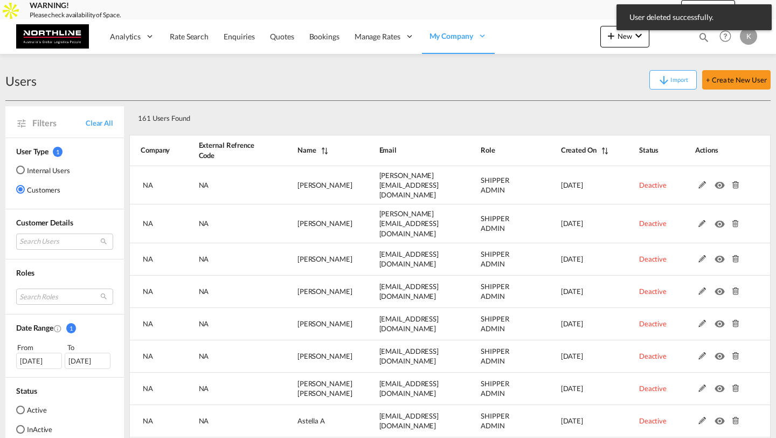
click at [736, 181] on md-icon at bounding box center [735, 185] width 14 height 8
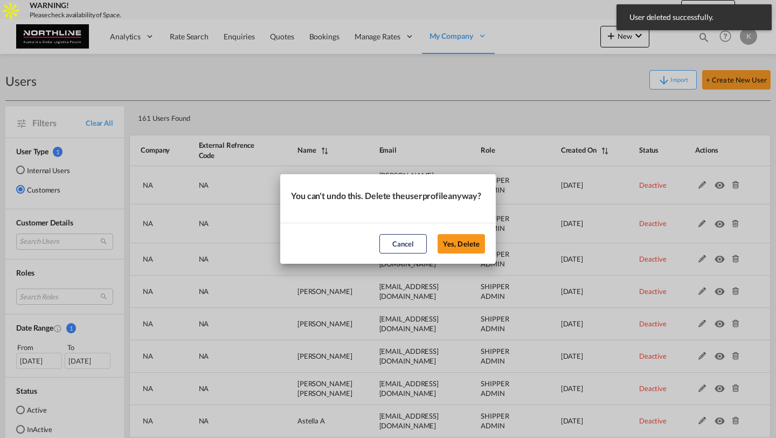
click at [438, 234] on button "Yes, Delete" at bounding box center [461, 243] width 47 height 19
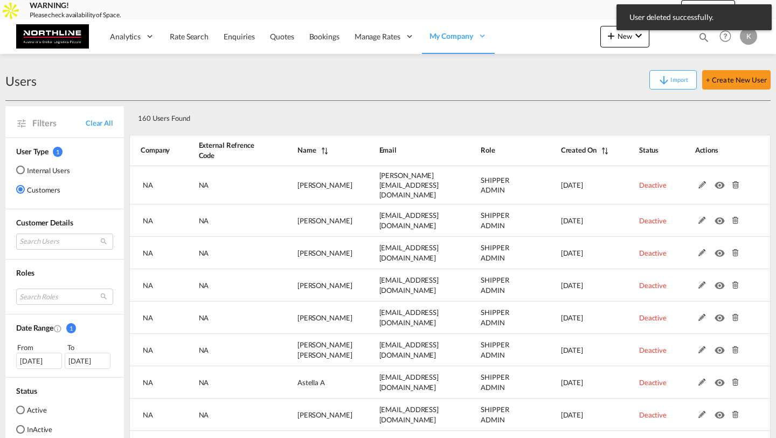
click at [736, 181] on md-icon at bounding box center [735, 185] width 14 height 8
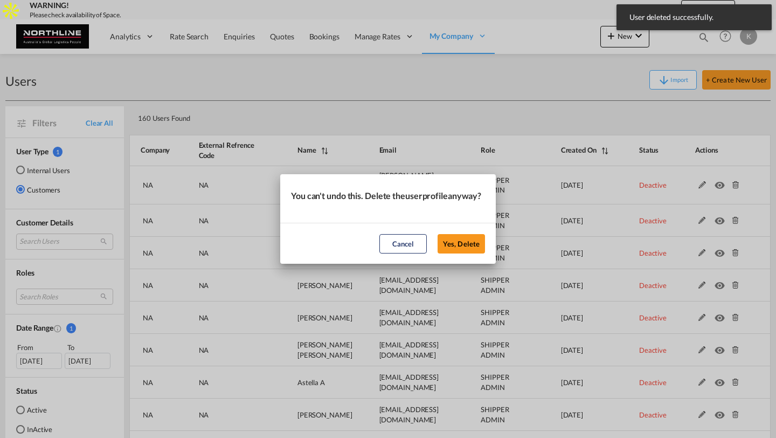
click at [438, 234] on button "Yes, Delete" at bounding box center [461, 243] width 47 height 19
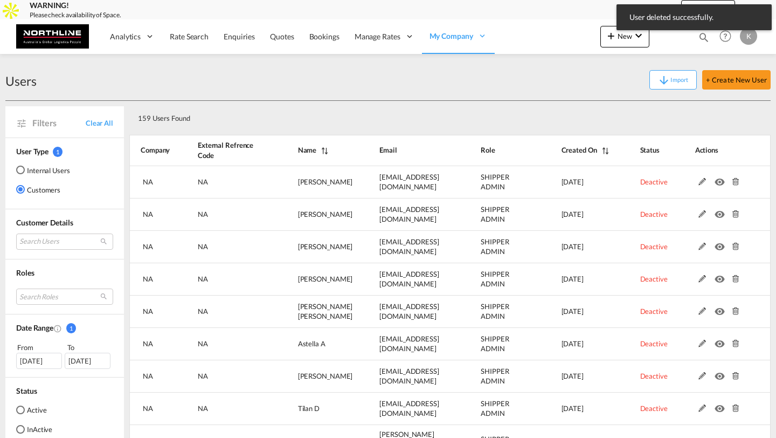
click at [736, 180] on md-icon at bounding box center [735, 182] width 14 height 8
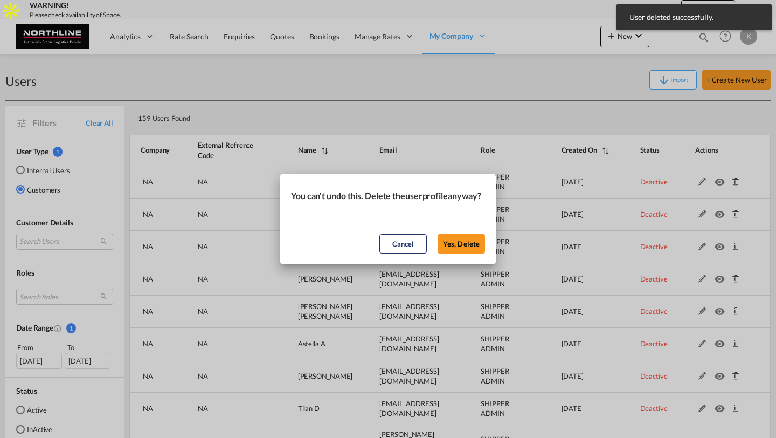
click at [438, 234] on button "Yes, Delete" at bounding box center [461, 243] width 47 height 19
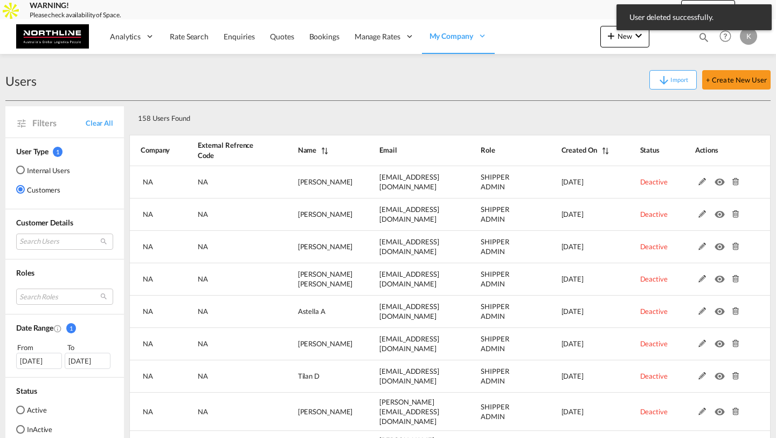
click at [736, 180] on md-icon at bounding box center [735, 182] width 14 height 8
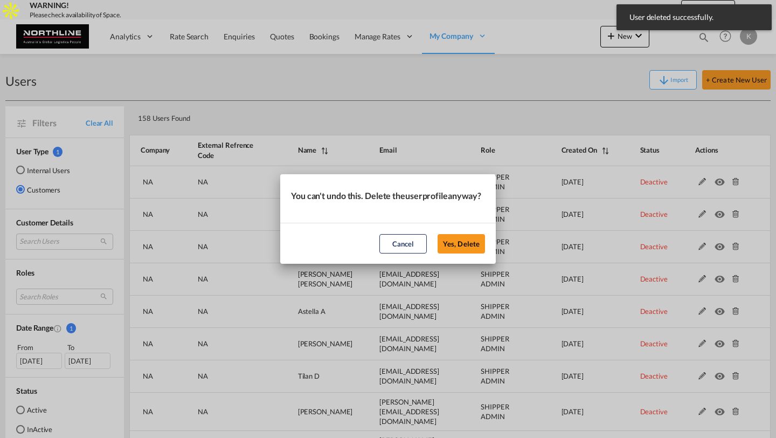
click at [438, 234] on button "Yes, Delete" at bounding box center [461, 243] width 47 height 19
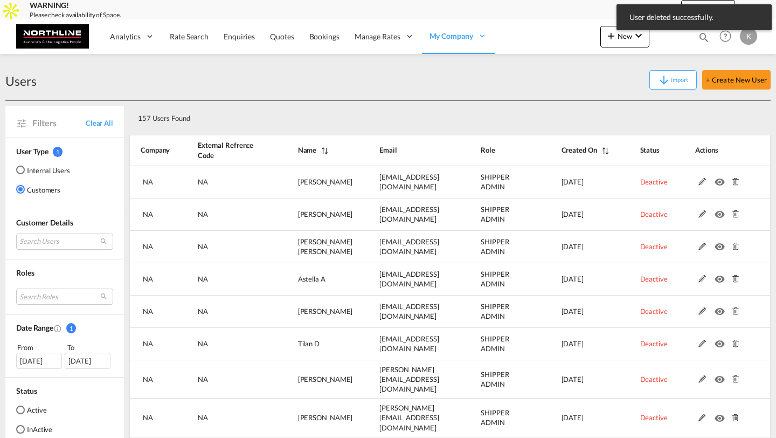
click at [736, 180] on md-icon at bounding box center [735, 182] width 14 height 8
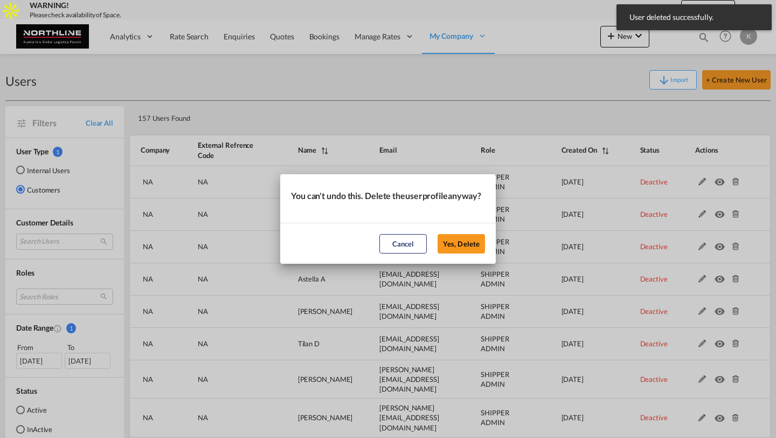
click at [438, 234] on button "Yes, Delete" at bounding box center [461, 243] width 47 height 19
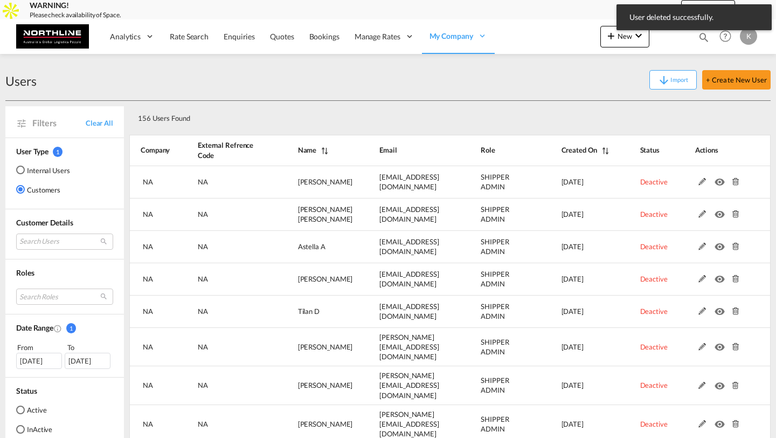
click at [736, 180] on md-icon at bounding box center [735, 182] width 14 height 8
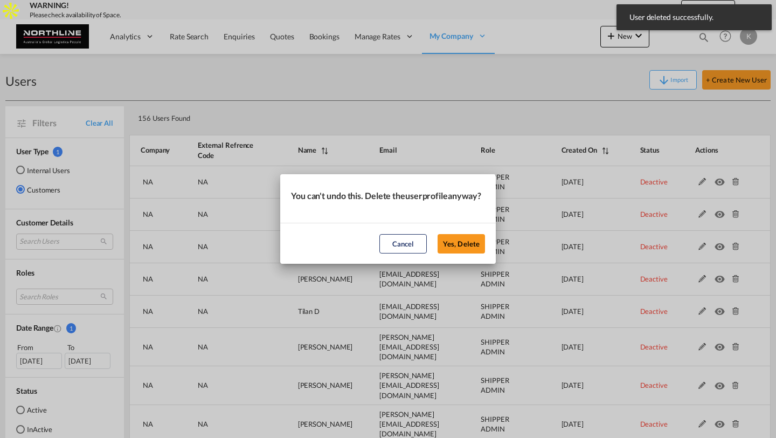
click at [438, 234] on button "Yes, Delete" at bounding box center [461, 243] width 47 height 19
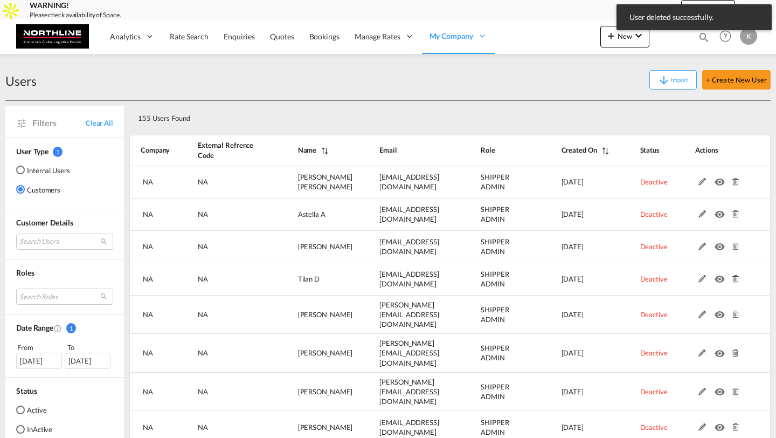
click at [736, 180] on md-icon at bounding box center [735, 182] width 14 height 8
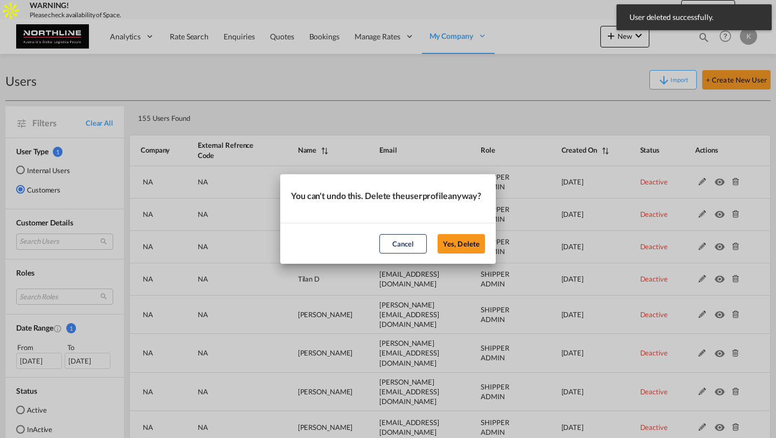
click at [438, 234] on button "Yes, Delete" at bounding box center [461, 243] width 47 height 19
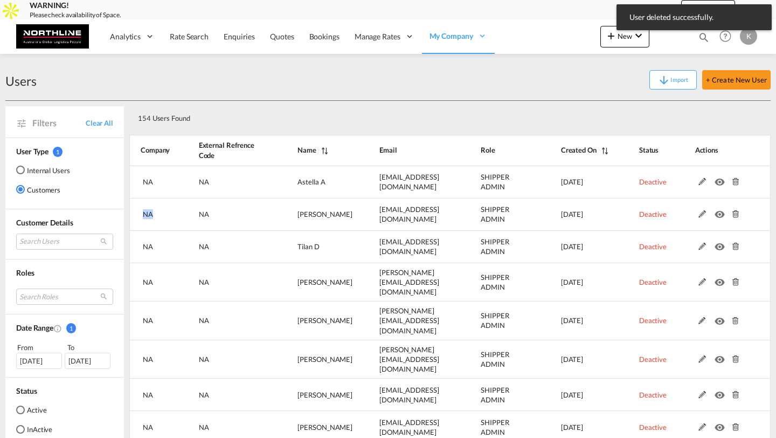
click at [736, 180] on md-icon at bounding box center [735, 182] width 14 height 8
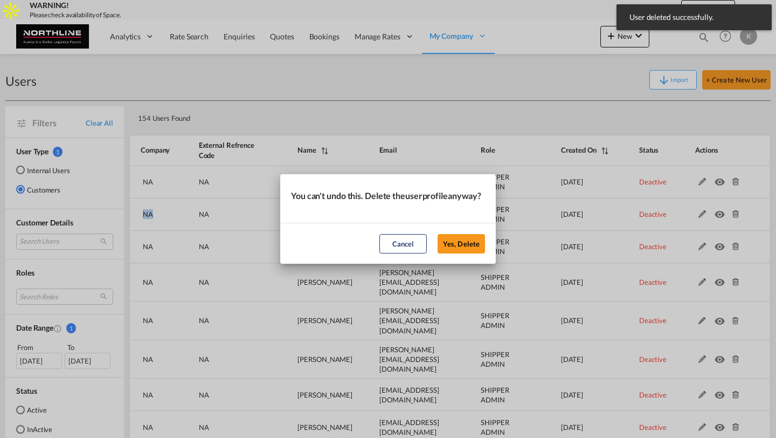
click at [438, 234] on button "Yes, Delete" at bounding box center [461, 243] width 47 height 19
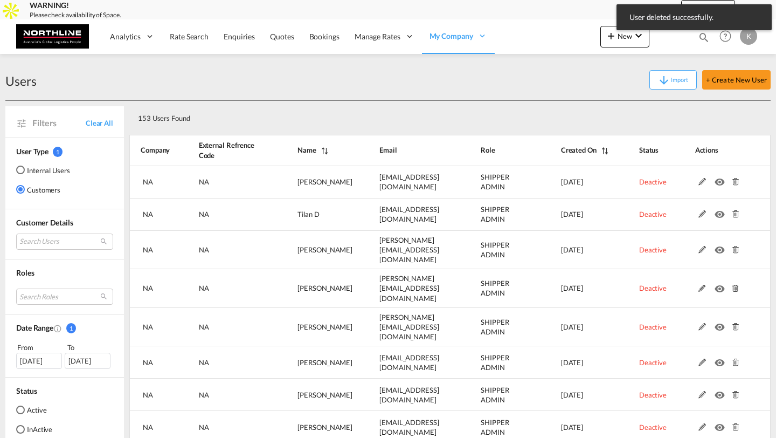
click at [736, 180] on md-icon at bounding box center [735, 182] width 14 height 8
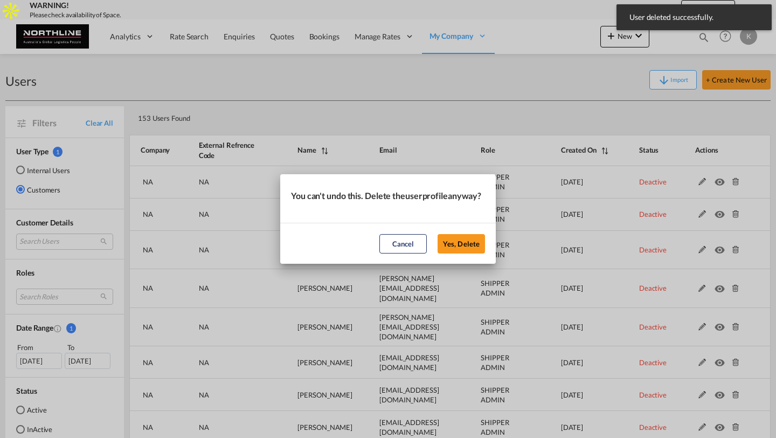
click at [438, 234] on button "Yes, Delete" at bounding box center [461, 243] width 47 height 19
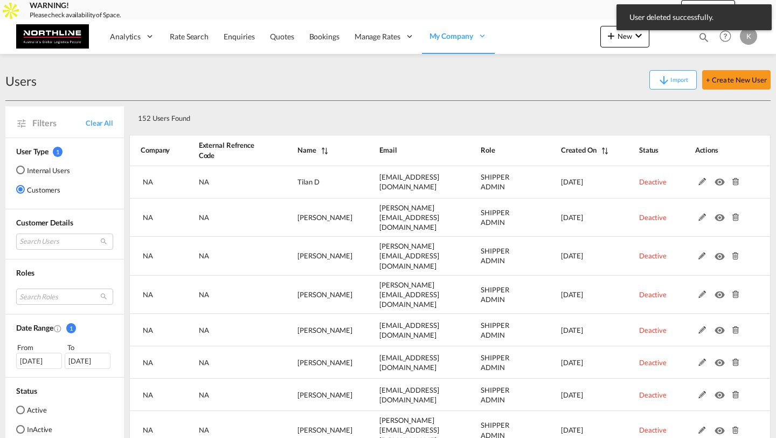
click at [736, 180] on md-icon at bounding box center [735, 182] width 14 height 8
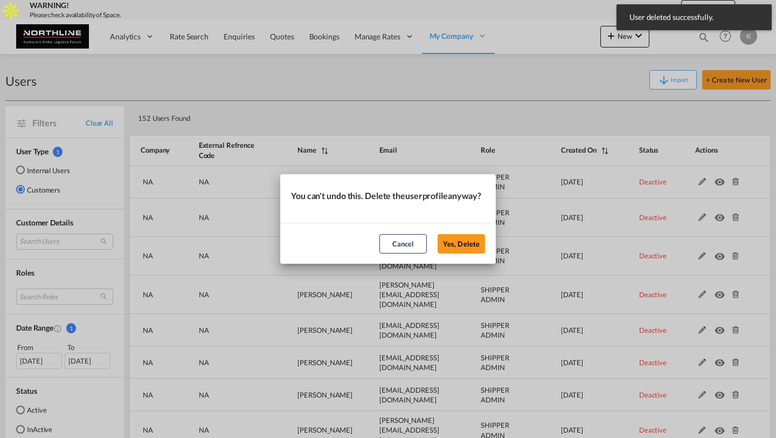
click at [438, 234] on button "Yes, Delete" at bounding box center [461, 243] width 47 height 19
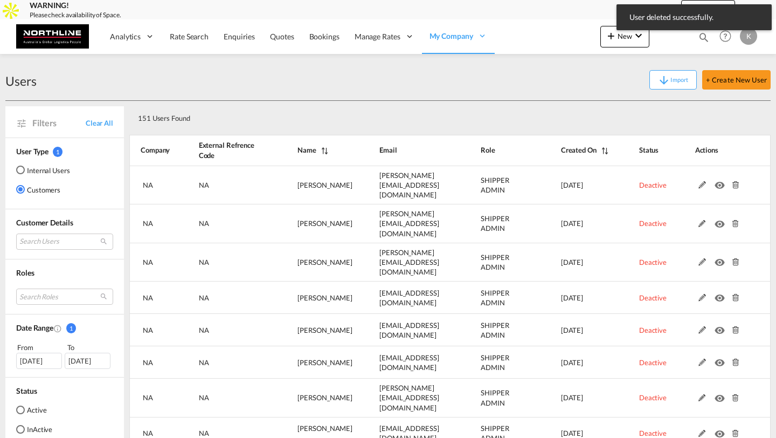
click at [736, 181] on md-icon at bounding box center [735, 185] width 14 height 8
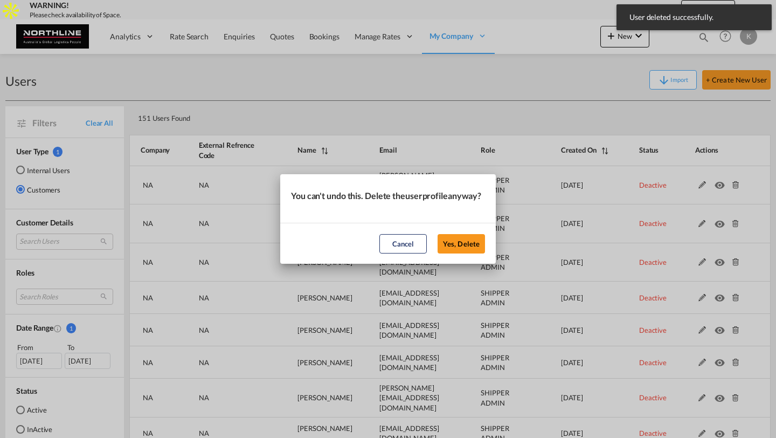
click at [438, 234] on button "Yes, Delete" at bounding box center [461, 243] width 47 height 19
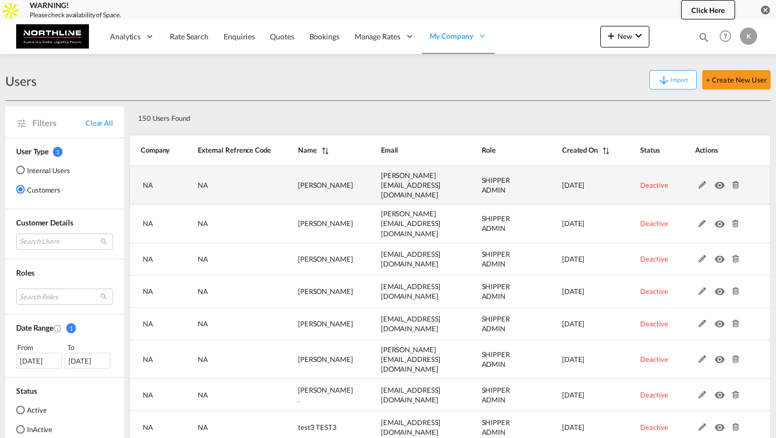
click at [735, 181] on md-icon at bounding box center [735, 185] width 14 height 8
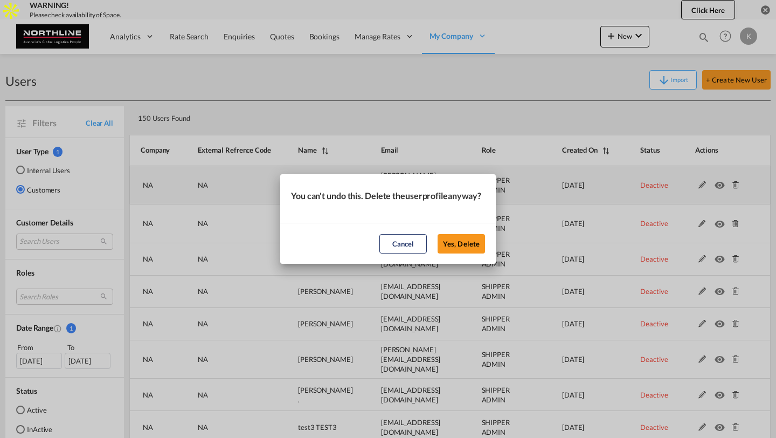
click at [438, 234] on button "Yes, Delete" at bounding box center [461, 243] width 47 height 19
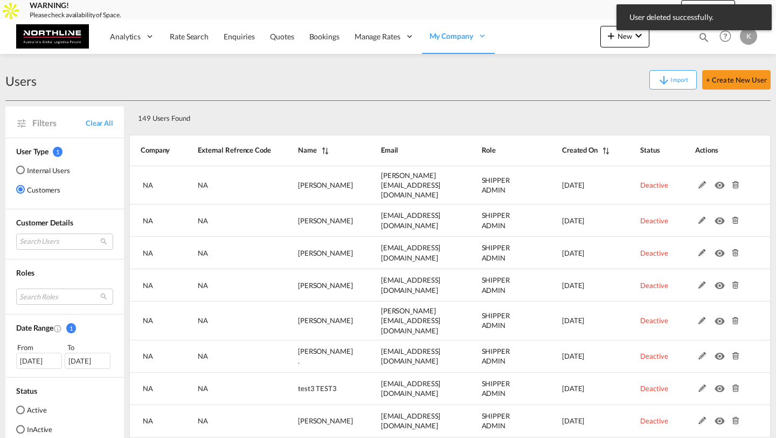
click at [735, 181] on md-icon at bounding box center [735, 185] width 14 height 8
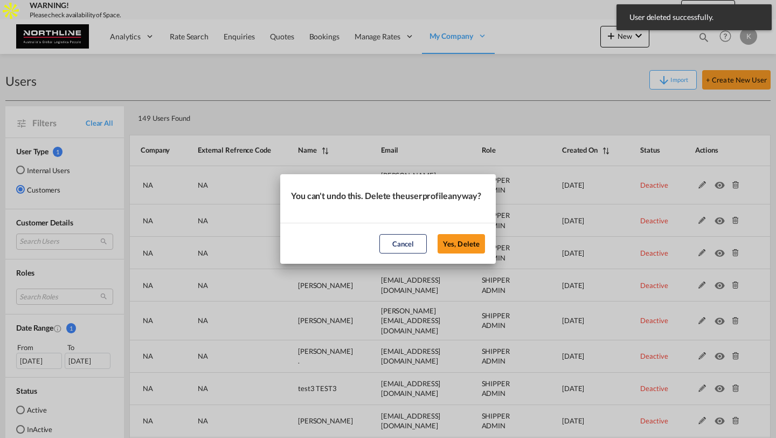
click at [438, 234] on button "Yes, Delete" at bounding box center [461, 243] width 47 height 19
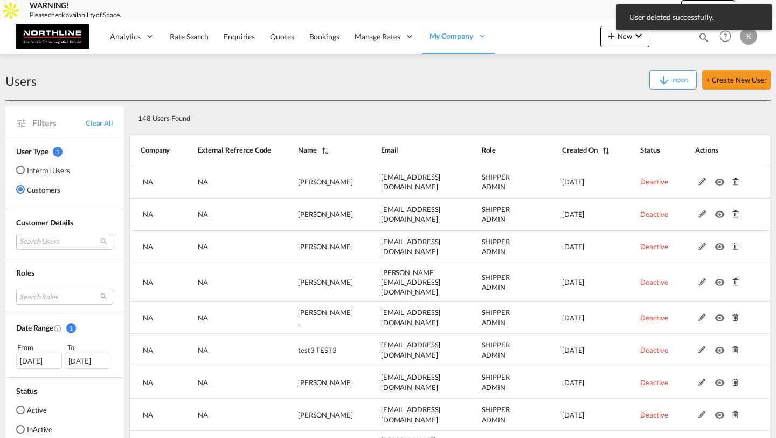
click at [735, 178] on md-icon at bounding box center [735, 182] width 14 height 8
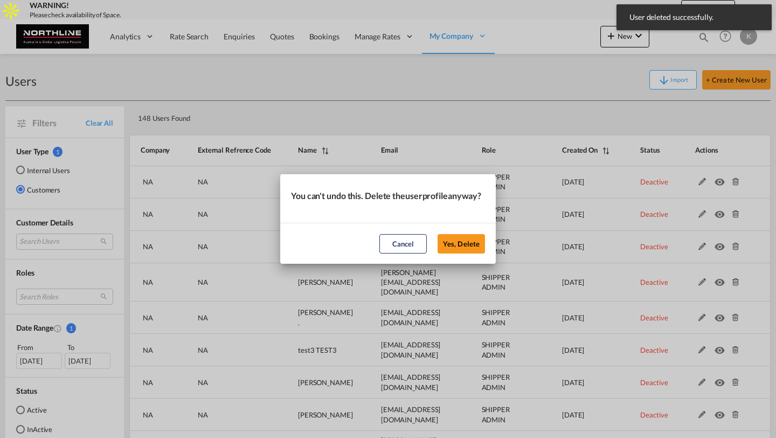
click at [438, 234] on button "Yes, Delete" at bounding box center [461, 243] width 47 height 19
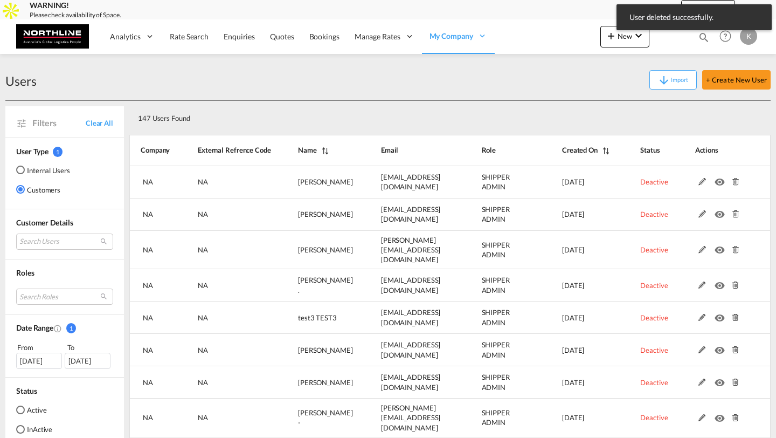
click at [735, 178] on md-icon at bounding box center [735, 182] width 14 height 8
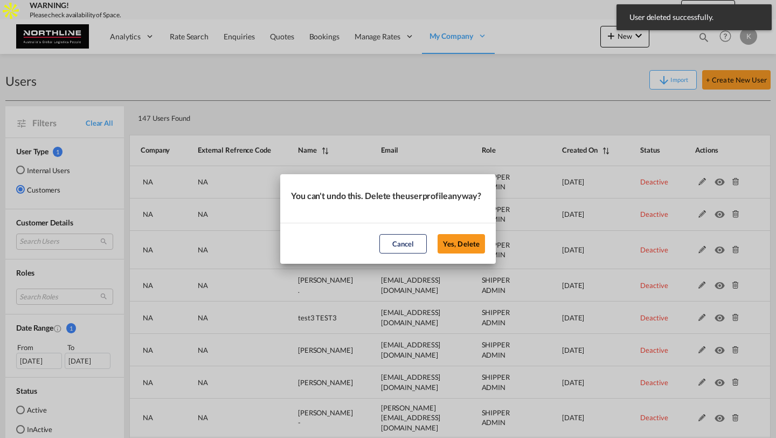
click at [438, 234] on button "Yes, Delete" at bounding box center [461, 243] width 47 height 19
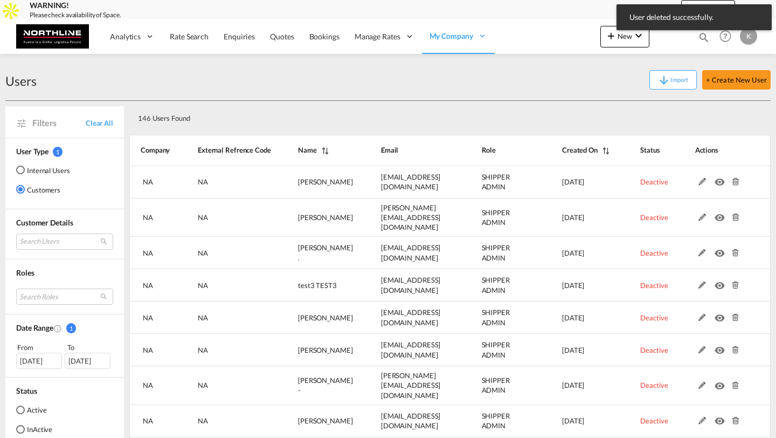
click at [735, 178] on md-icon at bounding box center [735, 182] width 14 height 8
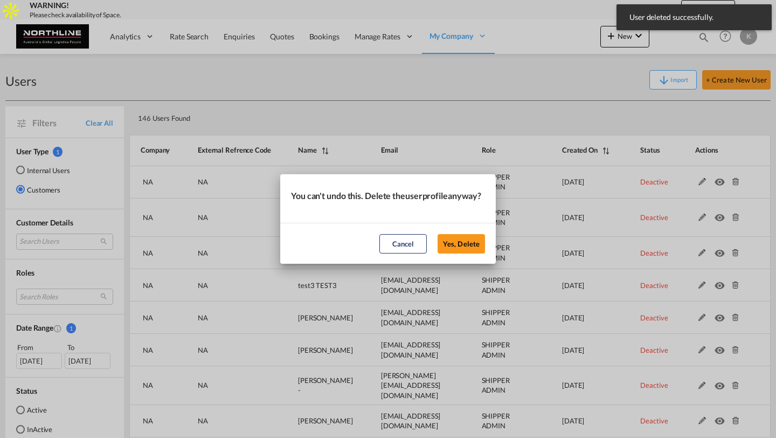
click at [438, 234] on button "Yes, Delete" at bounding box center [461, 243] width 47 height 19
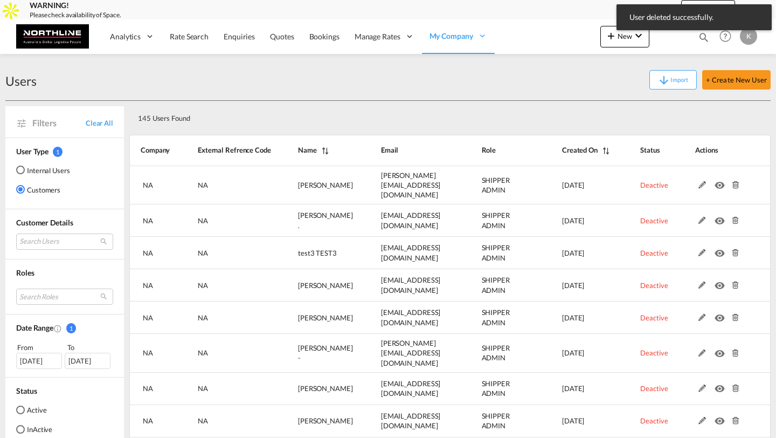
click at [735, 181] on md-icon at bounding box center [735, 185] width 14 height 8
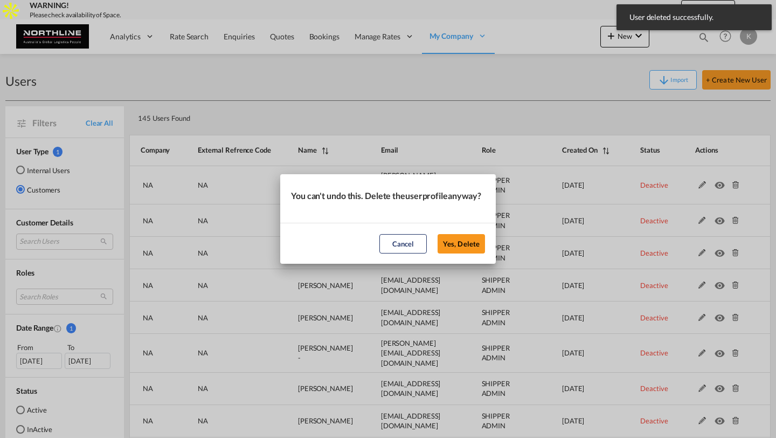
click at [438, 234] on button "Yes, Delete" at bounding box center [461, 243] width 47 height 19
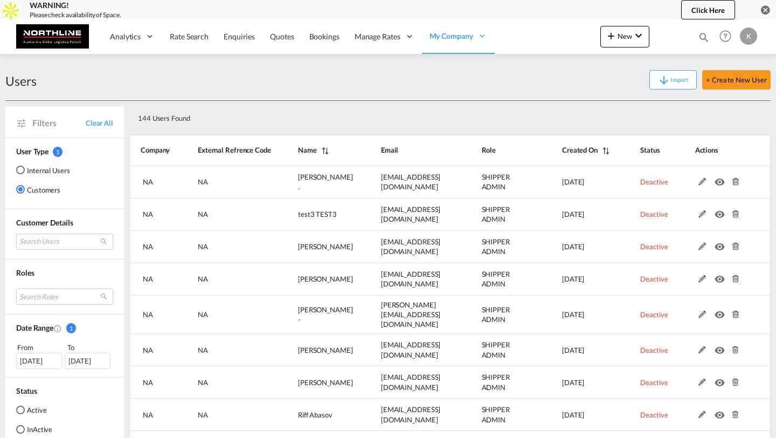
click at [735, 178] on md-icon at bounding box center [735, 182] width 14 height 8
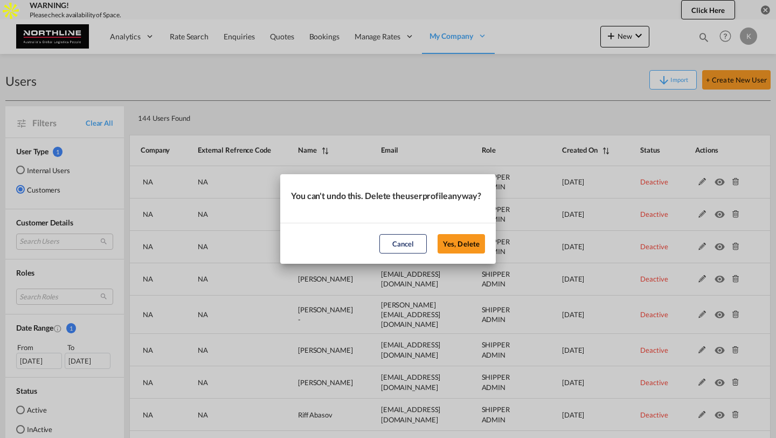
click at [438, 234] on button "Yes, Delete" at bounding box center [461, 243] width 47 height 19
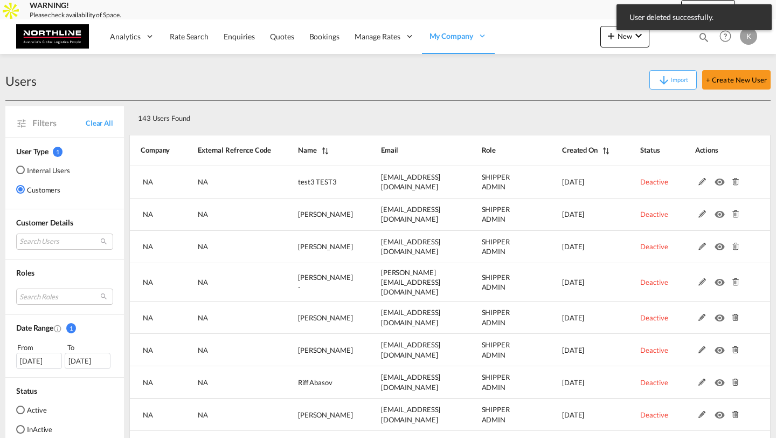
click at [735, 180] on md-icon at bounding box center [735, 182] width 14 height 8
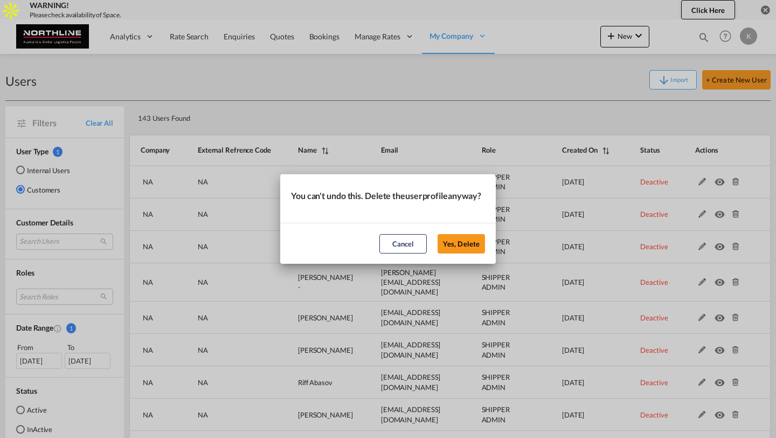
click at [438, 234] on button "Yes, Delete" at bounding box center [461, 243] width 47 height 19
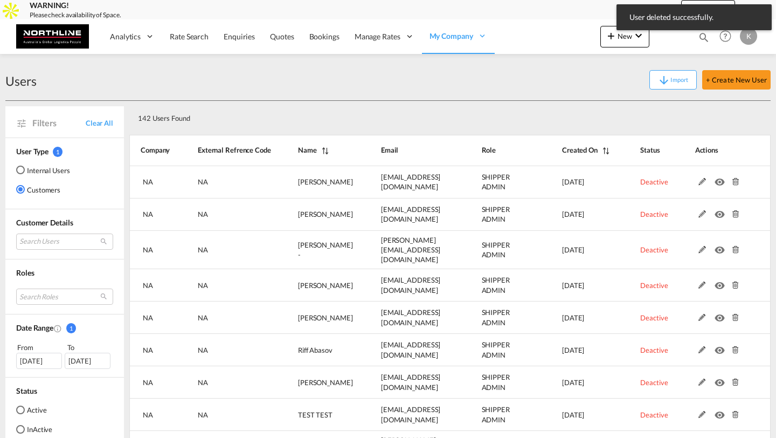
click at [735, 180] on md-icon at bounding box center [735, 182] width 14 height 8
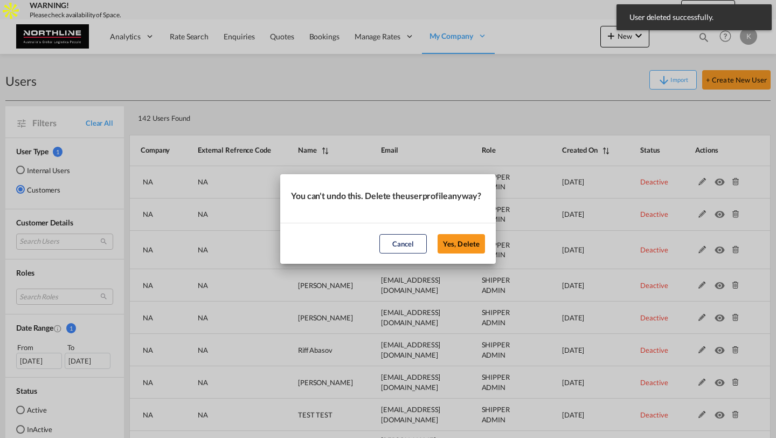
click at [438, 234] on button "Yes, Delete" at bounding box center [461, 243] width 47 height 19
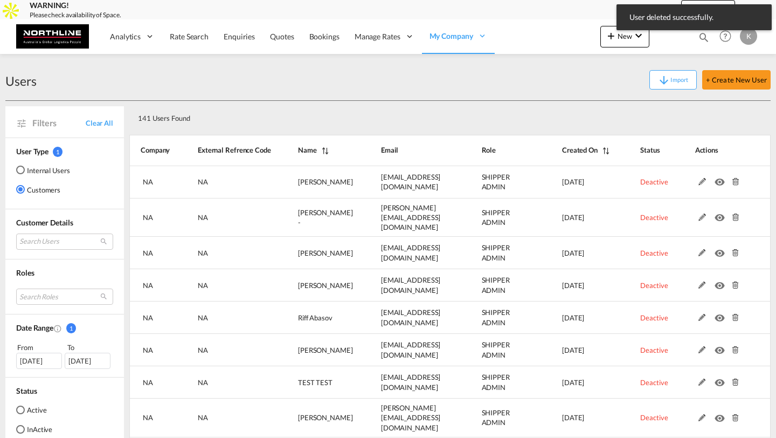
click at [735, 180] on md-icon at bounding box center [735, 182] width 14 height 8
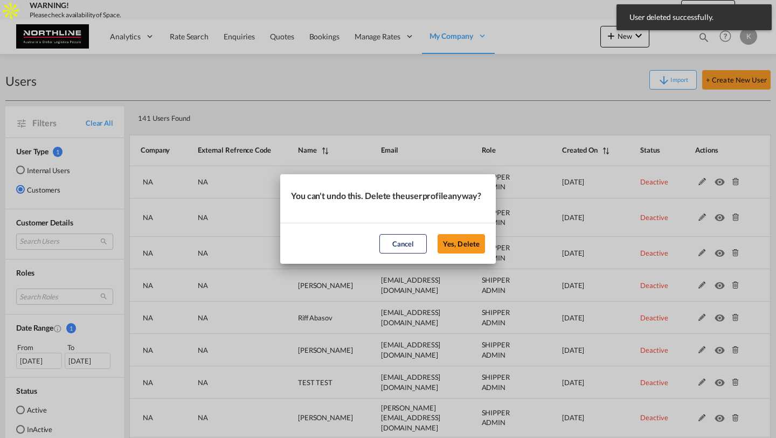
click at [438, 234] on button "Yes, Delete" at bounding box center [461, 243] width 47 height 19
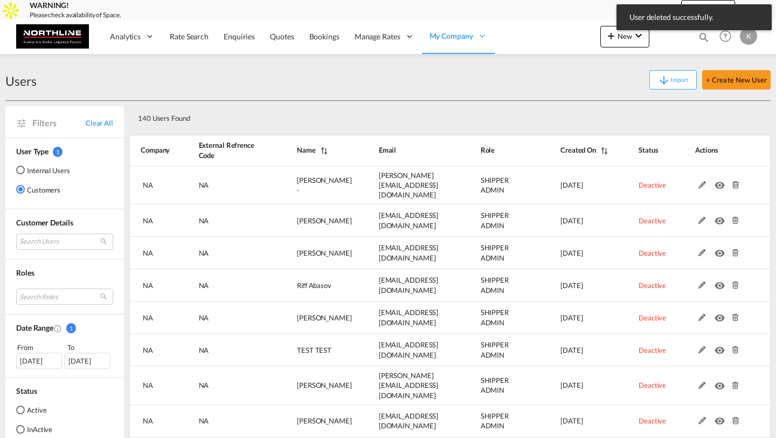
click at [735, 181] on md-icon at bounding box center [735, 185] width 14 height 8
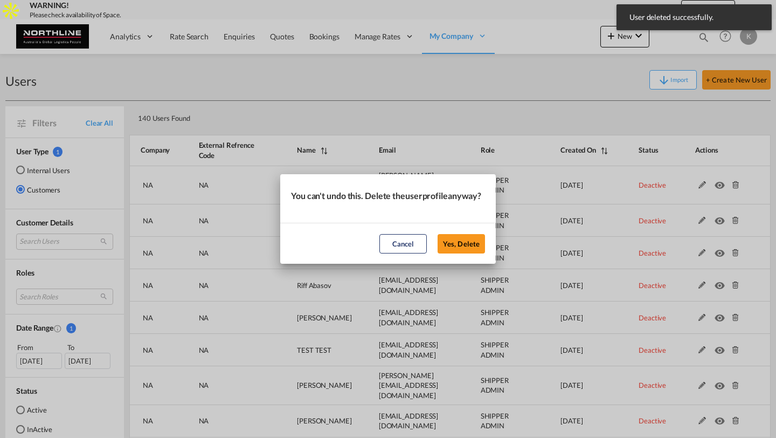
click at [438, 234] on button "Yes, Delete" at bounding box center [461, 243] width 47 height 19
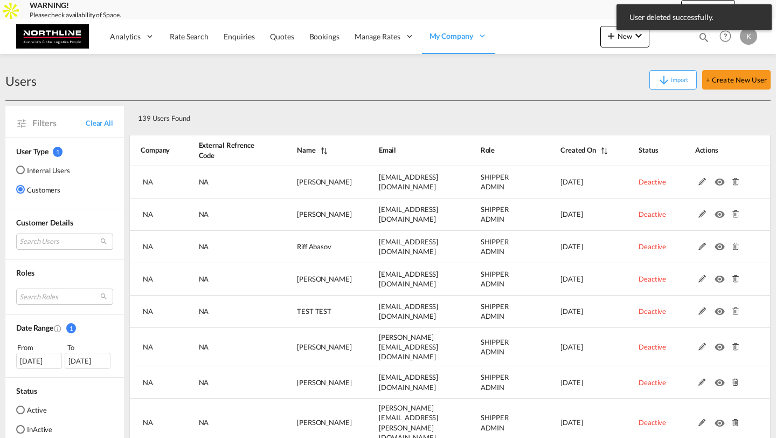
click at [735, 180] on md-icon at bounding box center [735, 182] width 14 height 8
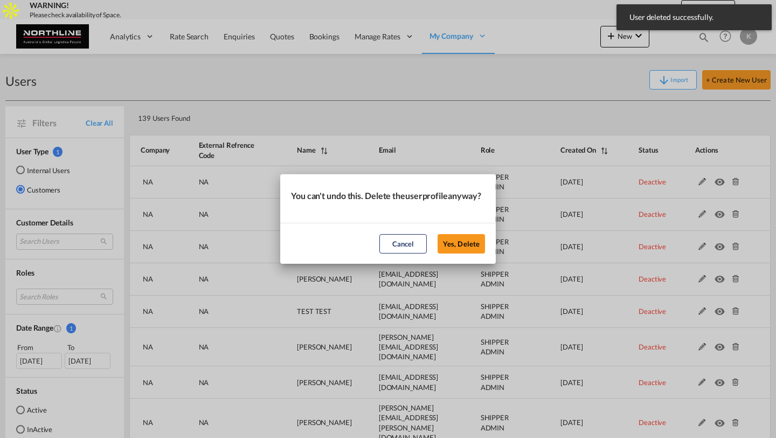
click at [438, 234] on button "Yes, Delete" at bounding box center [461, 243] width 47 height 19
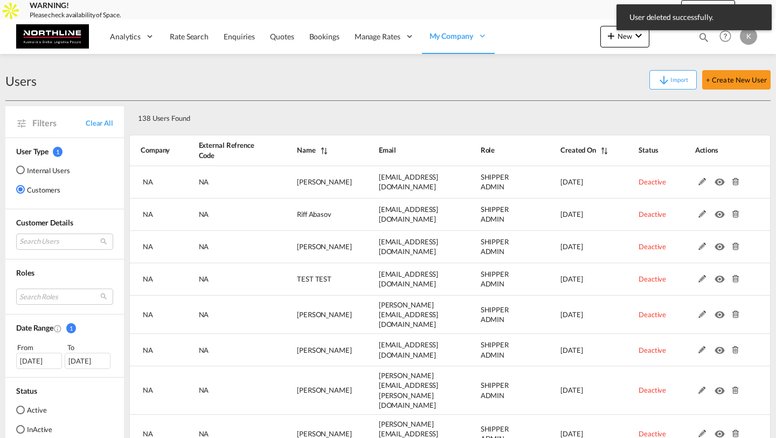
click at [735, 180] on md-icon at bounding box center [735, 182] width 14 height 8
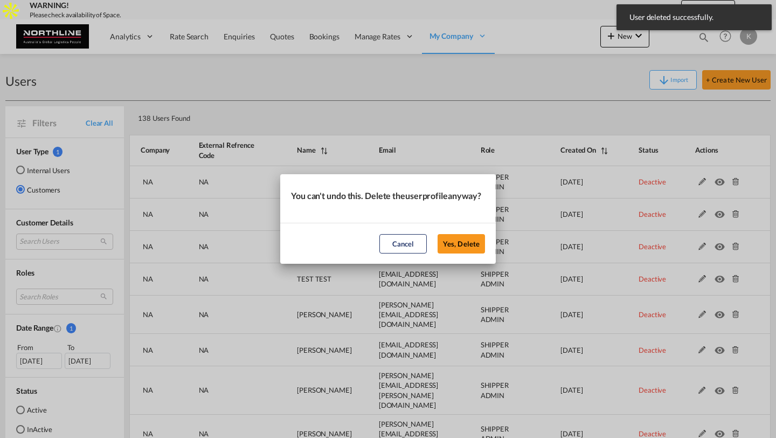
click at [438, 234] on button "Yes, Delete" at bounding box center [461, 243] width 47 height 19
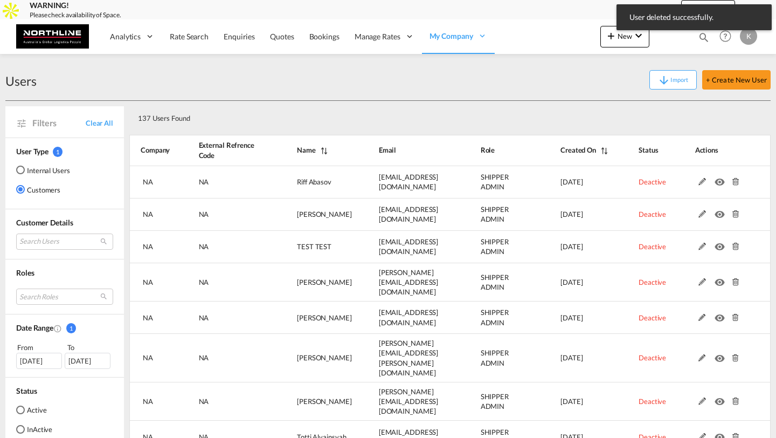
click at [735, 180] on md-icon at bounding box center [735, 182] width 14 height 8
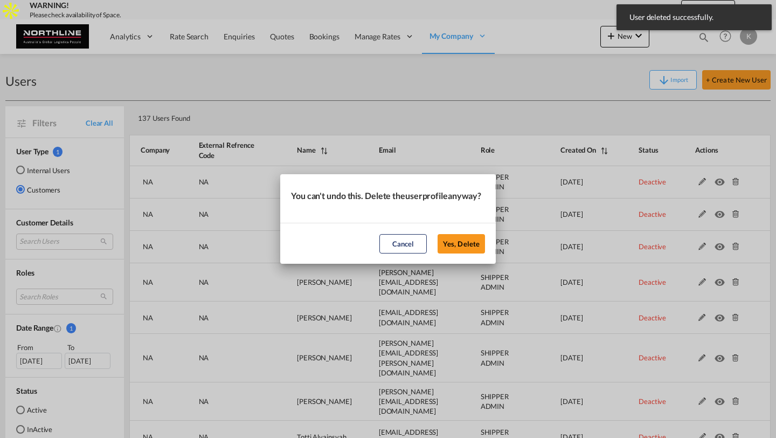
click at [438, 234] on button "Yes, Delete" at bounding box center [461, 243] width 47 height 19
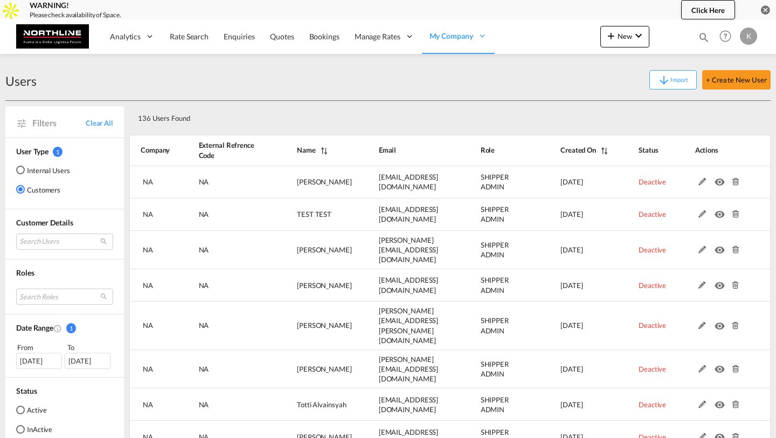
click at [735, 180] on md-icon at bounding box center [735, 182] width 14 height 8
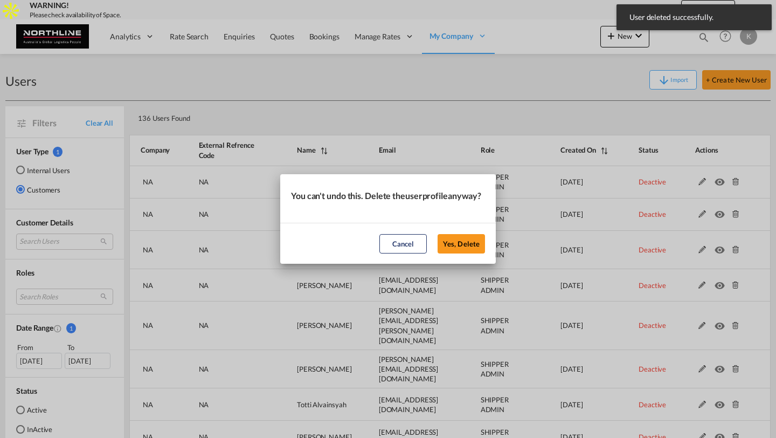
click at [735, 180] on div "You can't undo this. Delete the user profile anyway? Cancel Yes, Delete" at bounding box center [388, 219] width 776 height 438
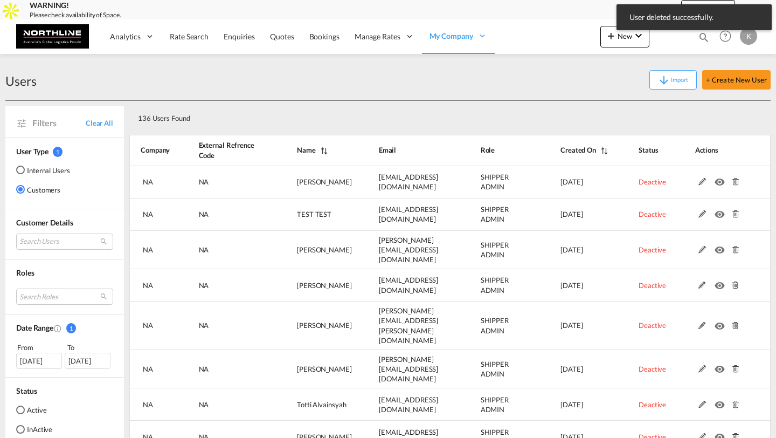
click at [735, 180] on md-icon at bounding box center [735, 182] width 14 height 8
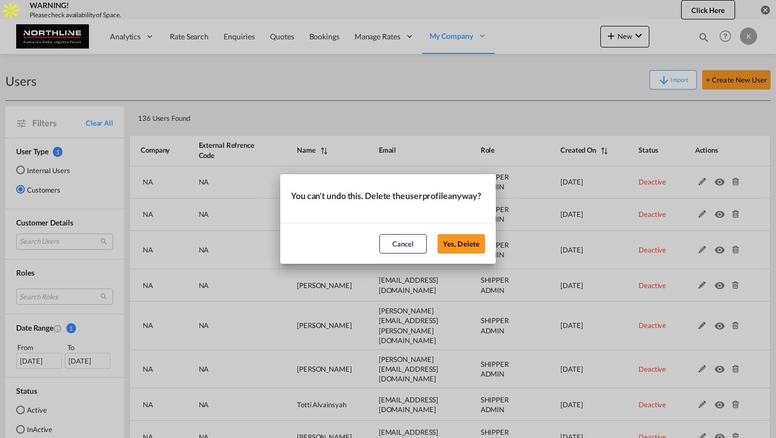
click at [438, 234] on button "Yes, Delete" at bounding box center [461, 243] width 47 height 19
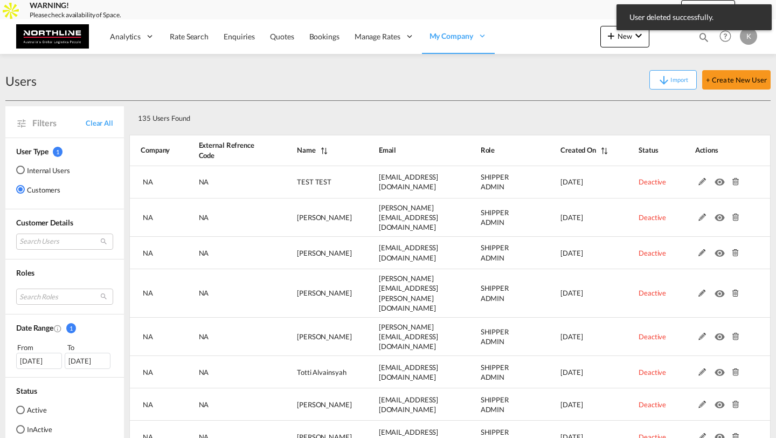
click at [735, 180] on md-icon at bounding box center [735, 182] width 14 height 8
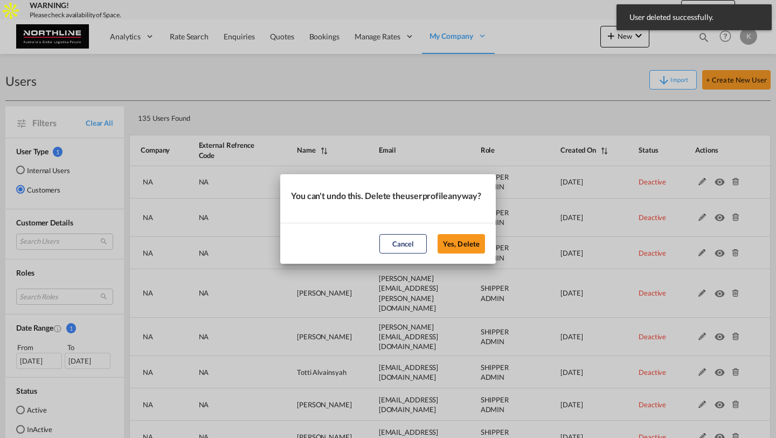
click at [438, 234] on button "Yes, Delete" at bounding box center [461, 243] width 47 height 19
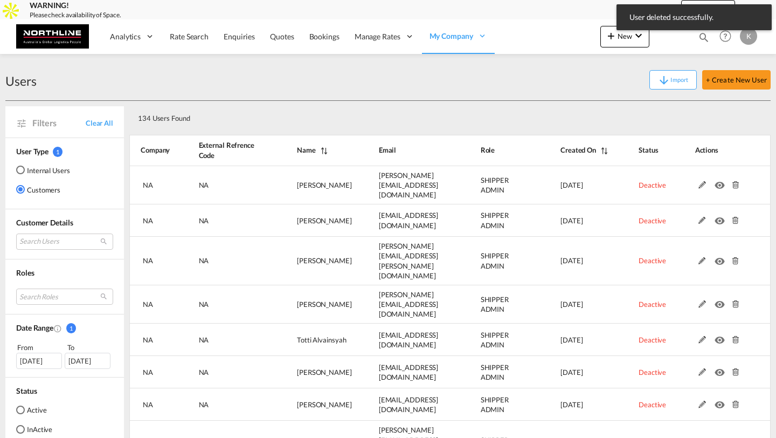
click at [735, 181] on md-icon at bounding box center [735, 185] width 14 height 8
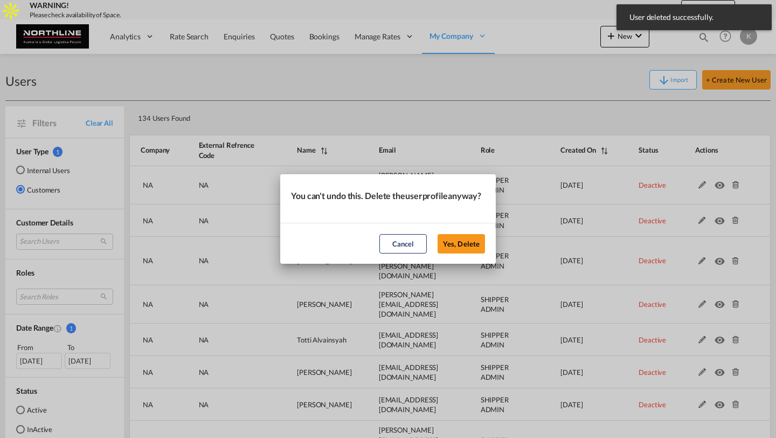
click at [438, 234] on button "Yes, Delete" at bounding box center [461, 243] width 47 height 19
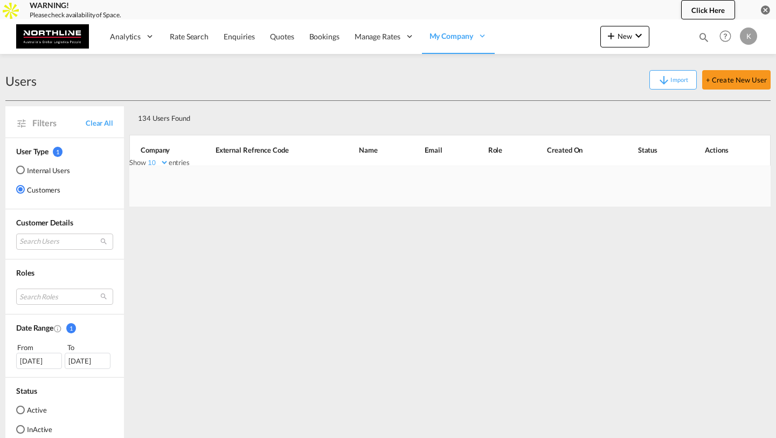
click at [735, 173] on div "Show 10 25 50 100 entries Search: Company External Refrence Code Name Email Rol…" at bounding box center [449, 152] width 641 height 41
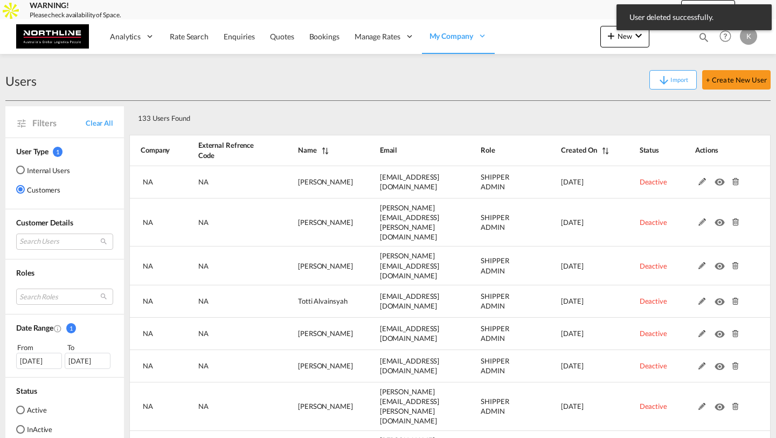
click at [735, 180] on md-icon at bounding box center [735, 182] width 14 height 8
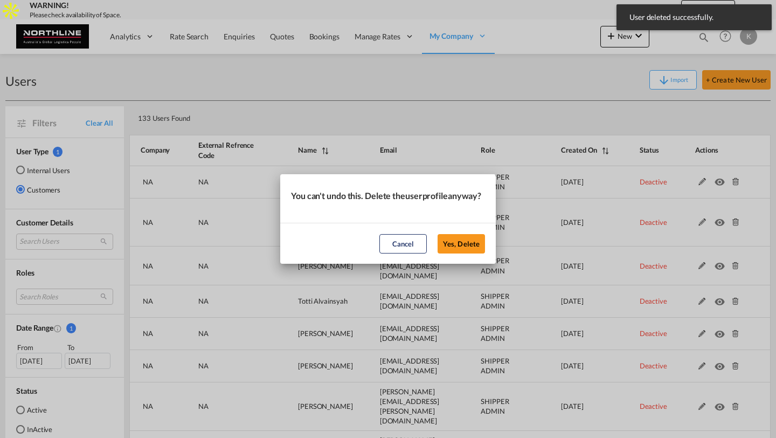
click at [438, 234] on button "Yes, Delete" at bounding box center [461, 243] width 47 height 19
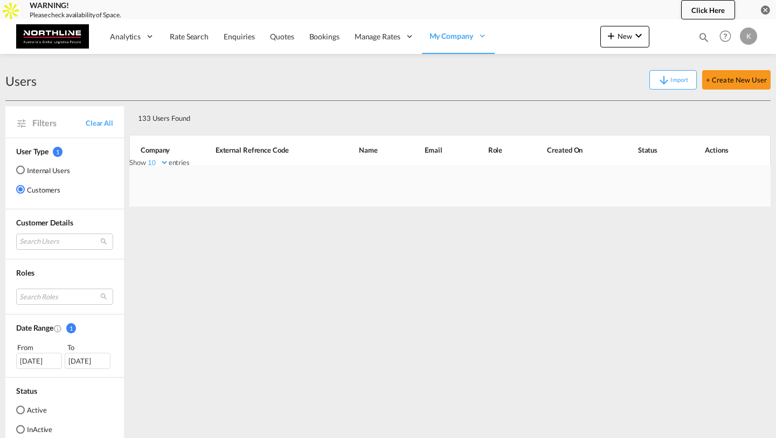
click at [735, 180] on div "You can't undo this. Delete the user profile anyway? Cancel Yes, Delete" at bounding box center [388, 219] width 776 height 438
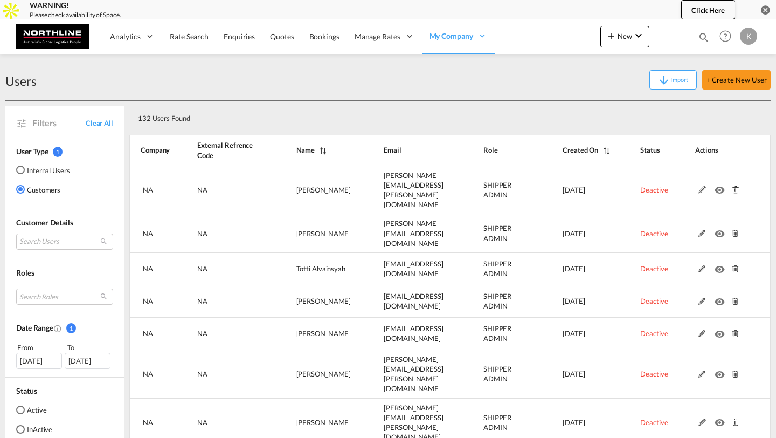
click at [735, 186] on md-icon at bounding box center [735, 190] width 14 height 8
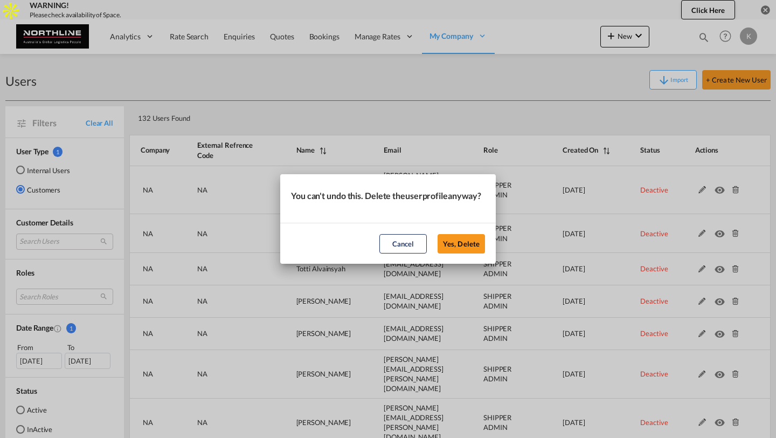
click at [438, 234] on button "Yes, Delete" at bounding box center [461, 243] width 47 height 19
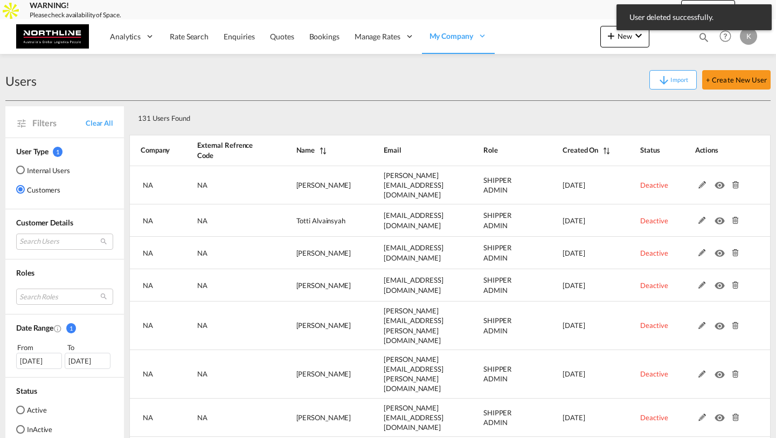
click at [735, 181] on md-icon at bounding box center [735, 185] width 14 height 8
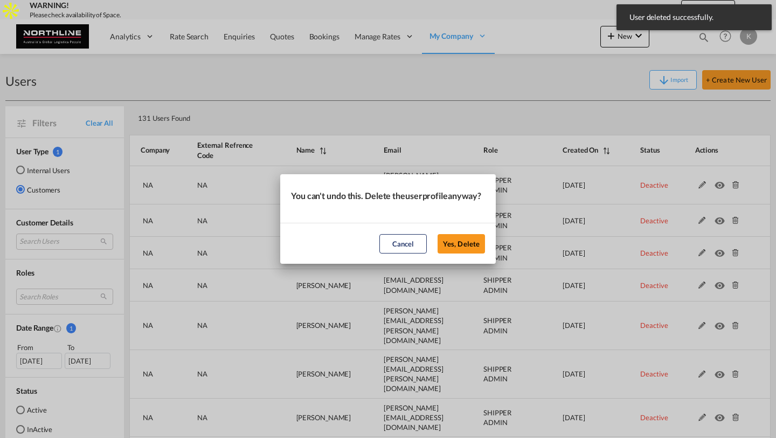
click at [438, 234] on button "Yes, Delete" at bounding box center [461, 243] width 47 height 19
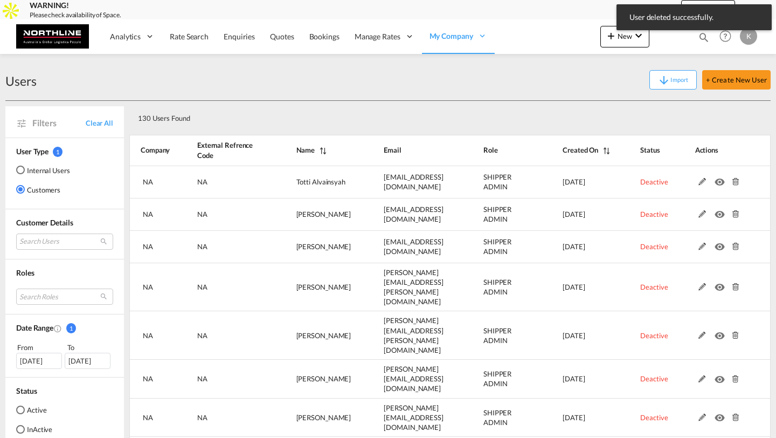
click at [735, 180] on md-icon at bounding box center [735, 182] width 14 height 8
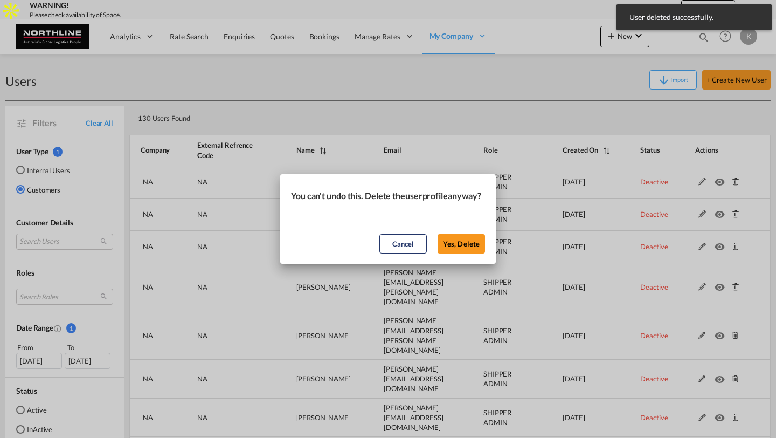
click at [438, 234] on button "Yes, Delete" at bounding box center [461, 243] width 47 height 19
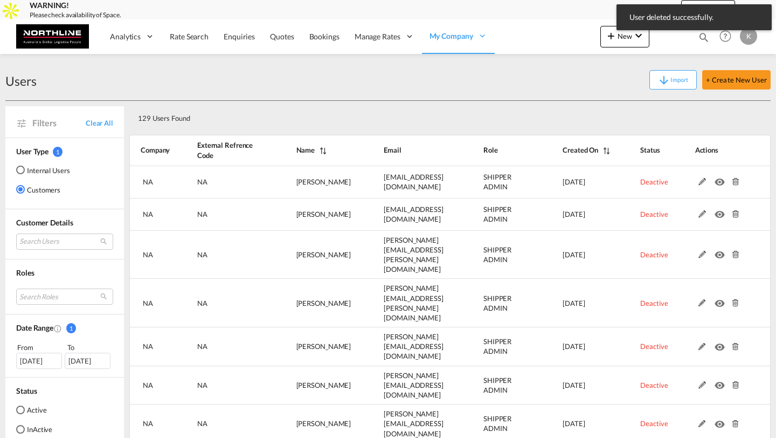
click at [735, 180] on md-icon at bounding box center [735, 182] width 14 height 8
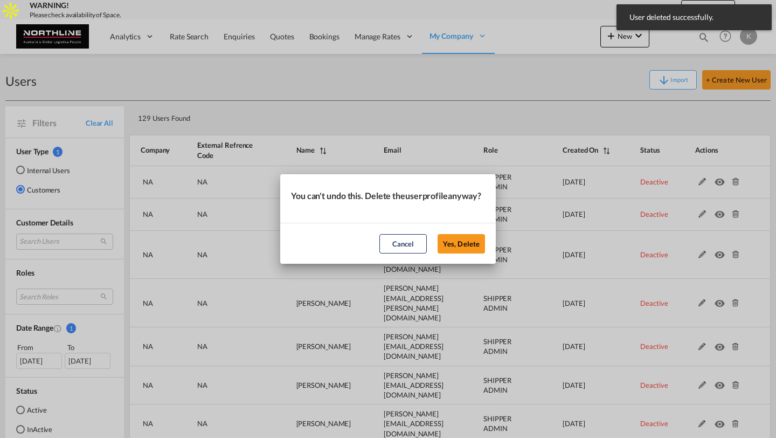
click at [438, 234] on button "Yes, Delete" at bounding box center [461, 243] width 47 height 19
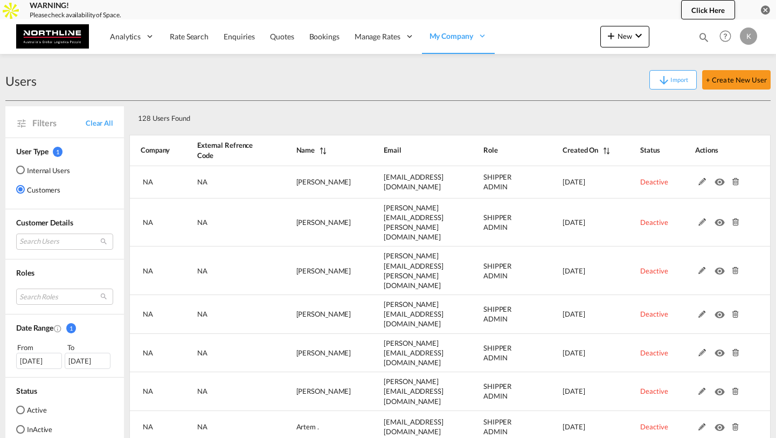
click at [735, 180] on md-icon at bounding box center [735, 182] width 14 height 8
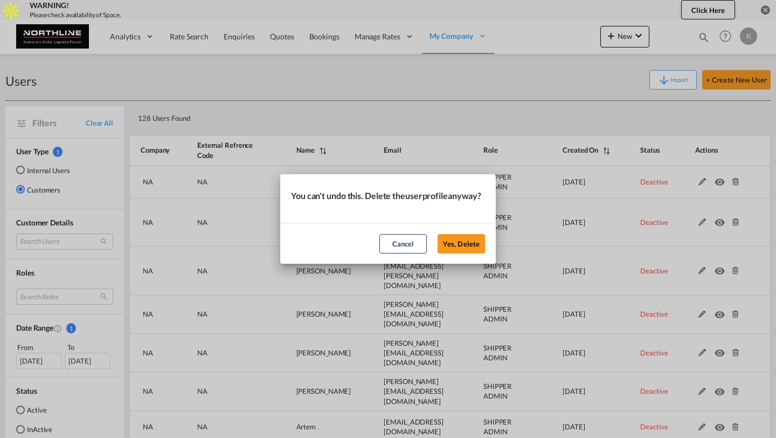
click at [438, 234] on button "Yes, Delete" at bounding box center [461, 243] width 47 height 19
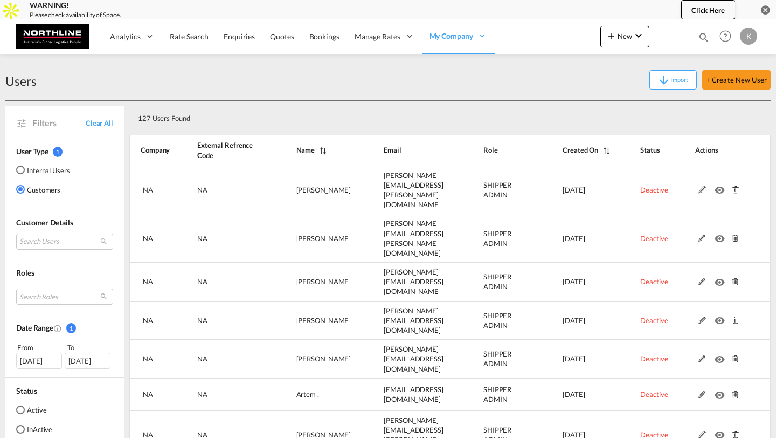
click at [735, 186] on md-icon at bounding box center [735, 190] width 14 height 8
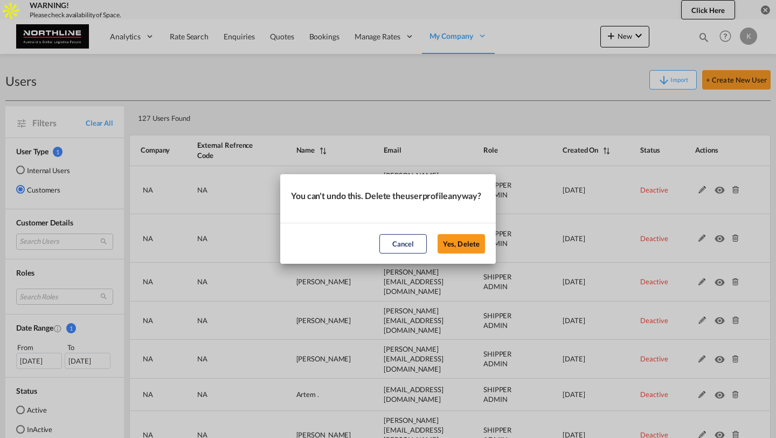
click at [438, 234] on button "Yes, Delete" at bounding box center [461, 243] width 47 height 19
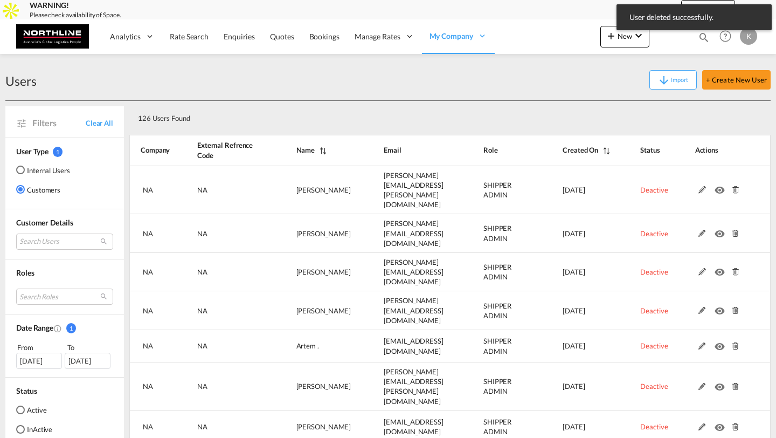
click at [735, 186] on md-icon at bounding box center [735, 190] width 14 height 8
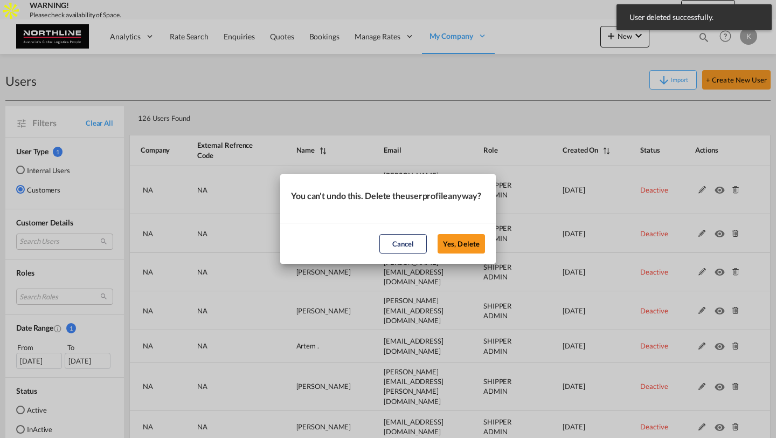
click at [438, 234] on button "Yes, Delete" at bounding box center [461, 243] width 47 height 19
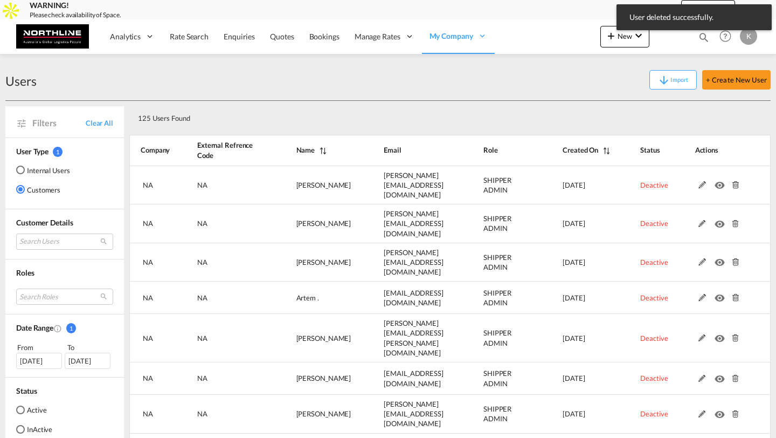
click at [735, 181] on md-icon at bounding box center [735, 185] width 14 height 8
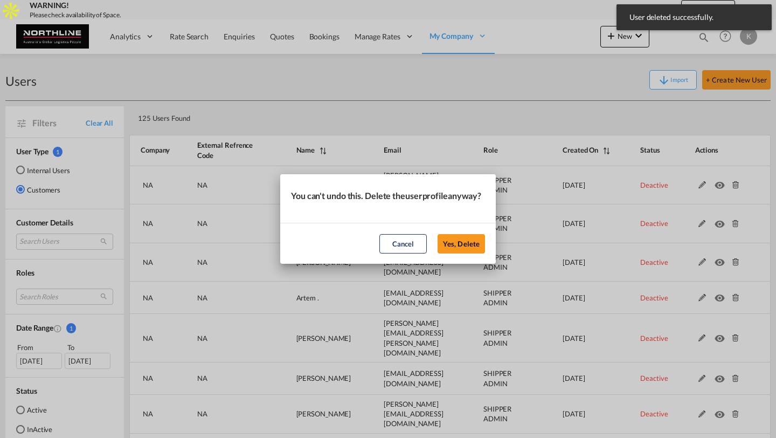
click at [438, 234] on button "Yes, Delete" at bounding box center [461, 243] width 47 height 19
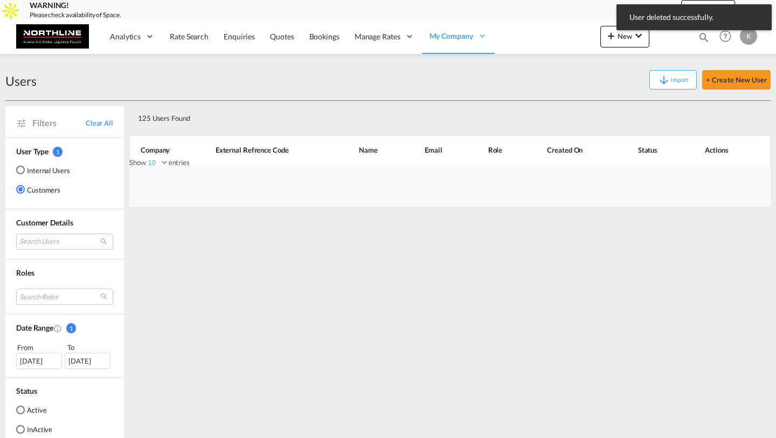
click at [735, 180] on div at bounding box center [449, 185] width 641 height 41
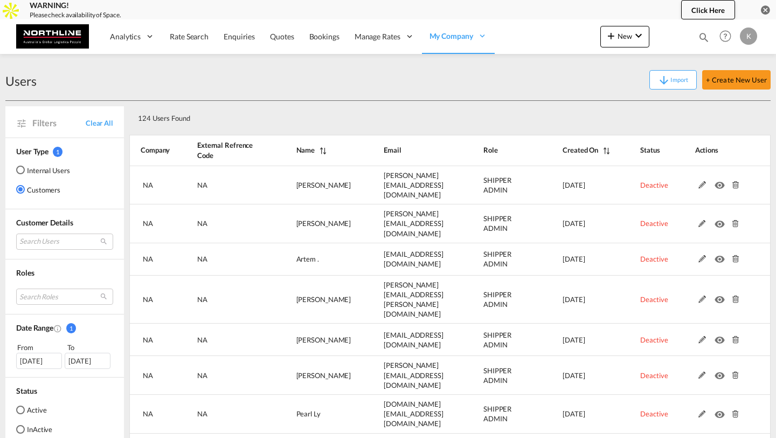
click at [735, 181] on md-icon at bounding box center [735, 185] width 14 height 8
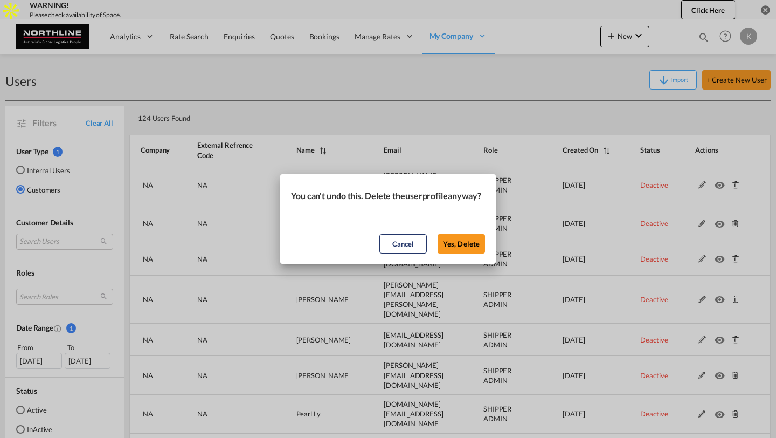
click at [438, 234] on button "Yes, Delete" at bounding box center [461, 243] width 47 height 19
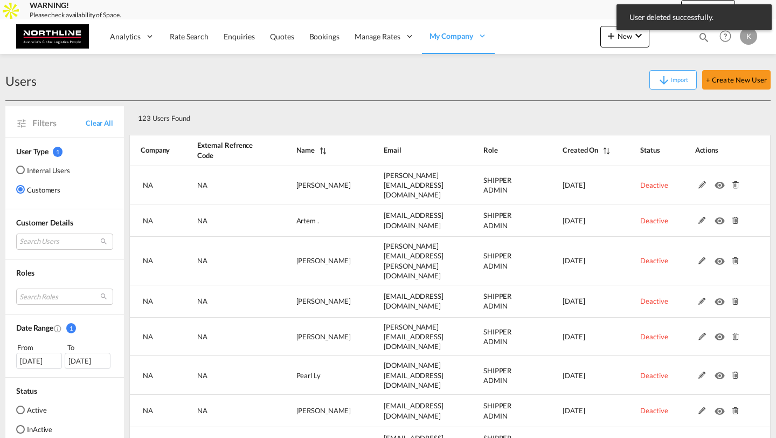
click at [735, 181] on md-icon at bounding box center [735, 185] width 14 height 8
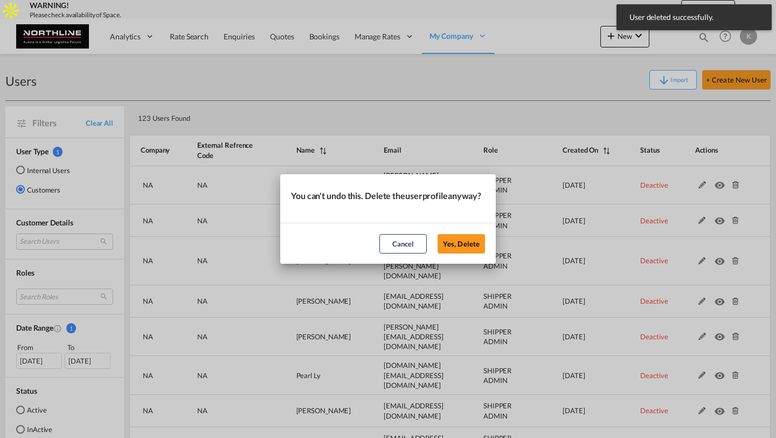
click at [438, 234] on button "Yes, Delete" at bounding box center [461, 243] width 47 height 19
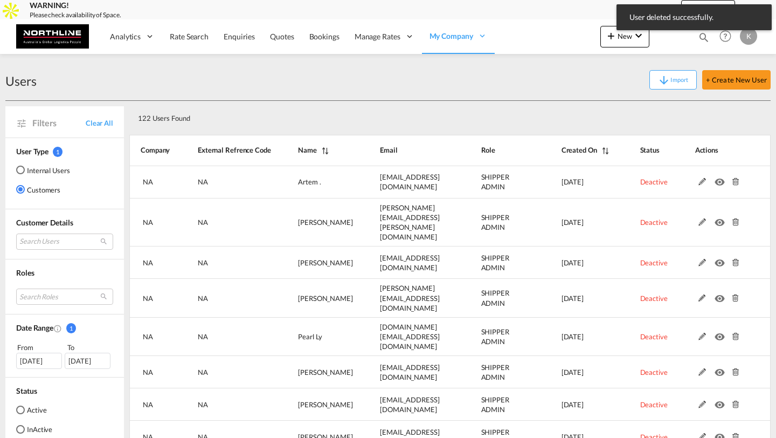
click at [735, 180] on md-icon at bounding box center [735, 182] width 14 height 8
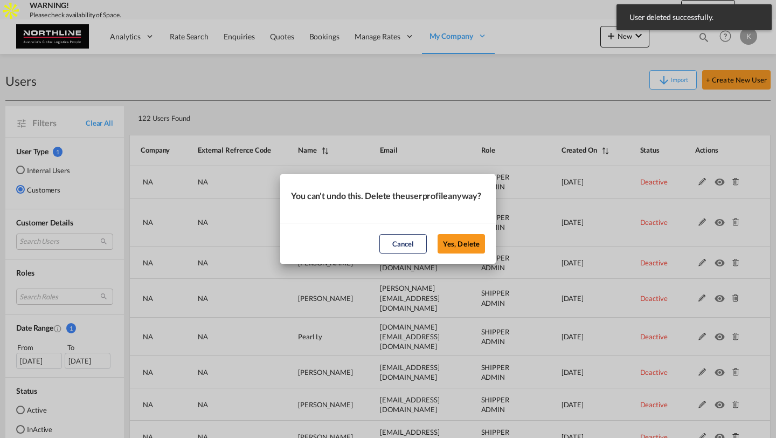
click at [438, 234] on button "Yes, Delete" at bounding box center [461, 243] width 47 height 19
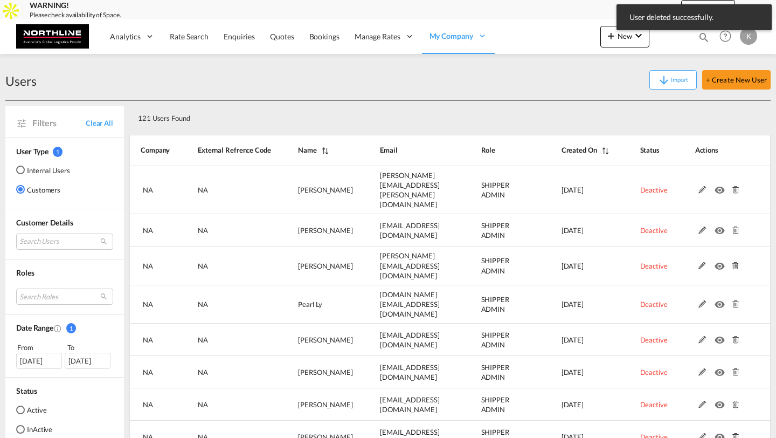
click at [735, 186] on md-icon at bounding box center [735, 190] width 14 height 8
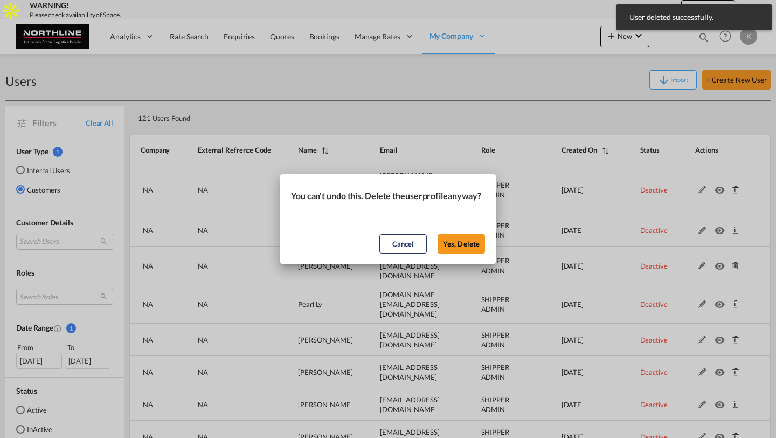
click at [438, 234] on button "Yes, Delete" at bounding box center [461, 243] width 47 height 19
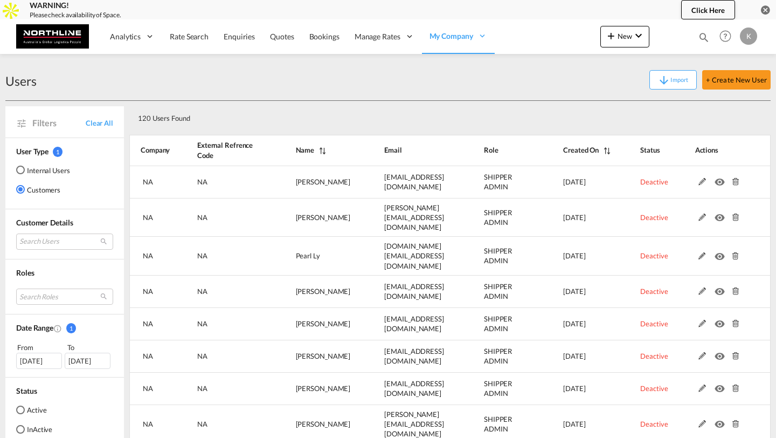
click at [735, 180] on md-icon at bounding box center [735, 182] width 14 height 8
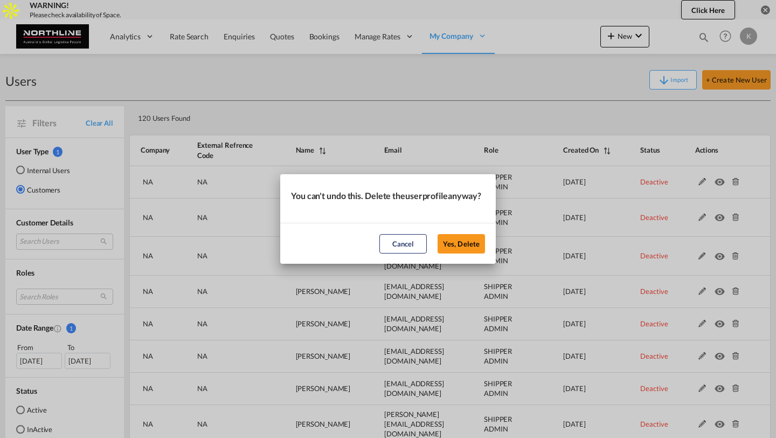
click at [438, 234] on button "Yes, Delete" at bounding box center [461, 243] width 47 height 19
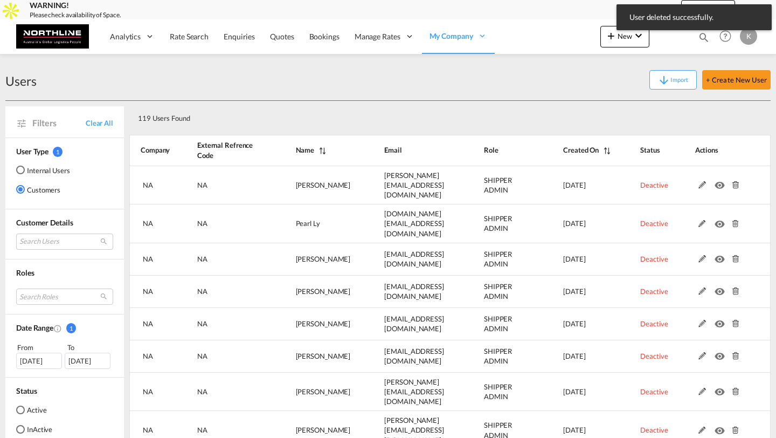
click at [735, 181] on md-icon at bounding box center [735, 185] width 14 height 8
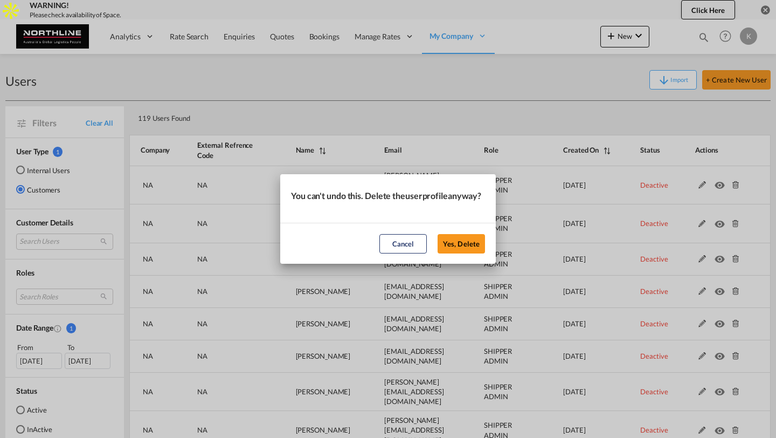
click at [438, 234] on button "Yes, Delete" at bounding box center [461, 243] width 47 height 19
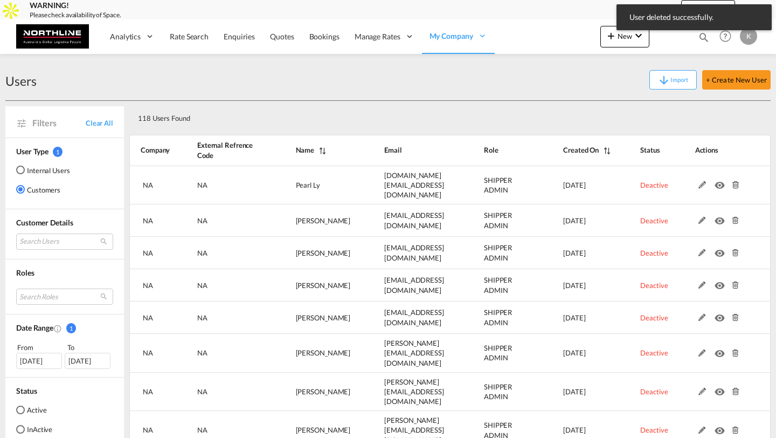
click at [735, 181] on md-icon at bounding box center [735, 185] width 14 height 8
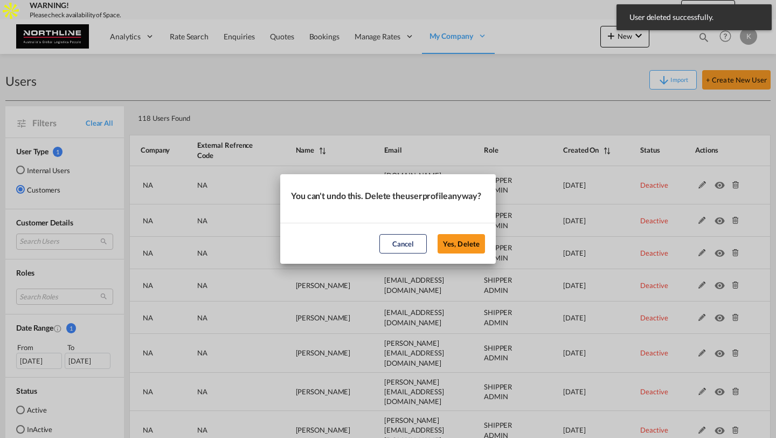
click at [438, 234] on button "Yes, Delete" at bounding box center [461, 243] width 47 height 19
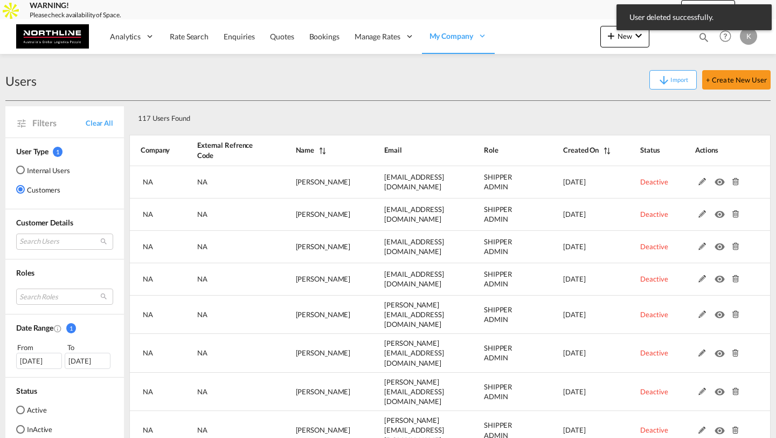
click at [734, 180] on md-icon at bounding box center [735, 182] width 14 height 8
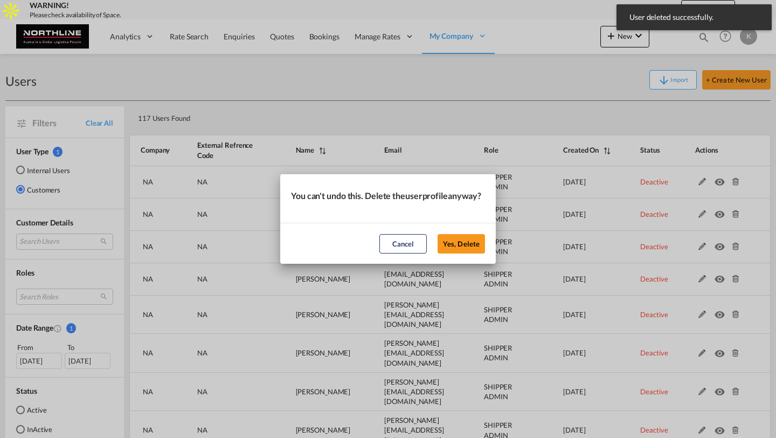
click at [438, 234] on button "Yes, Delete" at bounding box center [461, 243] width 47 height 19
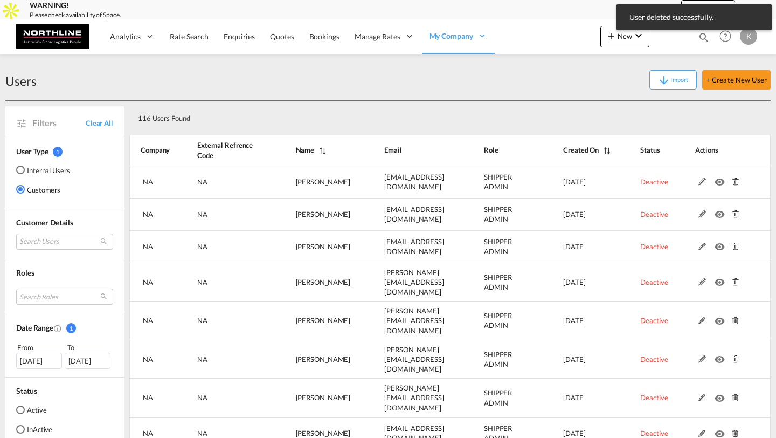
click at [734, 180] on md-icon at bounding box center [735, 182] width 14 height 8
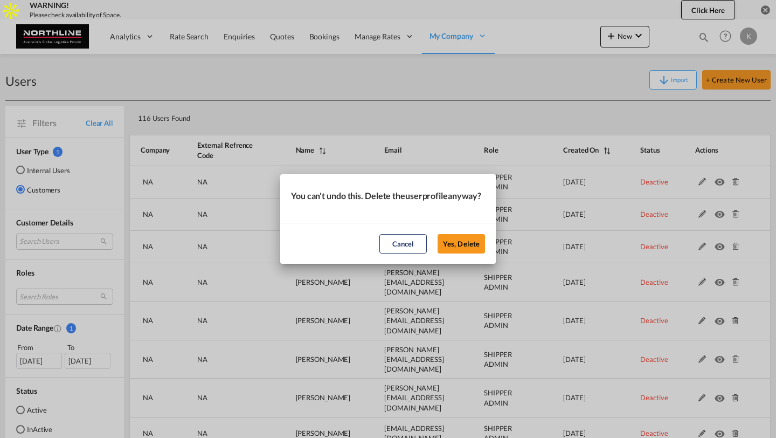
click at [438, 234] on button "Yes, Delete" at bounding box center [461, 243] width 47 height 19
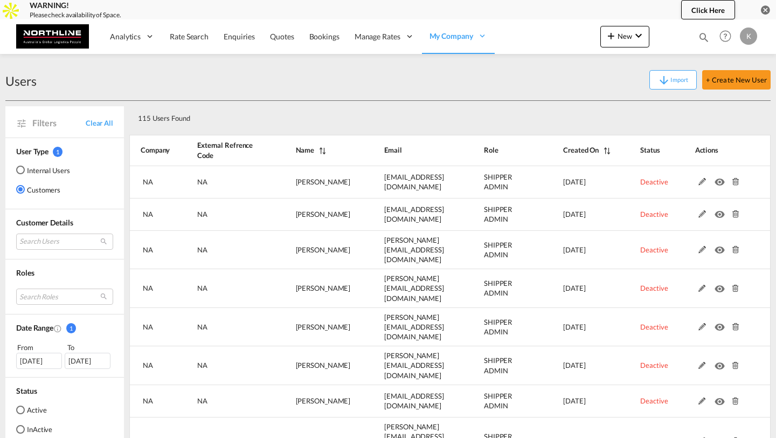
click at [734, 180] on md-icon at bounding box center [735, 182] width 14 height 8
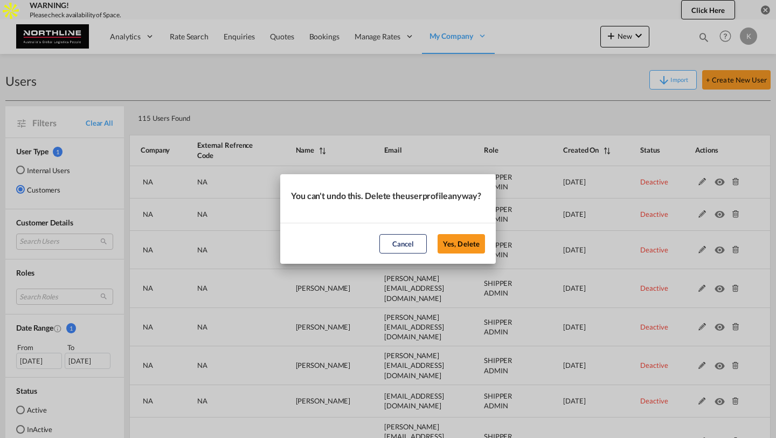
click at [438, 234] on button "Yes, Delete" at bounding box center [461, 243] width 47 height 19
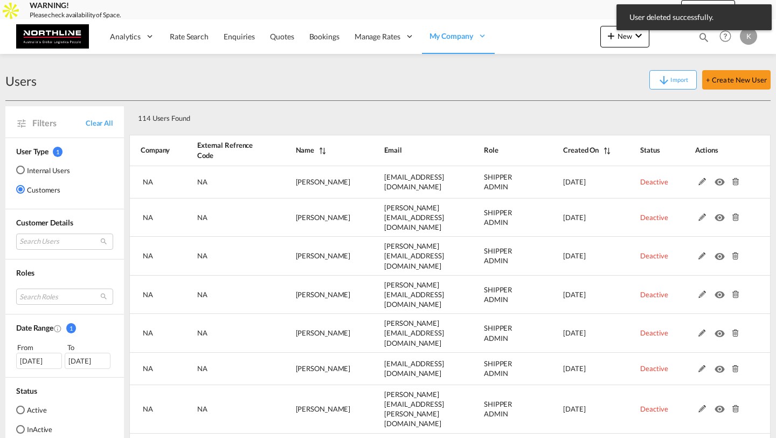
click at [734, 180] on md-icon at bounding box center [735, 182] width 14 height 8
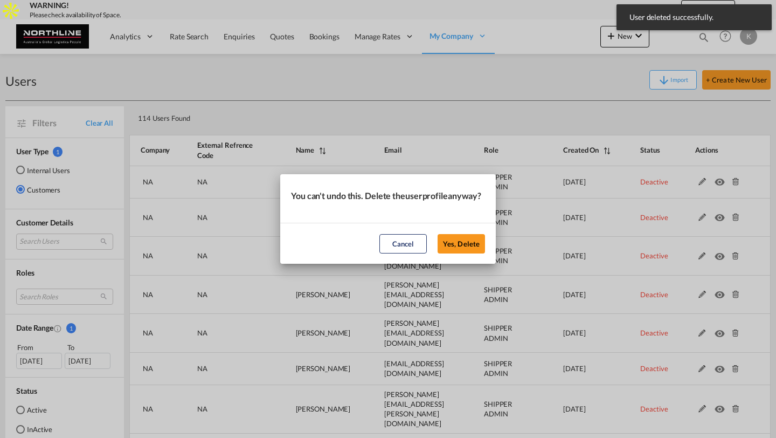
click at [438, 234] on button "Yes, Delete" at bounding box center [461, 243] width 47 height 19
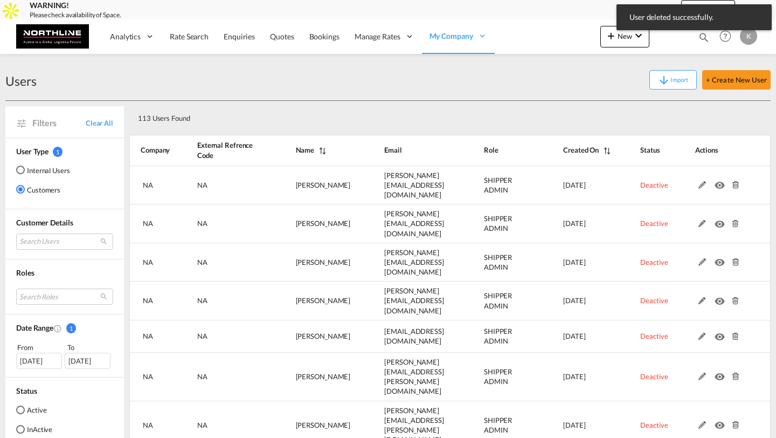
click at [734, 181] on md-icon at bounding box center [735, 185] width 14 height 8
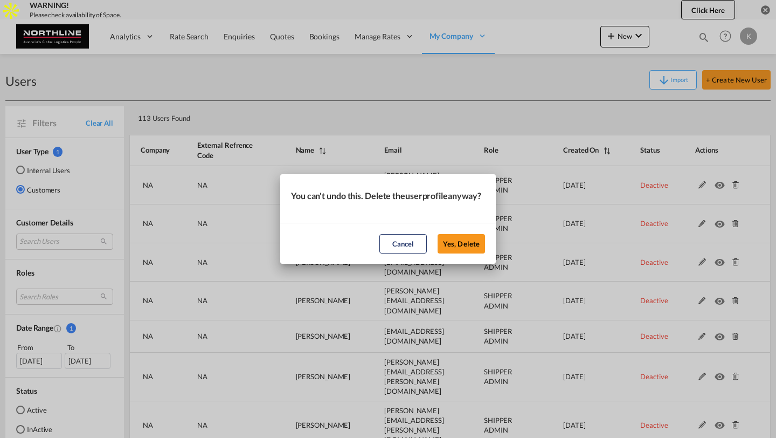
click at [438, 234] on button "Yes, Delete" at bounding box center [461, 243] width 47 height 19
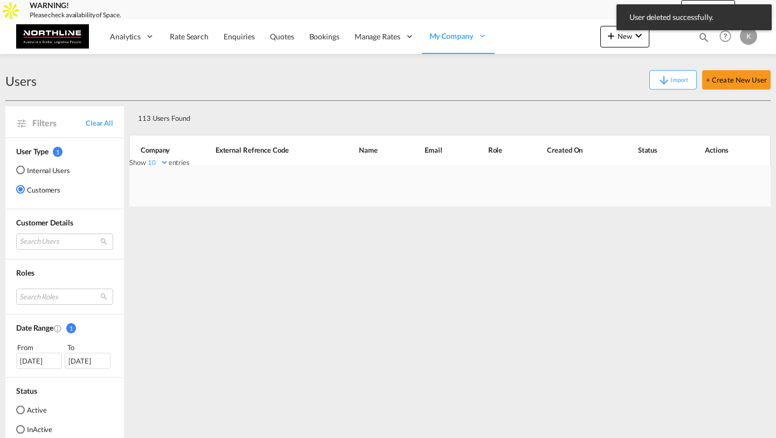
click at [734, 180] on div "You can't undo this. Delete the user profile anyway? Cancel Yes, Delete" at bounding box center [388, 219] width 776 height 438
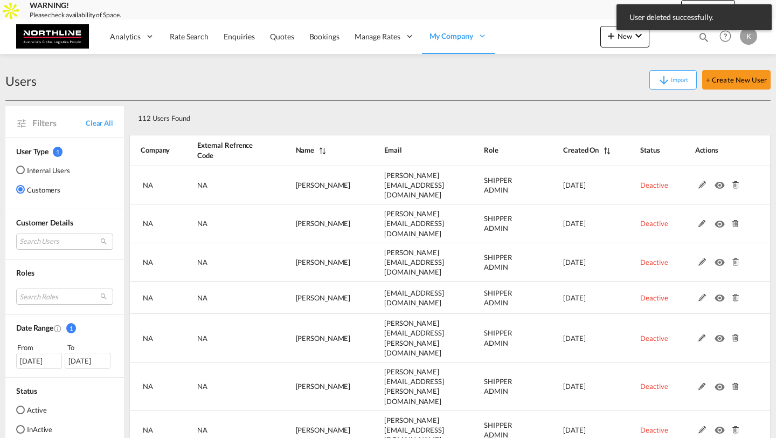
click at [734, 181] on md-icon at bounding box center [735, 185] width 14 height 8
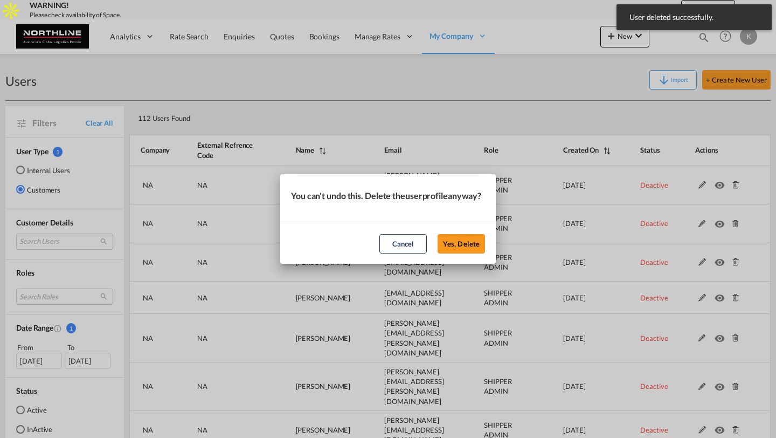
click at [438, 234] on button "Yes, Delete" at bounding box center [461, 243] width 47 height 19
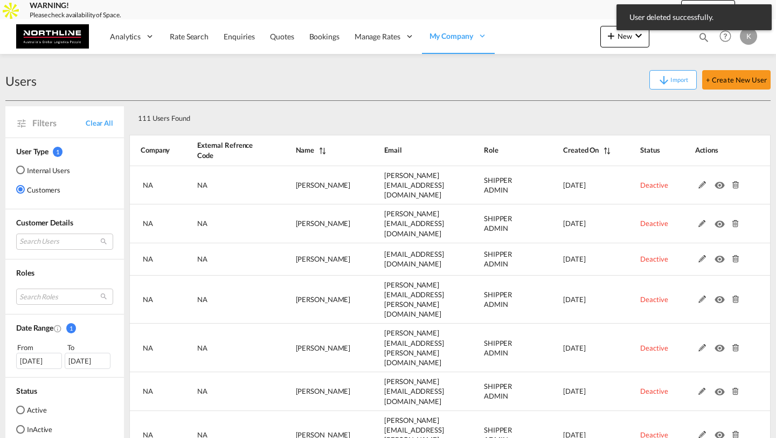
click at [734, 181] on md-icon at bounding box center [735, 185] width 14 height 8
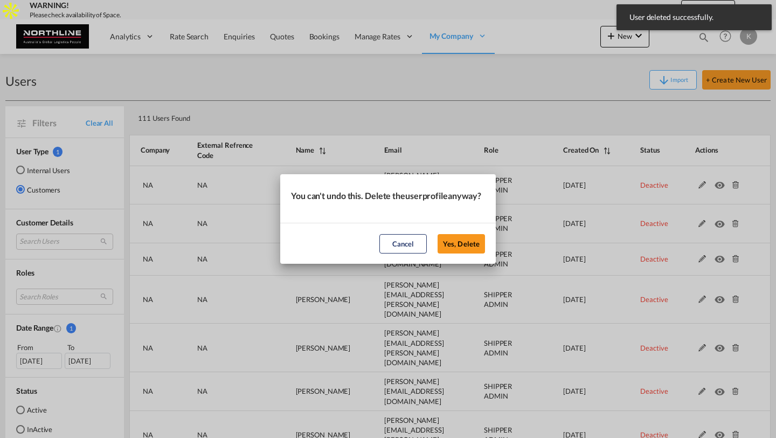
click at [438, 234] on button "Yes, Delete" at bounding box center [461, 243] width 47 height 19
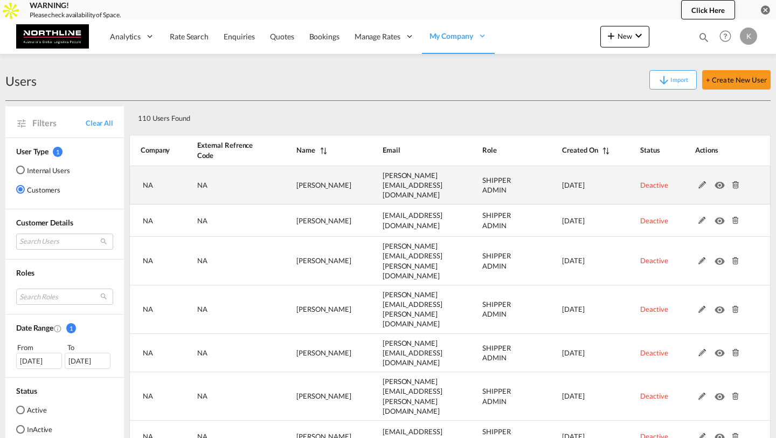
click at [734, 181] on md-icon at bounding box center [735, 185] width 14 height 8
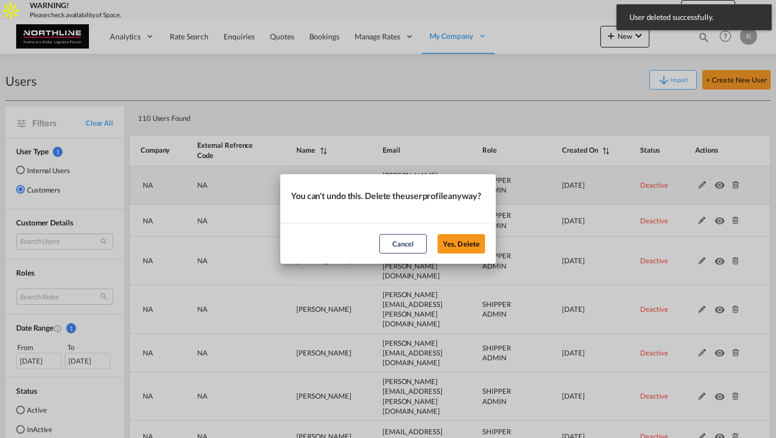
click at [438, 234] on button "Yes, Delete" at bounding box center [461, 243] width 47 height 19
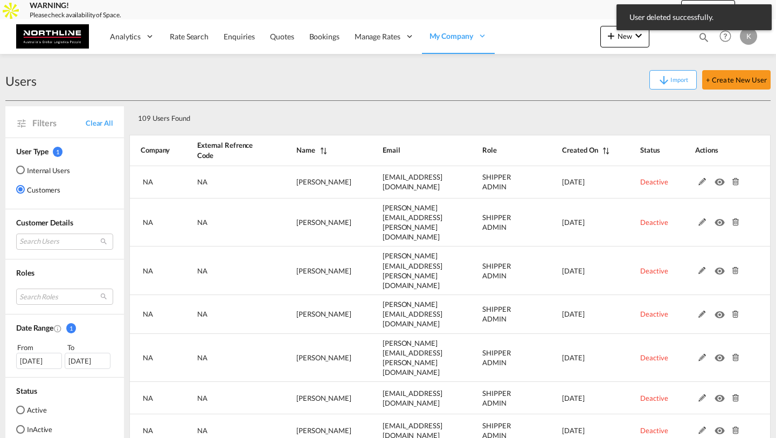
click at [734, 180] on md-icon at bounding box center [735, 182] width 14 height 8
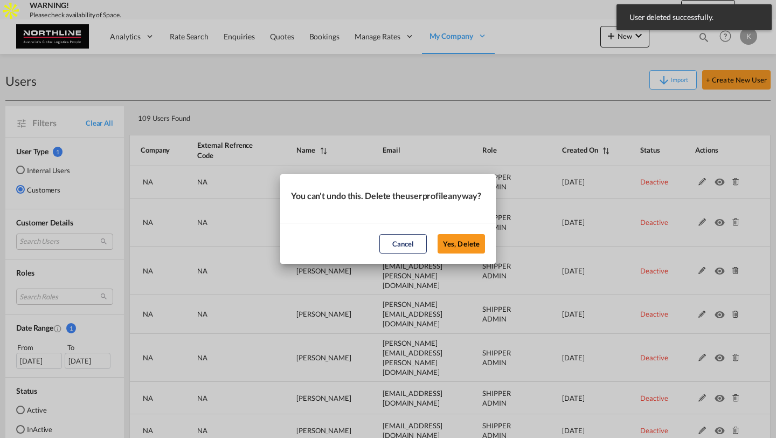
click at [438, 234] on button "Yes, Delete" at bounding box center [461, 243] width 47 height 19
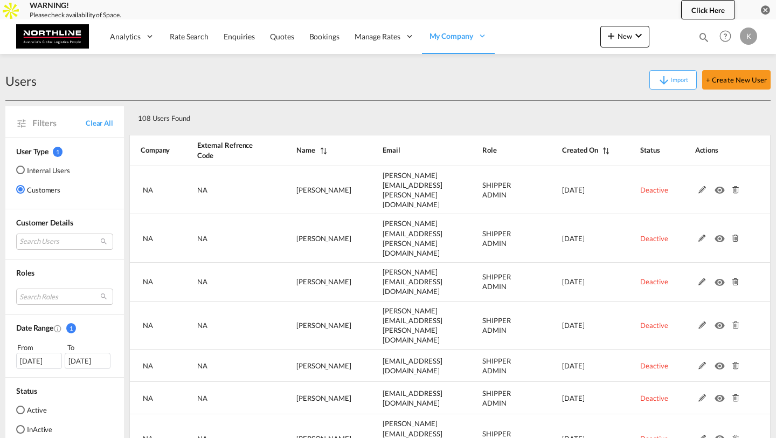
click at [734, 186] on md-icon at bounding box center [735, 190] width 14 height 8
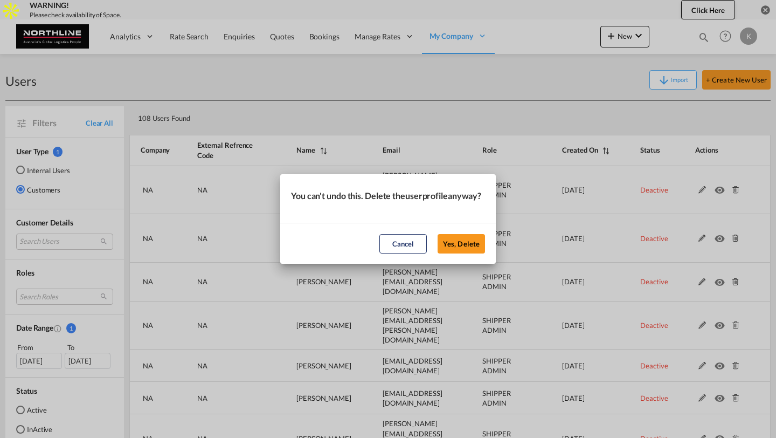
click at [438, 234] on button "Yes, Delete" at bounding box center [461, 243] width 47 height 19
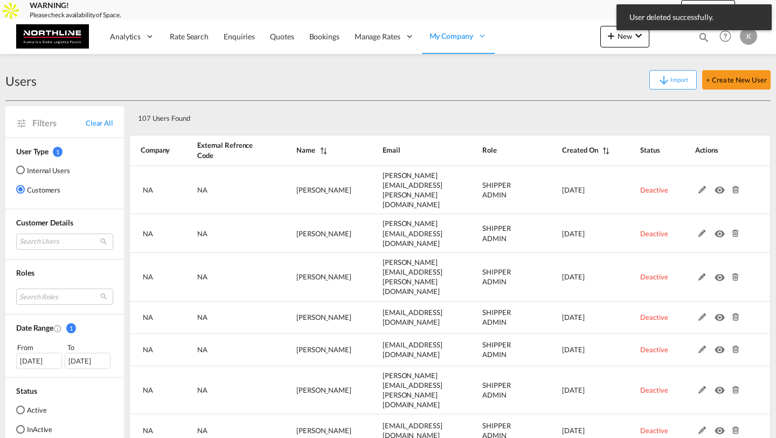
click at [734, 186] on md-icon at bounding box center [735, 190] width 14 height 8
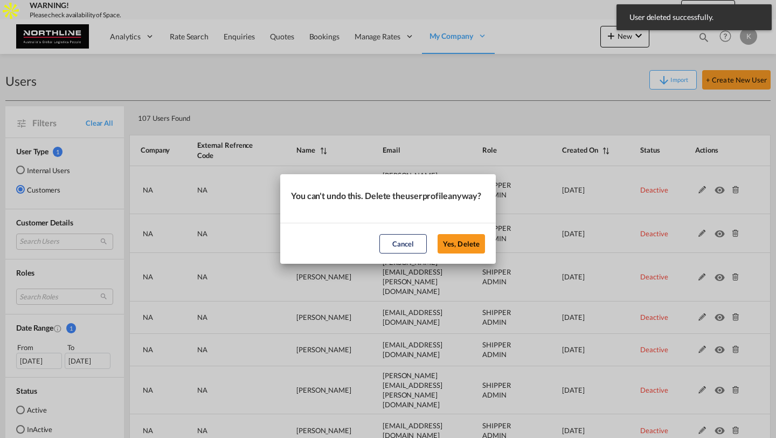
click at [438, 234] on button "Yes, Delete" at bounding box center [461, 243] width 47 height 19
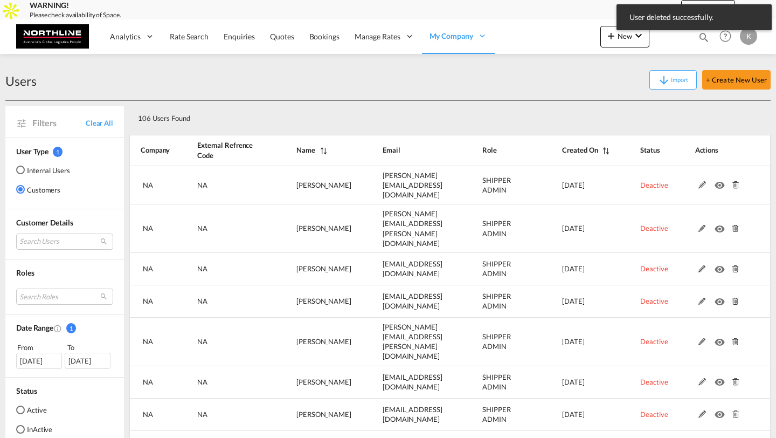
click at [734, 181] on md-icon at bounding box center [735, 185] width 14 height 8
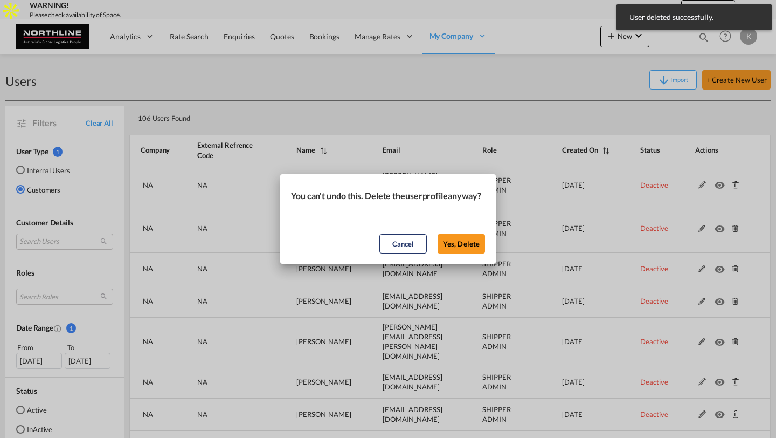
click at [438, 234] on button "Yes, Delete" at bounding box center [461, 243] width 47 height 19
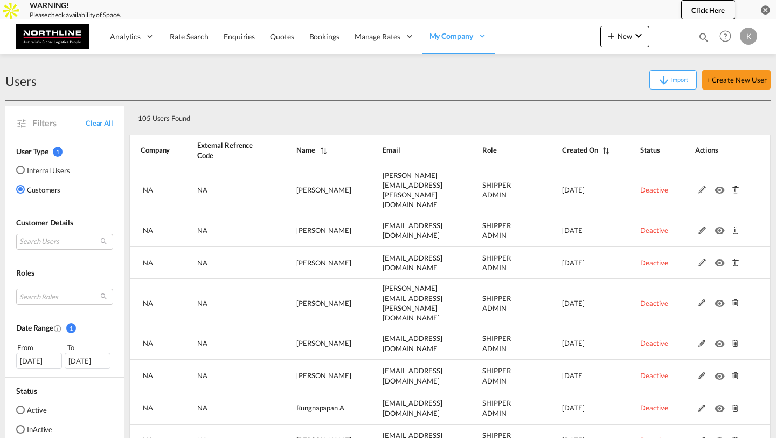
click at [734, 180] on div "Show 10 25 50 100 entries Search: Company External Refrence Code Name Email Rol…" at bounding box center [449, 340] width 641 height 416
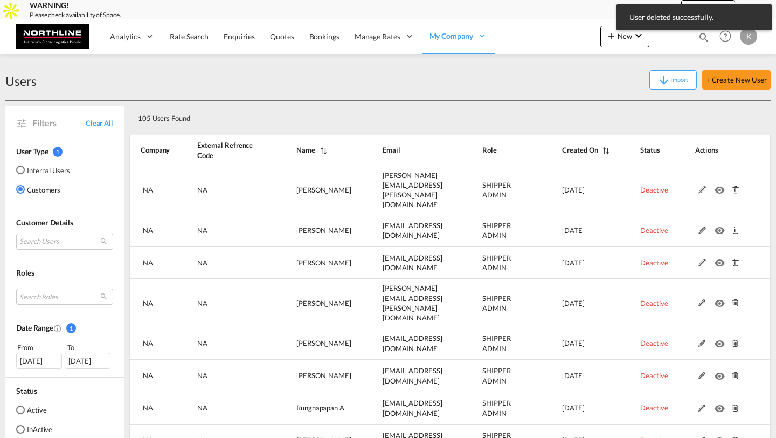
click at [734, 186] on md-icon at bounding box center [735, 190] width 14 height 8
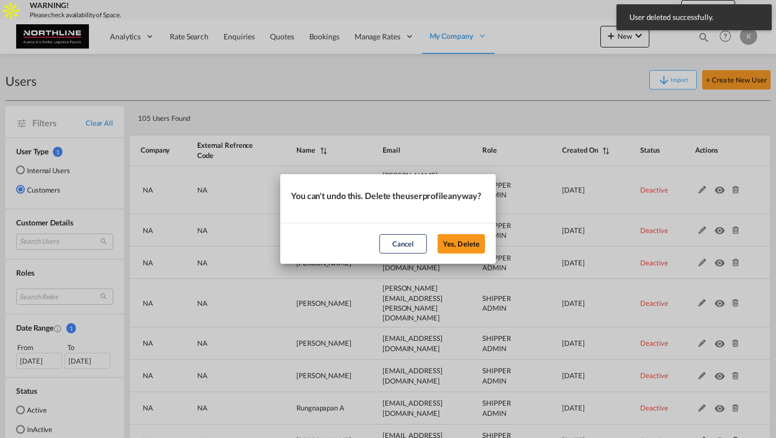
click at [438, 234] on button "Yes, Delete" at bounding box center [461, 243] width 47 height 19
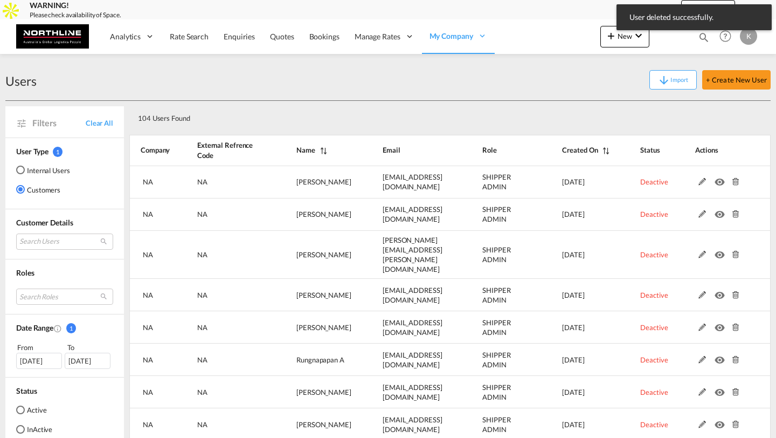
click at [734, 180] on md-icon at bounding box center [735, 182] width 14 height 8
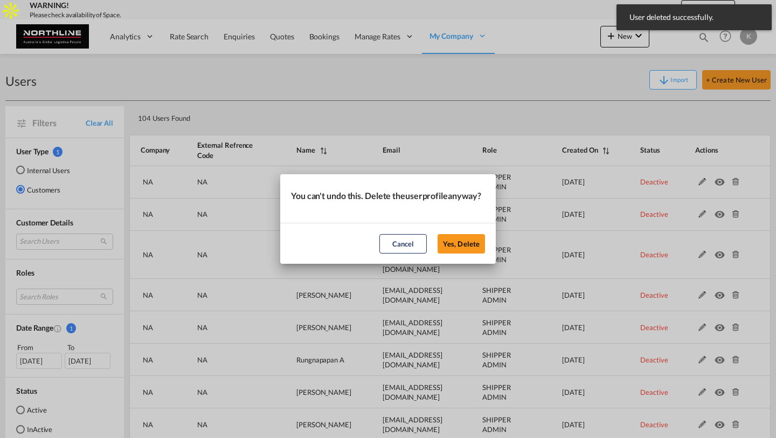
click at [438, 234] on button "Yes, Delete" at bounding box center [461, 243] width 47 height 19
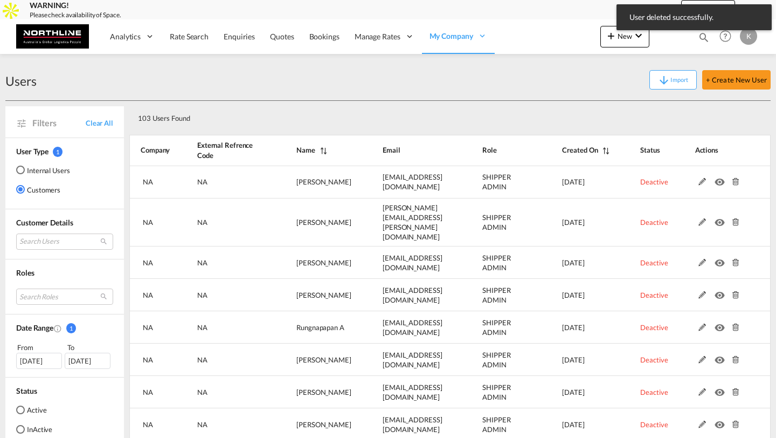
click at [734, 180] on md-icon at bounding box center [735, 182] width 14 height 8
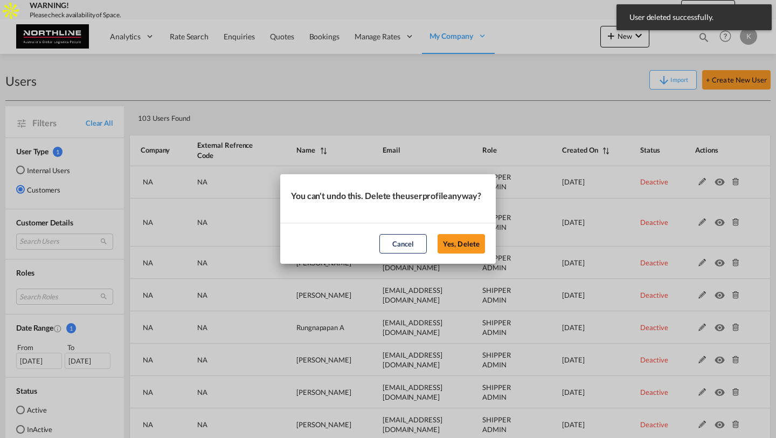
click at [438, 234] on button "Yes, Delete" at bounding box center [461, 243] width 47 height 19
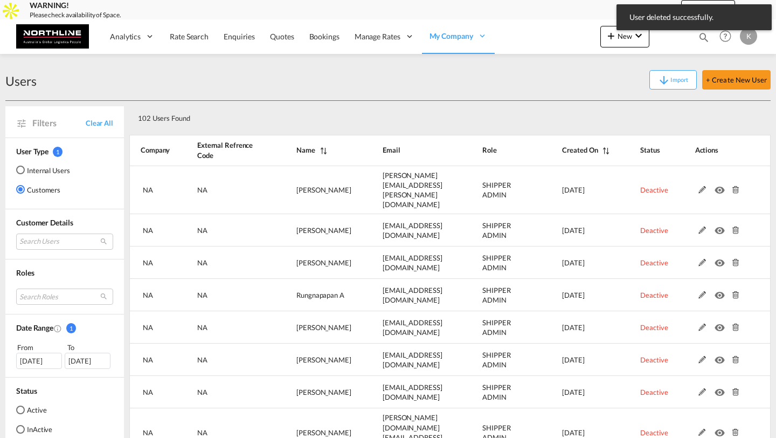
click at [734, 186] on md-icon at bounding box center [735, 190] width 14 height 8
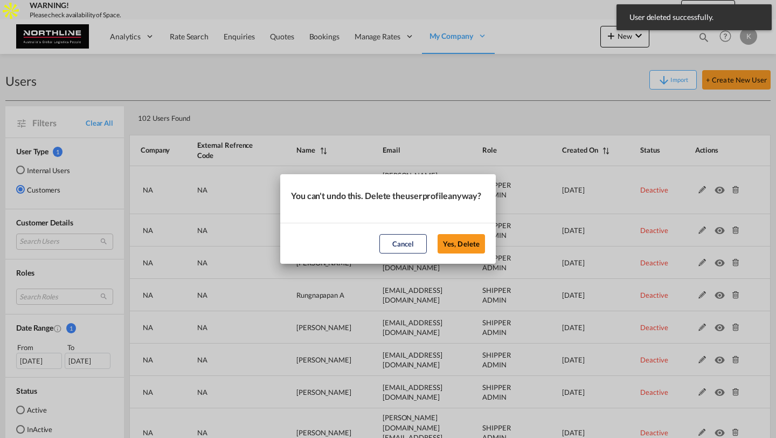
click at [438, 234] on button "Yes, Delete" at bounding box center [461, 243] width 47 height 19
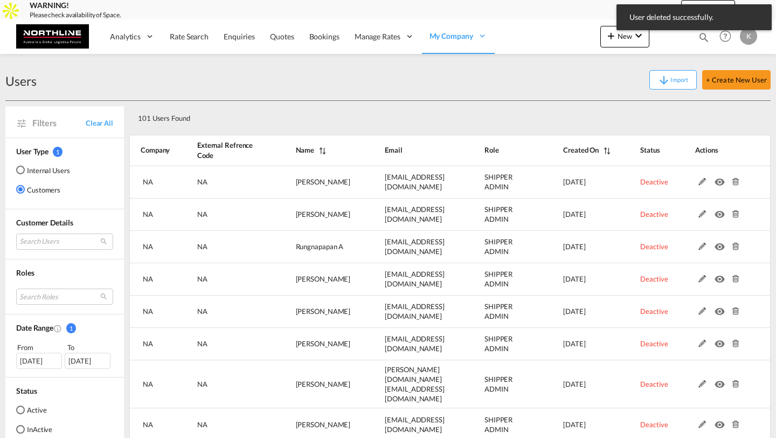
click at [734, 180] on md-icon at bounding box center [735, 182] width 14 height 8
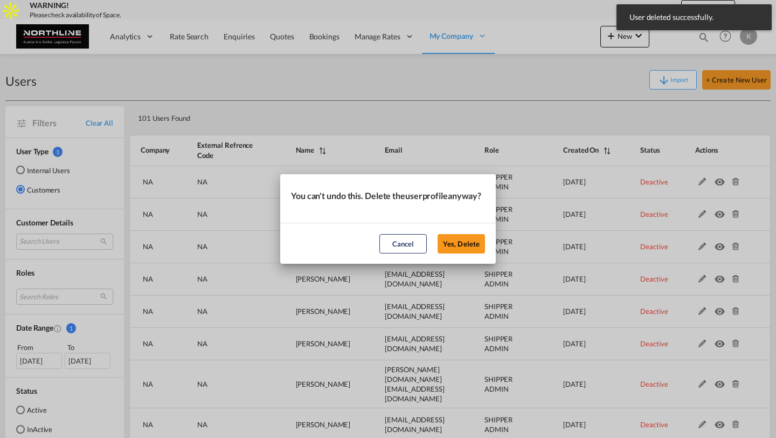
click at [438, 234] on button "Yes, Delete" at bounding box center [461, 243] width 47 height 19
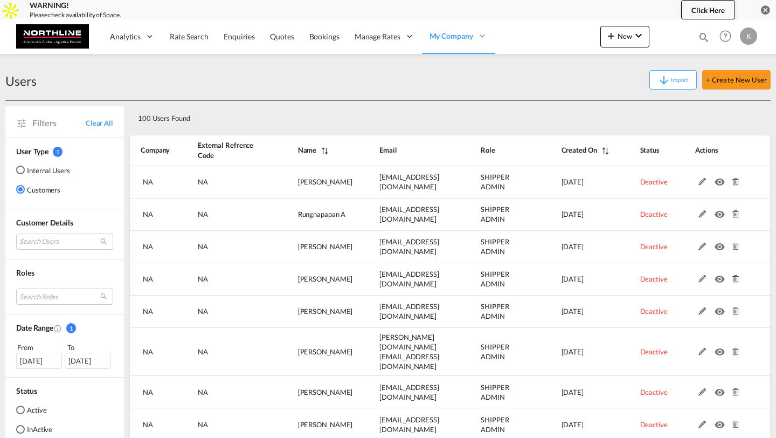
click at [734, 180] on md-icon at bounding box center [735, 182] width 14 height 8
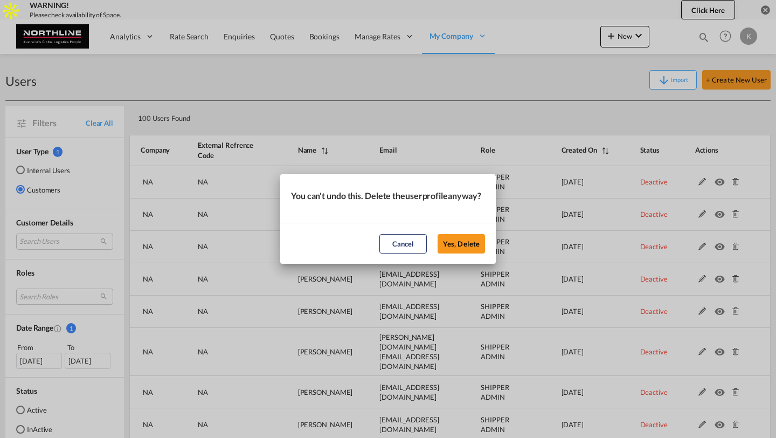
click at [438, 234] on button "Yes, Delete" at bounding box center [461, 243] width 47 height 19
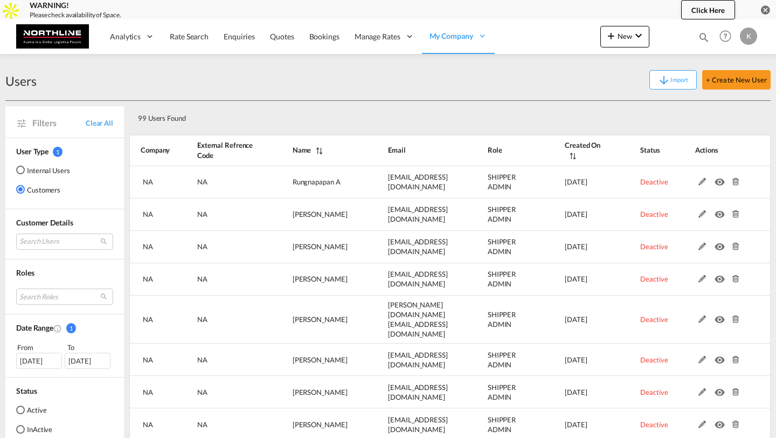
click at [734, 180] on md-icon at bounding box center [735, 182] width 14 height 8
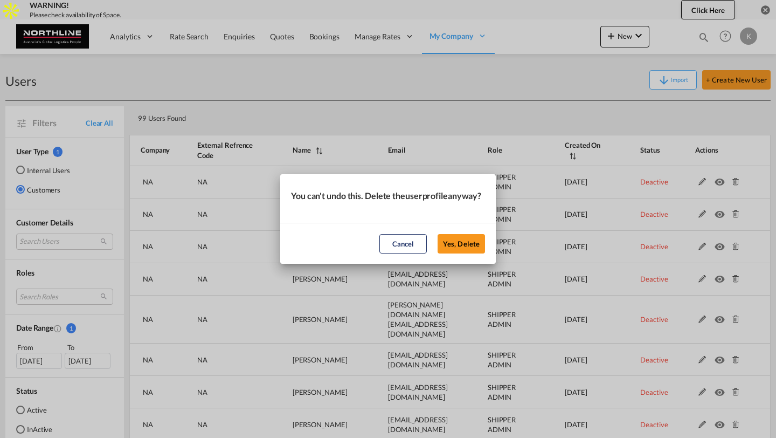
click at [438, 234] on button "Yes, Delete" at bounding box center [461, 243] width 47 height 19
click at [734, 180] on div "You can't undo this. Delete the user profile anyway? Cancel Yes, Delete" at bounding box center [388, 219] width 776 height 438
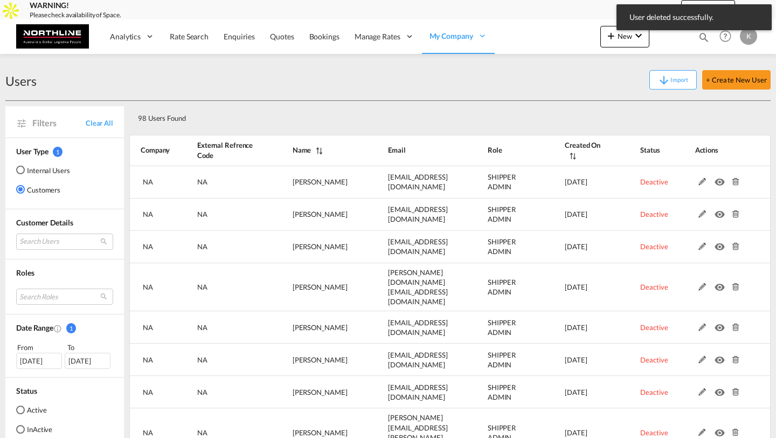
click at [734, 180] on md-icon at bounding box center [735, 182] width 14 height 8
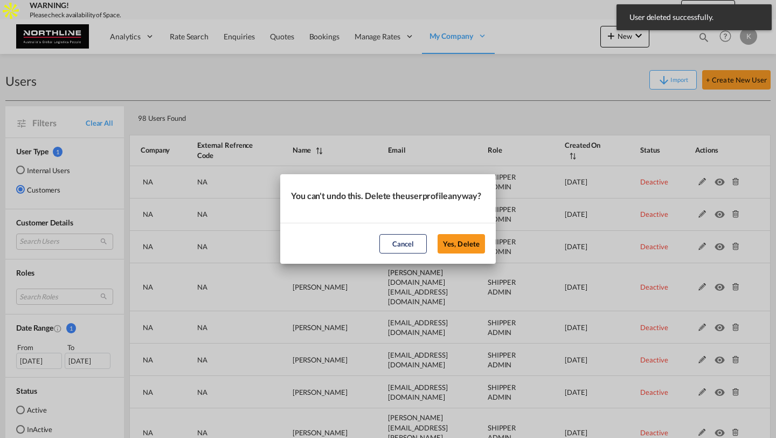
click at [438, 234] on button "Yes, Delete" at bounding box center [461, 243] width 47 height 19
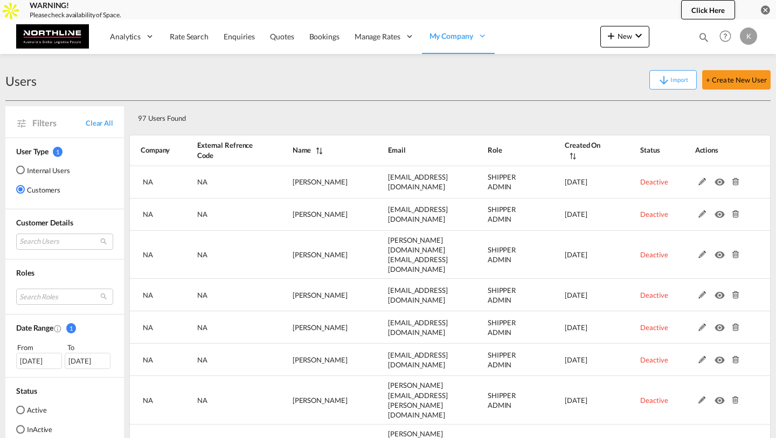
click at [734, 180] on md-icon at bounding box center [735, 182] width 14 height 8
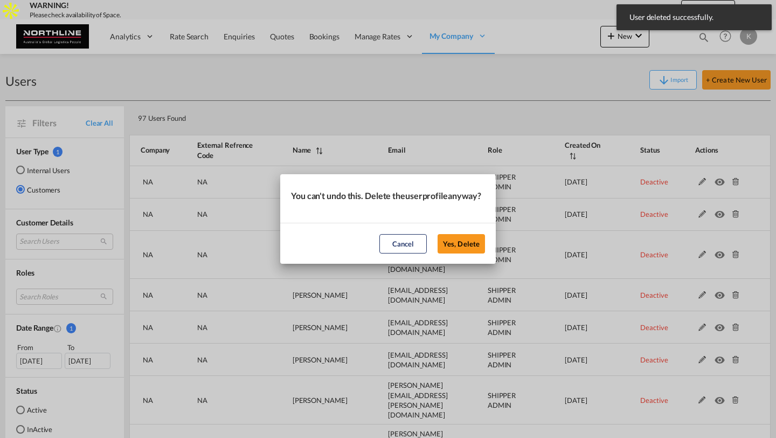
click at [438, 234] on button "Yes, Delete" at bounding box center [461, 243] width 47 height 19
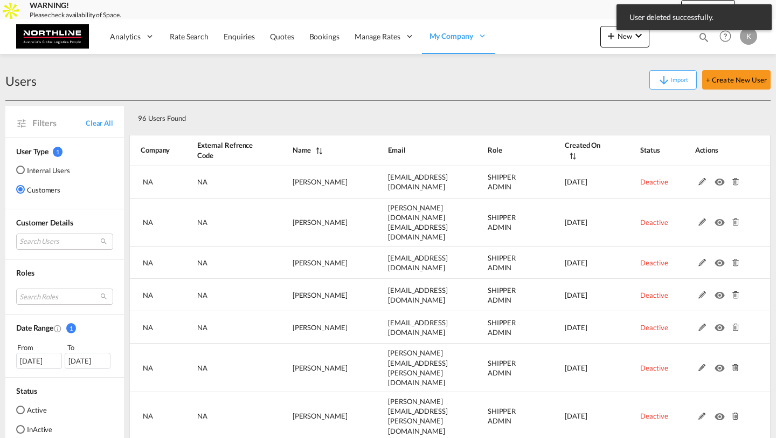
click at [734, 180] on md-icon at bounding box center [735, 182] width 14 height 8
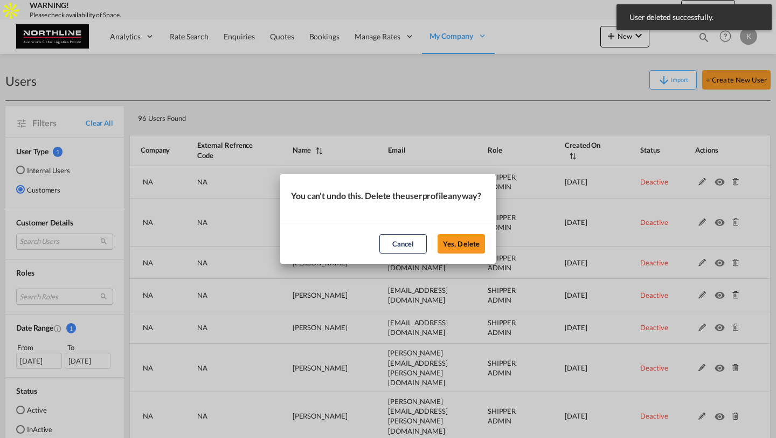
click at [438, 234] on button "Yes, Delete" at bounding box center [461, 243] width 47 height 19
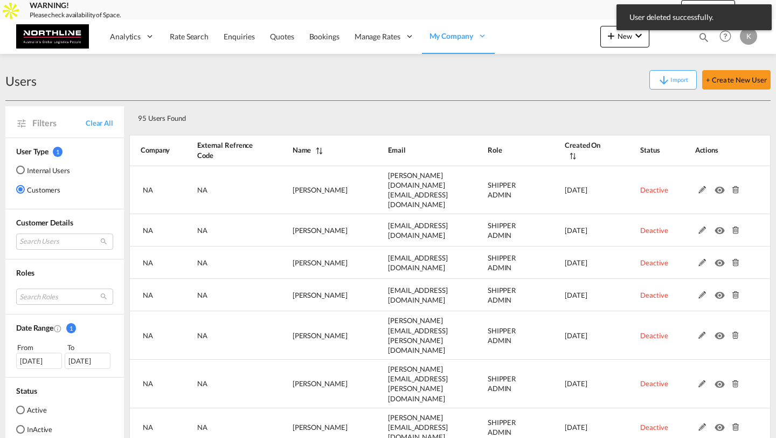
click at [734, 186] on md-icon at bounding box center [735, 190] width 14 height 8
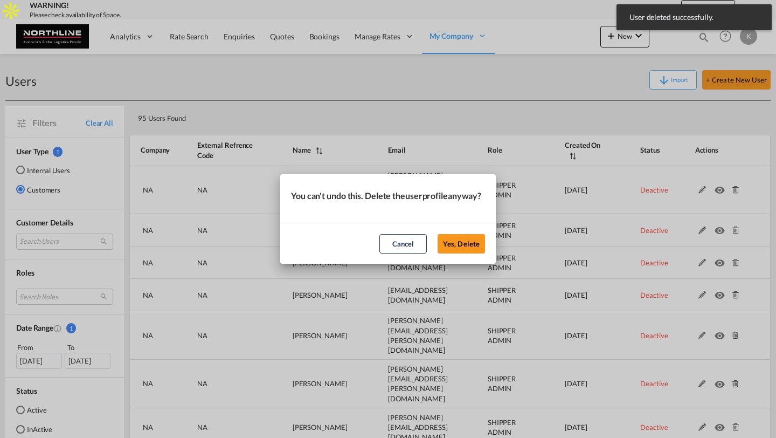
click at [438, 234] on button "Yes, Delete" at bounding box center [461, 243] width 47 height 19
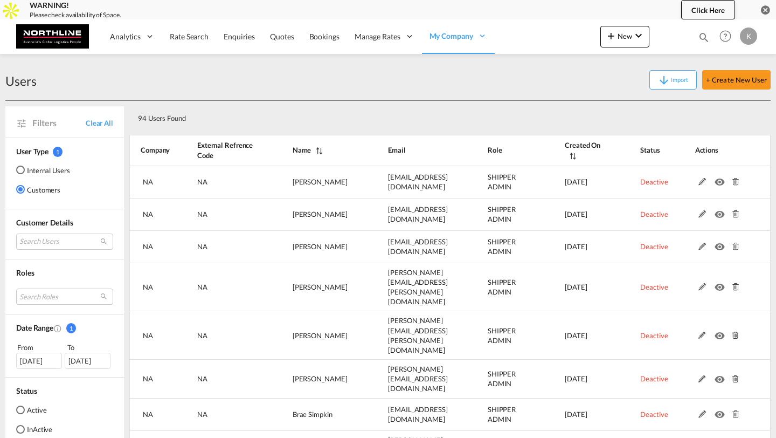
click at [734, 180] on md-icon at bounding box center [735, 182] width 14 height 8
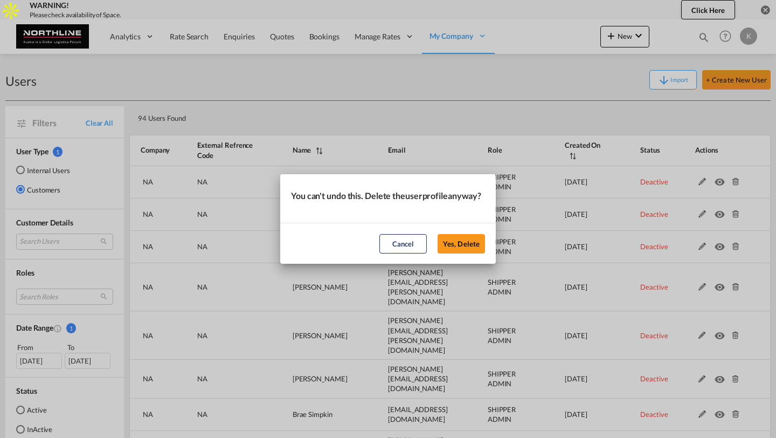
click at [438, 234] on button "Yes, Delete" at bounding box center [461, 243] width 47 height 19
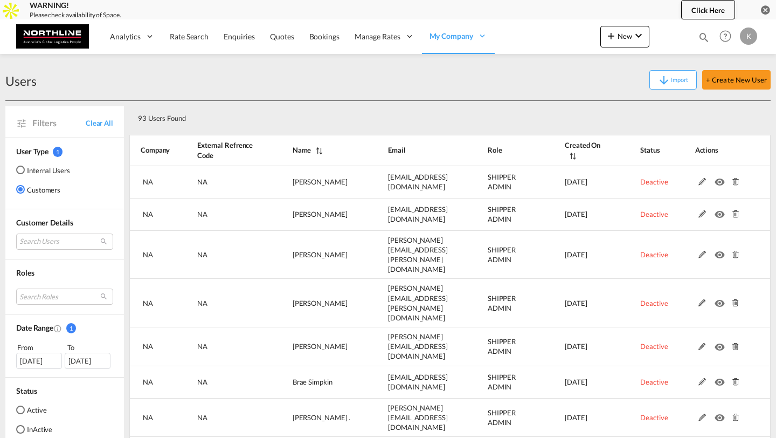
click at [734, 180] on md-icon at bounding box center [735, 182] width 14 height 8
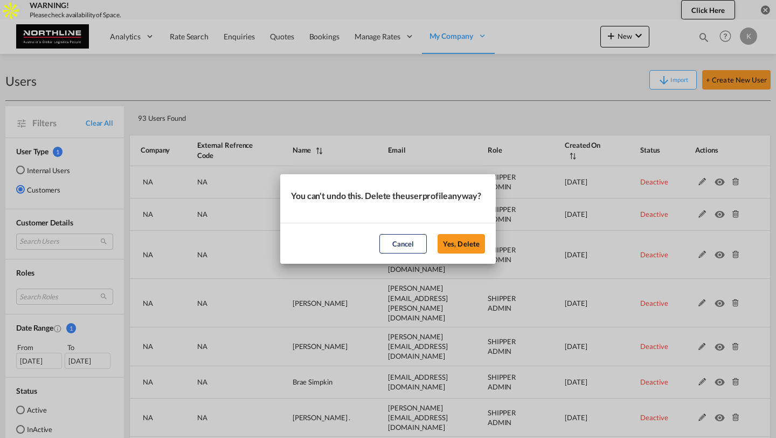
click at [438, 234] on button "Yes, Delete" at bounding box center [461, 243] width 47 height 19
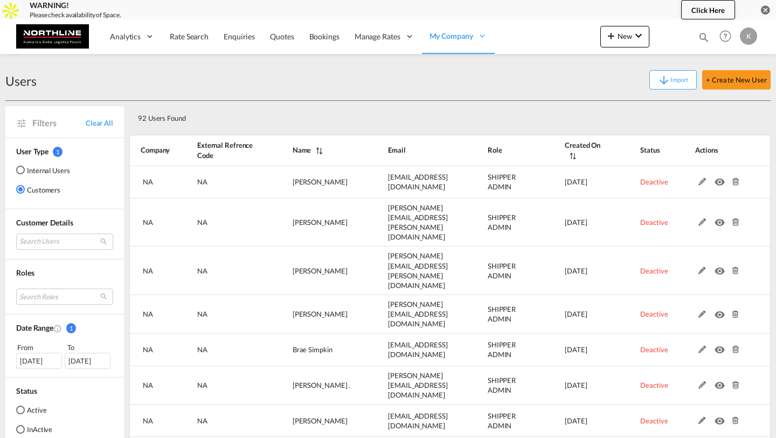
click at [734, 180] on md-icon at bounding box center [735, 182] width 14 height 8
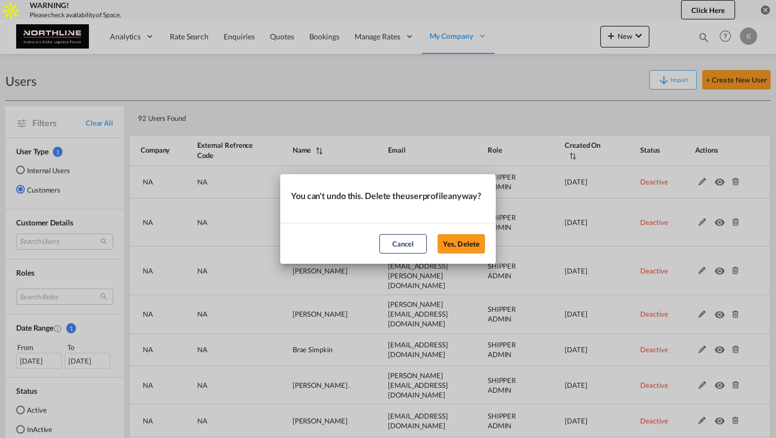
click at [438, 234] on button "Yes, Delete" at bounding box center [461, 243] width 47 height 19
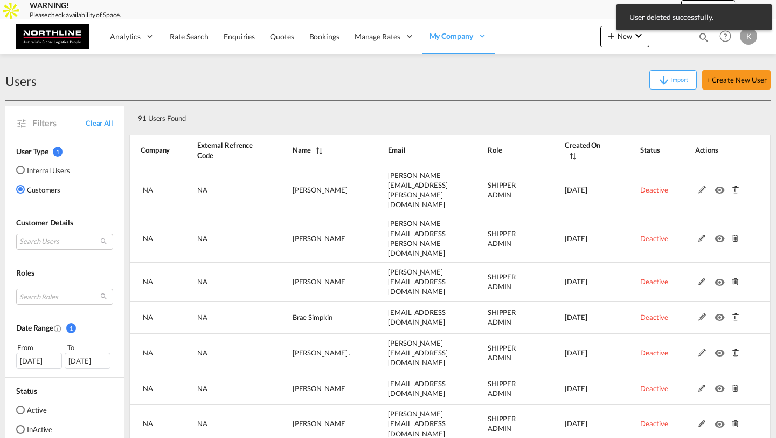
click at [734, 186] on md-icon at bounding box center [735, 190] width 14 height 8
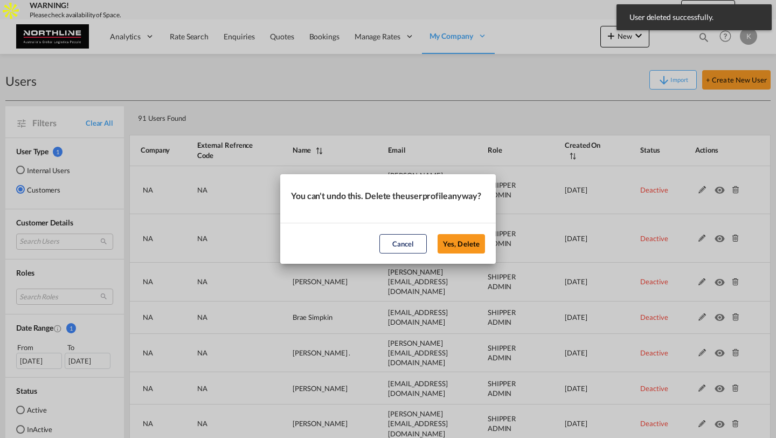
click at [438, 234] on button "Yes, Delete" at bounding box center [461, 243] width 47 height 19
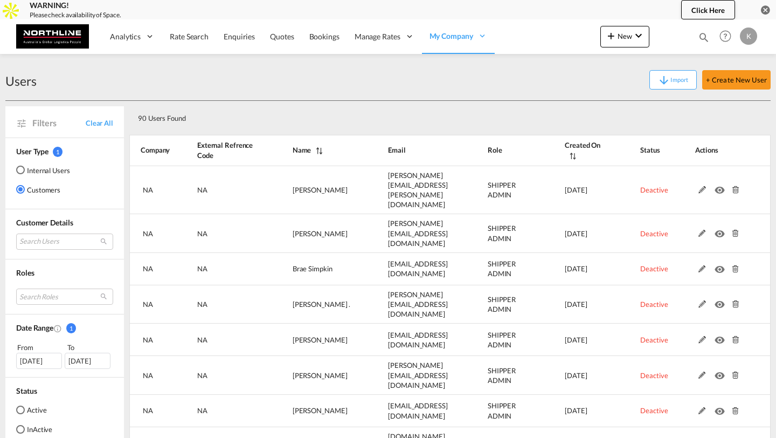
click at [734, 186] on md-icon at bounding box center [735, 190] width 14 height 8
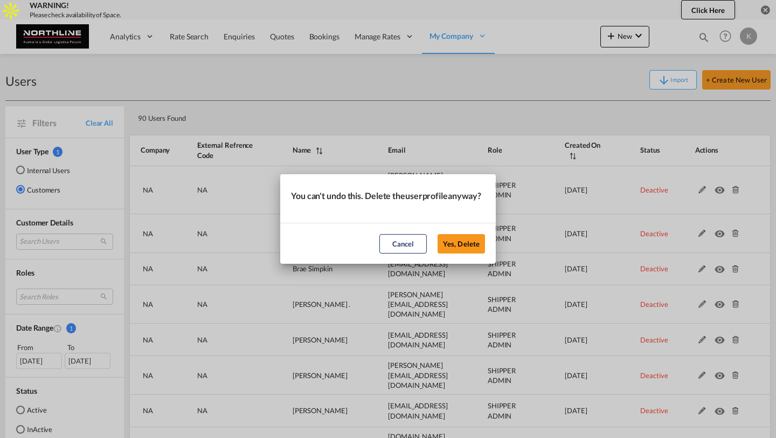
click at [438, 234] on button "Yes, Delete" at bounding box center [461, 243] width 47 height 19
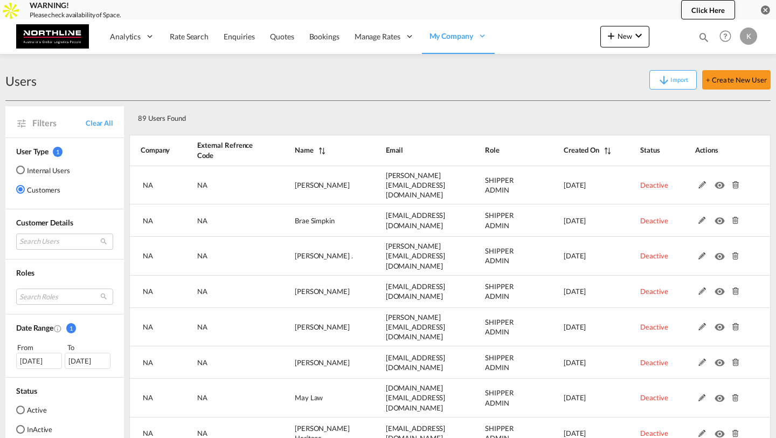
click at [734, 181] on md-icon at bounding box center [735, 185] width 14 height 8
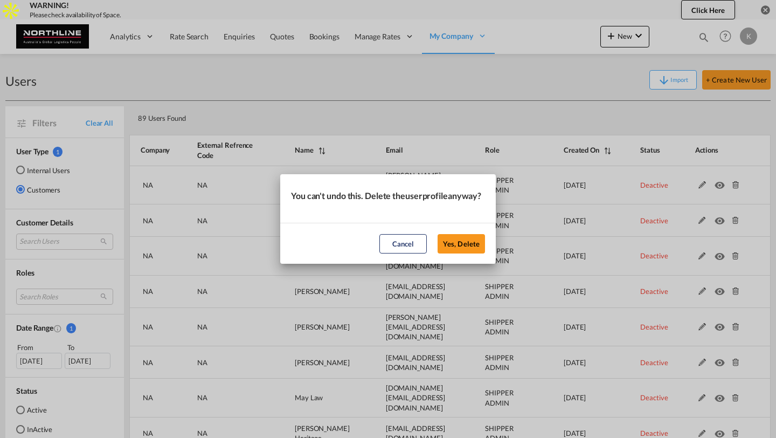
click at [438, 234] on button "Yes, Delete" at bounding box center [461, 243] width 47 height 19
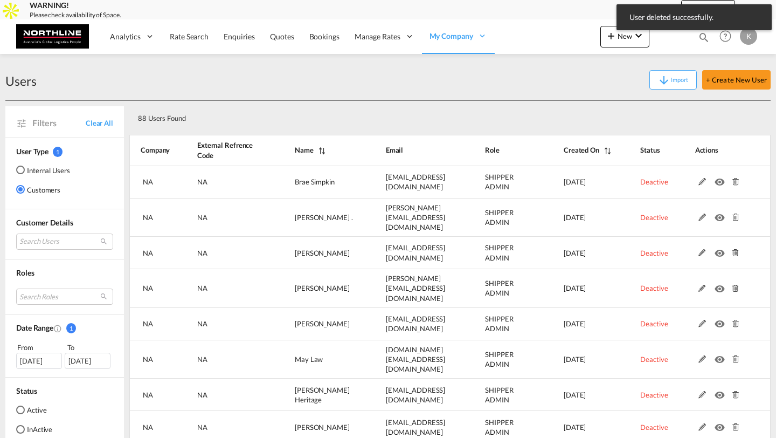
click at [734, 180] on md-icon at bounding box center [735, 182] width 14 height 8
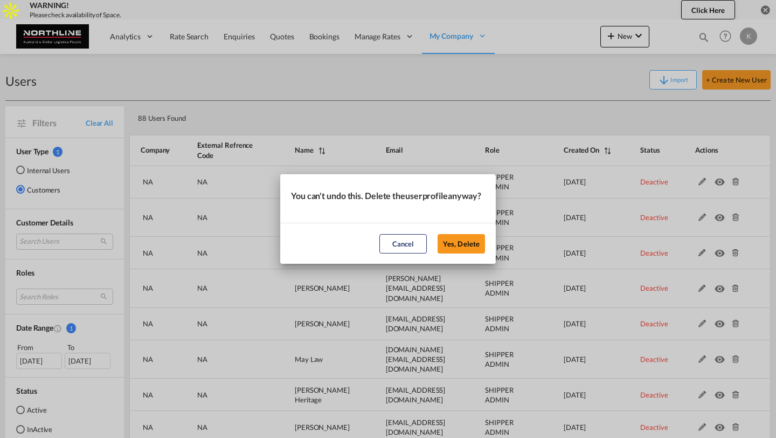
click at [438, 234] on button "Yes, Delete" at bounding box center [461, 243] width 47 height 19
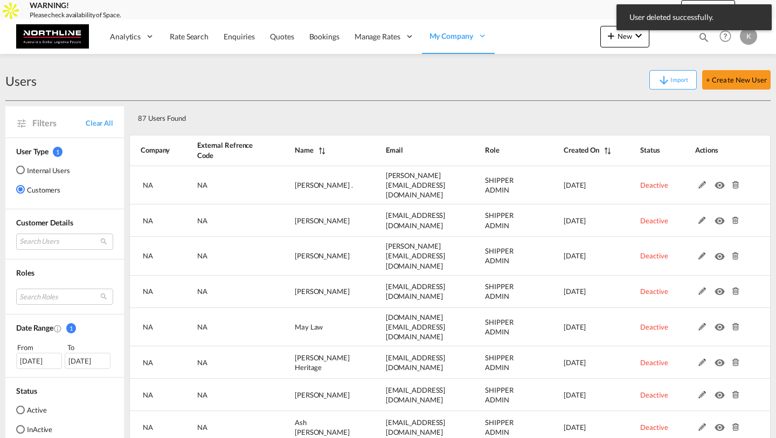
click at [734, 181] on md-icon at bounding box center [735, 185] width 14 height 8
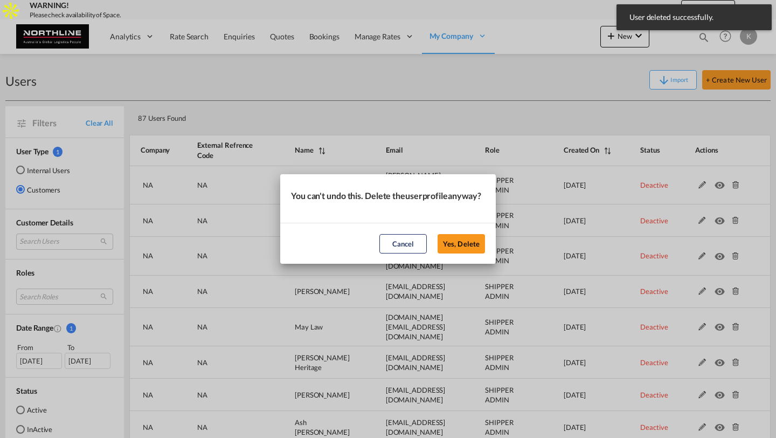
click at [438, 234] on button "Yes, Delete" at bounding box center [461, 243] width 47 height 19
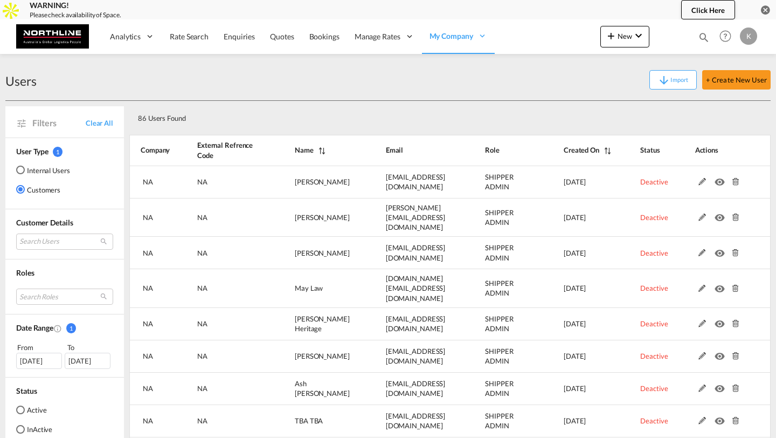
click at [734, 180] on md-icon at bounding box center [735, 182] width 14 height 8
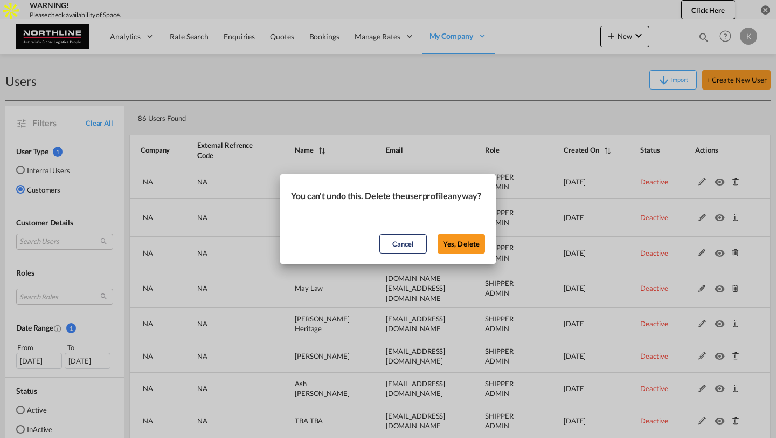
click at [438, 234] on button "Yes, Delete" at bounding box center [461, 243] width 47 height 19
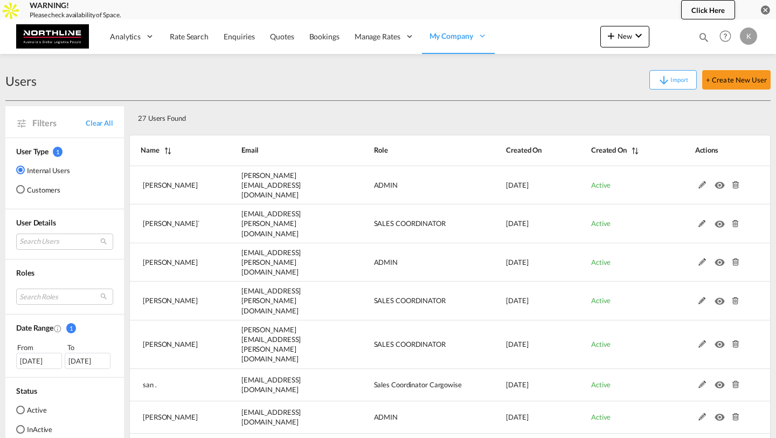
click at [734, 181] on md-icon at bounding box center [735, 185] width 14 height 8
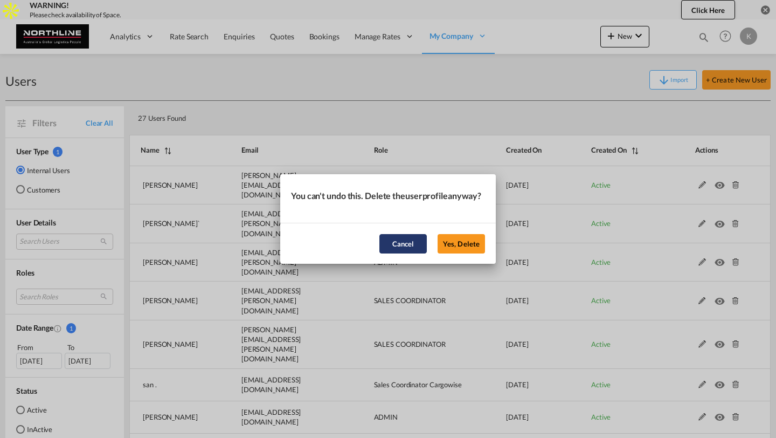
click at [384, 245] on button "Cancel" at bounding box center [402, 243] width 47 height 19
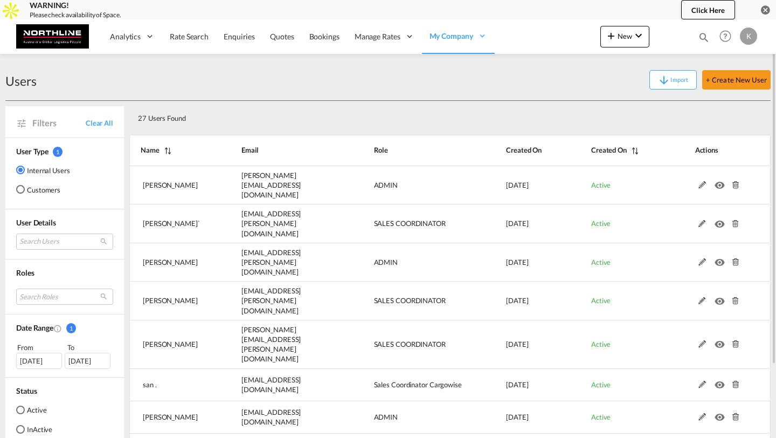
click at [46, 194] on md-radio-button "Customers" at bounding box center [43, 189] width 54 height 11
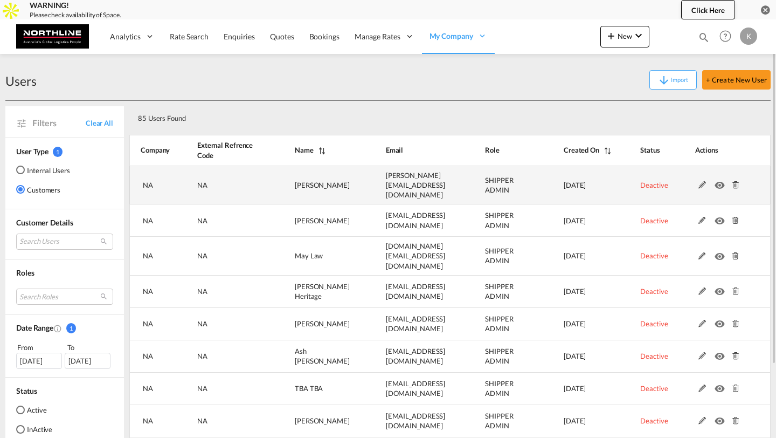
click at [735, 182] on md-icon at bounding box center [735, 185] width 14 height 8
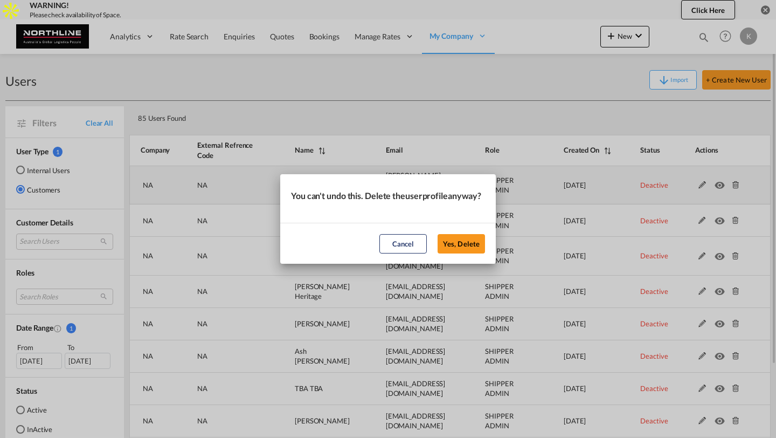
click at [438, 234] on button "Yes, Delete" at bounding box center [461, 243] width 47 height 19
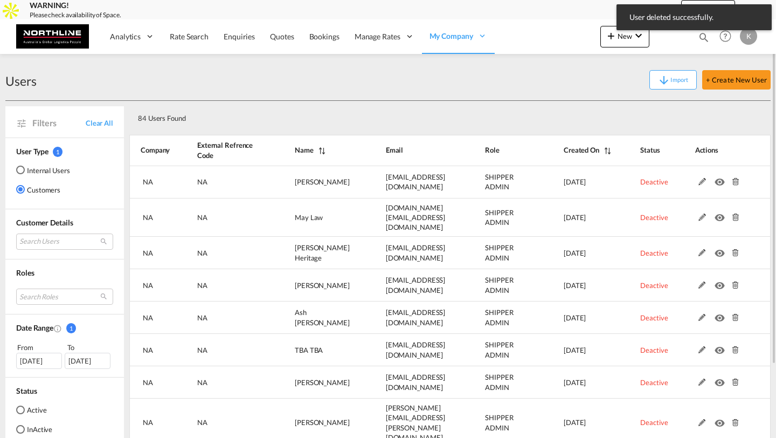
click at [735, 182] on md-icon at bounding box center [735, 182] width 14 height 8
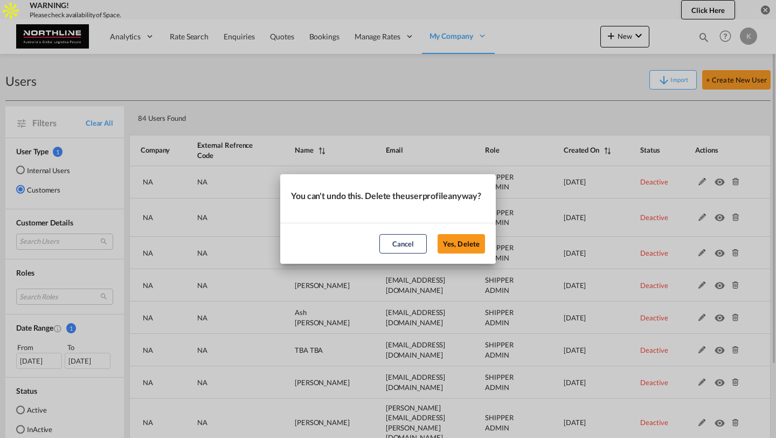
click at [438, 234] on button "Yes, Delete" at bounding box center [461, 243] width 47 height 19
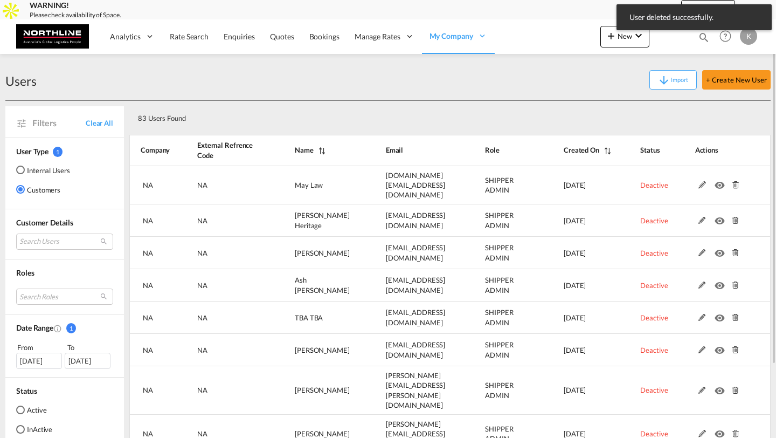
click at [735, 182] on md-icon at bounding box center [735, 185] width 14 height 8
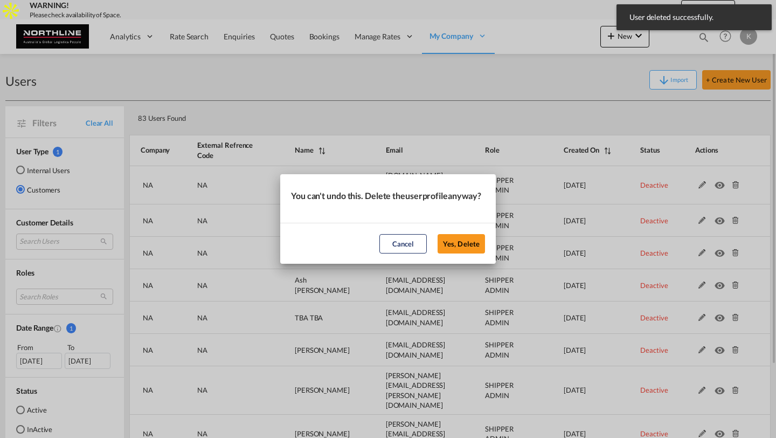
click at [438, 234] on button "Yes, Delete" at bounding box center [461, 243] width 47 height 19
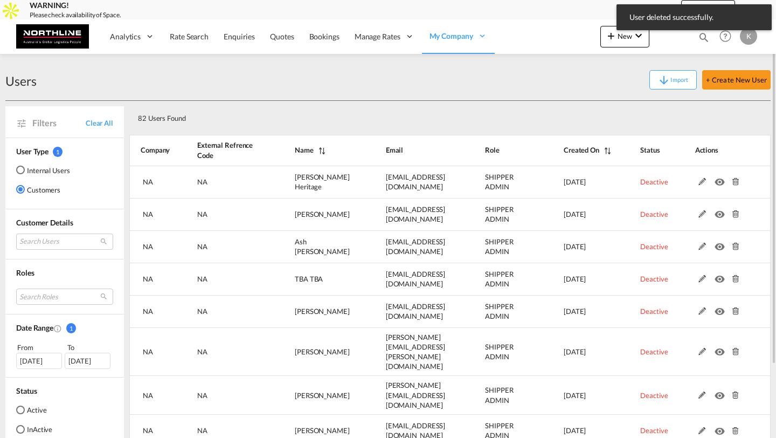
click at [735, 182] on md-icon at bounding box center [735, 182] width 14 height 8
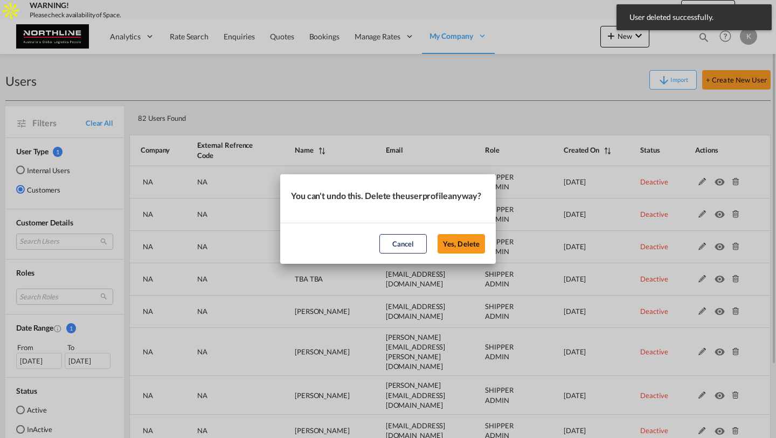
click at [438, 234] on button "Yes, Delete" at bounding box center [461, 243] width 47 height 19
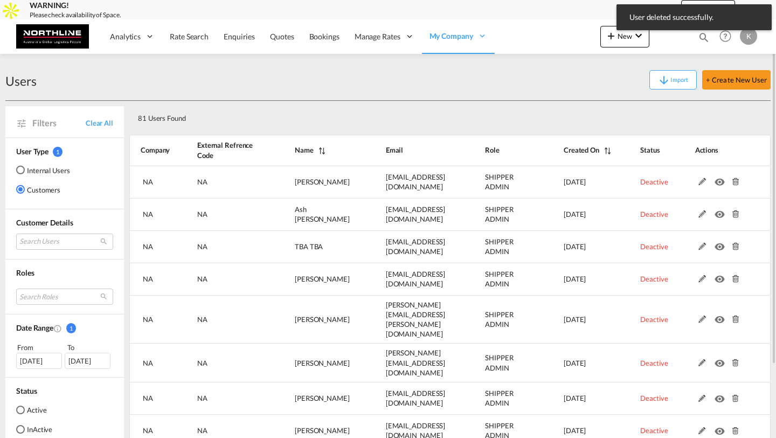
click at [735, 182] on md-icon at bounding box center [735, 182] width 14 height 8
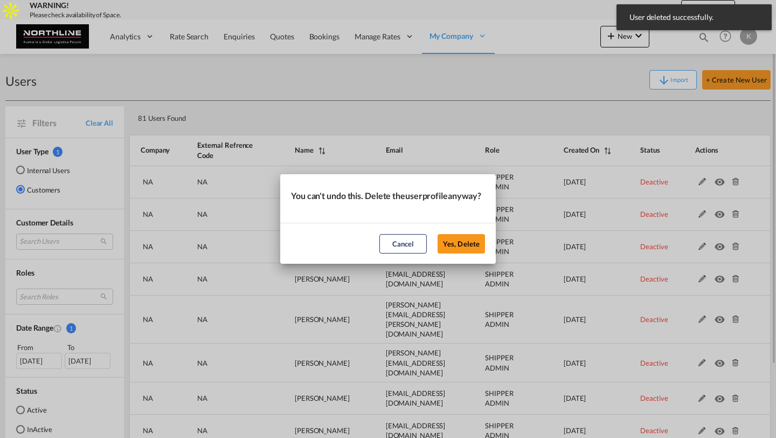
click at [438, 234] on button "Yes, Delete" at bounding box center [461, 243] width 47 height 19
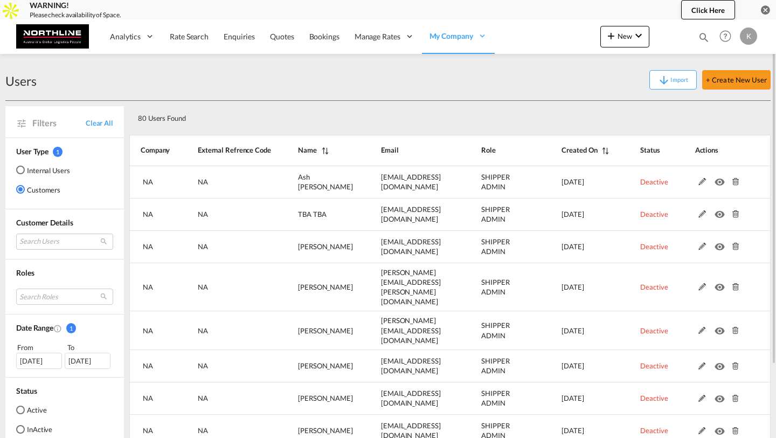
click at [735, 182] on md-icon at bounding box center [735, 182] width 14 height 8
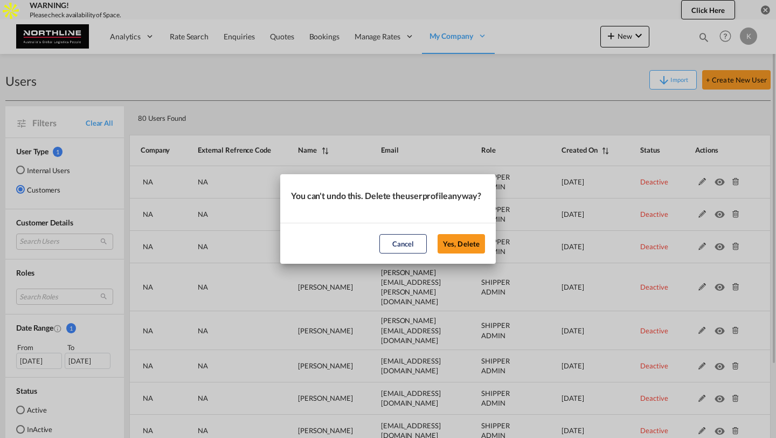
click at [438, 234] on button "Yes, Delete" at bounding box center [461, 243] width 47 height 19
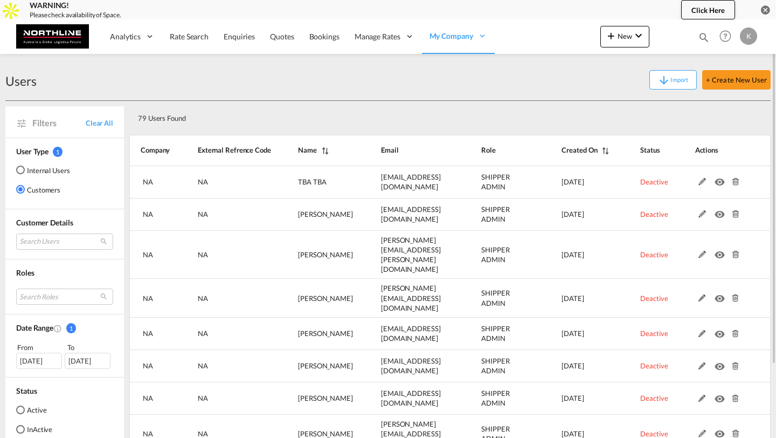
click at [735, 182] on md-icon at bounding box center [735, 182] width 14 height 8
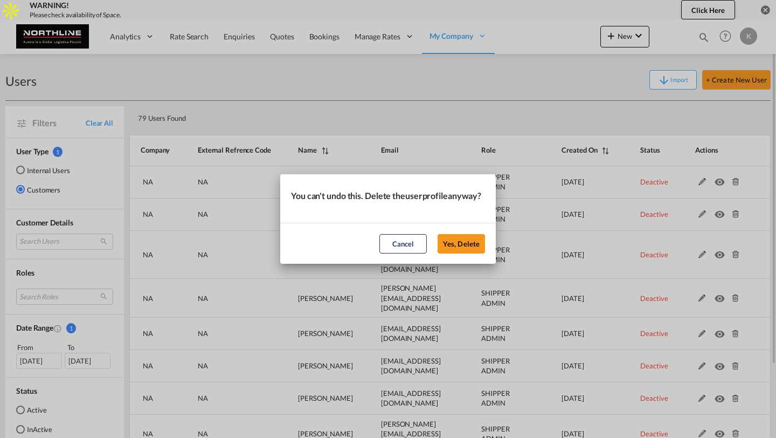
click at [438, 234] on button "Yes, Delete" at bounding box center [461, 243] width 47 height 19
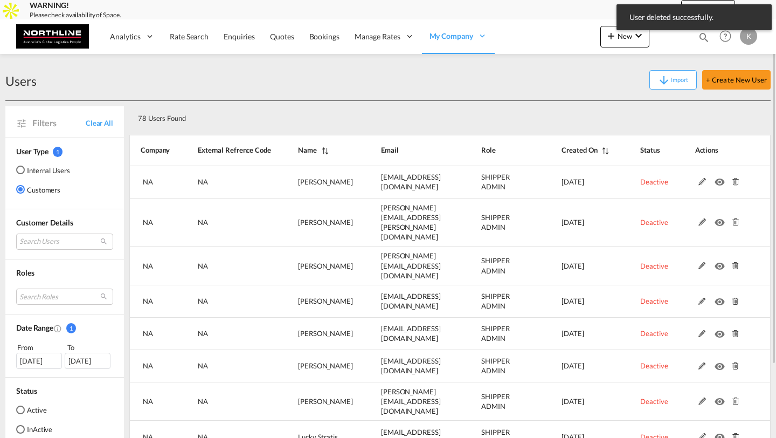
click at [735, 182] on md-icon at bounding box center [735, 182] width 14 height 8
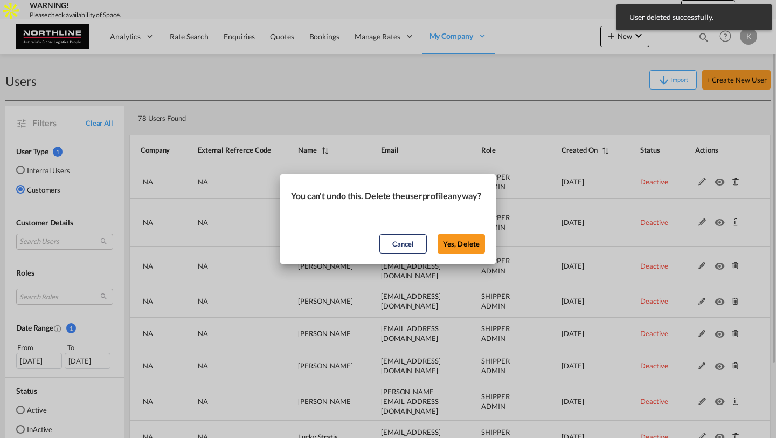
click at [438, 234] on button "Yes, Delete" at bounding box center [461, 243] width 47 height 19
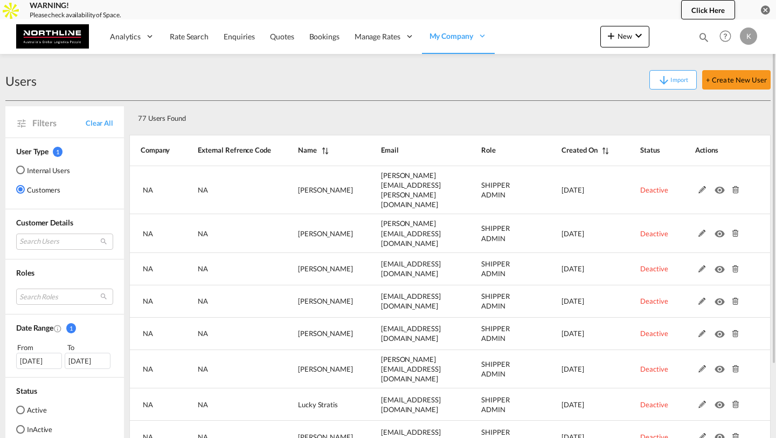
click at [735, 186] on md-icon at bounding box center [735, 190] width 14 height 8
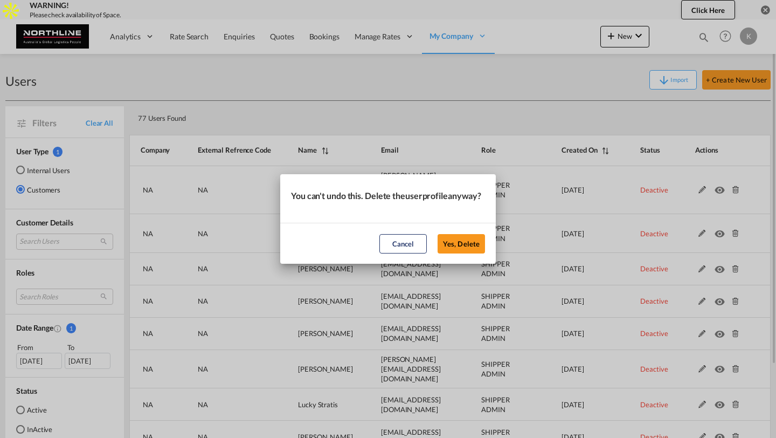
click at [438, 234] on button "Yes, Delete" at bounding box center [461, 243] width 47 height 19
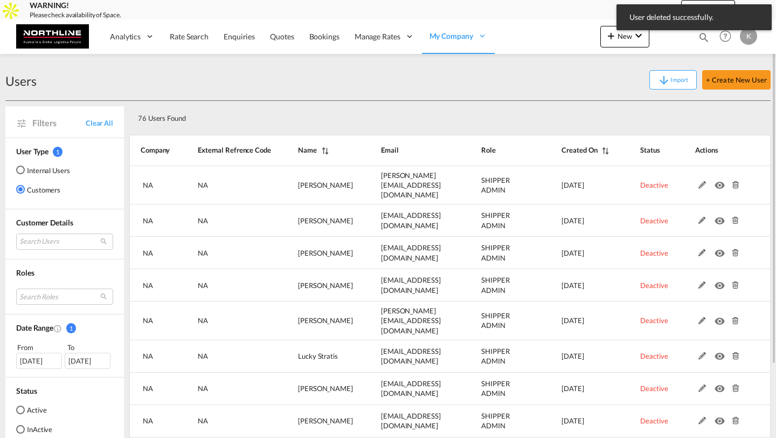
click at [735, 182] on md-icon at bounding box center [735, 185] width 14 height 8
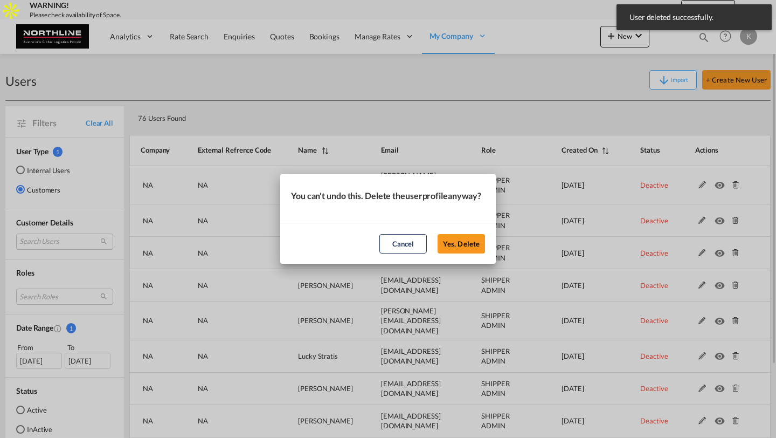
click at [438, 234] on button "Yes, Delete" at bounding box center [461, 243] width 47 height 19
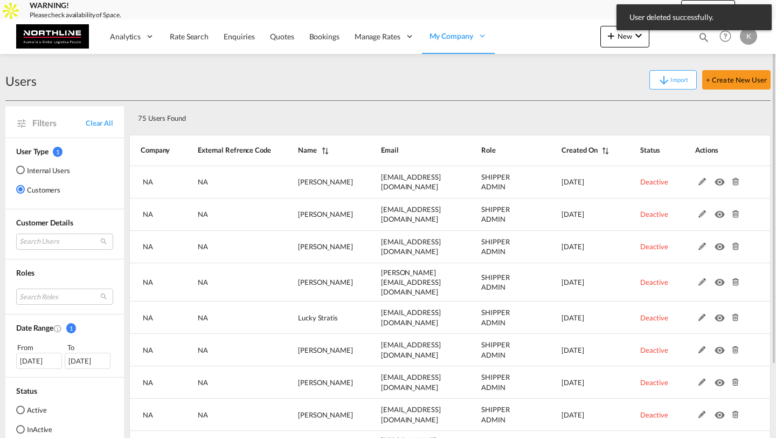
click at [735, 182] on md-icon at bounding box center [735, 182] width 14 height 8
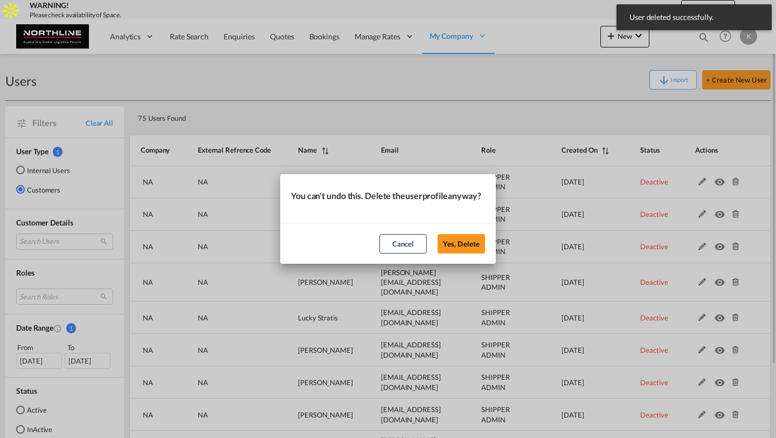
click at [438, 234] on button "Yes, Delete" at bounding box center [461, 243] width 47 height 19
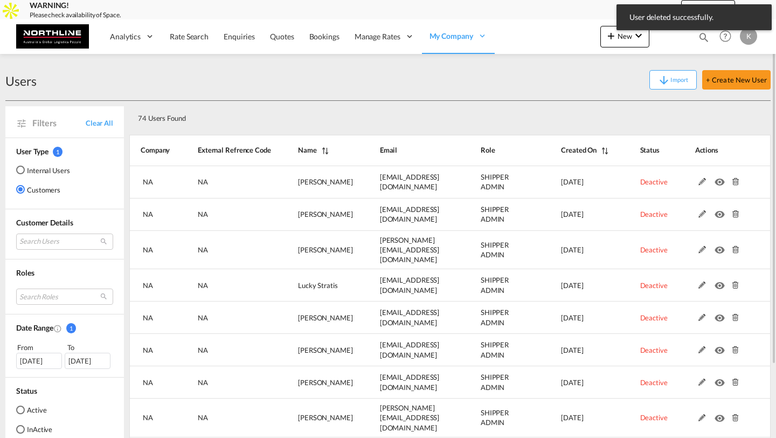
click at [735, 182] on md-icon at bounding box center [735, 182] width 14 height 8
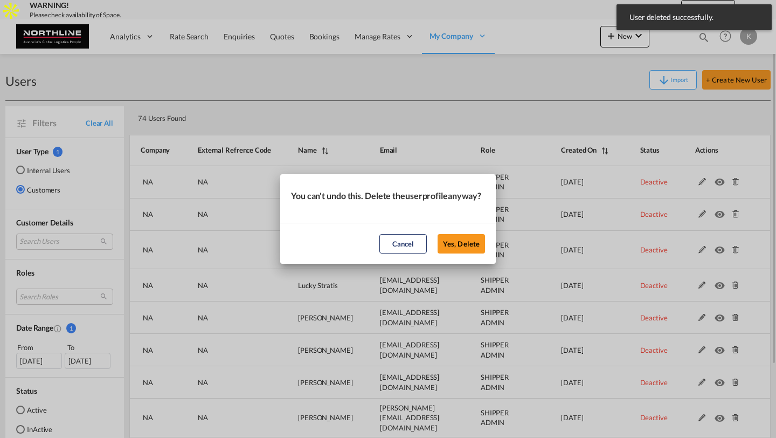
click at [438, 234] on button "Yes, Delete" at bounding box center [461, 243] width 47 height 19
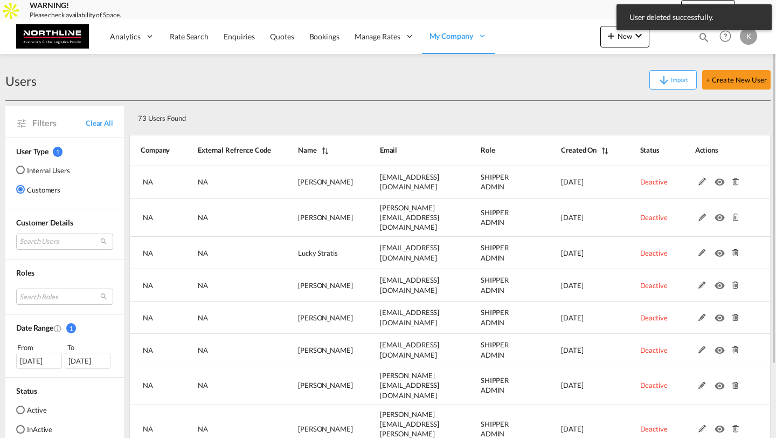
click at [735, 182] on md-icon at bounding box center [735, 182] width 14 height 8
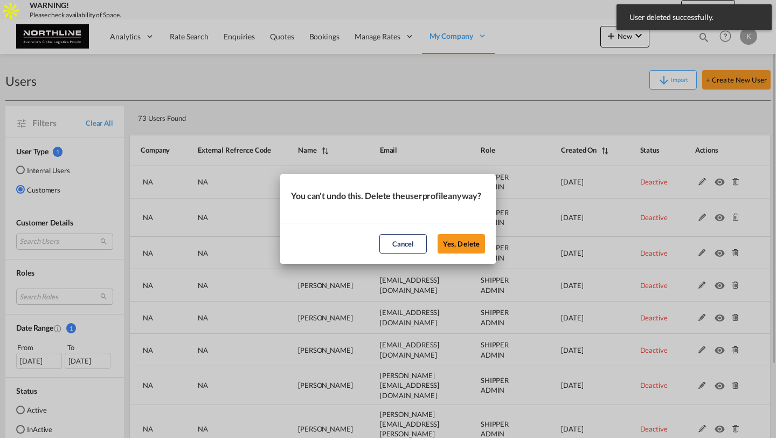
click at [438, 234] on button "Yes, Delete" at bounding box center [461, 243] width 47 height 19
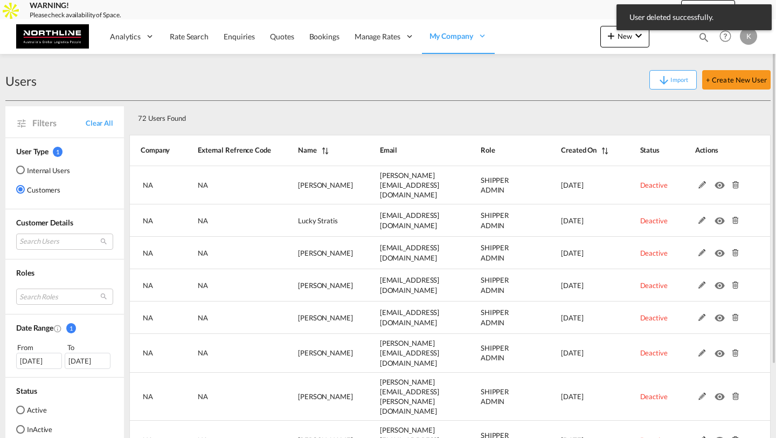
click at [735, 182] on md-icon at bounding box center [735, 185] width 14 height 8
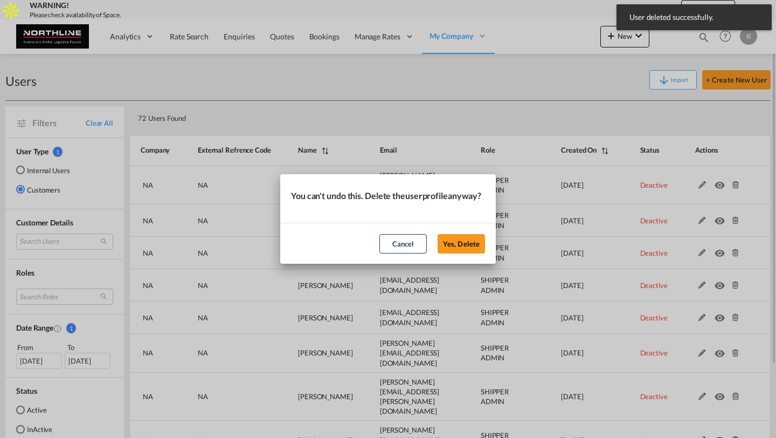
click at [438, 234] on button "Yes, Delete" at bounding box center [461, 243] width 47 height 19
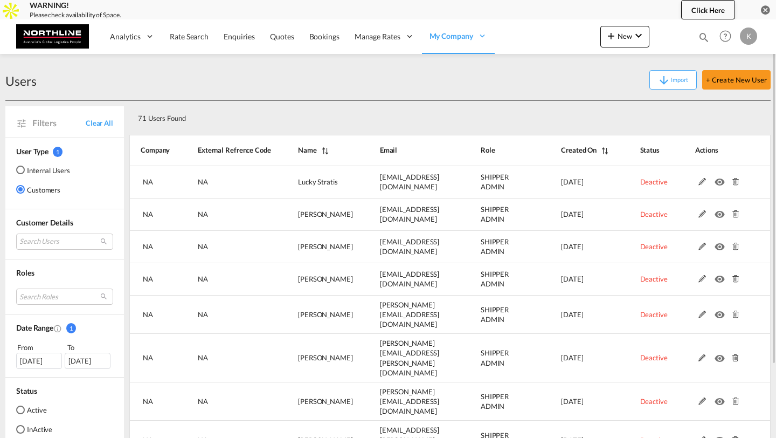
click at [735, 182] on md-icon at bounding box center [735, 182] width 14 height 8
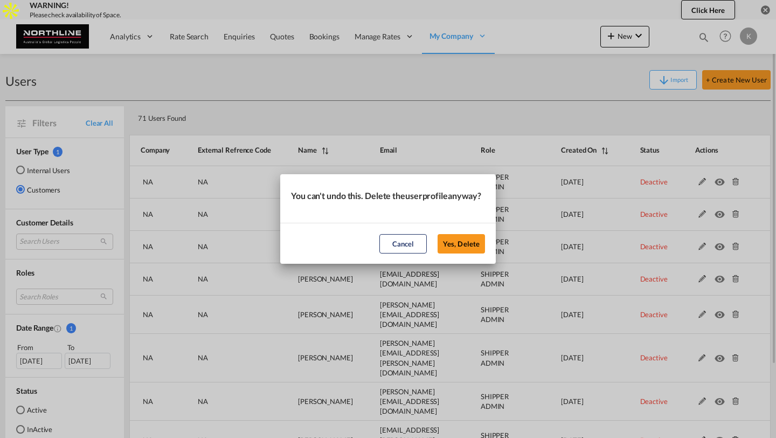
click at [438, 234] on button "Yes, Delete" at bounding box center [461, 243] width 47 height 19
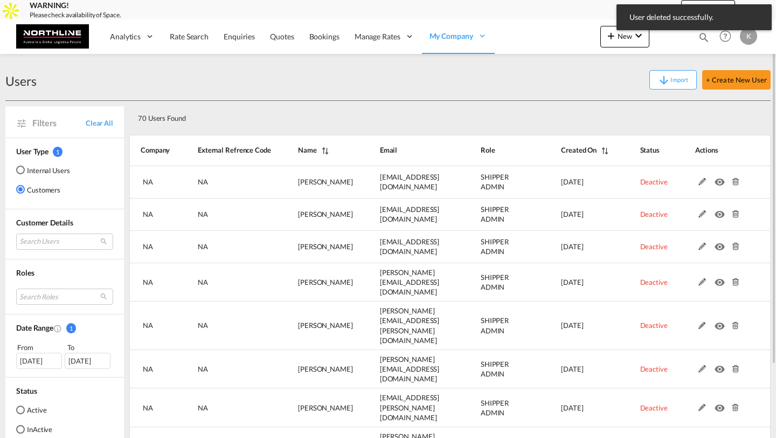
click at [735, 182] on md-icon at bounding box center [735, 182] width 14 height 8
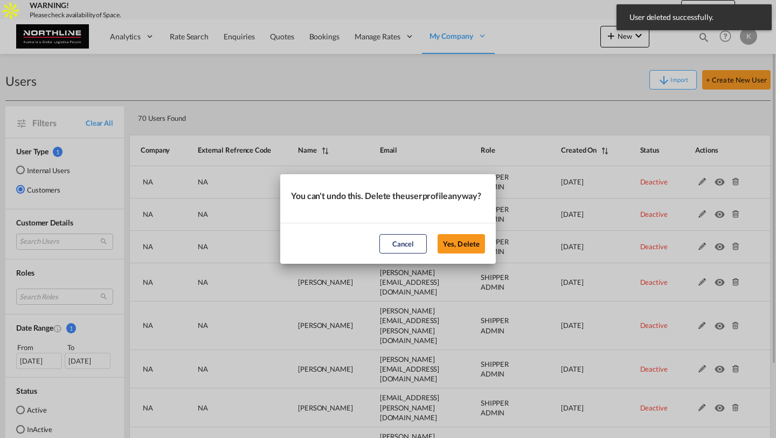
click at [438, 234] on button "Yes, Delete" at bounding box center [461, 243] width 47 height 19
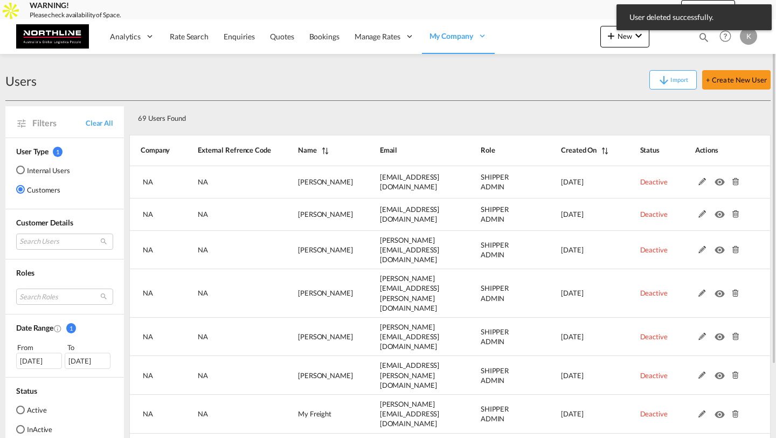
click at [735, 182] on md-icon at bounding box center [735, 182] width 14 height 8
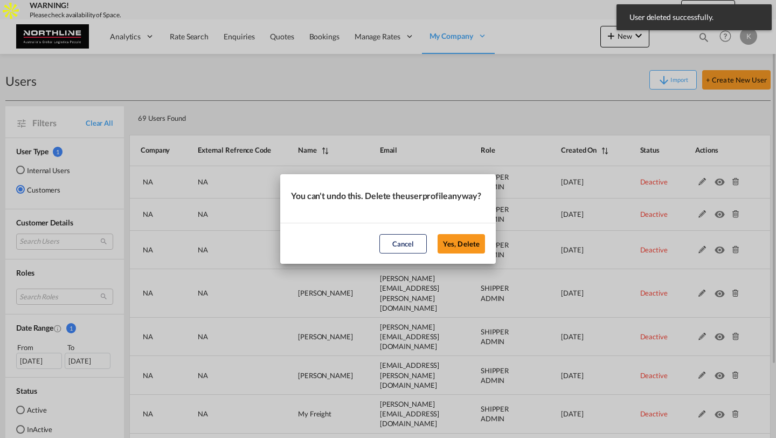
click at [438, 234] on button "Yes, Delete" at bounding box center [461, 243] width 47 height 19
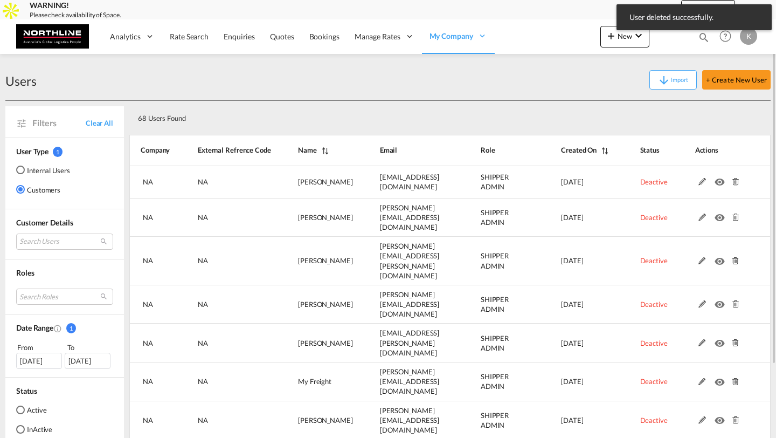
click at [735, 182] on md-icon at bounding box center [735, 182] width 14 height 8
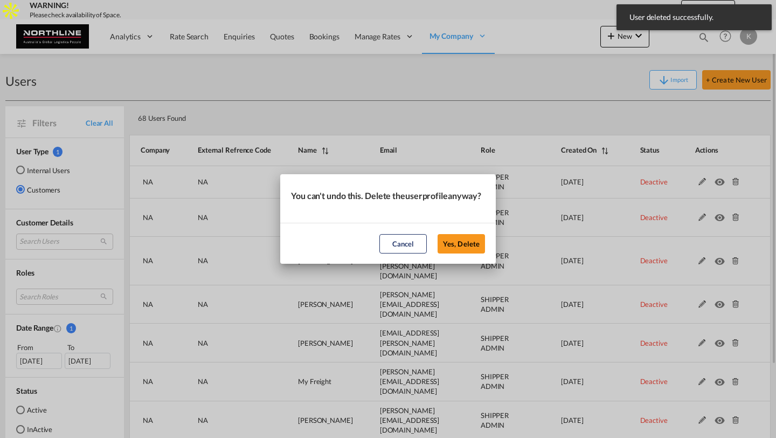
click at [438, 234] on button "Yes, Delete" at bounding box center [461, 243] width 47 height 19
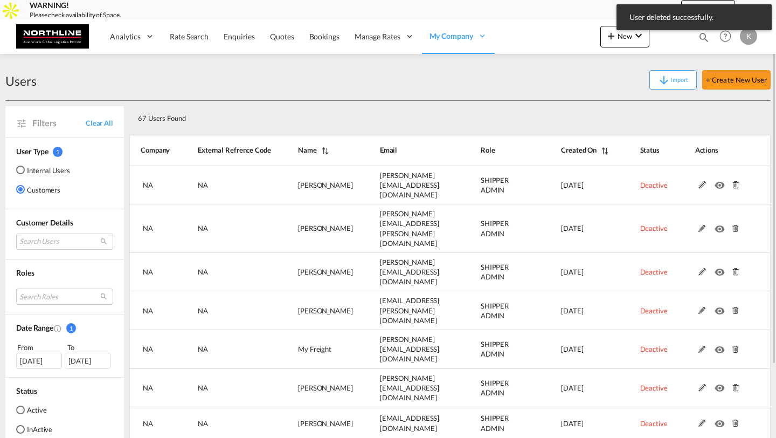
click at [735, 182] on md-icon at bounding box center [735, 185] width 14 height 8
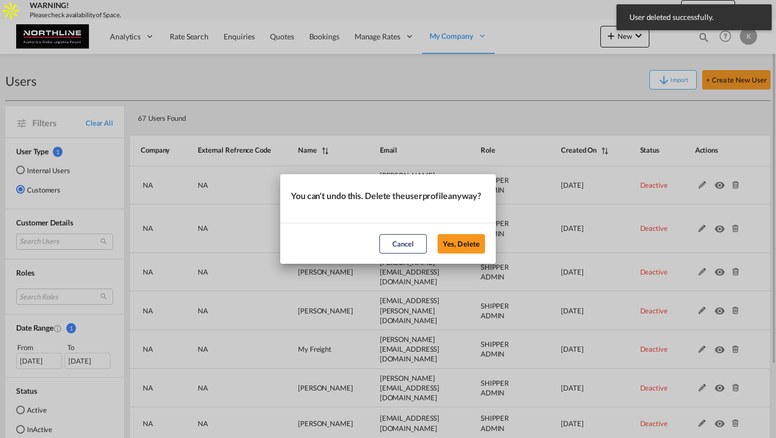
click at [438, 234] on button "Yes, Delete" at bounding box center [461, 243] width 47 height 19
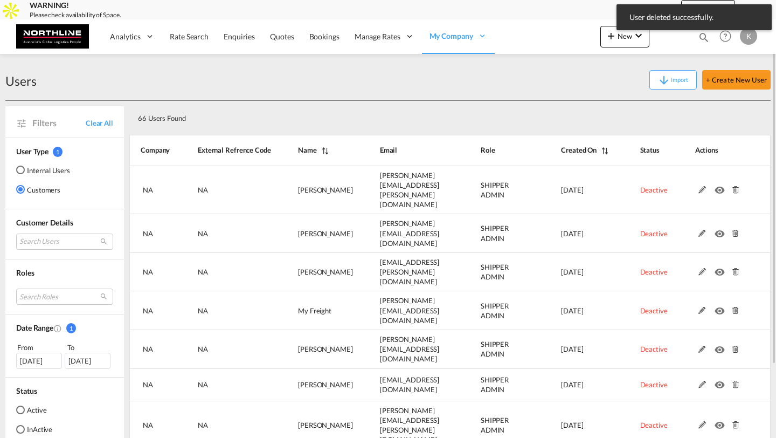
click at [735, 186] on md-icon at bounding box center [735, 190] width 14 height 8
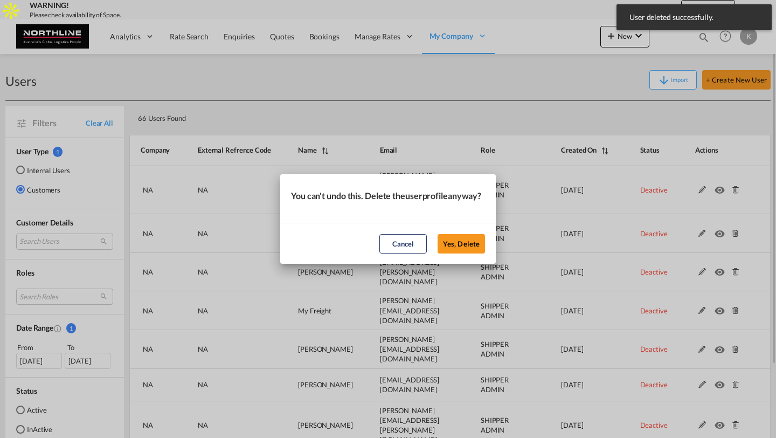
click at [438, 234] on button "Yes, Delete" at bounding box center [461, 243] width 47 height 19
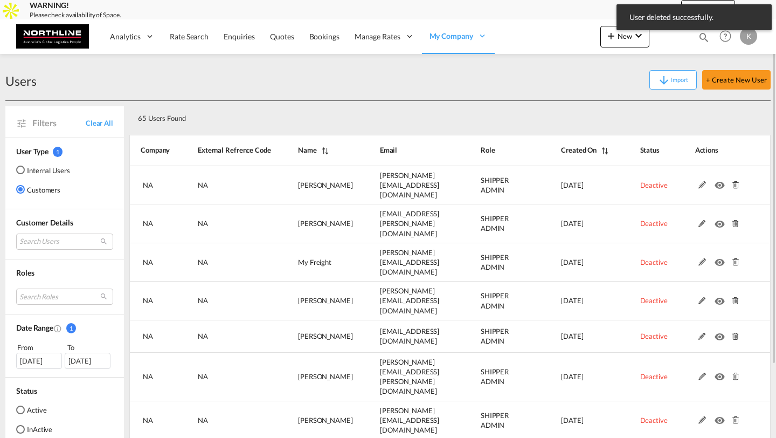
click at [735, 182] on md-icon at bounding box center [735, 185] width 14 height 8
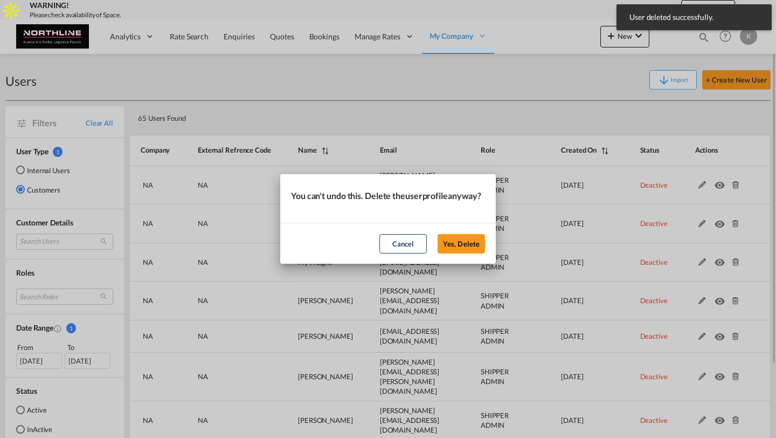
click at [438, 234] on button "Yes, Delete" at bounding box center [461, 243] width 47 height 19
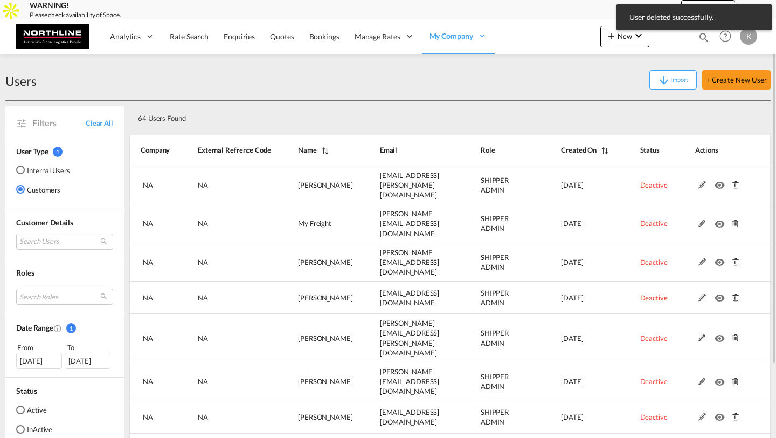
click at [735, 182] on md-icon at bounding box center [735, 185] width 14 height 8
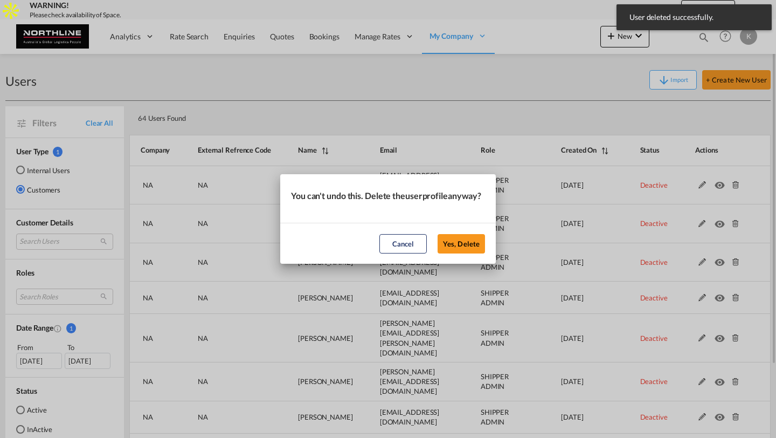
click at [438, 234] on button "Yes, Delete" at bounding box center [461, 243] width 47 height 19
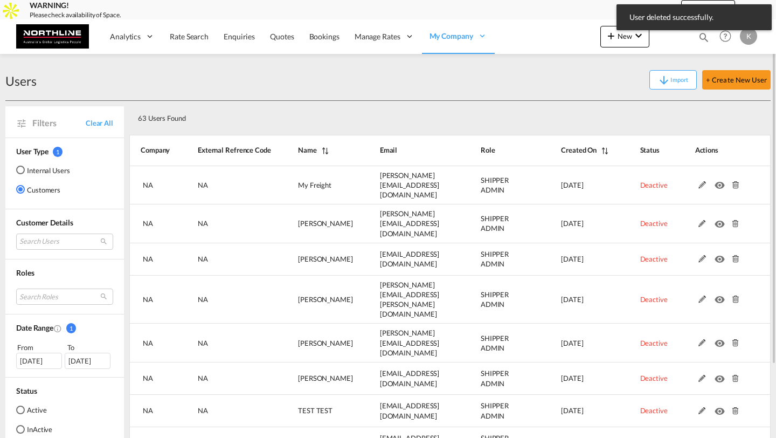
click at [735, 182] on md-icon at bounding box center [735, 185] width 14 height 8
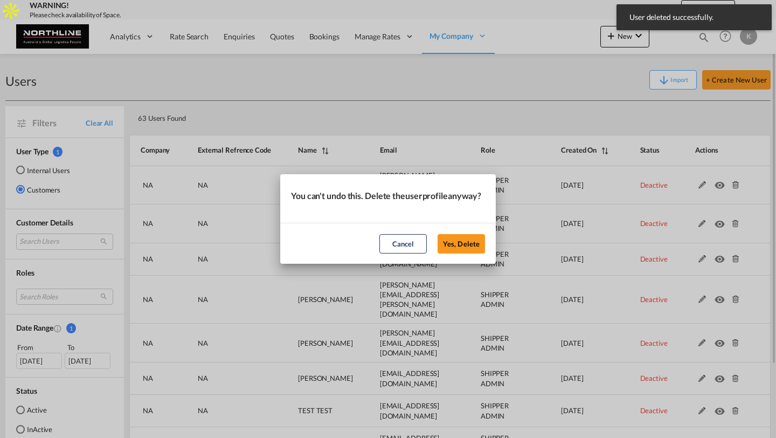
click at [438, 234] on button "Yes, Delete" at bounding box center [461, 243] width 47 height 19
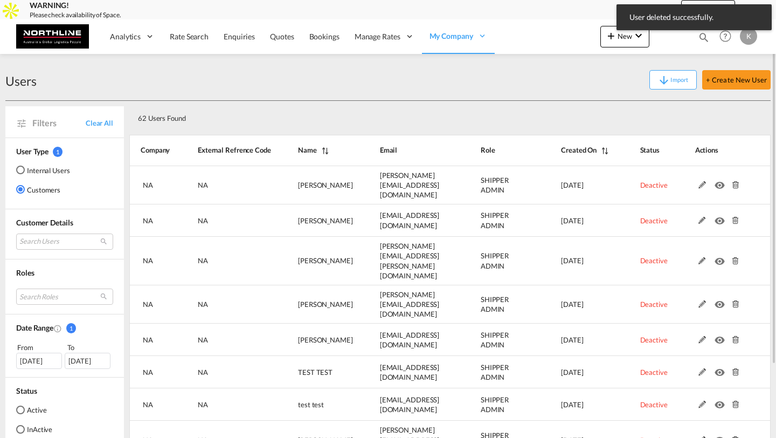
click at [735, 182] on md-icon at bounding box center [735, 185] width 14 height 8
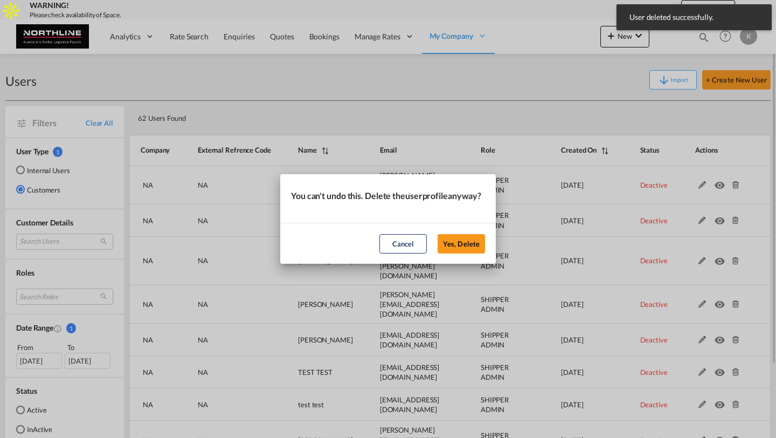
click at [438, 234] on button "Yes, Delete" at bounding box center [461, 243] width 47 height 19
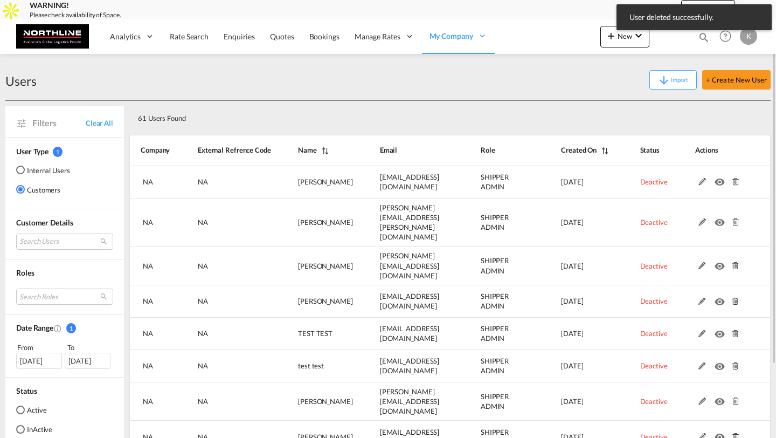
click at [735, 182] on md-icon at bounding box center [735, 182] width 14 height 8
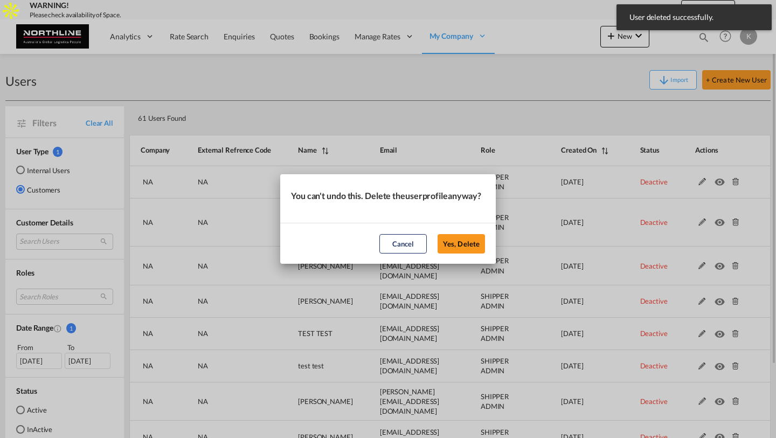
click at [438, 234] on button "Yes, Delete" at bounding box center [461, 243] width 47 height 19
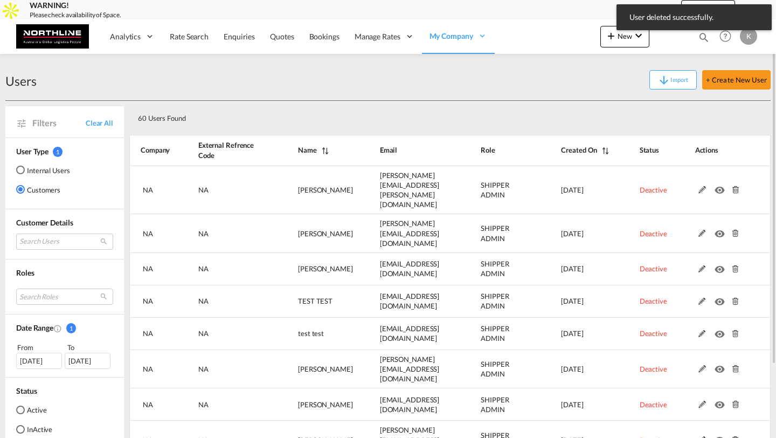
click at [735, 186] on md-icon at bounding box center [735, 190] width 14 height 8
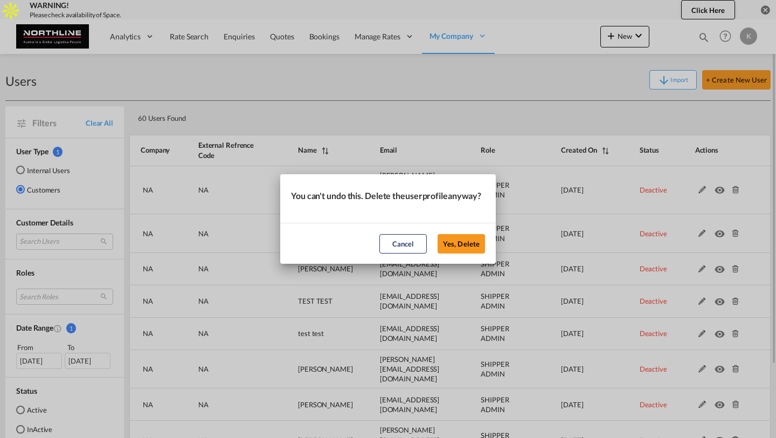
click at [438, 234] on button "Yes, Delete" at bounding box center [461, 243] width 47 height 19
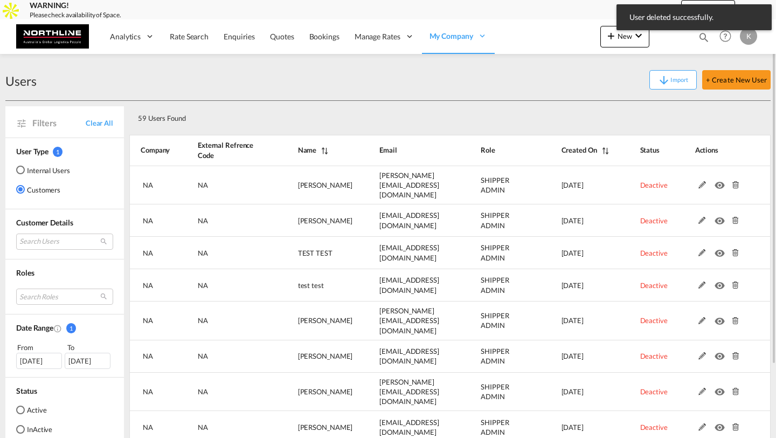
click at [735, 182] on md-icon at bounding box center [735, 185] width 14 height 8
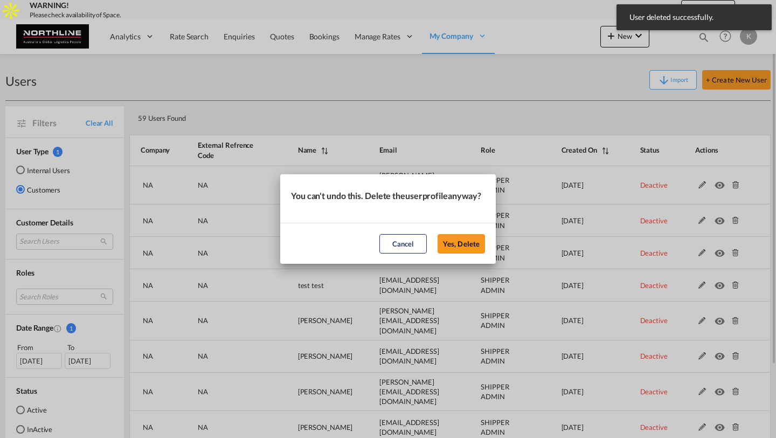
click at [438, 234] on button "Yes, Delete" at bounding box center [461, 243] width 47 height 19
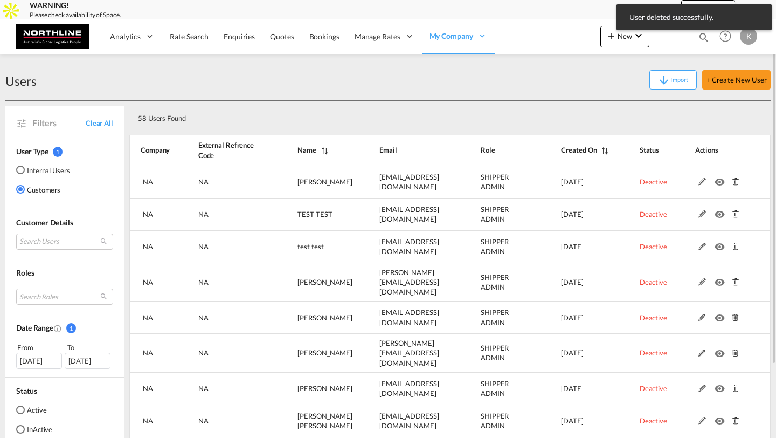
click at [735, 182] on md-icon at bounding box center [735, 182] width 14 height 8
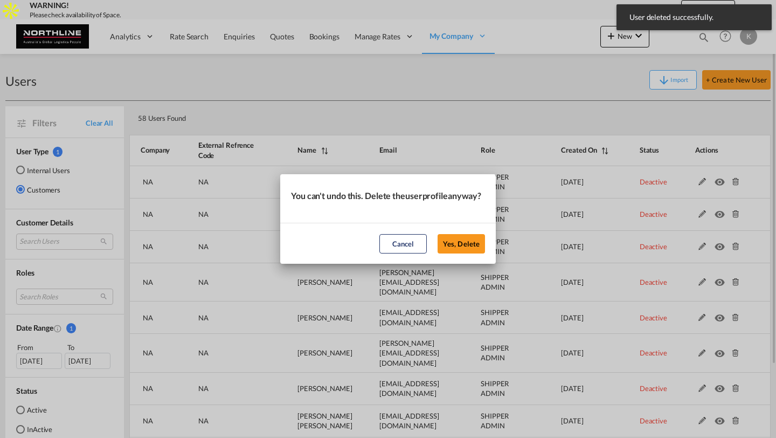
click at [438, 234] on button "Yes, Delete" at bounding box center [461, 243] width 47 height 19
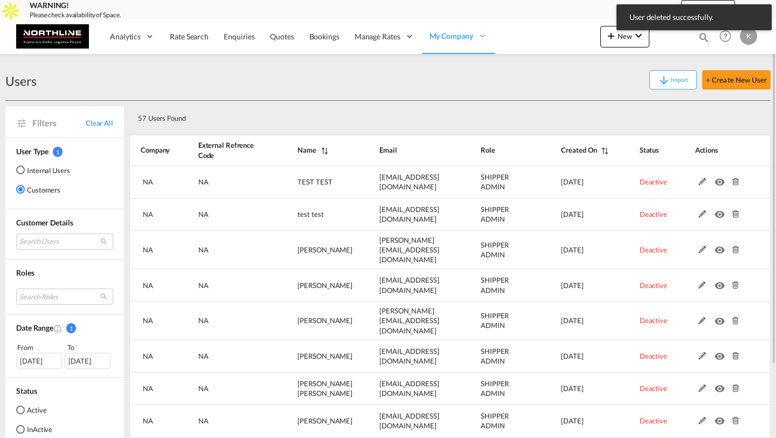
click at [735, 182] on md-icon at bounding box center [735, 182] width 14 height 8
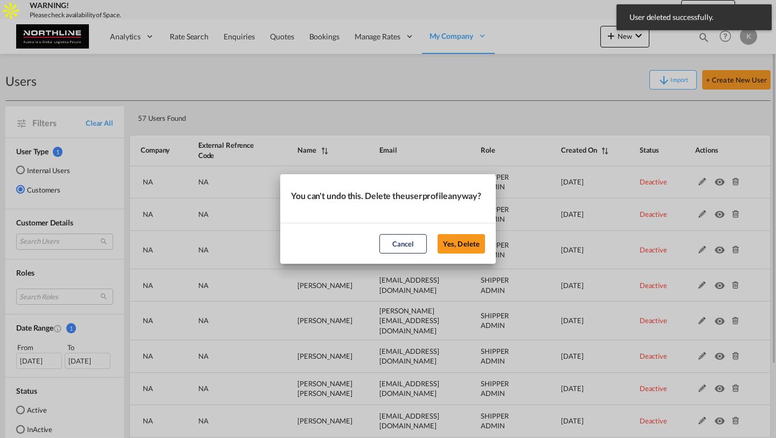
click at [438, 234] on button "Yes, Delete" at bounding box center [461, 243] width 47 height 19
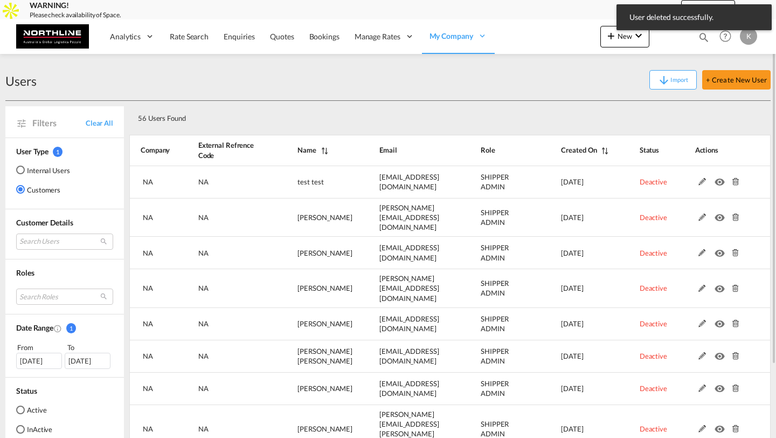
click at [735, 182] on md-icon at bounding box center [735, 182] width 14 height 8
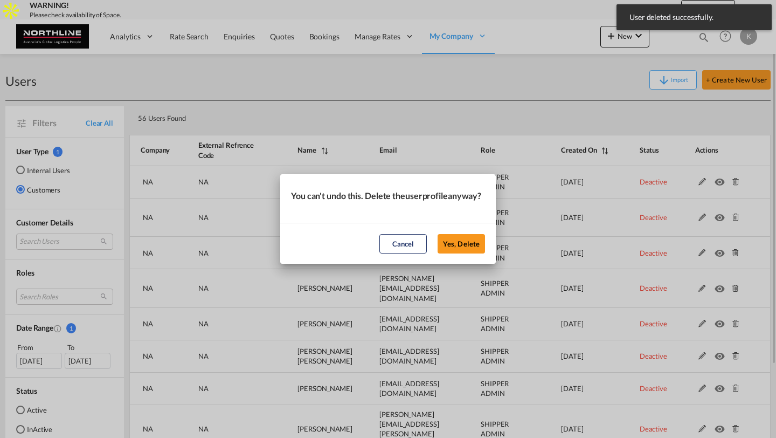
click at [438, 234] on button "Yes, Delete" at bounding box center [461, 243] width 47 height 19
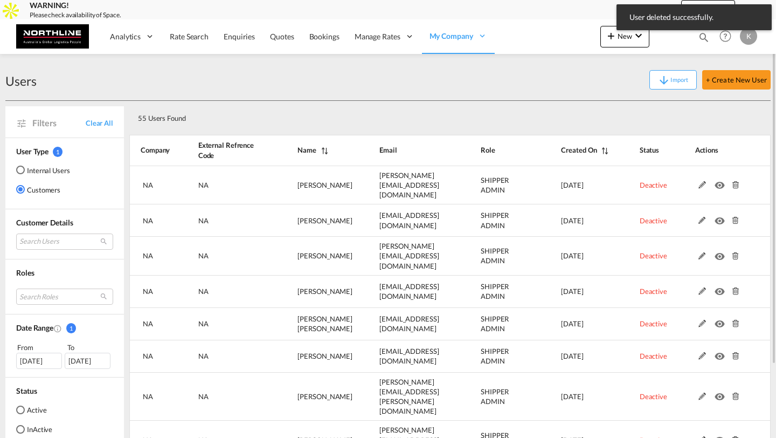
click at [735, 182] on md-icon at bounding box center [735, 185] width 14 height 8
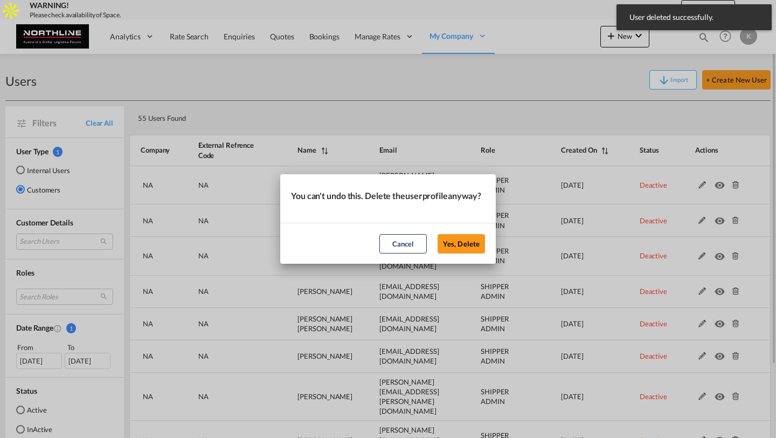
click at [438, 234] on button "Yes, Delete" at bounding box center [461, 243] width 47 height 19
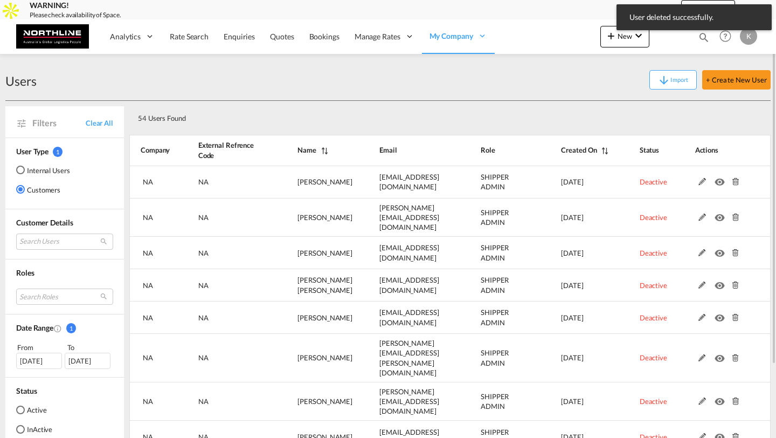
click at [735, 182] on md-icon at bounding box center [735, 182] width 14 height 8
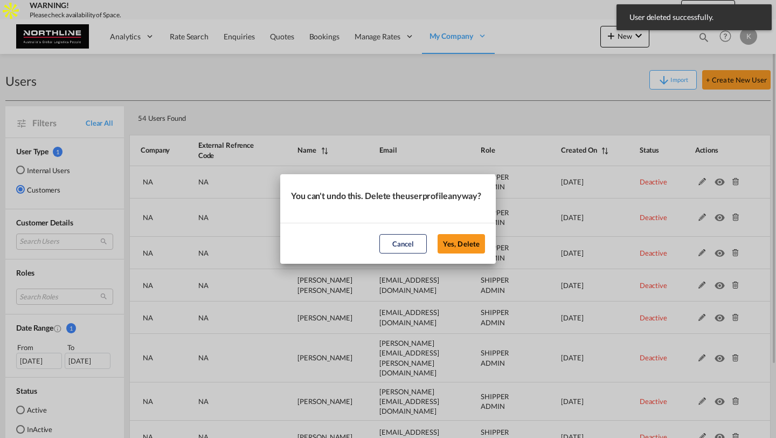
click at [438, 234] on button "Yes, Delete" at bounding box center [461, 243] width 47 height 19
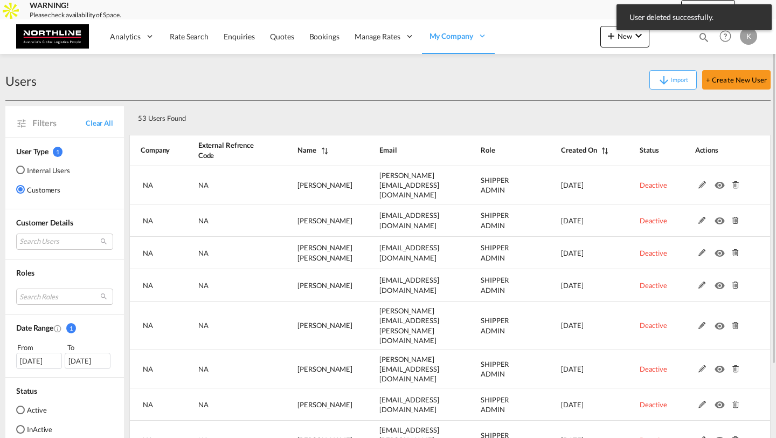
click at [735, 182] on md-icon at bounding box center [735, 185] width 14 height 8
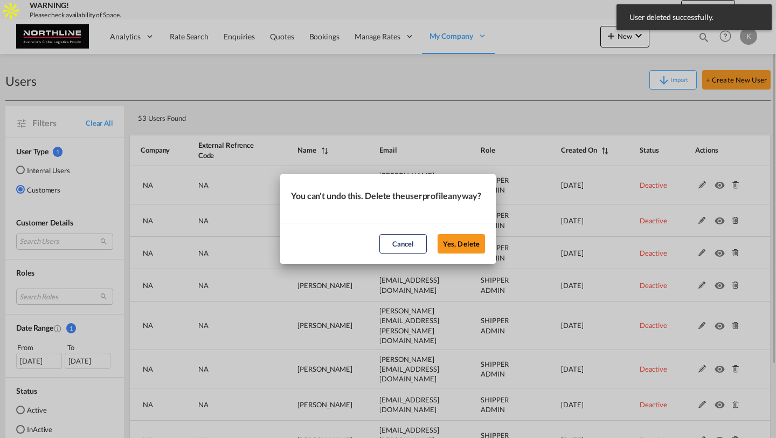
click at [438, 234] on button "Yes, Delete" at bounding box center [461, 243] width 47 height 19
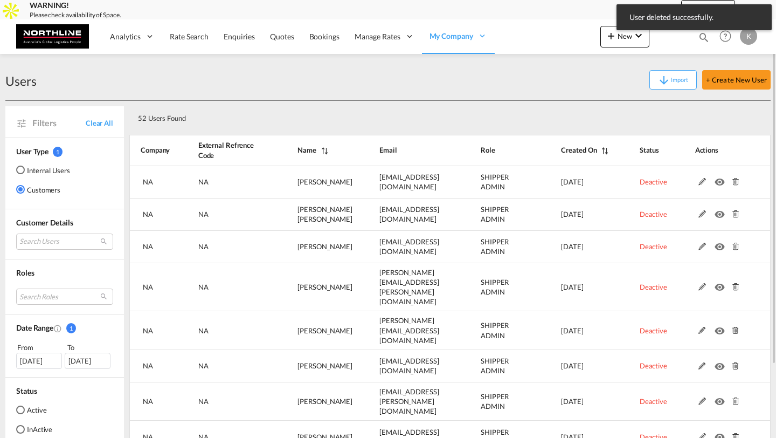
click at [735, 182] on md-icon at bounding box center [735, 182] width 14 height 8
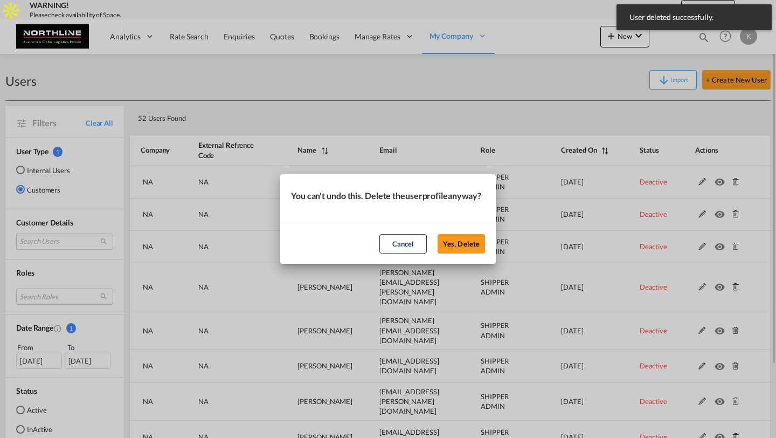
click at [438, 234] on button "Yes, Delete" at bounding box center [461, 243] width 47 height 19
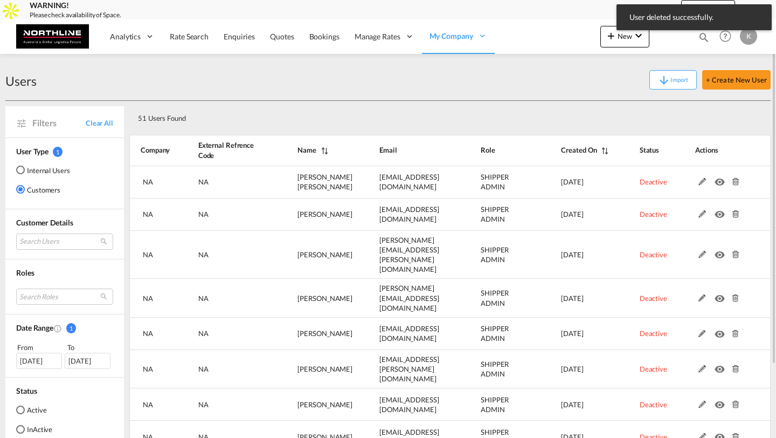
click at [735, 182] on md-icon at bounding box center [735, 182] width 14 height 8
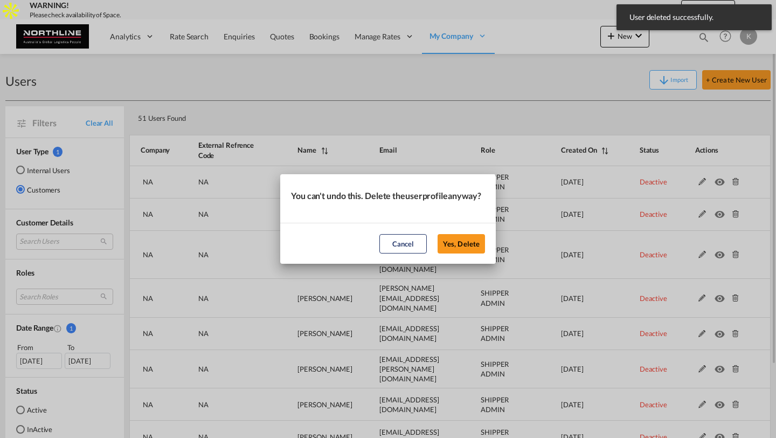
click at [438, 234] on button "Yes, Delete" at bounding box center [461, 243] width 47 height 19
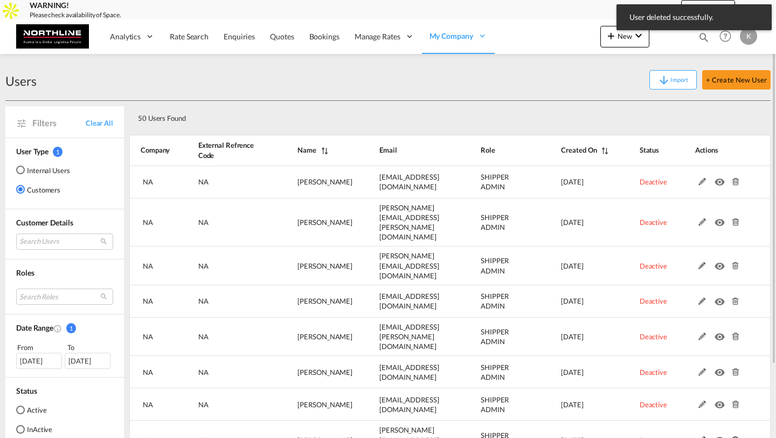
click at [735, 182] on md-icon at bounding box center [735, 182] width 14 height 8
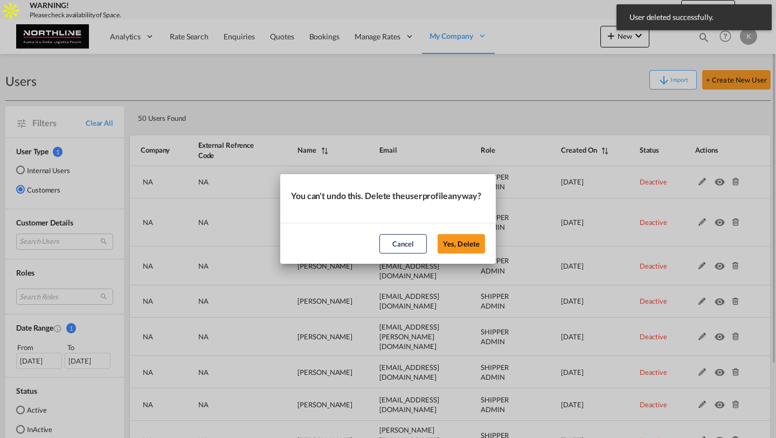
click at [438, 234] on button "Yes, Delete" at bounding box center [461, 243] width 47 height 19
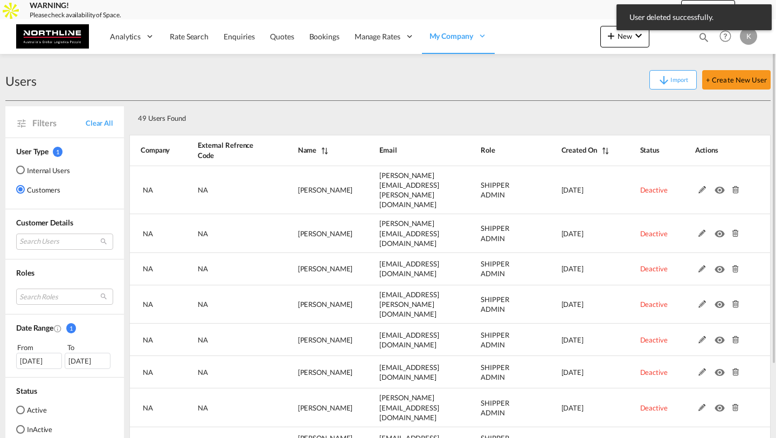
click at [735, 186] on md-icon at bounding box center [735, 190] width 14 height 8
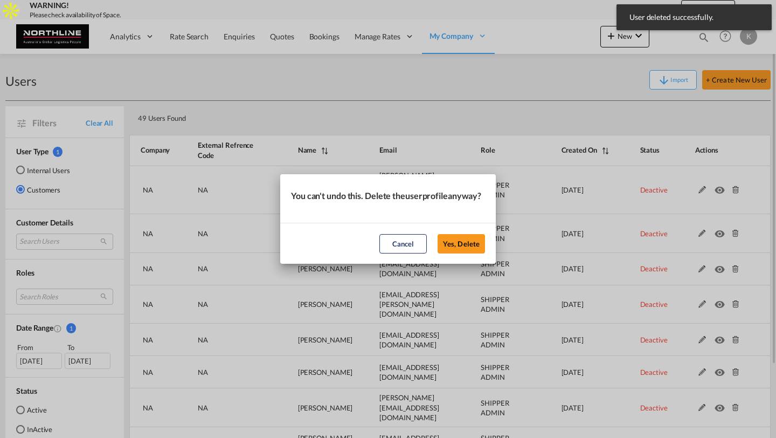
click at [438, 234] on button "Yes, Delete" at bounding box center [461, 243] width 47 height 19
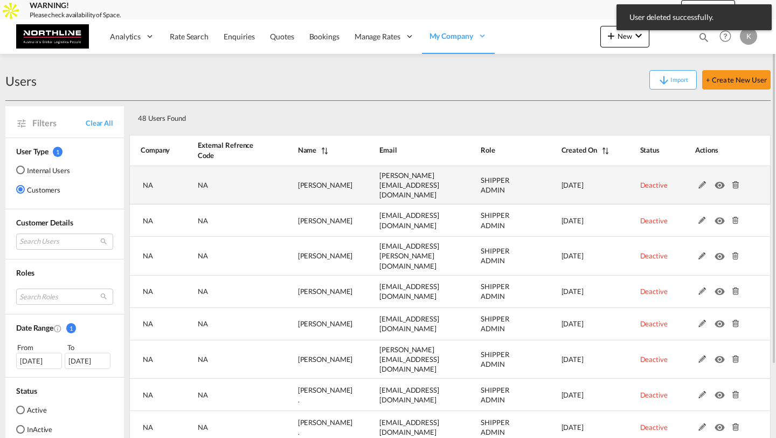
click at [734, 182] on md-icon at bounding box center [735, 185] width 14 height 8
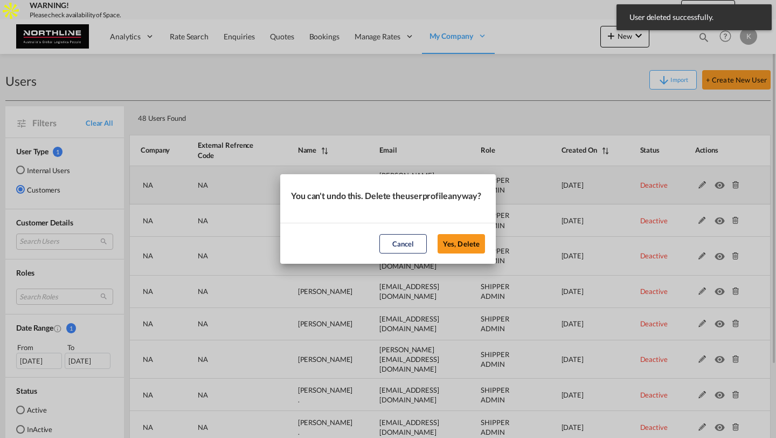
click at [438, 234] on button "Yes, Delete" at bounding box center [461, 243] width 47 height 19
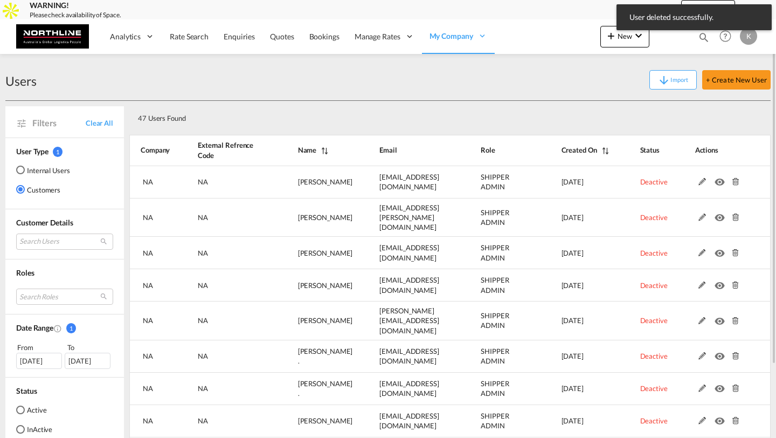
click at [734, 182] on md-icon at bounding box center [735, 182] width 14 height 8
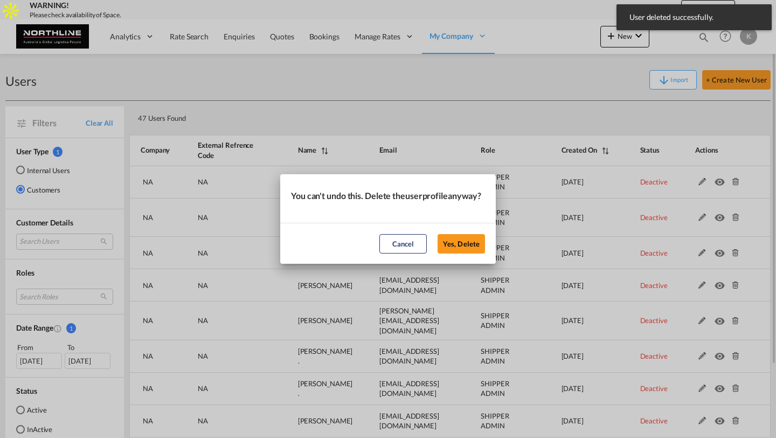
click at [438, 234] on button "Yes, Delete" at bounding box center [461, 243] width 47 height 19
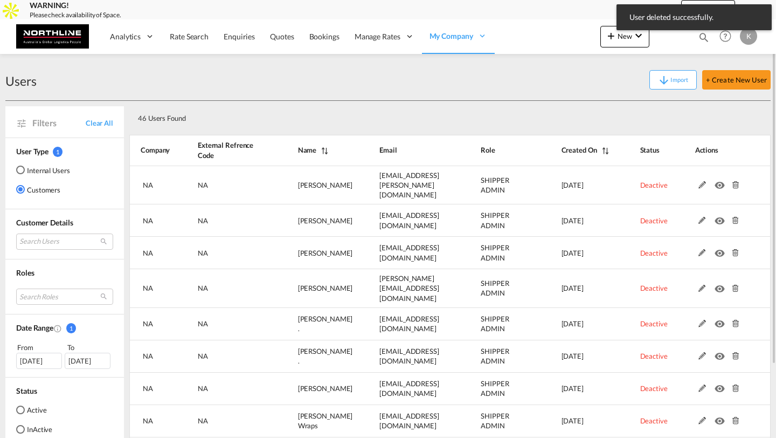
click at [734, 182] on md-icon at bounding box center [735, 185] width 14 height 8
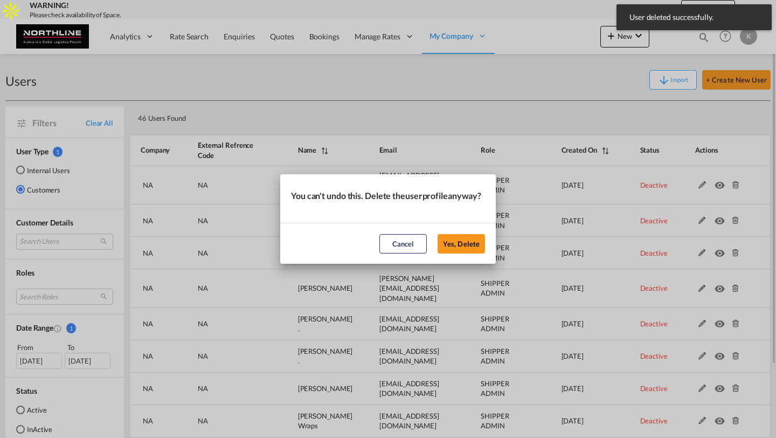
click at [438, 234] on button "Yes, Delete" at bounding box center [461, 243] width 47 height 19
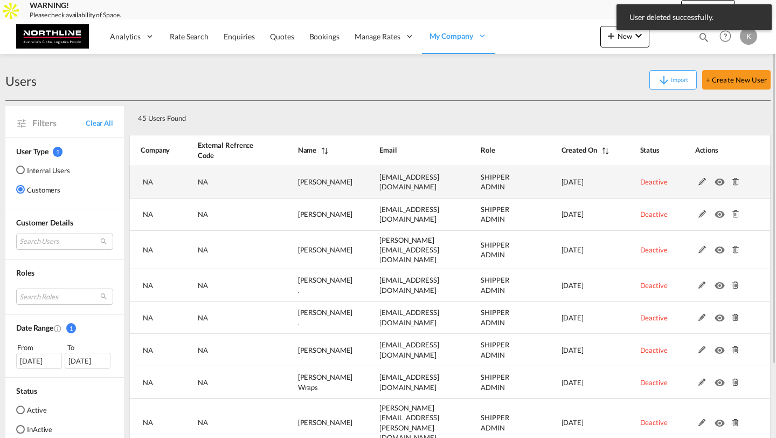
click at [734, 182] on md-icon at bounding box center [735, 182] width 14 height 8
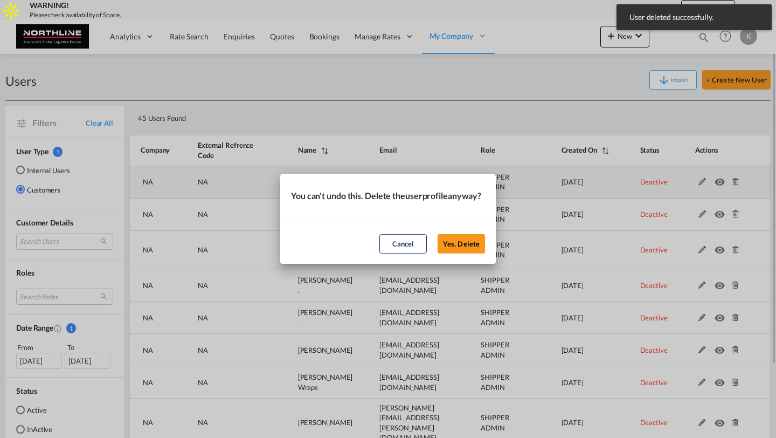
click at [438, 234] on button "Yes, Delete" at bounding box center [461, 243] width 47 height 19
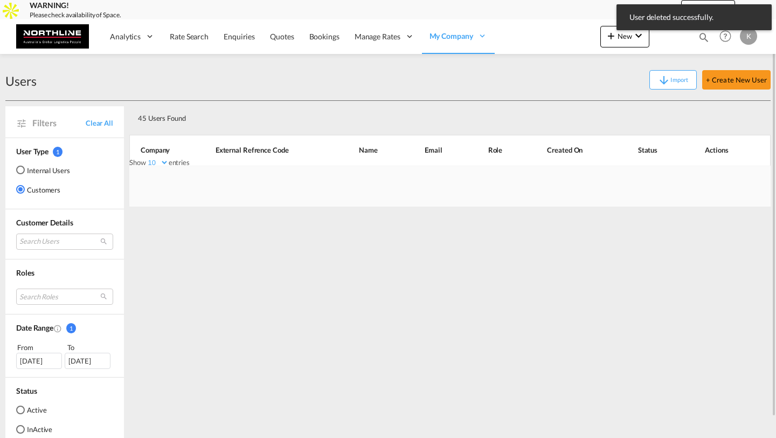
click at [734, 182] on div at bounding box center [449, 185] width 641 height 41
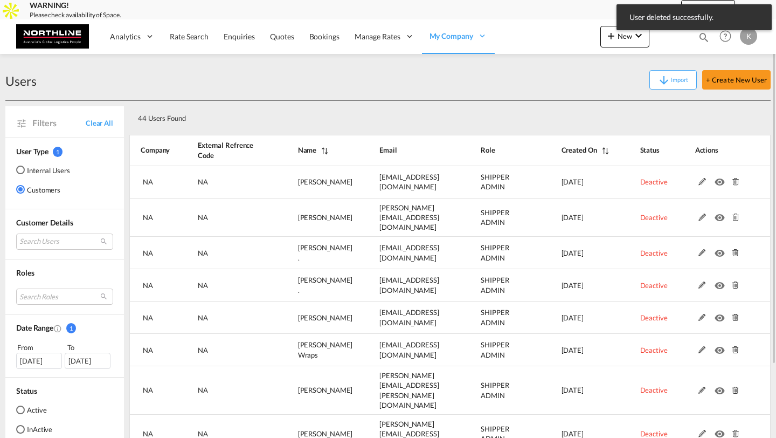
click at [734, 182] on md-icon at bounding box center [735, 182] width 14 height 8
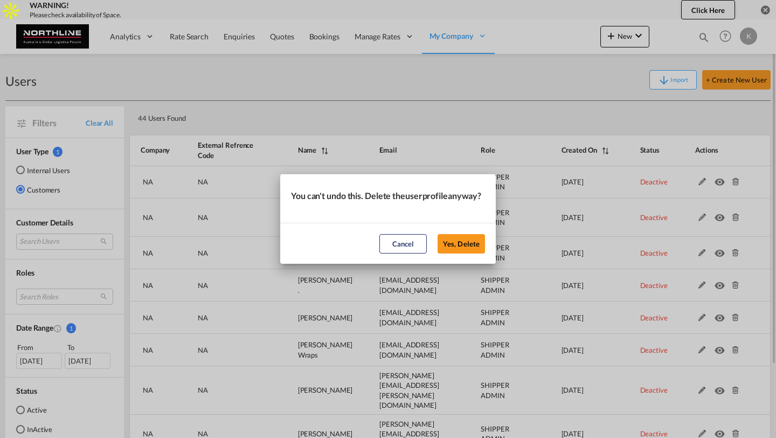
click at [438, 234] on button "Yes, Delete" at bounding box center [461, 243] width 47 height 19
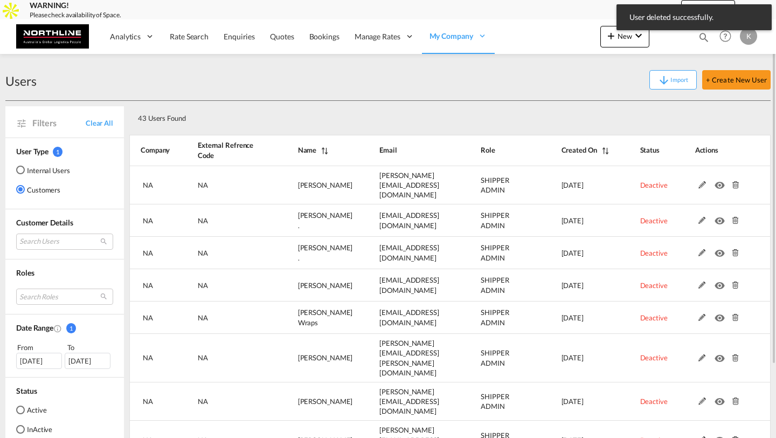
click at [734, 182] on md-icon at bounding box center [735, 185] width 14 height 8
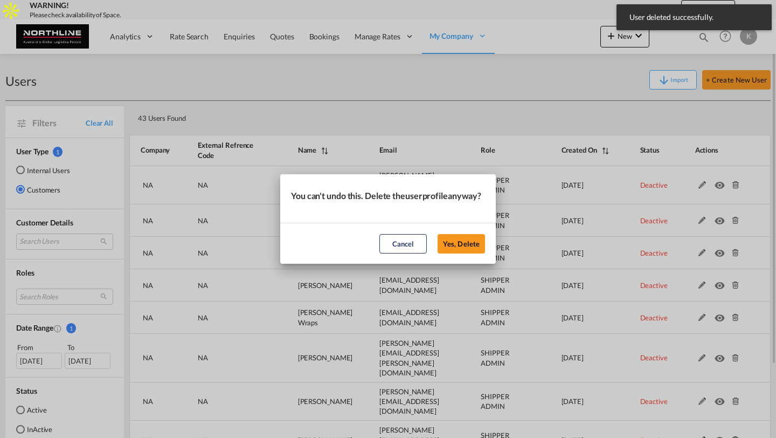
click at [438, 234] on button "Yes, Delete" at bounding box center [461, 243] width 47 height 19
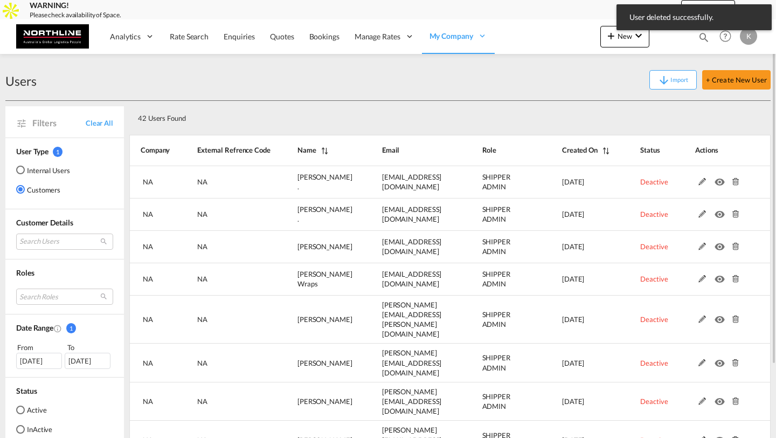
click at [734, 182] on md-icon at bounding box center [735, 182] width 14 height 8
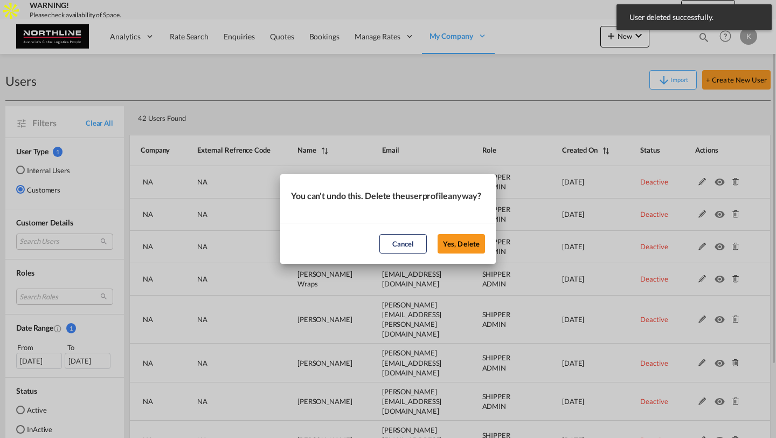
click at [438, 234] on button "Yes, Delete" at bounding box center [461, 243] width 47 height 19
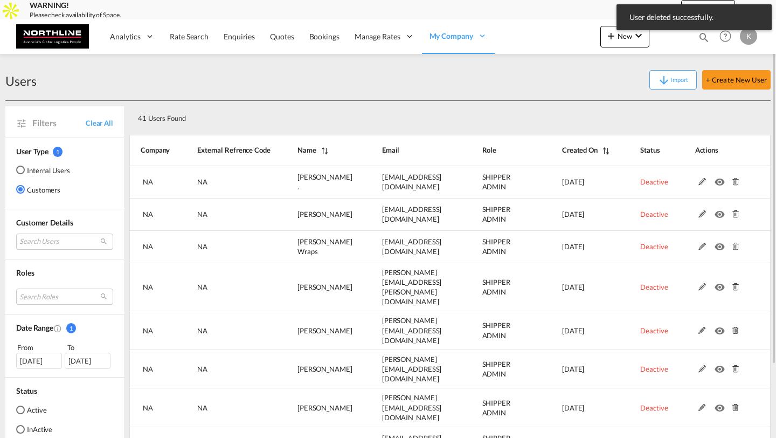
click at [734, 182] on md-icon at bounding box center [735, 182] width 14 height 8
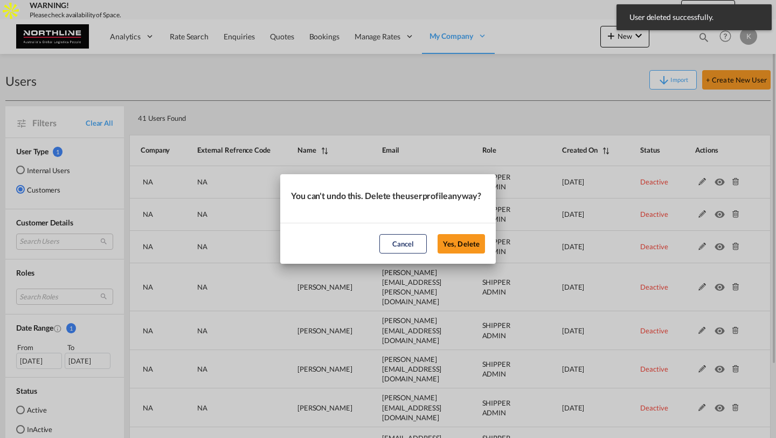
click at [438, 234] on button "Yes, Delete" at bounding box center [461, 243] width 47 height 19
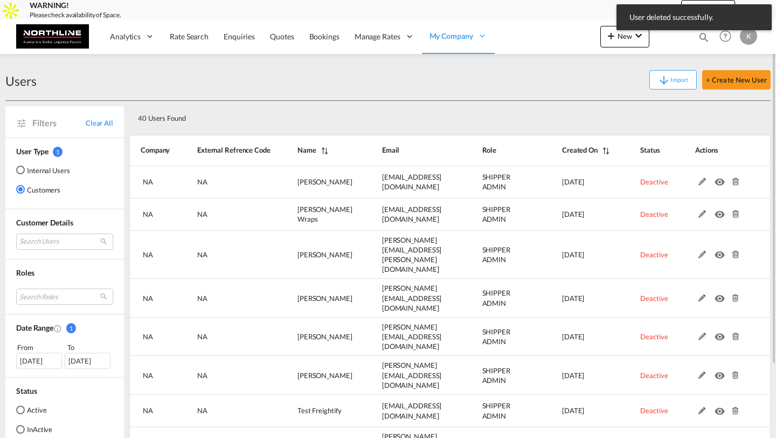
click at [734, 182] on md-icon at bounding box center [735, 182] width 14 height 8
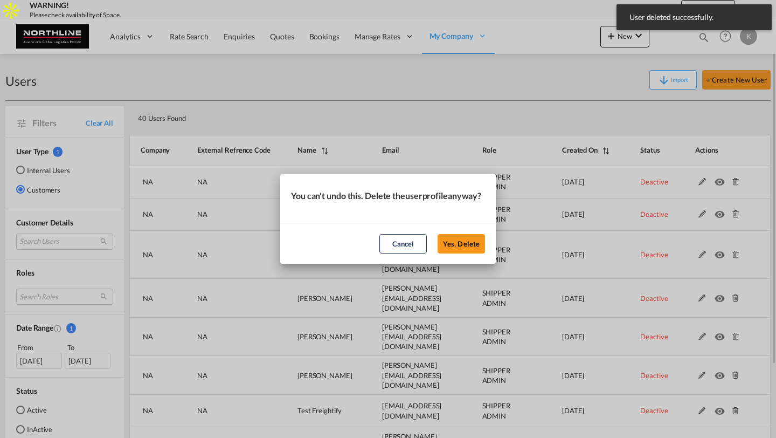
click at [438, 234] on button "Yes, Delete" at bounding box center [461, 243] width 47 height 19
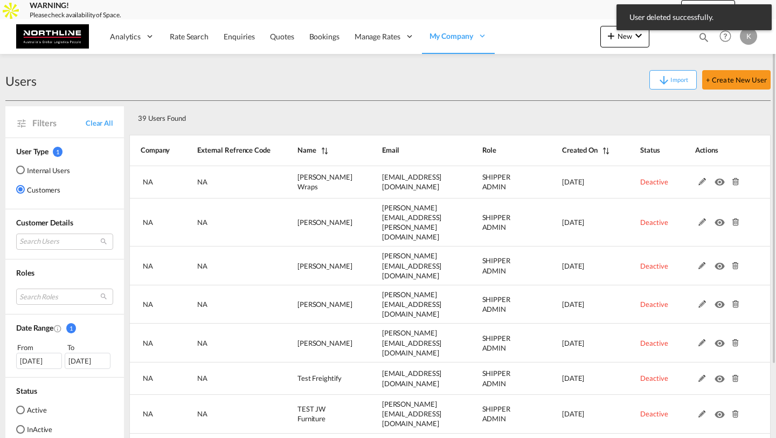
click at [734, 182] on md-icon at bounding box center [735, 182] width 14 height 8
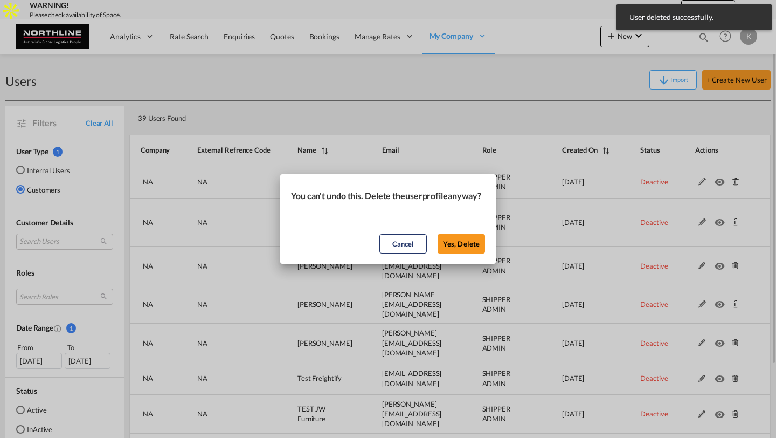
click at [438, 234] on button "Yes, Delete" at bounding box center [461, 243] width 47 height 19
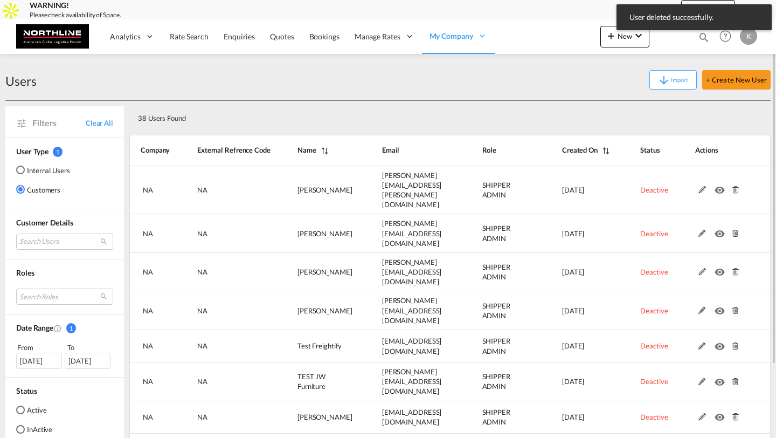
click at [734, 186] on md-icon at bounding box center [735, 190] width 14 height 8
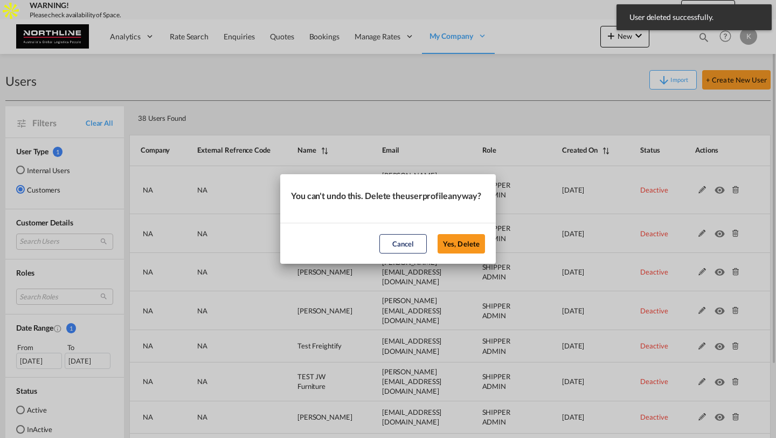
click at [438, 234] on button "Yes, Delete" at bounding box center [461, 243] width 47 height 19
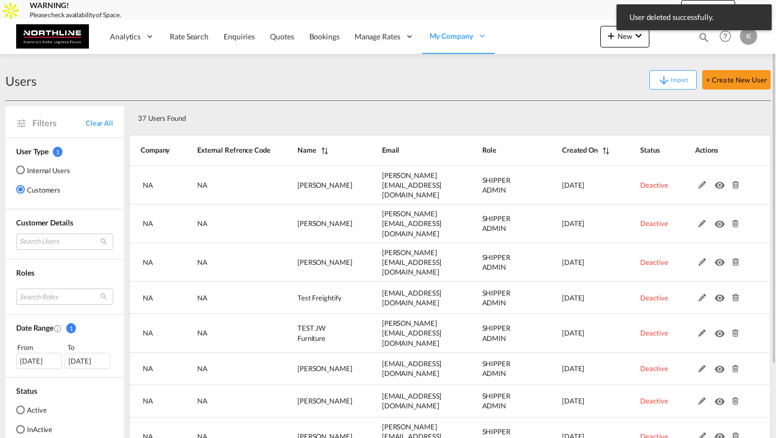
click at [734, 182] on md-icon at bounding box center [735, 185] width 14 height 8
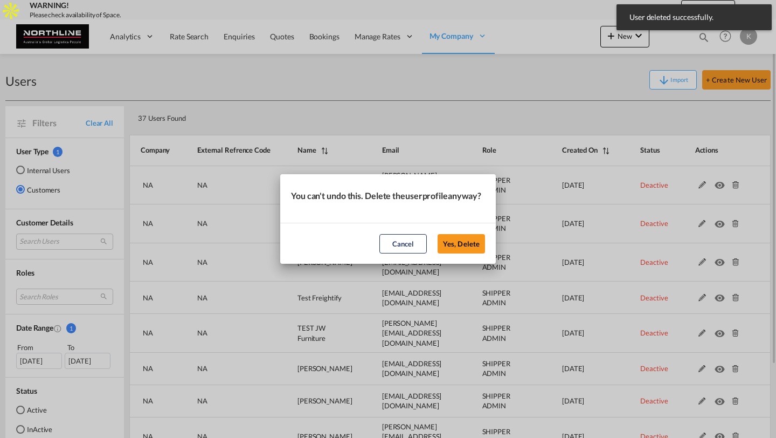
click at [438, 234] on button "Yes, Delete" at bounding box center [461, 243] width 47 height 19
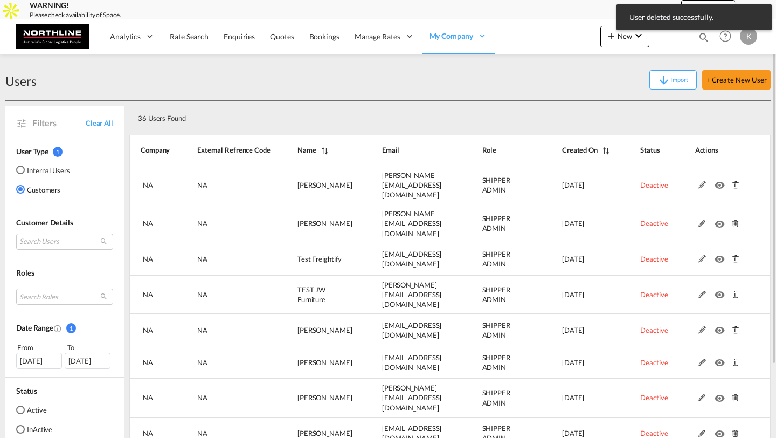
click at [734, 182] on md-icon at bounding box center [735, 185] width 14 height 8
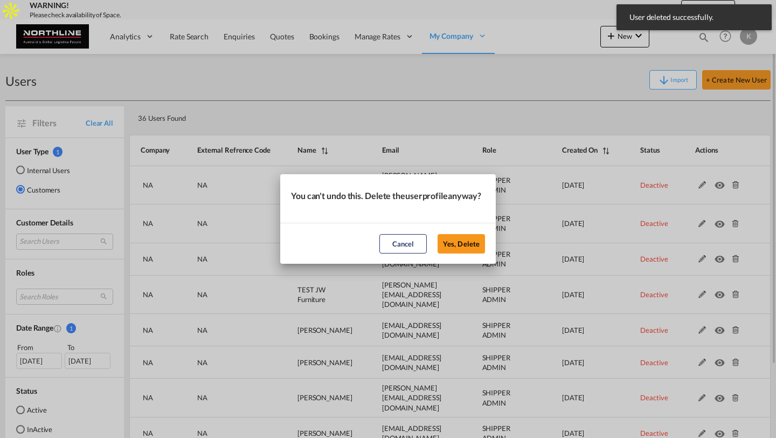
click at [438, 234] on button "Yes, Delete" at bounding box center [461, 243] width 47 height 19
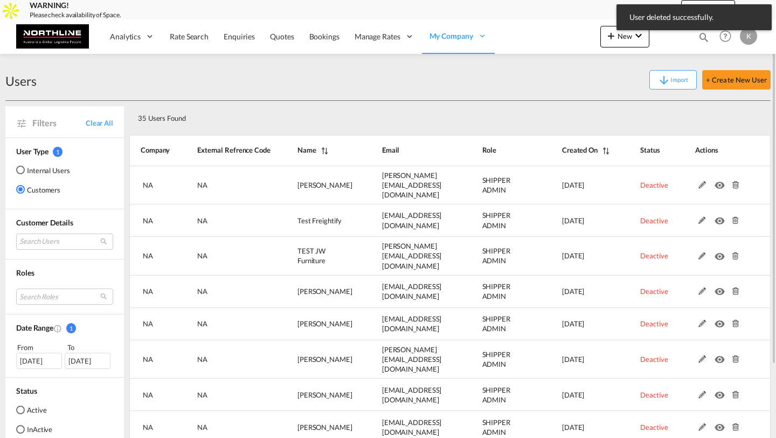
click at [734, 182] on md-icon at bounding box center [735, 185] width 14 height 8
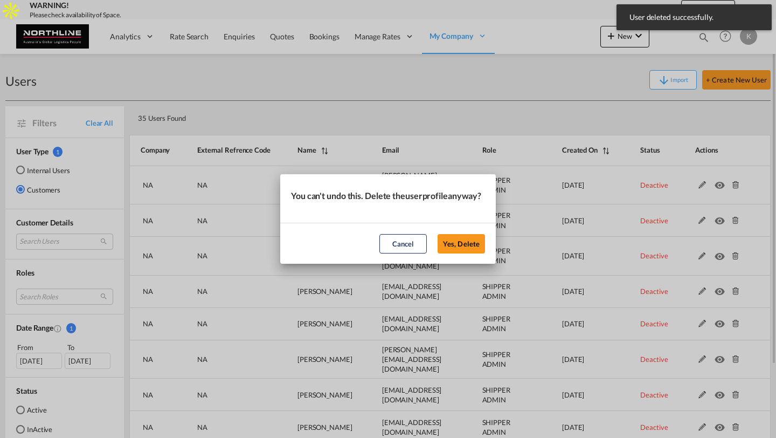
click at [438, 234] on button "Yes, Delete" at bounding box center [461, 243] width 47 height 19
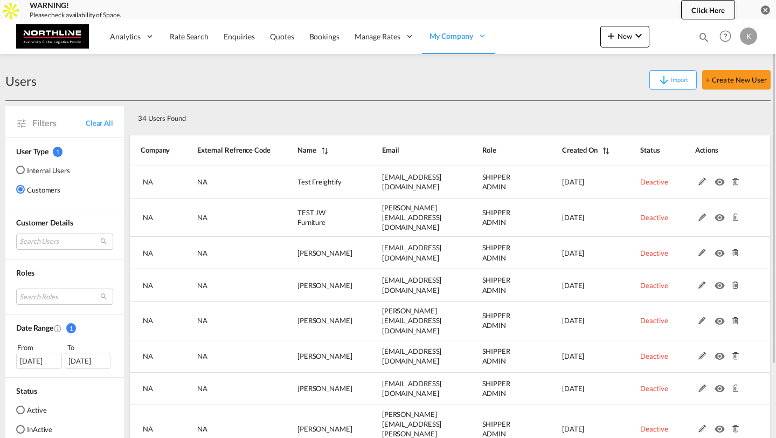
click at [734, 182] on md-icon at bounding box center [735, 182] width 14 height 8
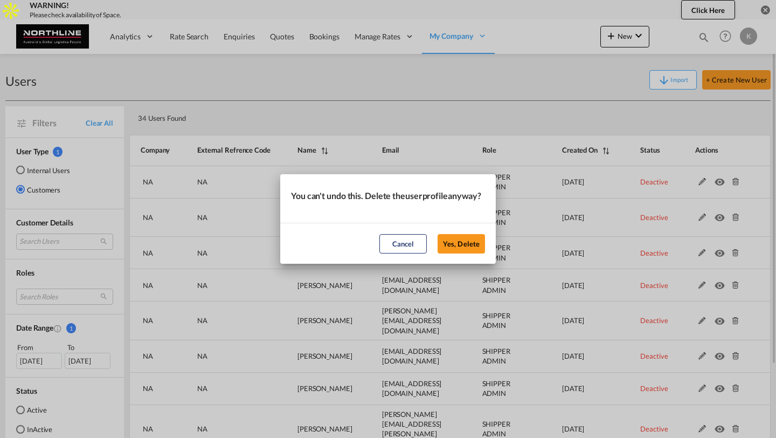
click at [438, 234] on button "Yes, Delete" at bounding box center [461, 243] width 47 height 19
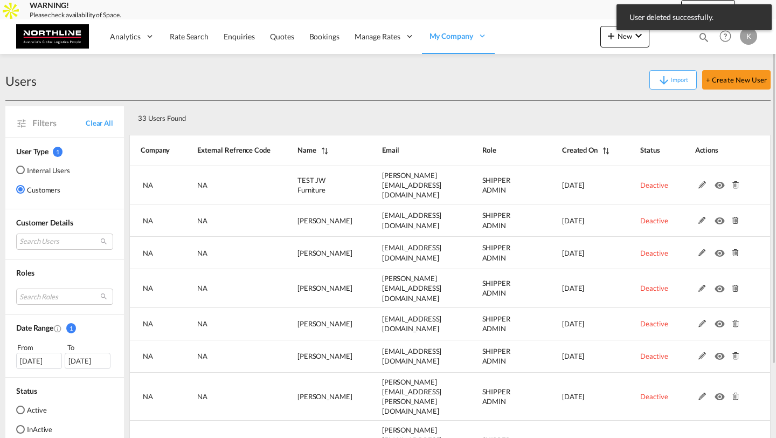
click at [734, 182] on md-icon at bounding box center [735, 185] width 14 height 8
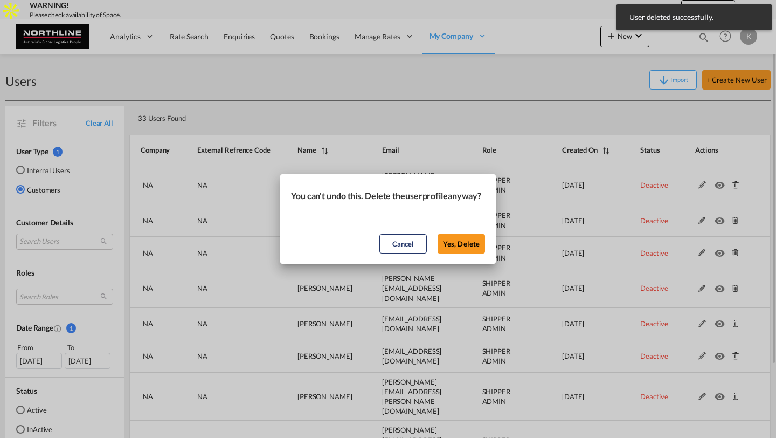
click at [438, 234] on button "Yes, Delete" at bounding box center [461, 243] width 47 height 19
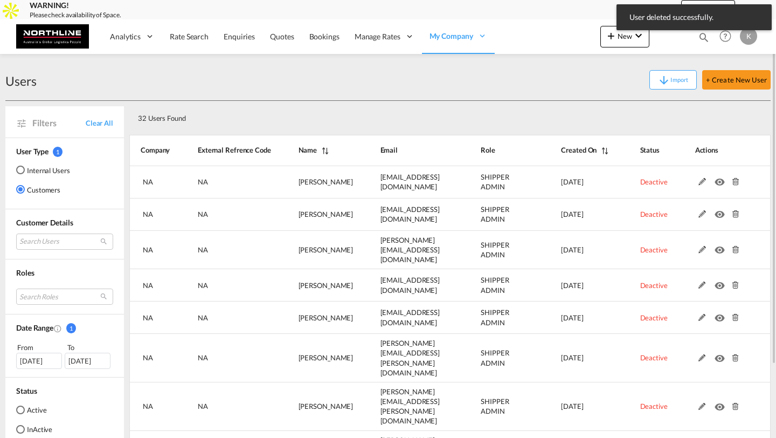
click at [734, 182] on md-icon at bounding box center [735, 182] width 14 height 8
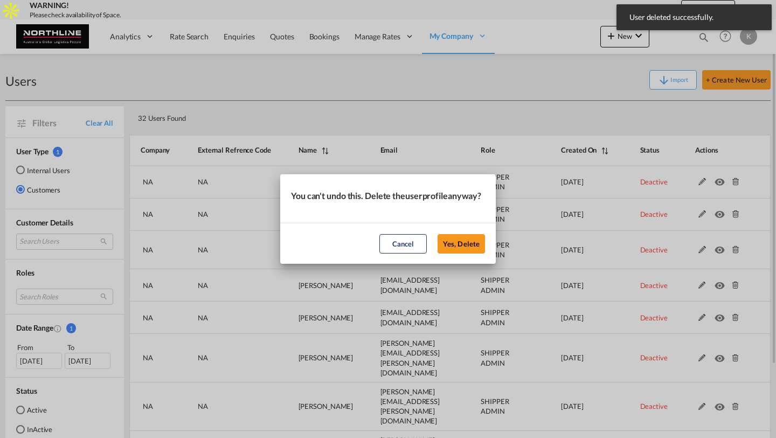
click at [438, 234] on button "Yes, Delete" at bounding box center [461, 243] width 47 height 19
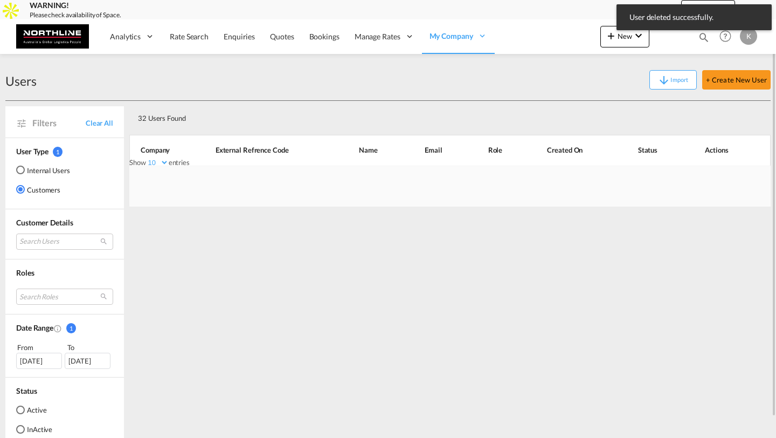
click at [734, 182] on div at bounding box center [449, 185] width 641 height 41
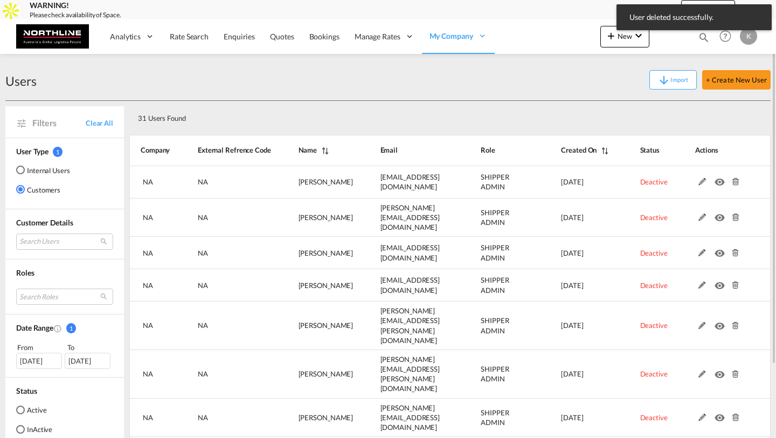
click at [734, 182] on md-icon at bounding box center [735, 182] width 14 height 8
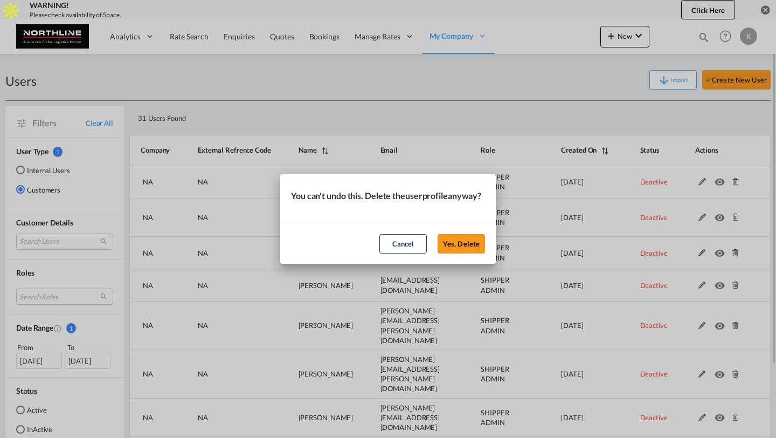
click at [438, 234] on button "Yes, Delete" at bounding box center [461, 243] width 47 height 19
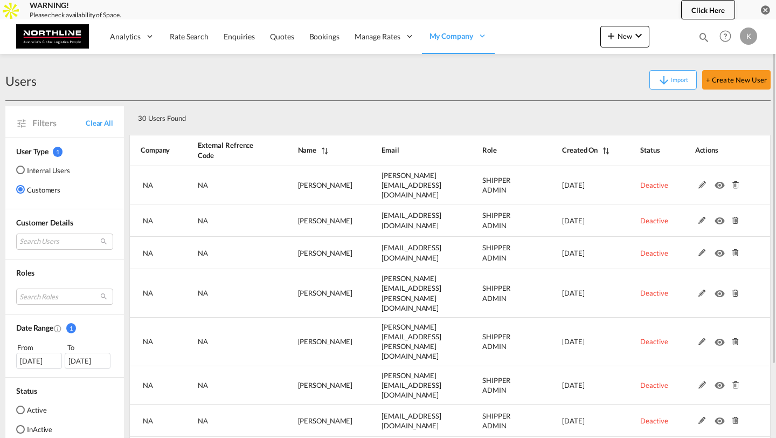
click at [734, 182] on md-icon at bounding box center [735, 185] width 14 height 8
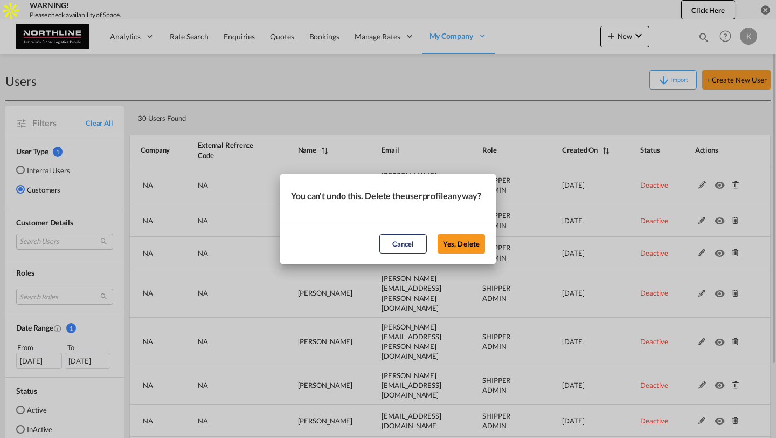
click at [438, 234] on button "Yes, Delete" at bounding box center [461, 243] width 47 height 19
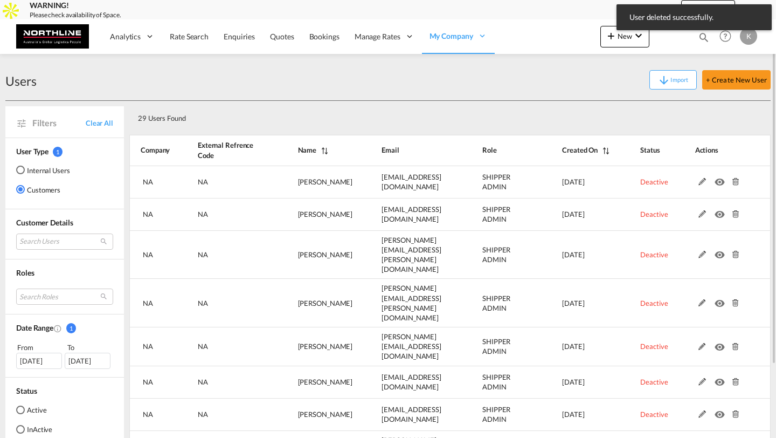
click at [734, 182] on md-icon at bounding box center [735, 182] width 14 height 8
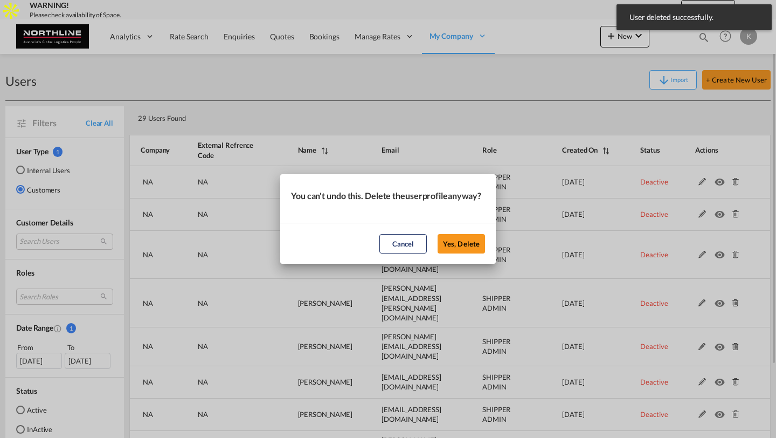
click at [438, 234] on button "Yes, Delete" at bounding box center [461, 243] width 47 height 19
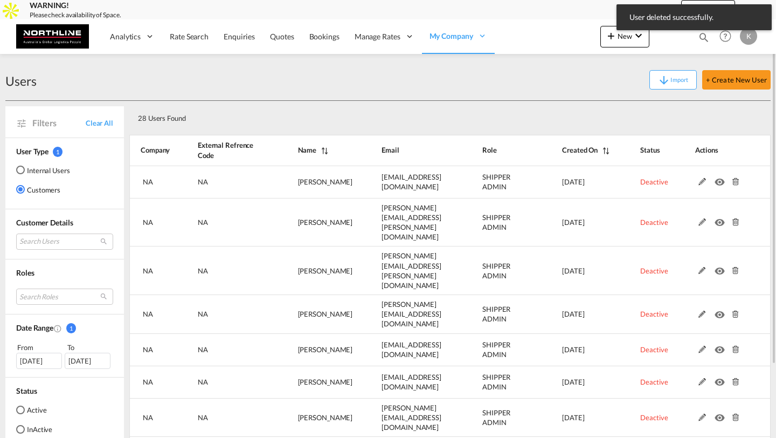
click at [734, 182] on md-icon at bounding box center [735, 182] width 14 height 8
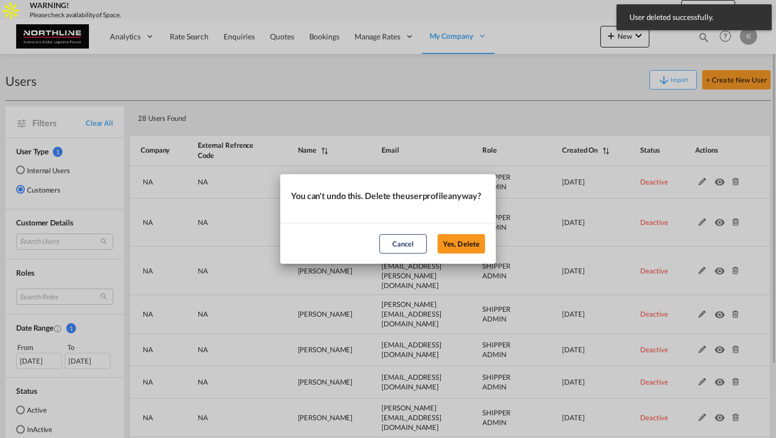
click at [438, 234] on button "Yes, Delete" at bounding box center [461, 243] width 47 height 19
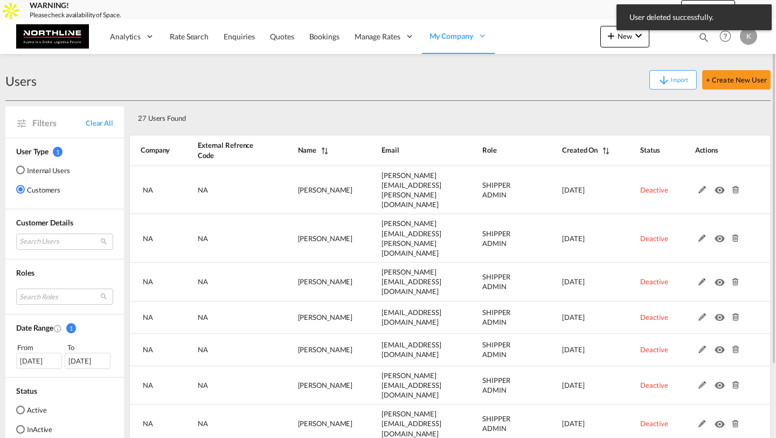
click at [734, 186] on md-icon at bounding box center [735, 190] width 14 height 8
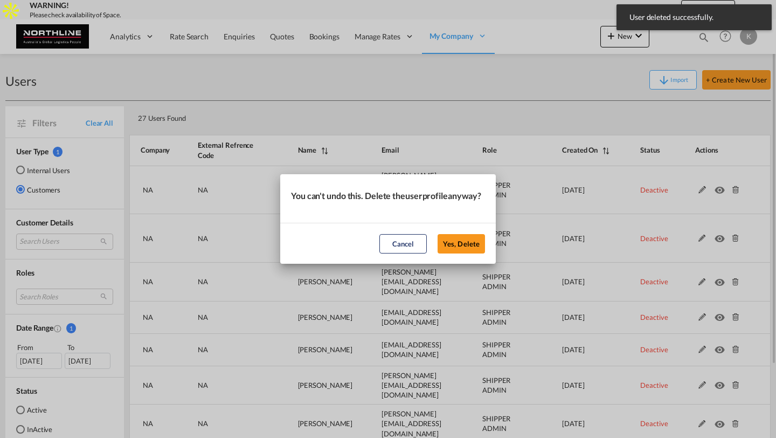
click at [438, 234] on button "Yes, Delete" at bounding box center [461, 243] width 47 height 19
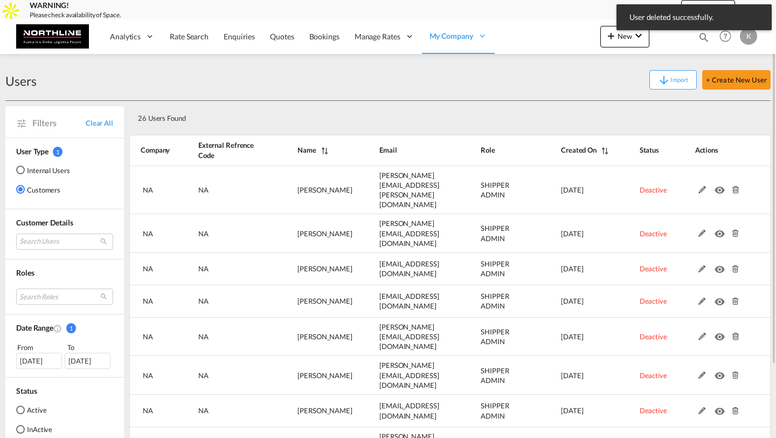
click at [734, 186] on md-icon at bounding box center [735, 190] width 14 height 8
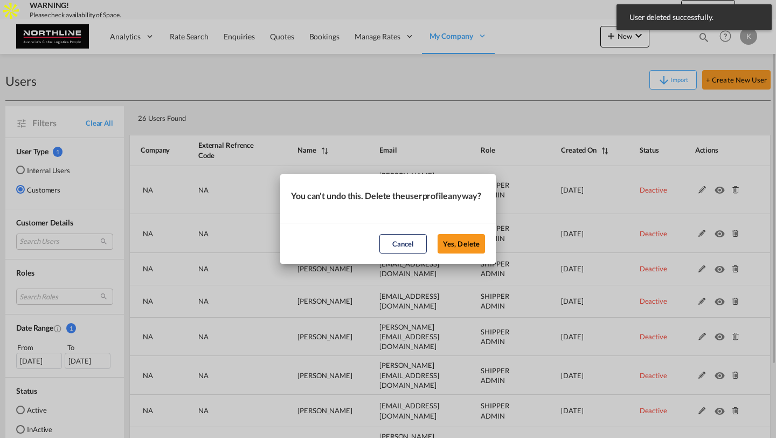
click at [438, 234] on button "Yes, Delete" at bounding box center [461, 243] width 47 height 19
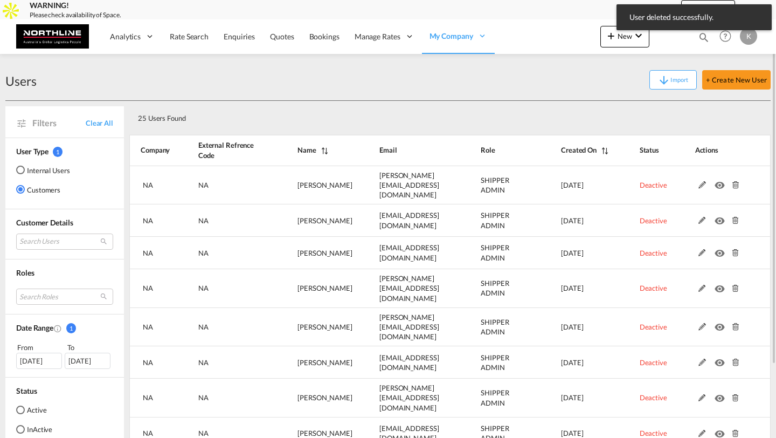
click at [23, 173] on div "Internal Users" at bounding box center [20, 169] width 9 height 9
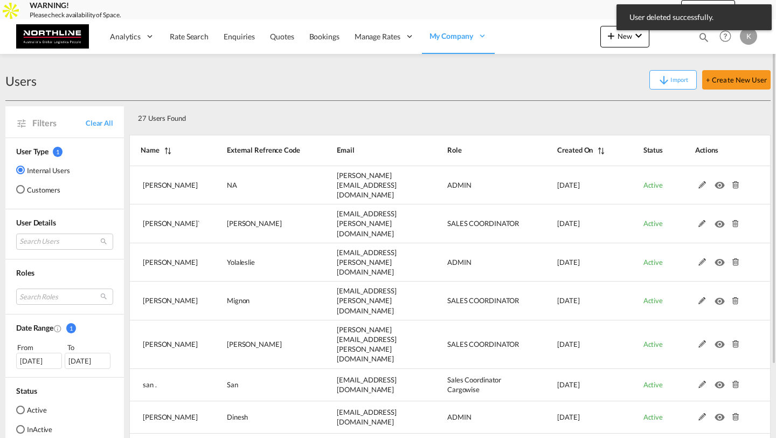
click at [23, 192] on div "Customers" at bounding box center [20, 189] width 9 height 9
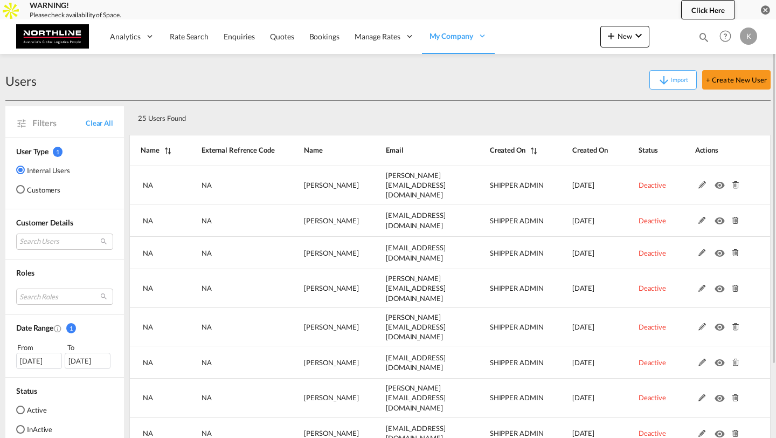
click at [37, 186] on md-radio-button "Customers" at bounding box center [43, 189] width 54 height 11
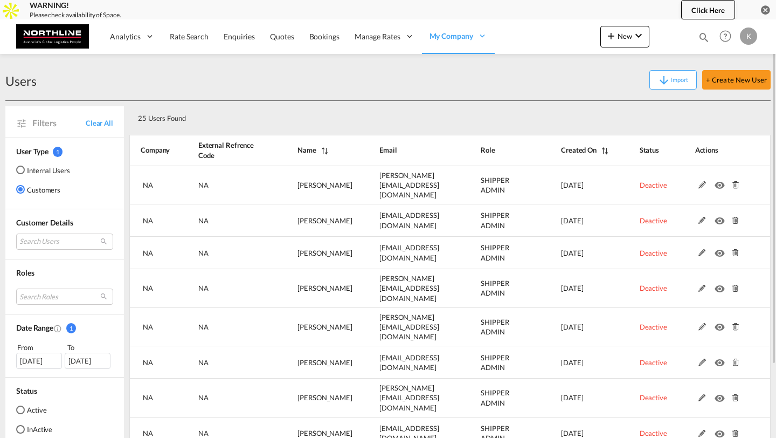
click at [41, 170] on md-radio-button "Internal Users" at bounding box center [43, 169] width 54 height 11
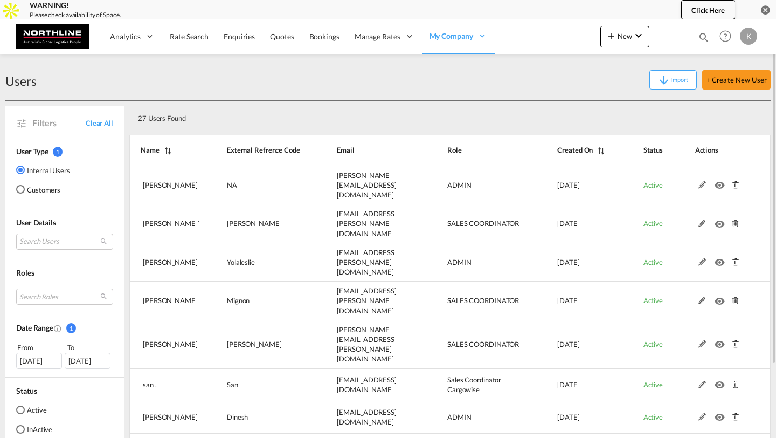
click at [34, 190] on md-radio-button "Customers" at bounding box center [43, 189] width 54 height 11
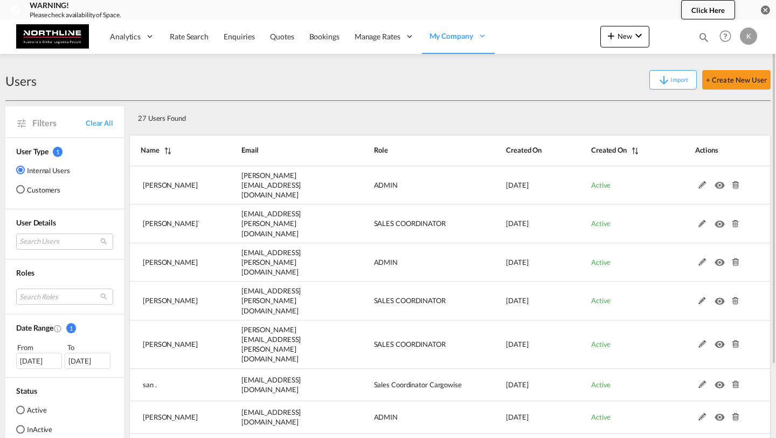
click at [39, 186] on md-radio-button "Customers" at bounding box center [43, 189] width 54 height 11
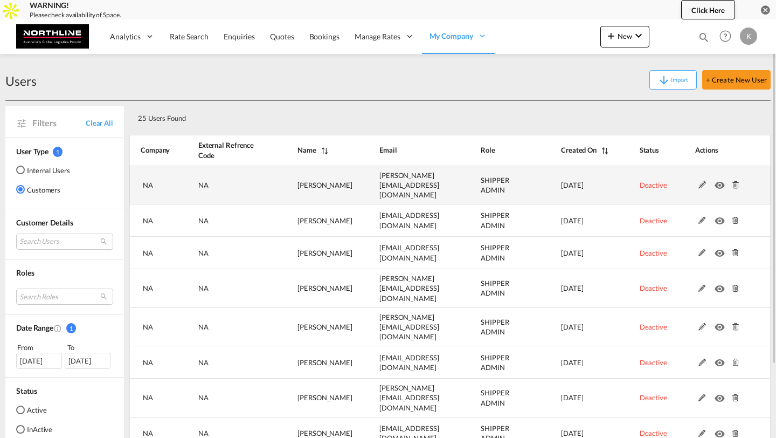
click at [734, 182] on md-icon at bounding box center [735, 185] width 14 height 8
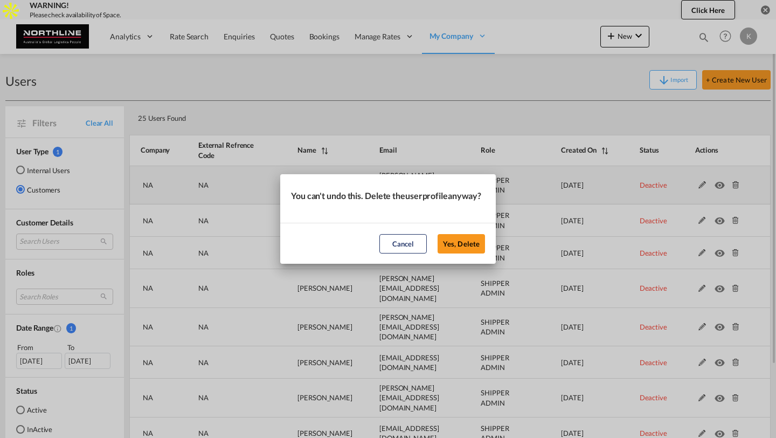
click at [438, 234] on button "Yes, Delete" at bounding box center [461, 243] width 47 height 19
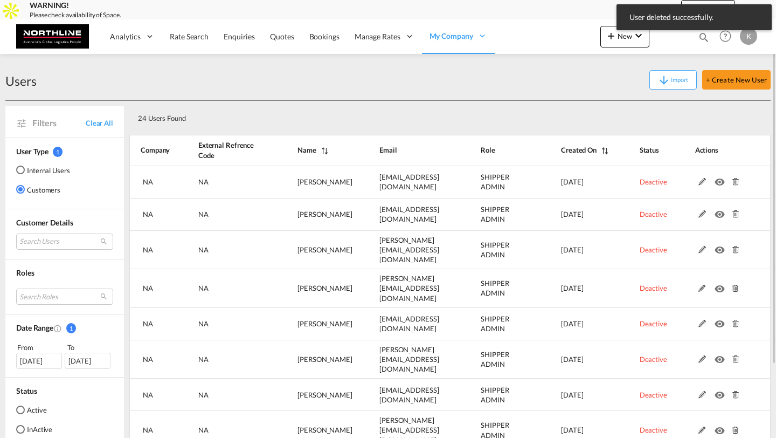
click at [734, 182] on md-icon at bounding box center [735, 182] width 14 height 8
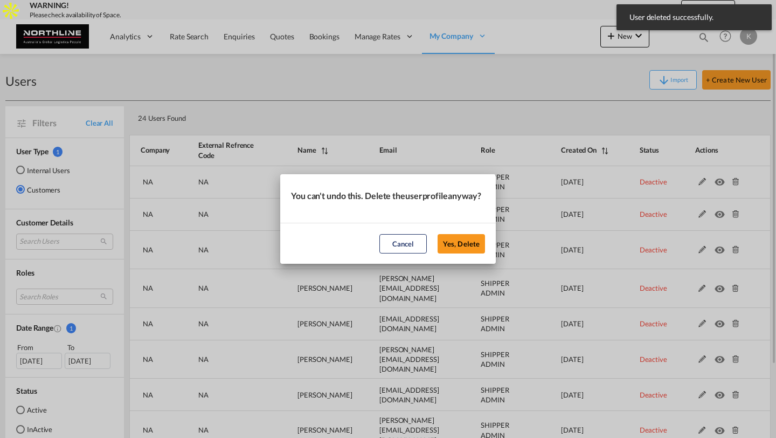
click at [438, 234] on button "Yes, Delete" at bounding box center [461, 243] width 47 height 19
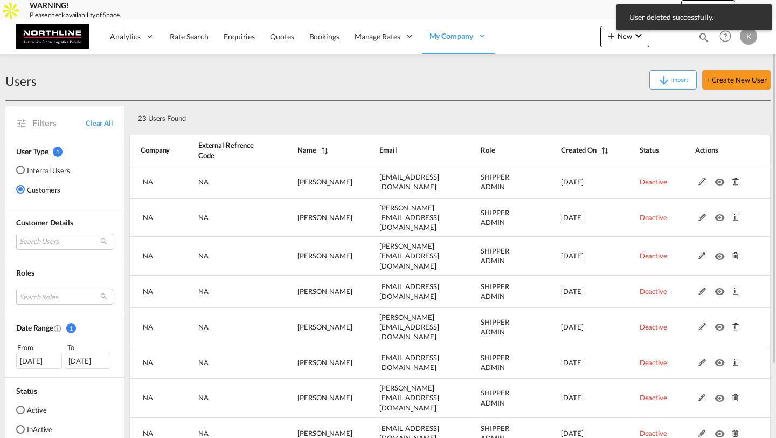
click at [734, 182] on md-icon at bounding box center [735, 182] width 14 height 8
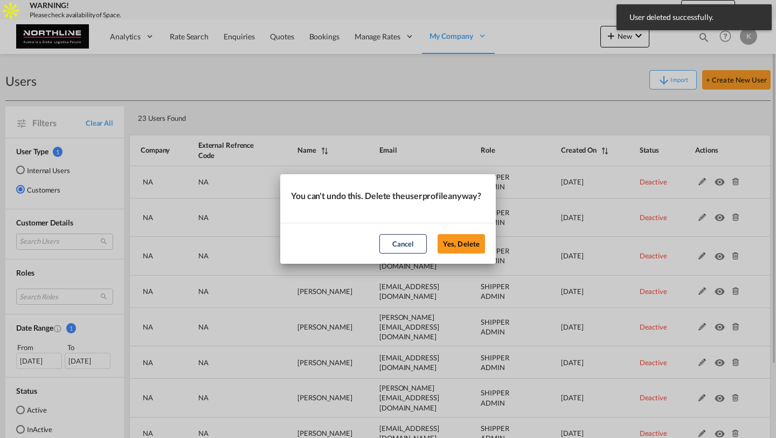
click at [438, 234] on button "Yes, Delete" at bounding box center [461, 243] width 47 height 19
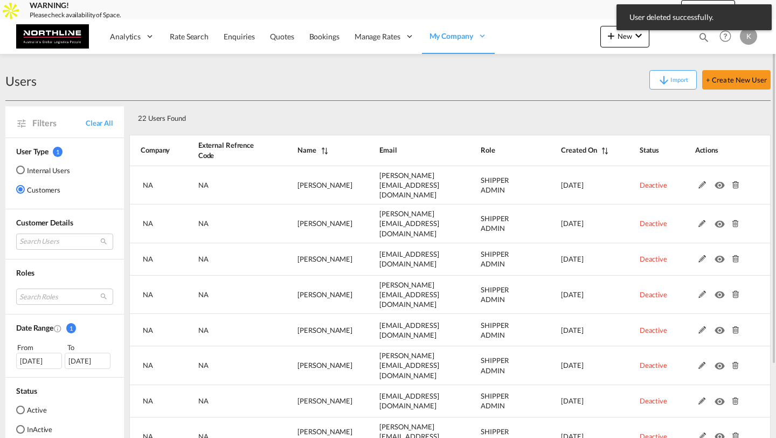
click at [734, 182] on md-icon at bounding box center [735, 185] width 14 height 8
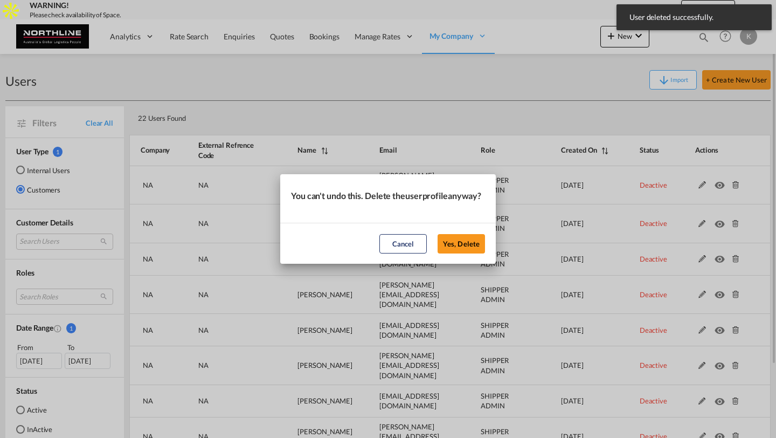
click at [438, 234] on button "Yes, Delete" at bounding box center [461, 243] width 47 height 19
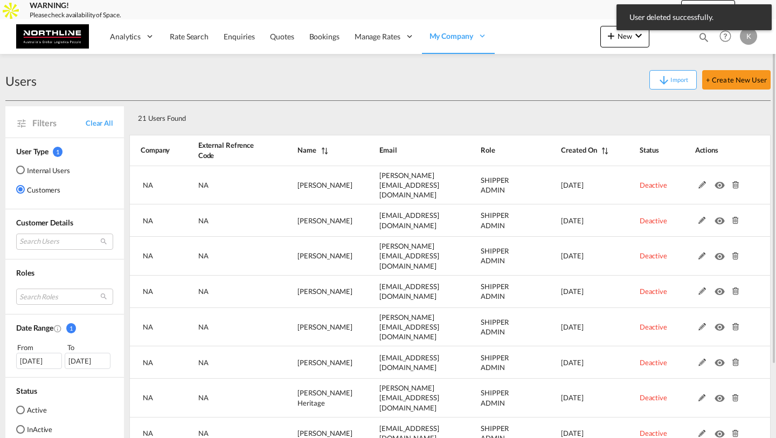
click at [734, 182] on md-icon at bounding box center [735, 185] width 14 height 8
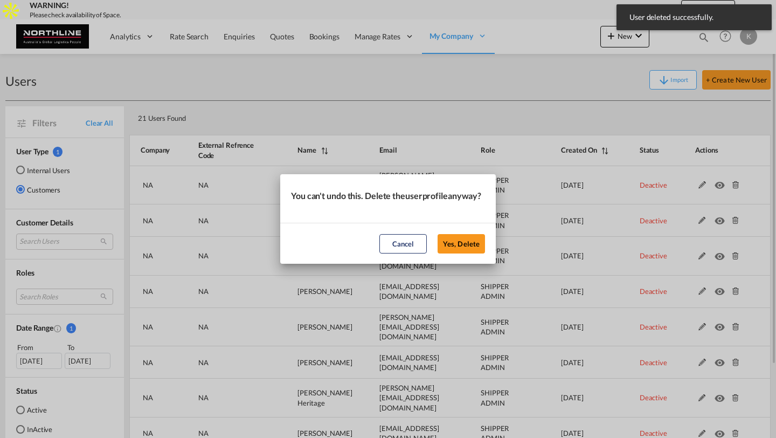
click at [438, 234] on button "Yes, Delete" at bounding box center [461, 243] width 47 height 19
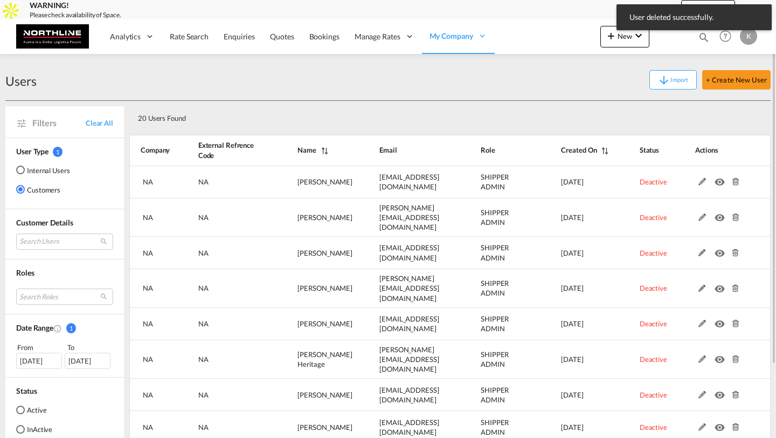
click at [734, 182] on md-icon at bounding box center [735, 182] width 14 height 8
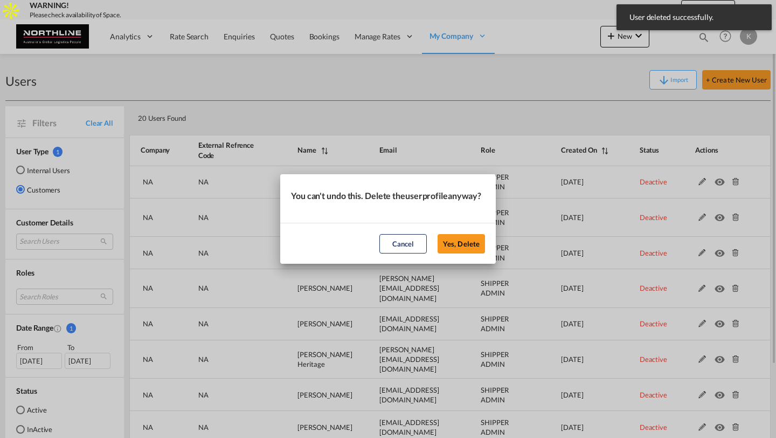
click at [438, 234] on button "Yes, Delete" at bounding box center [461, 243] width 47 height 19
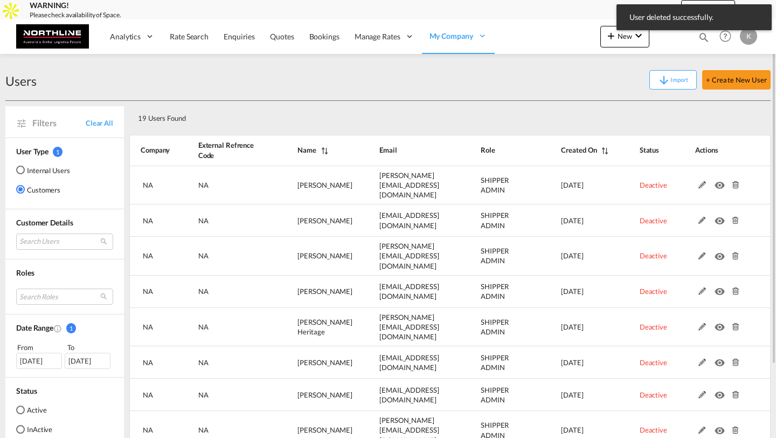
click at [734, 182] on md-icon at bounding box center [735, 185] width 14 height 8
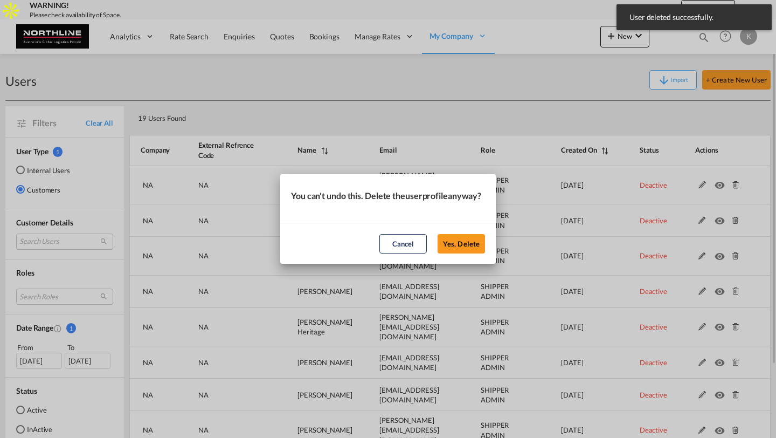
click at [438, 234] on button "Yes, Delete" at bounding box center [461, 243] width 47 height 19
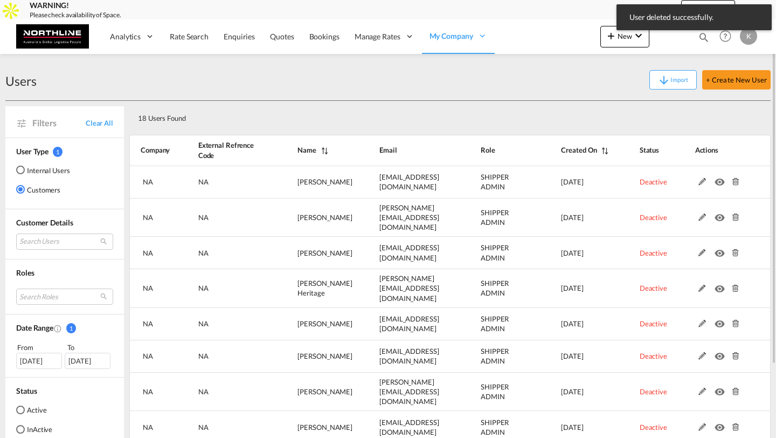
click at [734, 182] on md-icon at bounding box center [735, 182] width 14 height 8
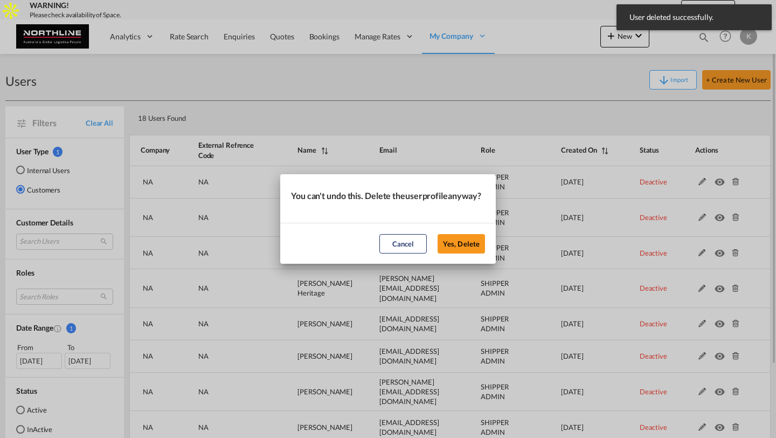
click at [438, 234] on button "Yes, Delete" at bounding box center [461, 243] width 47 height 19
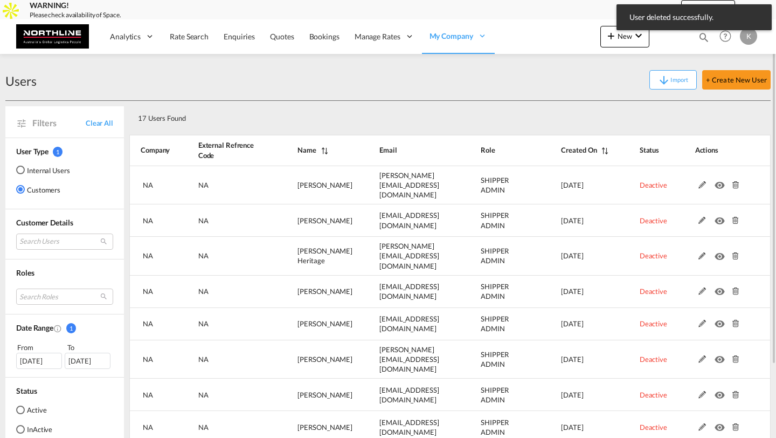
click at [734, 182] on md-icon at bounding box center [735, 185] width 14 height 8
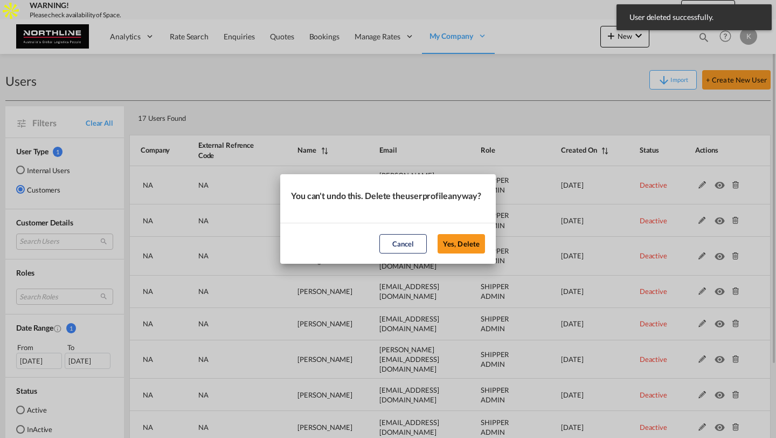
click at [438, 234] on button "Yes, Delete" at bounding box center [461, 243] width 47 height 19
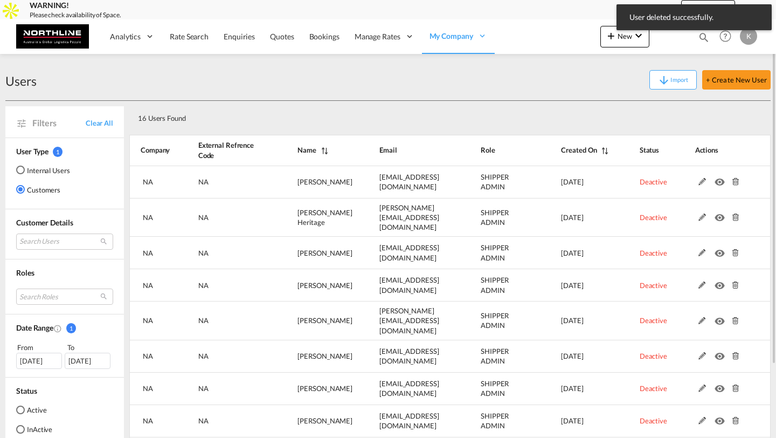
click at [734, 182] on md-icon at bounding box center [735, 182] width 14 height 8
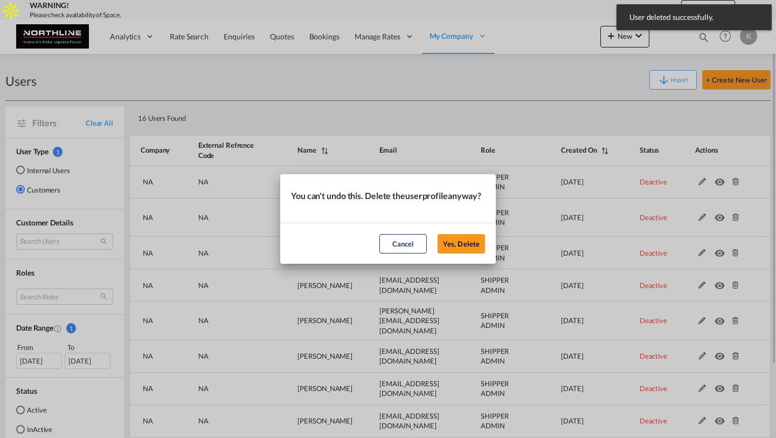
click at [438, 234] on button "Yes, Delete" at bounding box center [461, 243] width 47 height 19
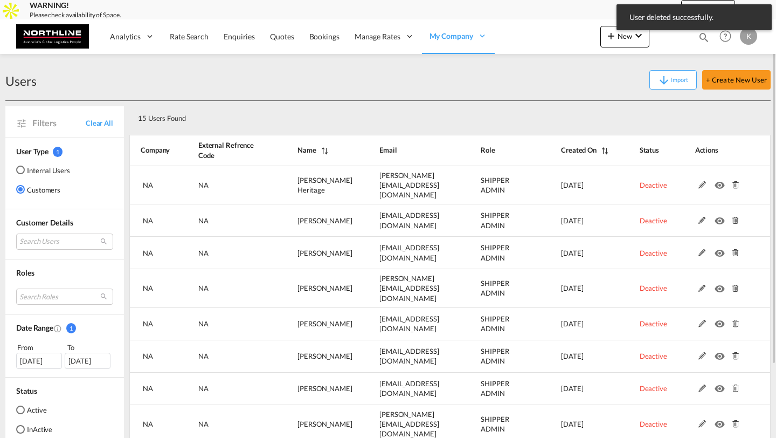
click at [734, 182] on md-icon at bounding box center [735, 185] width 14 height 8
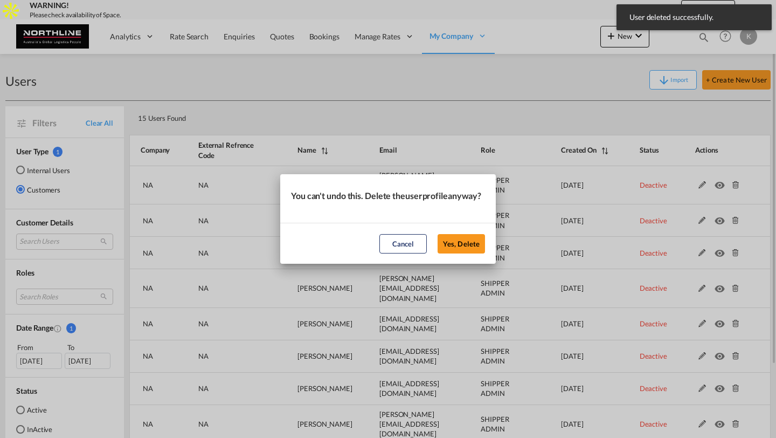
click at [438, 234] on button "Yes, Delete" at bounding box center [461, 243] width 47 height 19
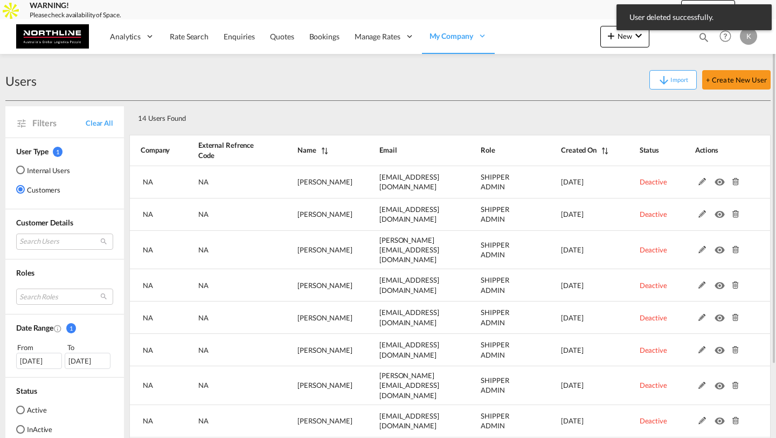
click at [734, 182] on md-icon at bounding box center [735, 182] width 14 height 8
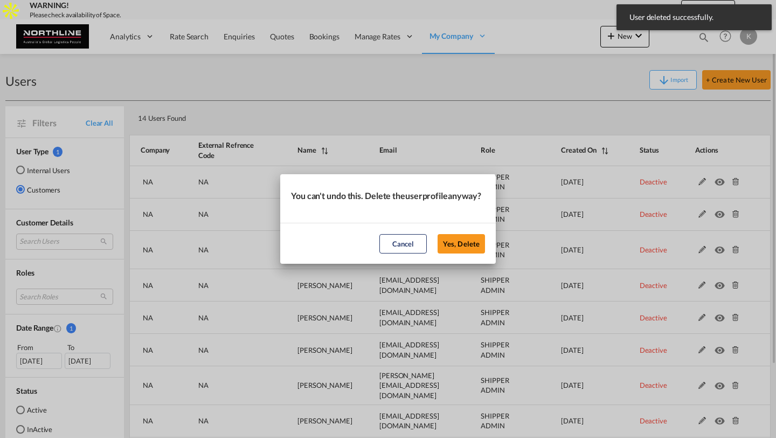
click at [438, 234] on button "Yes, Delete" at bounding box center [461, 243] width 47 height 19
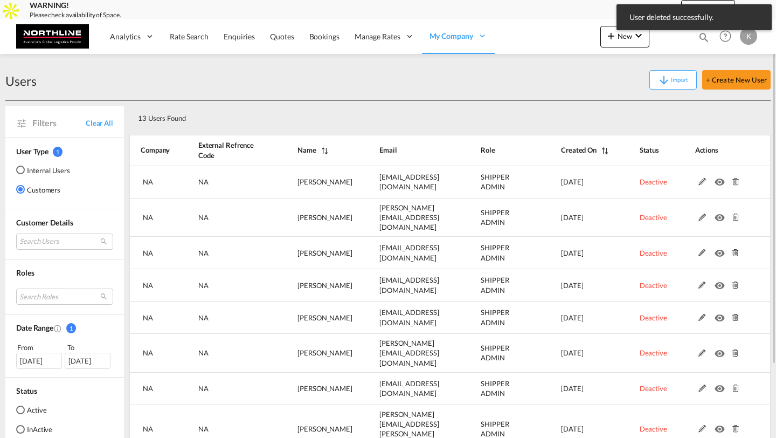
click at [734, 182] on md-icon at bounding box center [735, 182] width 14 height 8
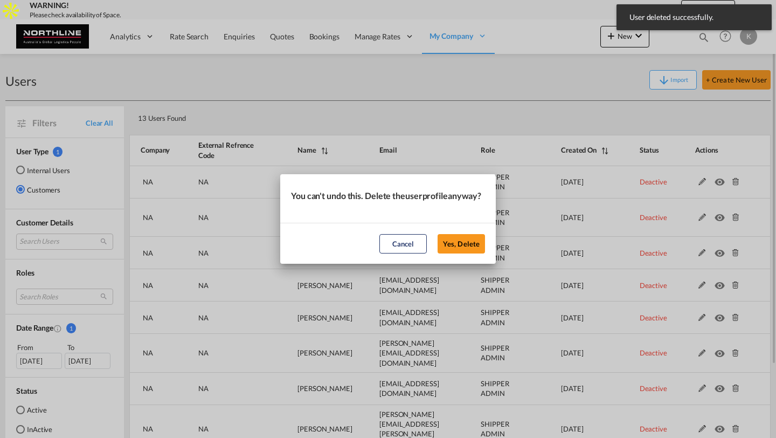
click at [438, 234] on button "Yes, Delete" at bounding box center [461, 243] width 47 height 19
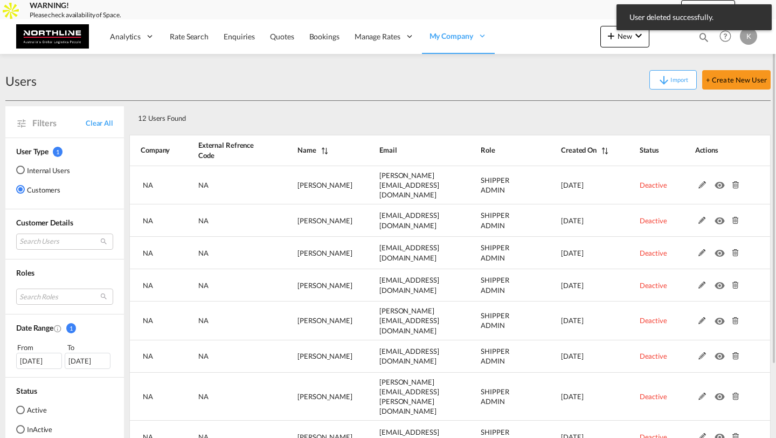
click at [734, 182] on md-icon at bounding box center [735, 185] width 14 height 8
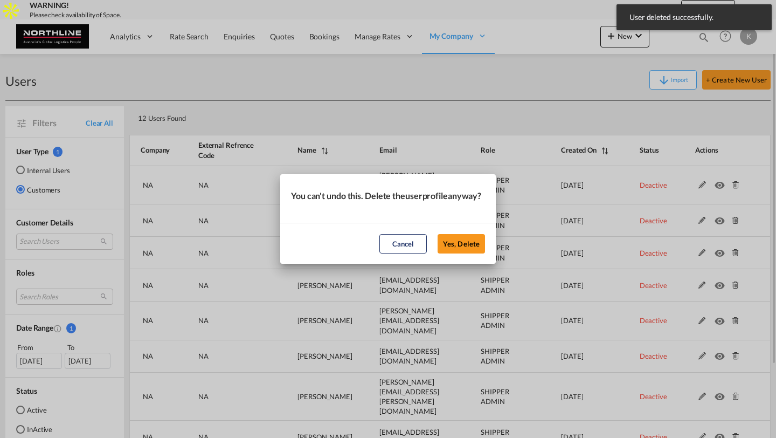
click at [438, 234] on button "Yes, Delete" at bounding box center [461, 243] width 47 height 19
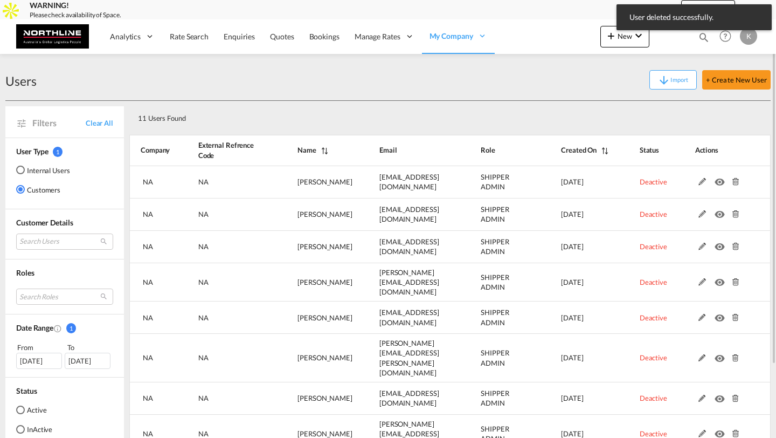
click at [734, 182] on md-icon at bounding box center [735, 182] width 14 height 8
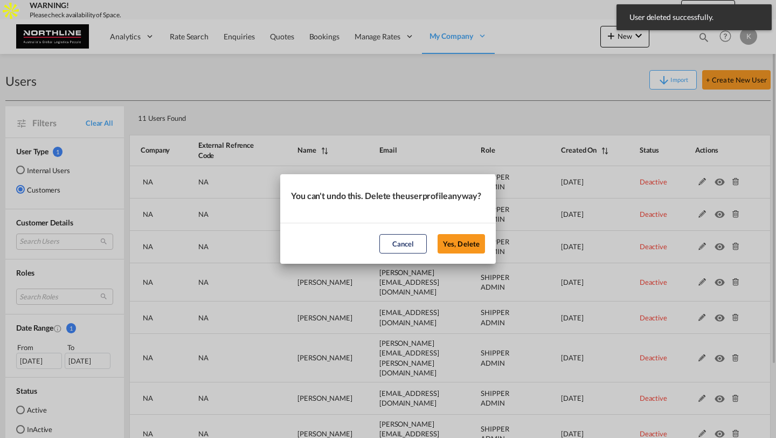
click at [438, 234] on button "Yes, Delete" at bounding box center [461, 243] width 47 height 19
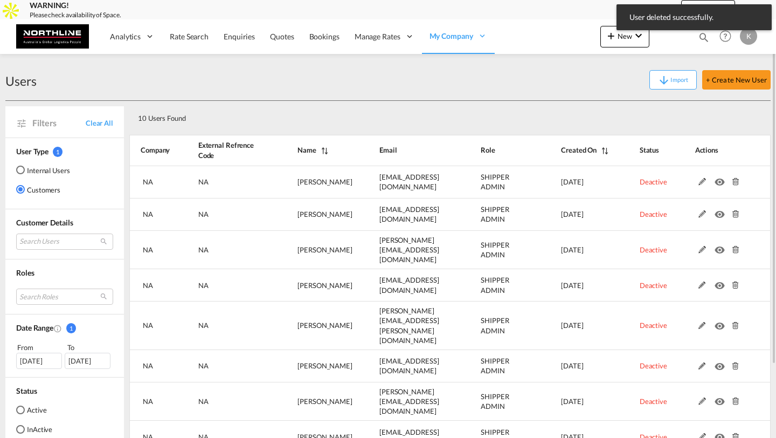
click at [734, 182] on md-icon at bounding box center [735, 182] width 14 height 8
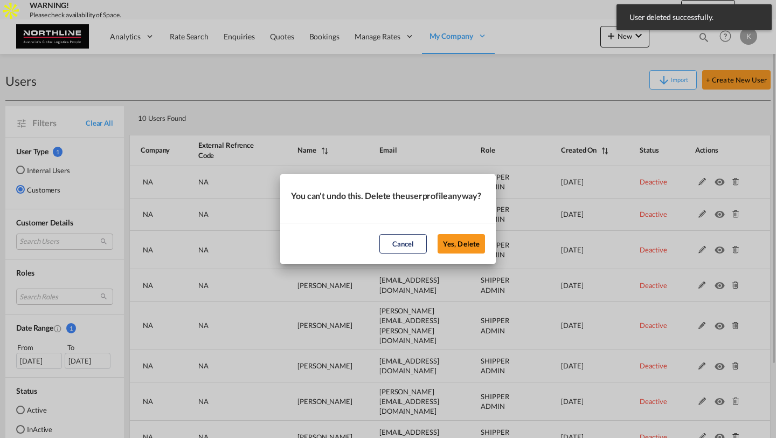
click at [438, 234] on button "Yes, Delete" at bounding box center [461, 243] width 47 height 19
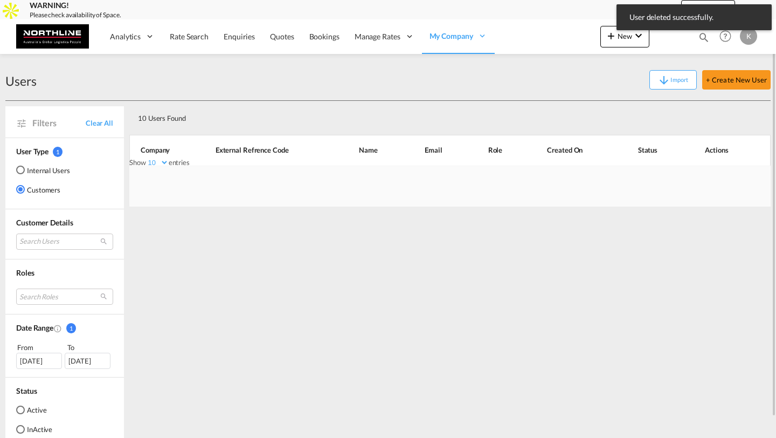
click at [734, 182] on div at bounding box center [449, 185] width 641 height 41
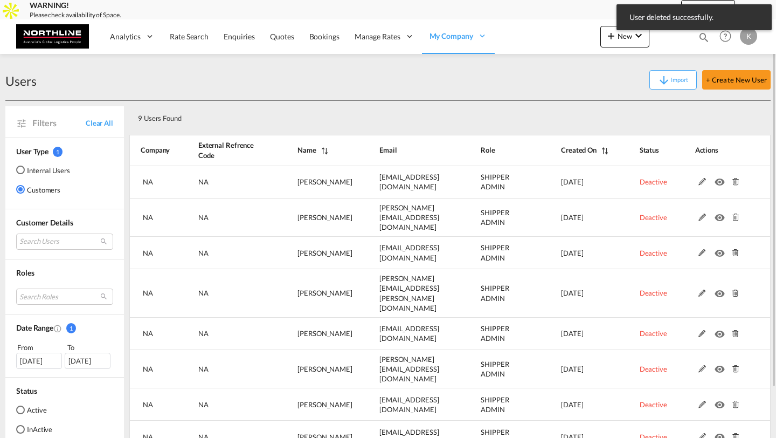
click at [734, 182] on md-icon at bounding box center [735, 182] width 14 height 8
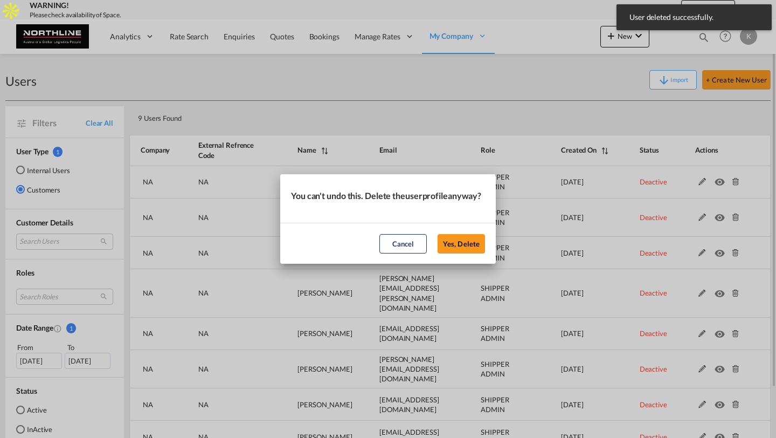
click at [438, 234] on button "Yes, Delete" at bounding box center [461, 243] width 47 height 19
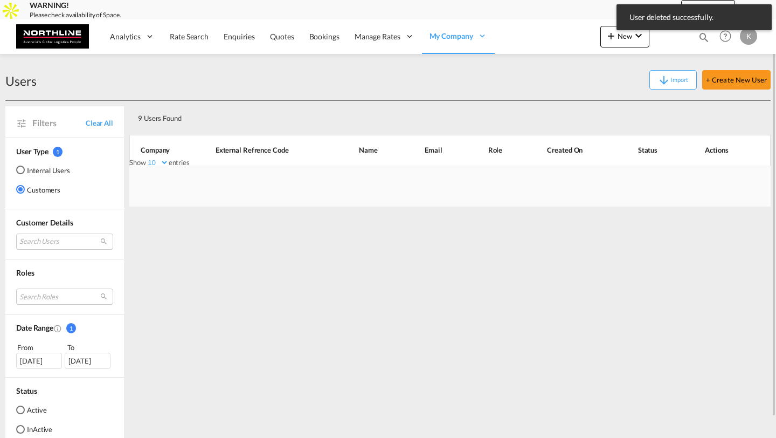
click at [734, 182] on div at bounding box center [449, 185] width 641 height 41
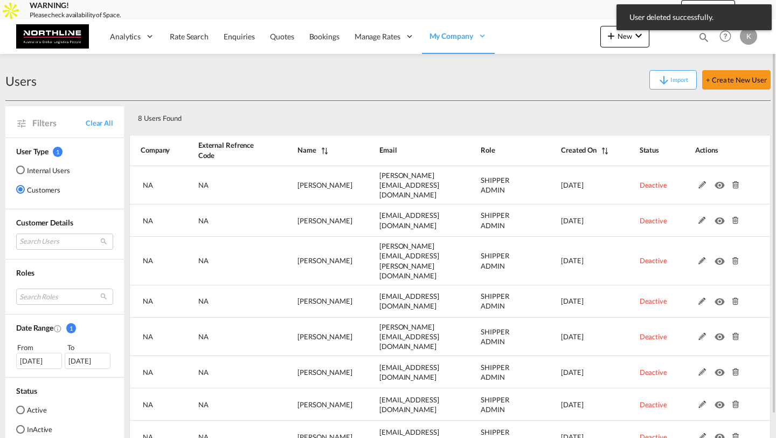
click at [734, 182] on md-icon at bounding box center [735, 185] width 14 height 8
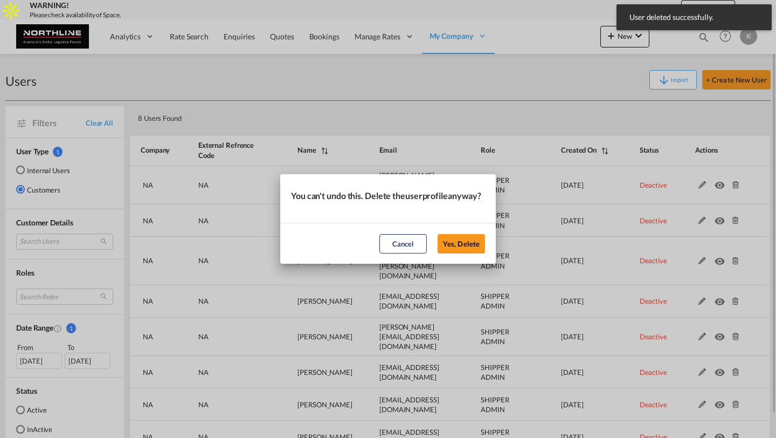
click at [438, 234] on button "Yes, Delete" at bounding box center [461, 243] width 47 height 19
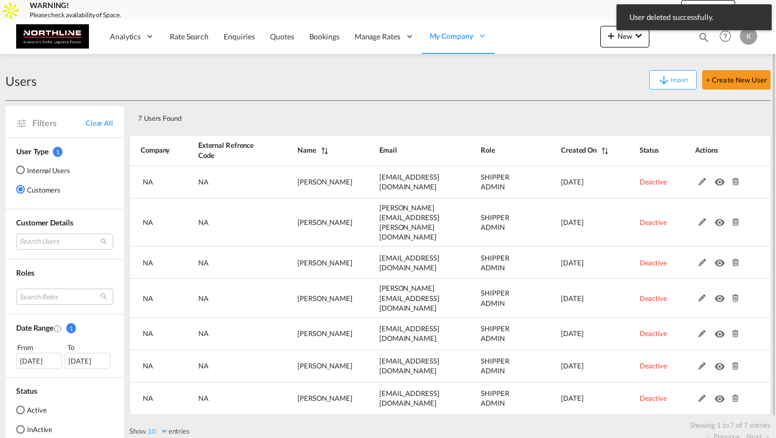
click at [734, 182] on md-icon at bounding box center [735, 182] width 14 height 8
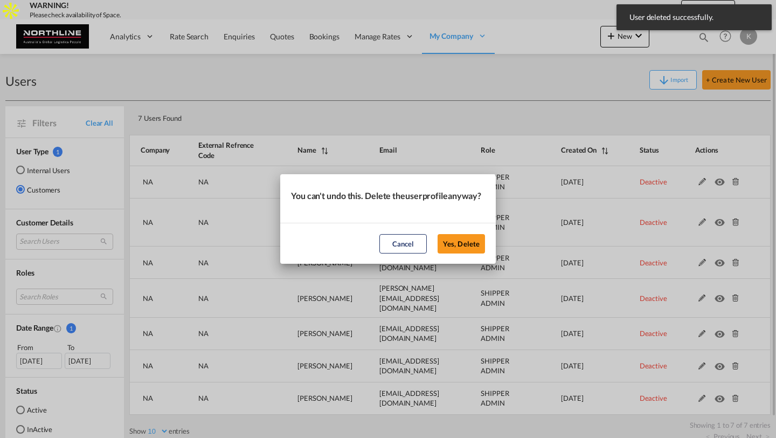
click at [438, 234] on button "Yes, Delete" at bounding box center [461, 243] width 47 height 19
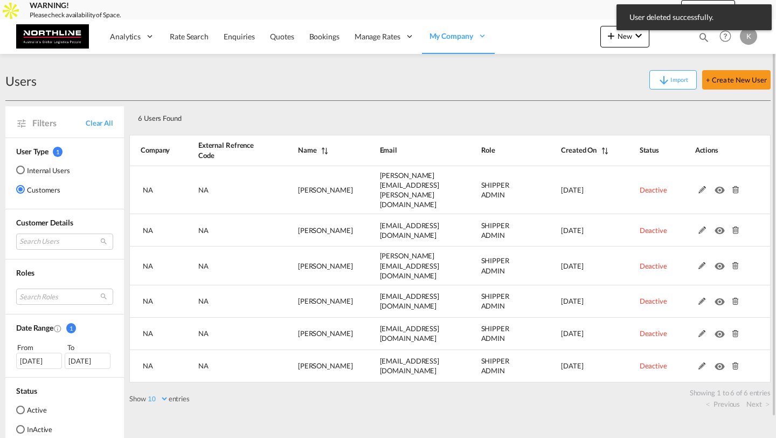
click at [734, 186] on md-icon at bounding box center [735, 190] width 14 height 8
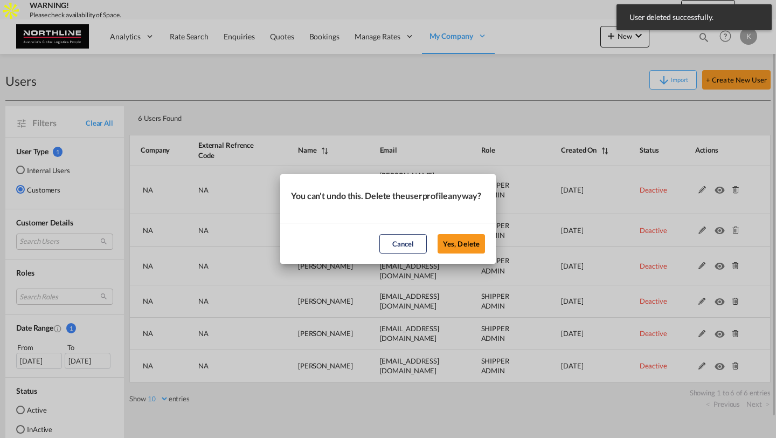
click at [438, 234] on button "Yes, Delete" at bounding box center [461, 243] width 47 height 19
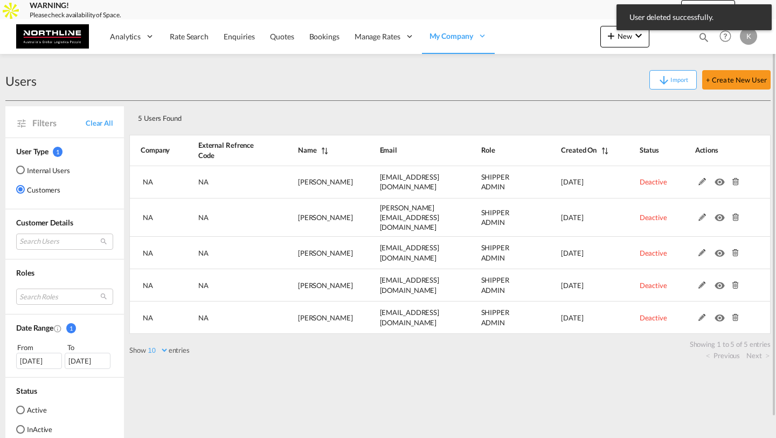
click at [734, 182] on md-icon at bounding box center [735, 182] width 14 height 8
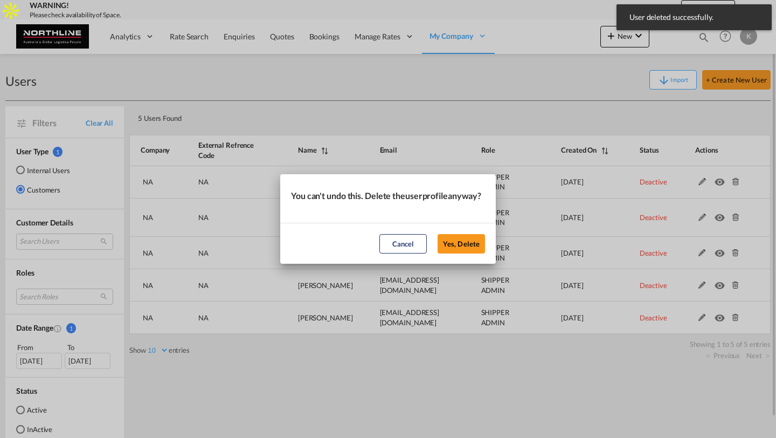
click at [438, 234] on button "Yes, Delete" at bounding box center [461, 243] width 47 height 19
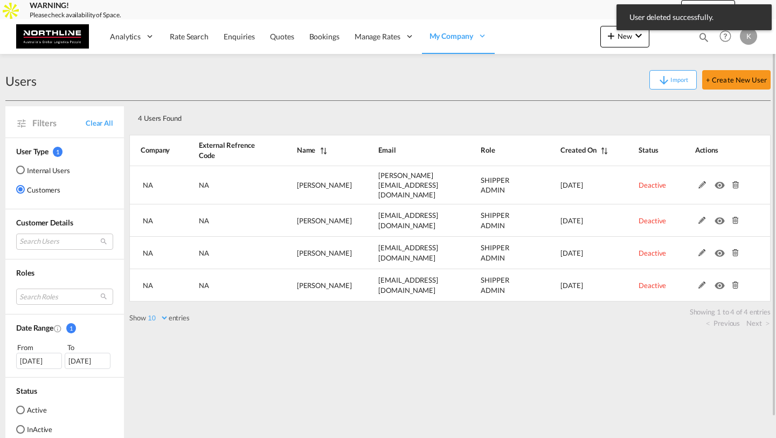
click at [734, 182] on md-icon at bounding box center [735, 185] width 14 height 8
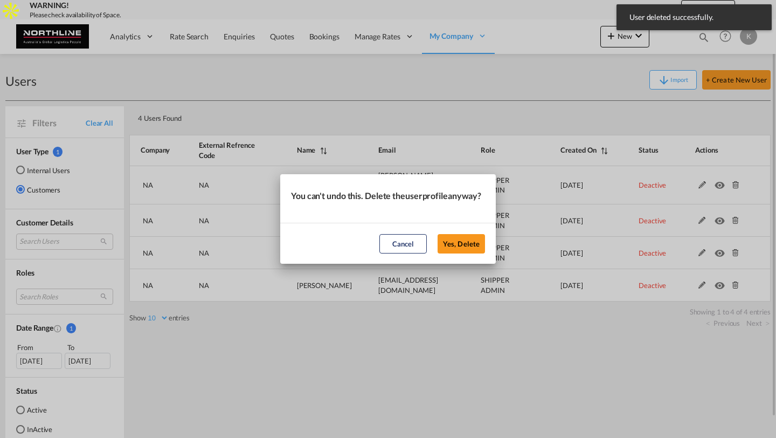
click at [438, 234] on button "Yes, Delete" at bounding box center [461, 243] width 47 height 19
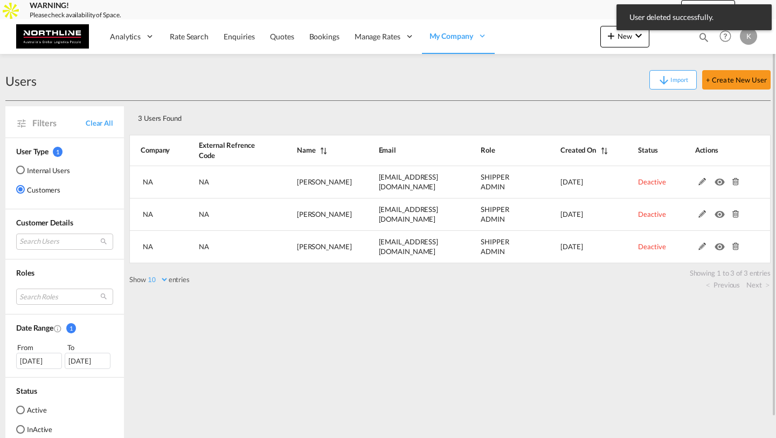
click at [734, 182] on md-icon at bounding box center [735, 182] width 14 height 8
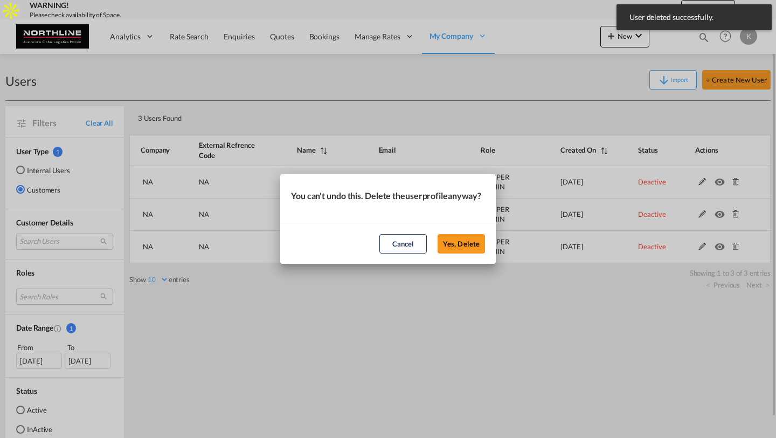
click at [438, 234] on button "Yes, Delete" at bounding box center [461, 243] width 47 height 19
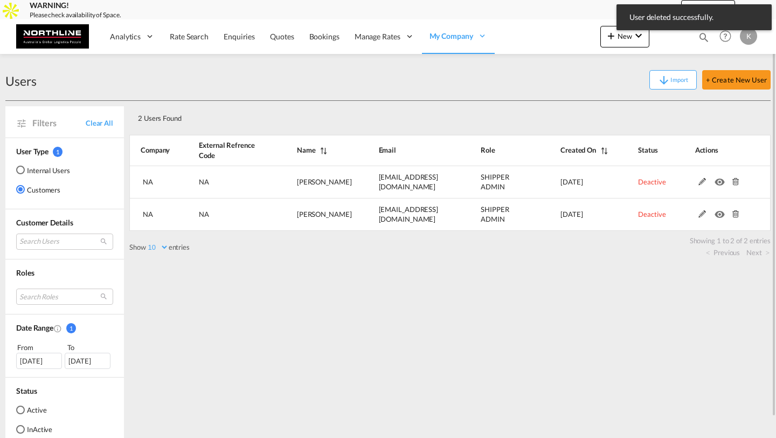
click at [734, 182] on md-icon at bounding box center [735, 182] width 14 height 8
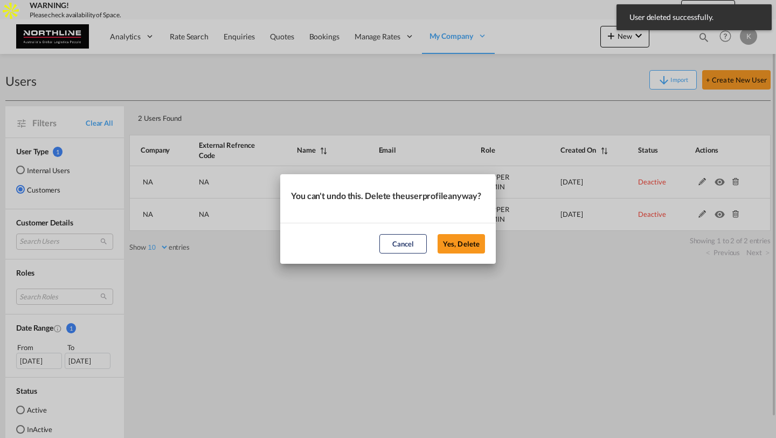
click at [438, 234] on button "Yes, Delete" at bounding box center [461, 243] width 47 height 19
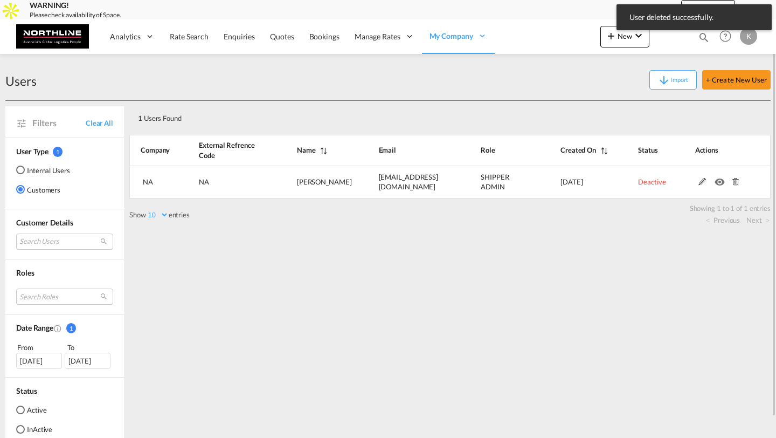
click at [734, 182] on md-icon at bounding box center [735, 182] width 14 height 8
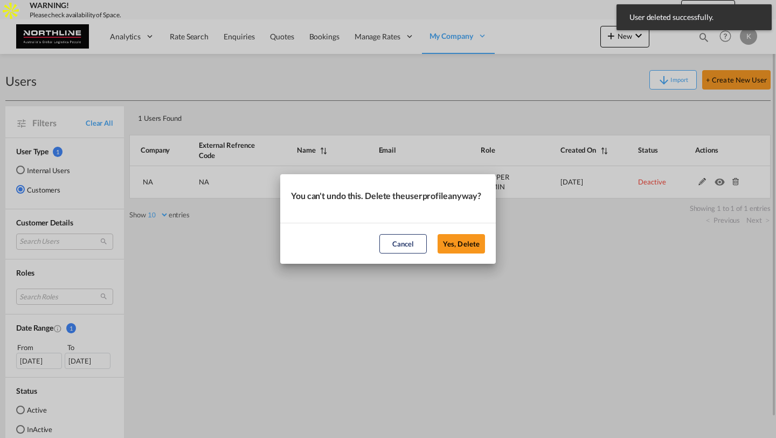
click at [438, 234] on button "Yes, Delete" at bounding box center [461, 243] width 47 height 19
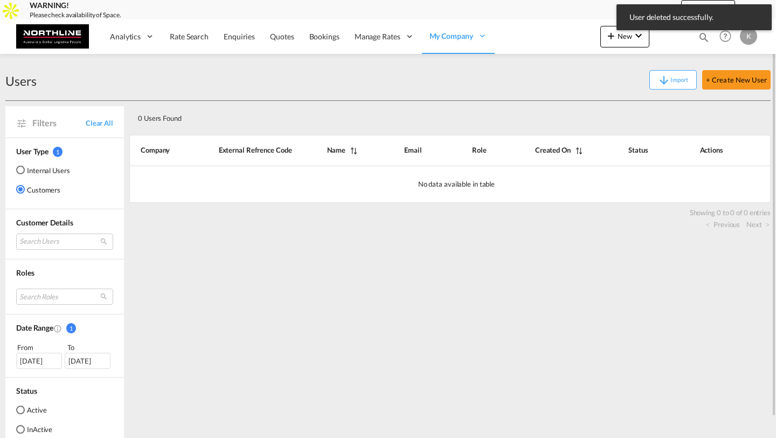
click at [68, 328] on span "1" at bounding box center [71, 328] width 10 height 10
click at [73, 328] on span "1" at bounding box center [71, 328] width 10 height 10
click at [74, 355] on div "[DATE]" at bounding box center [88, 360] width 46 height 16
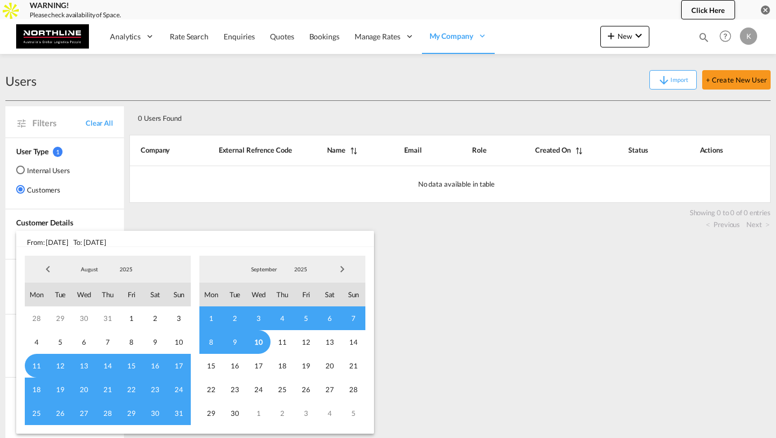
click at [46, 273] on span "Previous Month" at bounding box center [48, 269] width 22 height 22
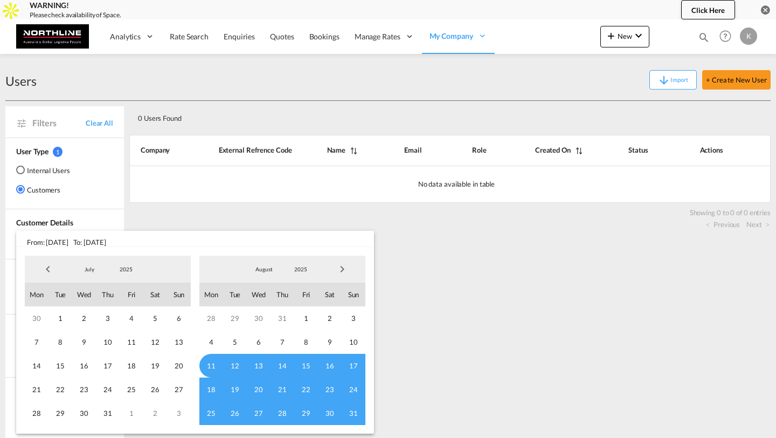
click at [46, 273] on span "Previous Month" at bounding box center [48, 269] width 22 height 22
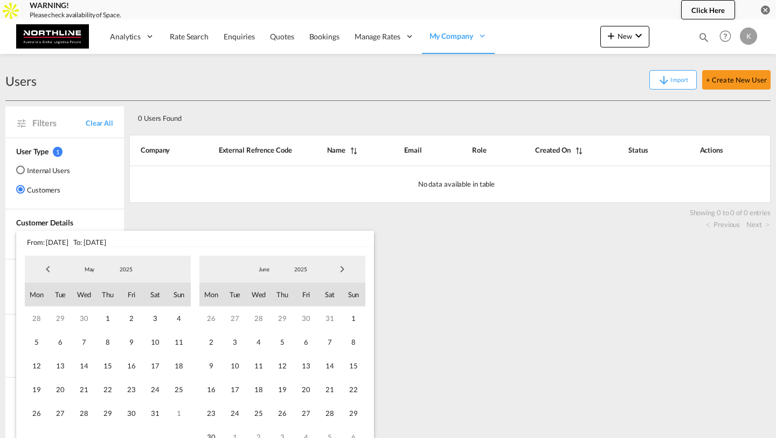
click at [117, 270] on span "2025" at bounding box center [126, 269] width 34 height 8
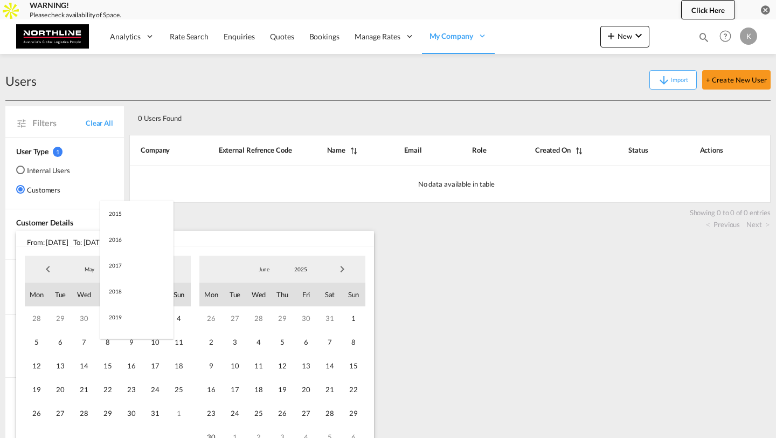
scroll to position [203, 0]
click at [143, 218] on md-option "2023" at bounding box center [136, 218] width 73 height 26
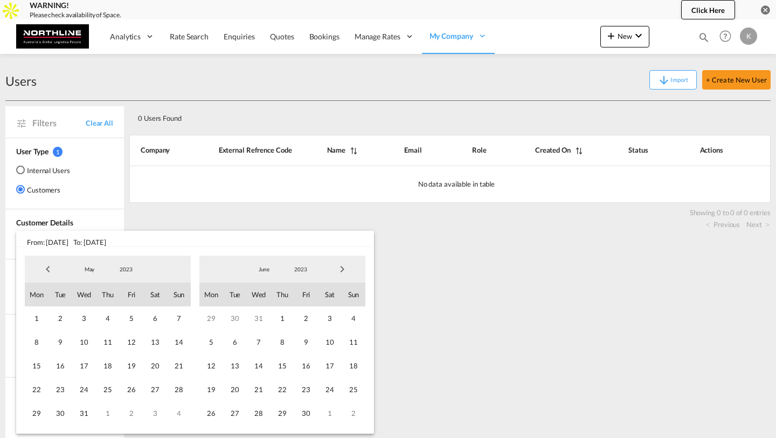
click at [306, 266] on span "2023" at bounding box center [300, 269] width 34 height 8
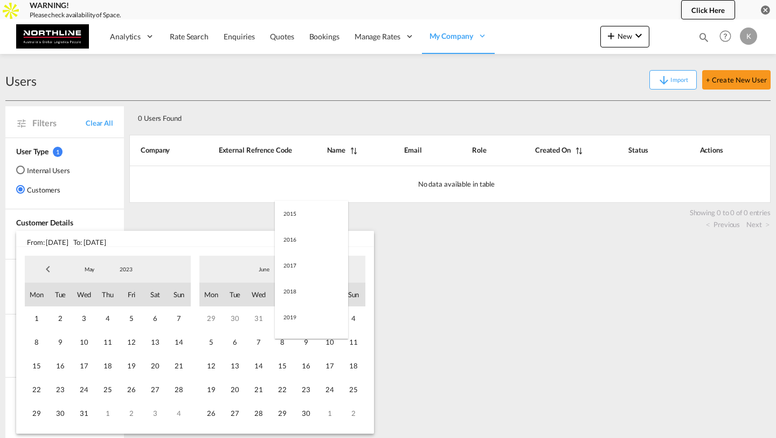
scroll to position [151, 0]
click at [295, 319] on md-option "2025" at bounding box center [311, 321] width 73 height 26
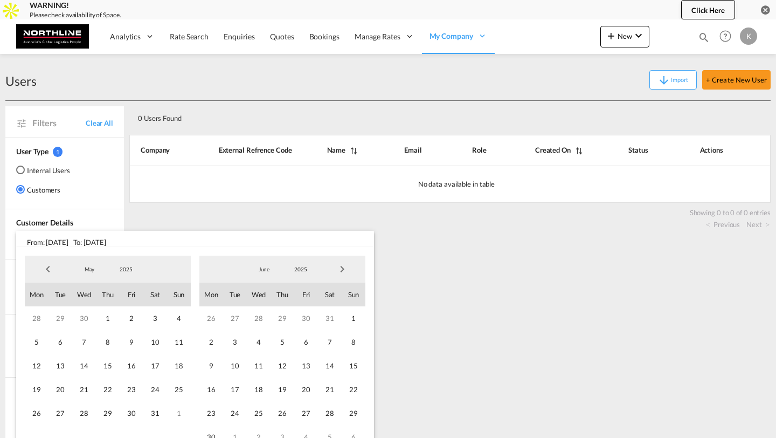
click at [268, 269] on span "June" at bounding box center [264, 269] width 34 height 8
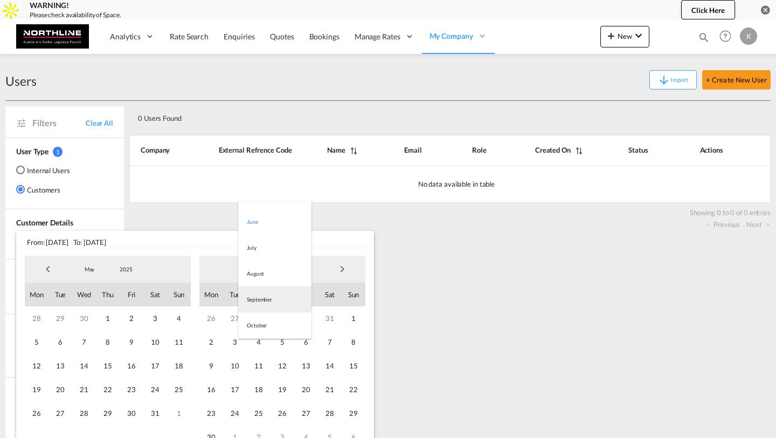
scroll to position [124, 0]
click at [262, 295] on md-option "September" at bounding box center [274, 296] width 73 height 26
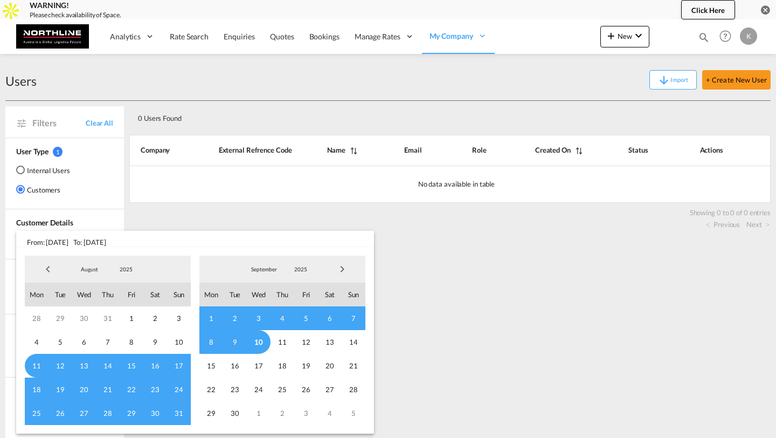
type md-option "8"
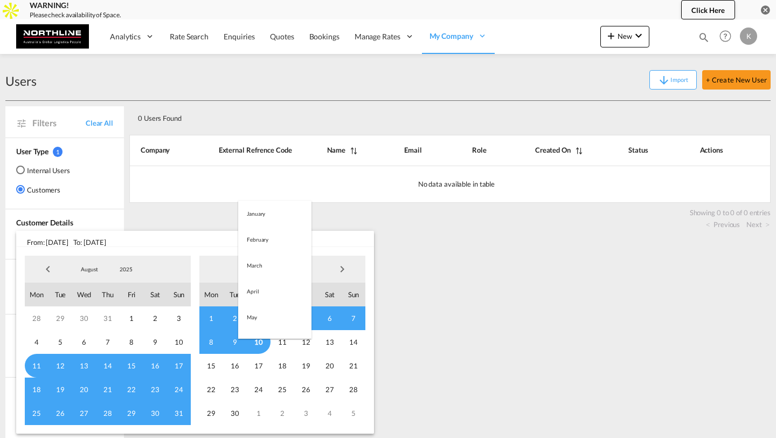
scroll to position [151, 0]
click at [332, 241] on span "From: [DATE] To: [DATE]" at bounding box center [195, 239] width 358 height 16
click at [260, 345] on span "10" at bounding box center [259, 342] width 24 height 24
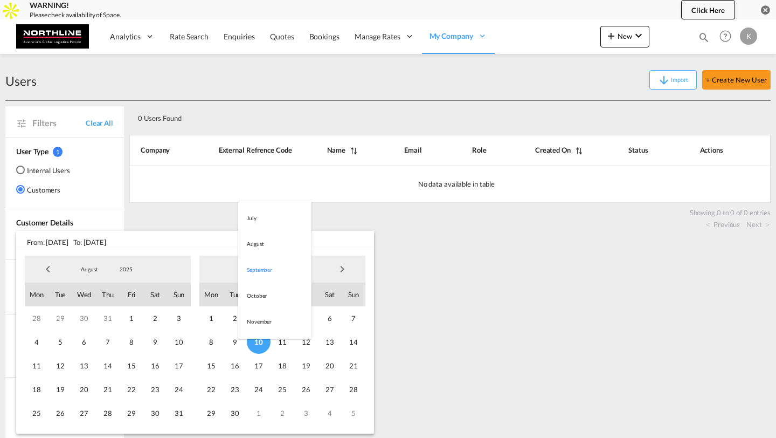
click at [127, 268] on span "2025" at bounding box center [126, 269] width 34 height 8
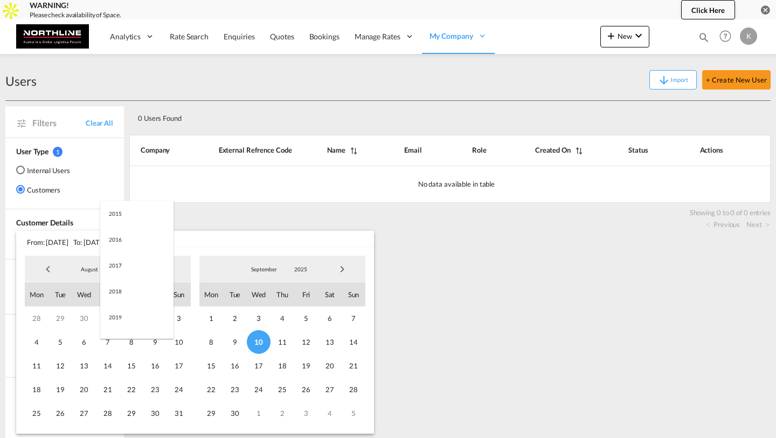
scroll to position [203, 0]
click at [133, 219] on md-option "2023" at bounding box center [136, 218] width 73 height 26
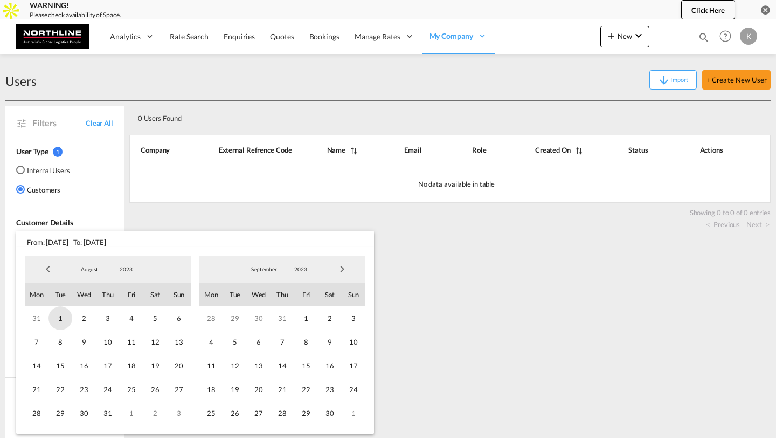
click at [60, 322] on span "1" at bounding box center [60, 318] width 24 height 24
